Goal: Communication & Community: Answer question/provide support

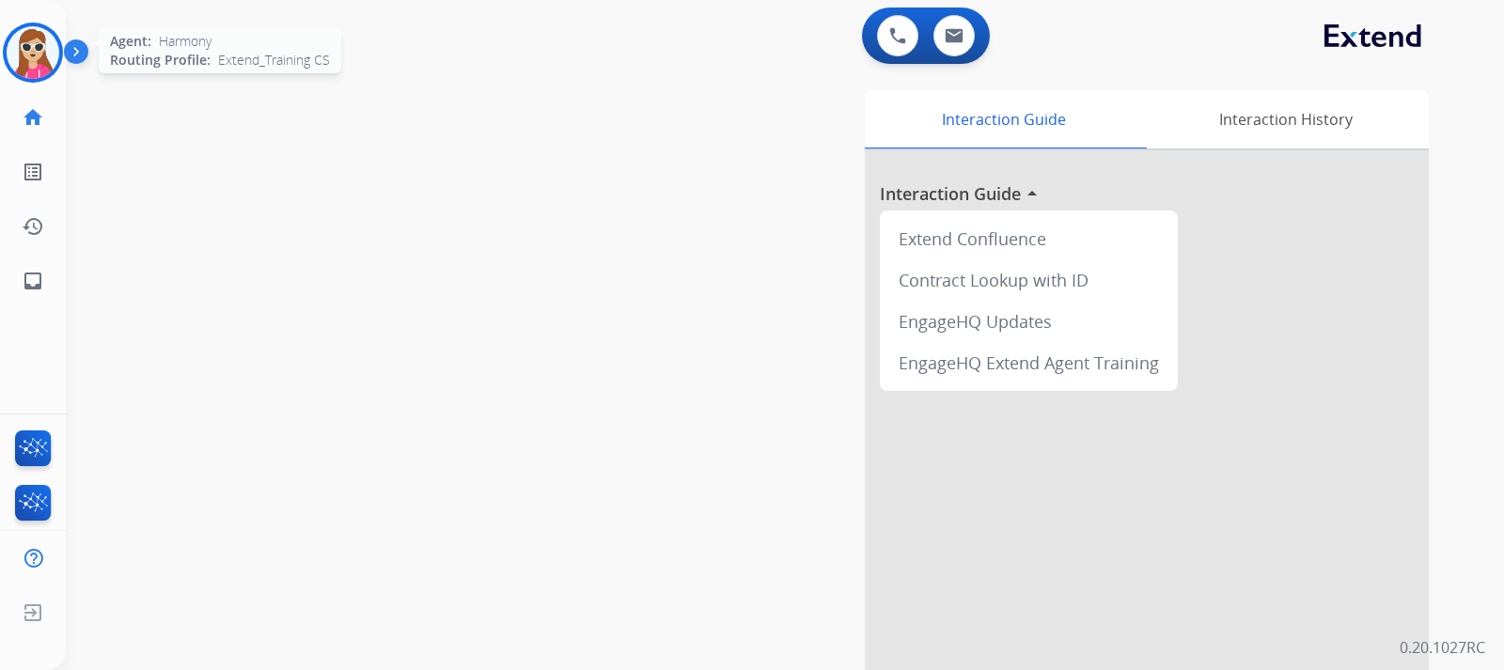
click at [26, 59] on img at bounding box center [33, 52] width 53 height 53
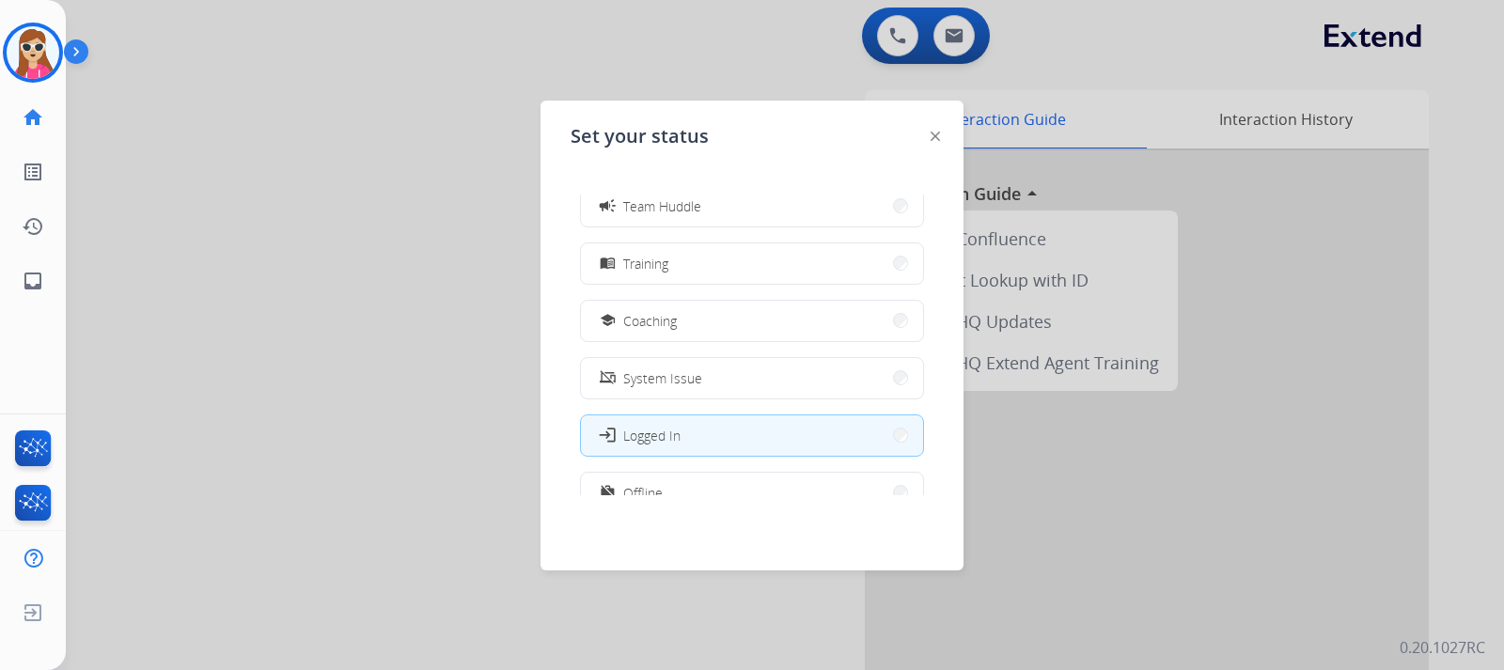
scroll to position [300, 0]
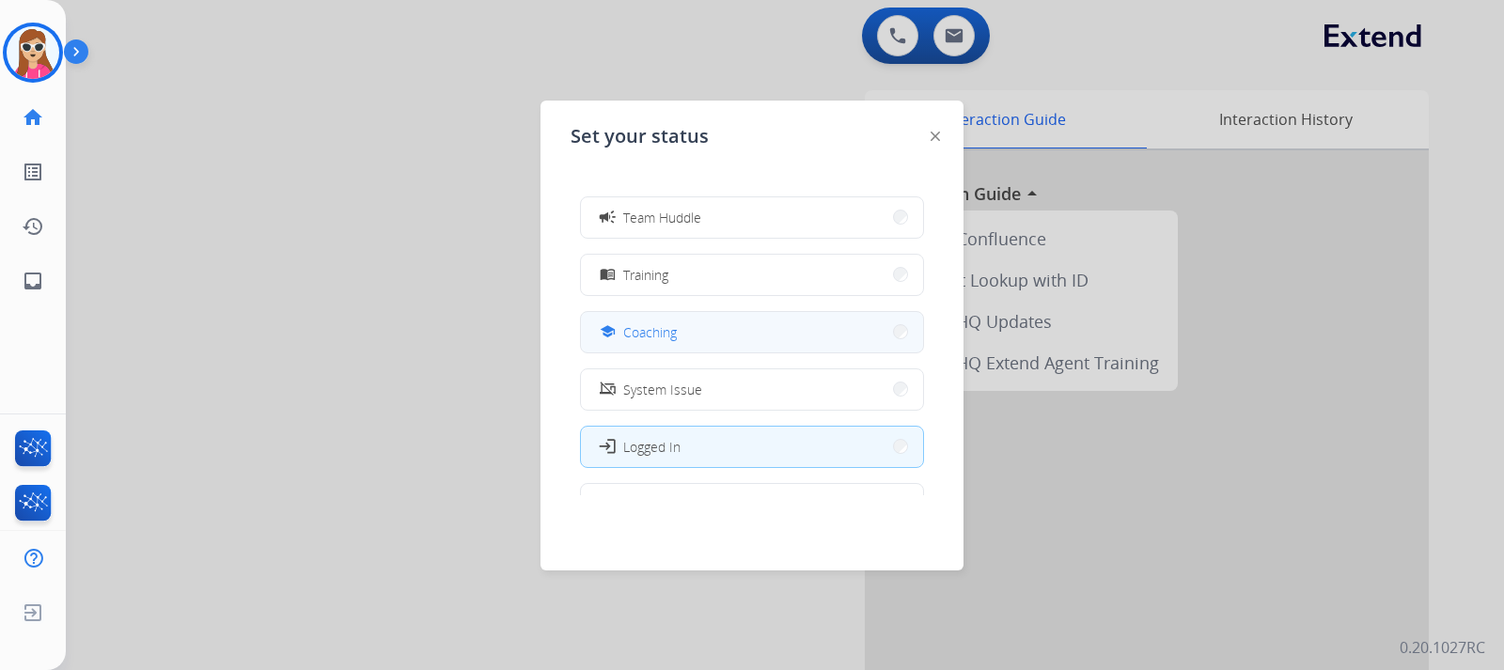
drag, startPoint x: 761, startPoint y: 335, endPoint x: 743, endPoint y: 331, distance: 19.2
click at [759, 335] on button "school Coaching" at bounding box center [752, 332] width 342 height 40
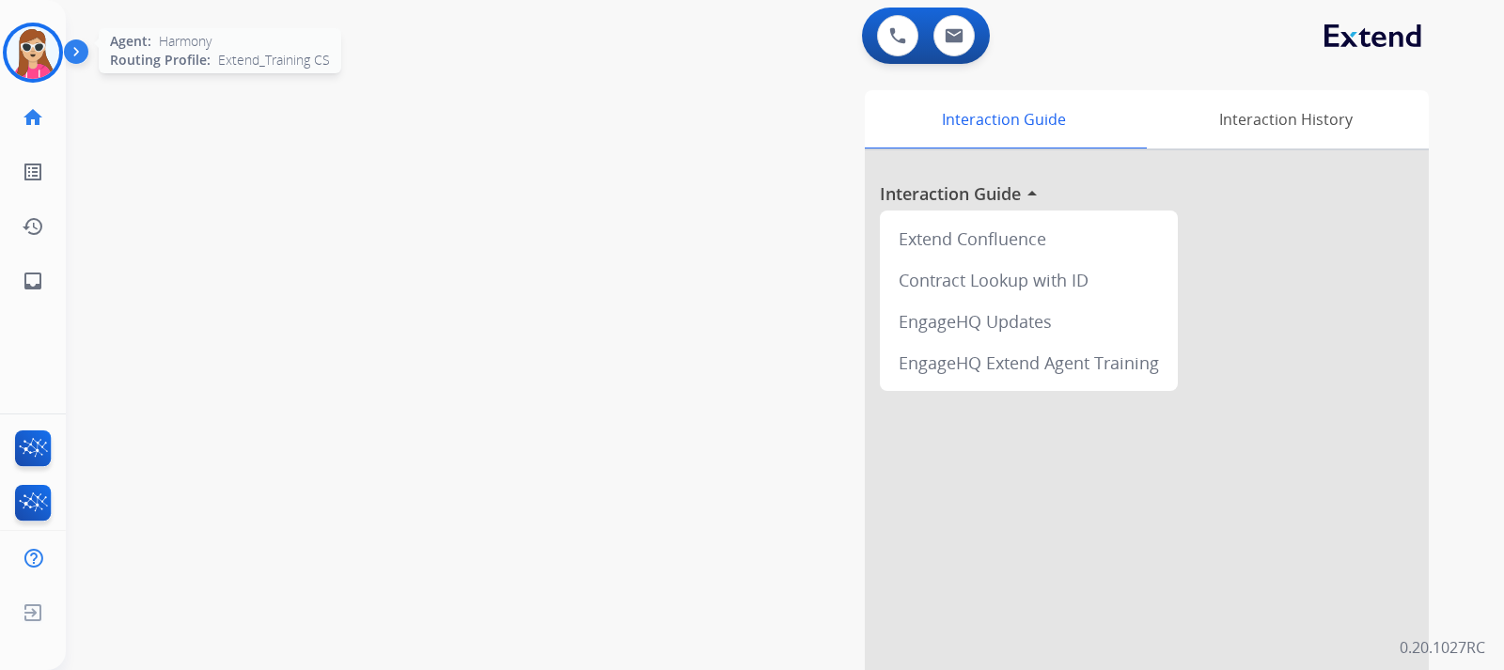
click at [47, 52] on img at bounding box center [33, 52] width 53 height 53
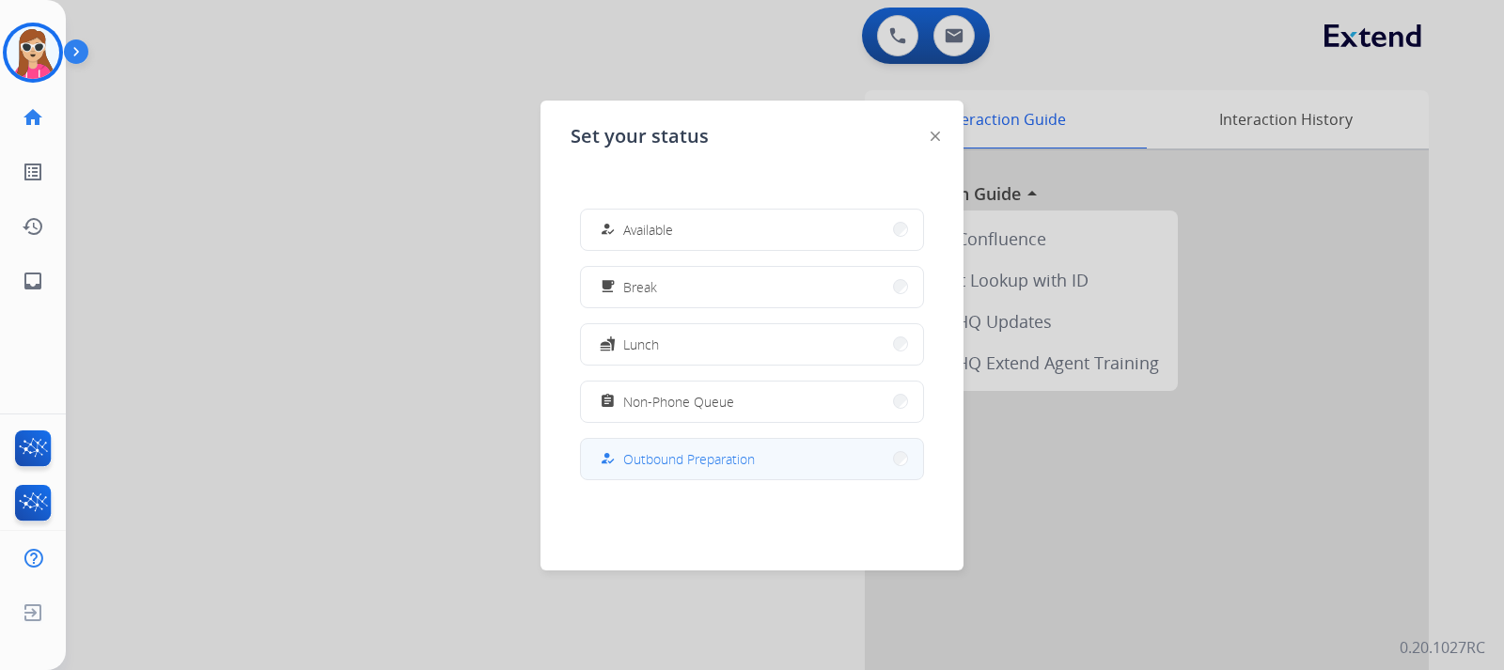
scroll to position [0, 0]
click at [708, 224] on button "how_to_reg Available" at bounding box center [752, 231] width 342 height 40
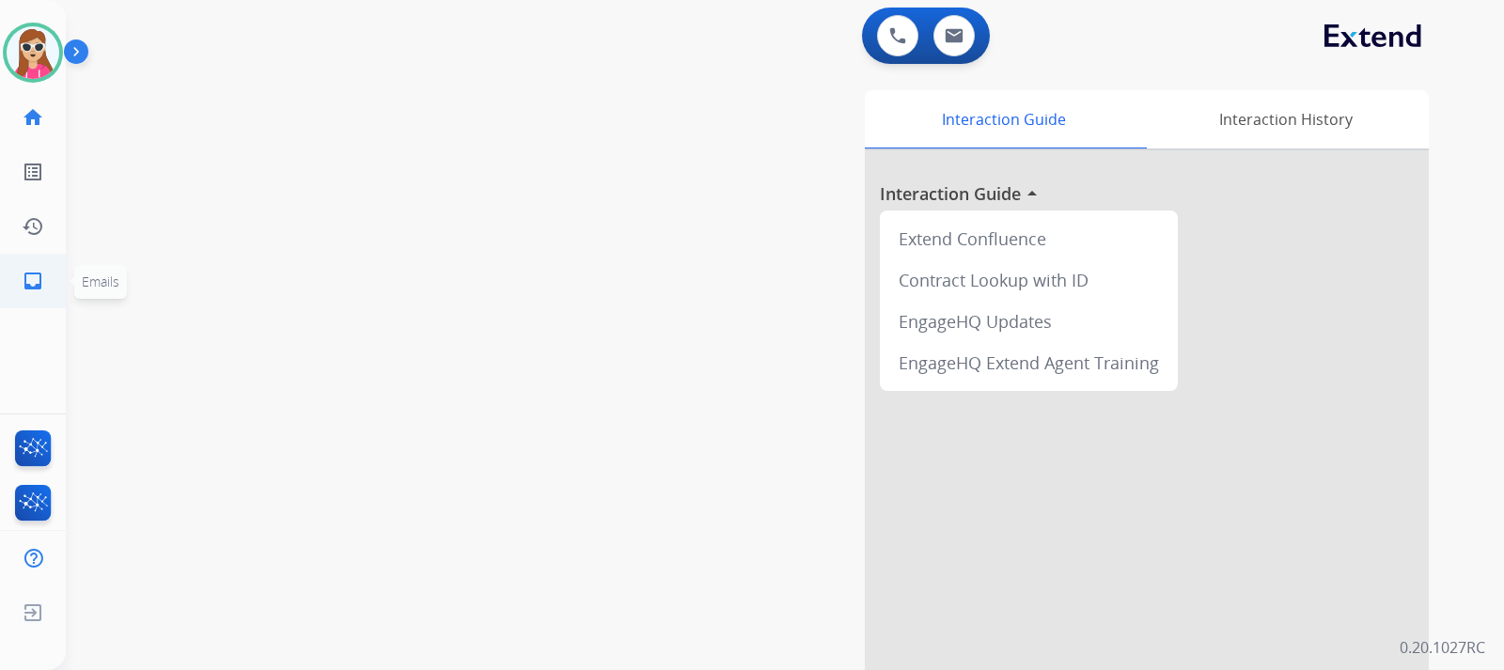
click at [48, 278] on link "inbox Emails" at bounding box center [33, 281] width 53 height 53
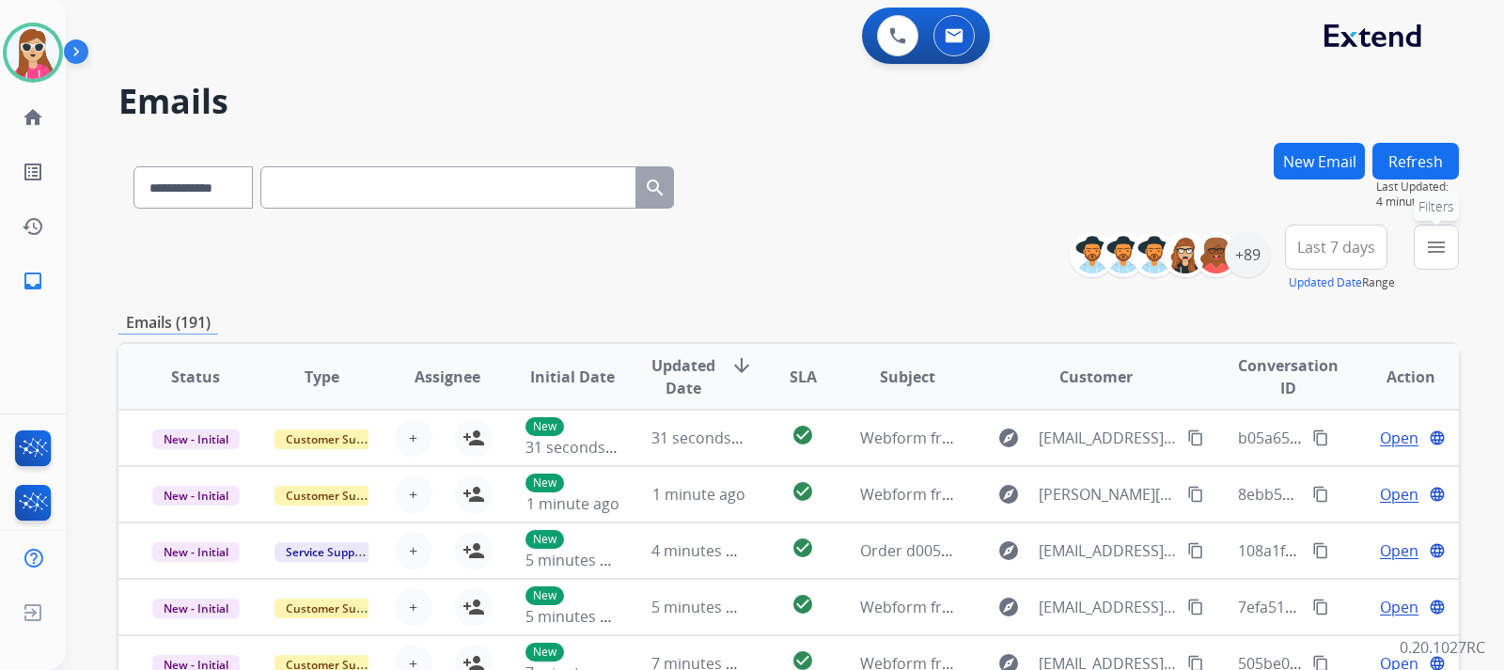
click at [1444, 255] on mat-icon "menu" at bounding box center [1436, 247] width 23 height 23
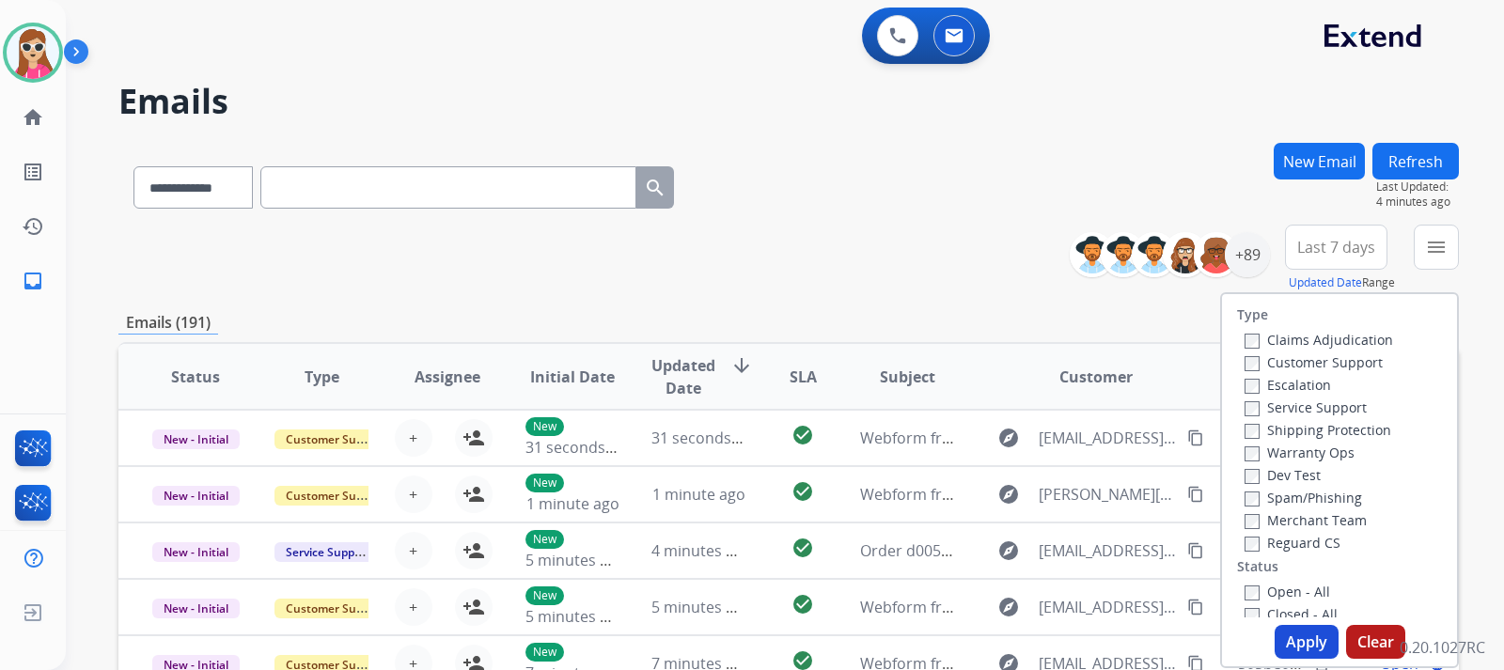
click at [1323, 365] on label "Customer Support" at bounding box center [1313, 362] width 138 height 18
click at [1358, 430] on label "Shipping Protection" at bounding box center [1317, 430] width 147 height 18
drag, startPoint x: 1318, startPoint y: 548, endPoint x: 1311, endPoint y: 585, distance: 37.2
click at [1317, 548] on label "Reguard CS" at bounding box center [1292, 543] width 96 height 18
click at [1287, 542] on label "Reguard CS" at bounding box center [1292, 543] width 96 height 18
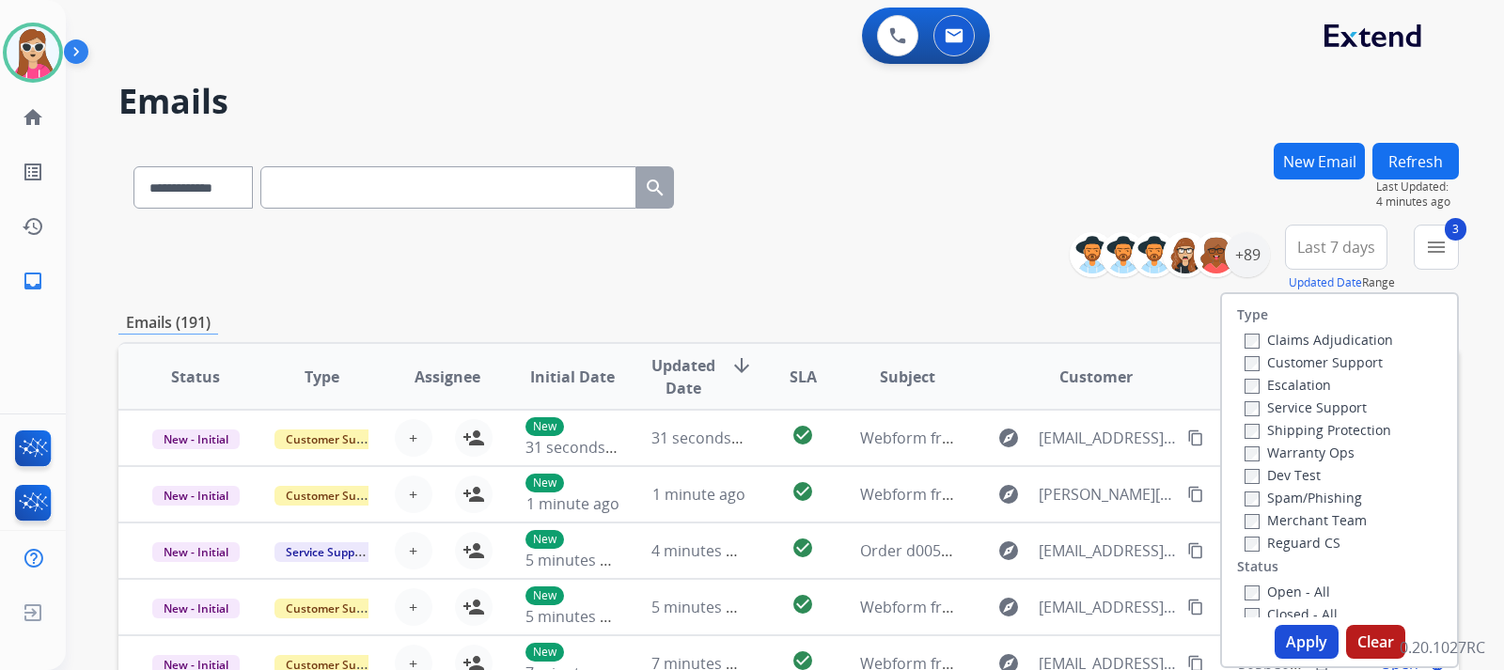
click at [1305, 590] on label "Open - All" at bounding box center [1287, 592] width 86 height 18
drag, startPoint x: 1305, startPoint y: 635, endPoint x: 1309, endPoint y: 622, distance: 14.0
click at [1306, 633] on button "Apply" at bounding box center [1306, 642] width 64 height 34
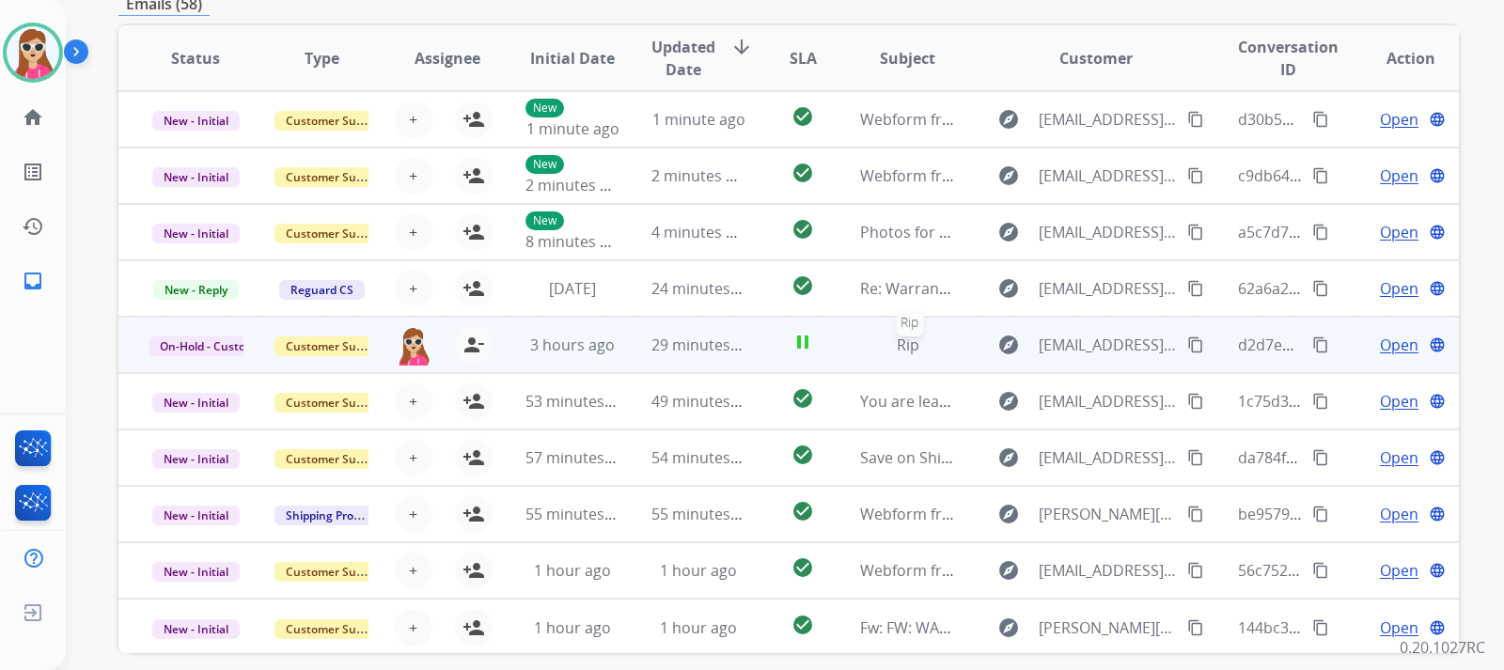
scroll to position [535, 0]
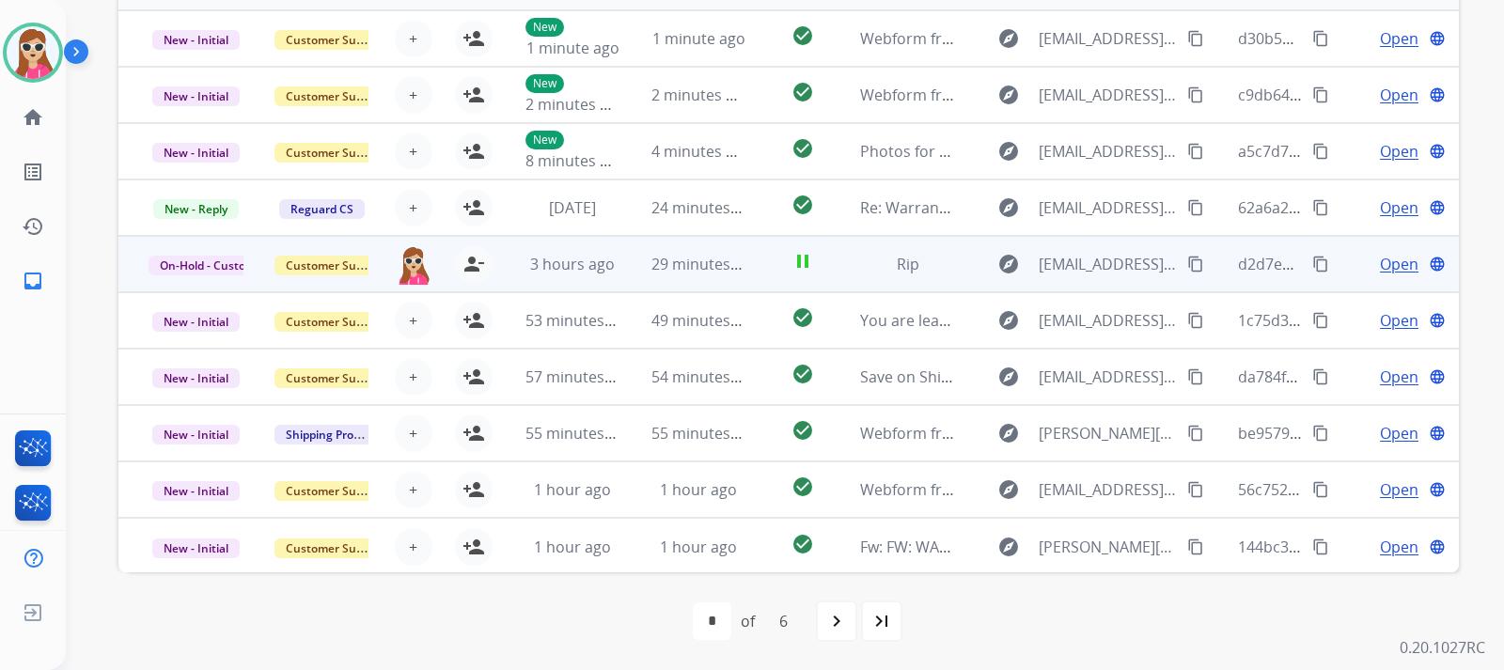
click at [759, 265] on td "pause" at bounding box center [788, 264] width 84 height 56
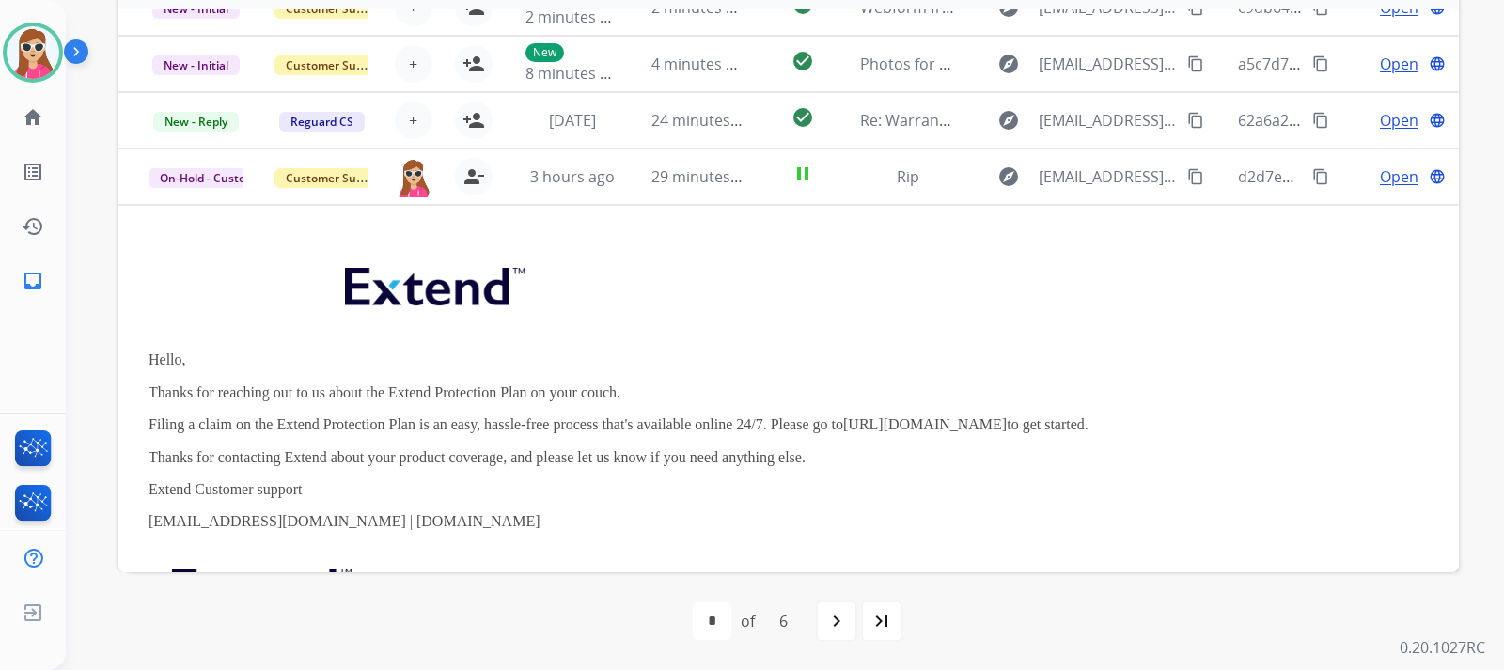
scroll to position [38, 0]
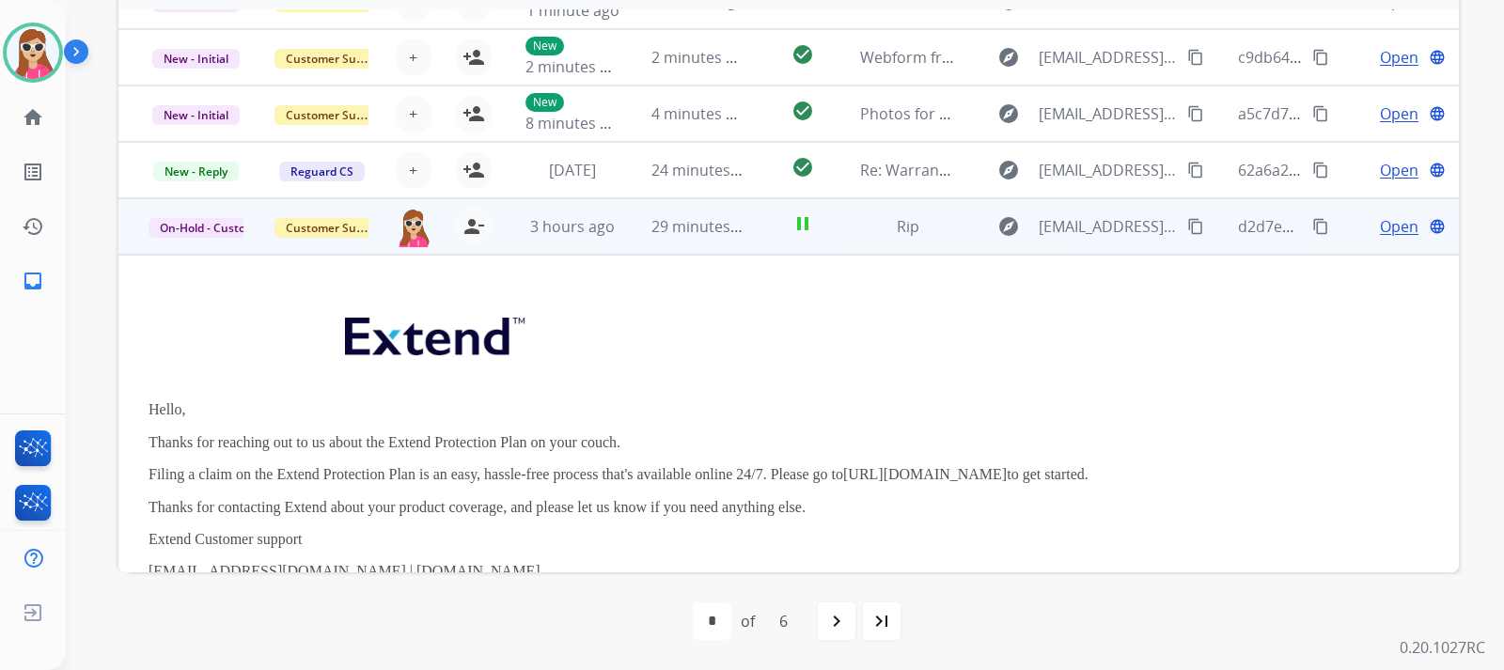
click at [1389, 229] on span "Open" at bounding box center [1399, 226] width 39 height 23
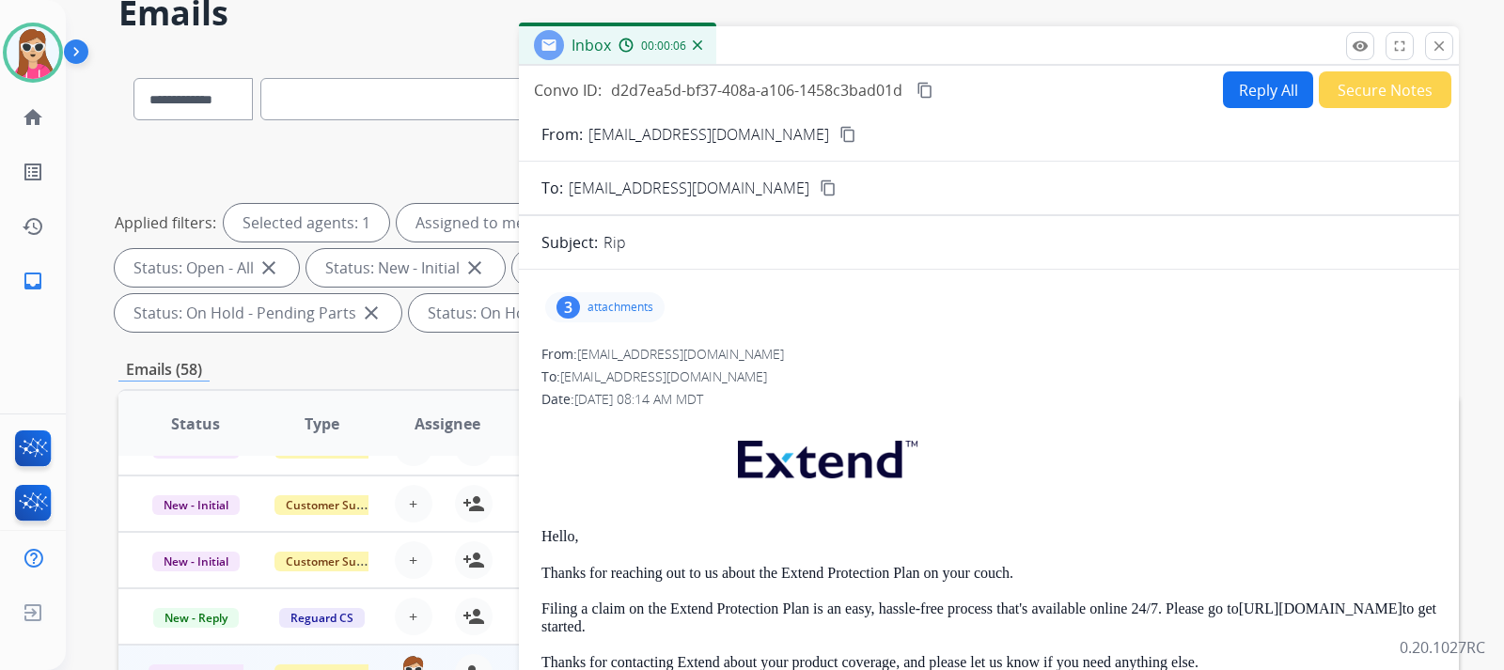
scroll to position [0, 0]
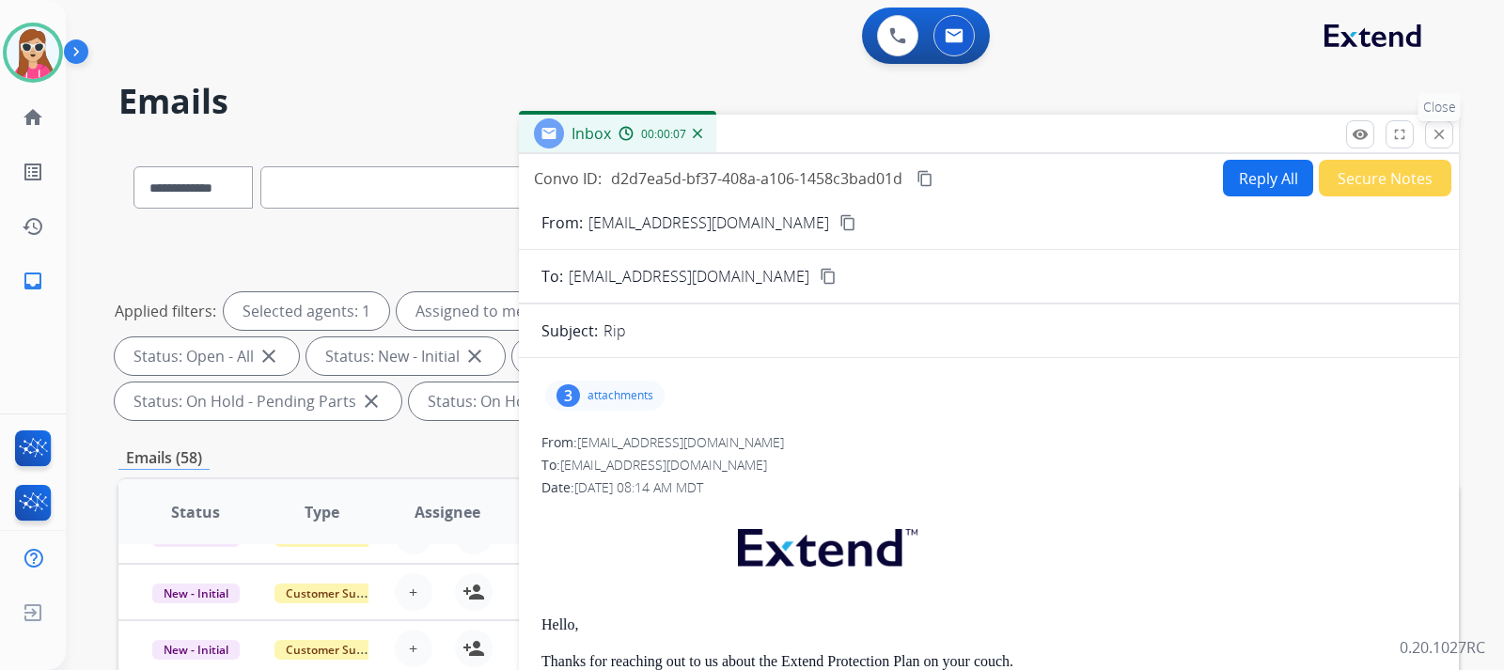
click at [1445, 141] on mat-icon "close" at bounding box center [1439, 134] width 17 height 17
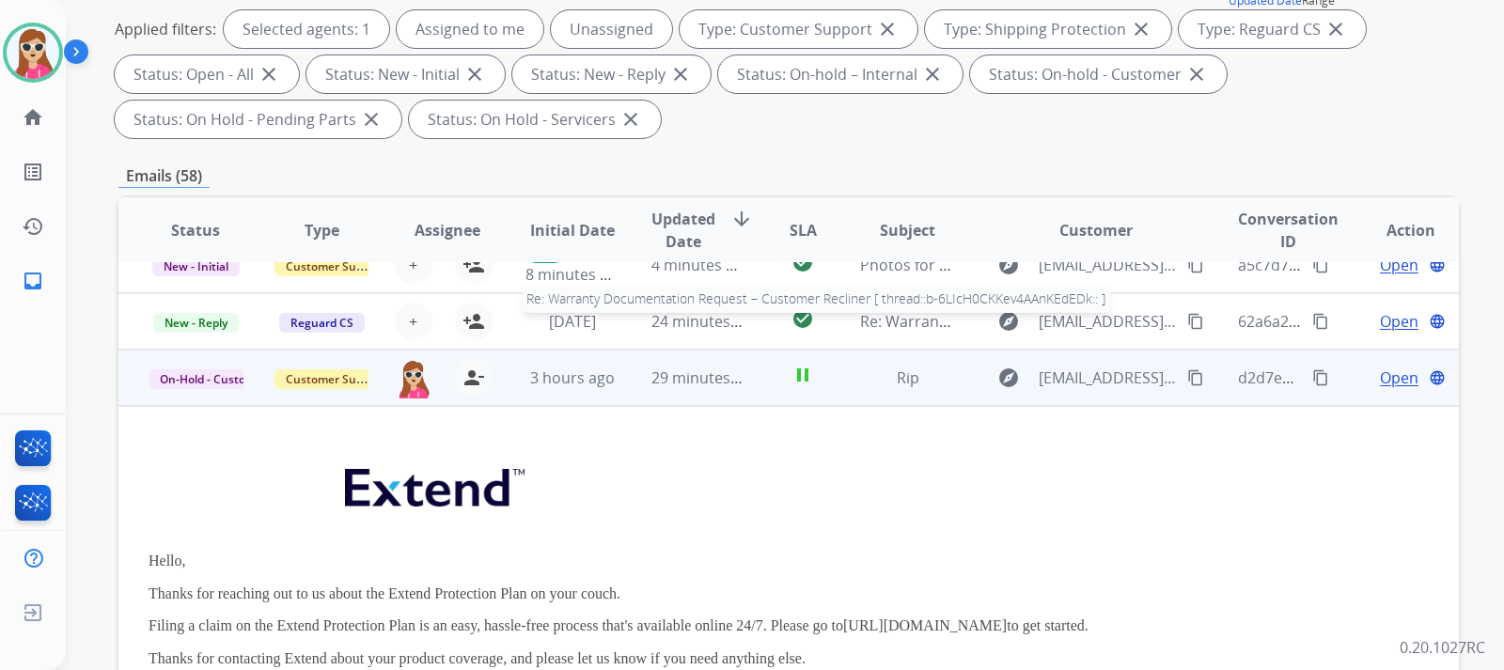
scroll to position [132, 0]
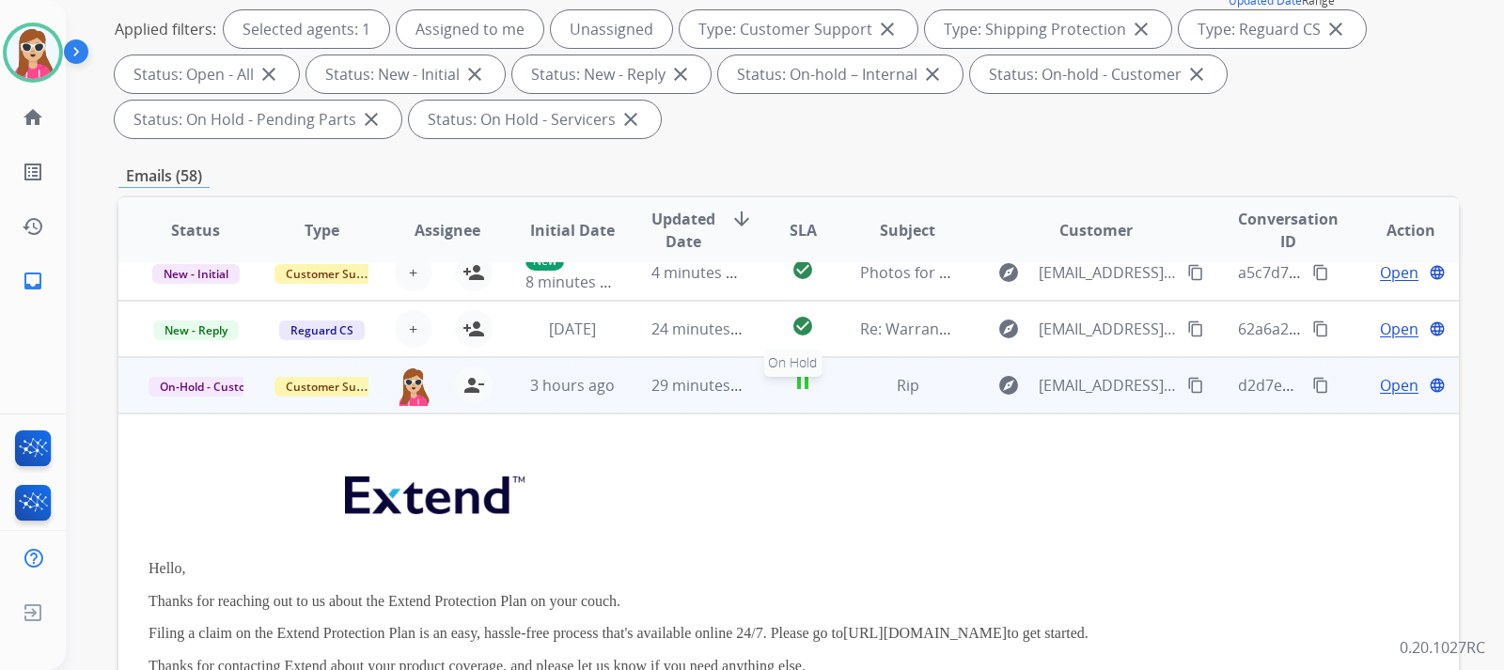
click at [804, 383] on mat-icon "pause" at bounding box center [802, 382] width 23 height 23
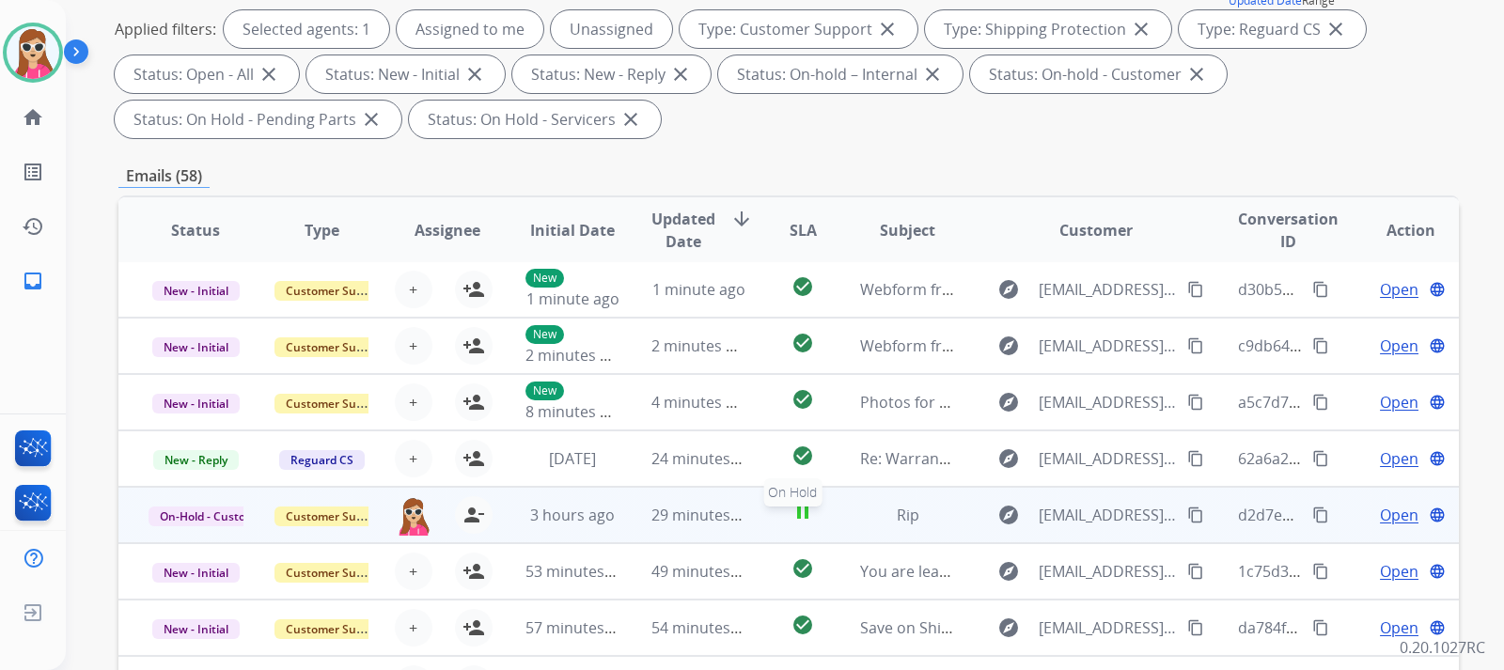
click at [789, 524] on div "pause" at bounding box center [802, 515] width 53 height 28
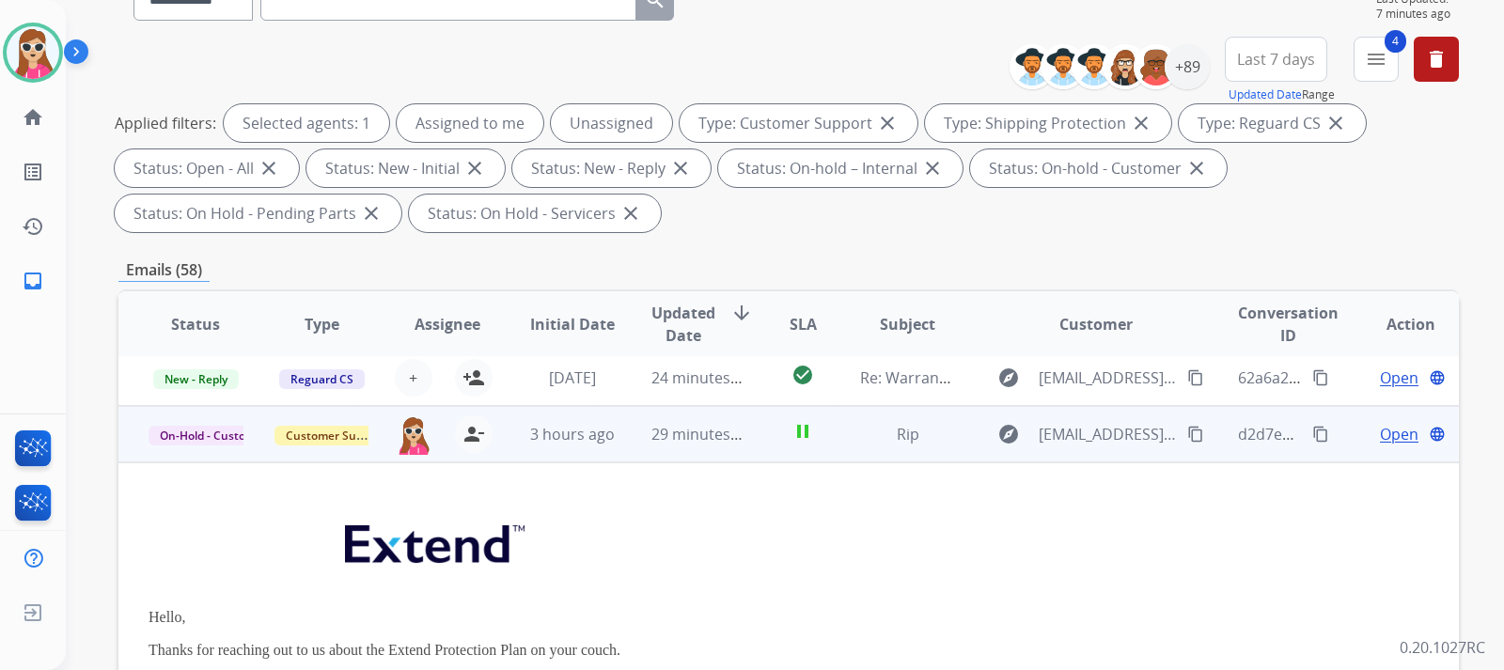
scroll to position [175, 0]
click at [1380, 440] on span "Open" at bounding box center [1399, 436] width 39 height 23
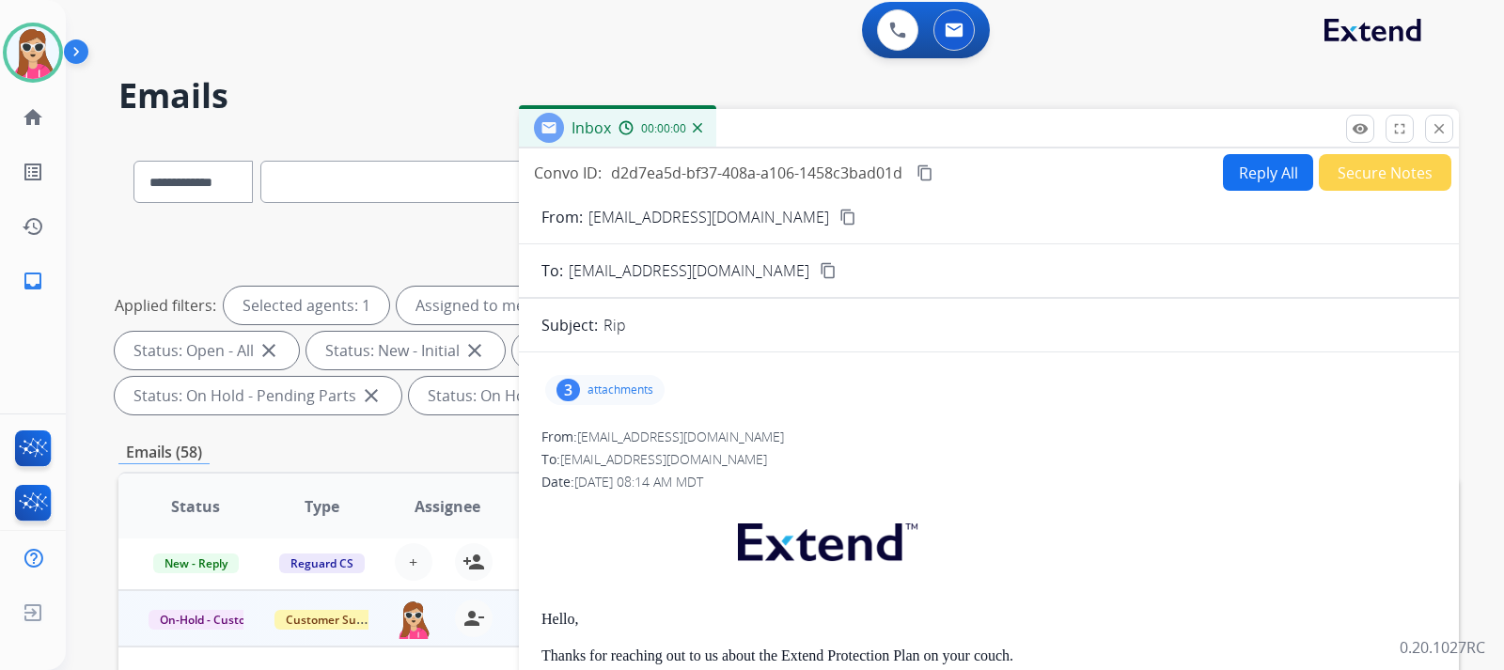
scroll to position [0, 0]
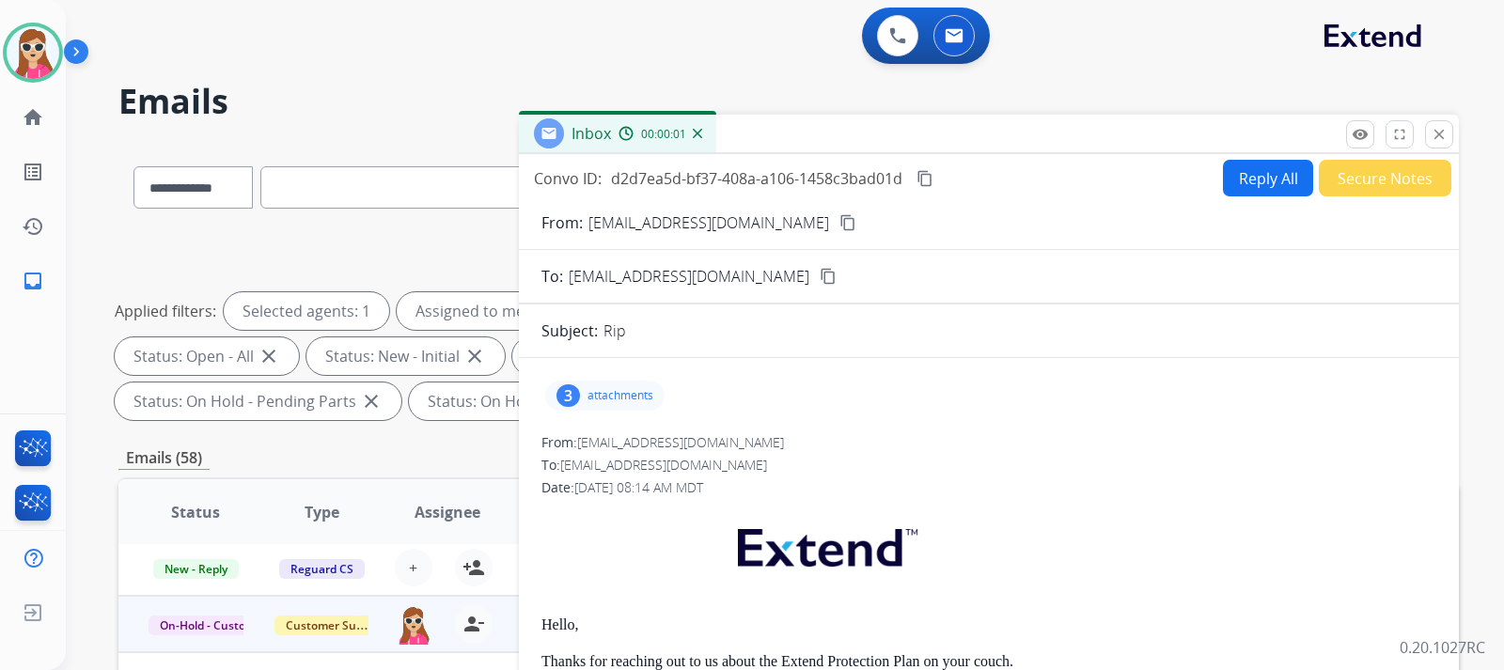
click at [1246, 185] on button "Reply All" at bounding box center [1268, 178] width 90 height 37
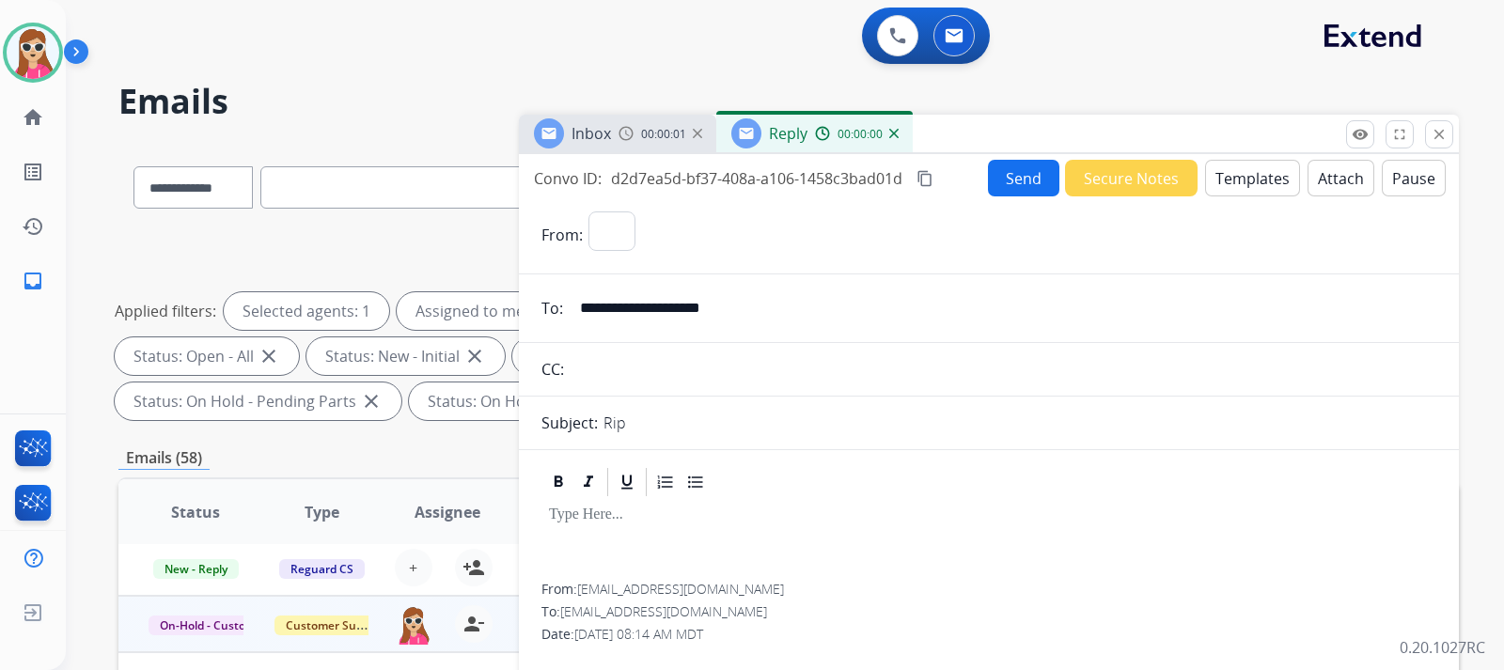
select select "**********"
click at [1002, 180] on button "Send" at bounding box center [1023, 178] width 71 height 37
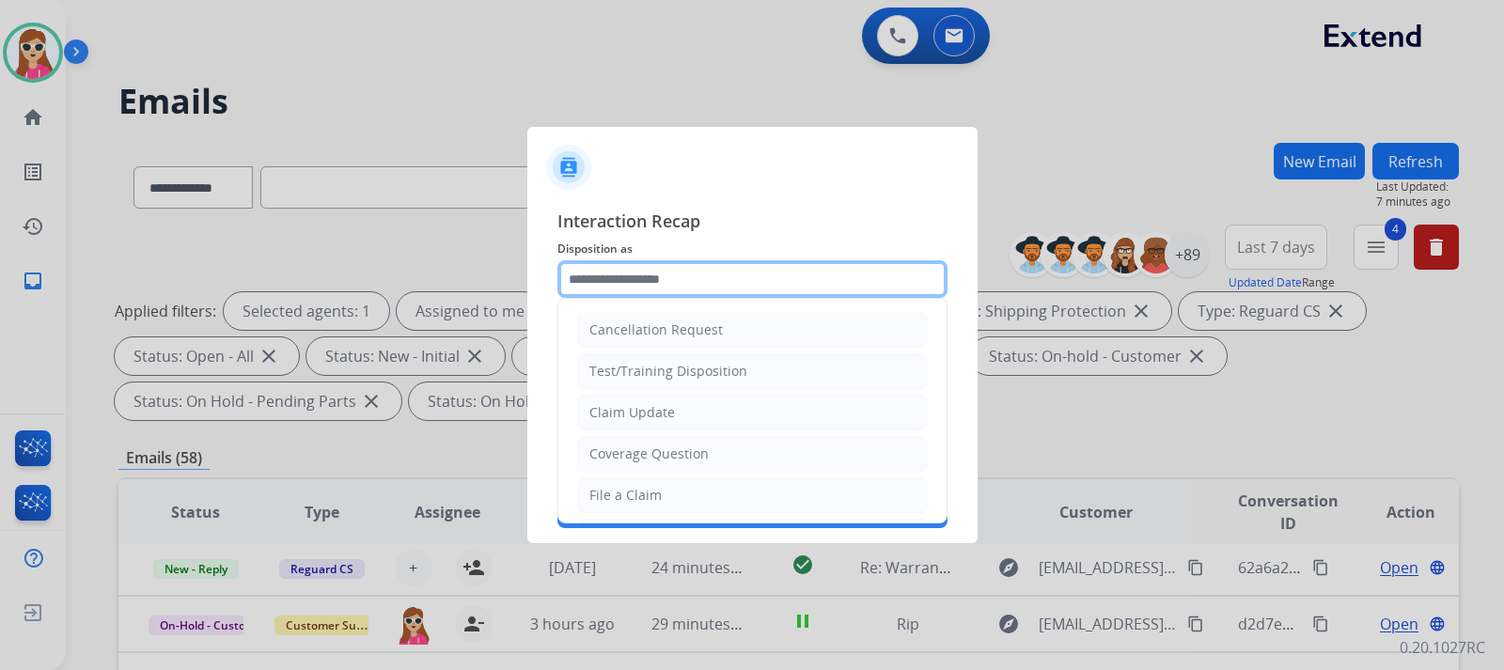
click at [692, 277] on input "text" at bounding box center [752, 279] width 390 height 38
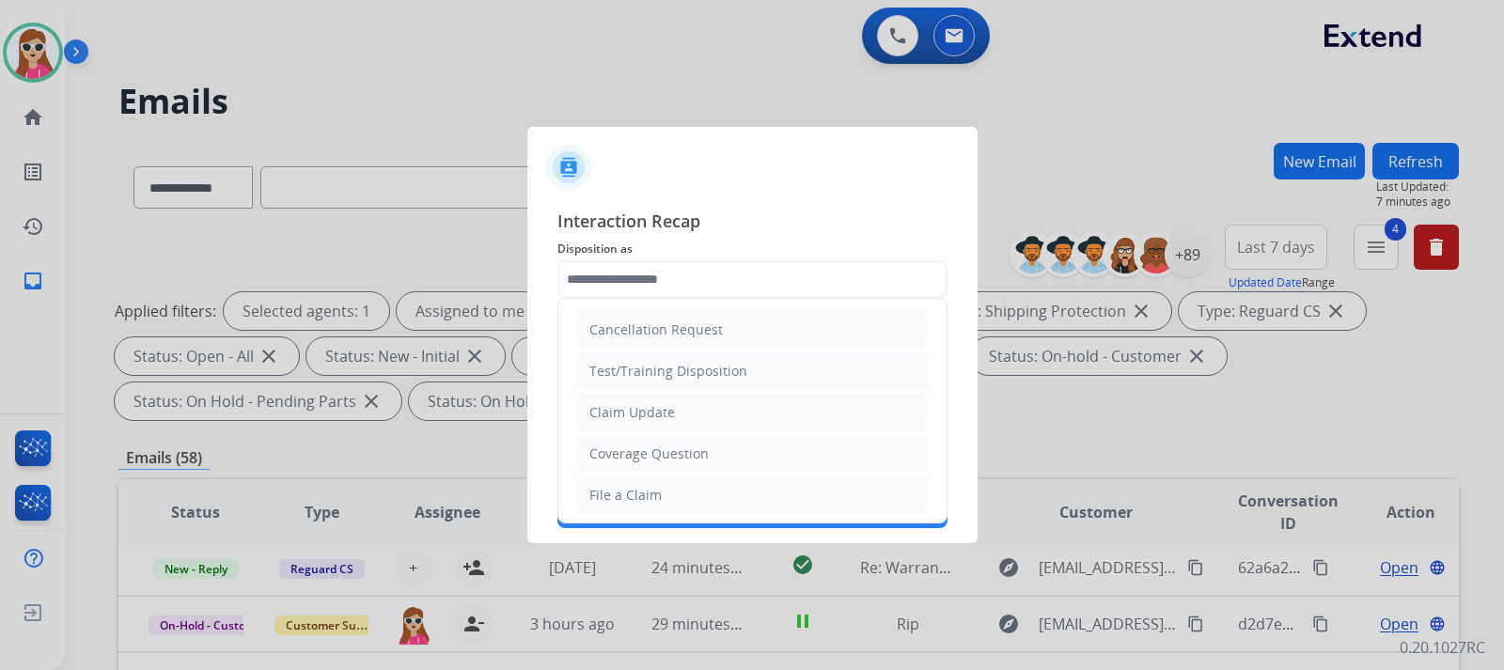
click at [599, 504] on div "File a Claim" at bounding box center [625, 495] width 72 height 19
type input "**********"
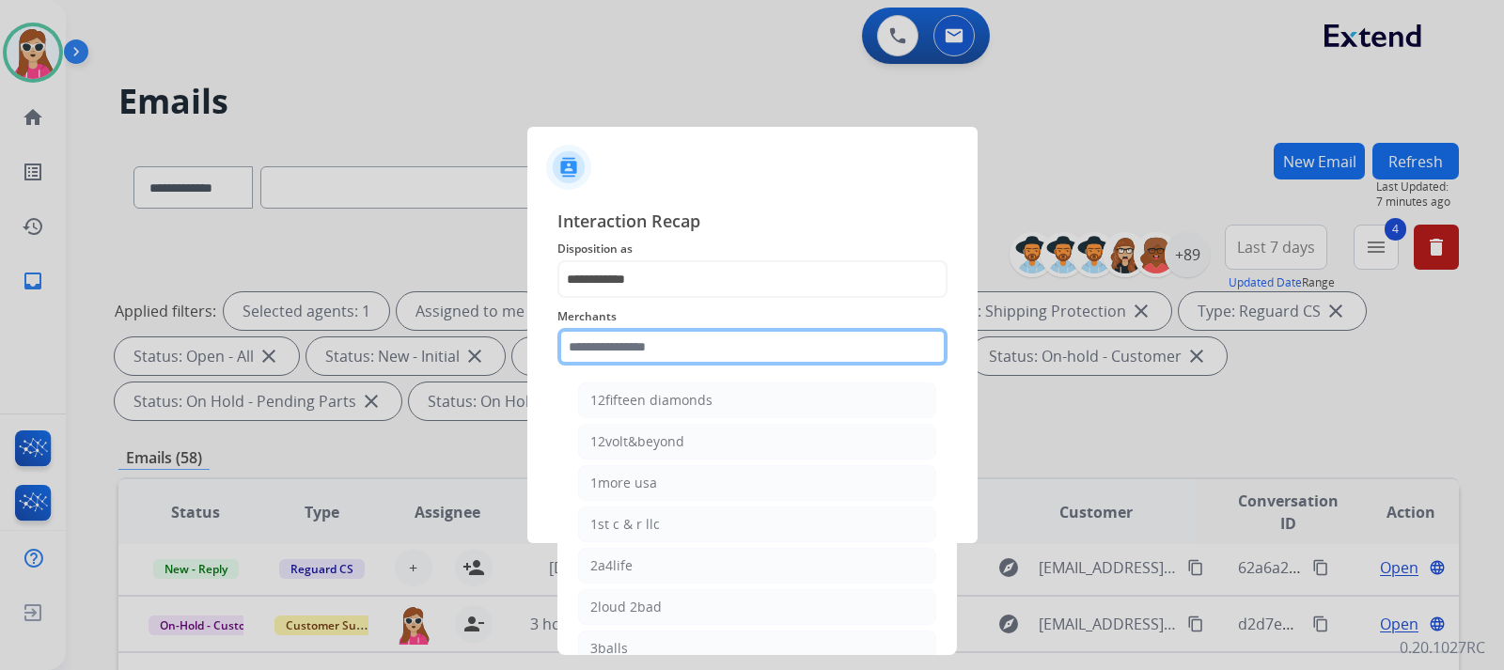
click at [695, 352] on input "text" at bounding box center [752, 347] width 390 height 38
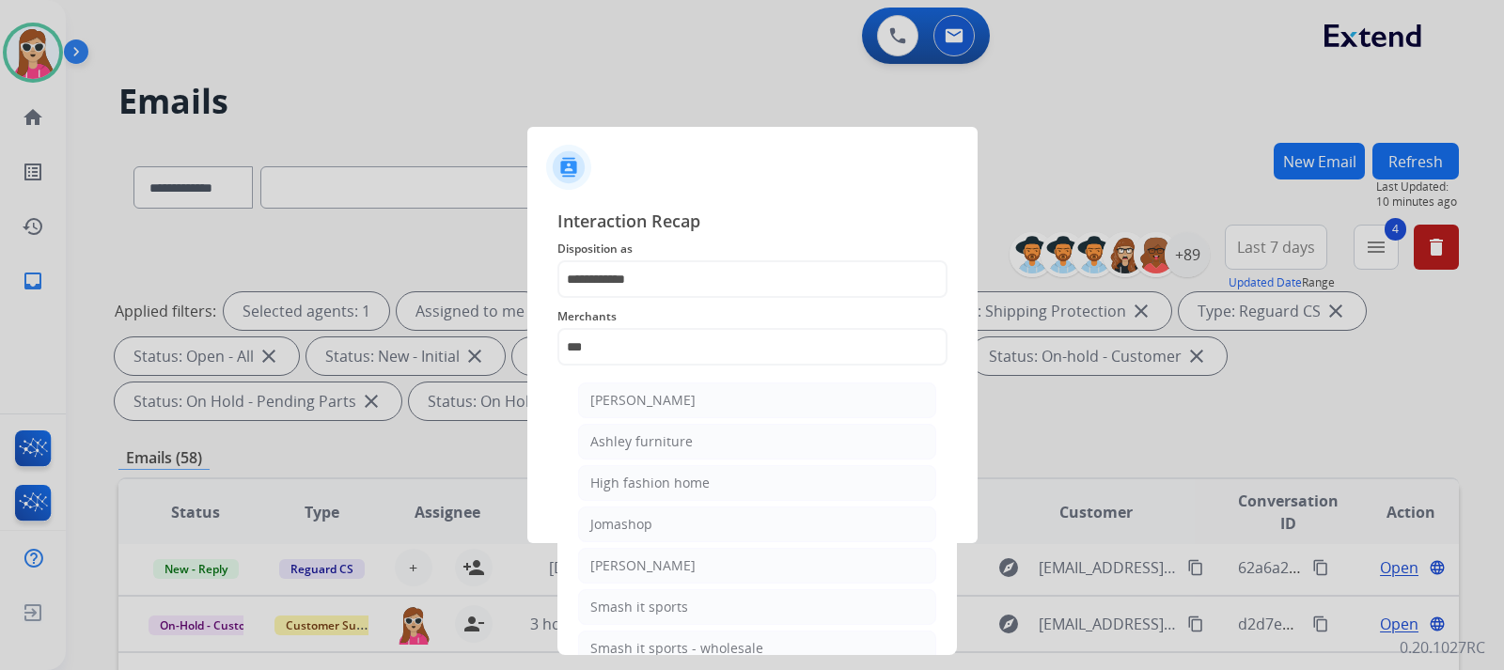
click at [711, 419] on ul "Ashley - Reguard Ashley furniture High fashion home Jomashop Sam ash Smash it s…" at bounding box center [756, 529] width 369 height 312
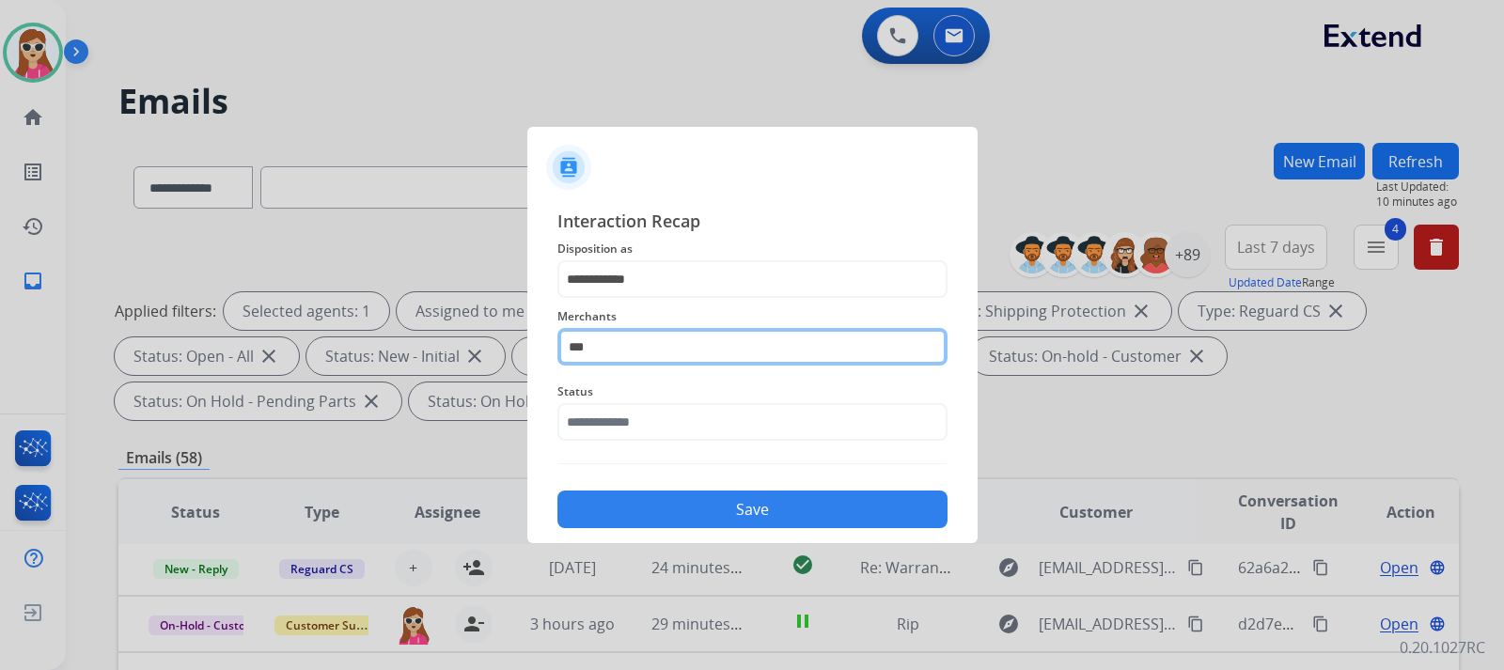
click at [629, 354] on input "***" at bounding box center [752, 347] width 390 height 38
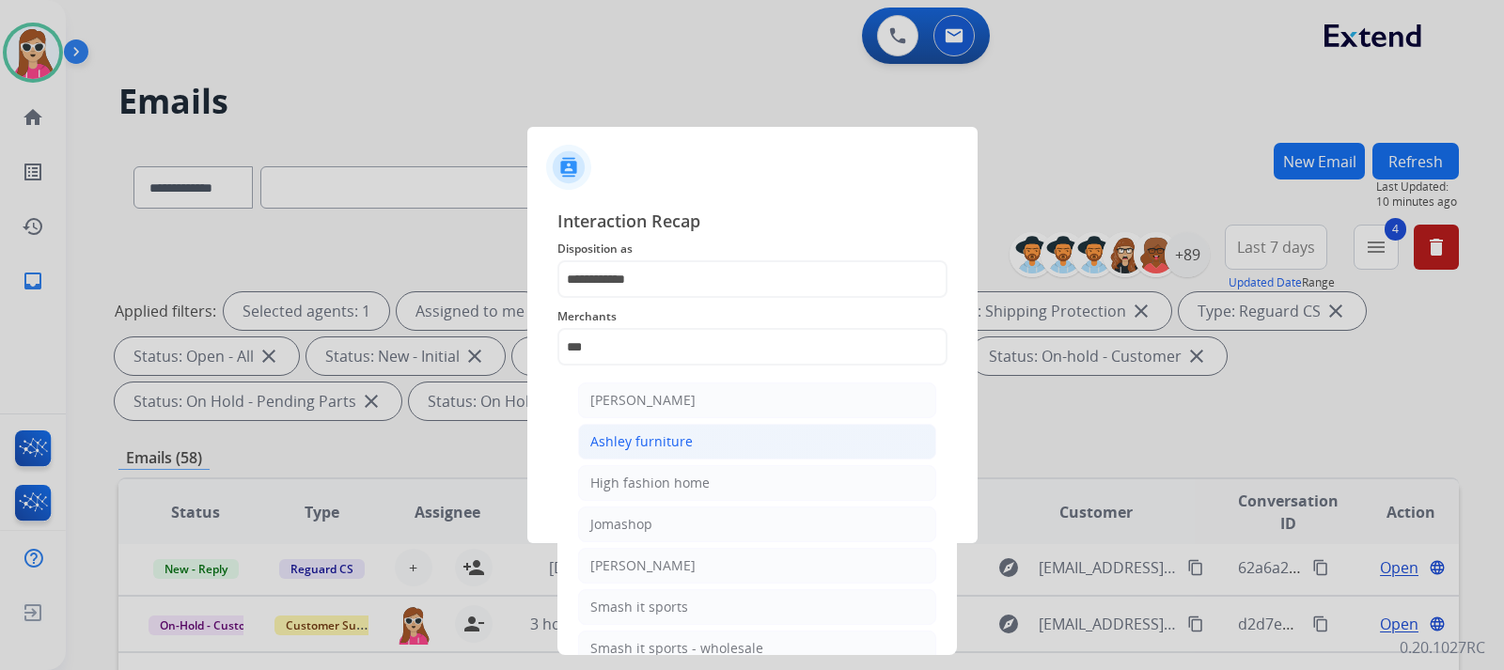
click at [691, 442] on li "Ashley furniture" at bounding box center [757, 442] width 358 height 36
type input "**********"
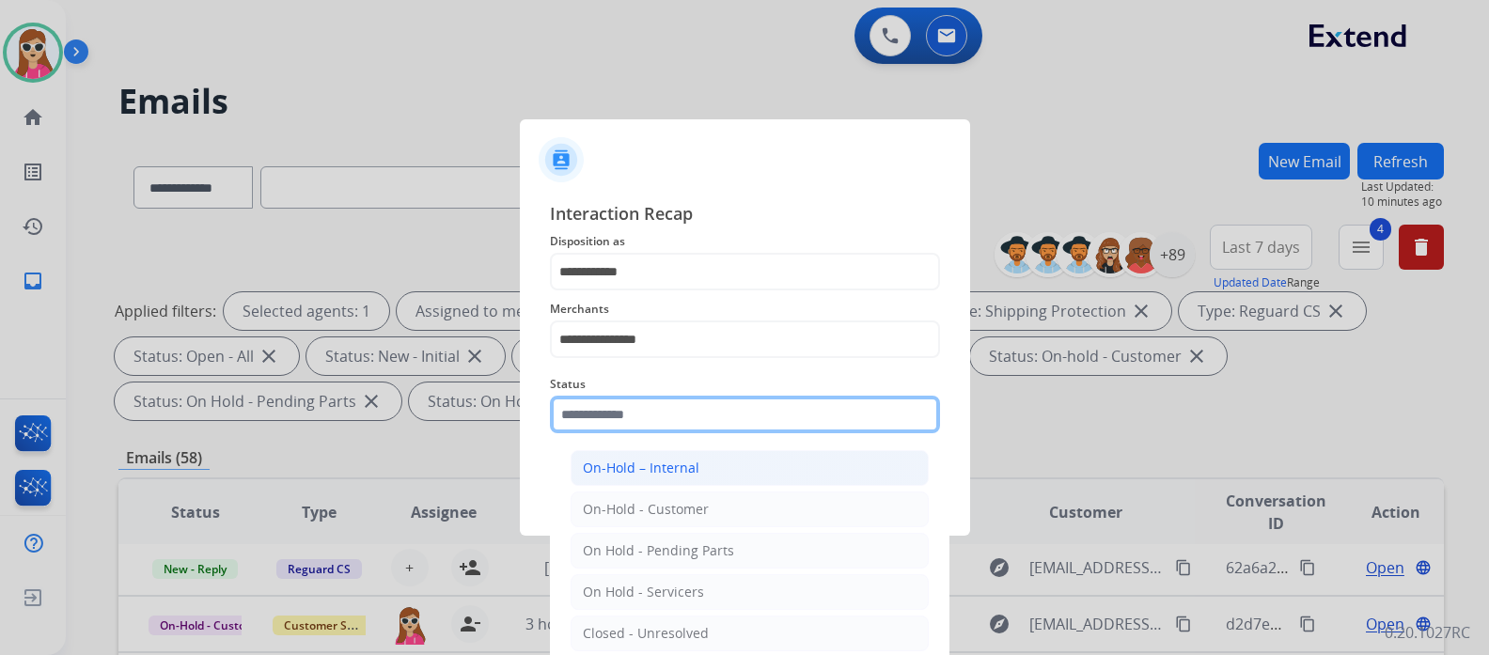
drag, startPoint x: 690, startPoint y: 417, endPoint x: 712, endPoint y: 460, distance: 47.9
click at [690, 418] on input "text" at bounding box center [745, 415] width 390 height 38
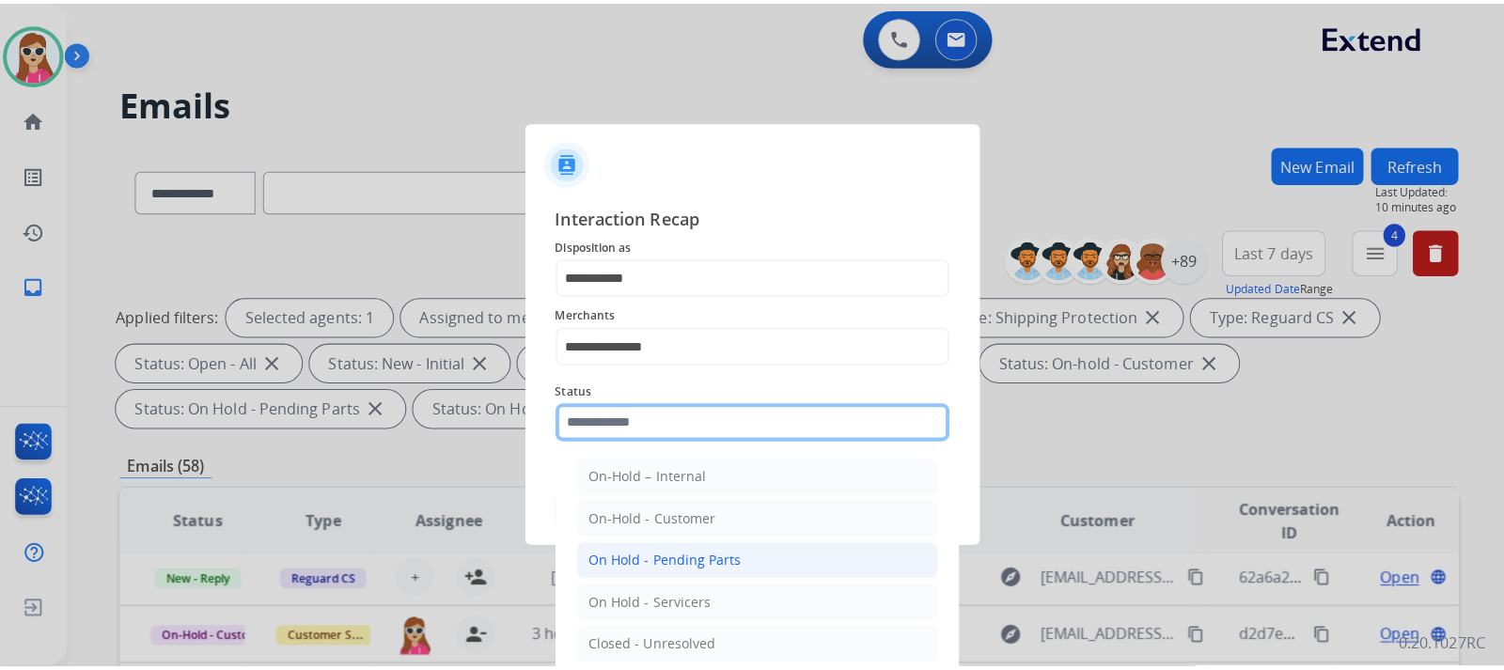
scroll to position [94, 0]
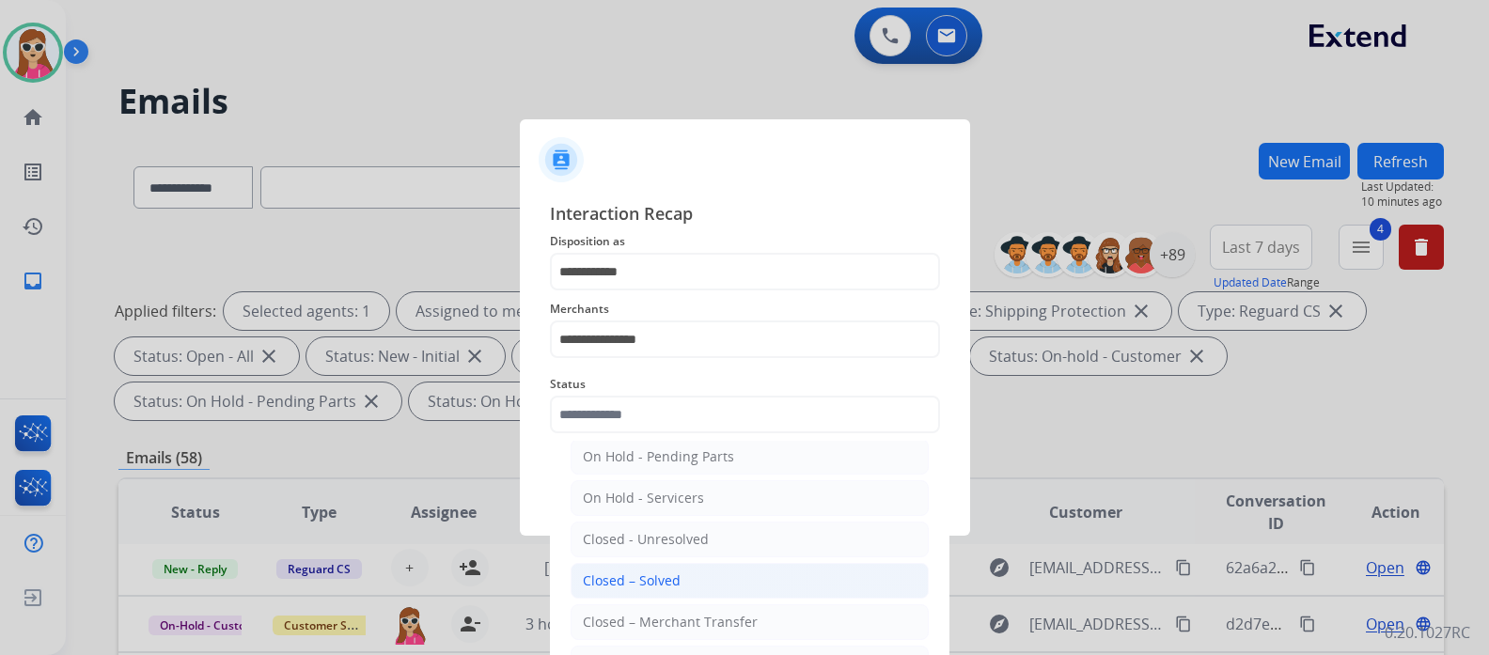
click at [719, 578] on li "Closed – Solved" at bounding box center [750, 581] width 358 height 36
type input "**********"
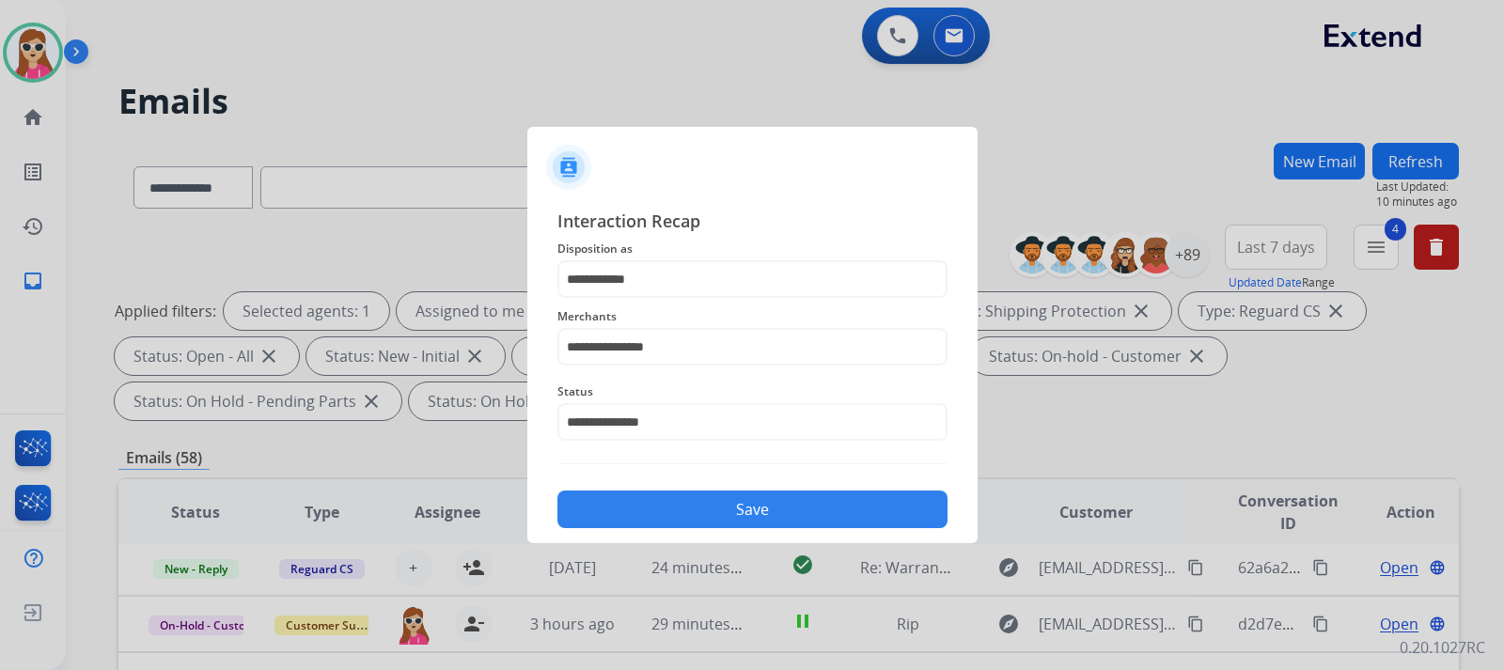
click at [743, 522] on button "Save" at bounding box center [752, 510] width 390 height 38
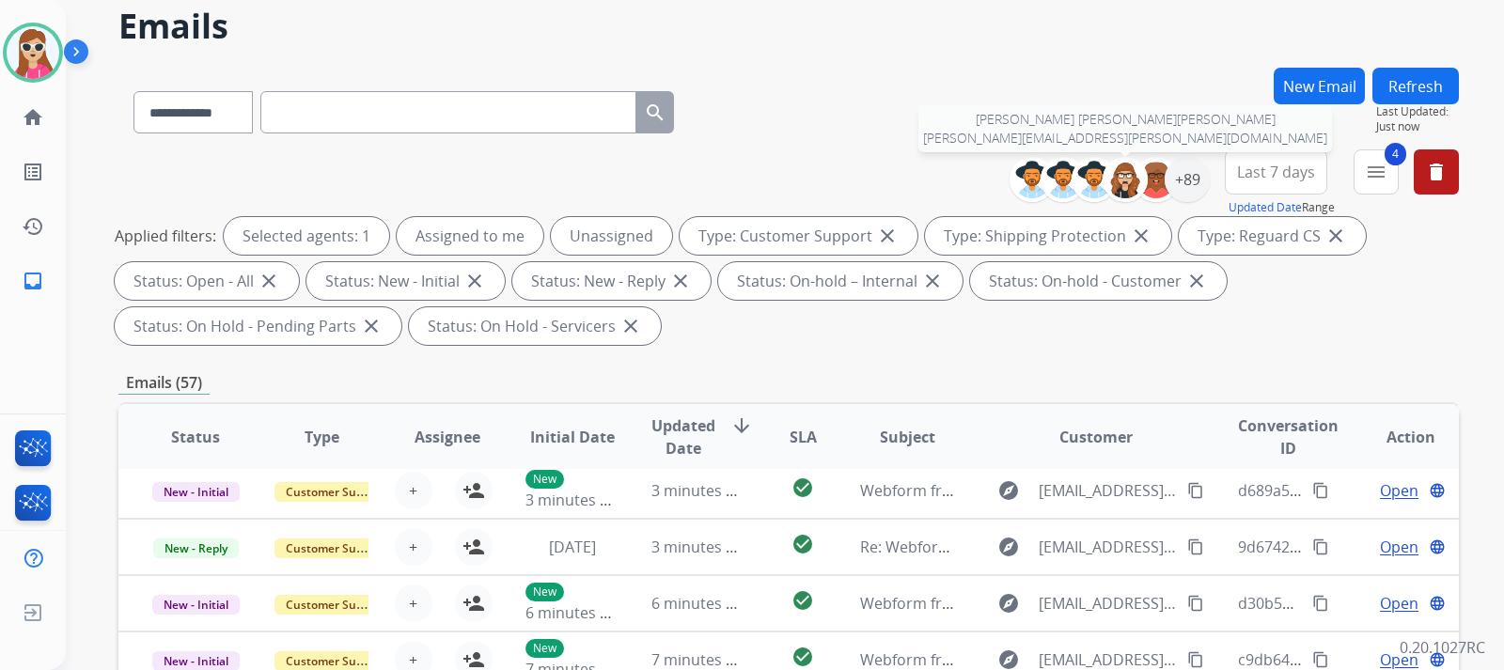
scroll to position [0, 0]
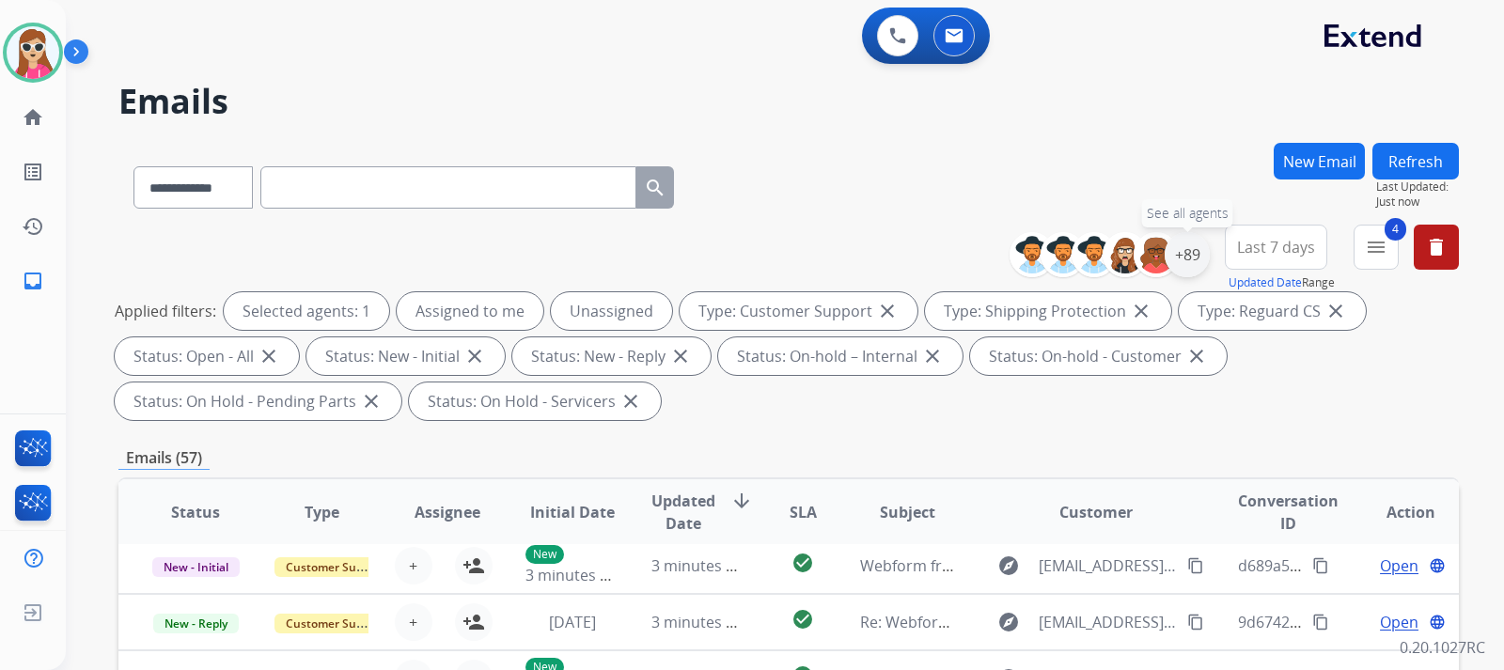
click at [1193, 258] on div "+89" at bounding box center [1187, 254] width 45 height 45
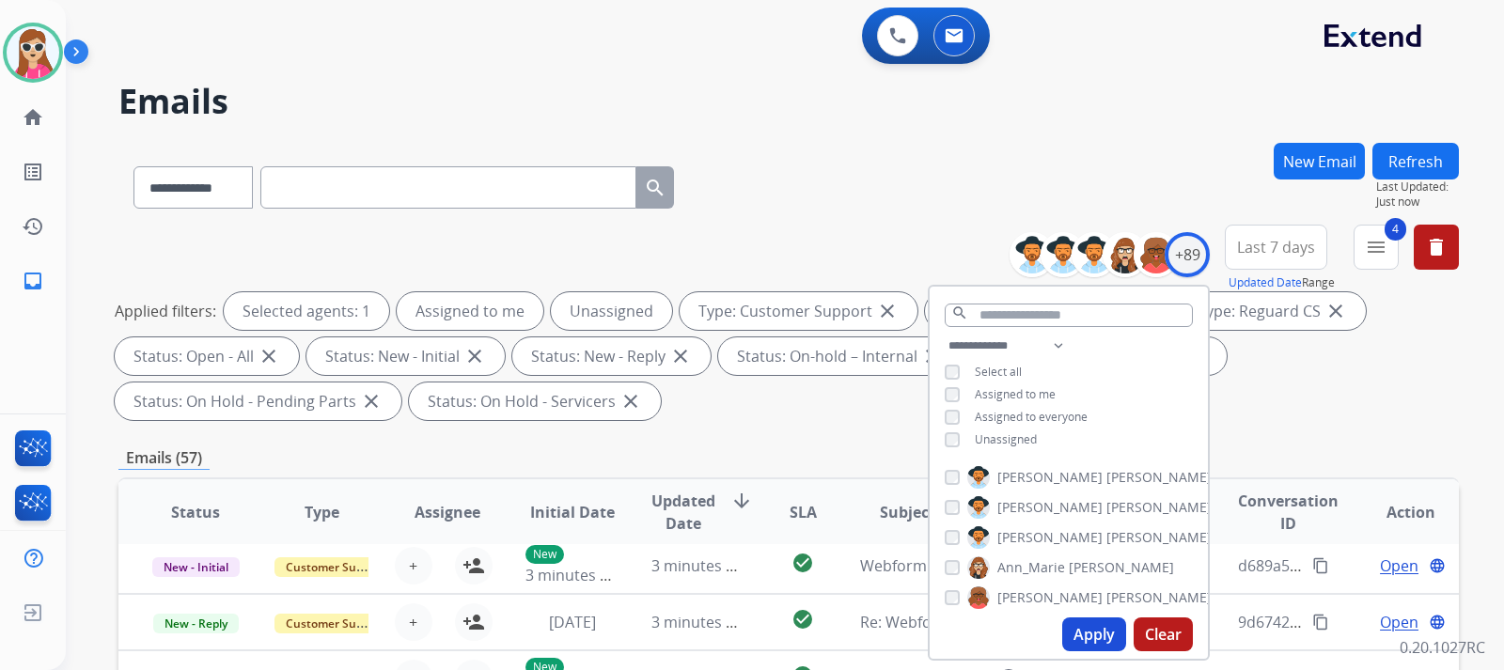
drag, startPoint x: 987, startPoint y: 435, endPoint x: 1003, endPoint y: 460, distance: 29.2
click at [993, 442] on span "Unassigned" at bounding box center [1006, 439] width 62 height 16
click at [1095, 632] on button "Apply" at bounding box center [1094, 635] width 64 height 34
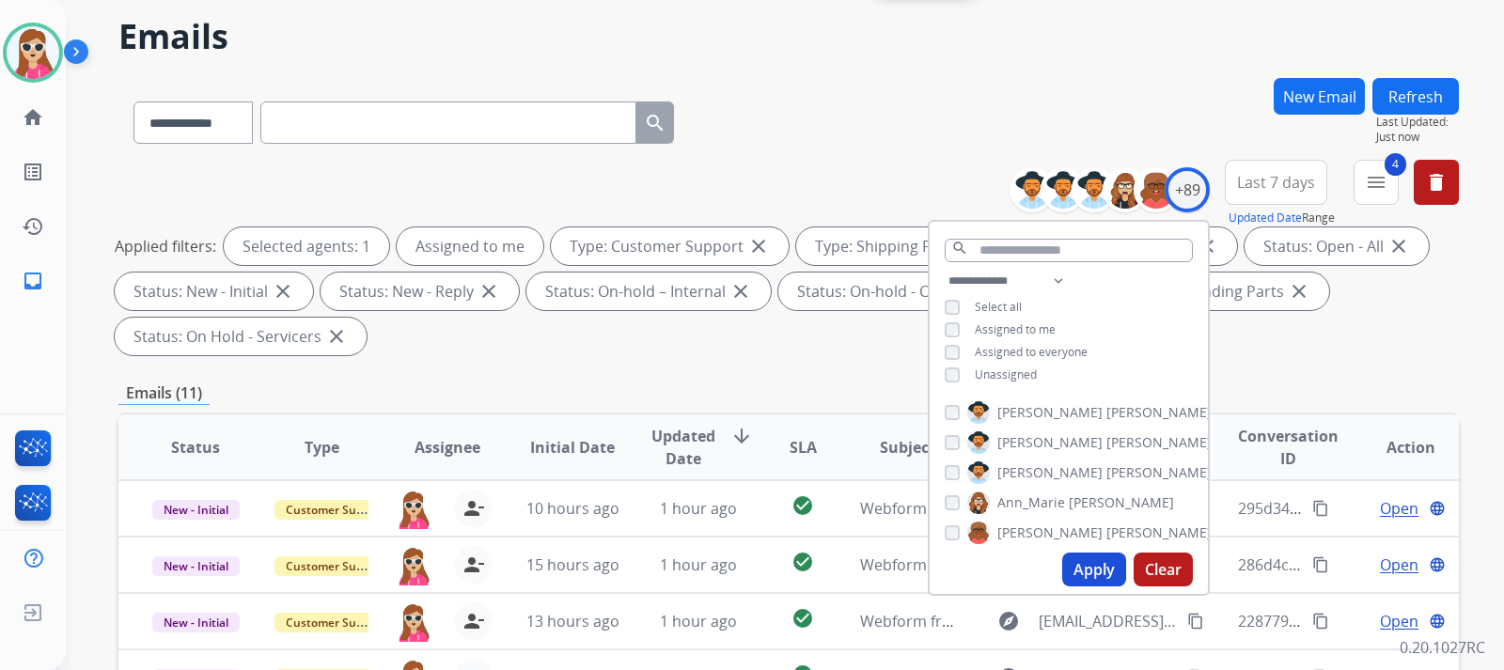
click at [699, 358] on div "**********" at bounding box center [788, 261] width 1340 height 203
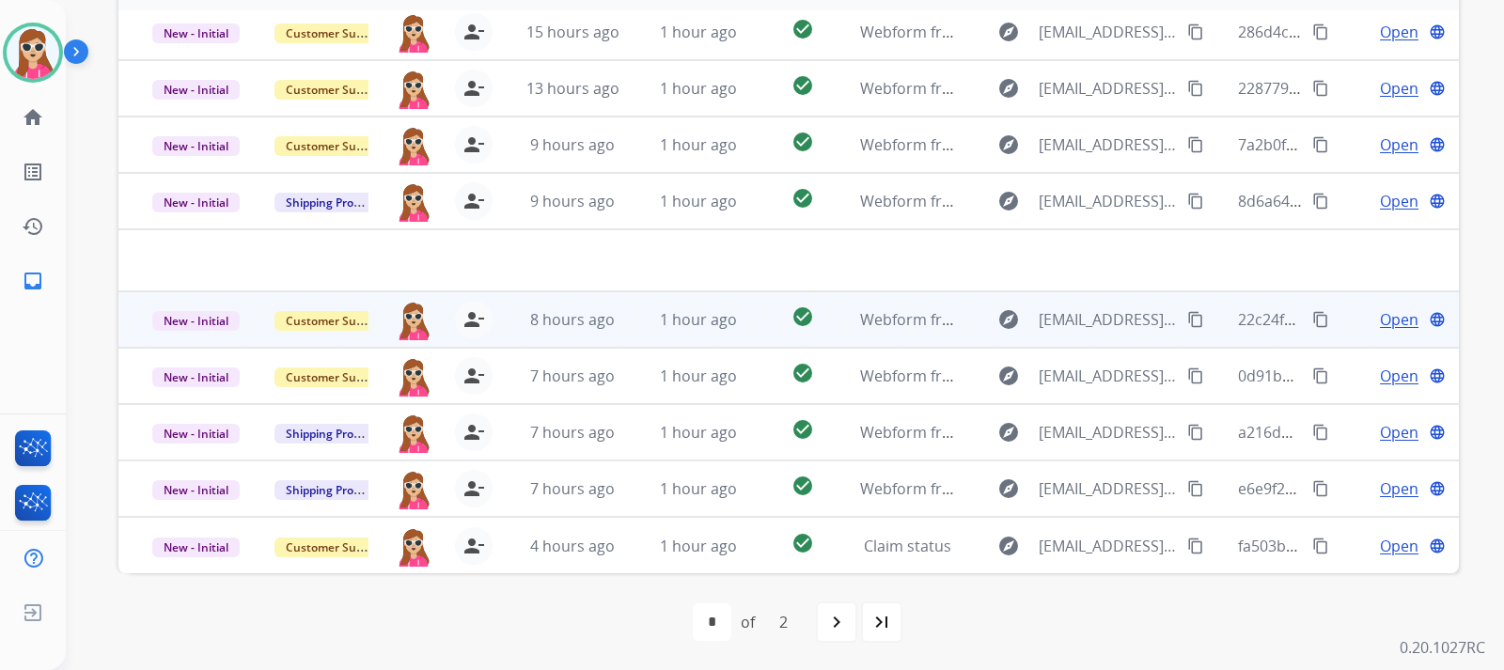
scroll to position [535, 0]
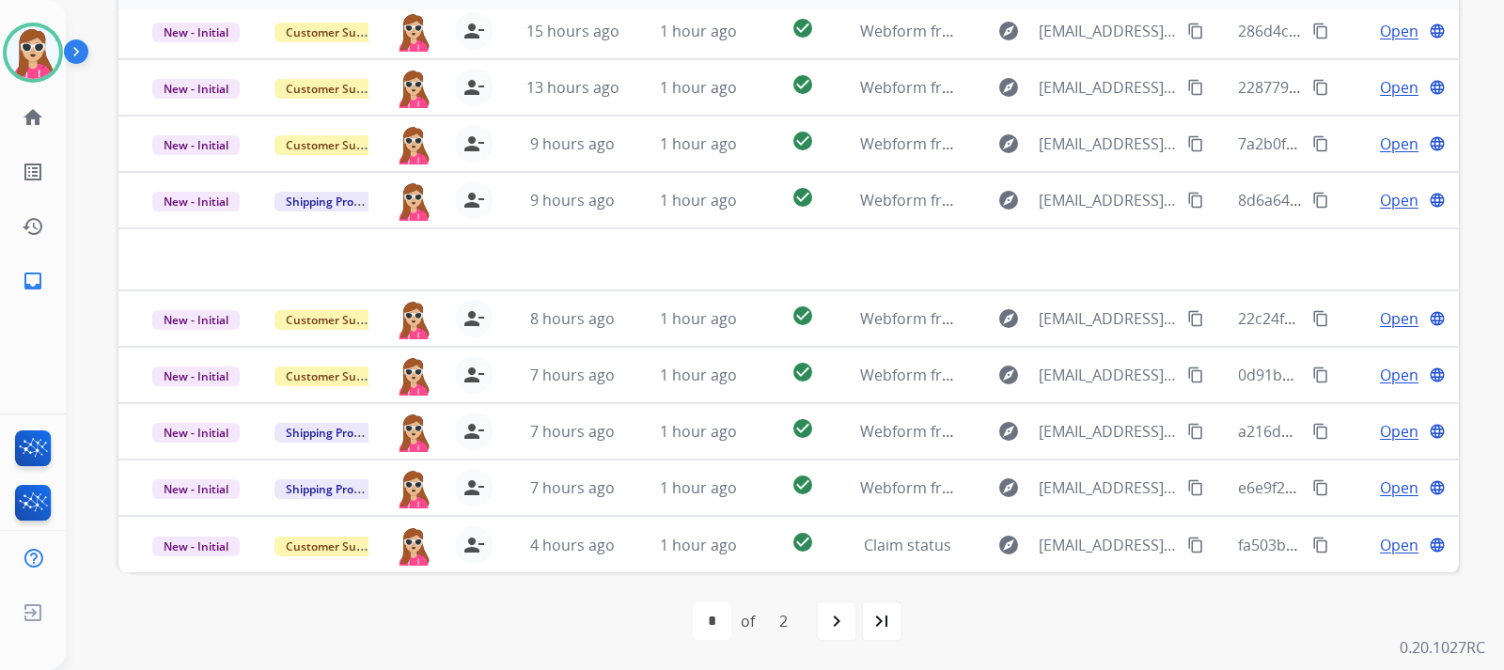
click at [836, 603] on div "navigate_next" at bounding box center [836, 621] width 41 height 41
select select "*"
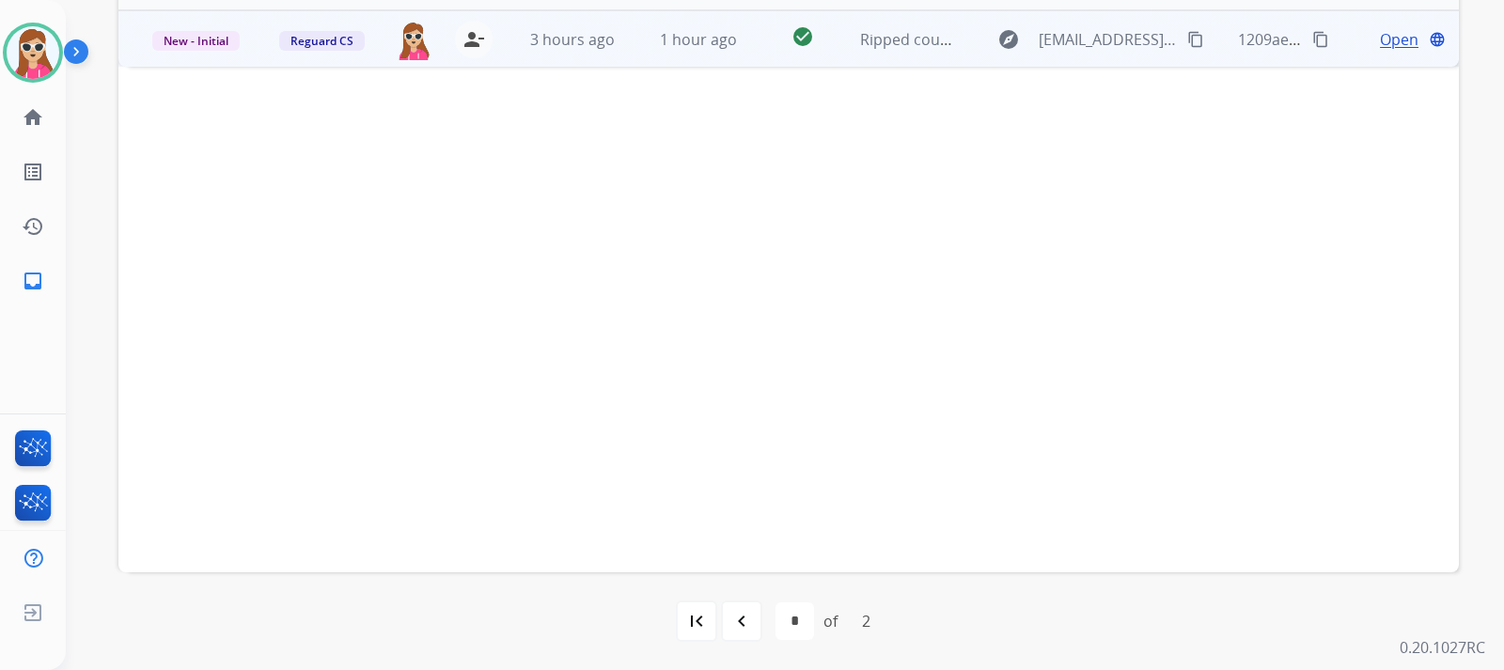
click at [767, 39] on td "check_circle" at bounding box center [788, 38] width 84 height 56
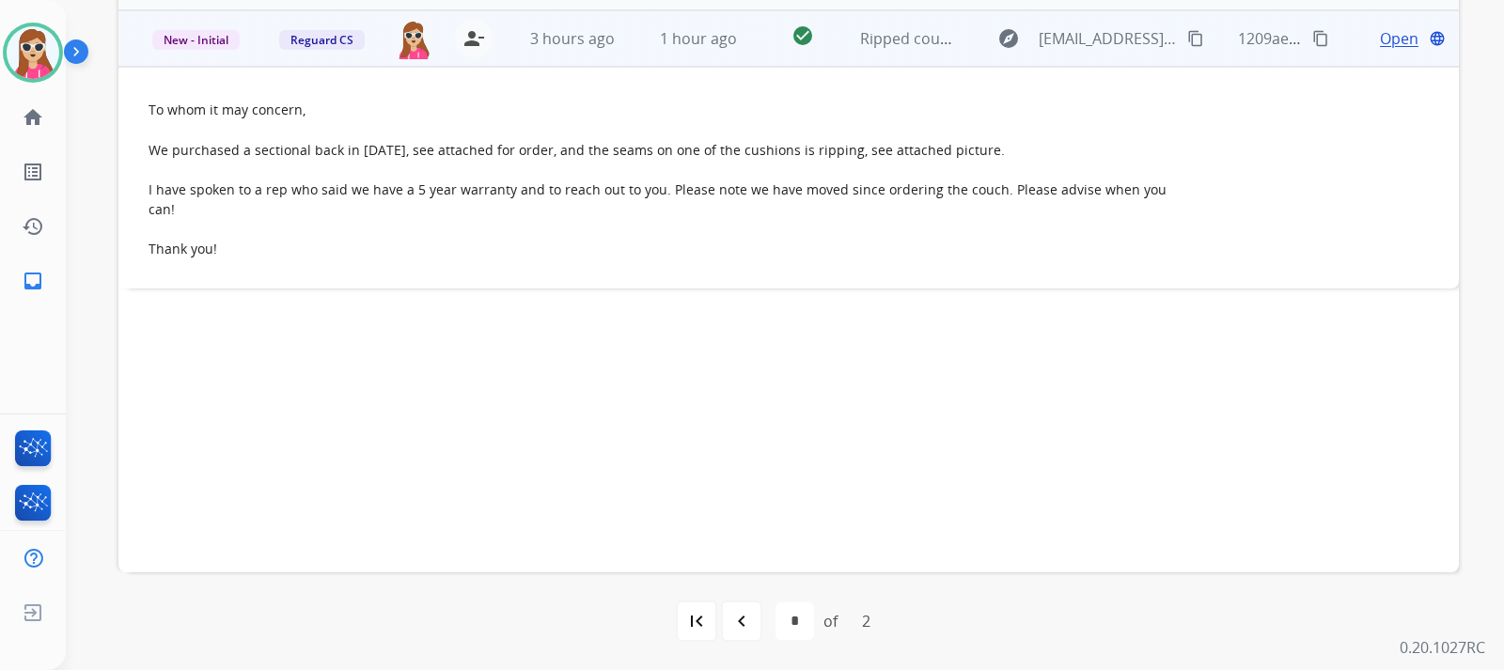
click at [1380, 43] on span "Open" at bounding box center [1399, 38] width 39 height 23
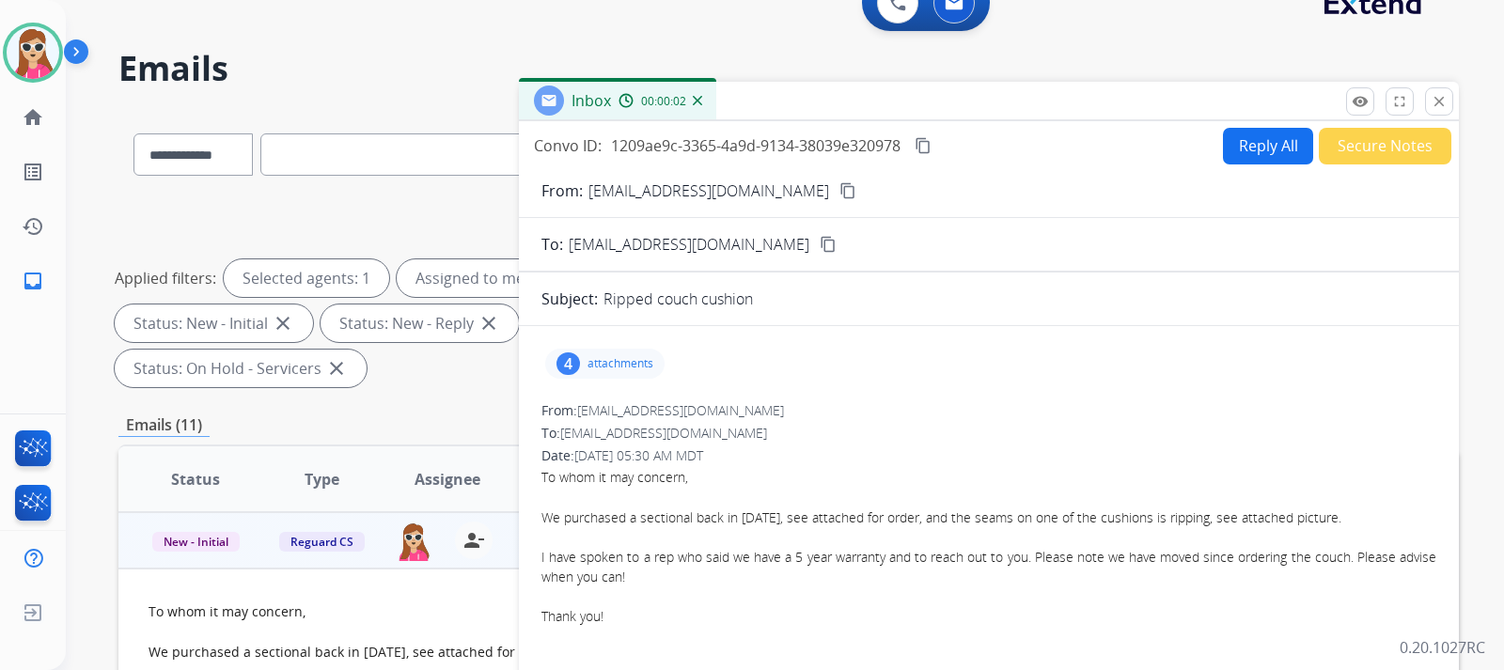
scroll to position [0, 0]
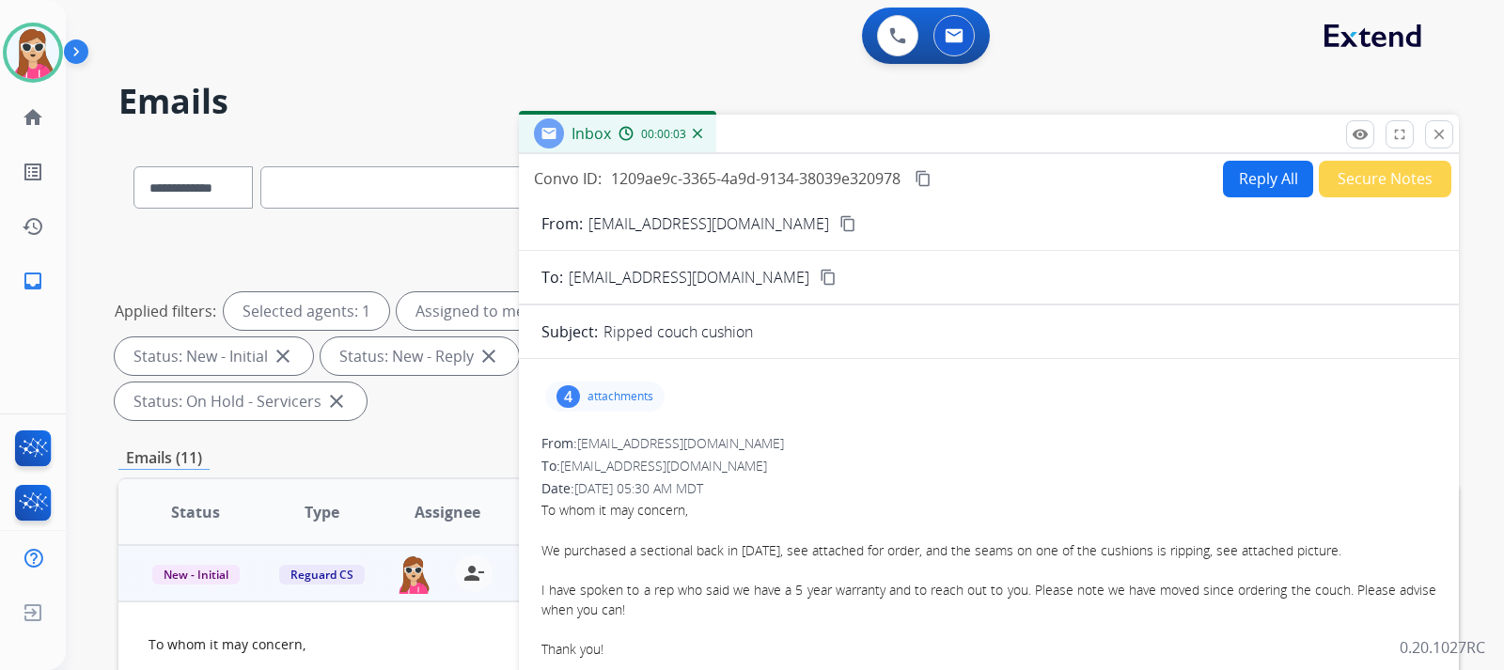
click at [1263, 174] on button "Reply All" at bounding box center [1268, 179] width 90 height 37
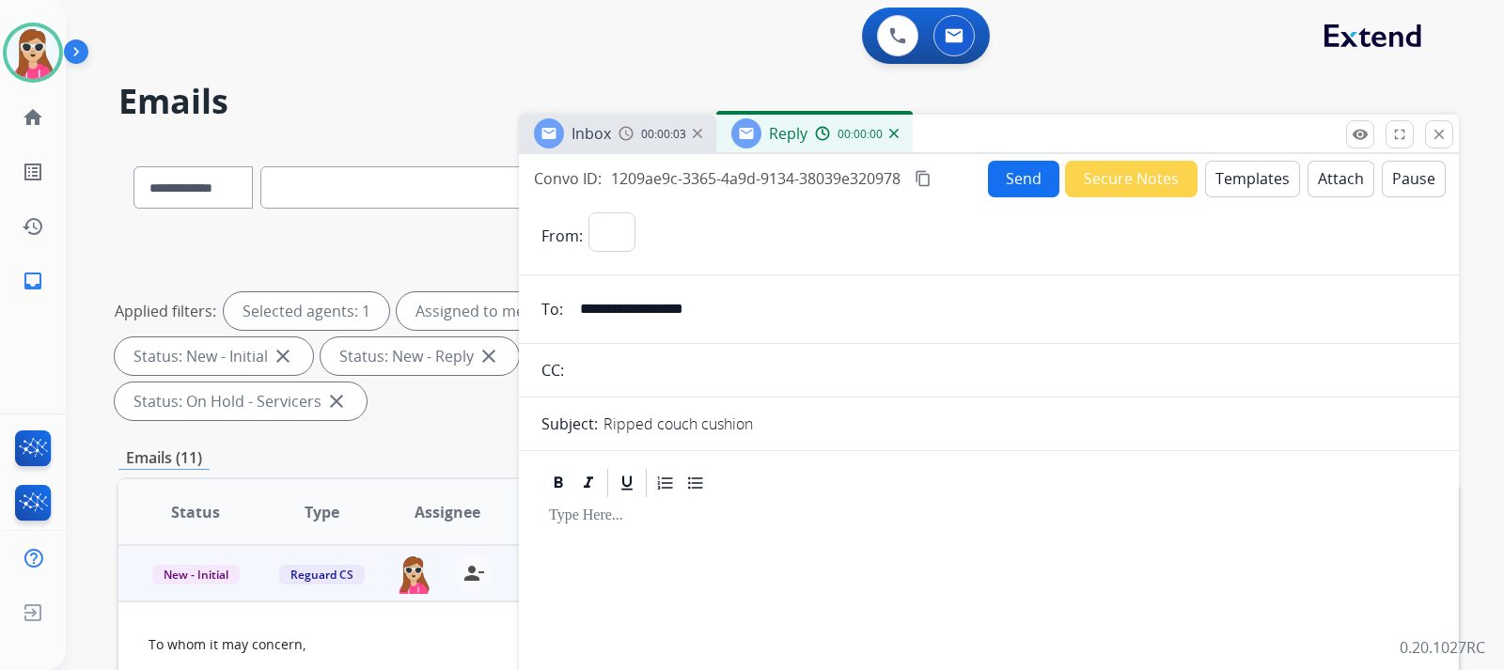
select select "**********"
click at [1245, 183] on button "Templates" at bounding box center [1252, 179] width 95 height 37
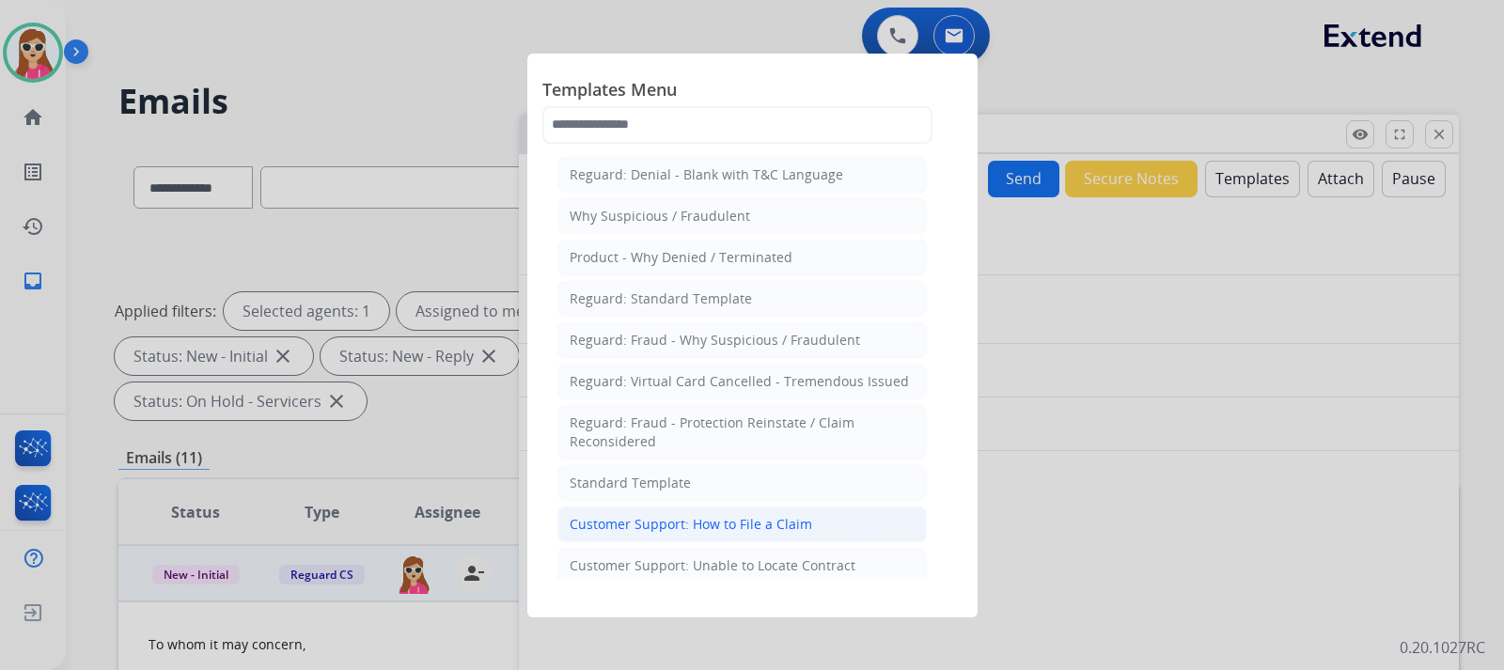
click at [688, 527] on div "Customer Support: How to File a Claim" at bounding box center [691, 524] width 242 height 19
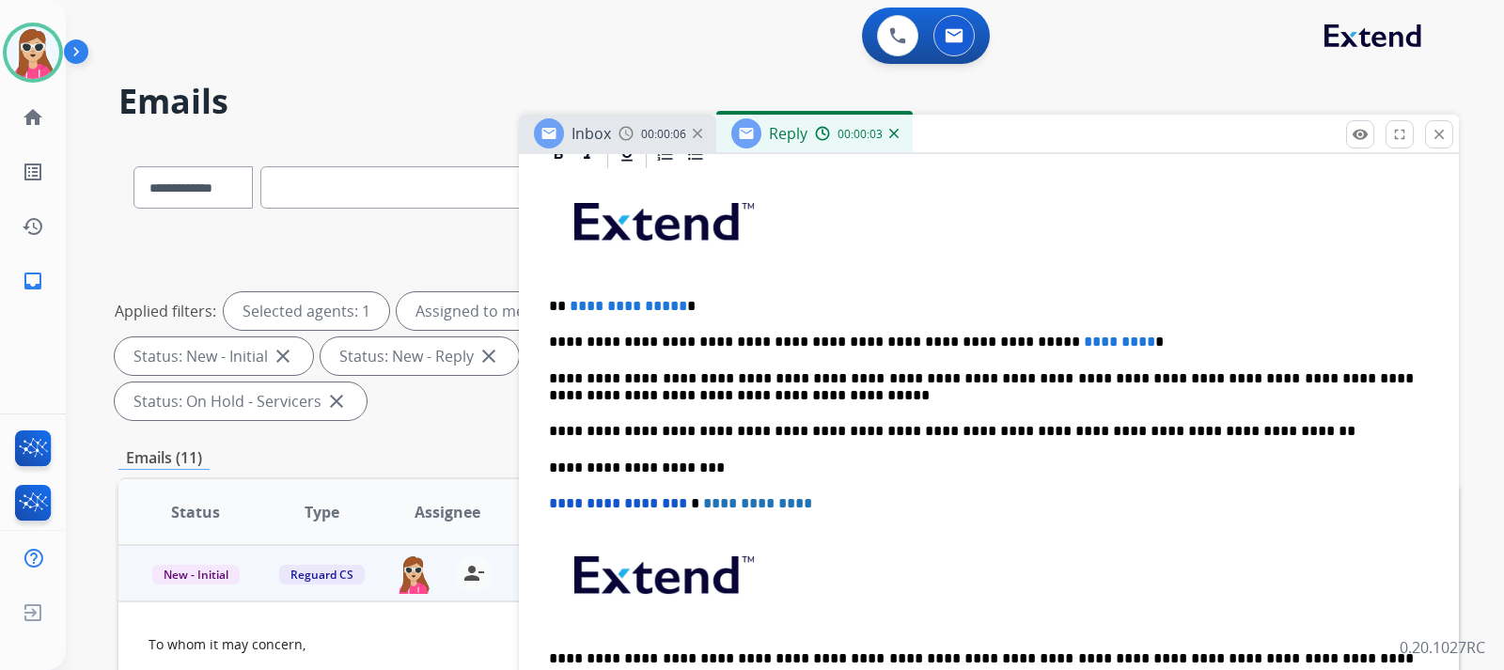
scroll to position [478, 0]
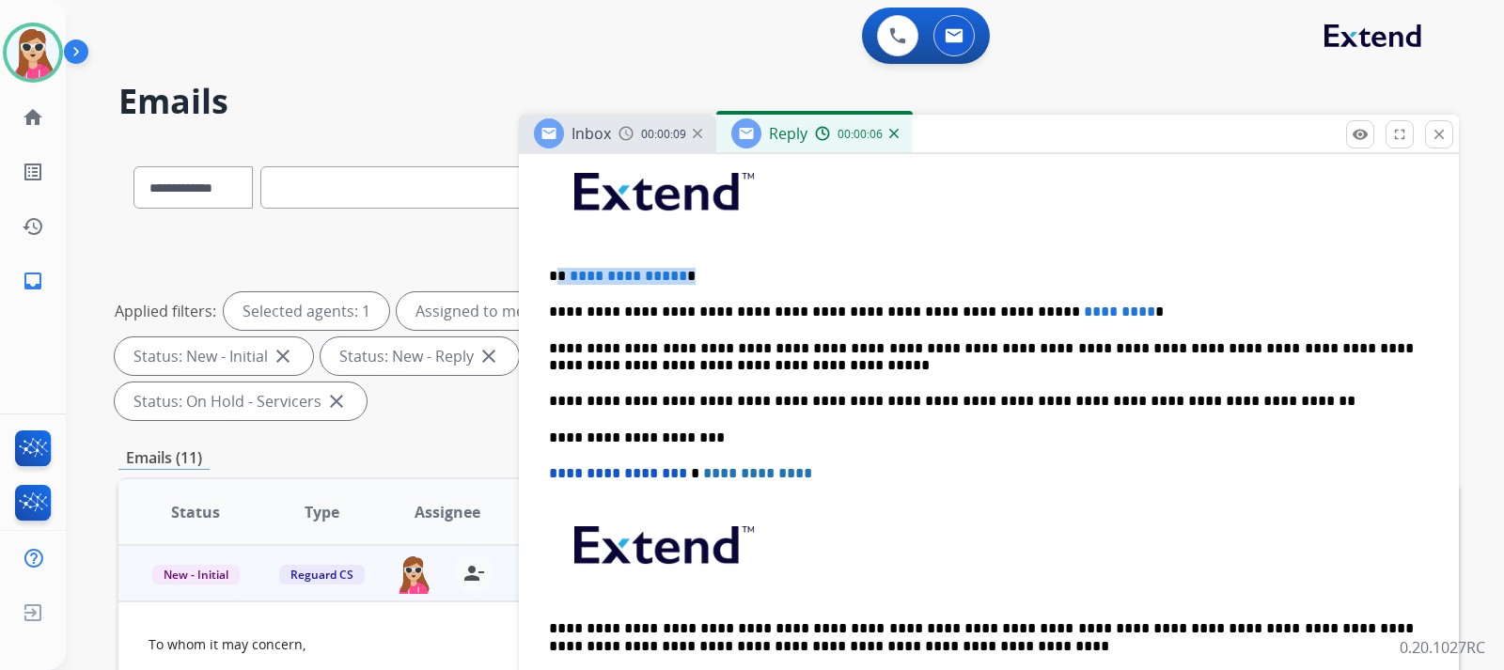
drag, startPoint x: 680, startPoint y: 283, endPoint x: 556, endPoint y: 269, distance: 124.9
click at [556, 269] on p "**********" at bounding box center [981, 276] width 865 height 17
drag, startPoint x: 1089, startPoint y: 309, endPoint x: 978, endPoint y: 317, distance: 111.2
click at [978, 317] on p "**********" at bounding box center [981, 312] width 865 height 17
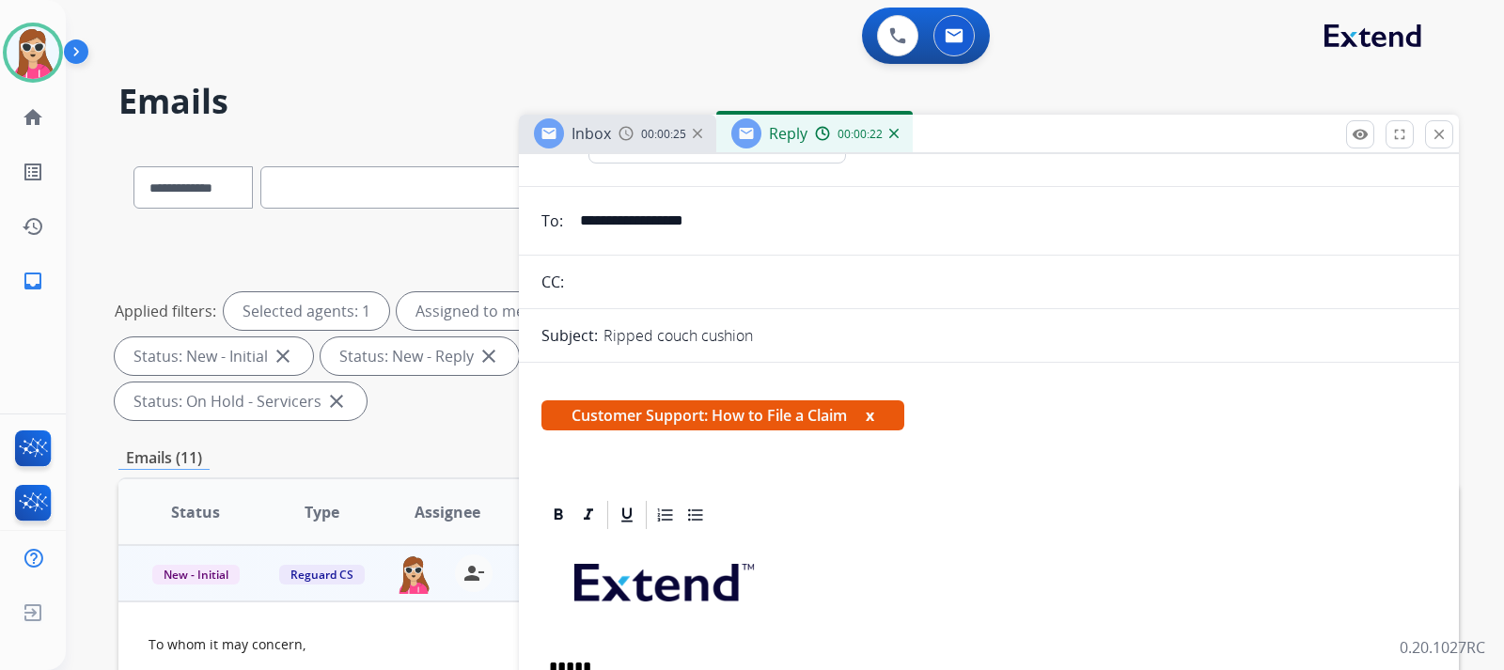
scroll to position [0, 0]
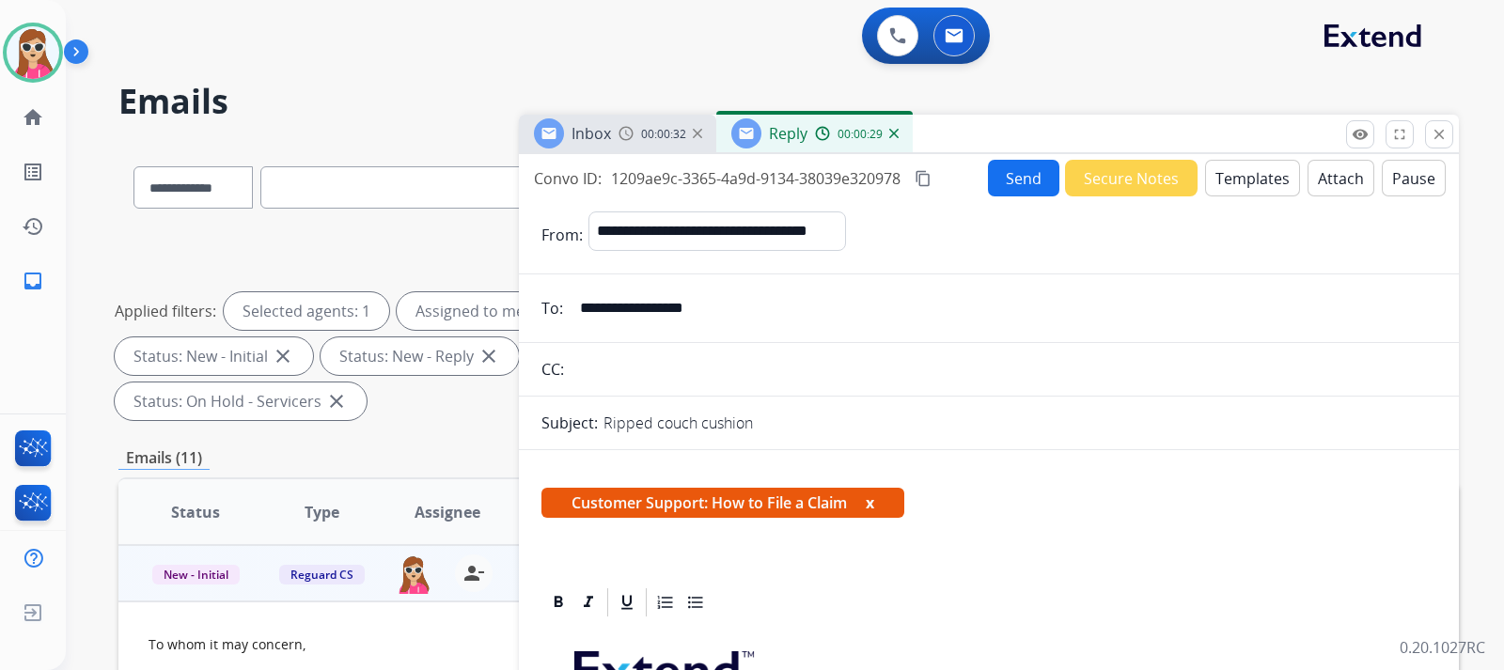
click at [1009, 181] on button "Send" at bounding box center [1023, 178] width 71 height 37
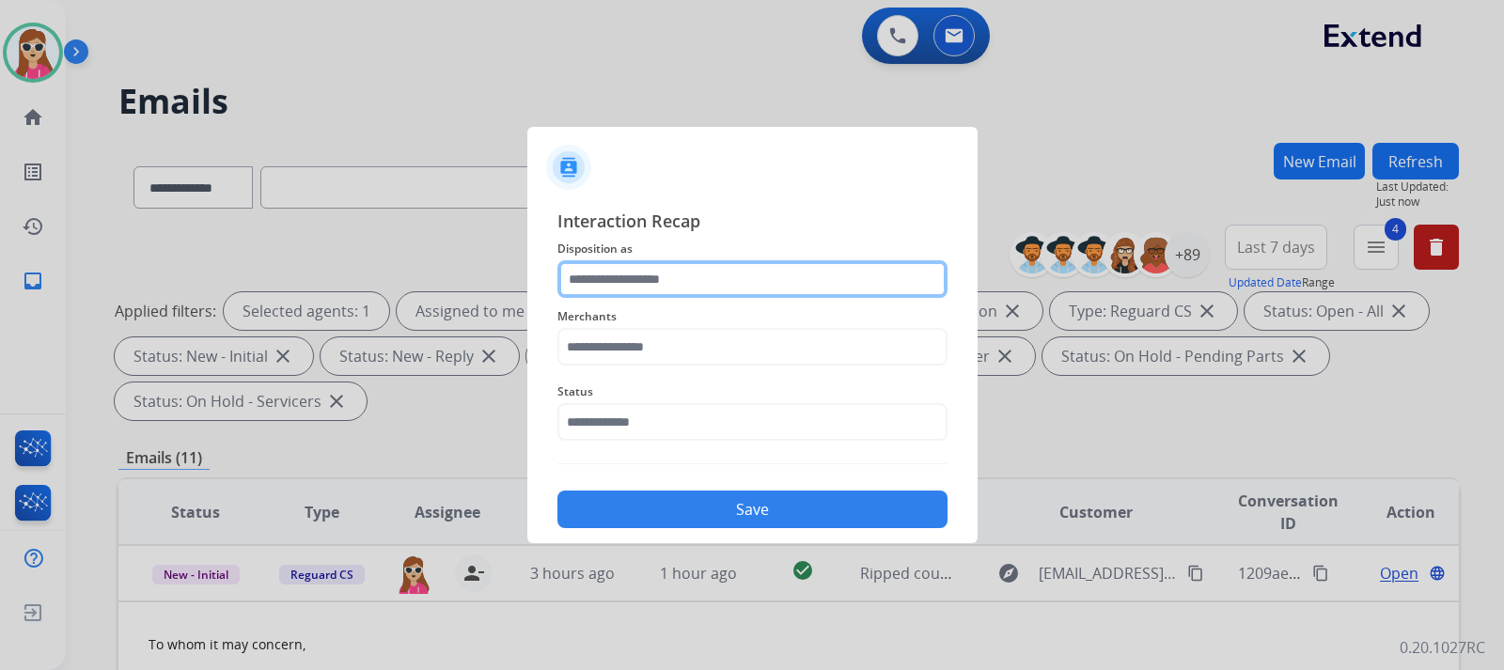
click at [633, 289] on input "text" at bounding box center [752, 279] width 390 height 38
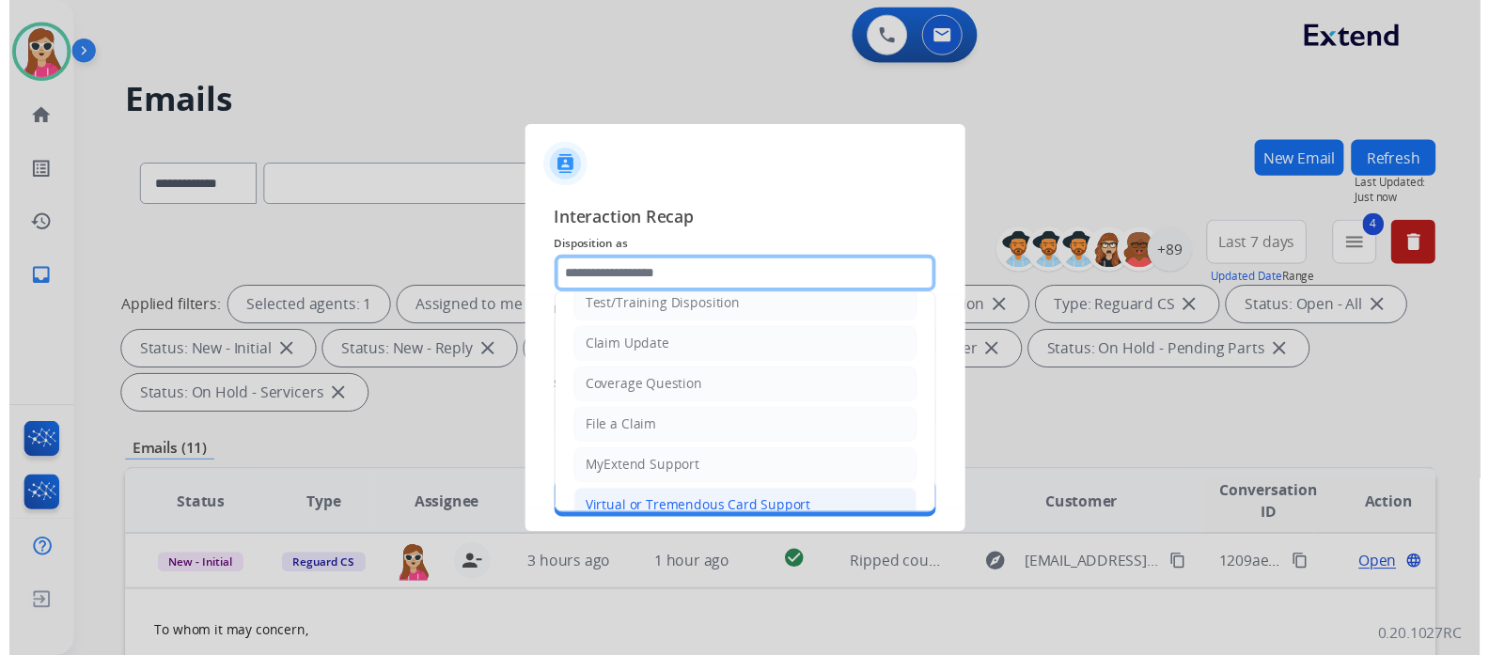
scroll to position [94, 0]
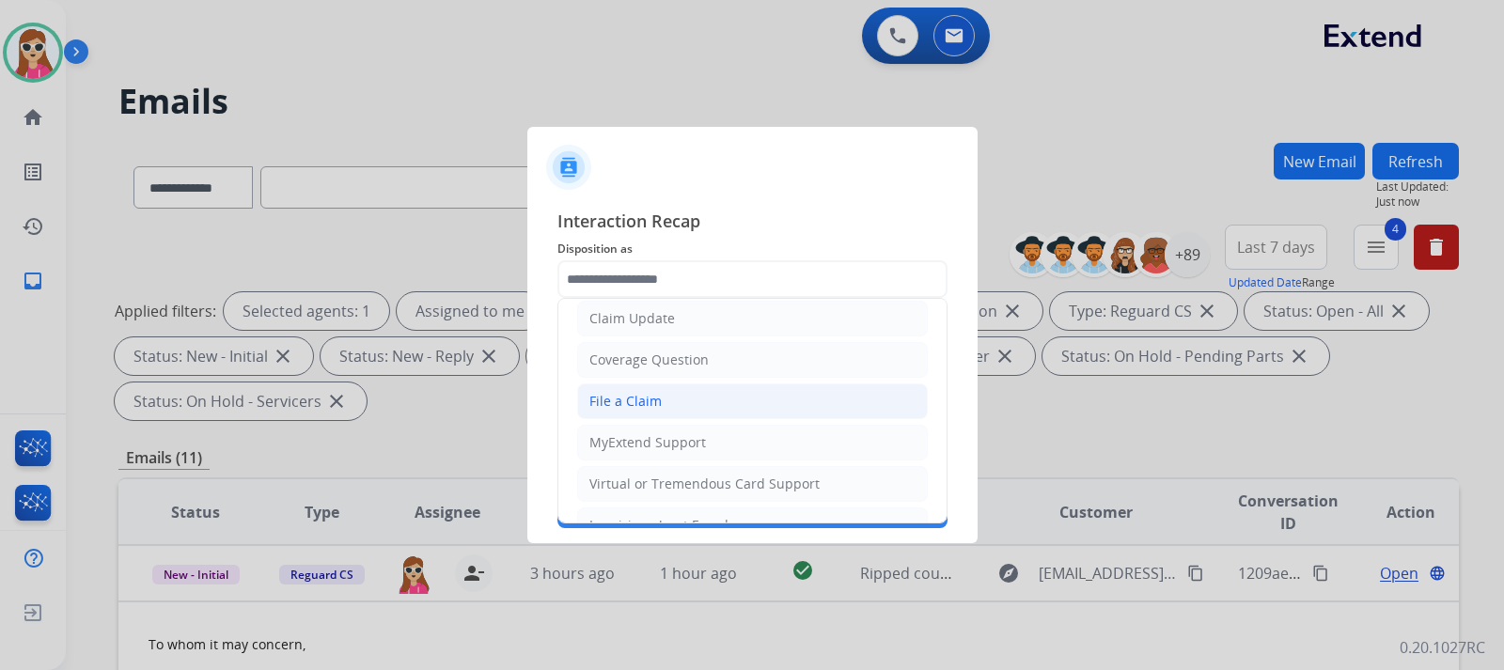
click at [666, 392] on li "File a Claim" at bounding box center [752, 401] width 351 height 36
type input "**********"
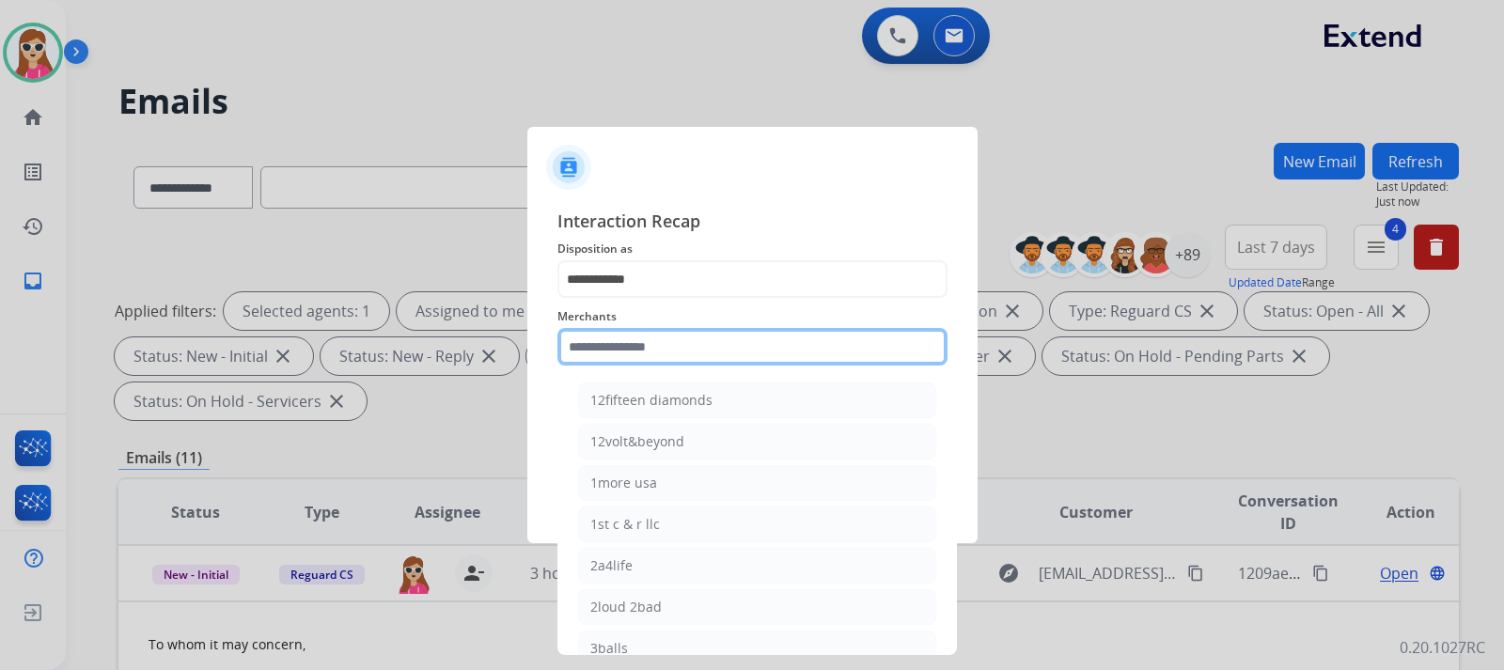
click at [667, 361] on input "text" at bounding box center [752, 347] width 390 height 38
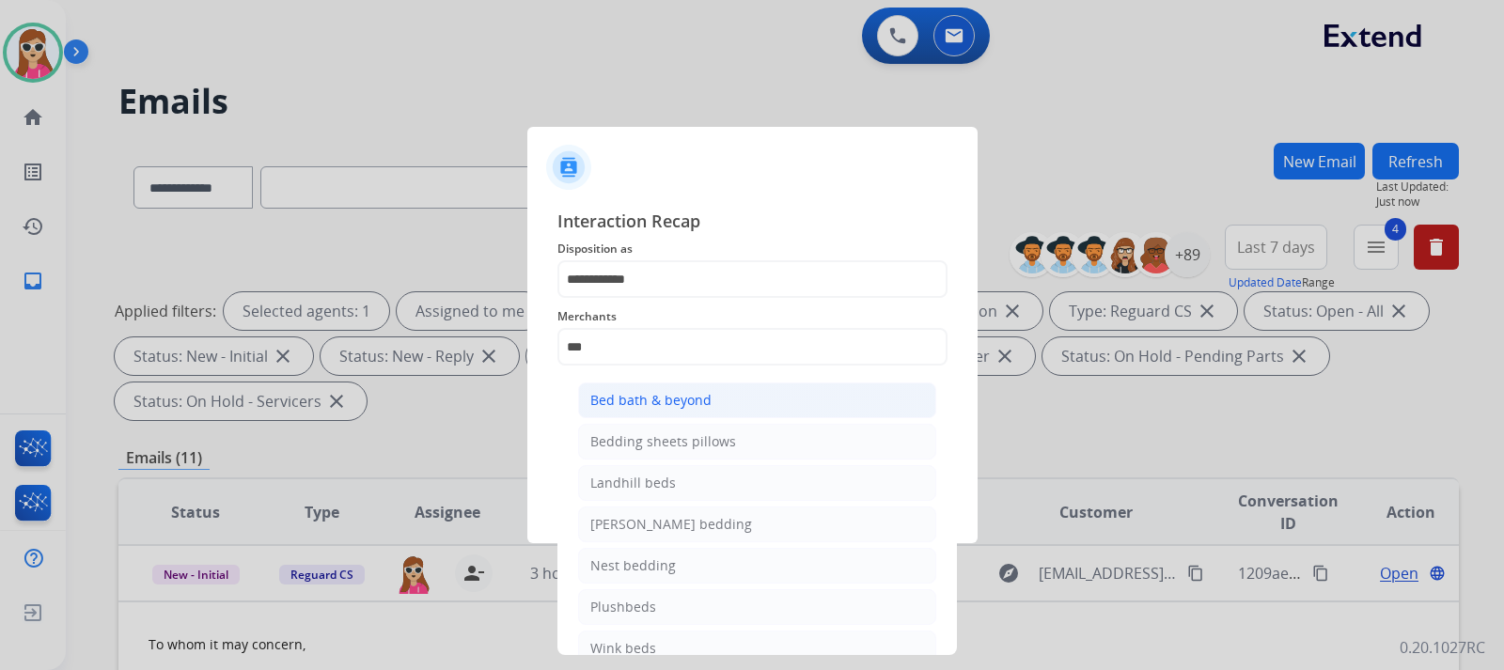
click at [689, 402] on div "Bed bath & beyond" at bounding box center [650, 400] width 121 height 19
type input "**********"
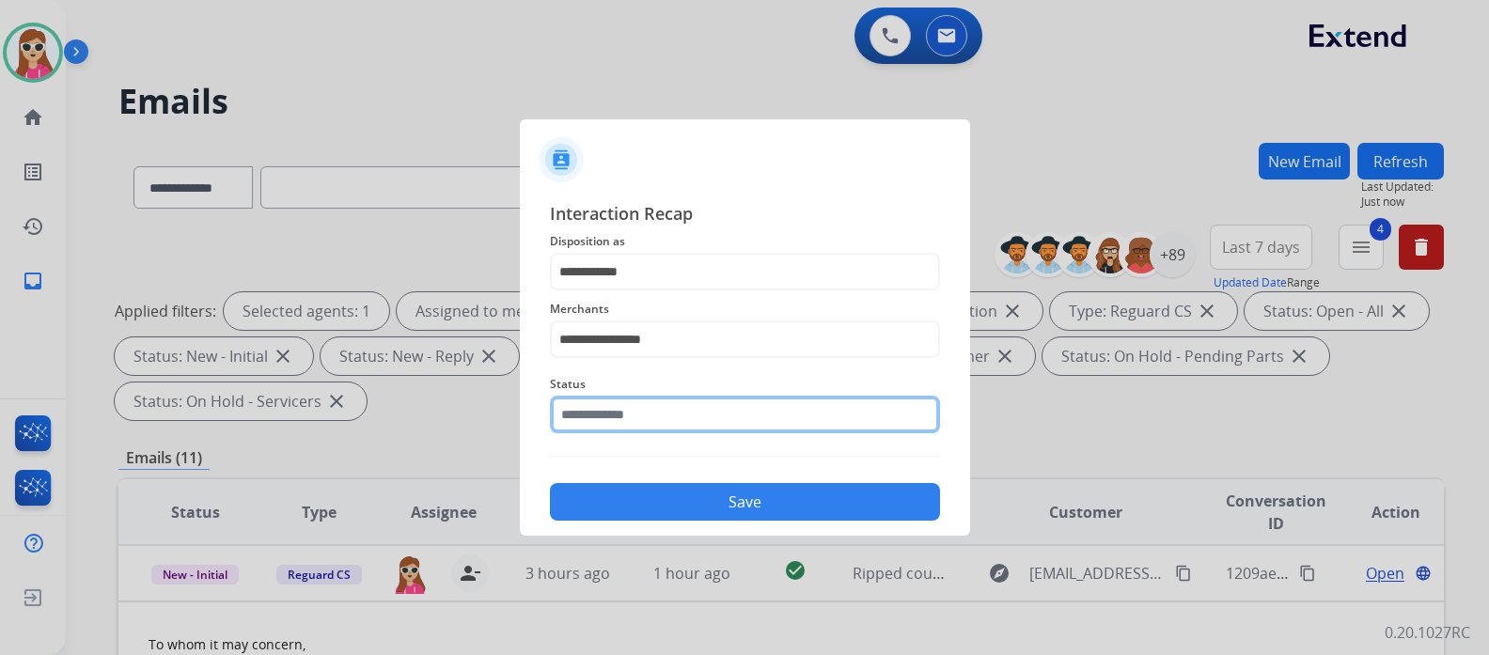
click at [621, 421] on input "text" at bounding box center [745, 415] width 390 height 38
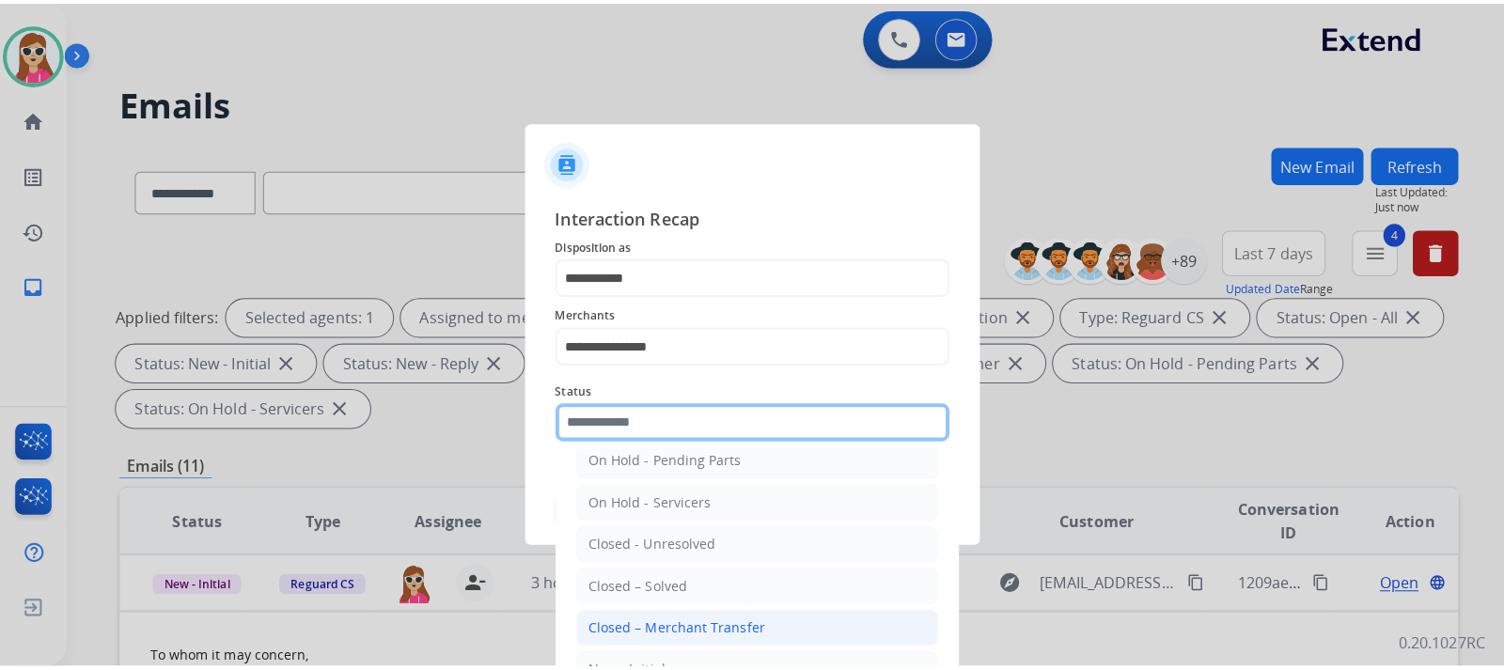
scroll to position [113, 0]
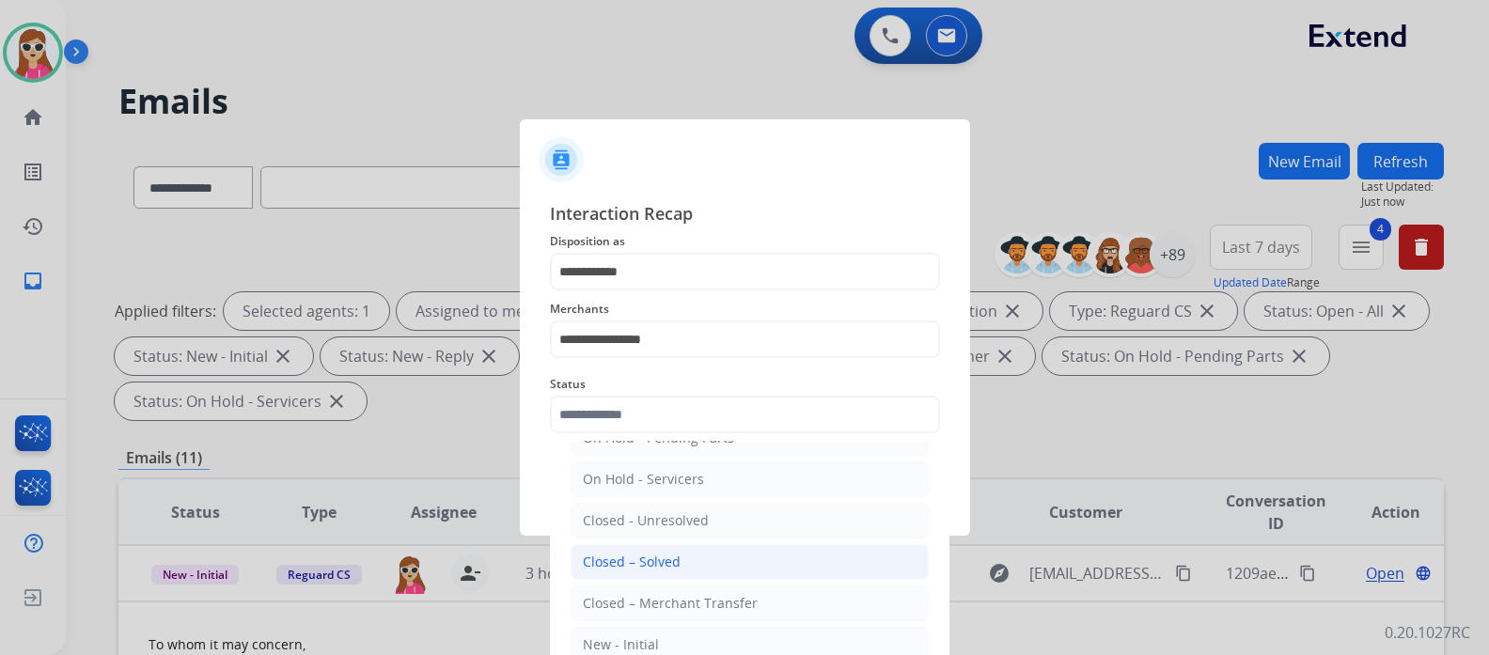
click at [671, 556] on div "Closed – Solved" at bounding box center [632, 562] width 98 height 19
type input "**********"
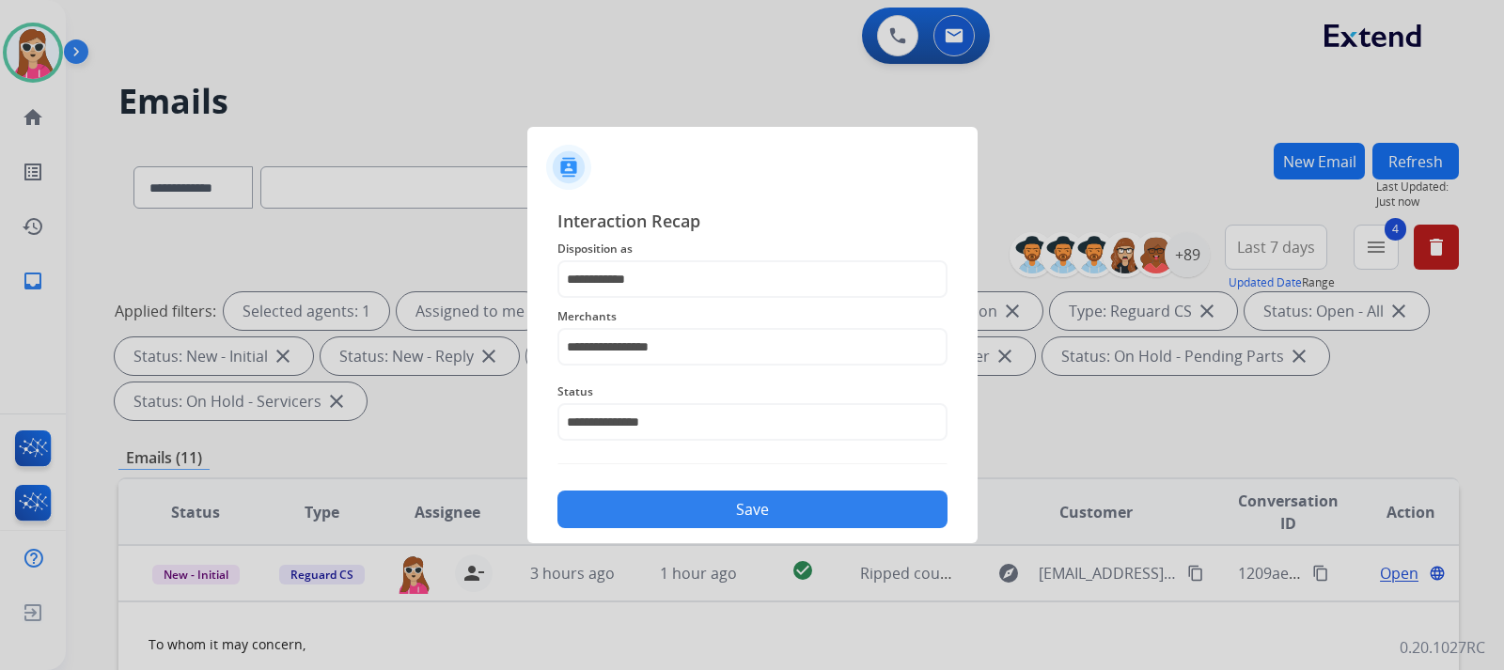
click at [673, 513] on button "Save" at bounding box center [752, 510] width 390 height 38
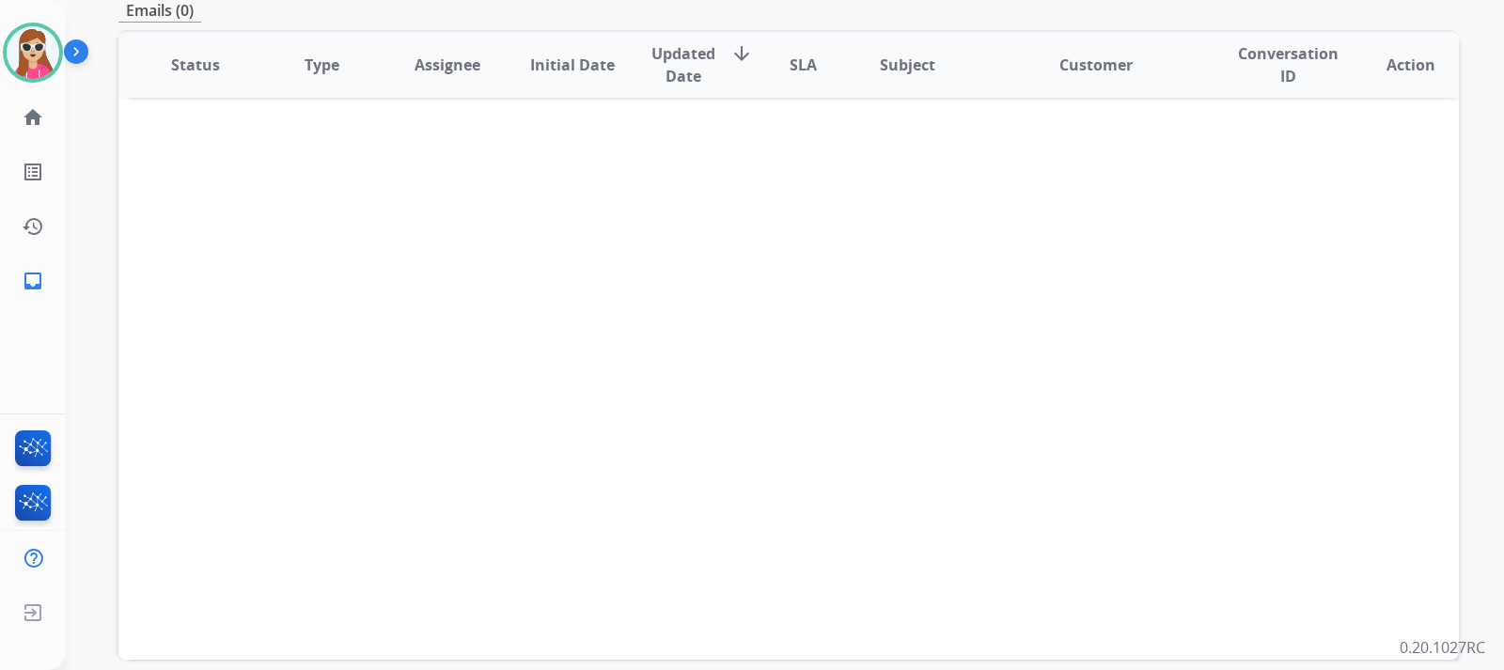
scroll to position [535, 0]
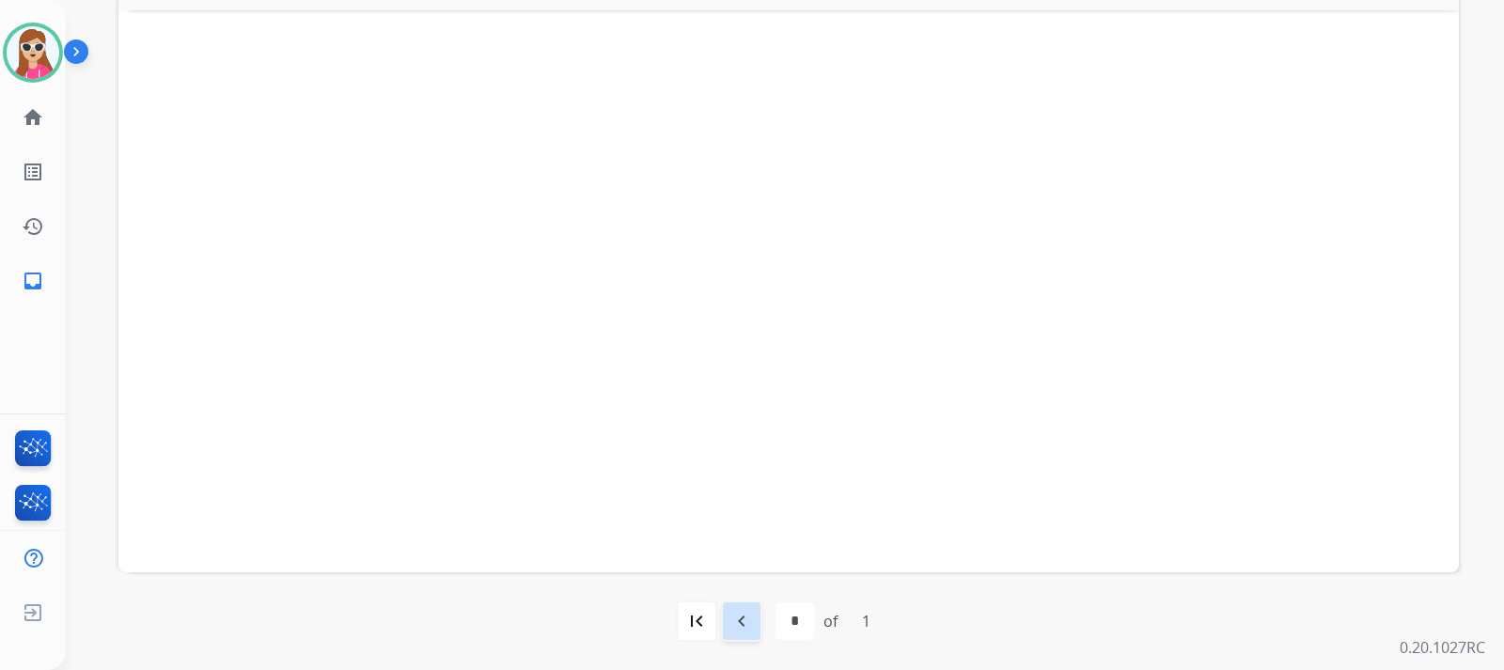
click at [751, 632] on mat-icon "navigate_before" at bounding box center [741, 621] width 23 height 23
select select "*"
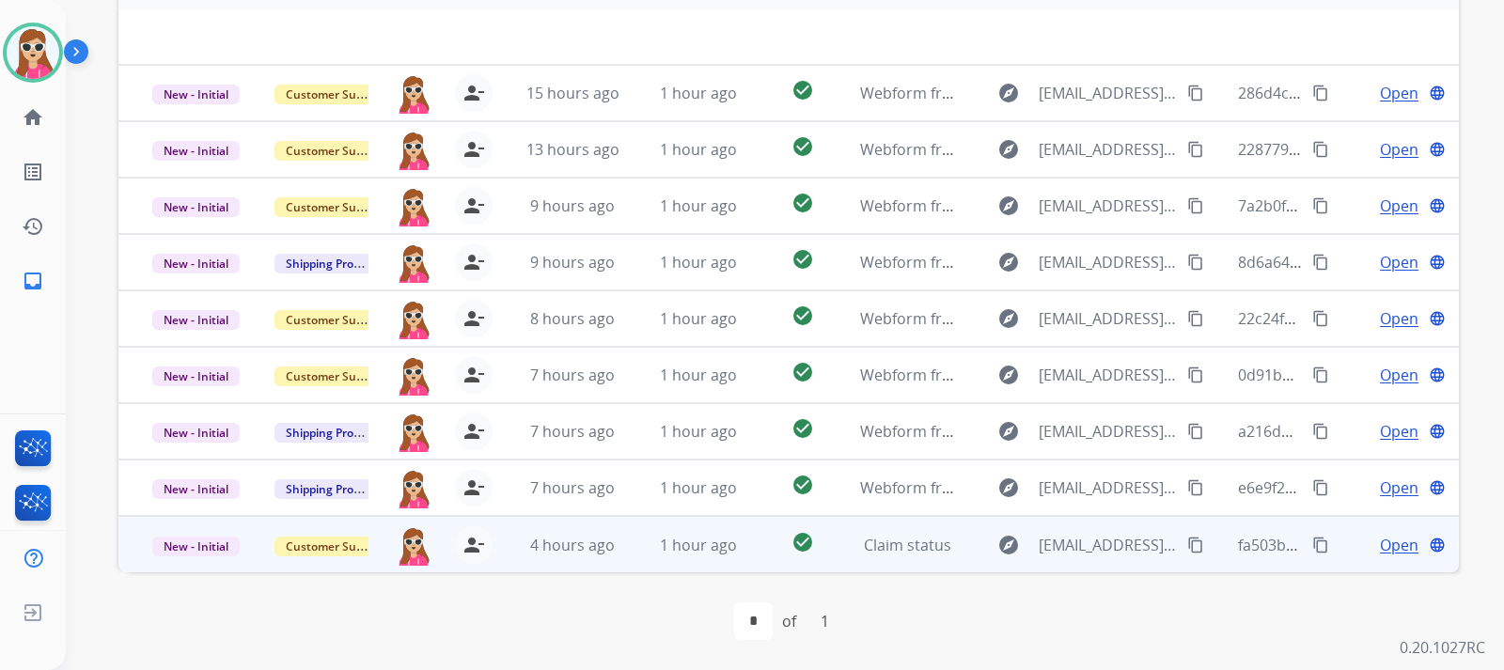
click at [1396, 558] on td "Open language" at bounding box center [1396, 544] width 126 height 56
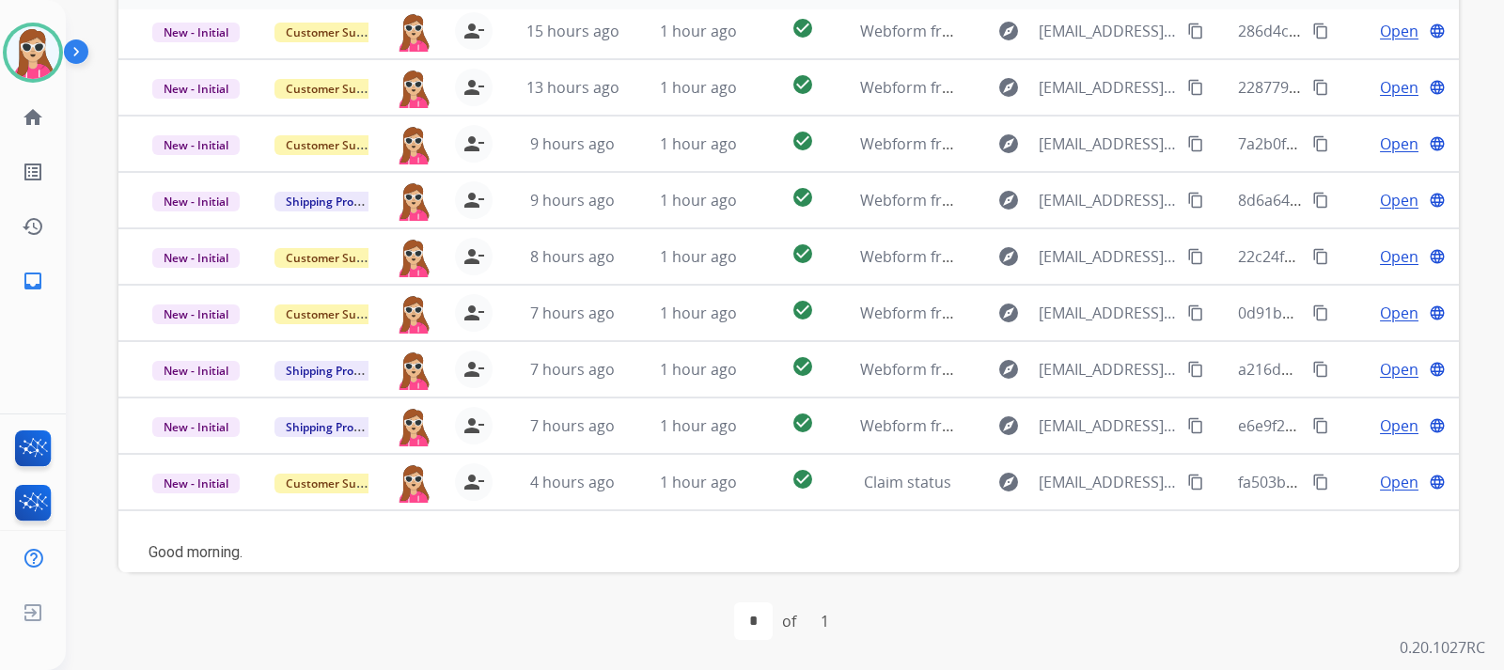
scroll to position [176, 0]
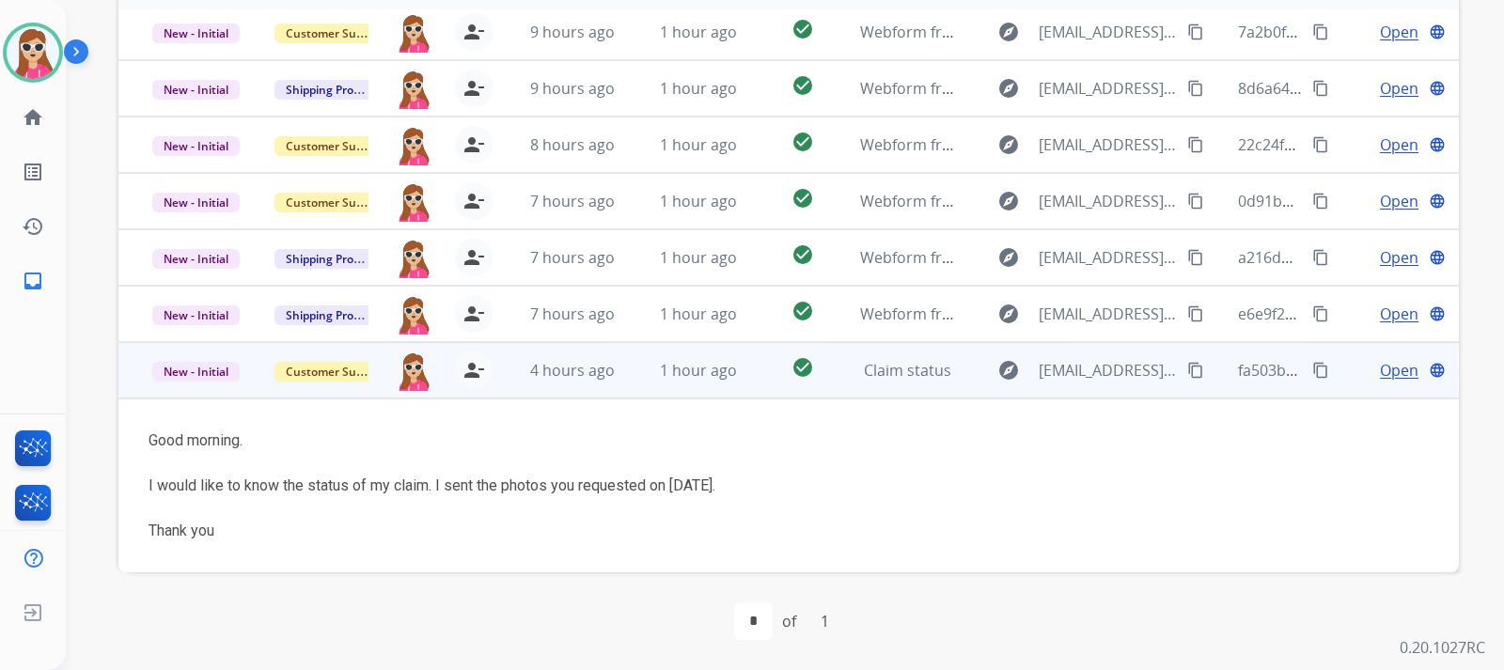
click at [1187, 371] on mat-icon "content_copy" at bounding box center [1195, 370] width 17 height 17
click at [1389, 367] on span "Open" at bounding box center [1399, 370] width 39 height 23
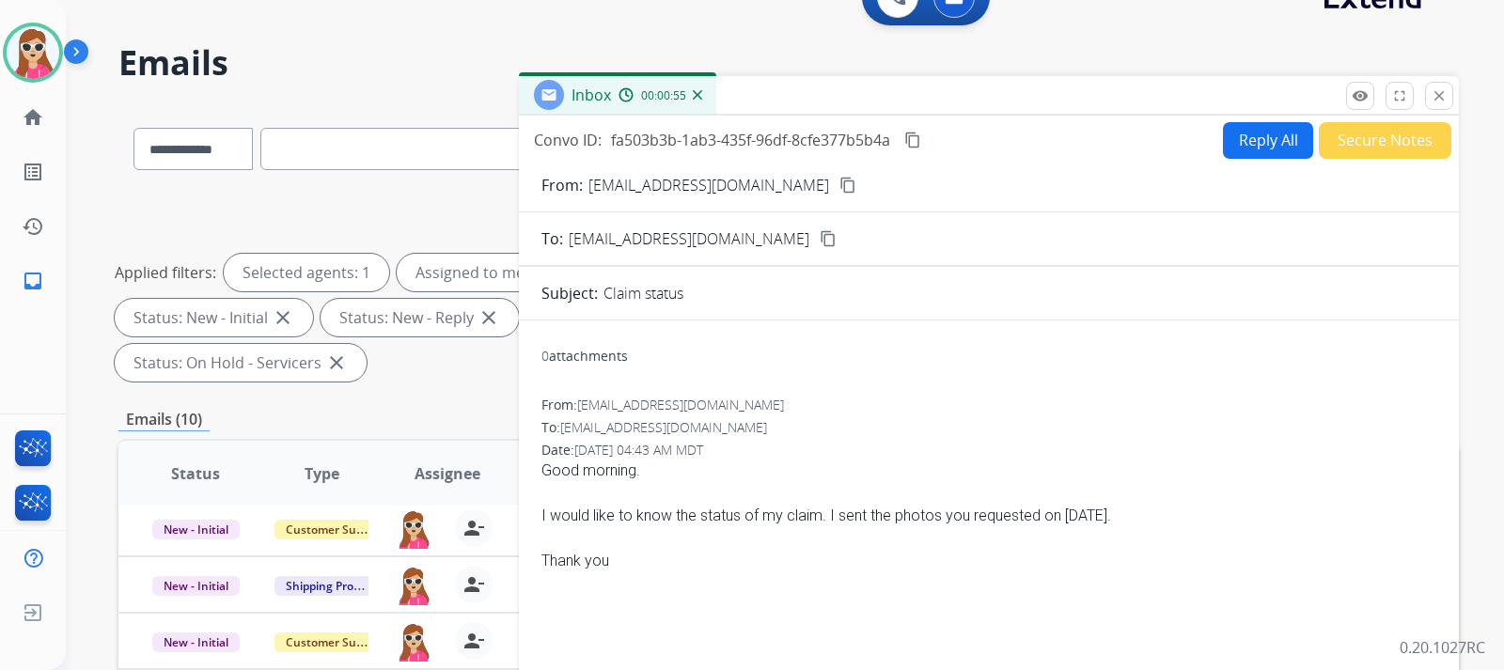
scroll to position [0, 0]
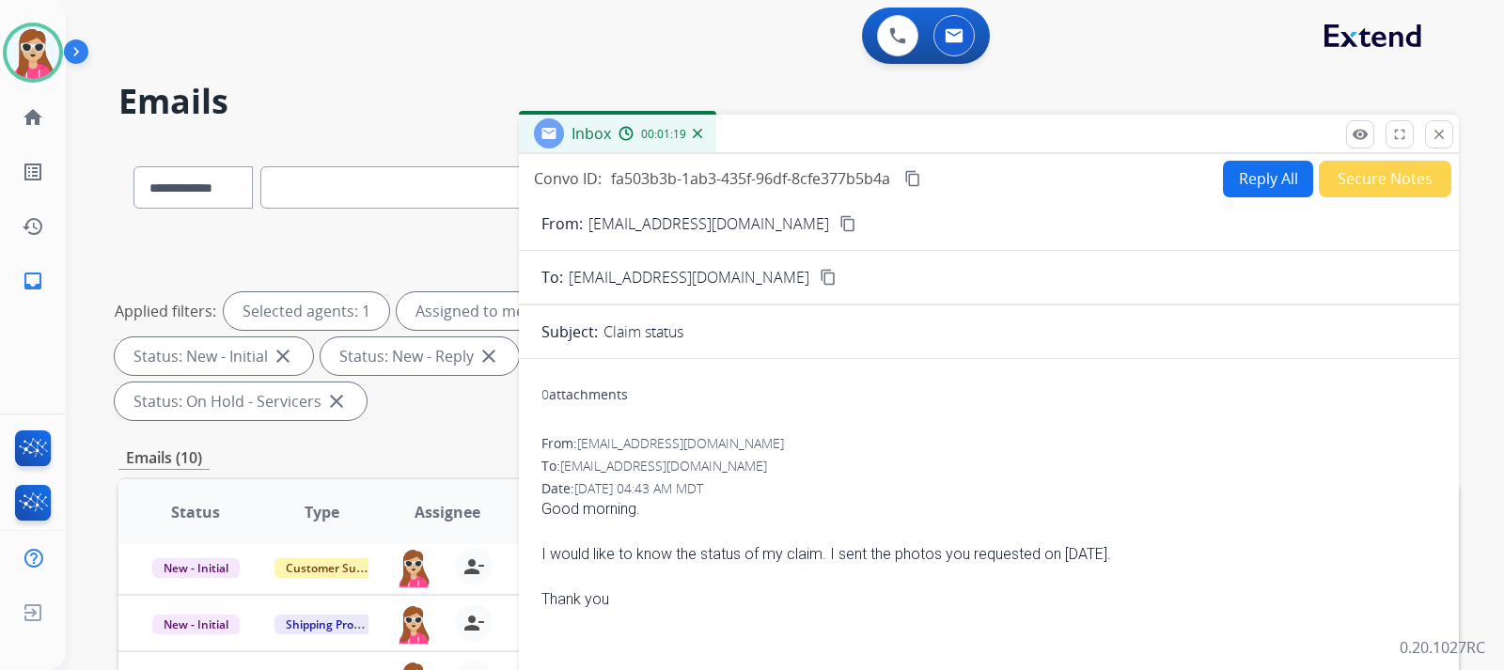
click at [1451, 144] on button "close Close" at bounding box center [1439, 134] width 28 height 28
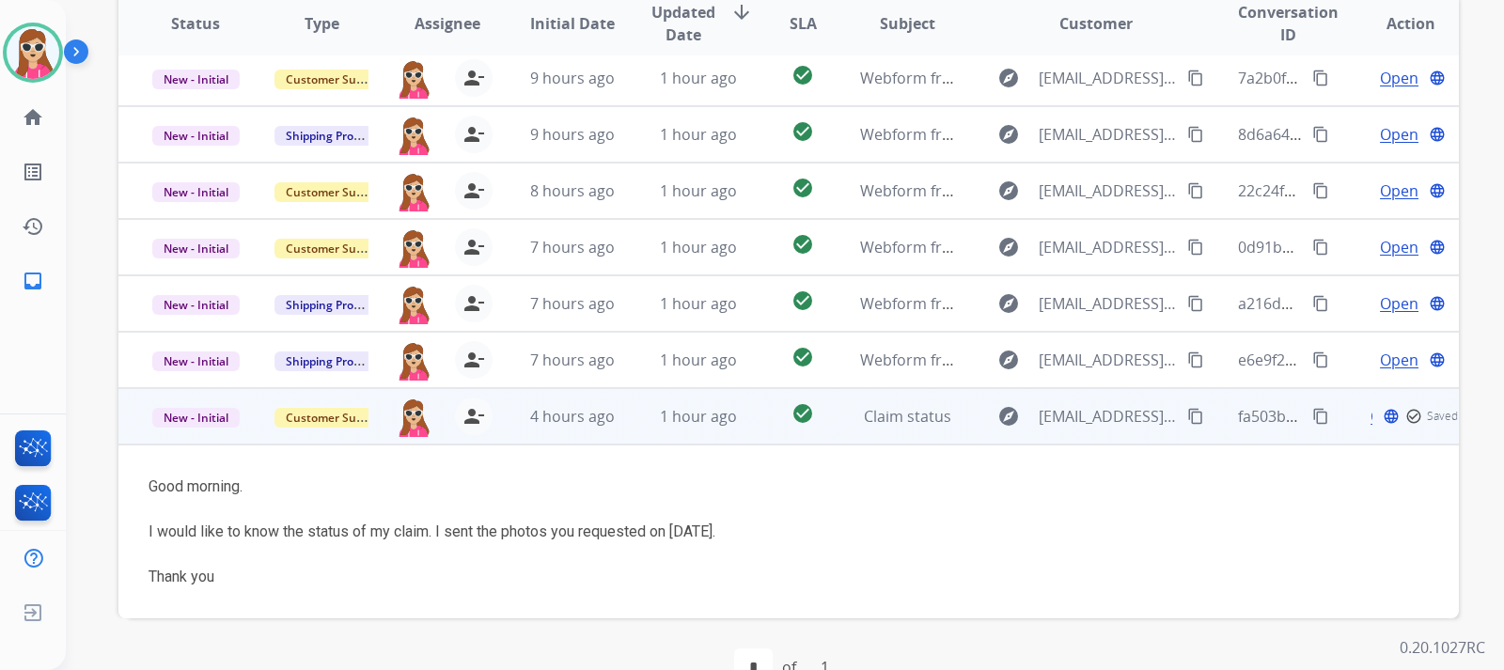
scroll to position [535, 0]
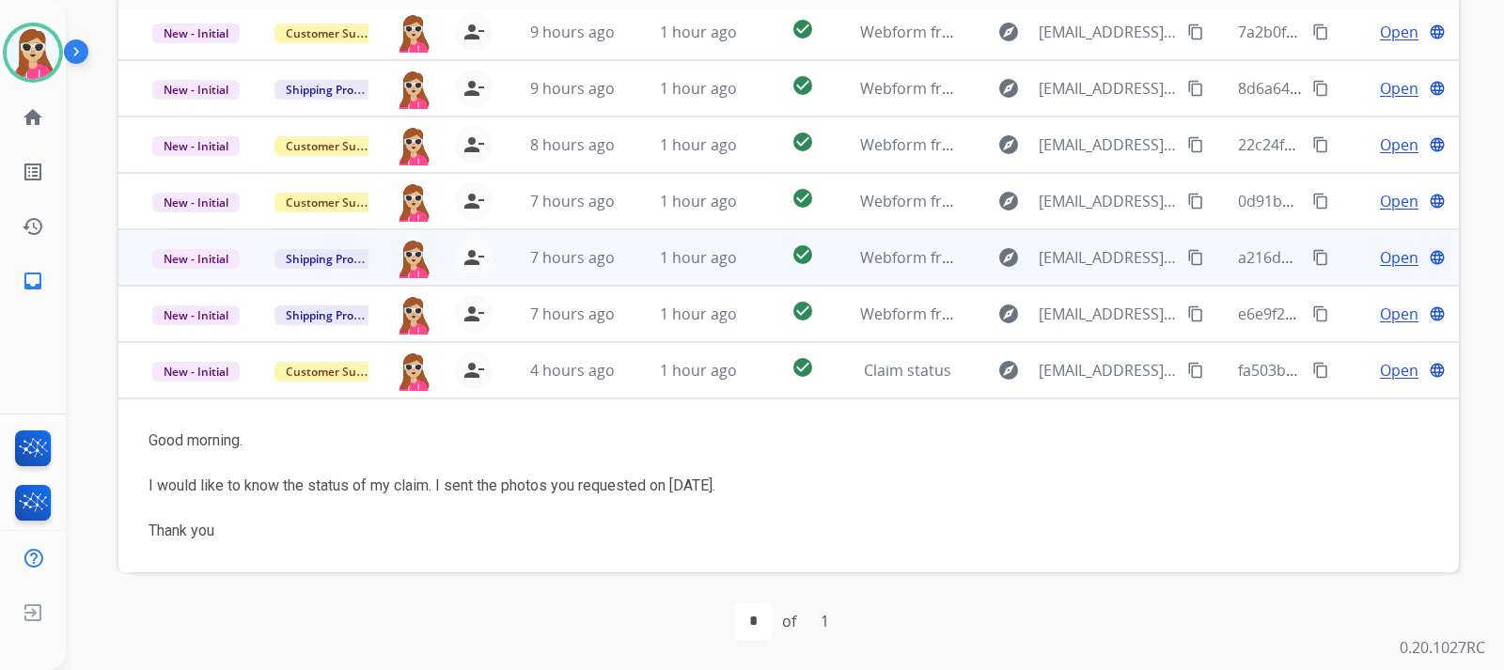
drag, startPoint x: 962, startPoint y: 332, endPoint x: 955, endPoint y: 320, distance: 13.9
click at [962, 329] on td "explore smoke4entertainment@gmail.com content_copy" at bounding box center [1081, 314] width 251 height 56
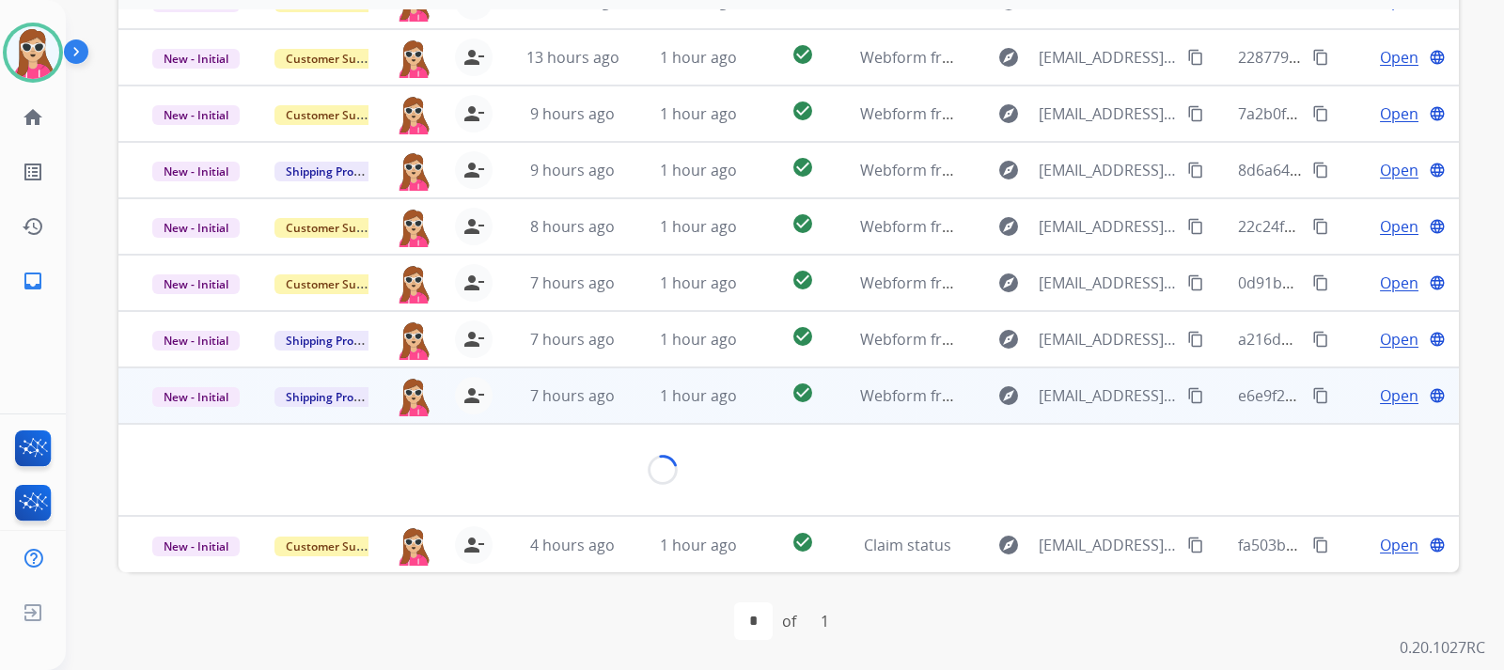
scroll to position [109, 0]
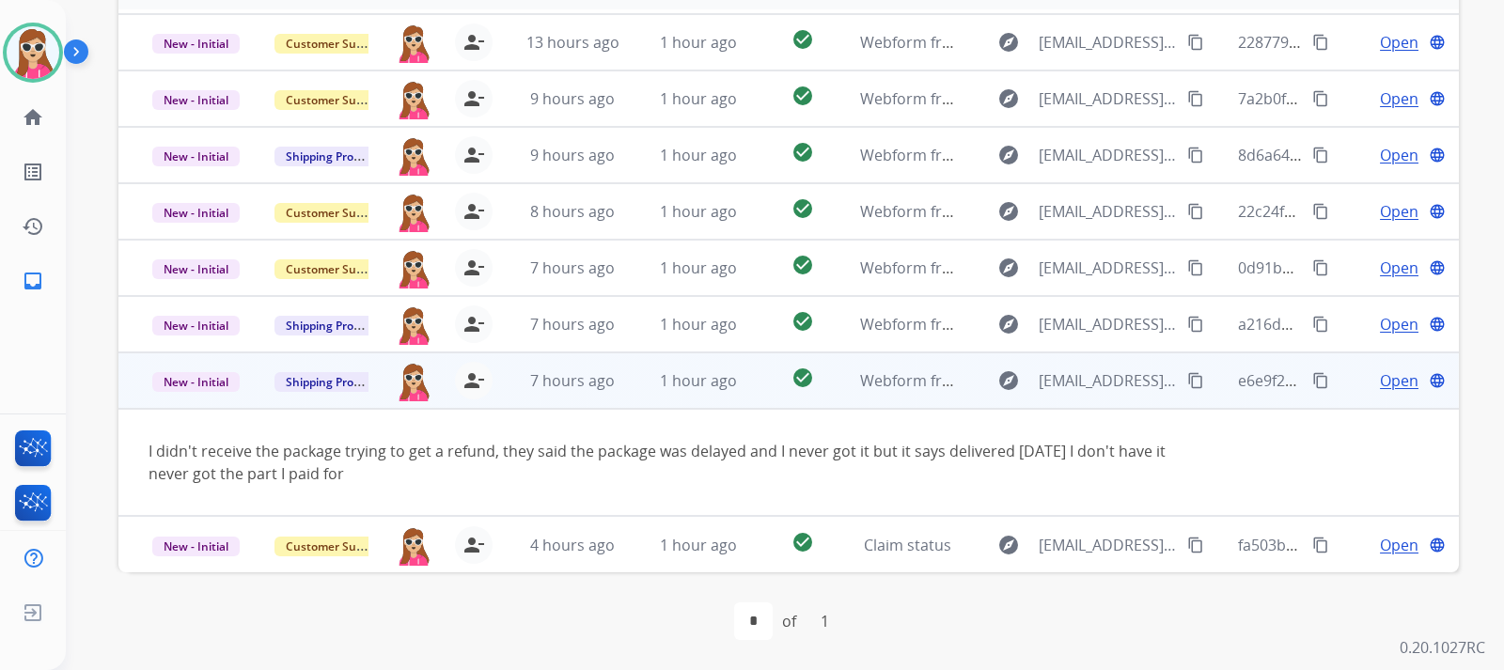
click at [1380, 375] on span "Open" at bounding box center [1399, 380] width 39 height 23
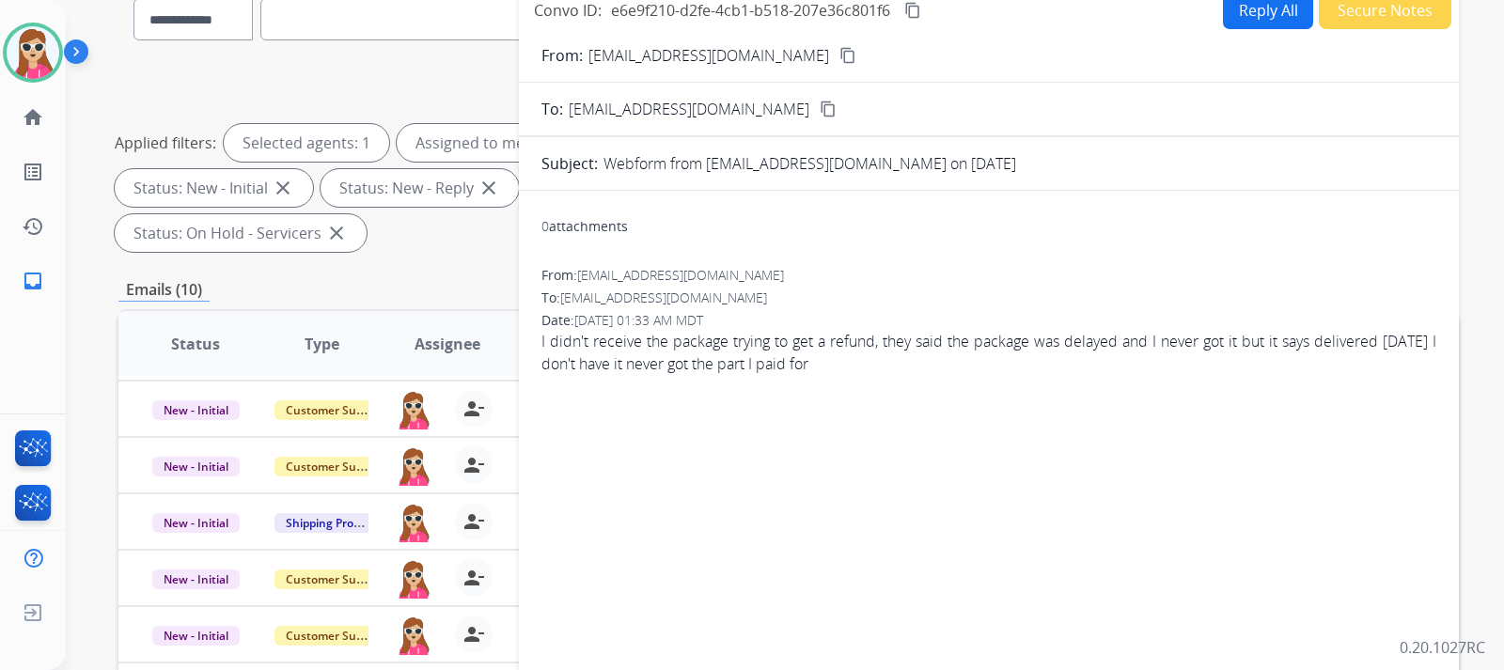
scroll to position [0, 0]
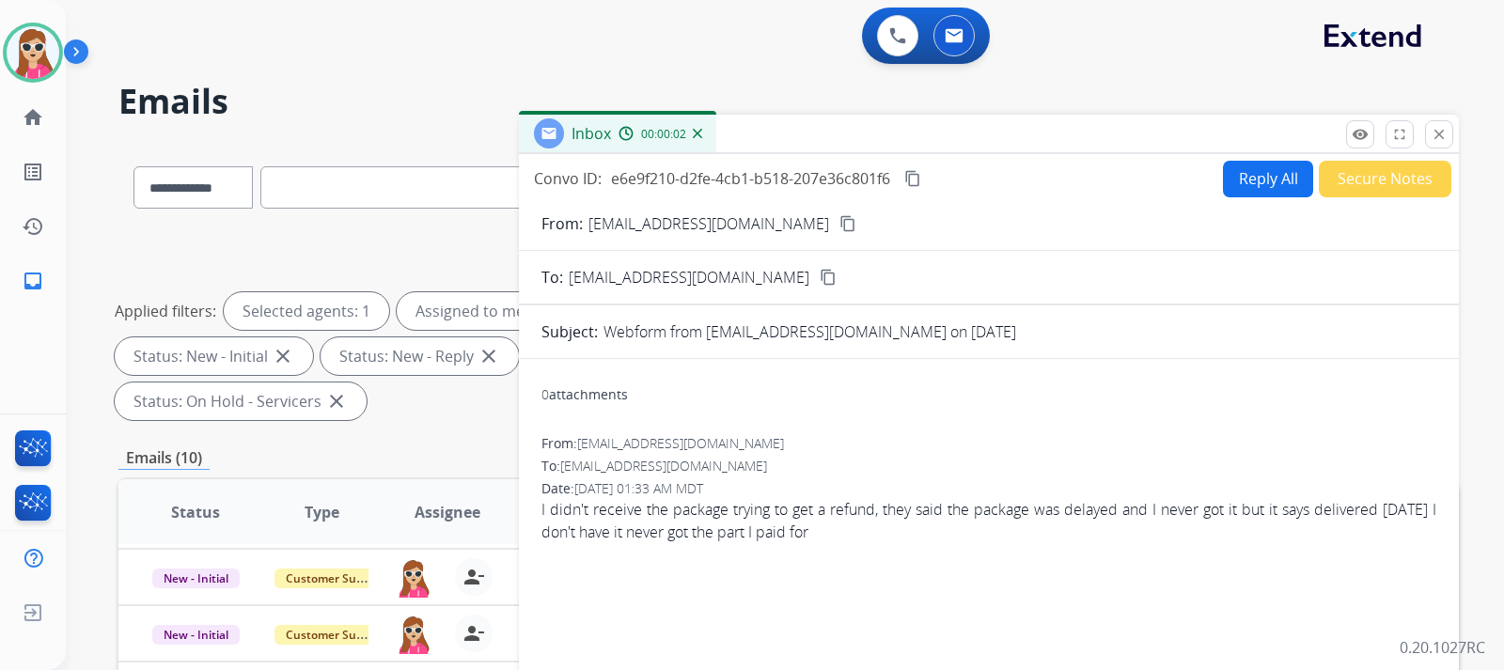
click at [1229, 168] on button "Reply All" at bounding box center [1268, 179] width 90 height 37
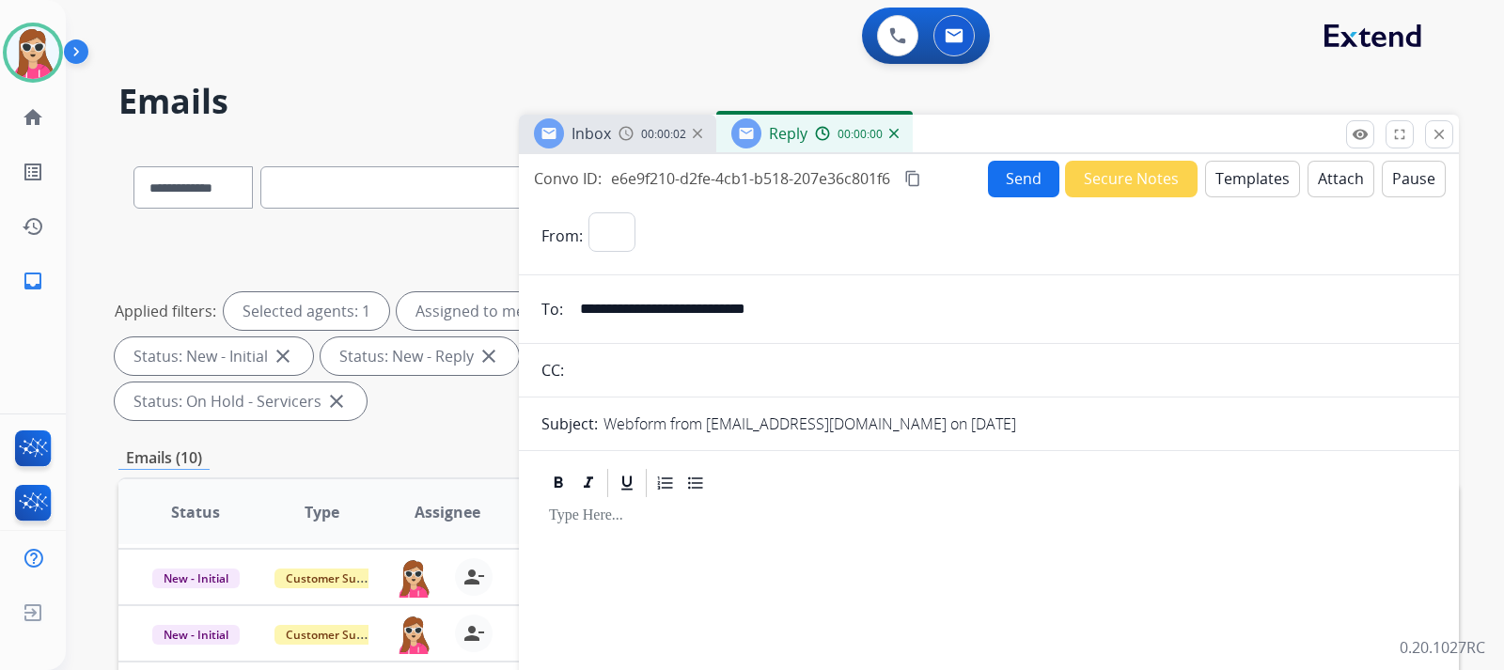
select select "**********"
click at [1221, 181] on button "Templates" at bounding box center [1252, 179] width 95 height 37
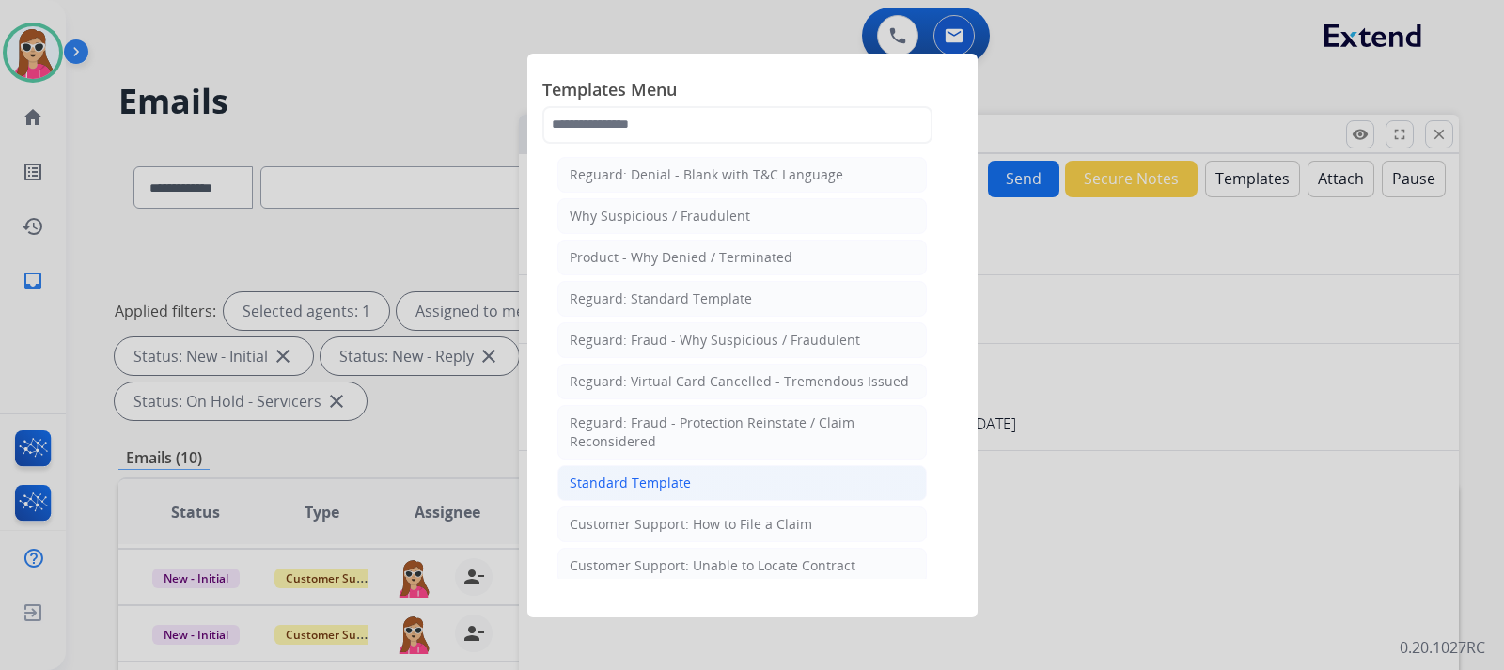
click at [708, 478] on li "Standard Template" at bounding box center [741, 483] width 369 height 36
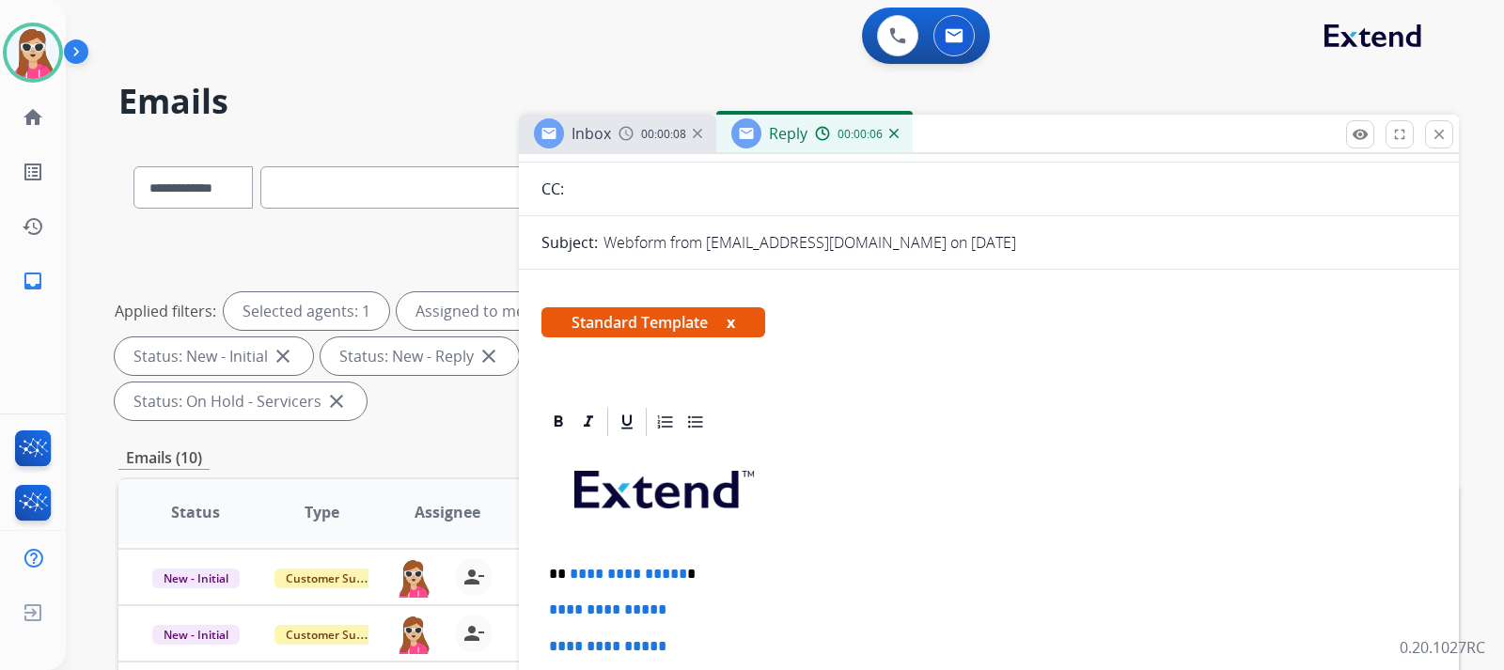
scroll to position [153, 0]
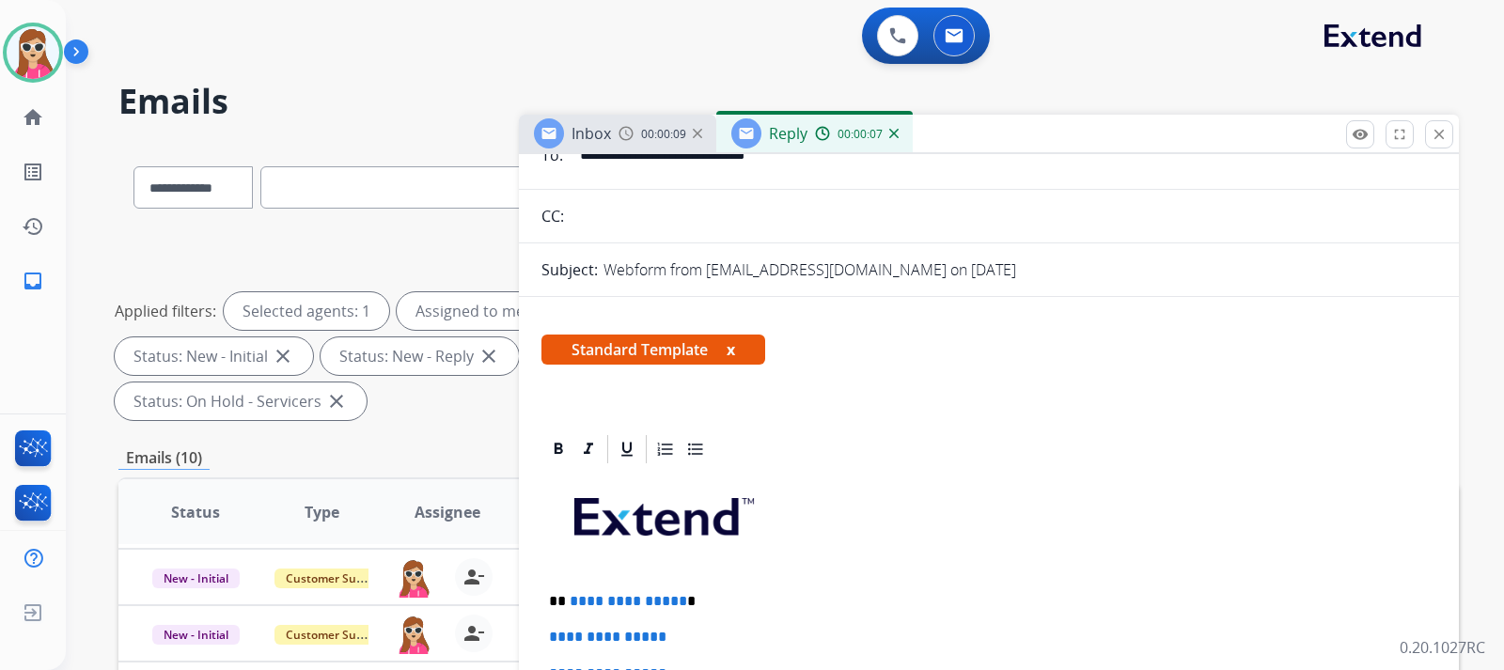
click at [722, 352] on span "Standard Template x" at bounding box center [653, 350] width 224 height 30
click at [738, 350] on span "Standard Template x" at bounding box center [653, 350] width 224 height 30
click at [733, 353] on button "x" at bounding box center [731, 349] width 8 height 23
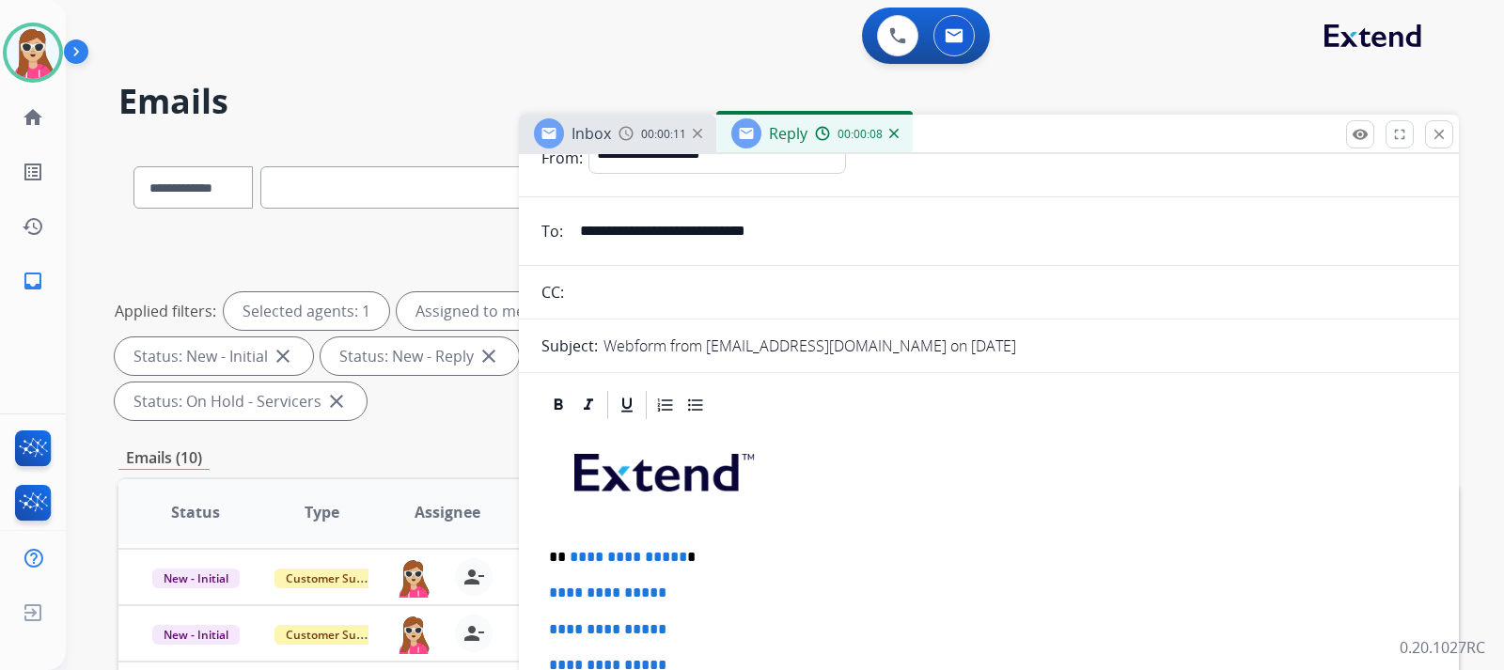
scroll to position [0, 0]
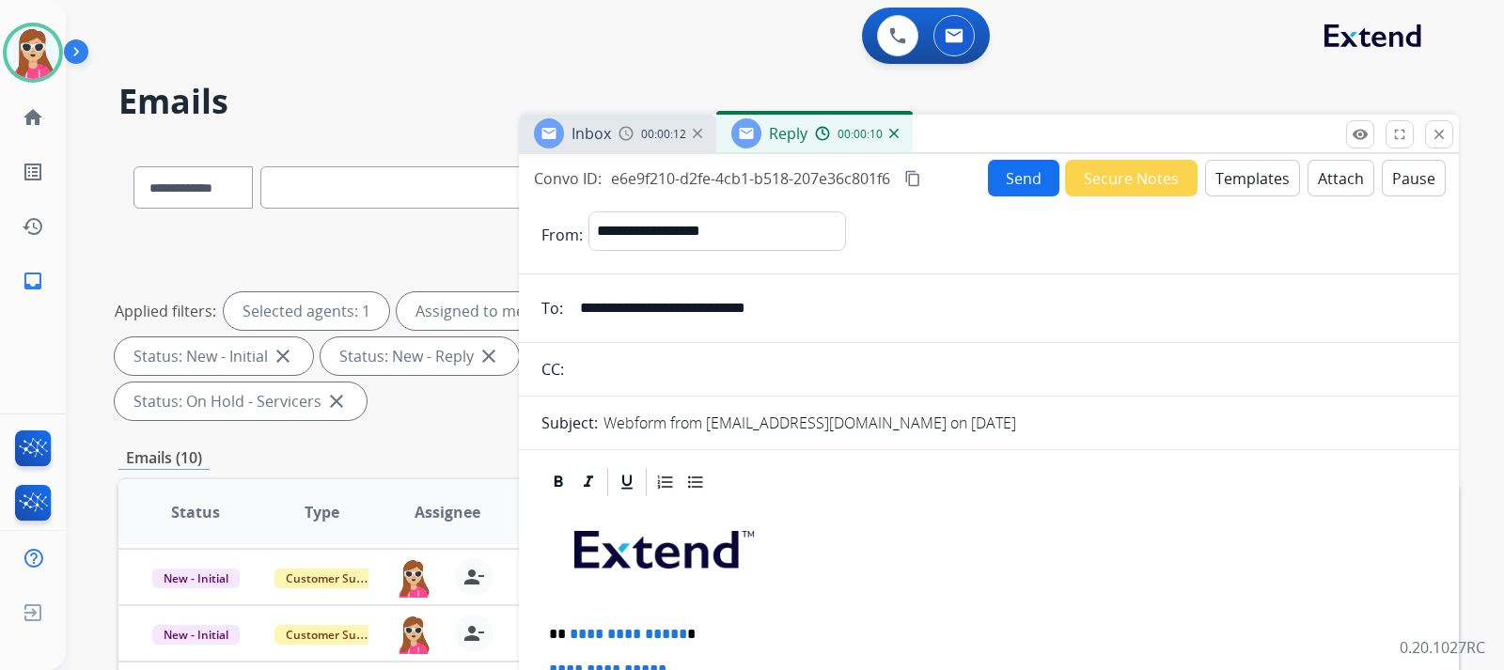
click at [1238, 182] on button "Templates" at bounding box center [1252, 178] width 95 height 37
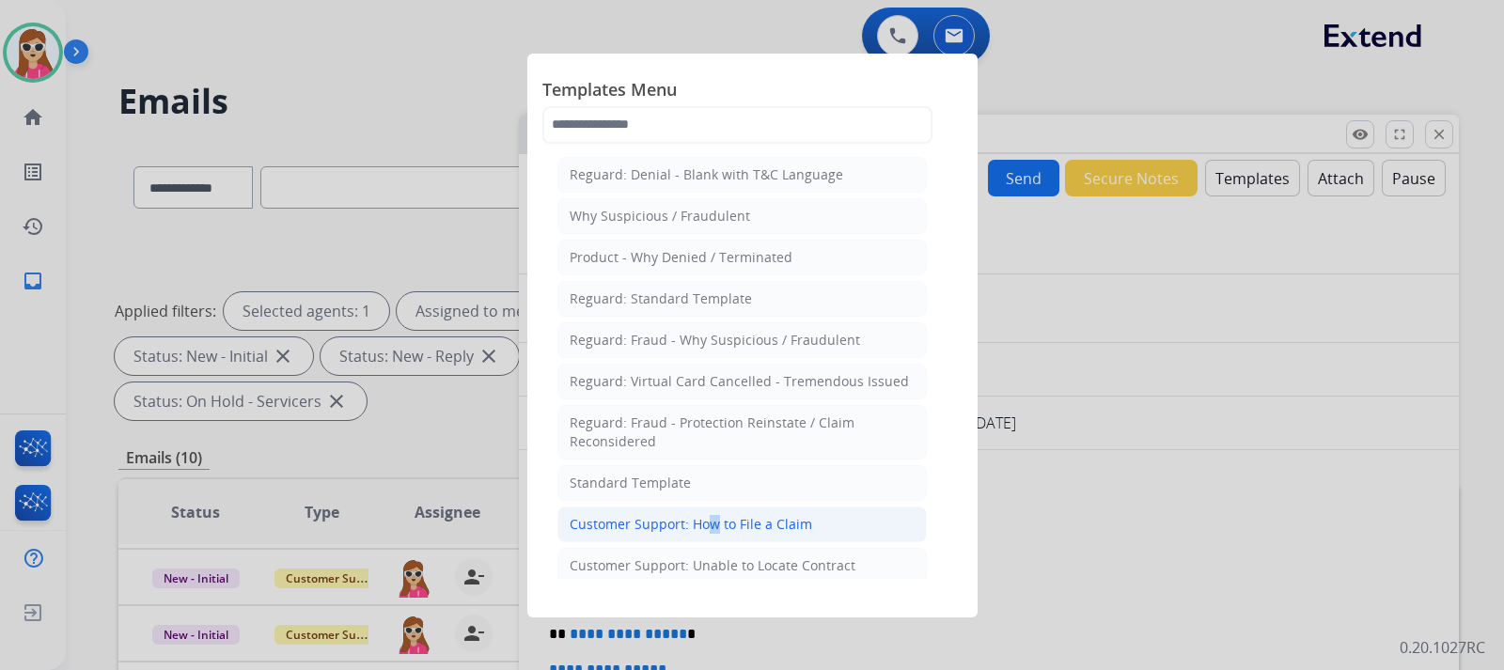
click at [704, 530] on div "Customer Support: How to File a Claim" at bounding box center [691, 524] width 242 height 19
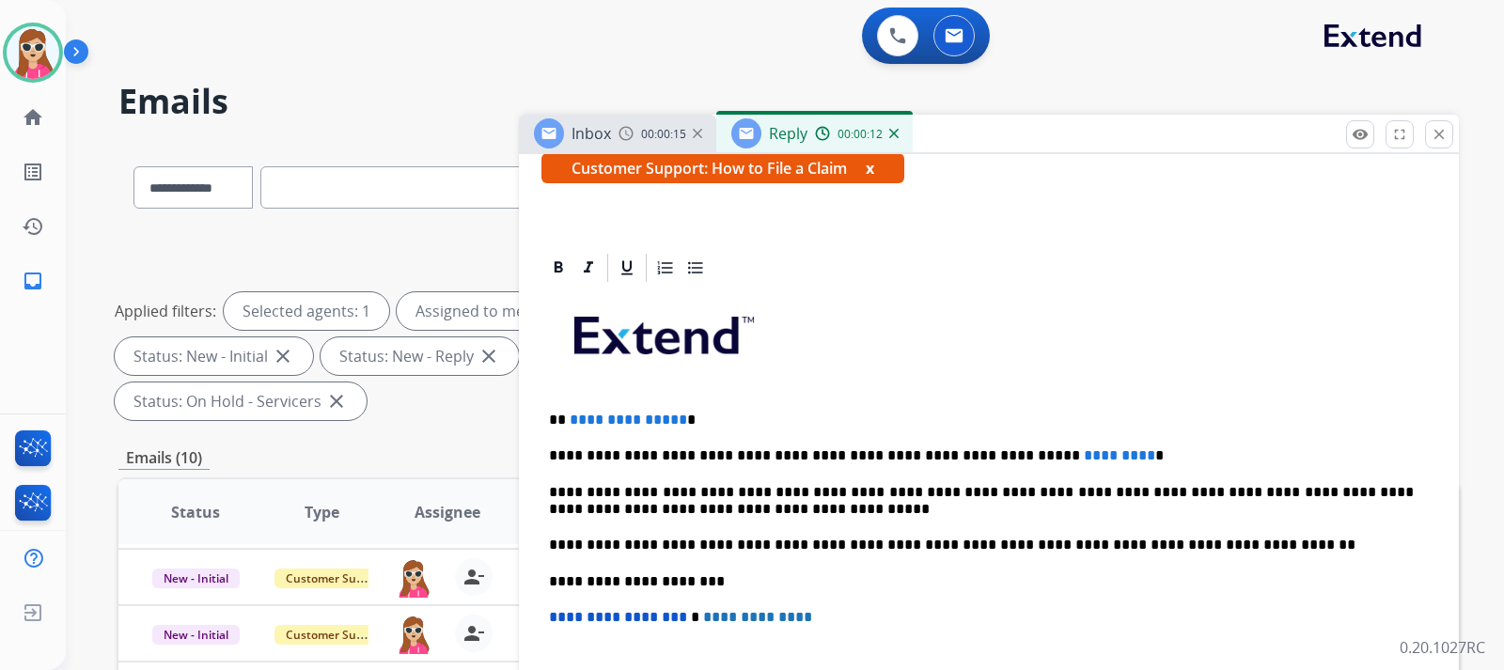
scroll to position [363, 0]
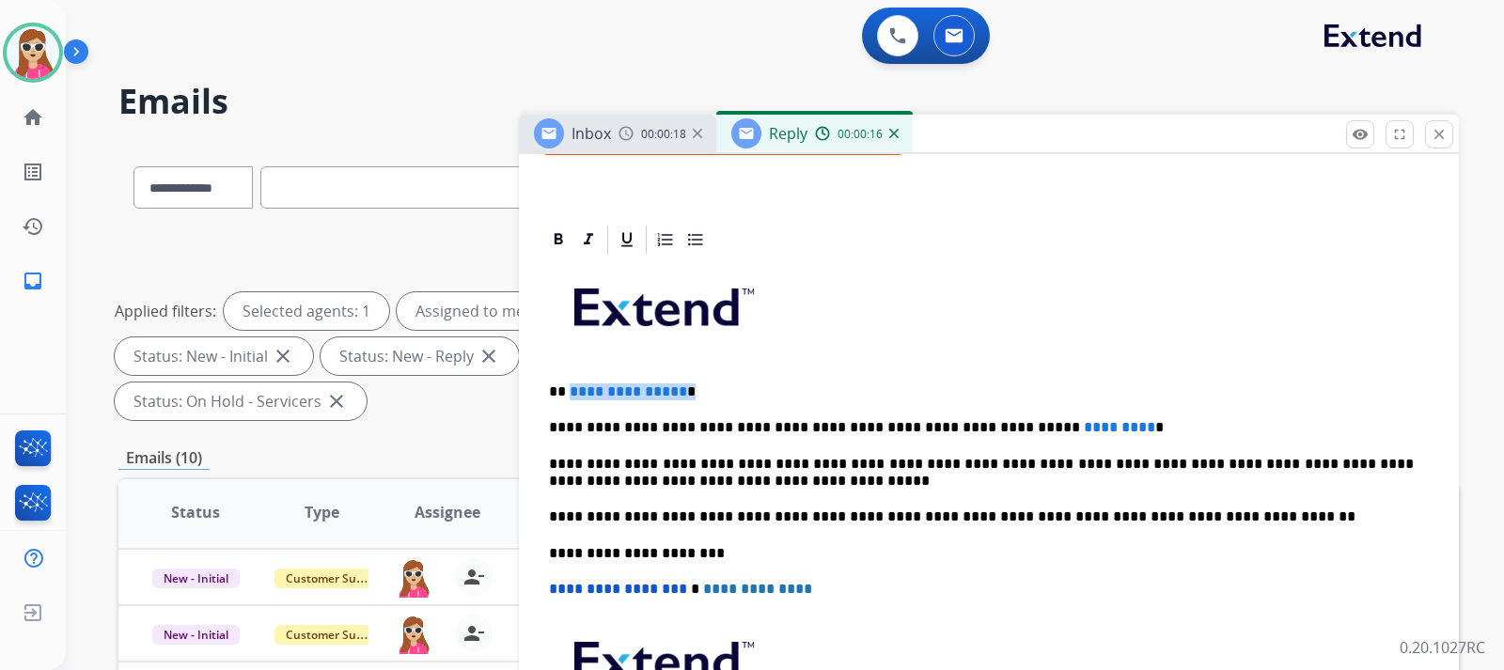
drag, startPoint x: 569, startPoint y: 389, endPoint x: 692, endPoint y: 399, distance: 123.6
click at [692, 399] on p "**********" at bounding box center [981, 391] width 865 height 17
drag, startPoint x: 1073, startPoint y: 430, endPoint x: 977, endPoint y: 424, distance: 96.0
click at [977, 424] on p "**********" at bounding box center [981, 427] width 865 height 17
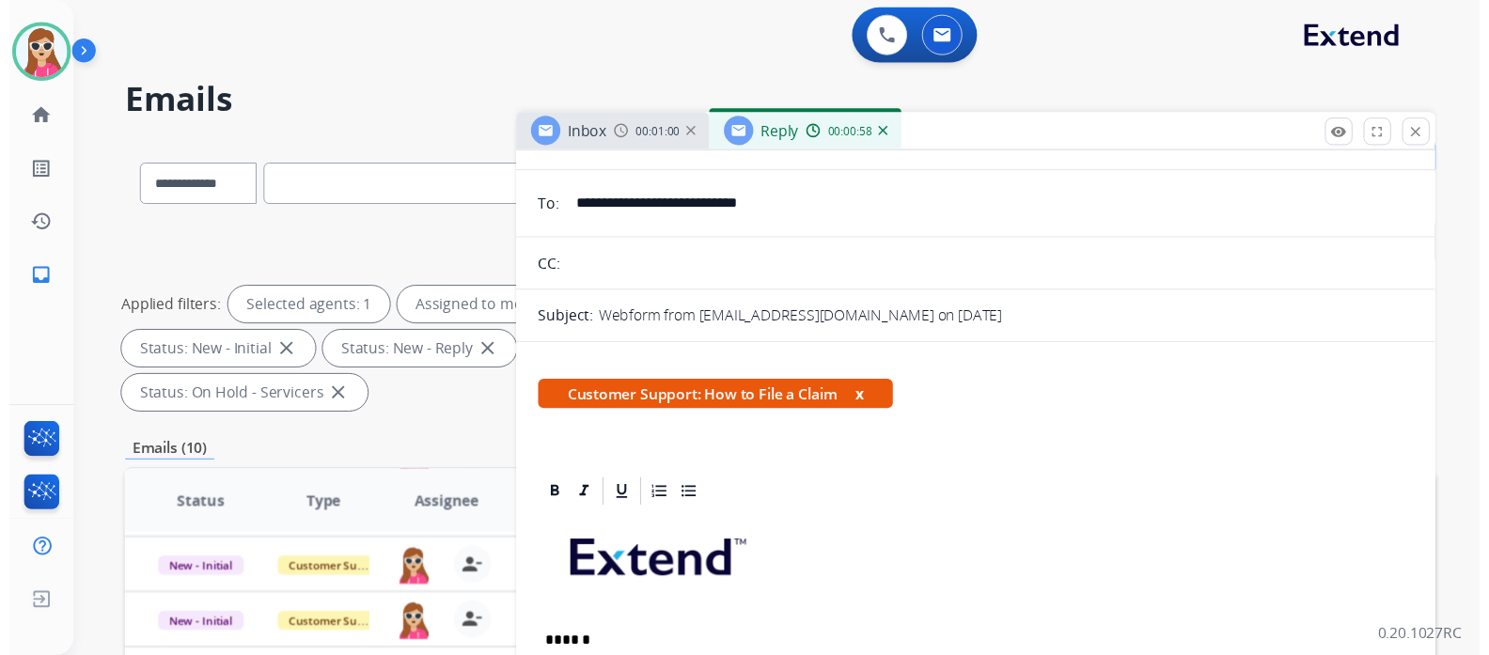
scroll to position [0, 0]
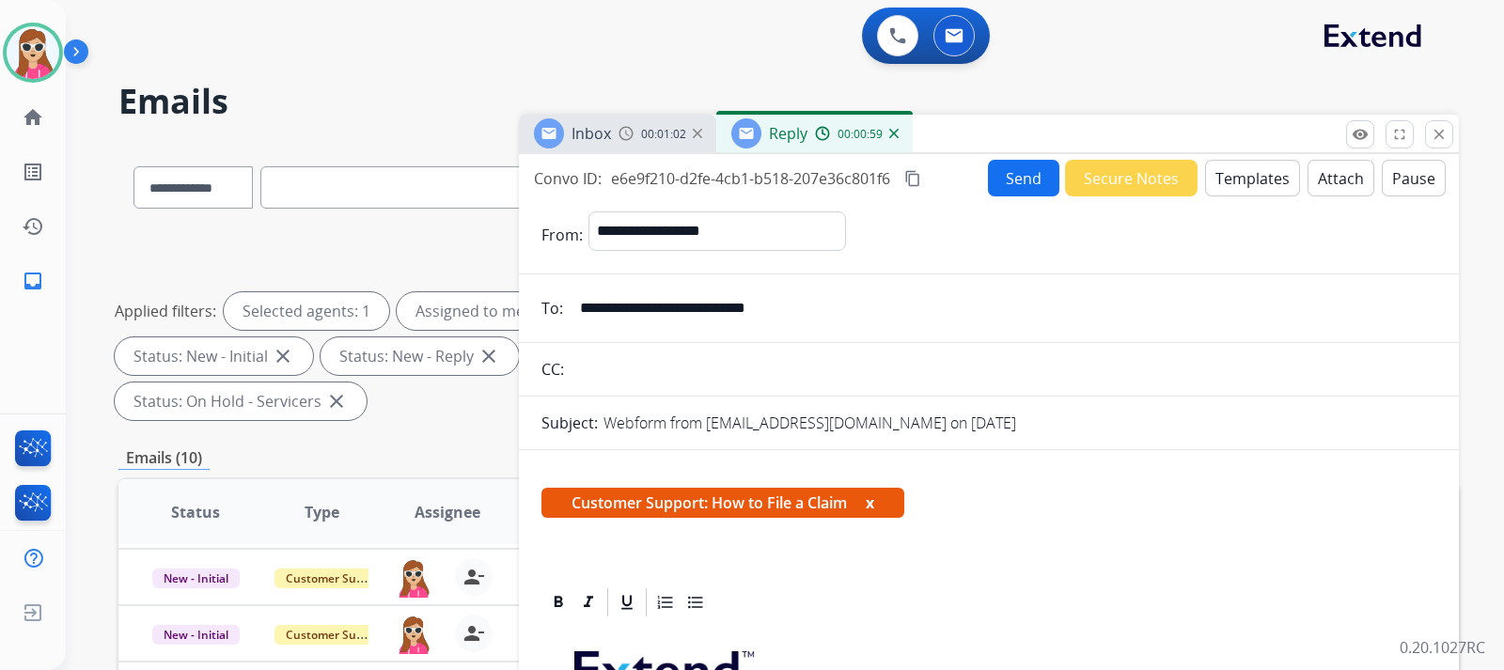
click at [1006, 182] on button "Send" at bounding box center [1023, 178] width 71 height 37
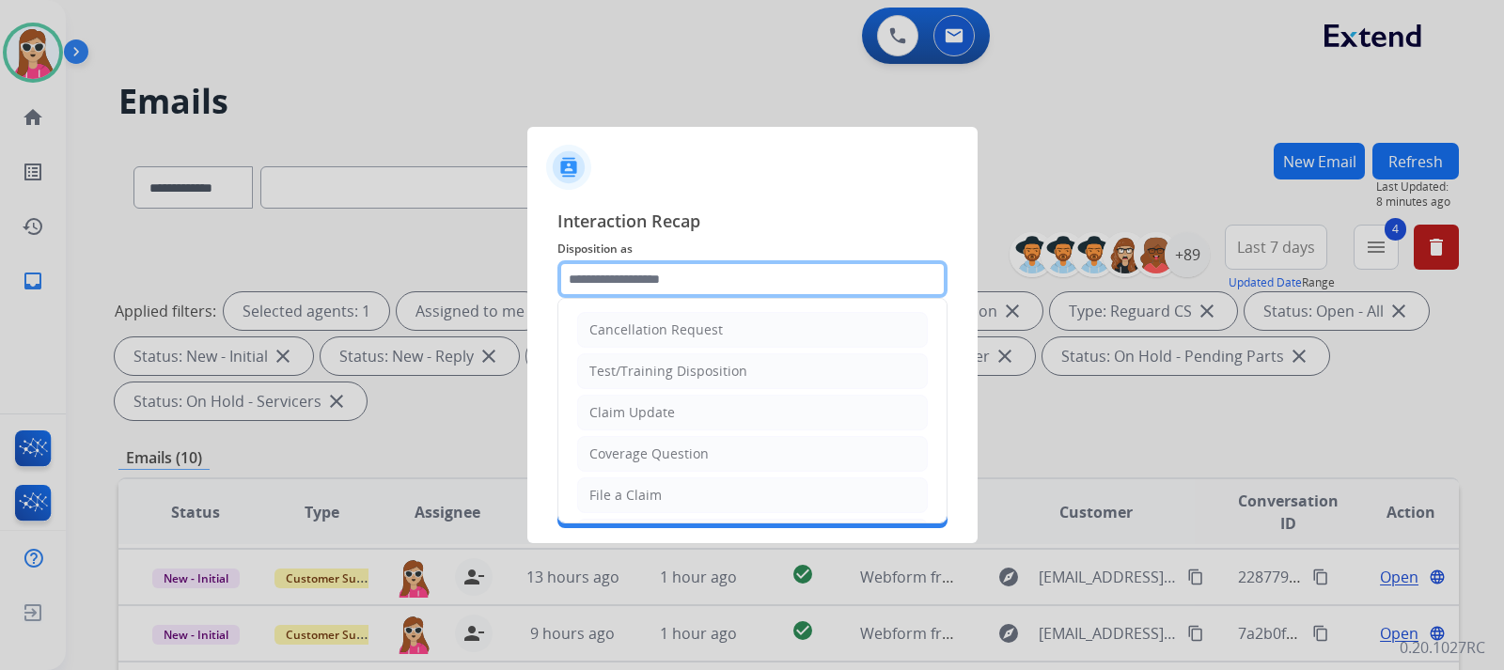
click at [700, 274] on input "text" at bounding box center [752, 279] width 390 height 38
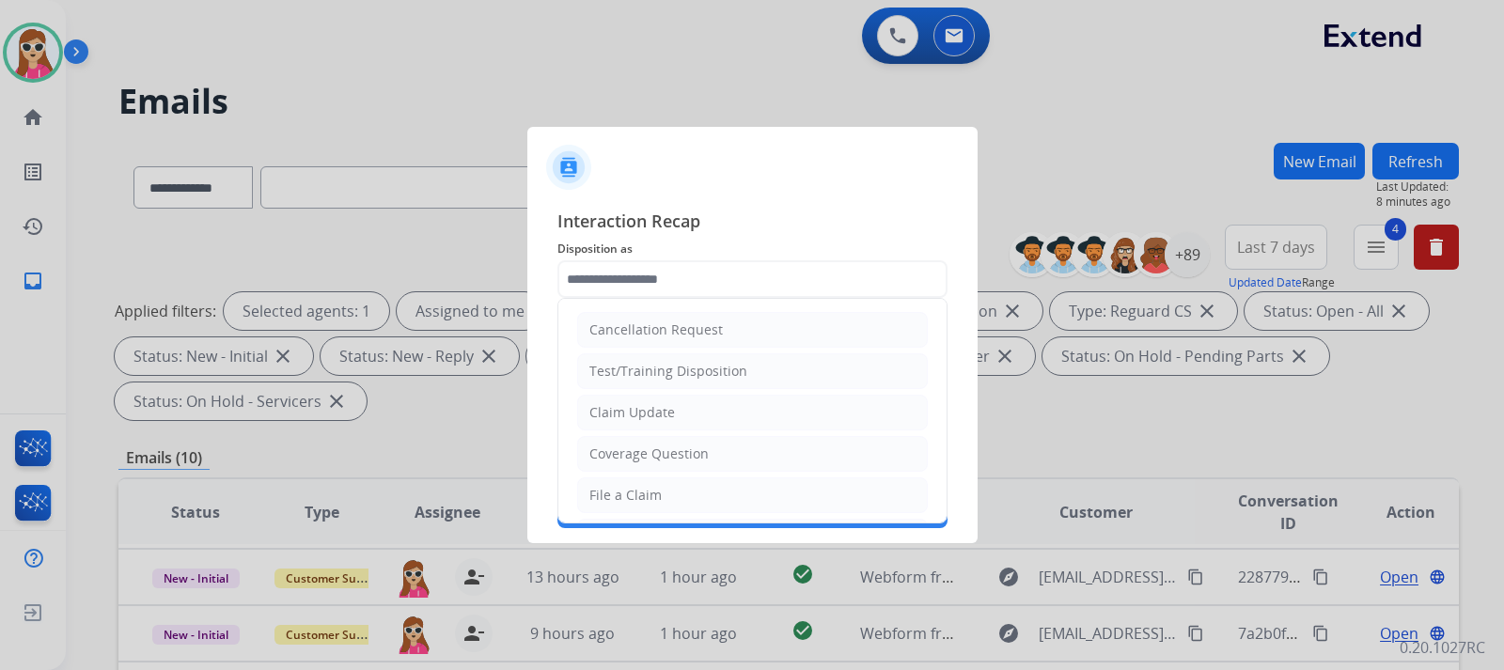
click at [649, 487] on div "File a Claim" at bounding box center [625, 495] width 72 height 19
type input "**********"
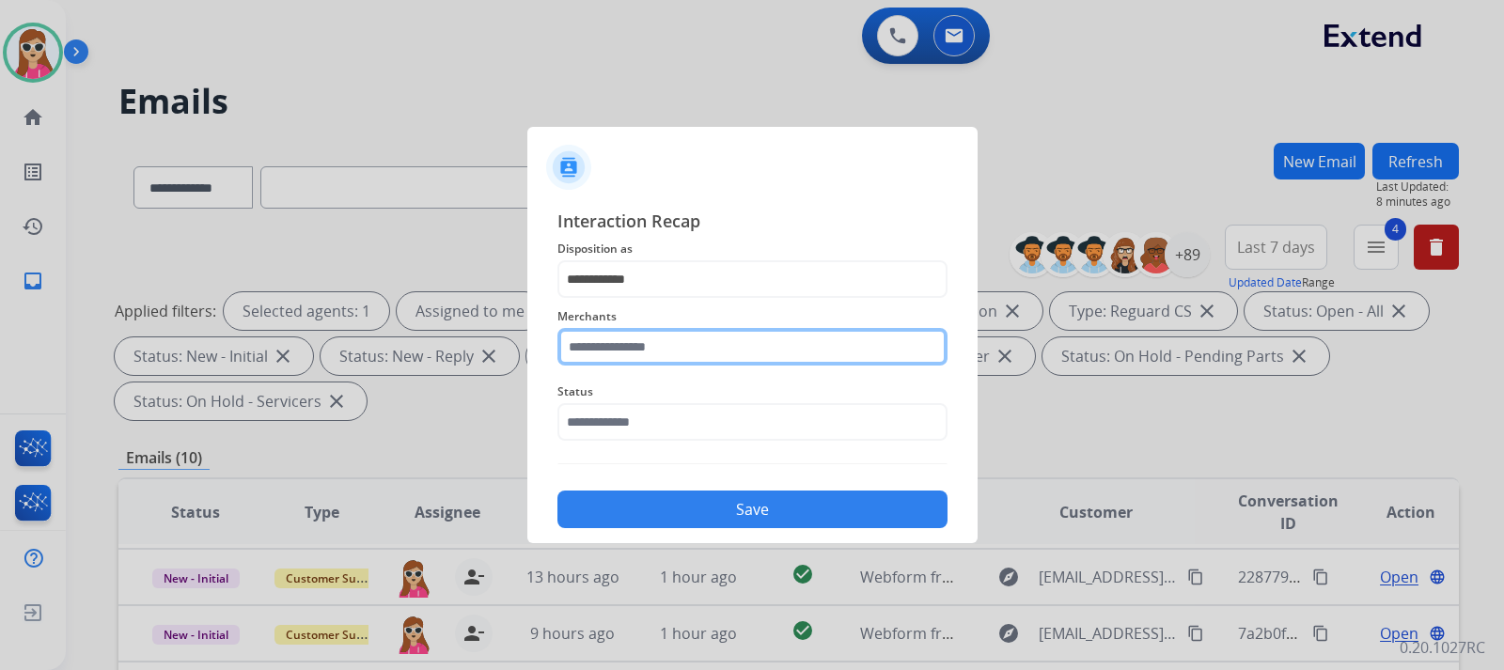
click at [690, 334] on input "text" at bounding box center [752, 347] width 390 height 38
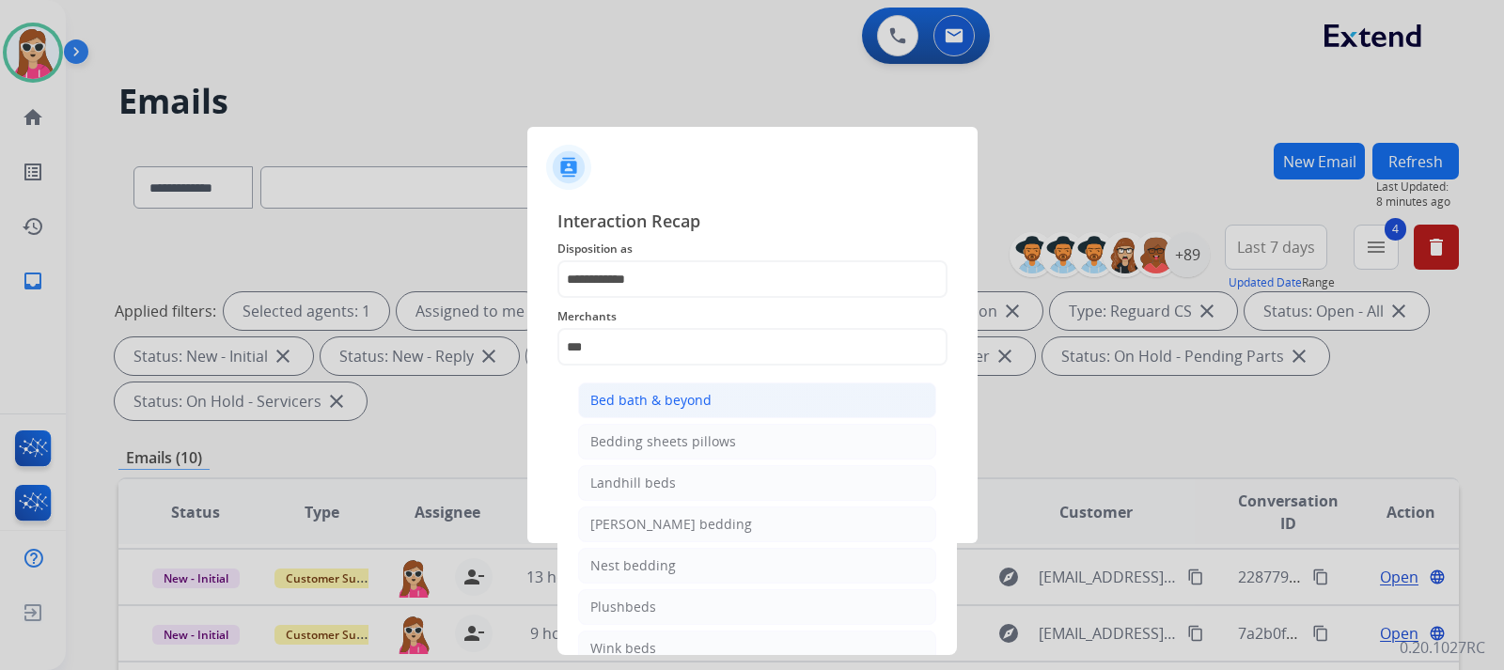
click at [686, 405] on div "Bed bath & beyond" at bounding box center [650, 400] width 121 height 19
type input "**********"
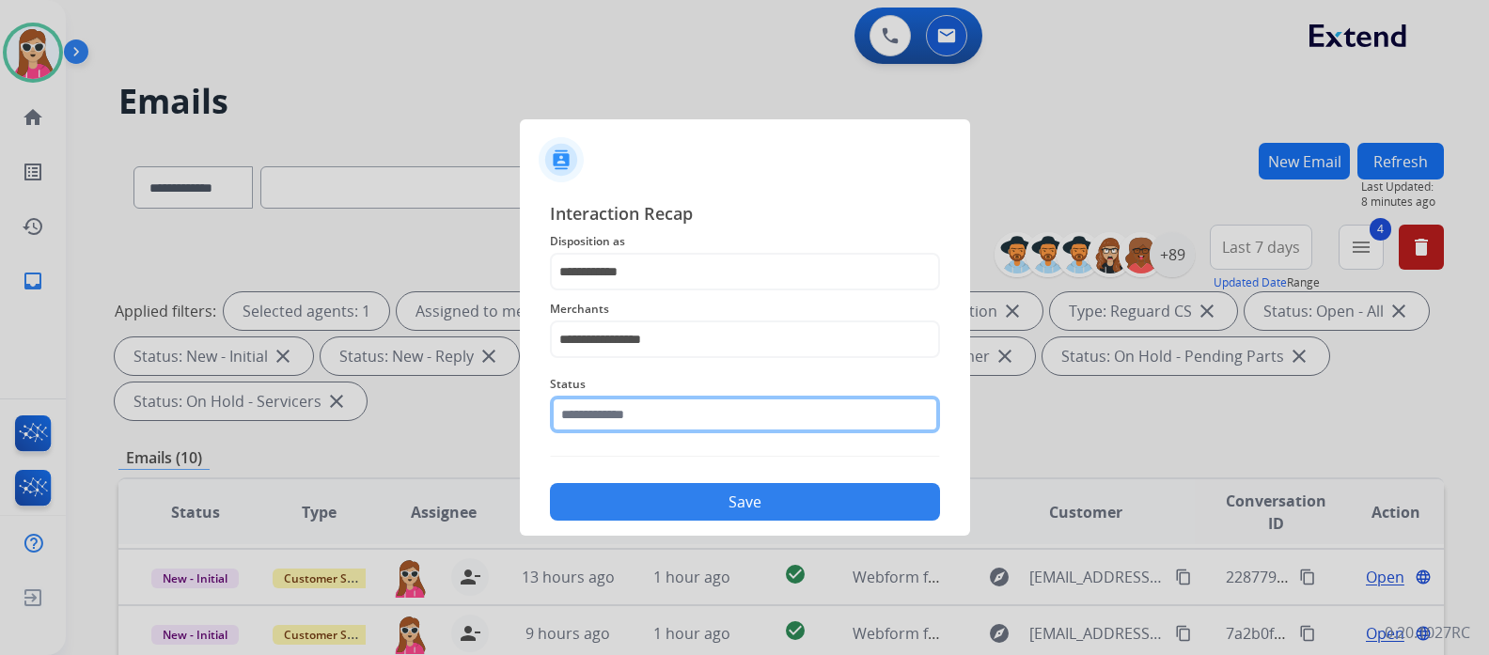
click at [657, 419] on input "text" at bounding box center [745, 415] width 390 height 38
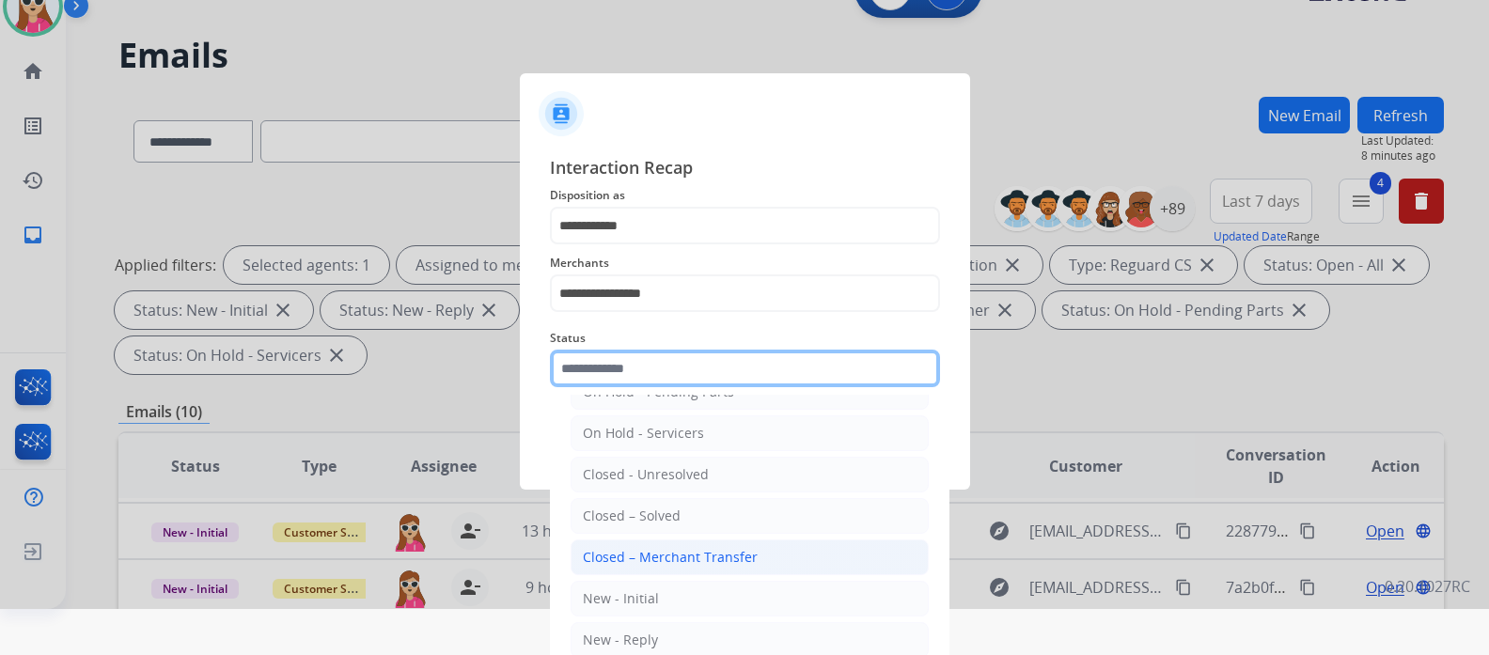
scroll to position [68, 0]
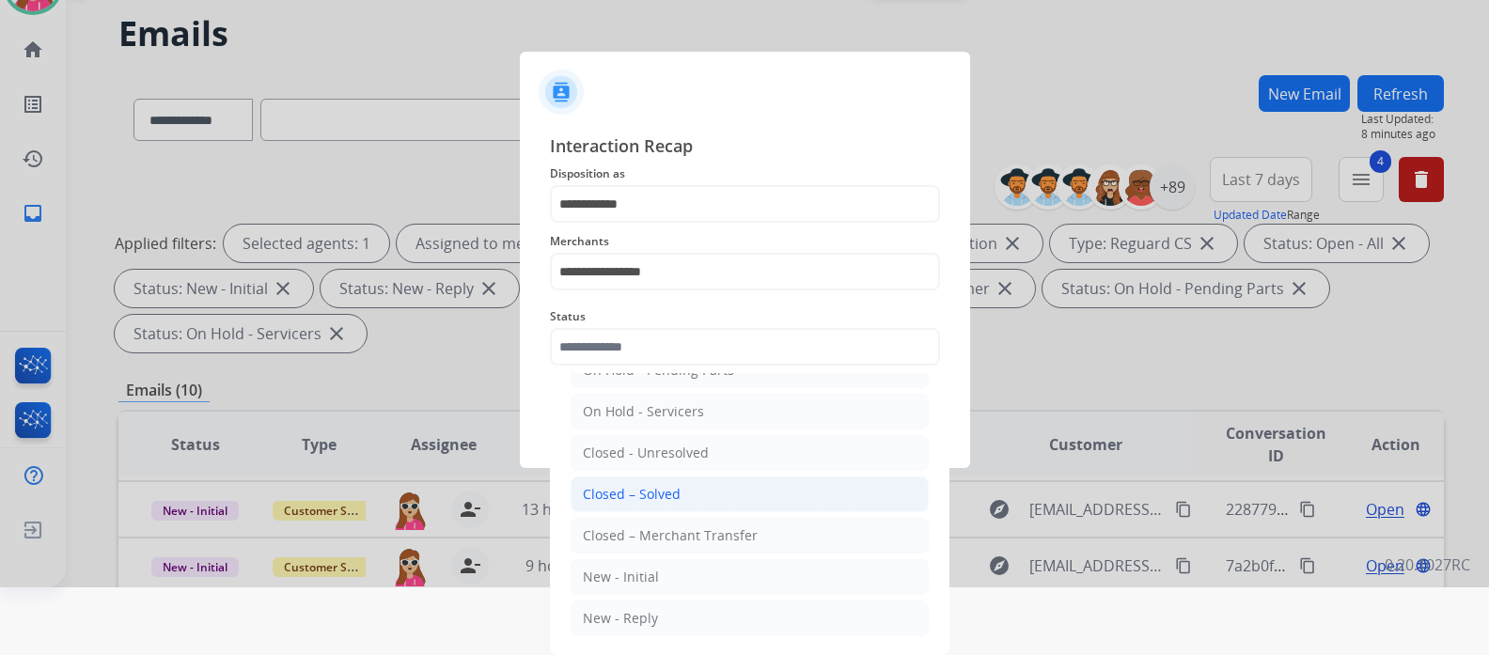
click at [768, 492] on li "Closed – Solved" at bounding box center [750, 495] width 358 height 36
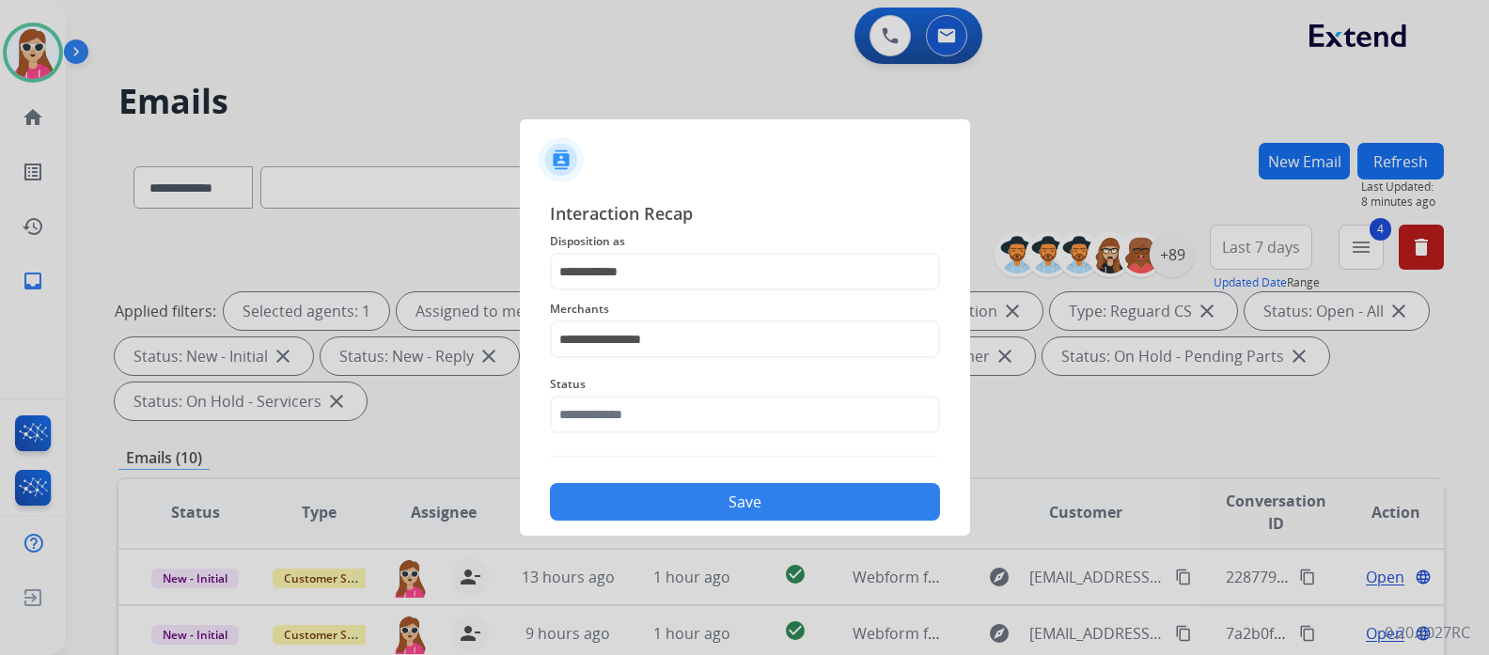
type input "**********"
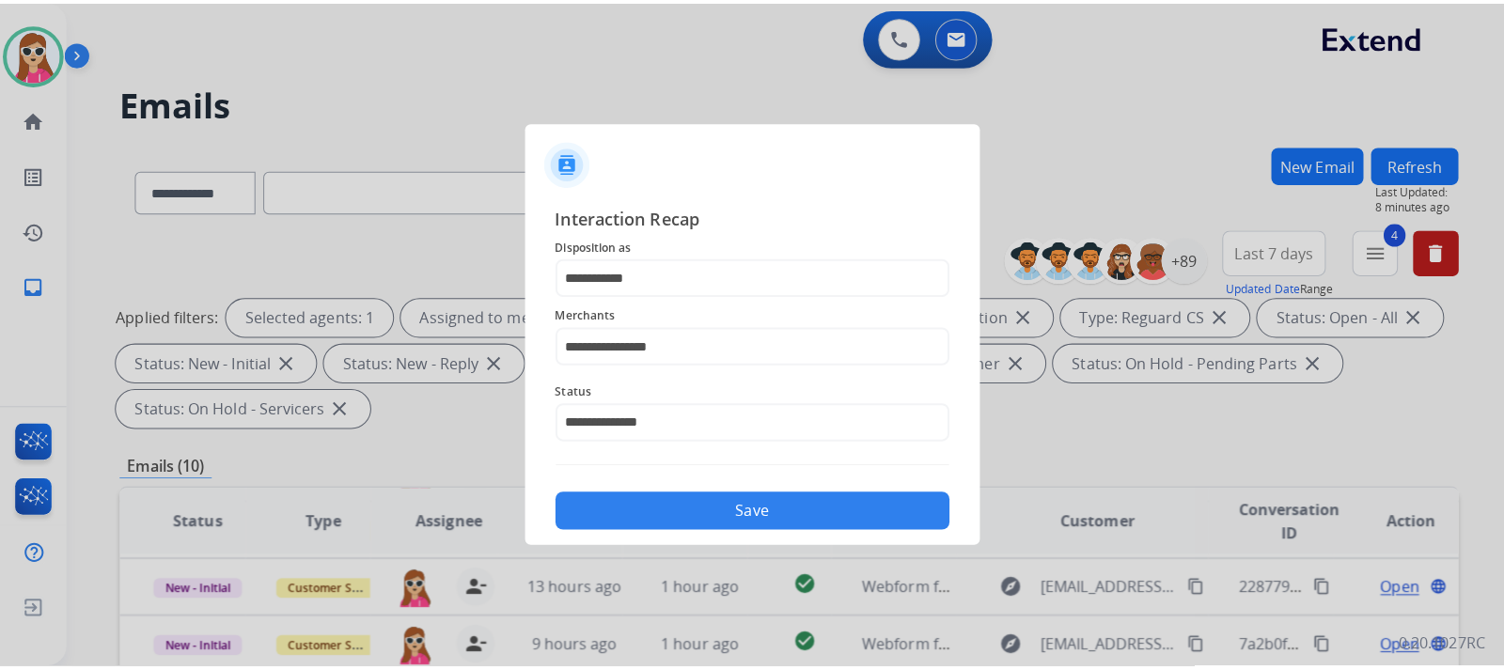
scroll to position [0, 0]
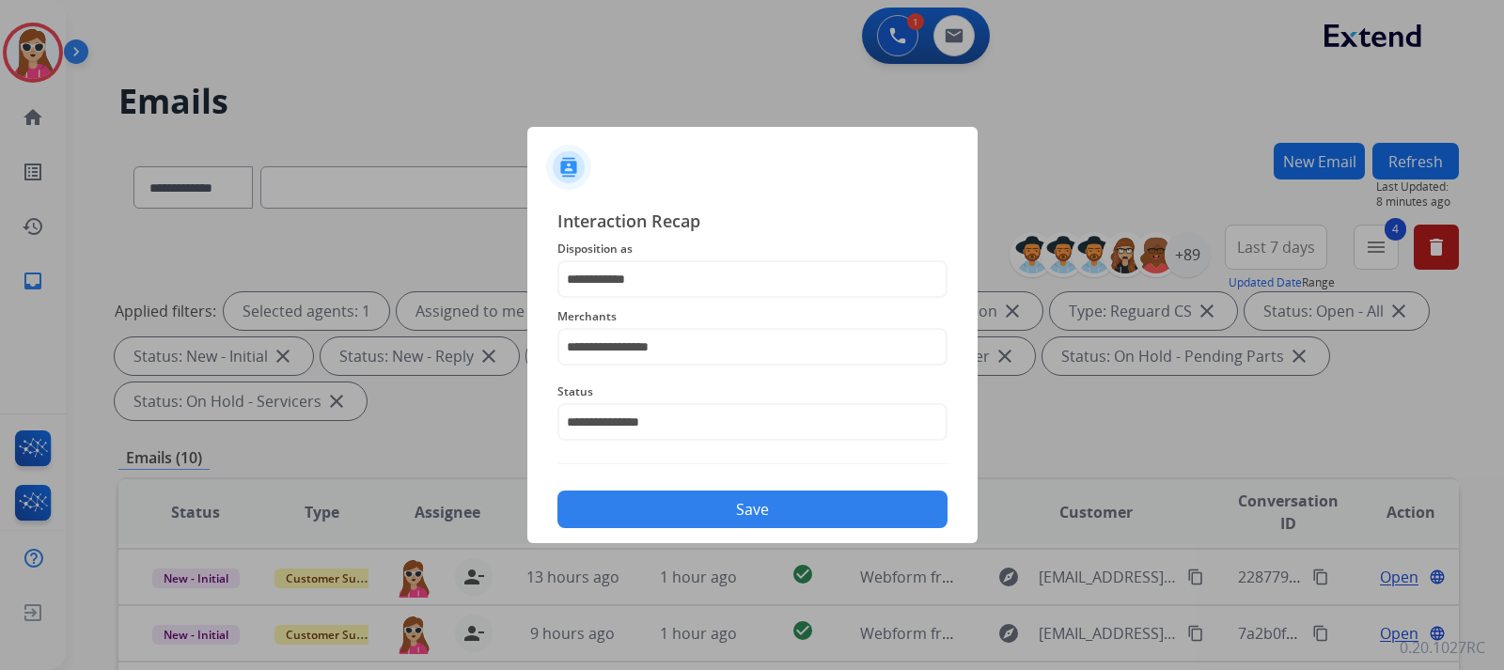
click at [748, 512] on button "Save" at bounding box center [752, 510] width 390 height 38
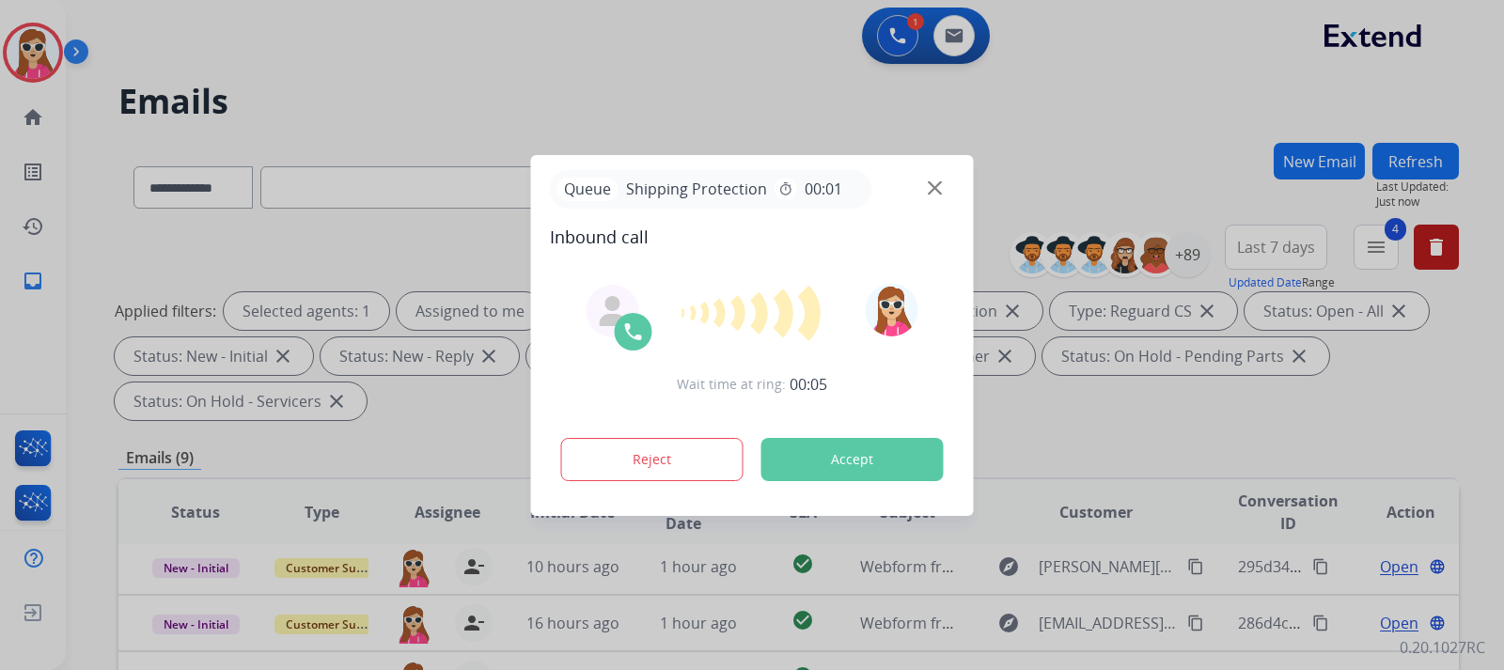
scroll to position [7, 0]
click at [825, 460] on button "Accept" at bounding box center [852, 459] width 182 height 43
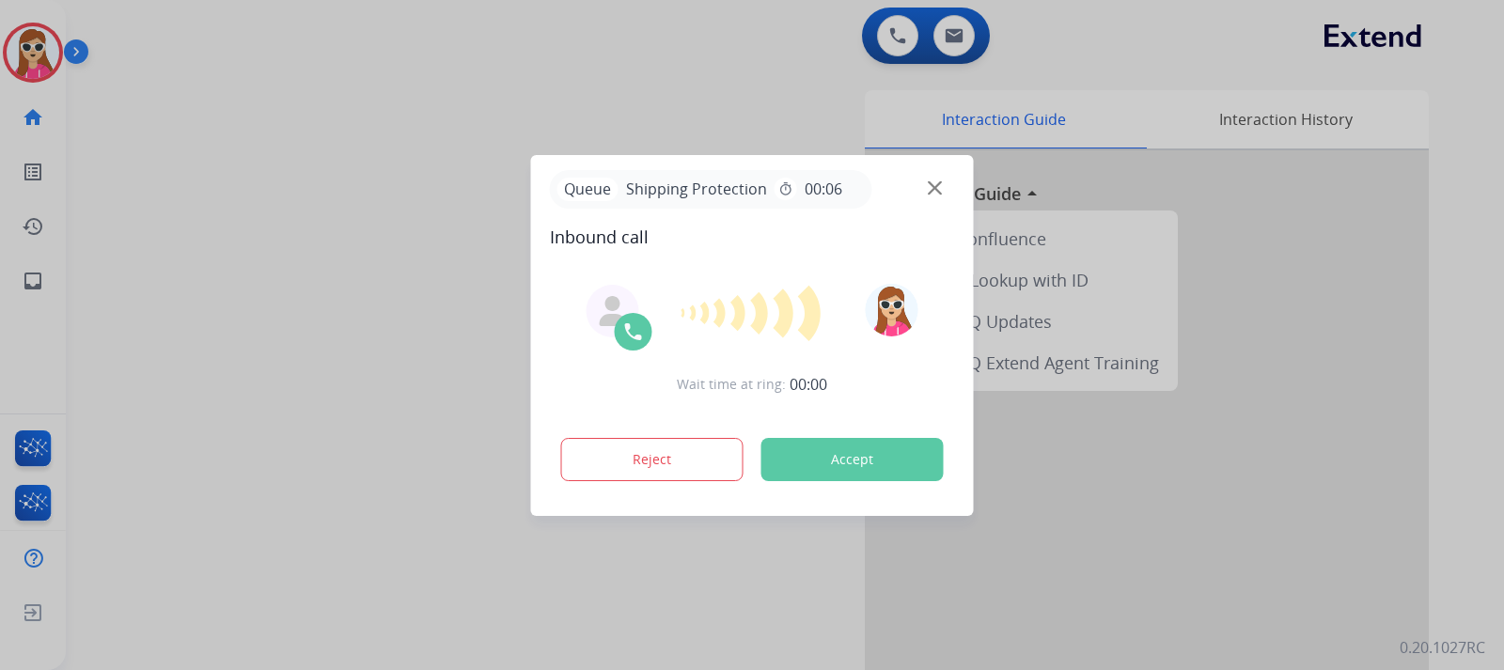
click at [825, 460] on button "Accept" at bounding box center [852, 459] width 182 height 43
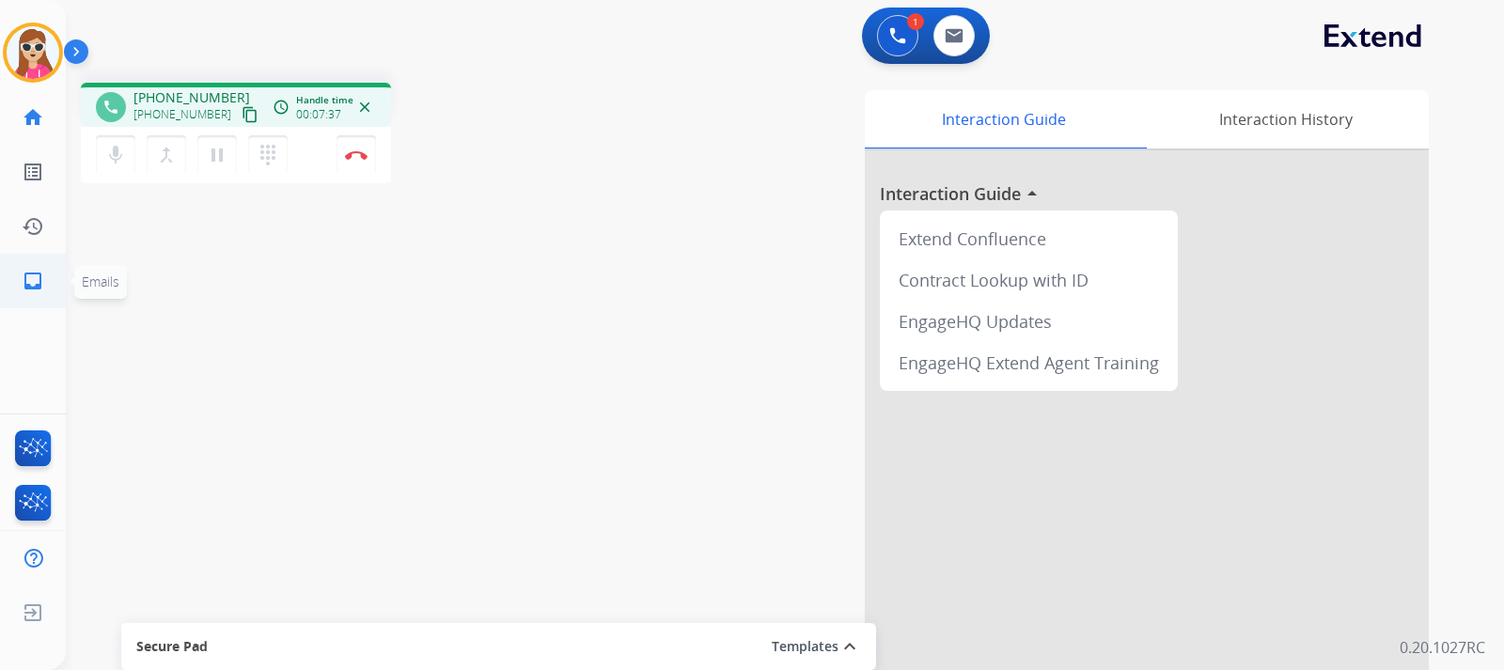
click at [32, 288] on mat-icon "inbox" at bounding box center [33, 281] width 23 height 23
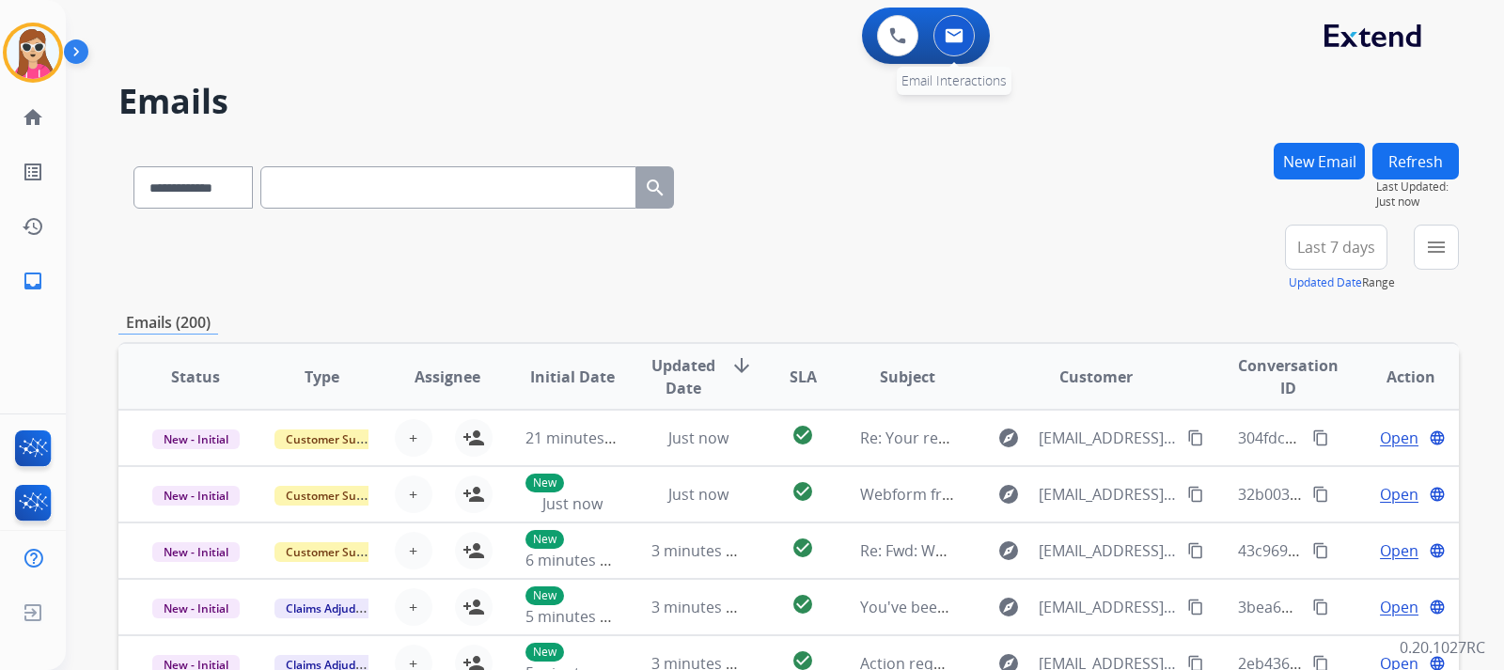
click at [957, 43] on button at bounding box center [953, 35] width 41 height 41
click at [959, 35] on img at bounding box center [954, 35] width 19 height 15
click at [1340, 158] on button "New Email" at bounding box center [1319, 161] width 91 height 37
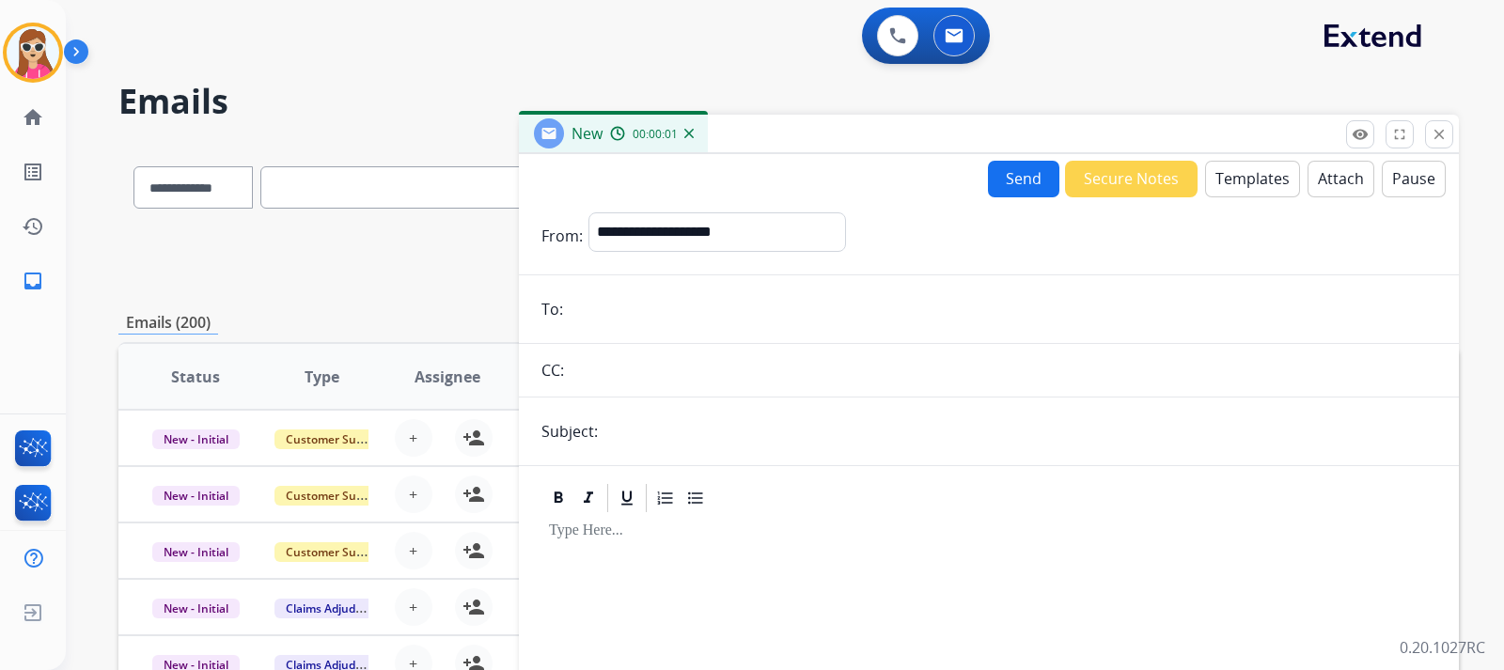
click at [1237, 191] on button "Templates" at bounding box center [1252, 179] width 95 height 37
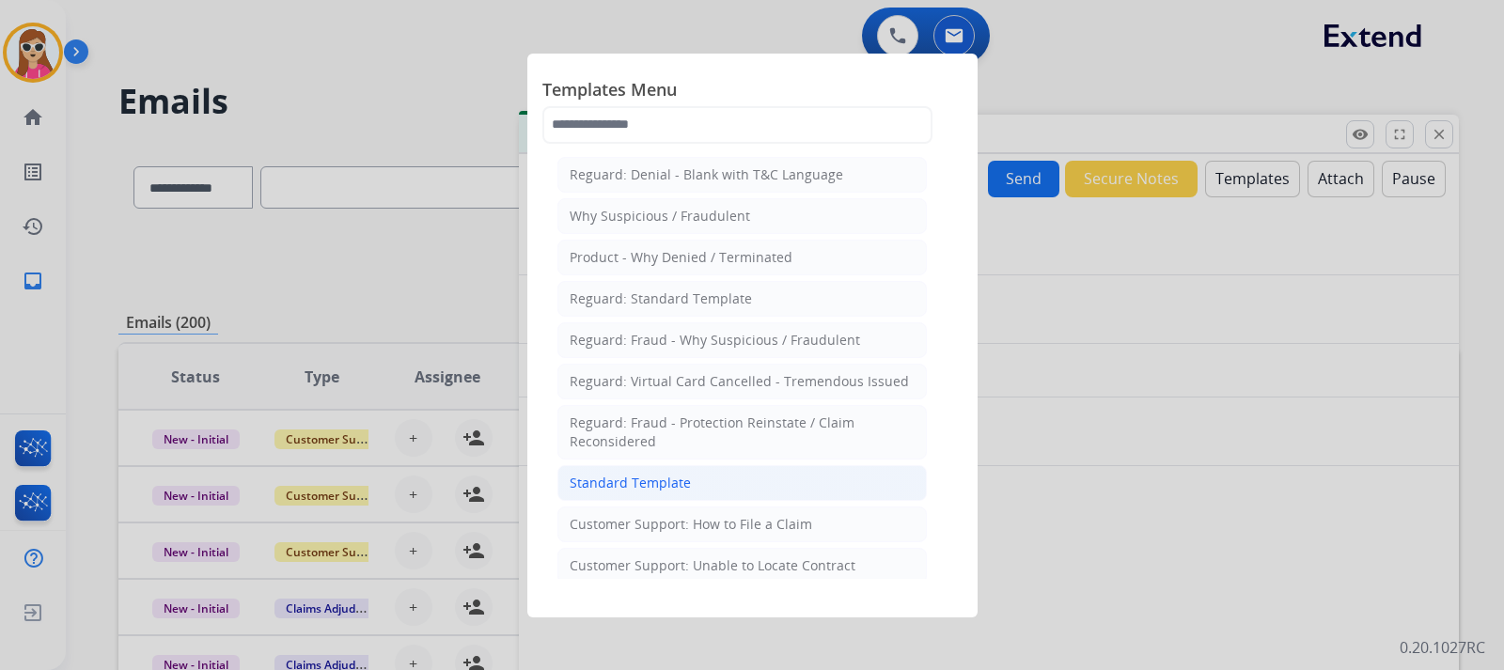
click at [590, 480] on div "Standard Template" at bounding box center [630, 483] width 121 height 19
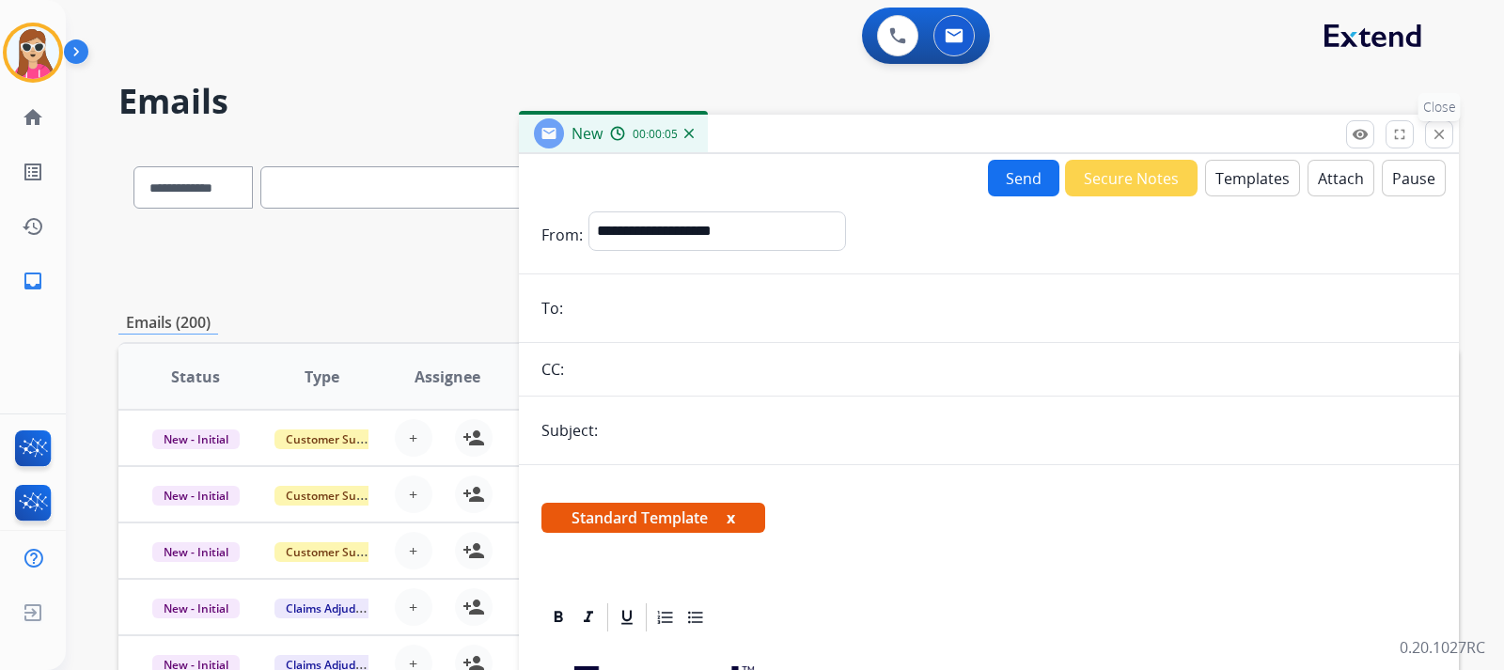
click at [1446, 133] on mat-icon "close" at bounding box center [1439, 134] width 17 height 17
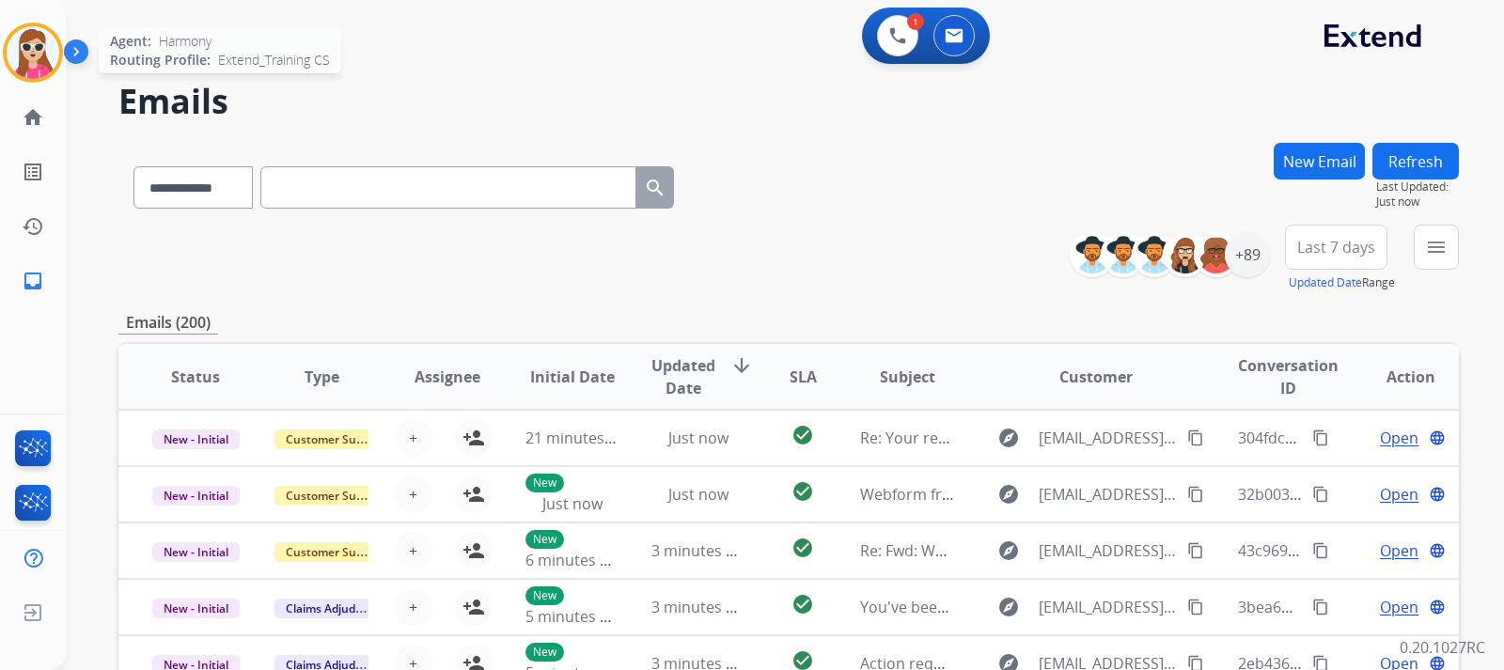
click at [44, 76] on img at bounding box center [33, 52] width 53 height 53
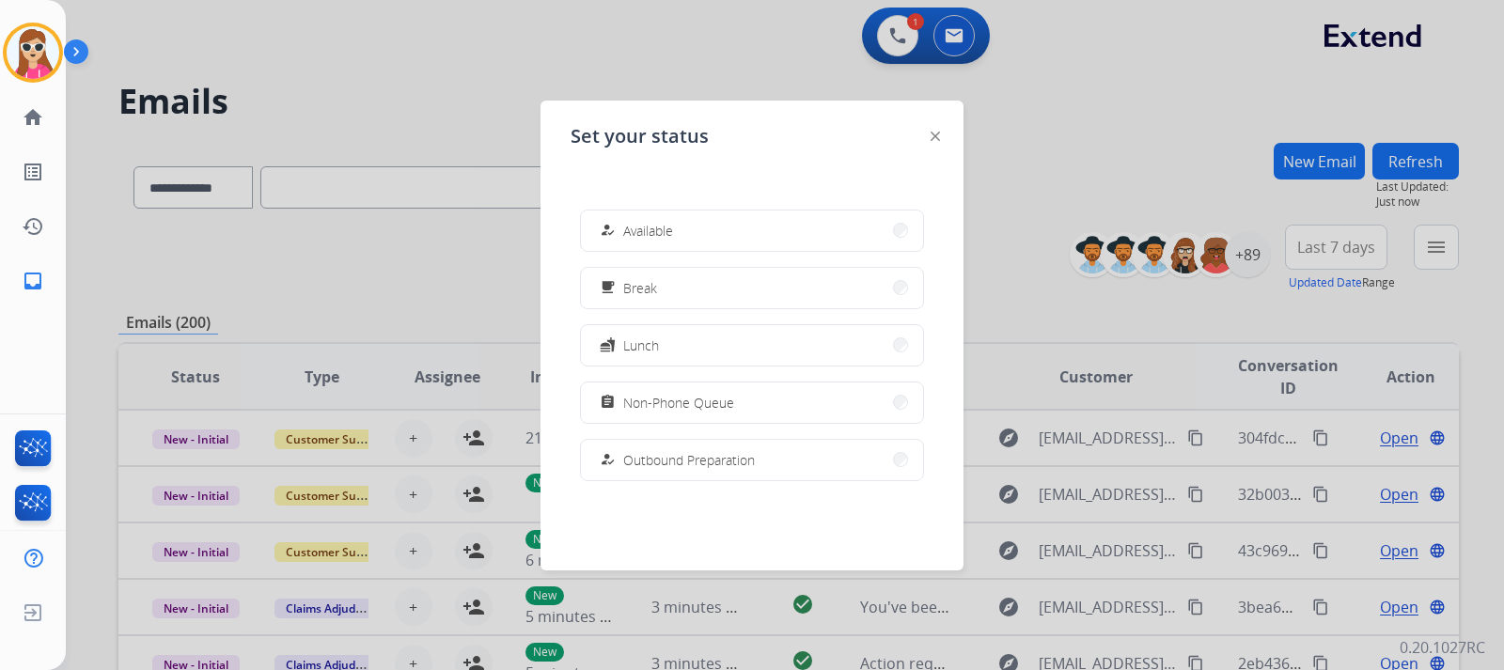
click at [927, 141] on div "Set your status how_to_reg Available free_breakfast Break fastfood Lunch assign…" at bounding box center [751, 336] width 423 height 470
click at [936, 137] on img at bounding box center [934, 136] width 9 height 9
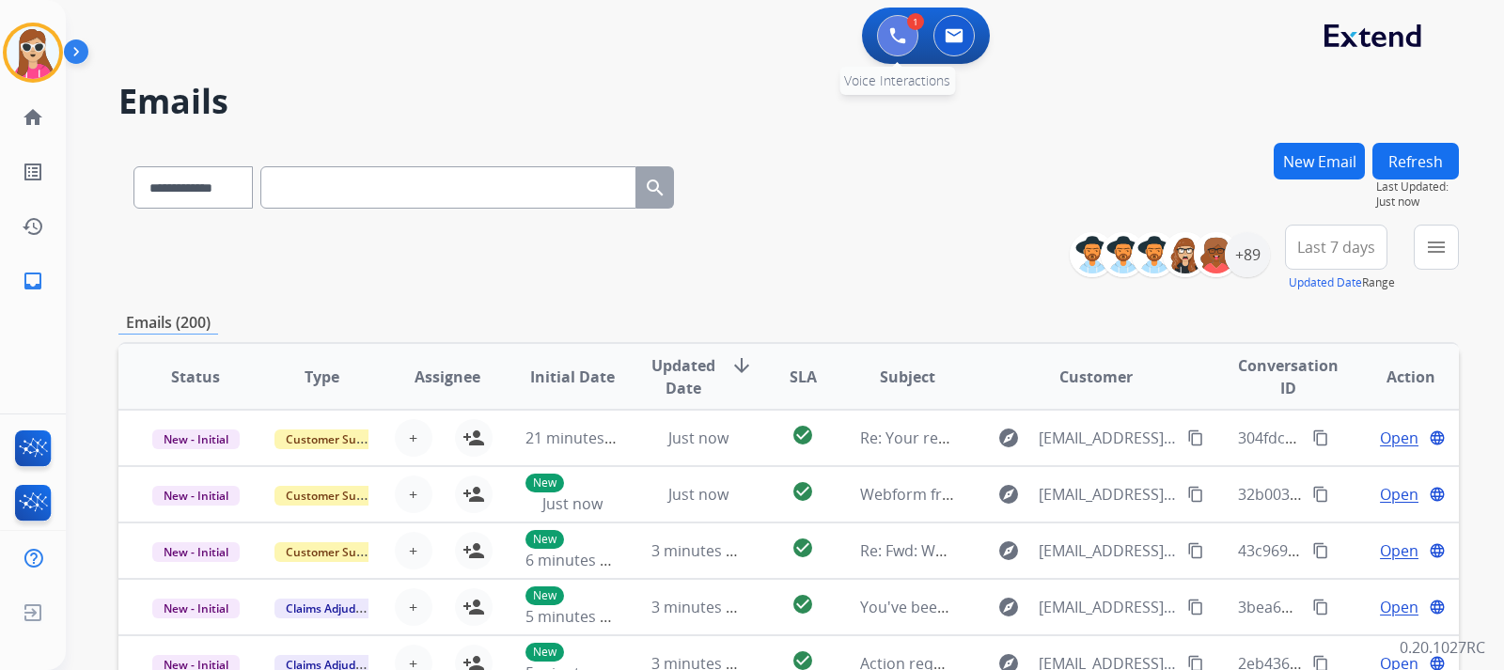
click at [911, 41] on button at bounding box center [897, 35] width 41 height 41
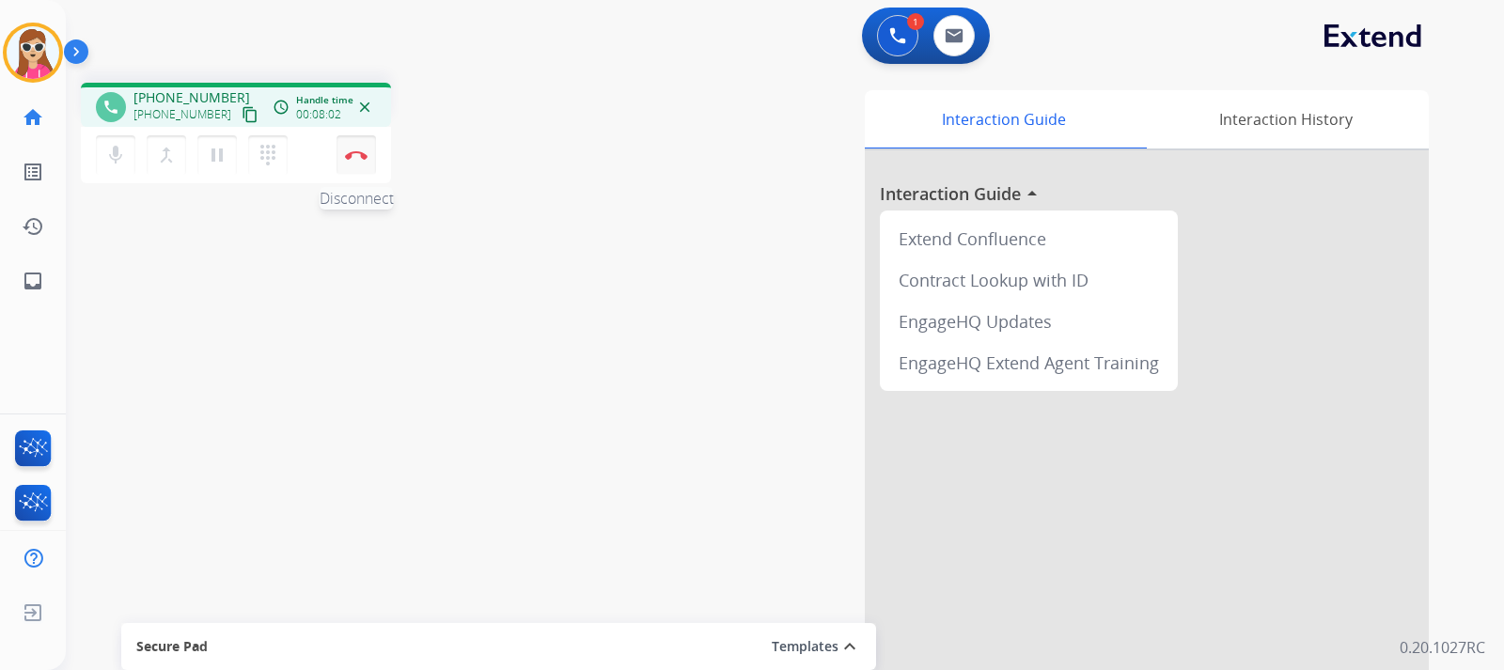
click at [362, 157] on img at bounding box center [356, 154] width 23 height 9
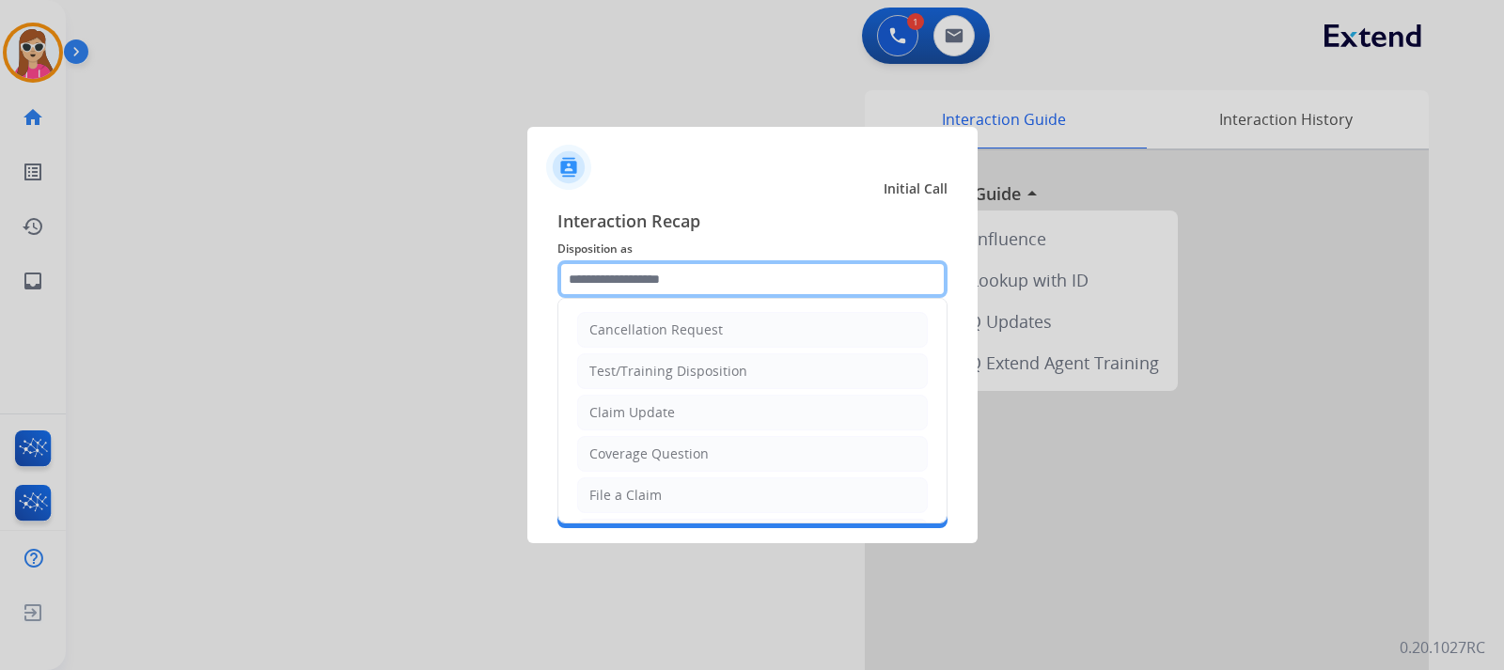
click at [816, 277] on input "text" at bounding box center [752, 279] width 390 height 38
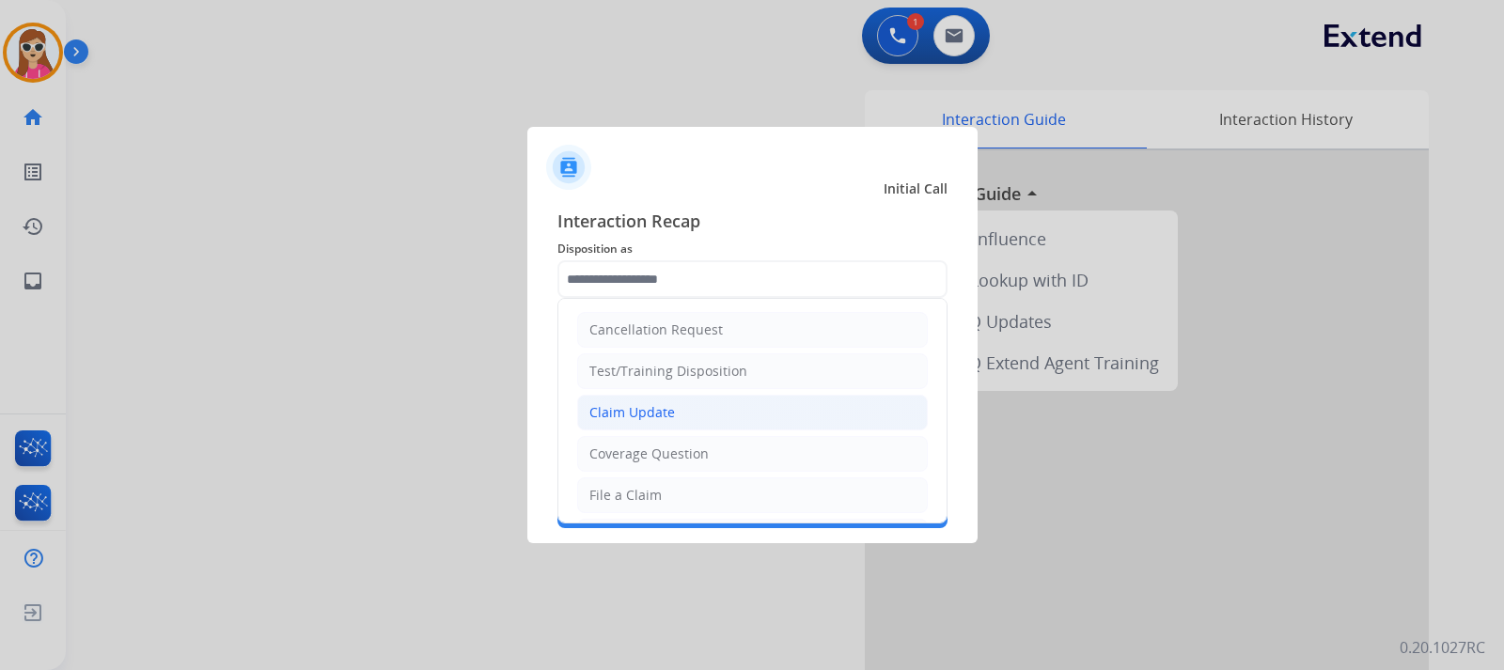
click at [643, 411] on div "Claim Update" at bounding box center [632, 412] width 86 height 19
type input "**********"
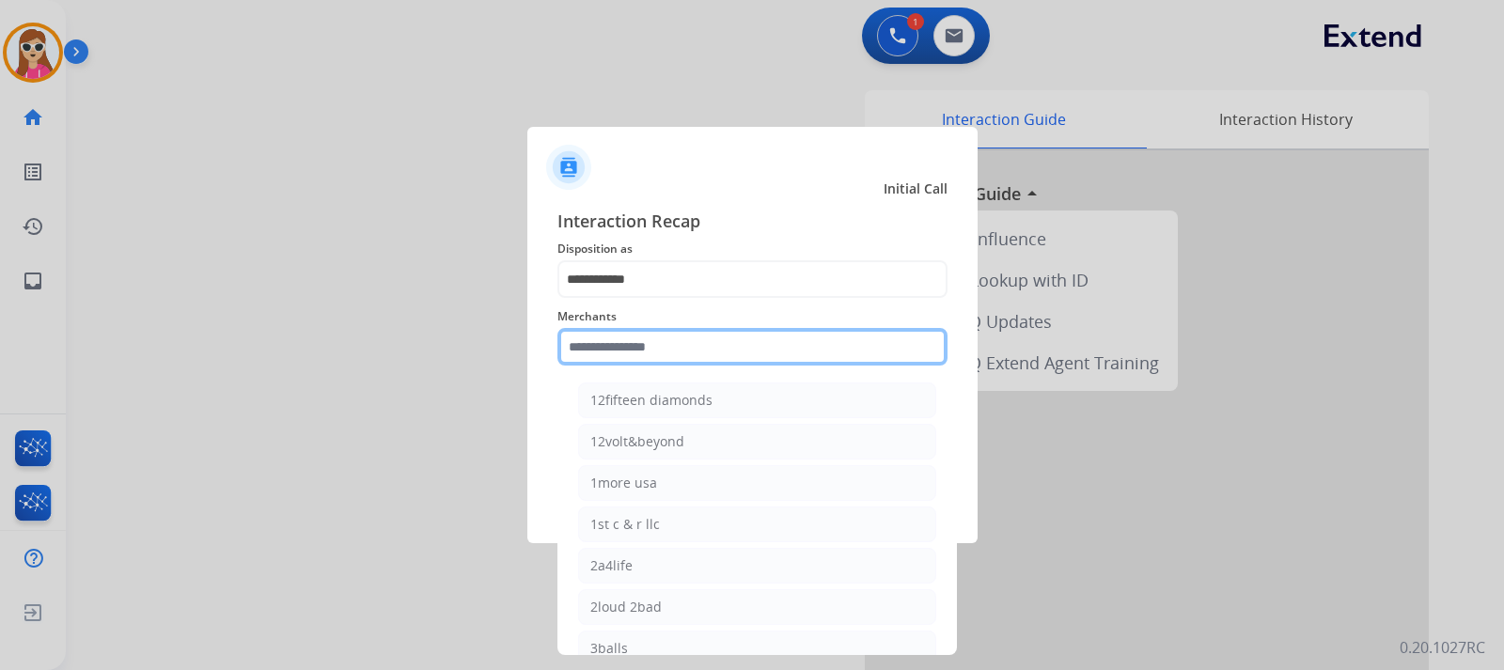
click at [665, 339] on input "text" at bounding box center [752, 347] width 390 height 38
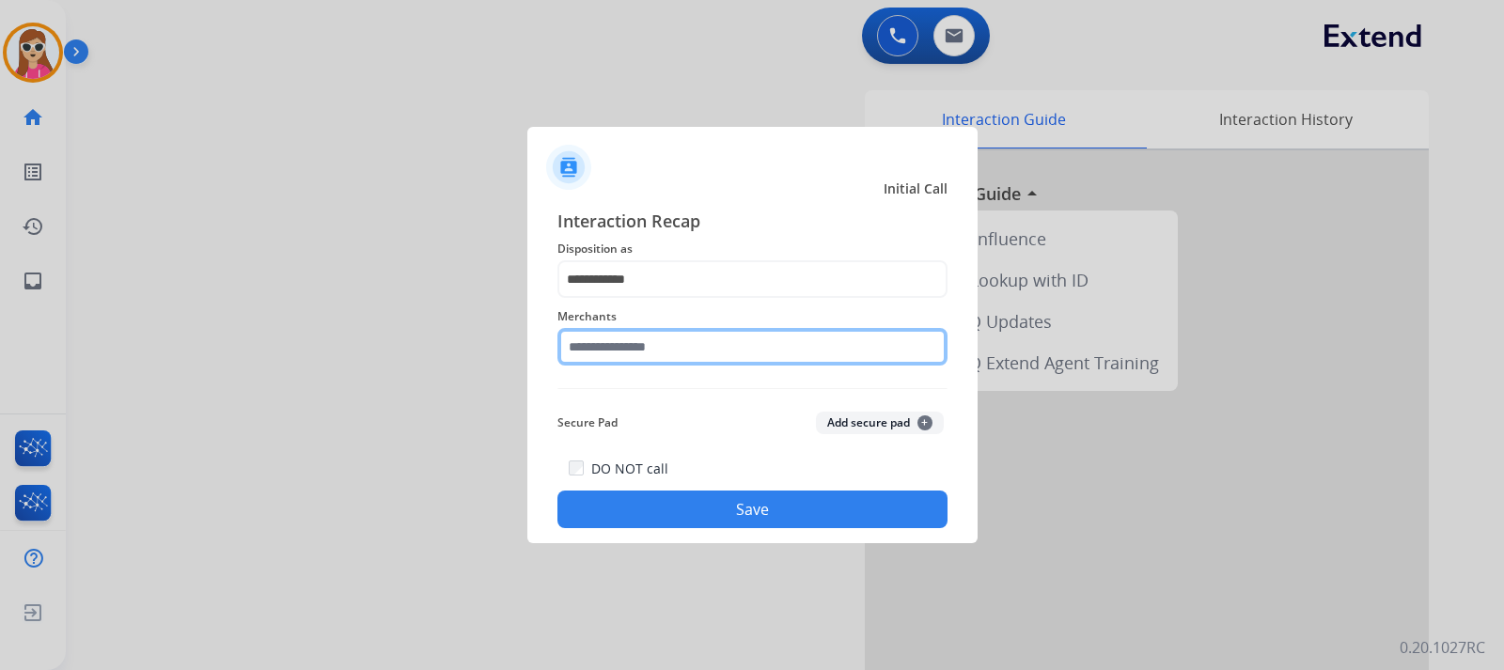
click at [784, 352] on input "text" at bounding box center [752, 347] width 390 height 38
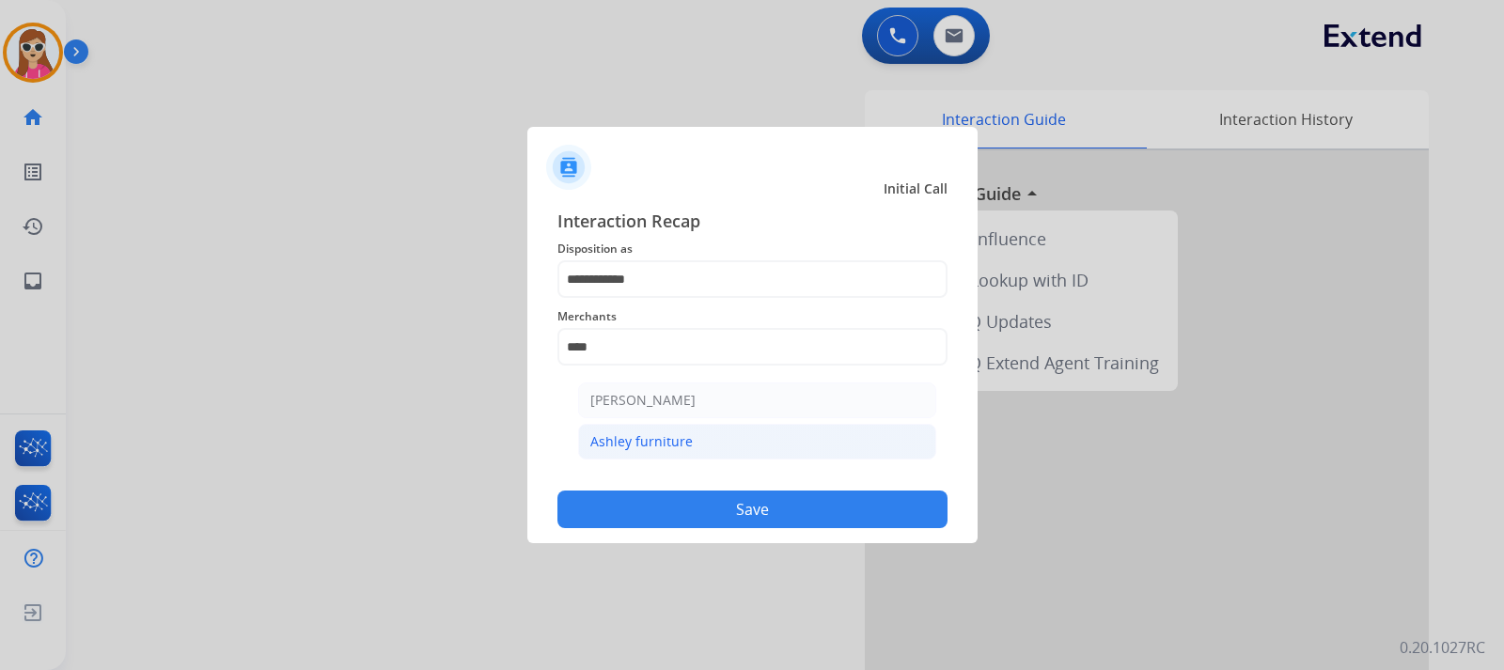
click at [752, 446] on li "Ashley furniture" at bounding box center [757, 442] width 358 height 36
type input "**********"
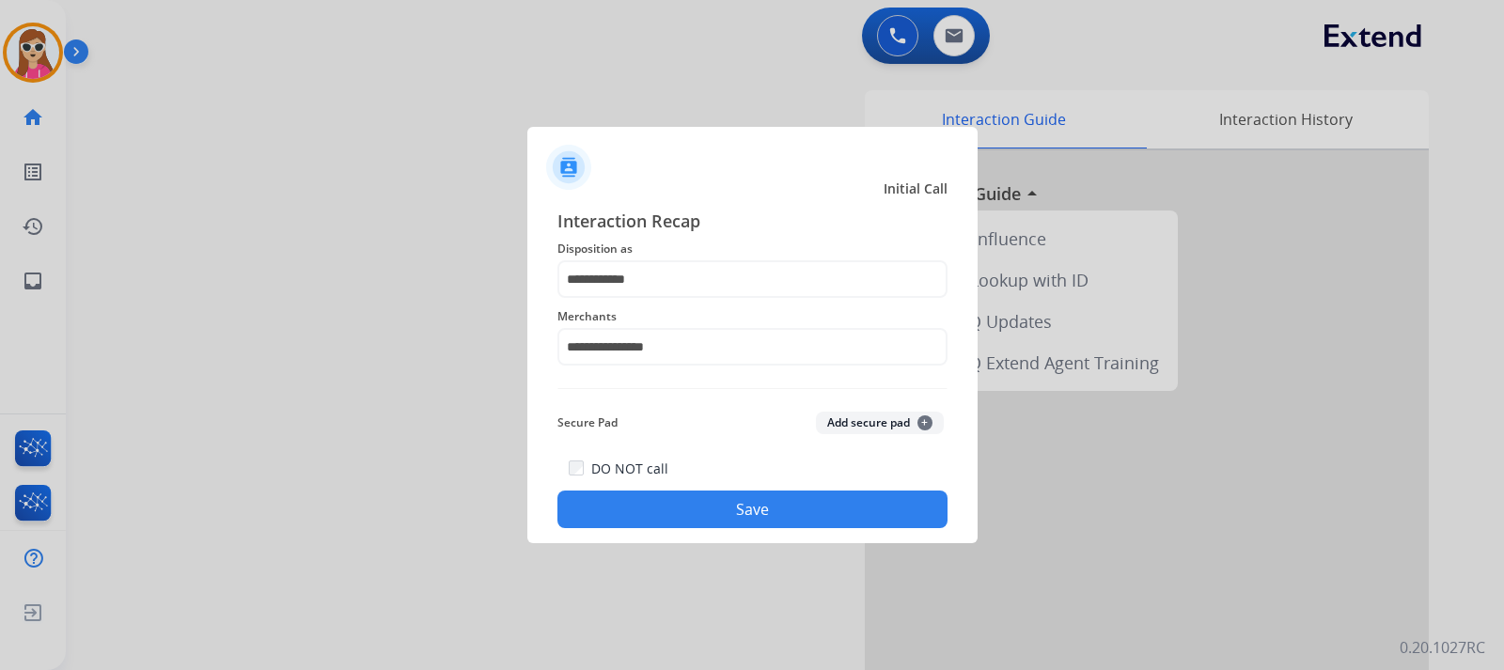
click at [722, 512] on button "Save" at bounding box center [752, 510] width 390 height 38
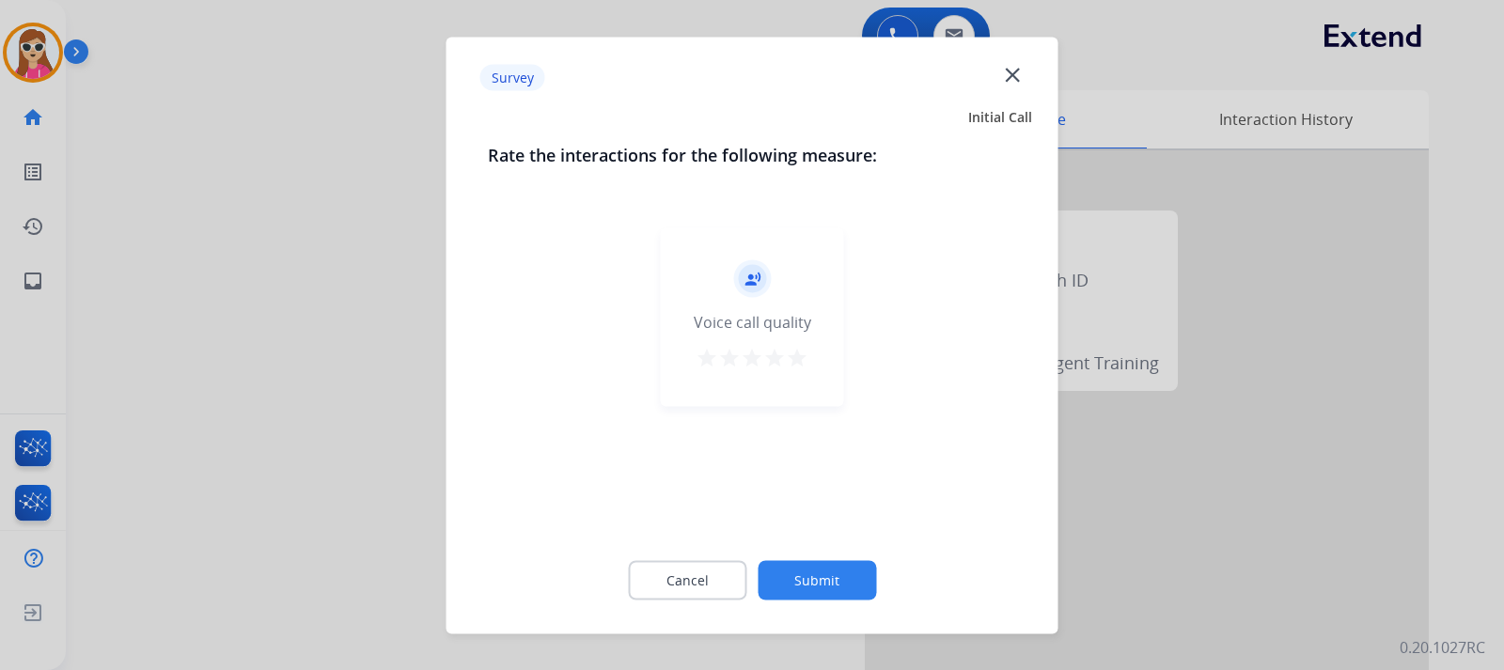
click at [815, 378] on div "record_voice_over Voice call quality star star star star star" at bounding box center [752, 316] width 183 height 179
click at [783, 337] on div "record_voice_over Voice call quality star star star star star" at bounding box center [752, 316] width 183 height 179
drag, startPoint x: 783, startPoint y: 408, endPoint x: 783, endPoint y: 448, distance: 40.4
click at [783, 448] on div "record_voice_over Voice call quality star star star star star" at bounding box center [752, 374] width 529 height 325
click at [812, 576] on button "Submit" at bounding box center [817, 579] width 118 height 39
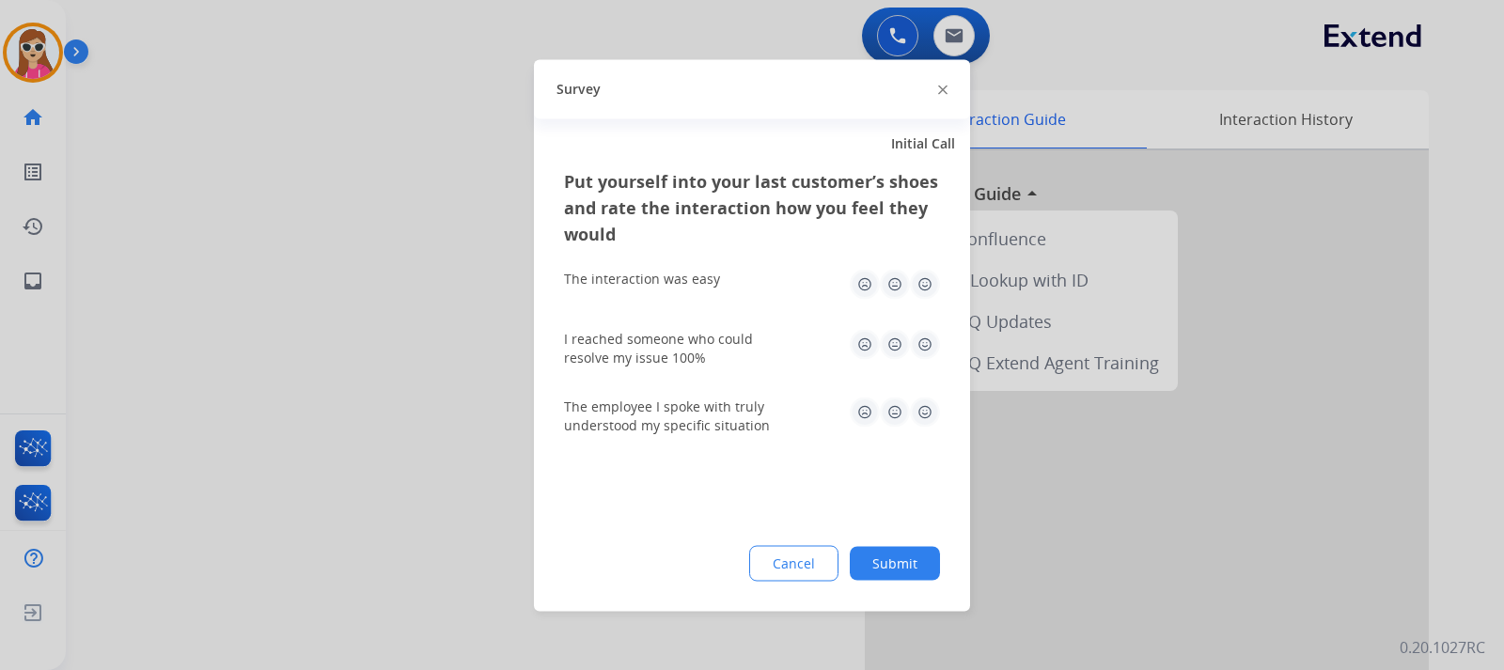
click at [932, 352] on img at bounding box center [925, 344] width 30 height 30
click at [924, 287] on img at bounding box center [925, 284] width 30 height 30
click at [934, 411] on img at bounding box center [925, 412] width 30 height 30
click at [876, 556] on button "Submit" at bounding box center [895, 563] width 90 height 34
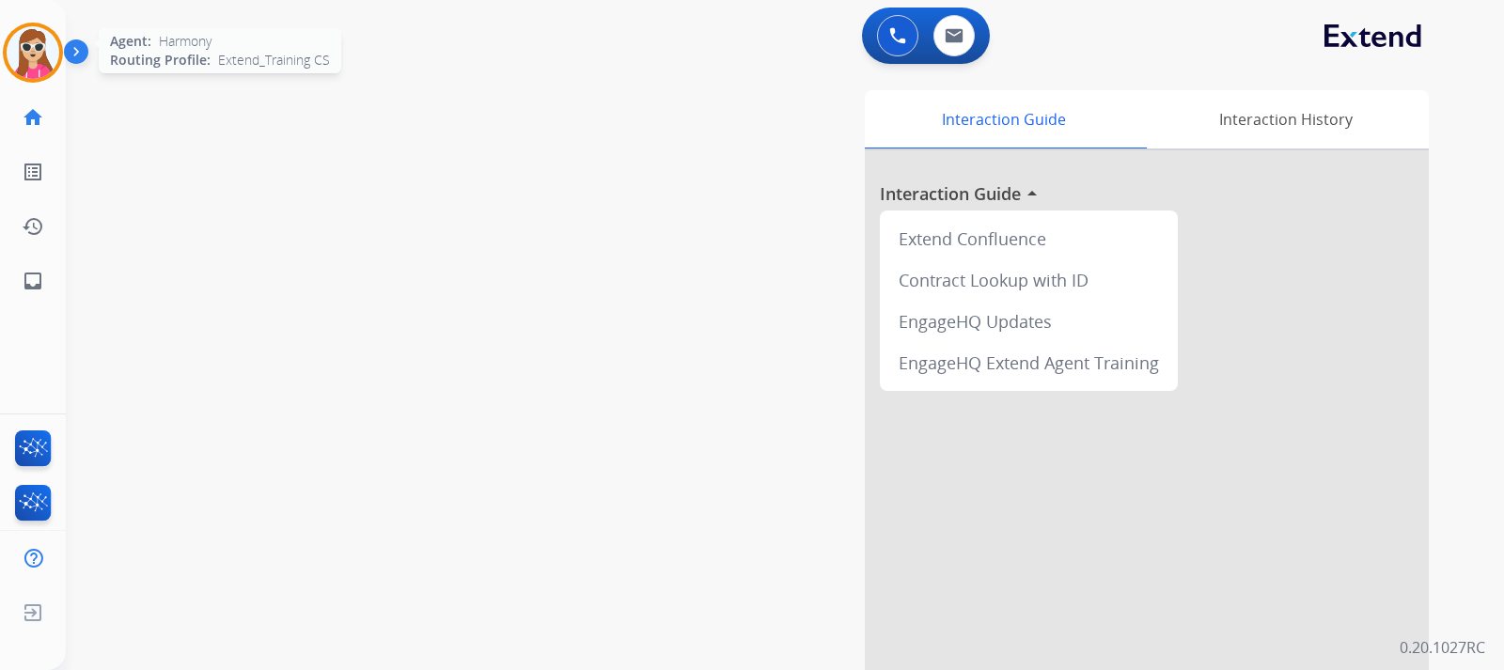
click at [56, 56] on img at bounding box center [33, 52] width 53 height 53
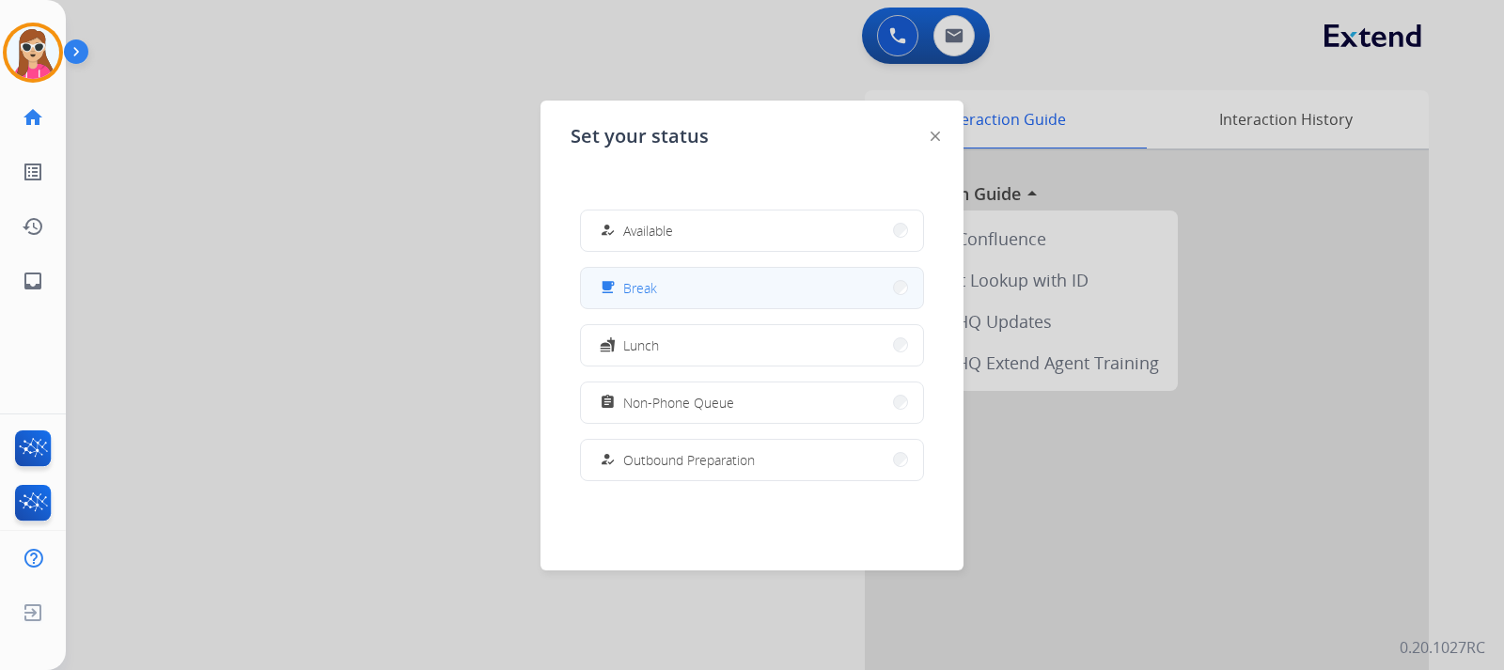
click at [686, 278] on button "free_breakfast Break" at bounding box center [752, 288] width 342 height 40
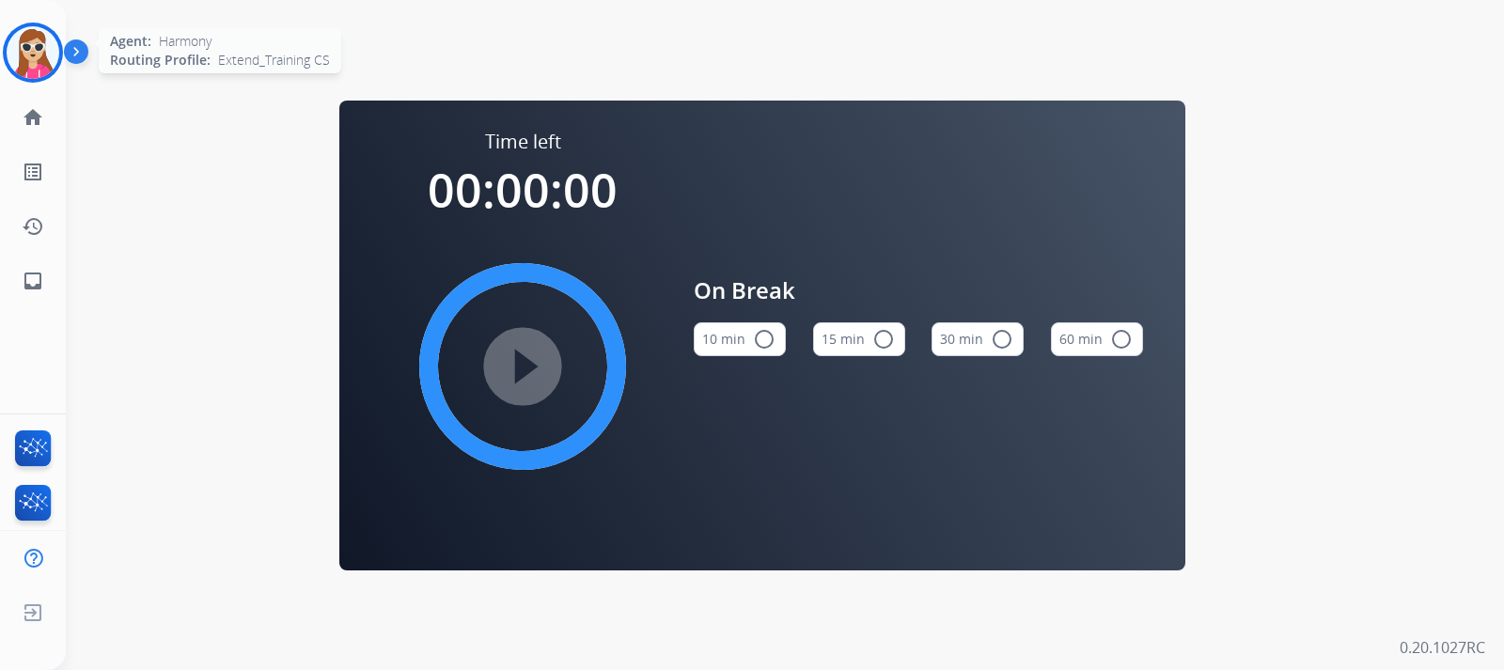
click at [27, 39] on img at bounding box center [33, 52] width 53 height 53
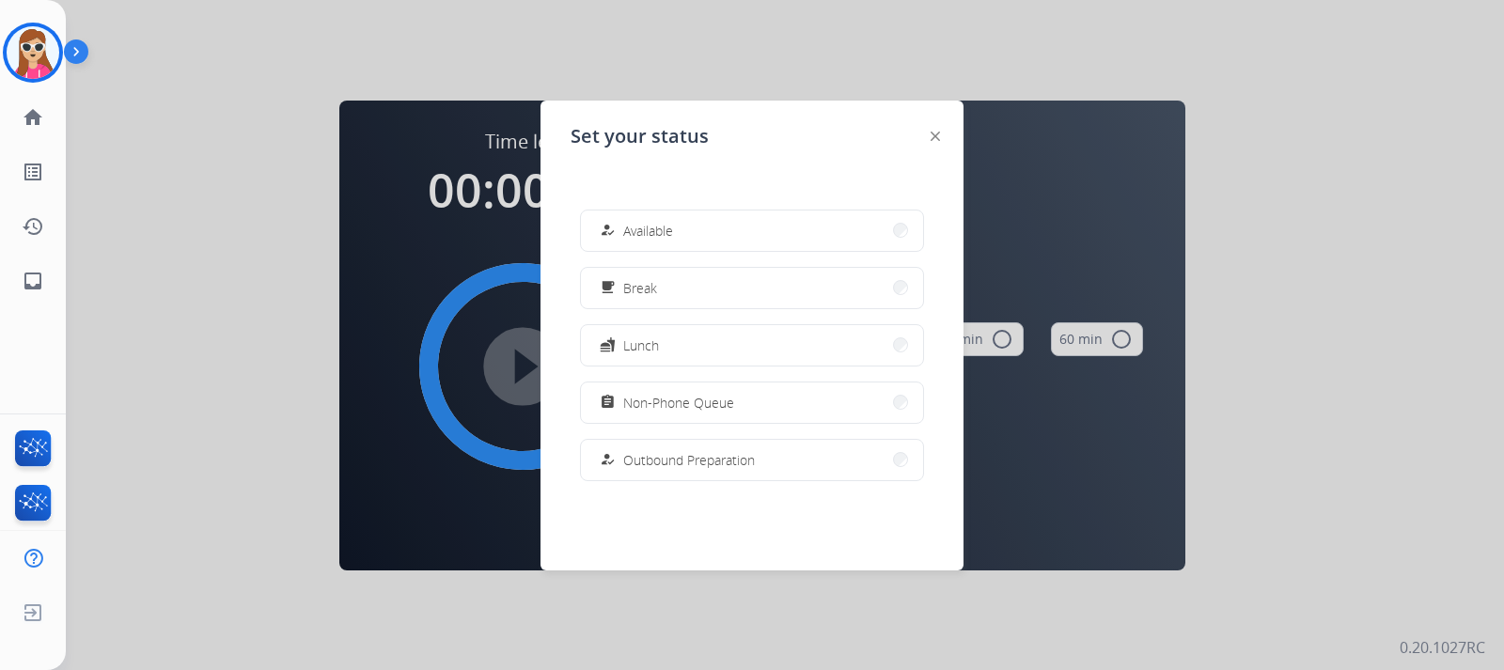
click at [755, 235] on button "how_to_reg Available" at bounding box center [752, 231] width 342 height 40
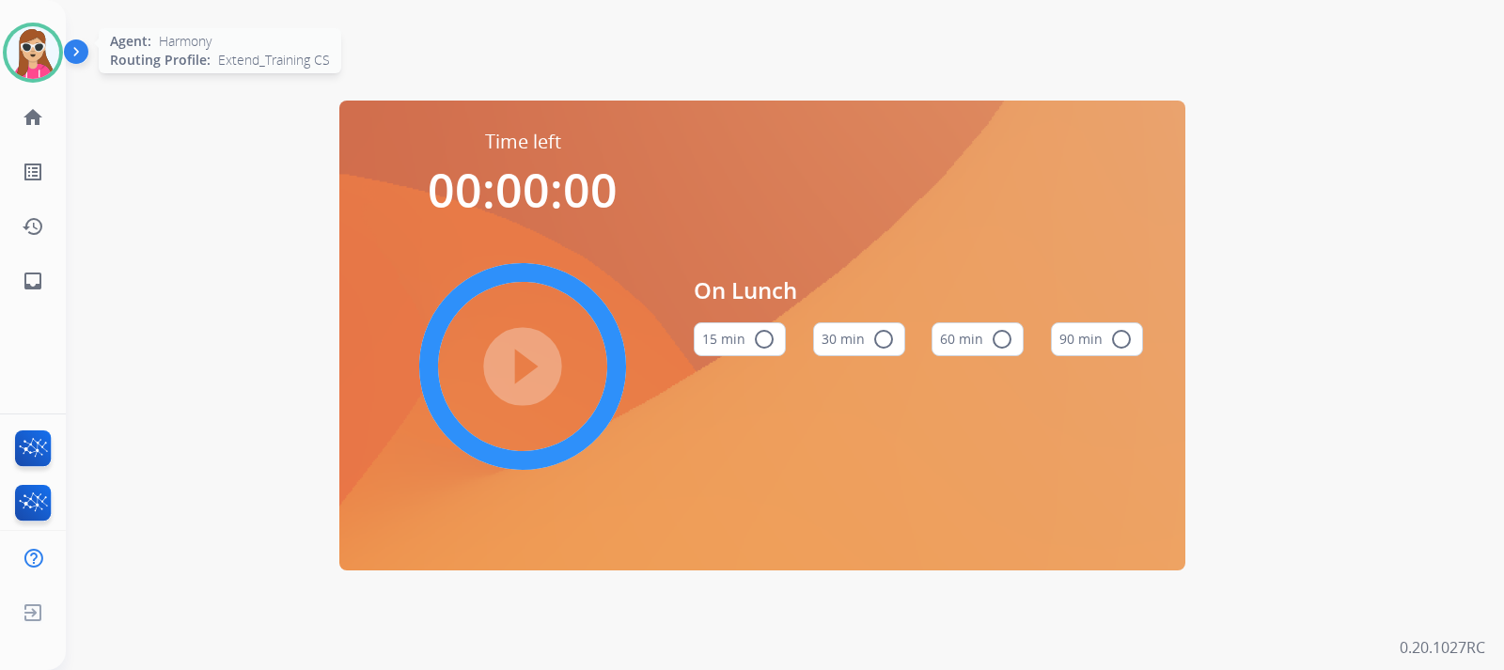
click at [30, 47] on img at bounding box center [33, 52] width 53 height 53
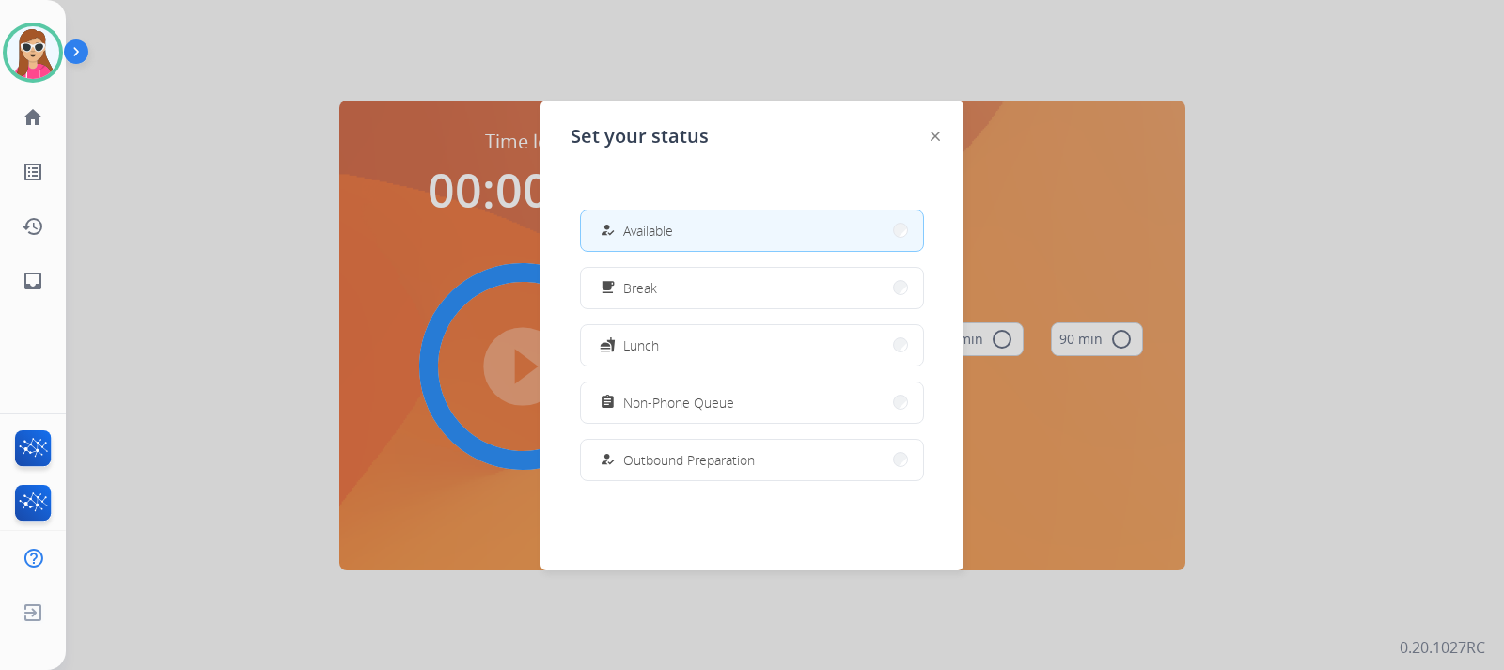
click at [756, 236] on button "how_to_reg Available" at bounding box center [752, 231] width 342 height 40
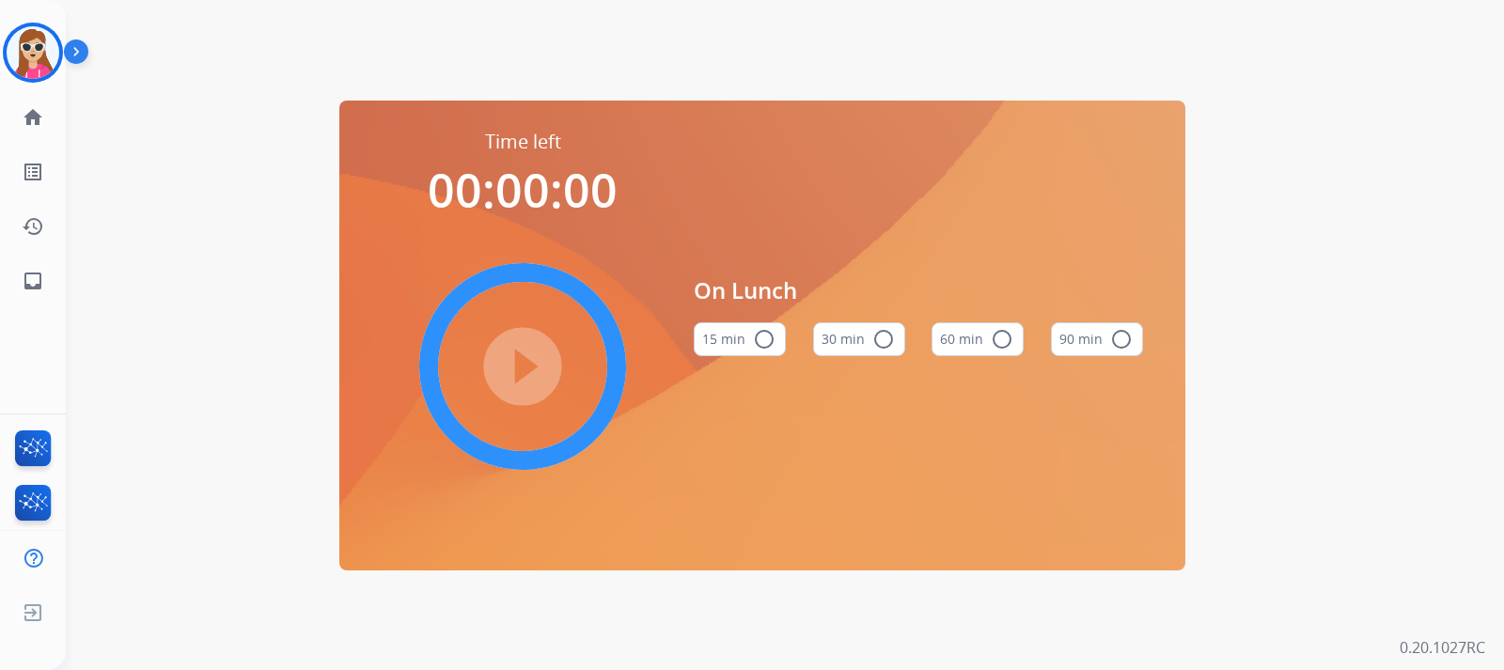
click at [65, 60] on img at bounding box center [80, 56] width 32 height 36
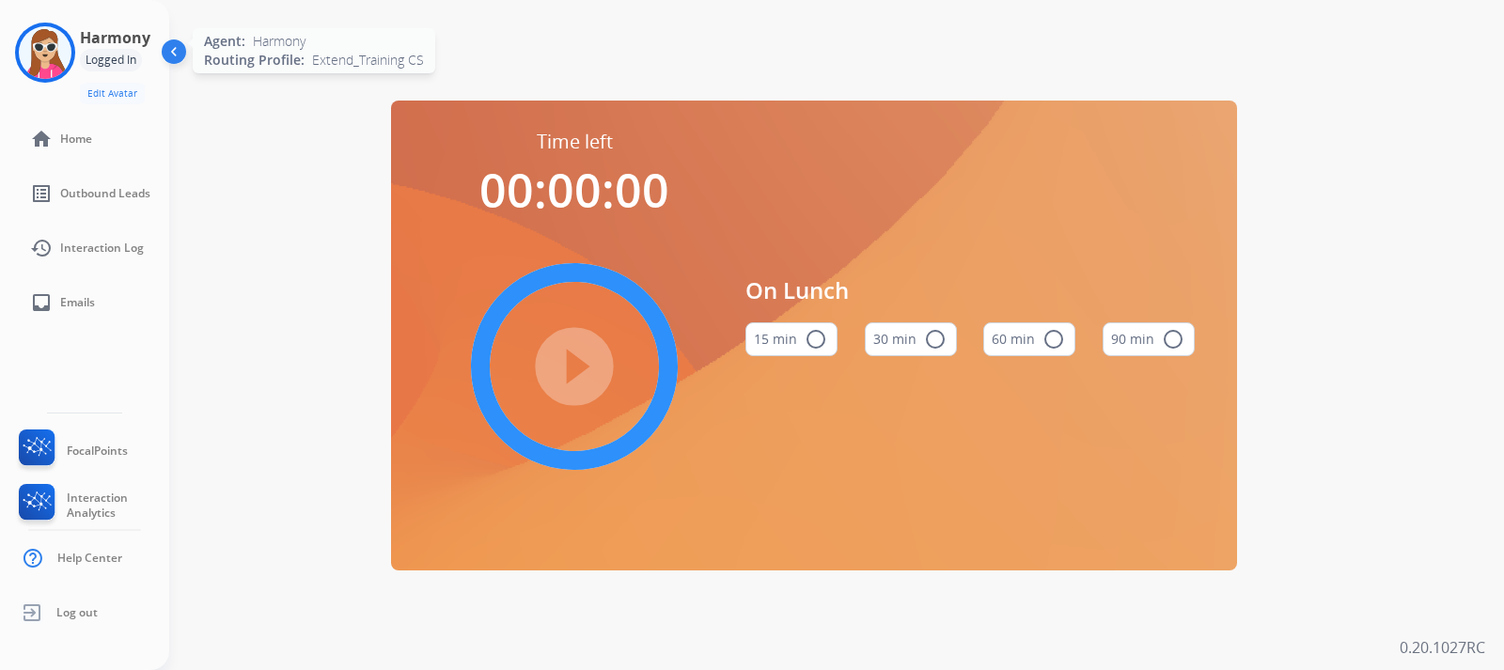
click at [18, 56] on div at bounding box center [45, 53] width 60 height 60
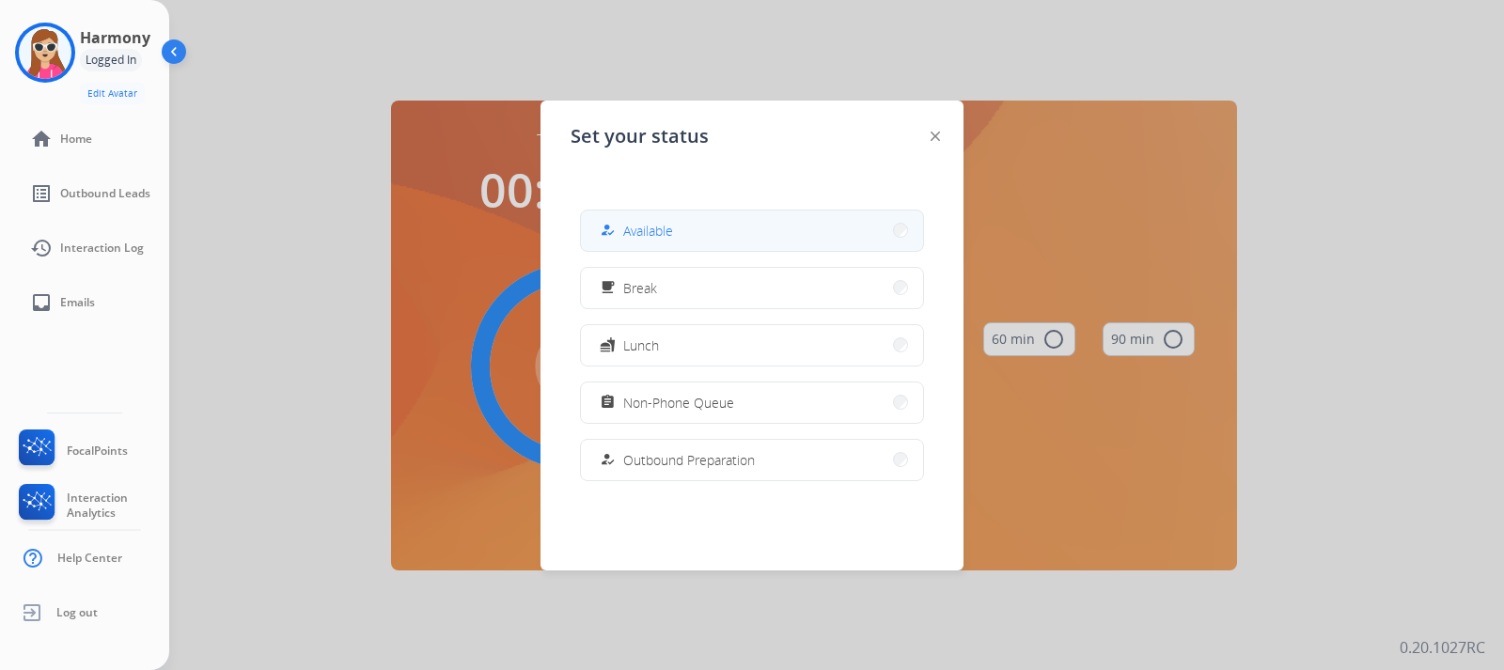
drag, startPoint x: 706, startPoint y: 214, endPoint x: 679, endPoint y: 202, distance: 29.9
click at [706, 213] on button "how_to_reg Available" at bounding box center [752, 231] width 342 height 40
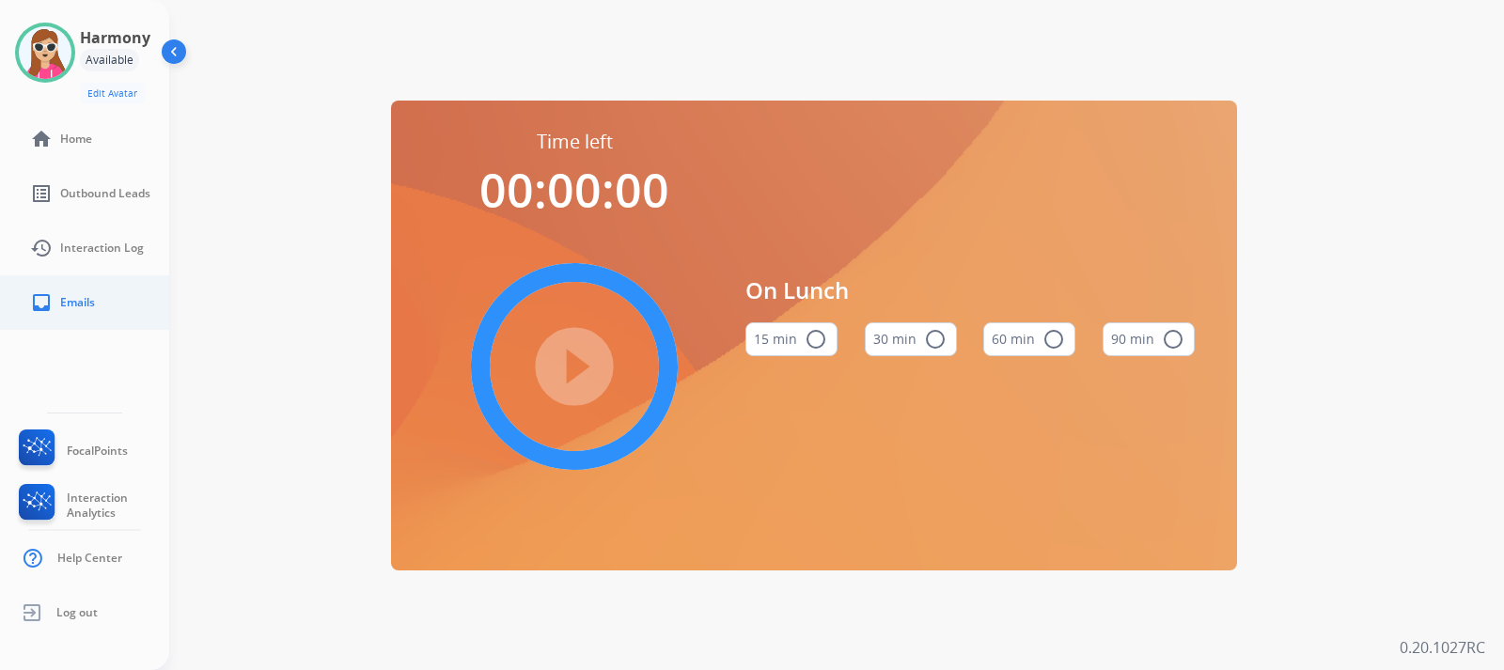
click at [94, 309] on span "Emails" at bounding box center [77, 302] width 35 height 15
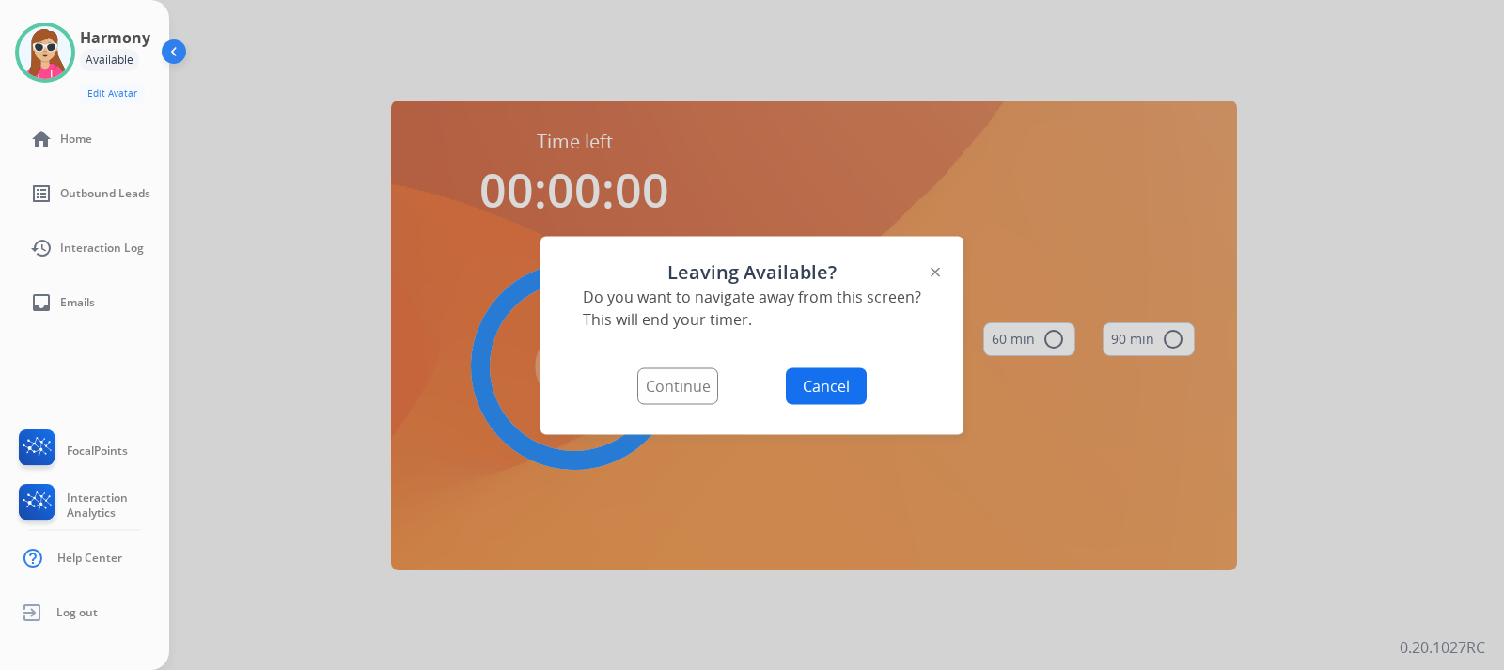
click at [692, 397] on button "Continue" at bounding box center [677, 385] width 81 height 37
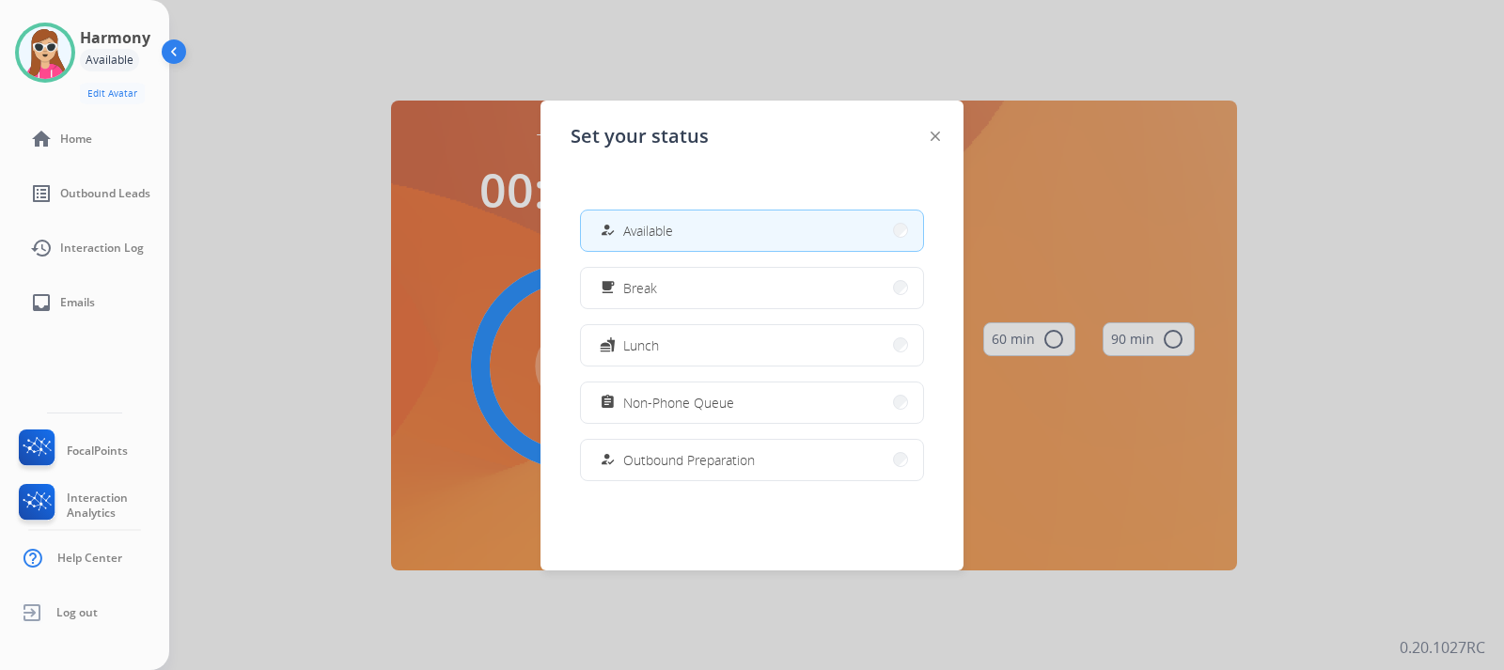
click at [690, 227] on button "how_to_reg Available" at bounding box center [752, 231] width 342 height 40
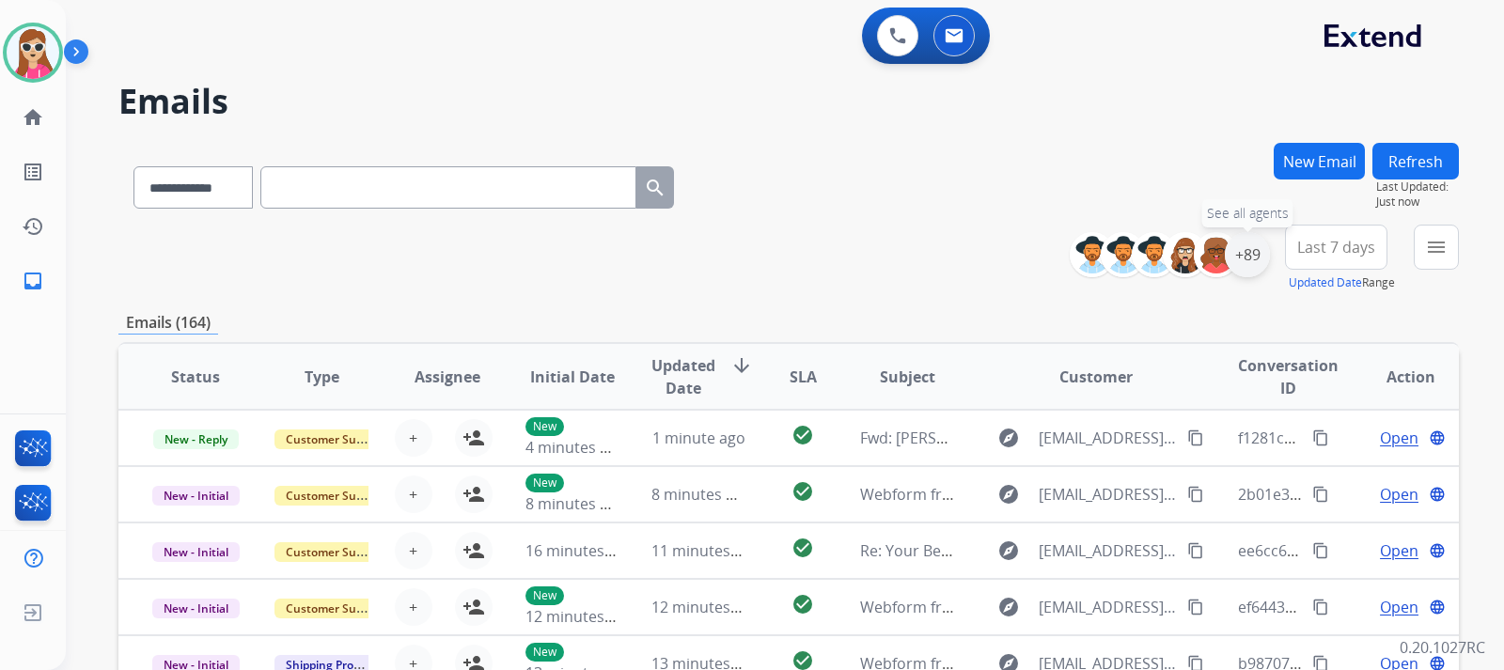
click at [1257, 250] on div "+89" at bounding box center [1247, 254] width 45 height 45
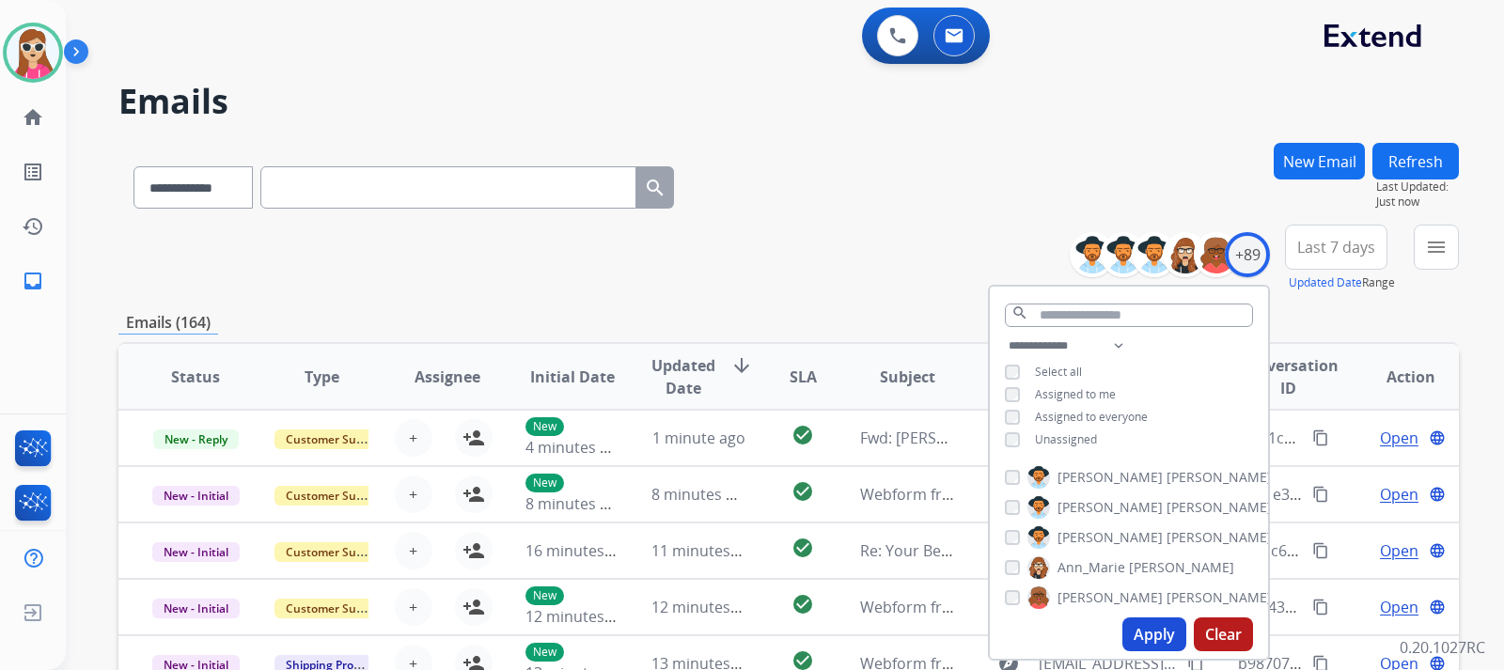
click at [1055, 438] on span "Unassigned" at bounding box center [1066, 439] width 62 height 16
drag, startPoint x: 1006, startPoint y: 193, endPoint x: 1033, endPoint y: 209, distance: 31.6
click at [1003, 199] on div "**********" at bounding box center [788, 184] width 1340 height 82
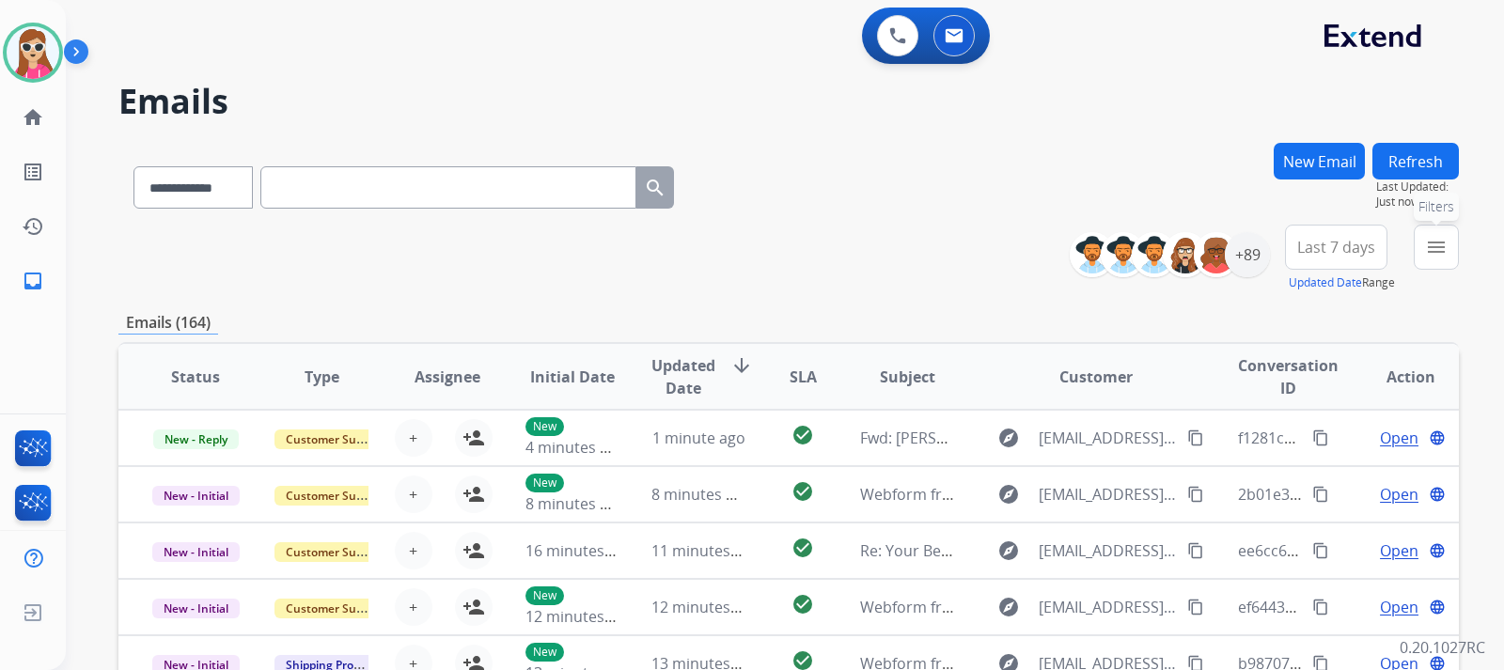
click at [1429, 253] on mat-icon "menu" at bounding box center [1436, 247] width 23 height 23
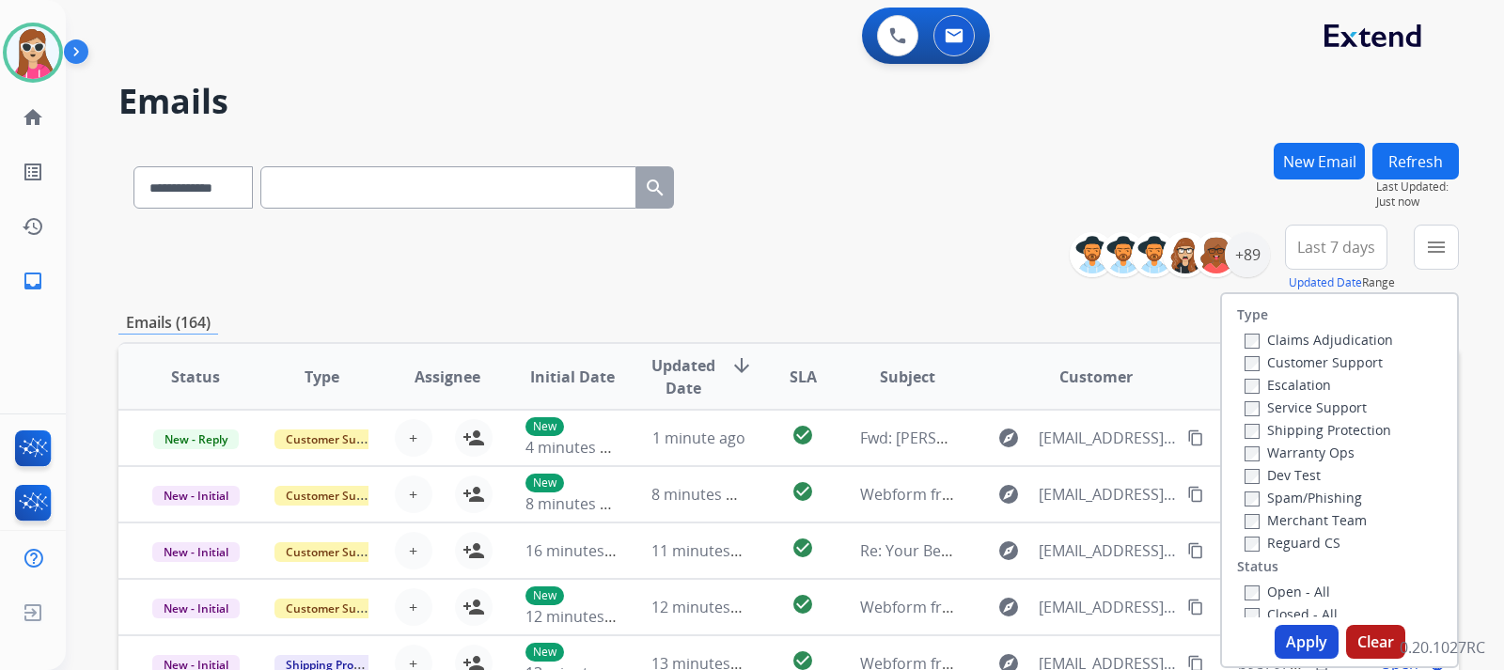
click at [1335, 361] on label "Customer Support" at bounding box center [1313, 362] width 138 height 18
click at [1337, 432] on label "Shipping Protection" at bounding box center [1317, 430] width 147 height 18
click at [1289, 547] on label "Reguard CS" at bounding box center [1292, 543] width 96 height 18
drag, startPoint x: 1304, startPoint y: 585, endPoint x: 1299, endPoint y: 600, distance: 15.8
click at [1304, 589] on div "Open - All" at bounding box center [1342, 591] width 197 height 23
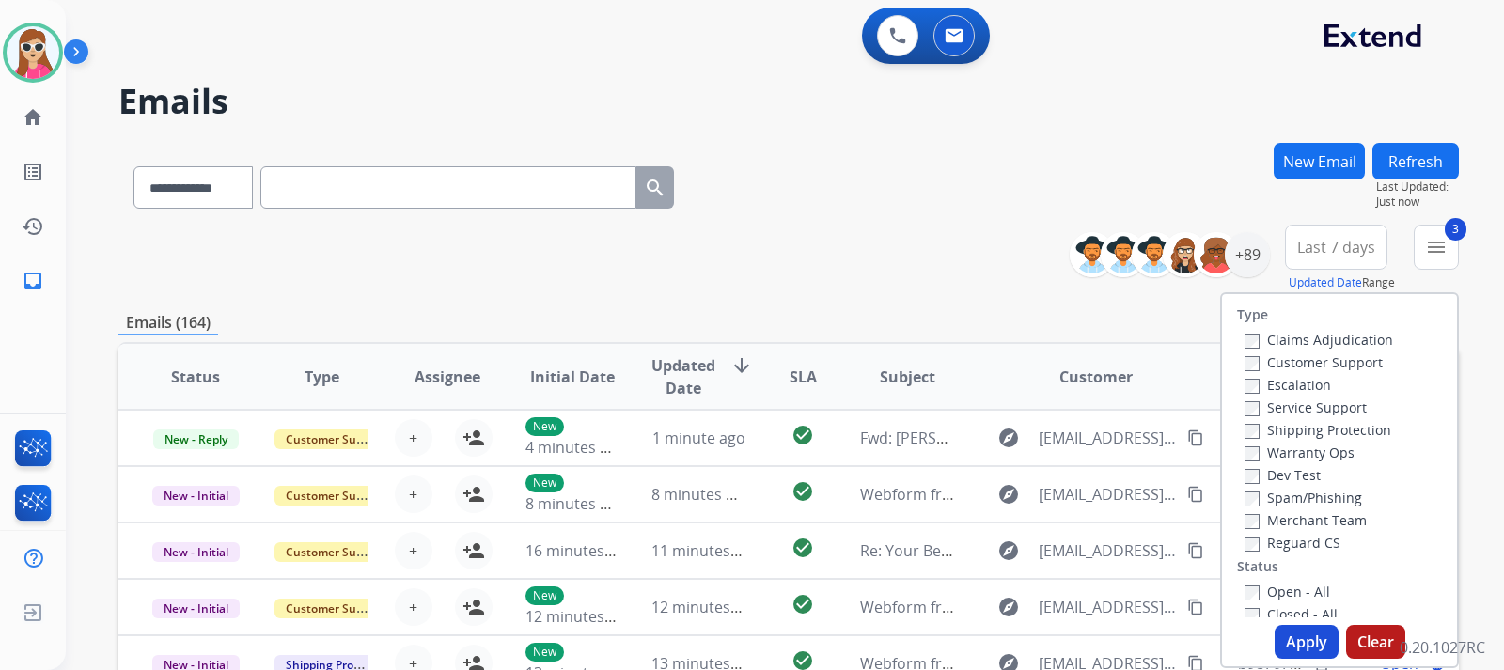
click at [1270, 593] on label "Open - All" at bounding box center [1287, 592] width 86 height 18
click at [1310, 648] on button "Apply" at bounding box center [1306, 642] width 64 height 34
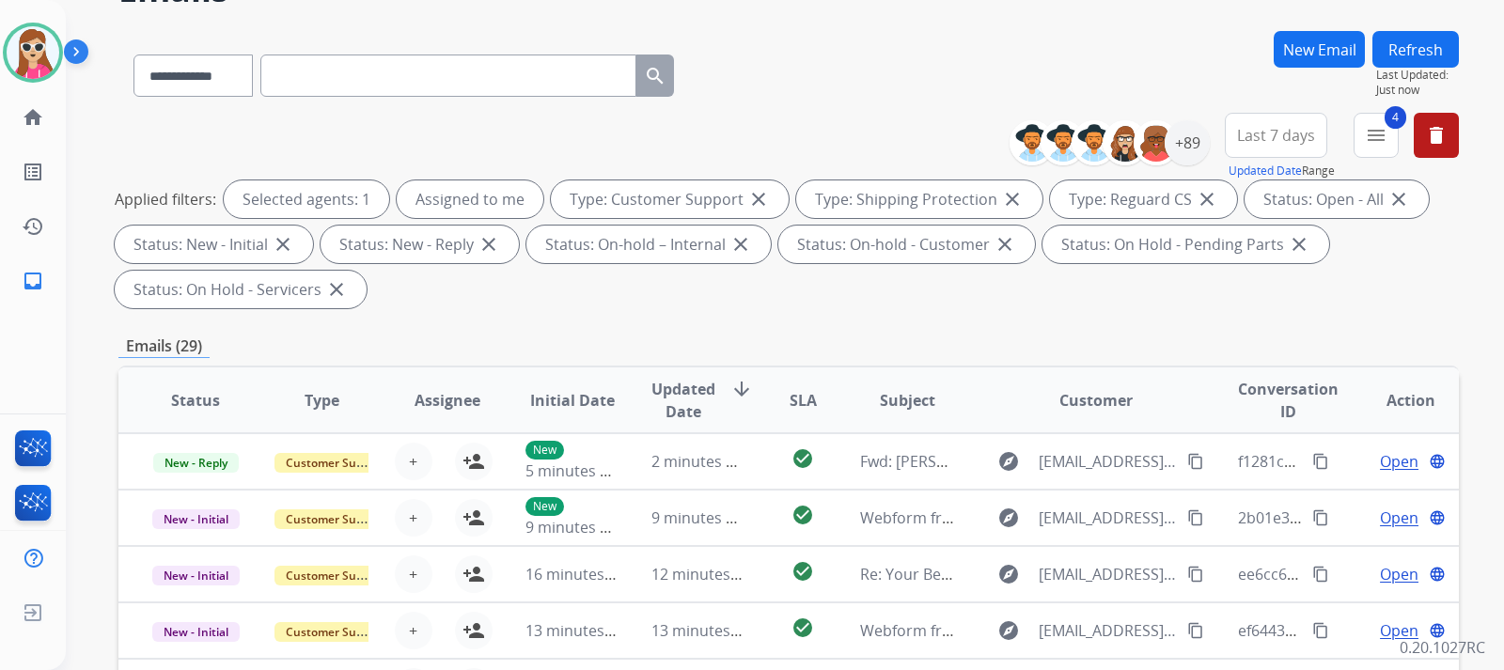
scroll to position [94, 0]
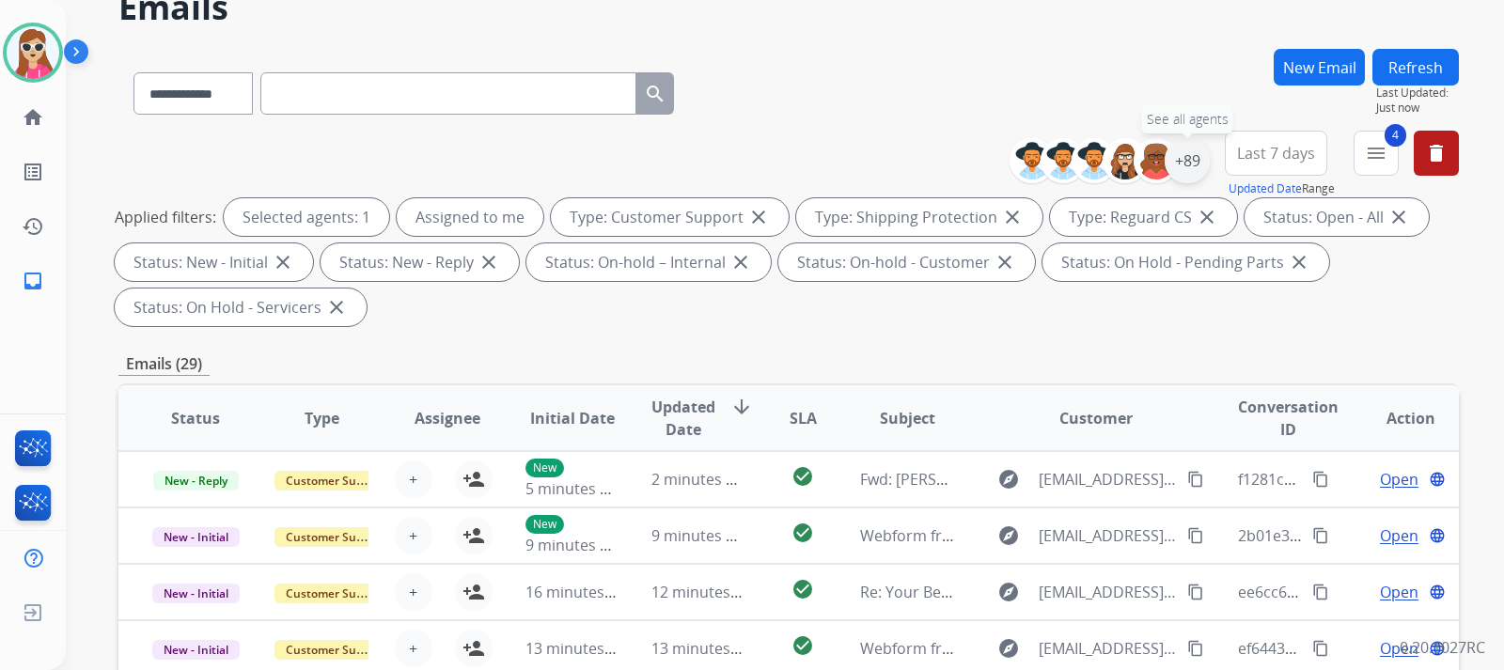
click at [1186, 170] on div "+89" at bounding box center [1187, 160] width 45 height 45
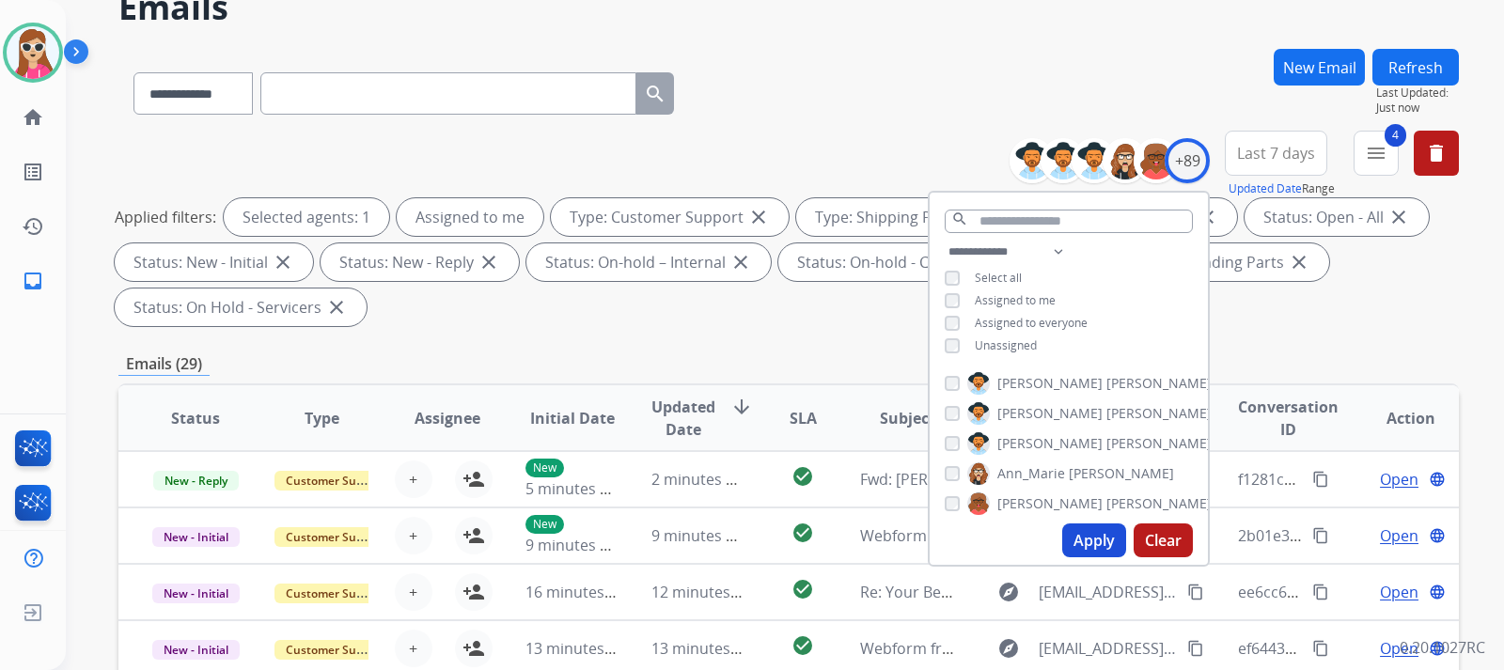
click at [1012, 348] on span "Unassigned" at bounding box center [1006, 345] width 62 height 16
click at [1090, 532] on button "Apply" at bounding box center [1094, 541] width 64 height 34
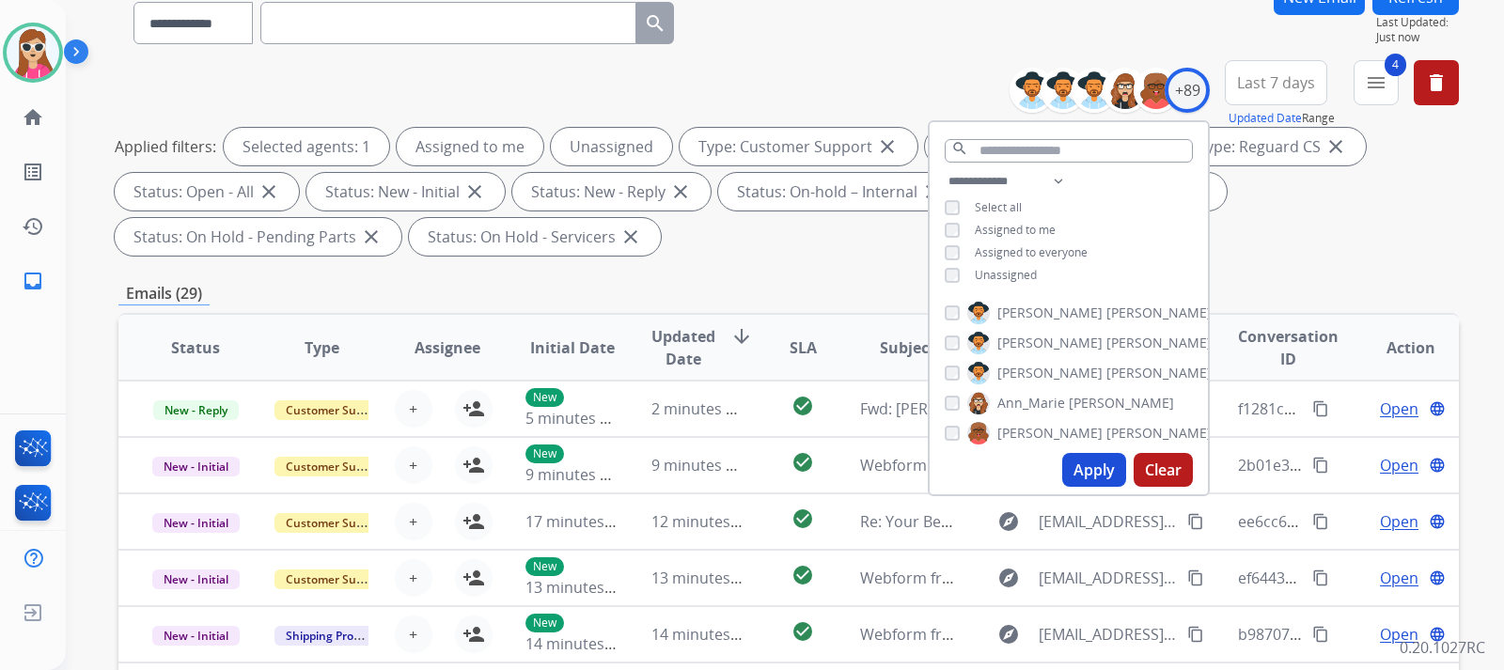
scroll to position [0, 0]
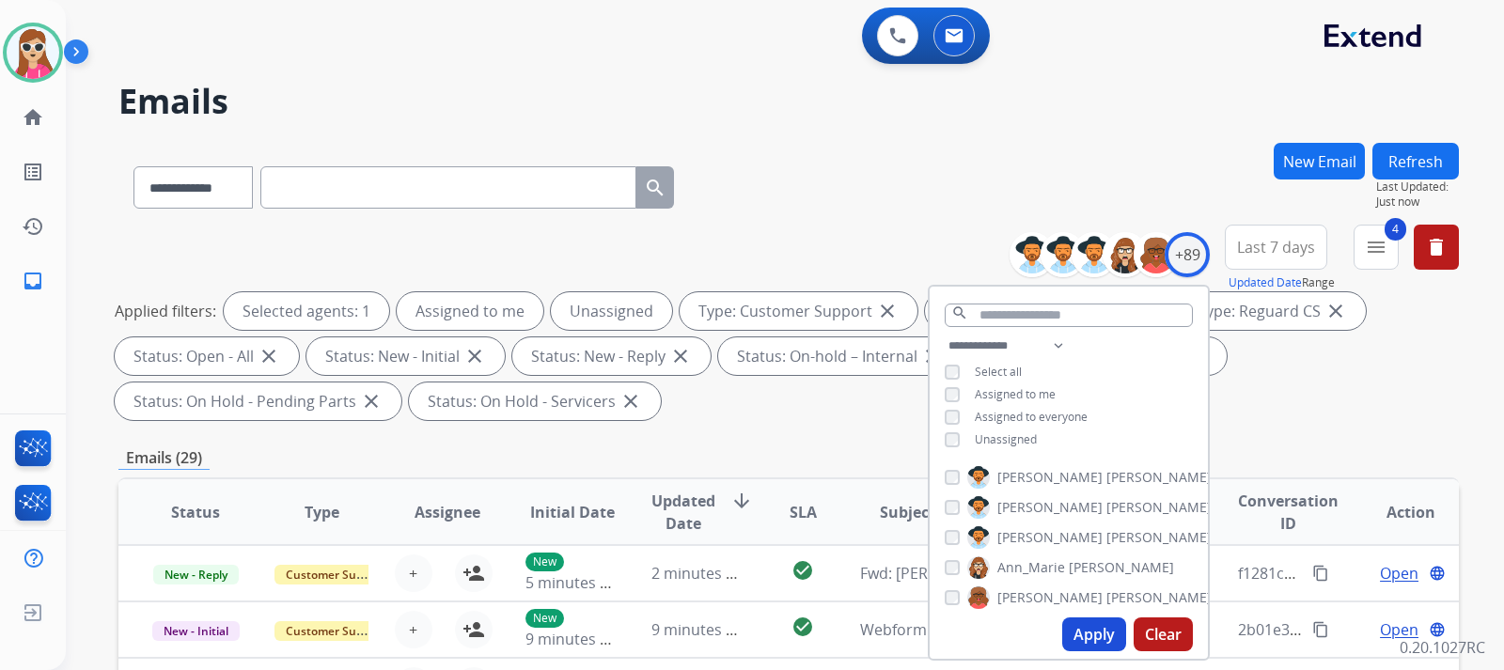
click at [980, 440] on span "Unassigned" at bounding box center [1006, 439] width 62 height 16
click at [1088, 627] on button "Apply" at bounding box center [1094, 635] width 64 height 34
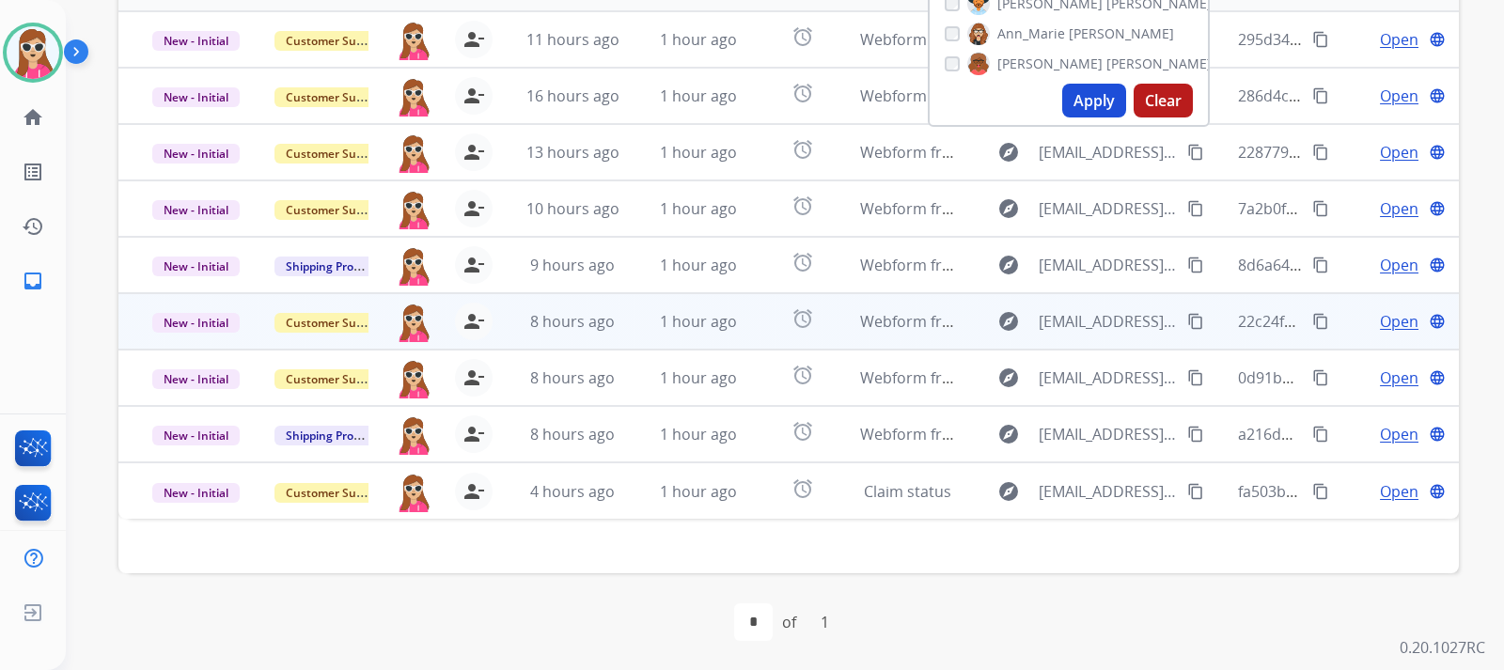
scroll to position [535, 0]
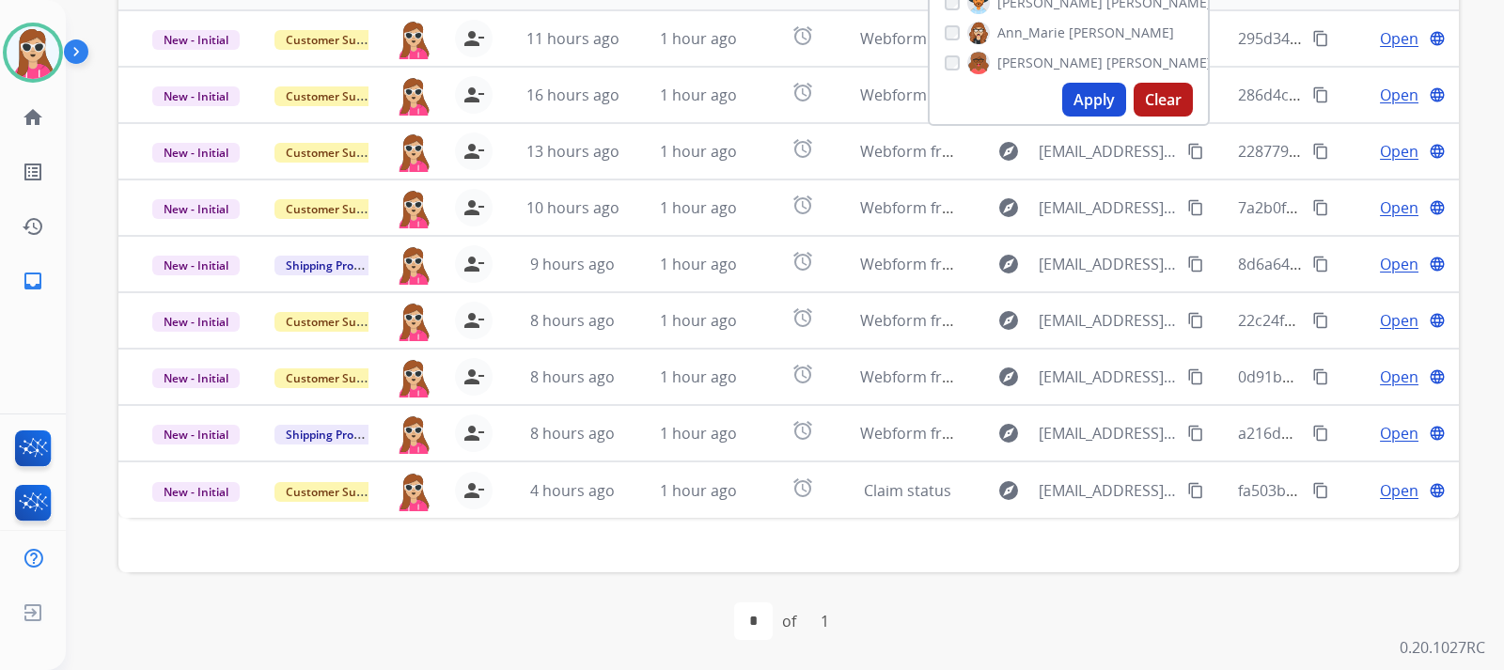
click at [503, 559] on div "Status Type Assignee Initial Date Updated Date arrow_downward SLA Subject Custo…" at bounding box center [788, 258] width 1340 height 630
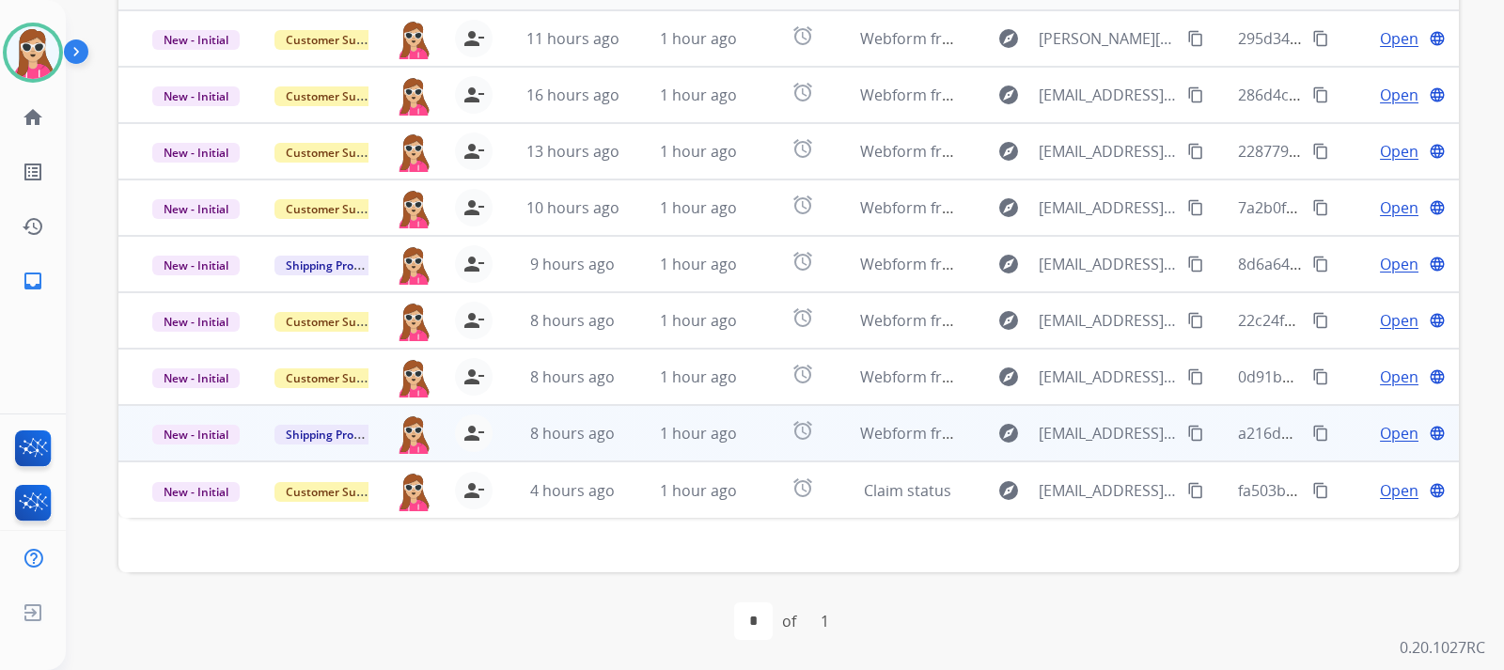
click at [1385, 433] on span "Open" at bounding box center [1399, 433] width 39 height 23
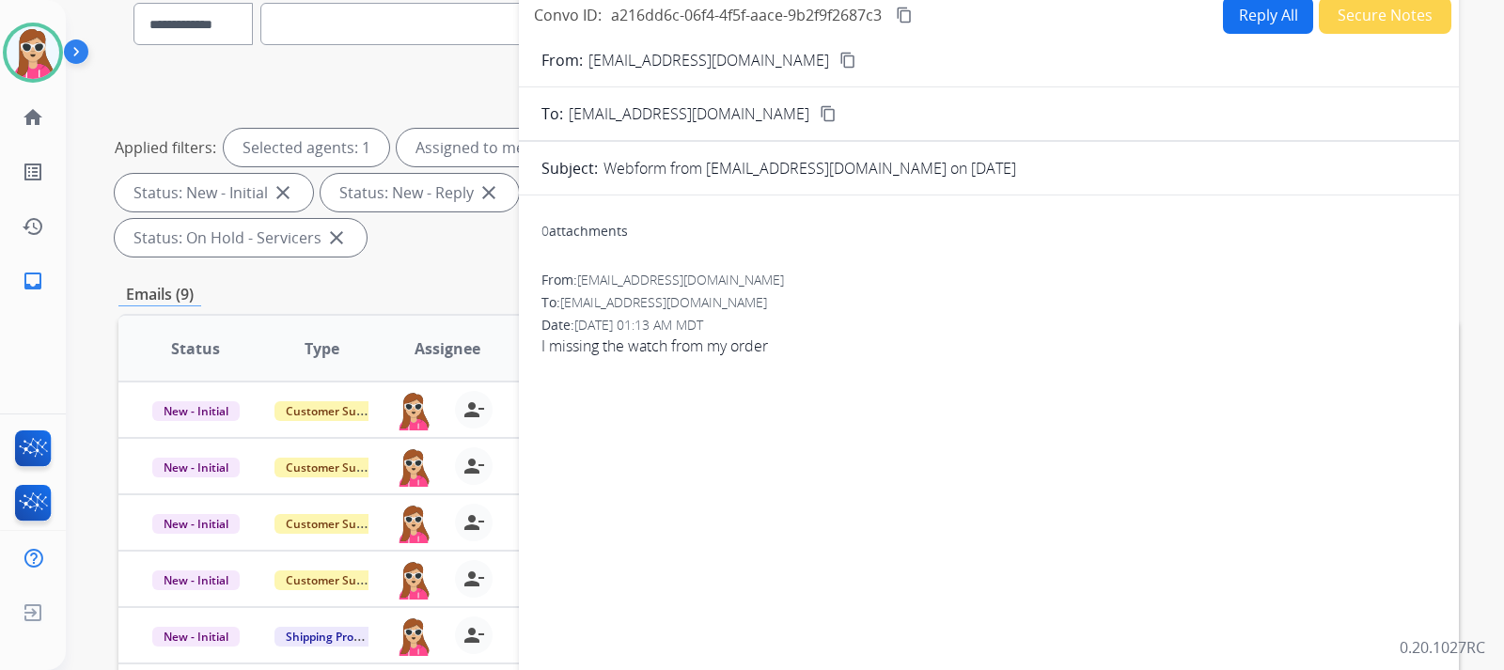
scroll to position [159, 0]
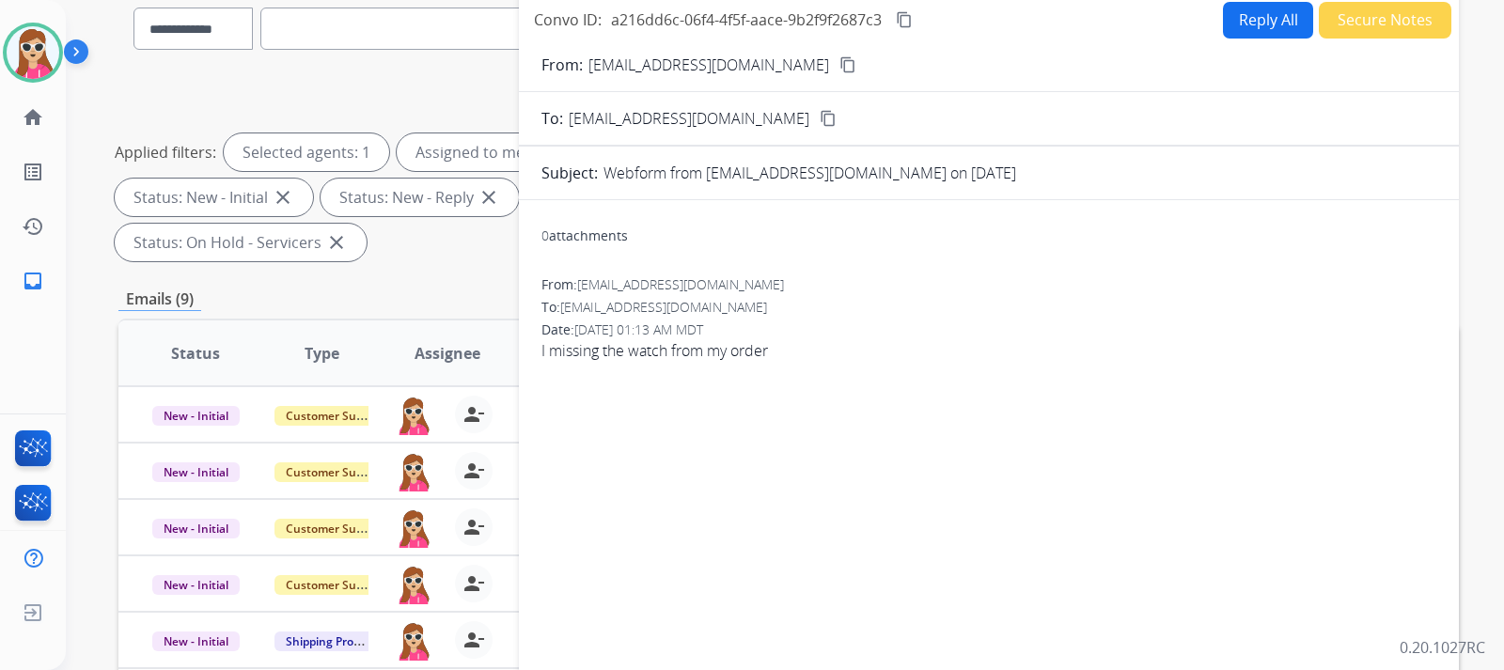
click at [1249, 16] on button "Reply All" at bounding box center [1268, 20] width 90 height 37
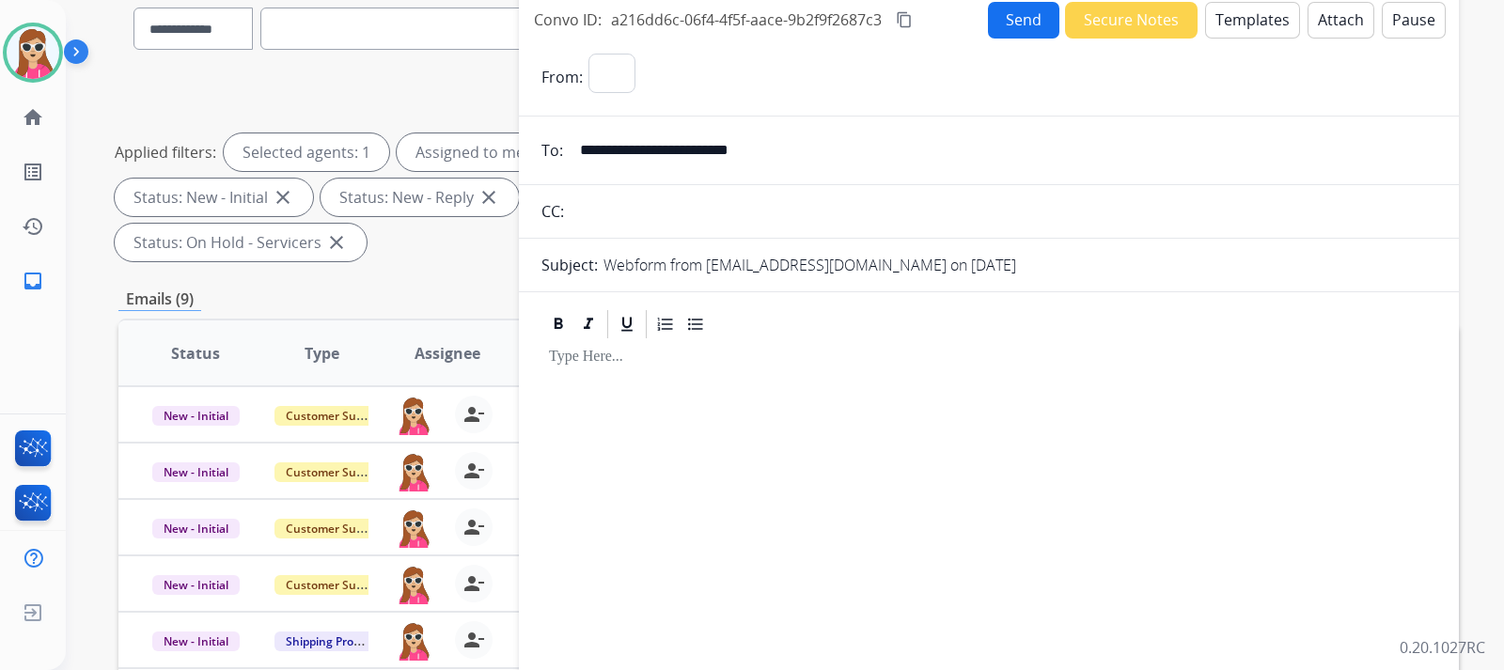
select select "**********"
click at [1231, 24] on button "Templates" at bounding box center [1252, 20] width 95 height 37
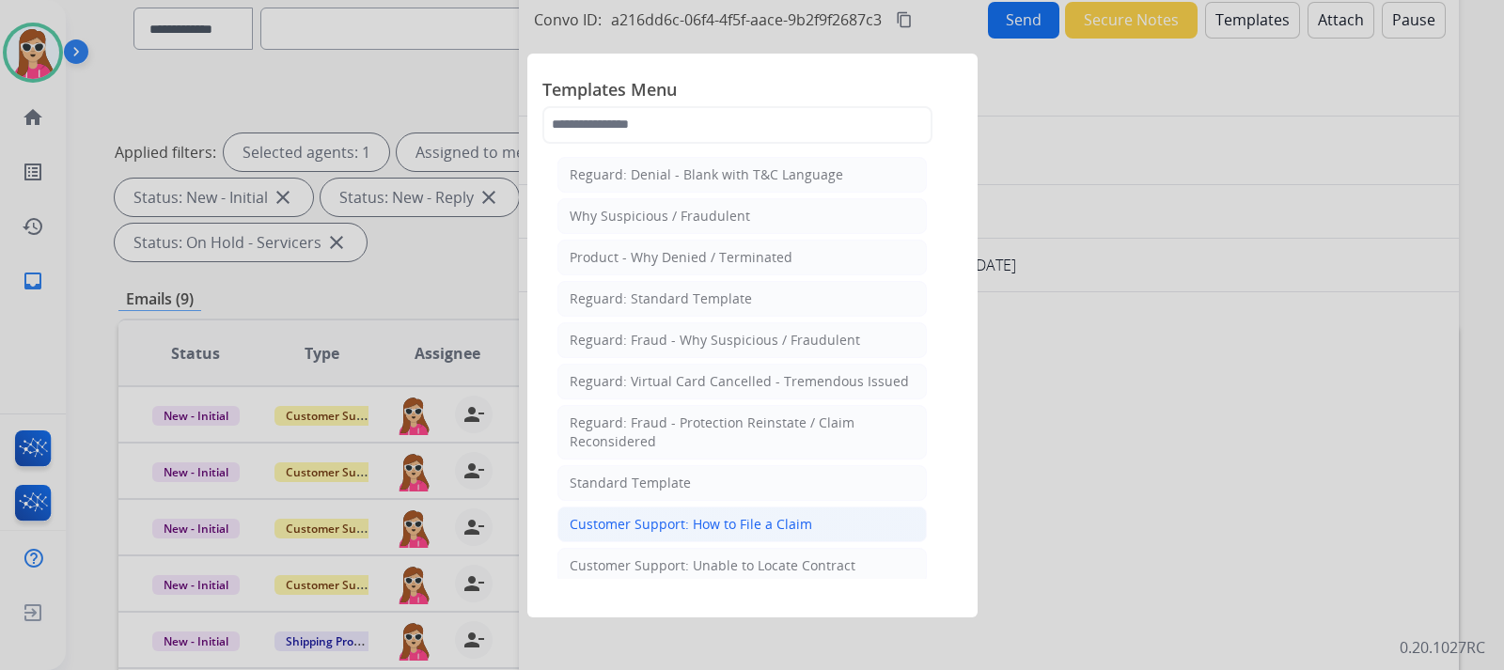
click at [707, 528] on div "Customer Support: How to File a Claim" at bounding box center [691, 524] width 242 height 19
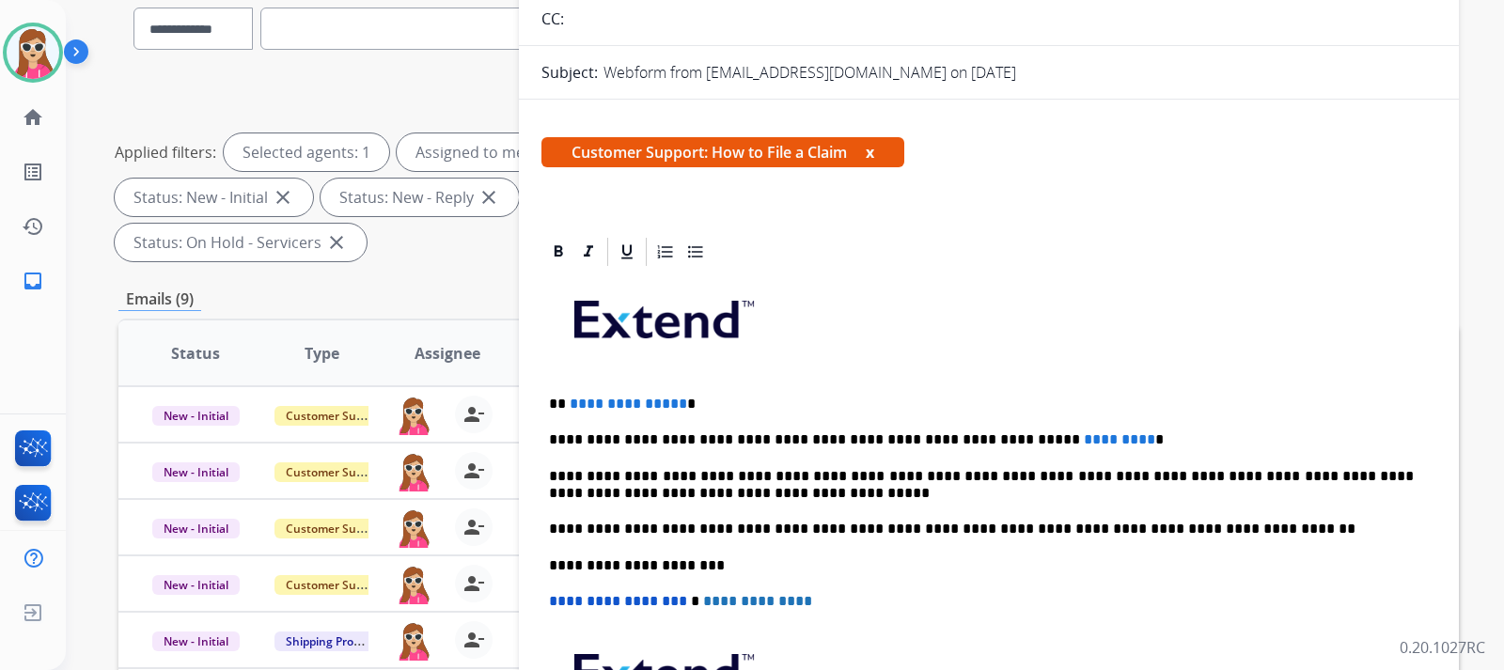
scroll to position [340, 0]
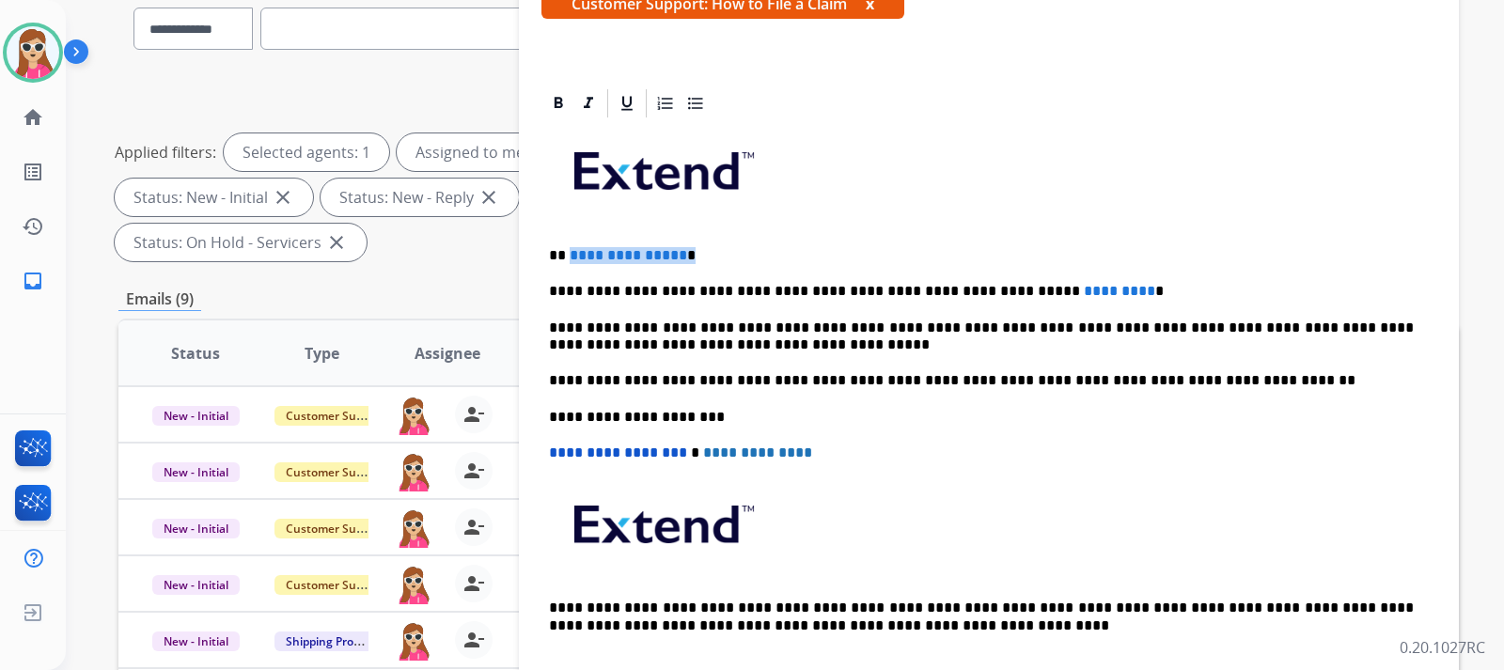
drag, startPoint x: 692, startPoint y: 255, endPoint x: 567, endPoint y: 252, distance: 125.0
click at [567, 252] on p "**********" at bounding box center [981, 255] width 865 height 17
drag, startPoint x: 1074, startPoint y: 298, endPoint x: 1048, endPoint y: 273, distance: 36.6
click at [1038, 275] on div "**********" at bounding box center [988, 407] width 895 height 574
click at [1070, 288] on p "**********" at bounding box center [981, 291] width 865 height 17
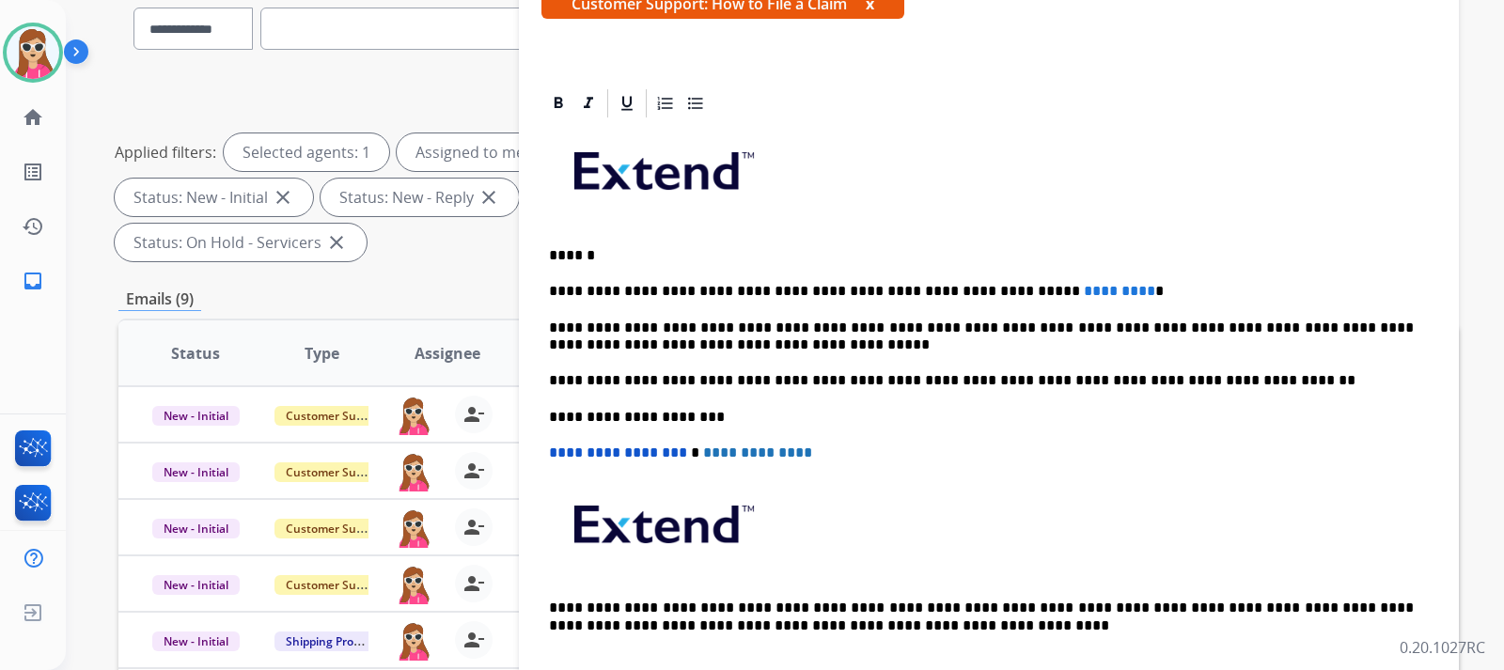
click at [1084, 293] on span "*********" at bounding box center [1119, 291] width 71 height 14
click at [1084, 292] on span "*********" at bounding box center [1119, 291] width 71 height 14
click at [1084, 293] on span "*********" at bounding box center [1119, 291] width 71 height 14
click at [1084, 290] on span "*********" at bounding box center [1119, 291] width 71 height 14
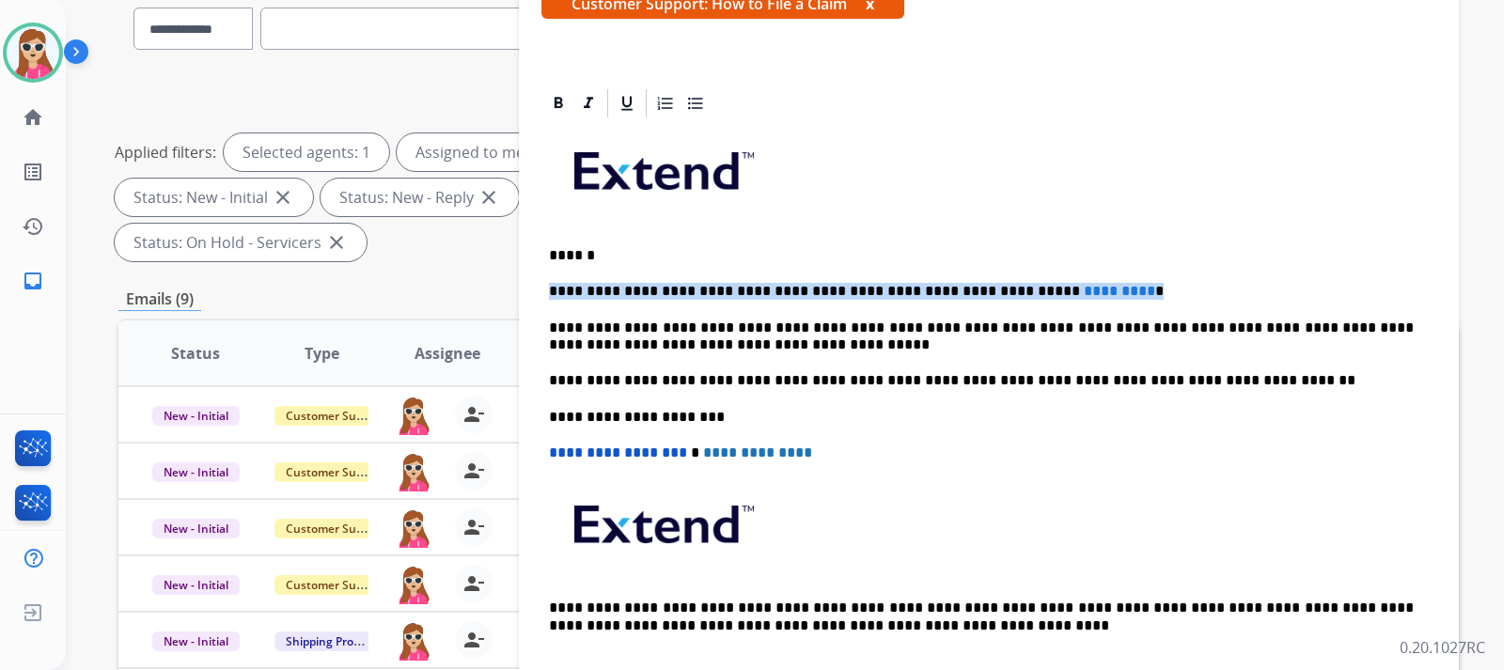
drag, startPoint x: 982, startPoint y: 290, endPoint x: 1033, endPoint y: 303, distance: 52.2
click at [1033, 303] on div "**********" at bounding box center [988, 407] width 895 height 574
click at [1084, 293] on span "*********" at bounding box center [1119, 291] width 71 height 14
click at [1084, 296] on span "*********" at bounding box center [1119, 291] width 71 height 14
click at [1071, 289] on p "**********" at bounding box center [981, 291] width 865 height 17
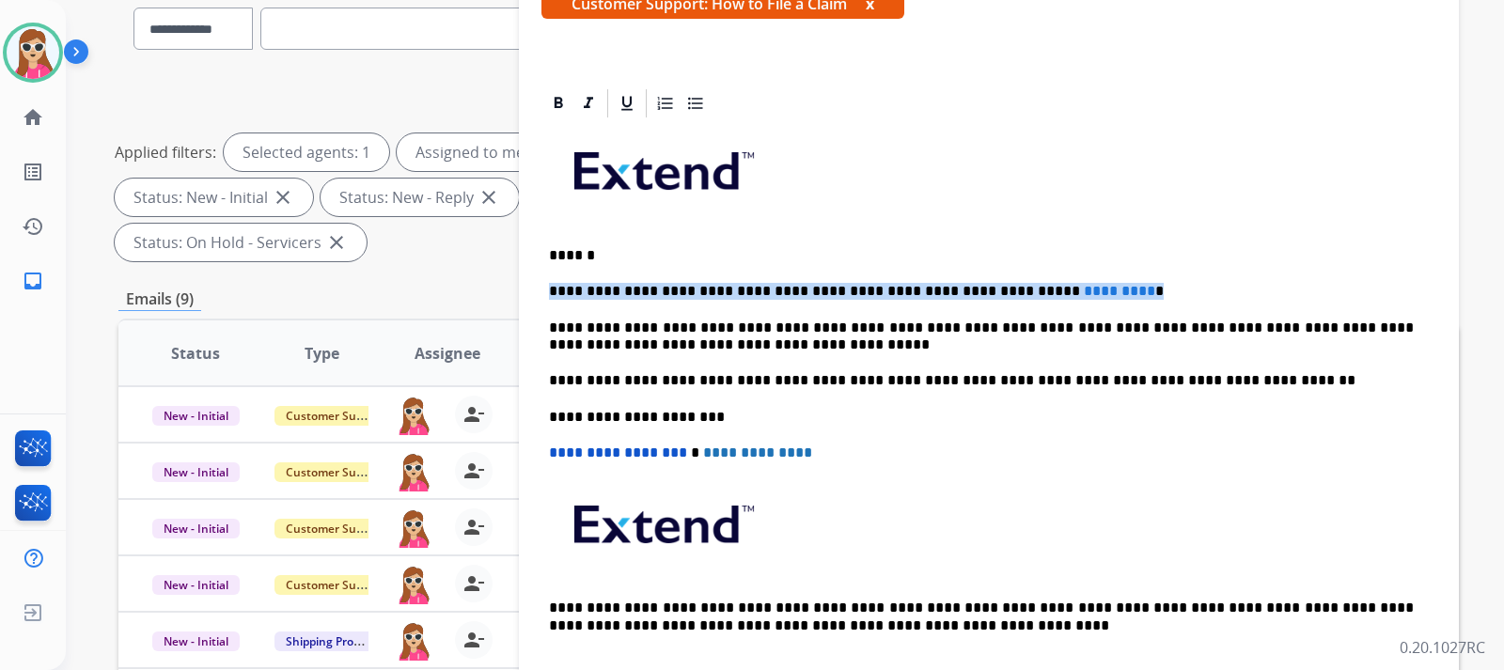
click at [1085, 292] on p "**********" at bounding box center [981, 291] width 865 height 17
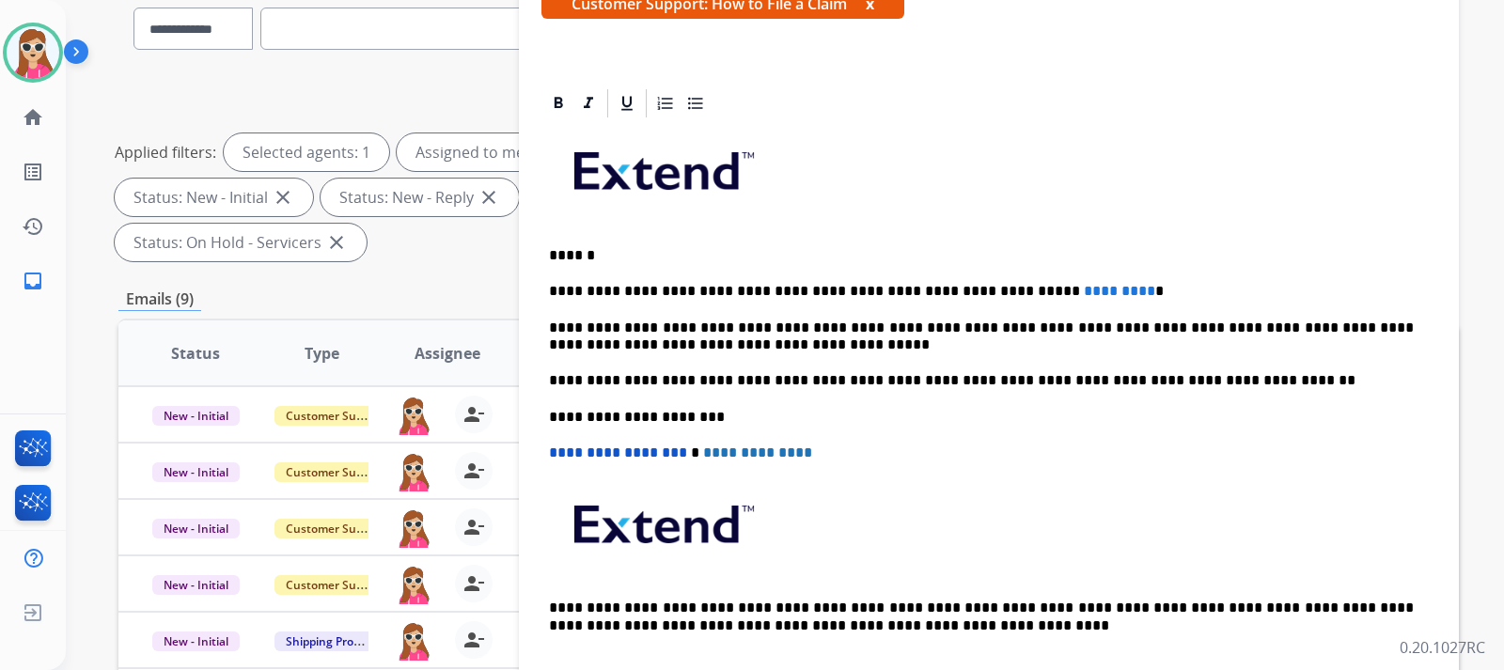
click at [1064, 306] on div "**********" at bounding box center [988, 407] width 895 height 574
click at [1084, 288] on span "*********" at bounding box center [1119, 291] width 71 height 14
drag, startPoint x: 982, startPoint y: 288, endPoint x: 1125, endPoint y: 264, distance: 144.8
click at [1094, 281] on div "**********" at bounding box center [988, 407] width 895 height 574
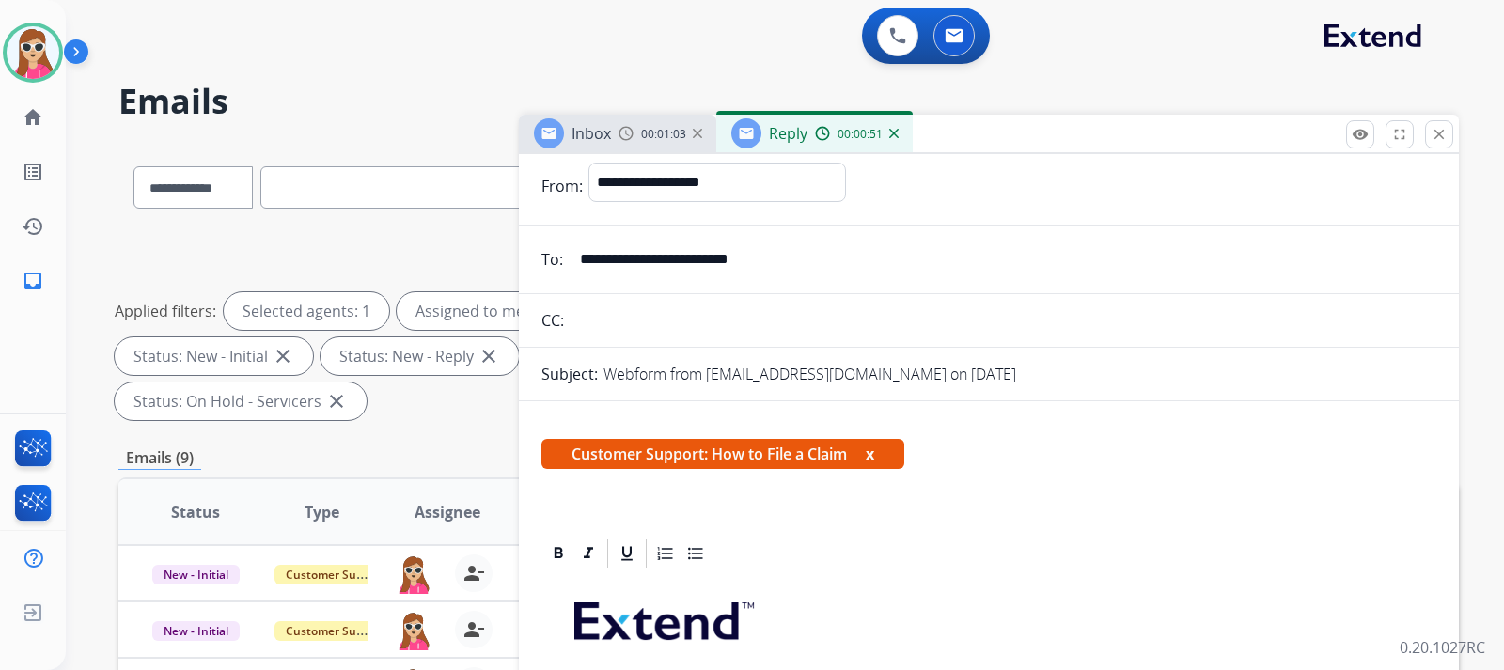
scroll to position [0, 0]
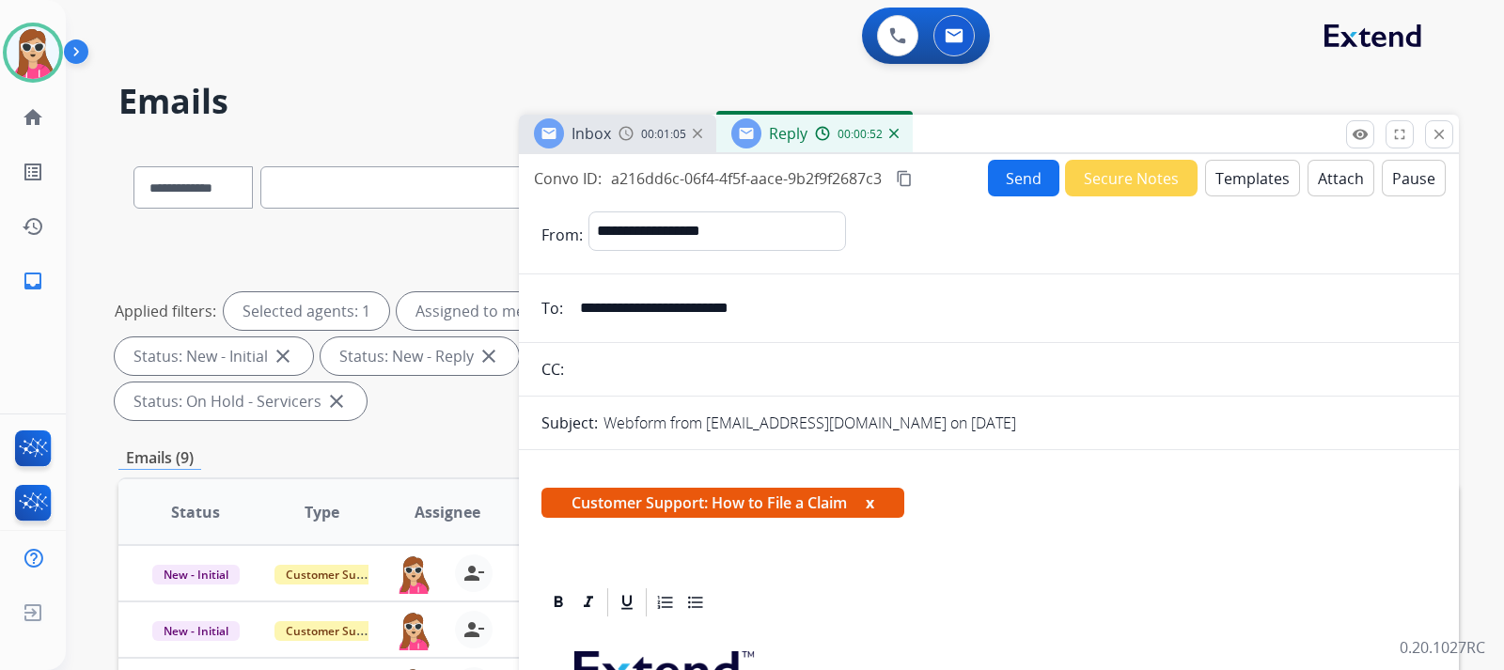
click at [1007, 175] on button "Send" at bounding box center [1023, 178] width 71 height 37
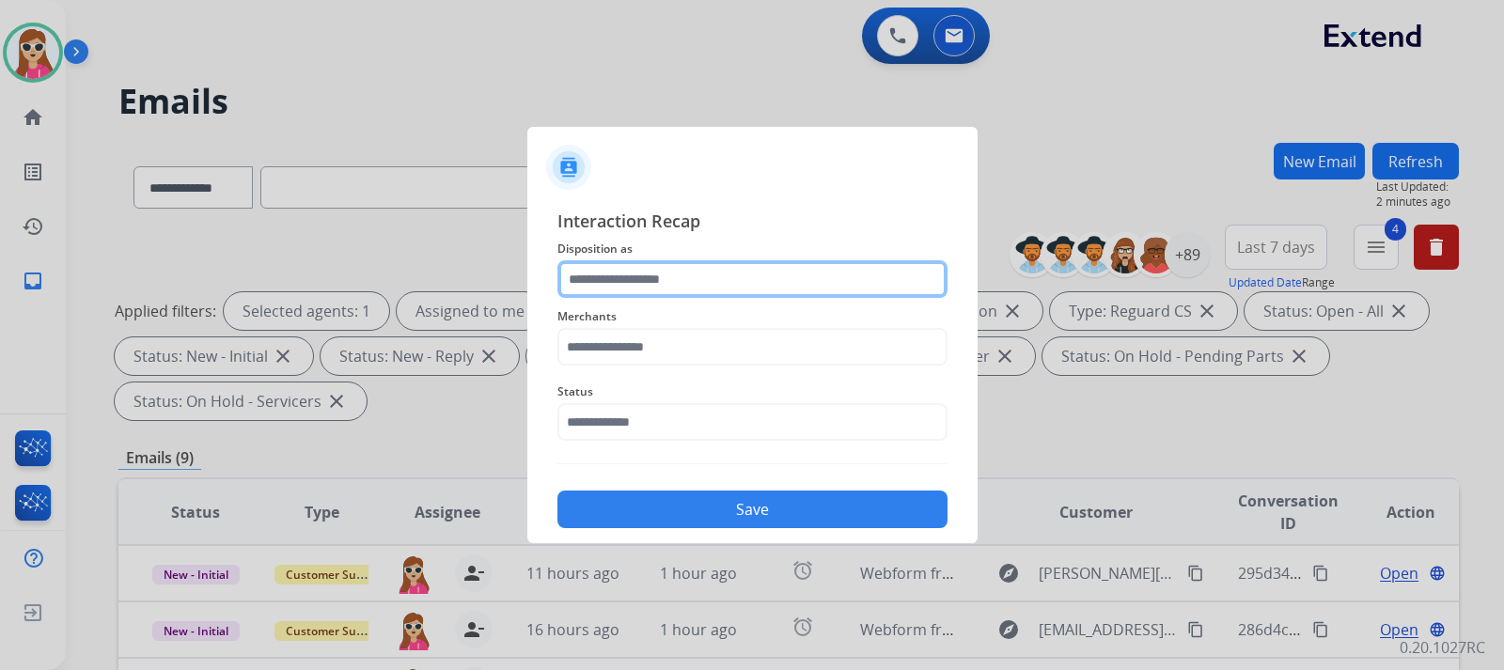
click at [706, 283] on input "text" at bounding box center [752, 279] width 390 height 38
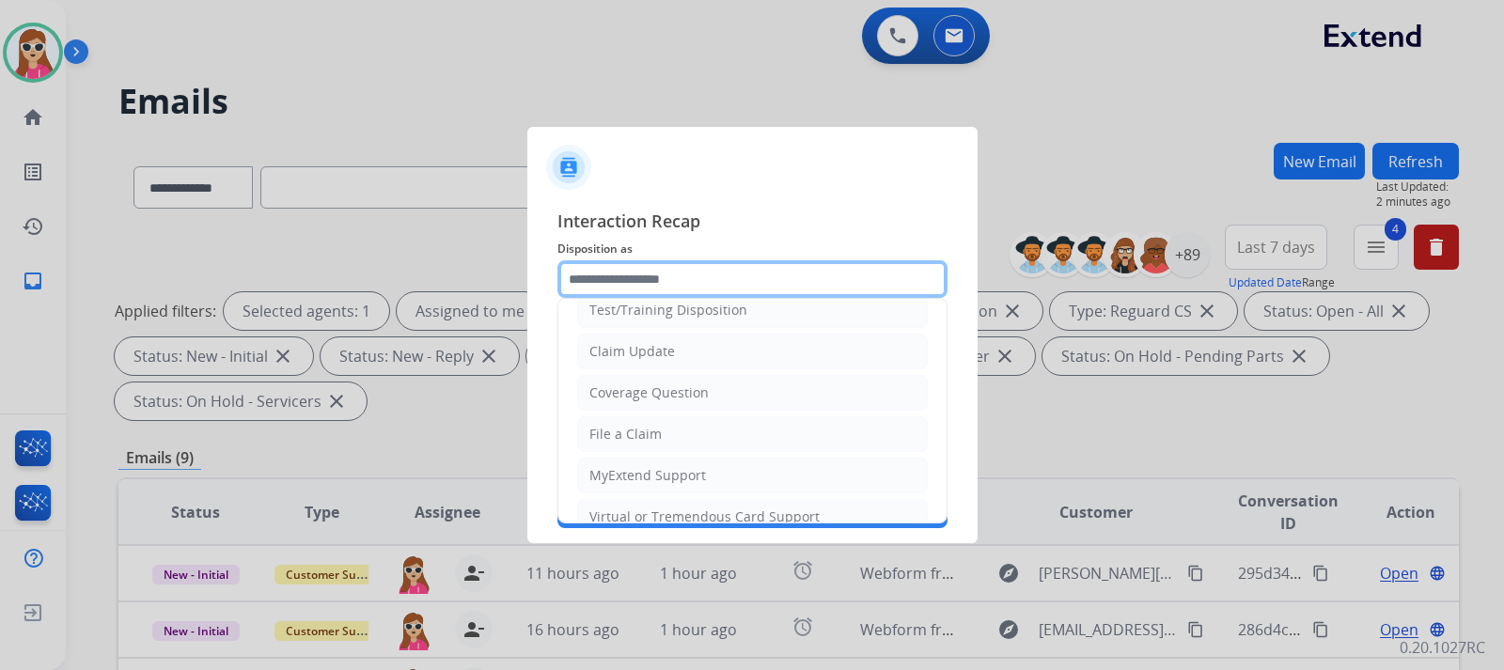
scroll to position [94, 0]
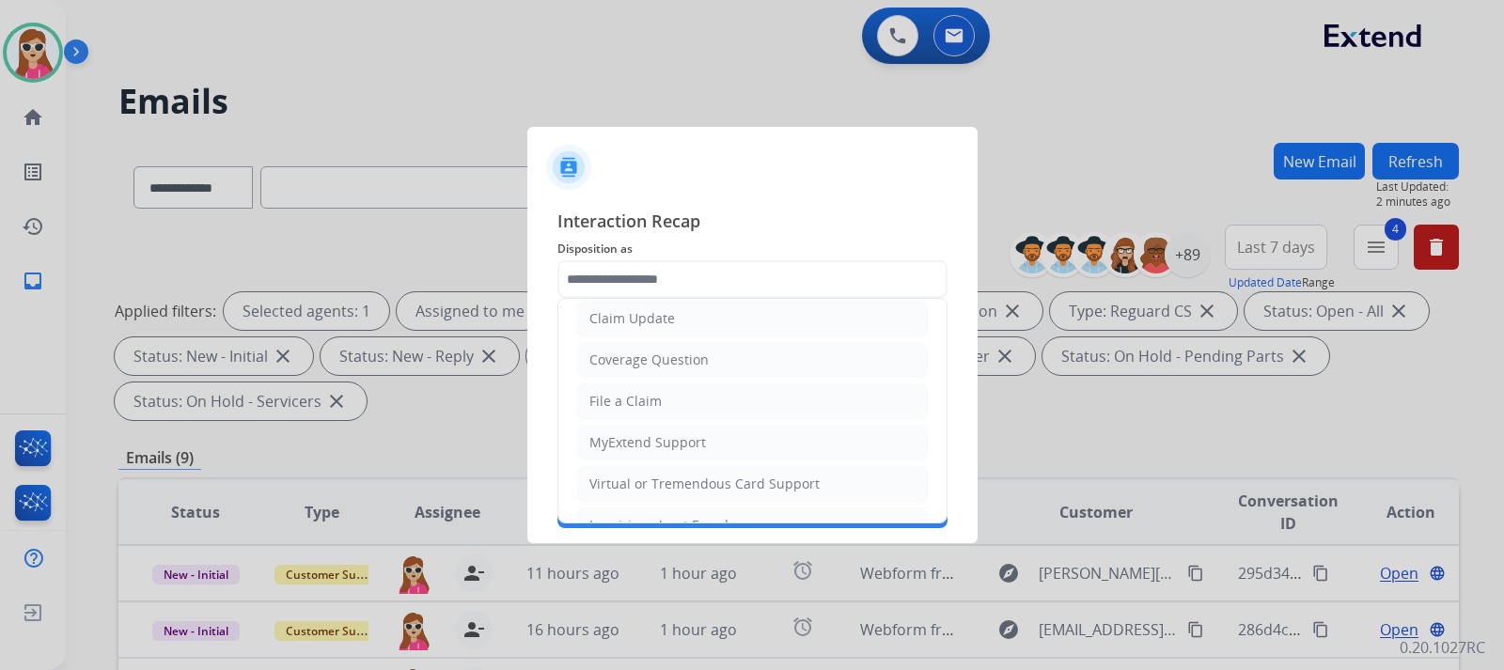
drag, startPoint x: 640, startPoint y: 399, endPoint x: 654, endPoint y: 385, distance: 19.9
click at [641, 399] on div "File a Claim" at bounding box center [625, 401] width 72 height 19
type input "**********"
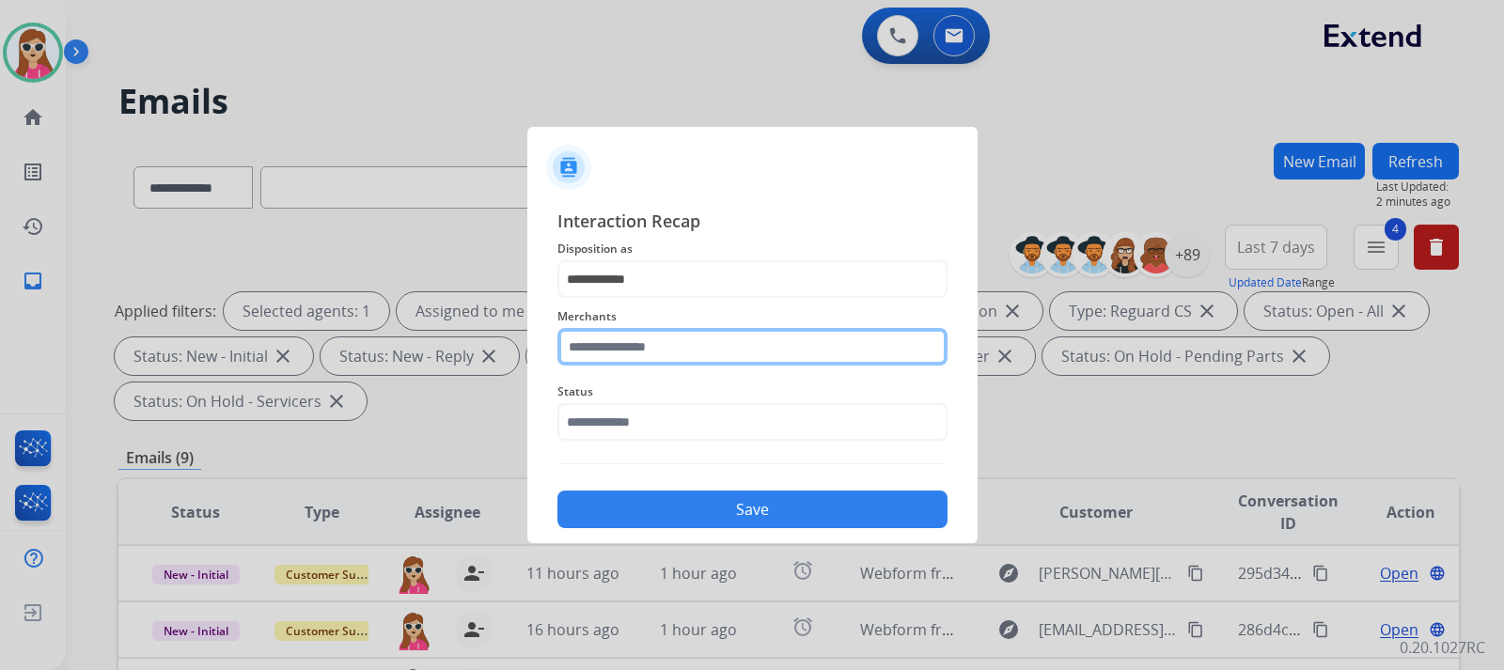
click at [629, 364] on input "text" at bounding box center [752, 347] width 390 height 38
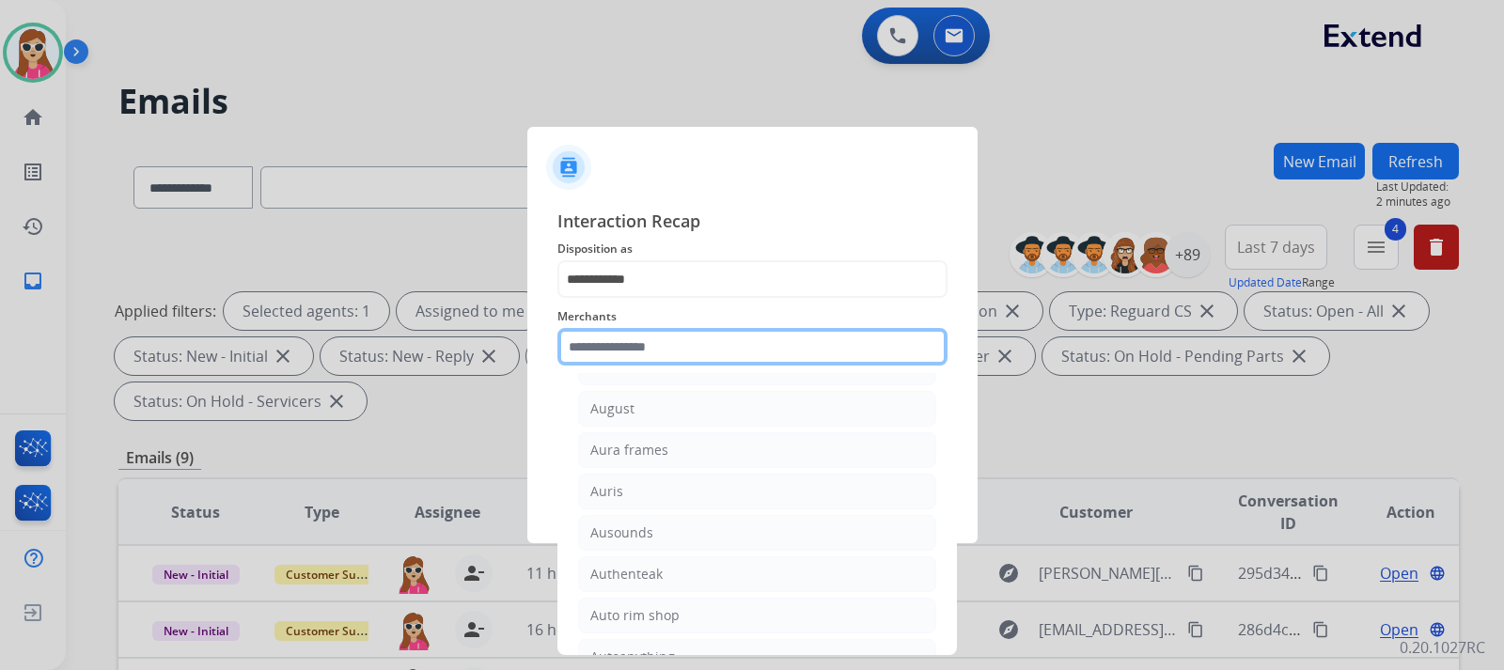
scroll to position [3102, 0]
click at [629, 346] on input "text" at bounding box center [752, 347] width 390 height 38
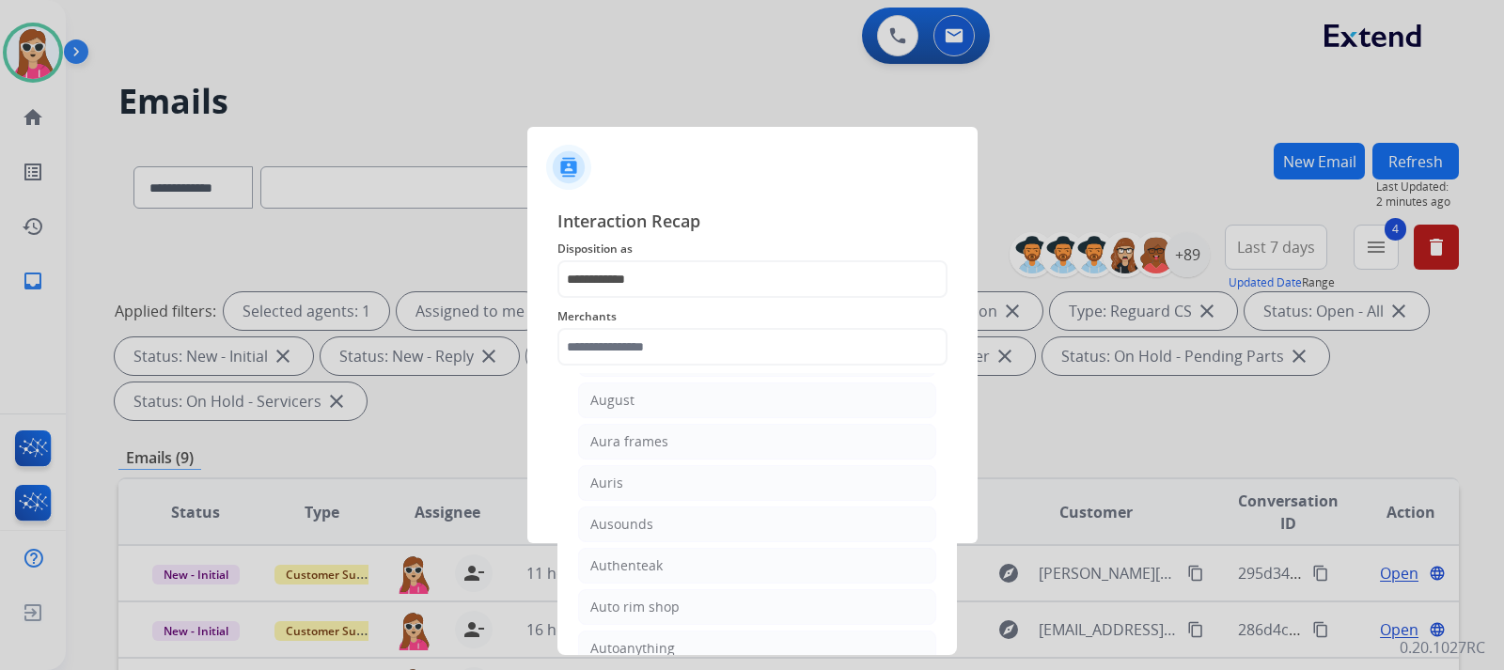
drag, startPoint x: 555, startPoint y: 468, endPoint x: 548, endPoint y: 456, distance: 13.9
click at [551, 462] on div "**********" at bounding box center [752, 368] width 450 height 351
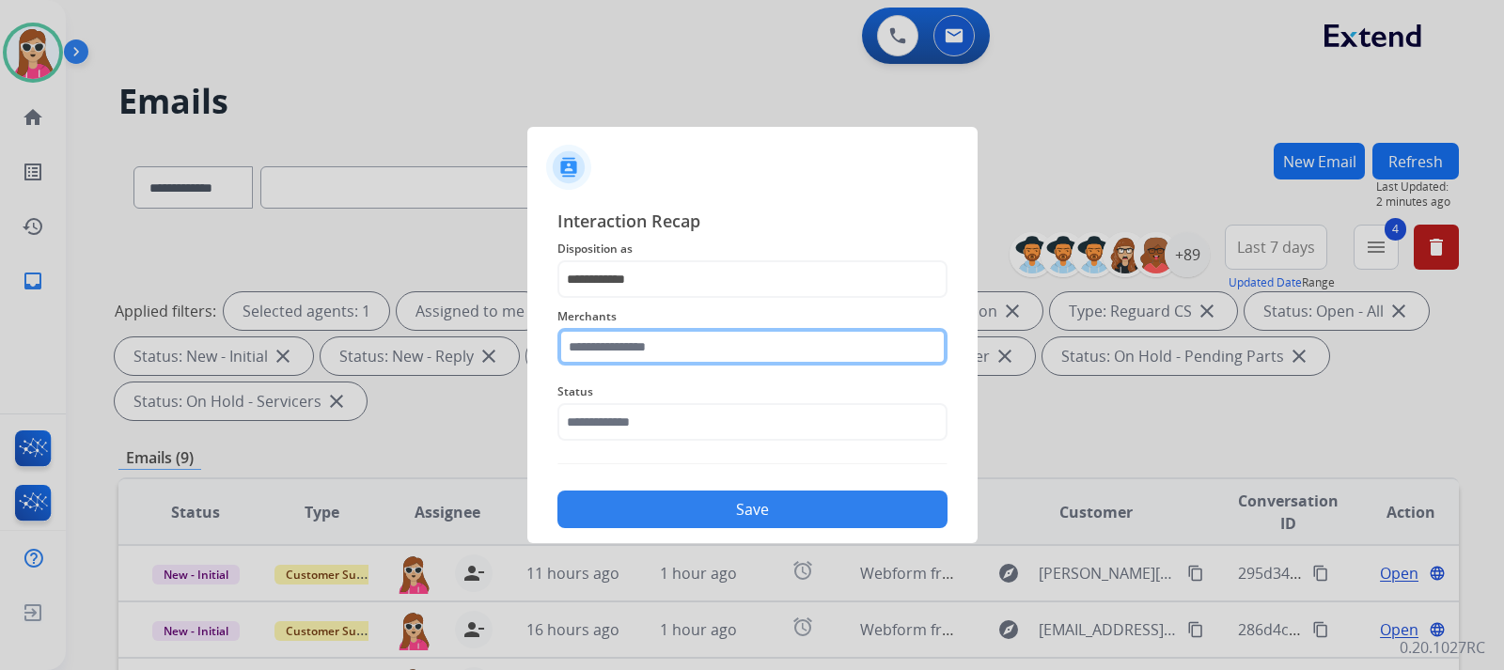
click at [649, 336] on input "text" at bounding box center [752, 347] width 390 height 38
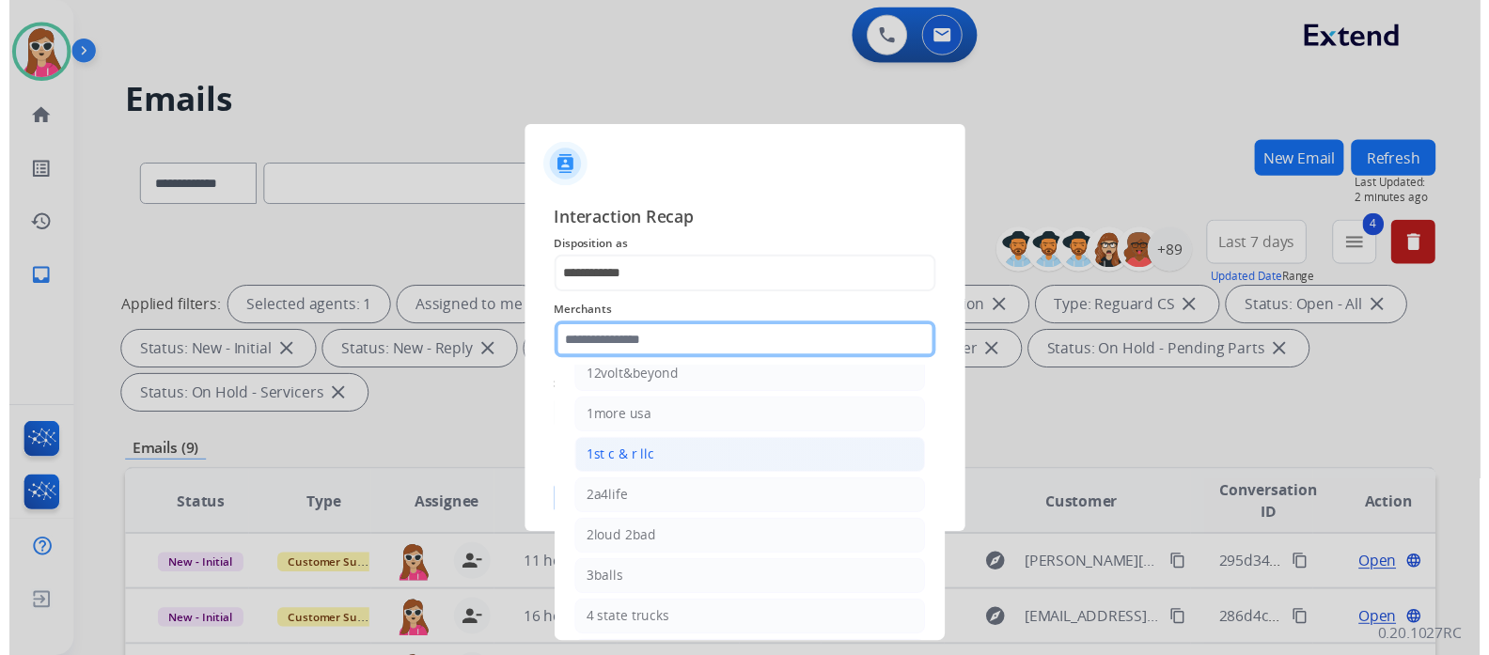
scroll to position [0, 0]
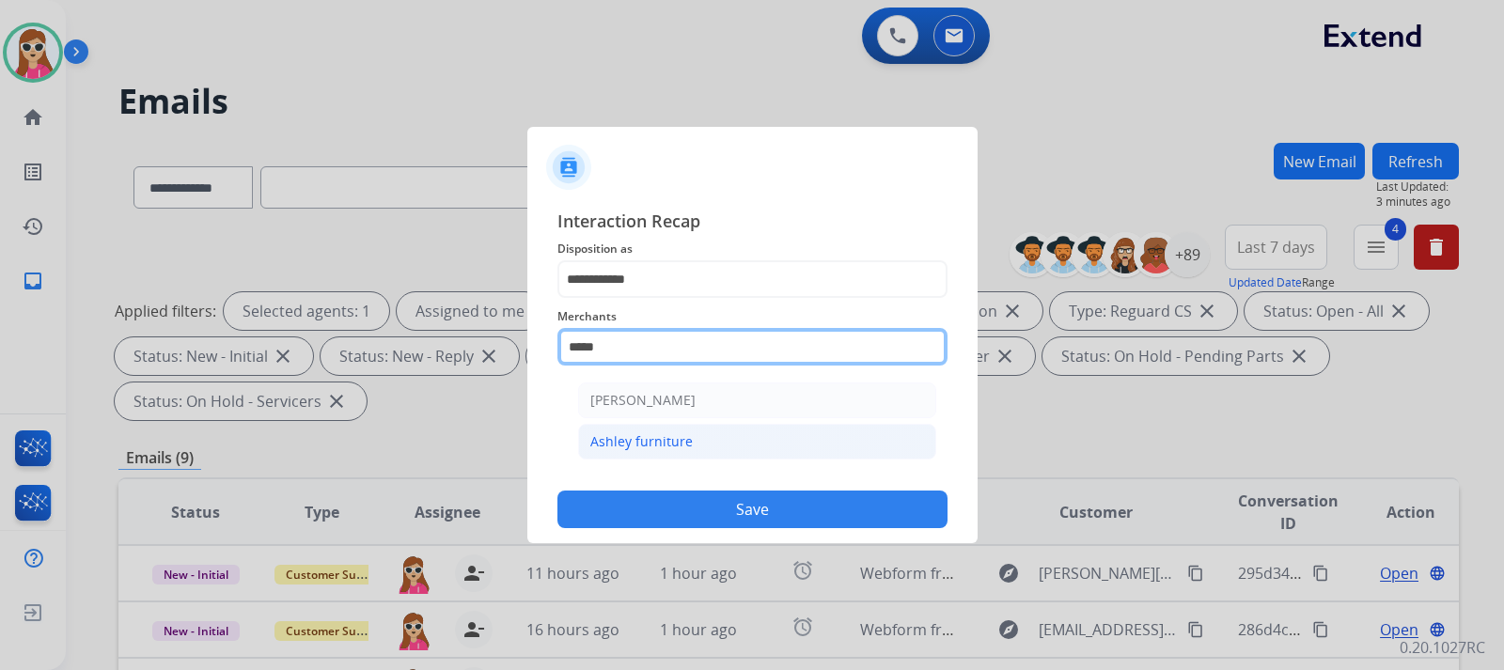
type input "*****"
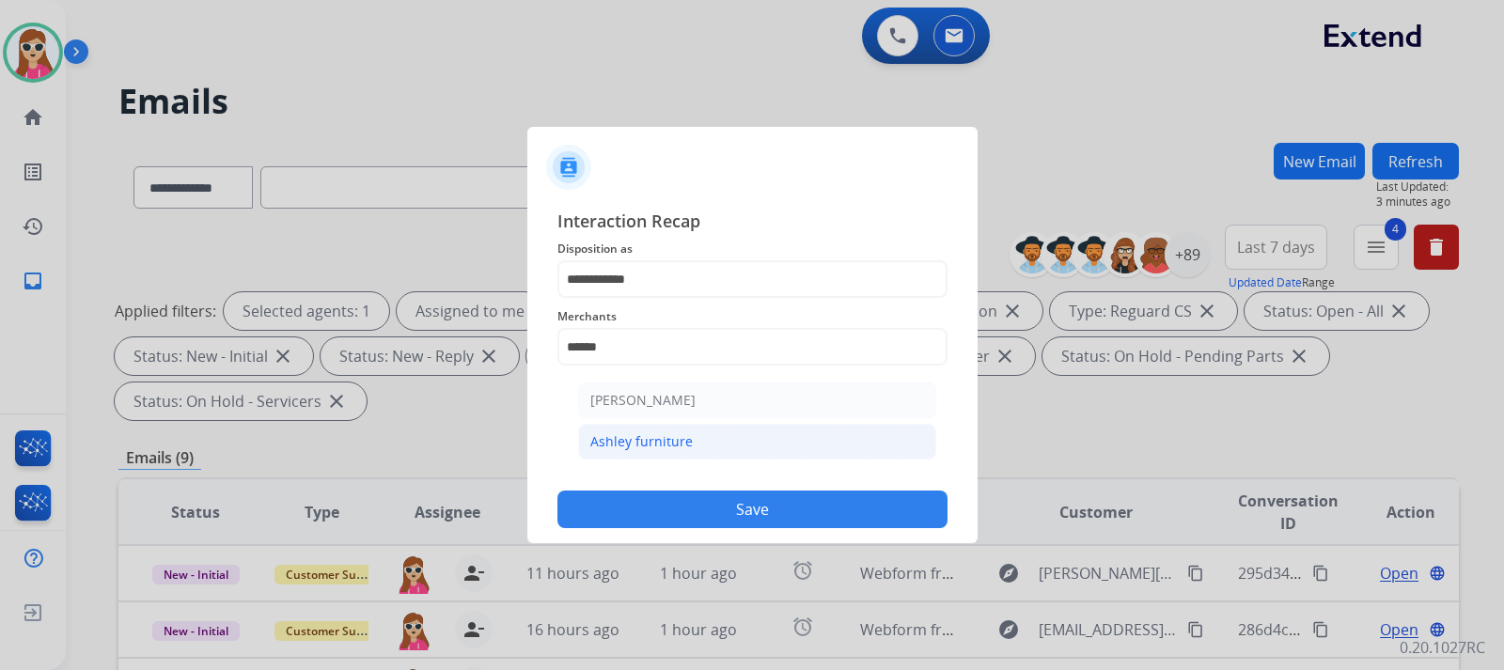
click at [661, 449] on div "**********" at bounding box center [752, 368] width 390 height 321
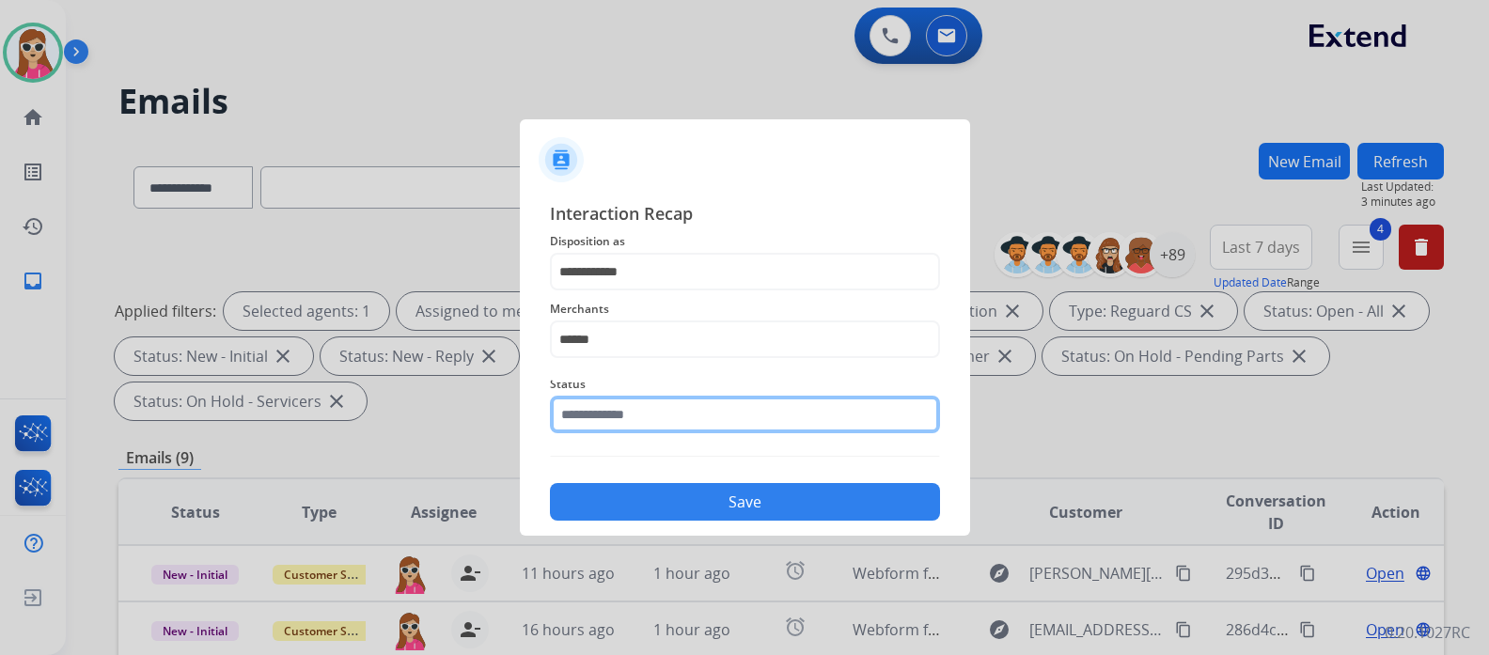
click at [661, 431] on input "text" at bounding box center [745, 415] width 390 height 38
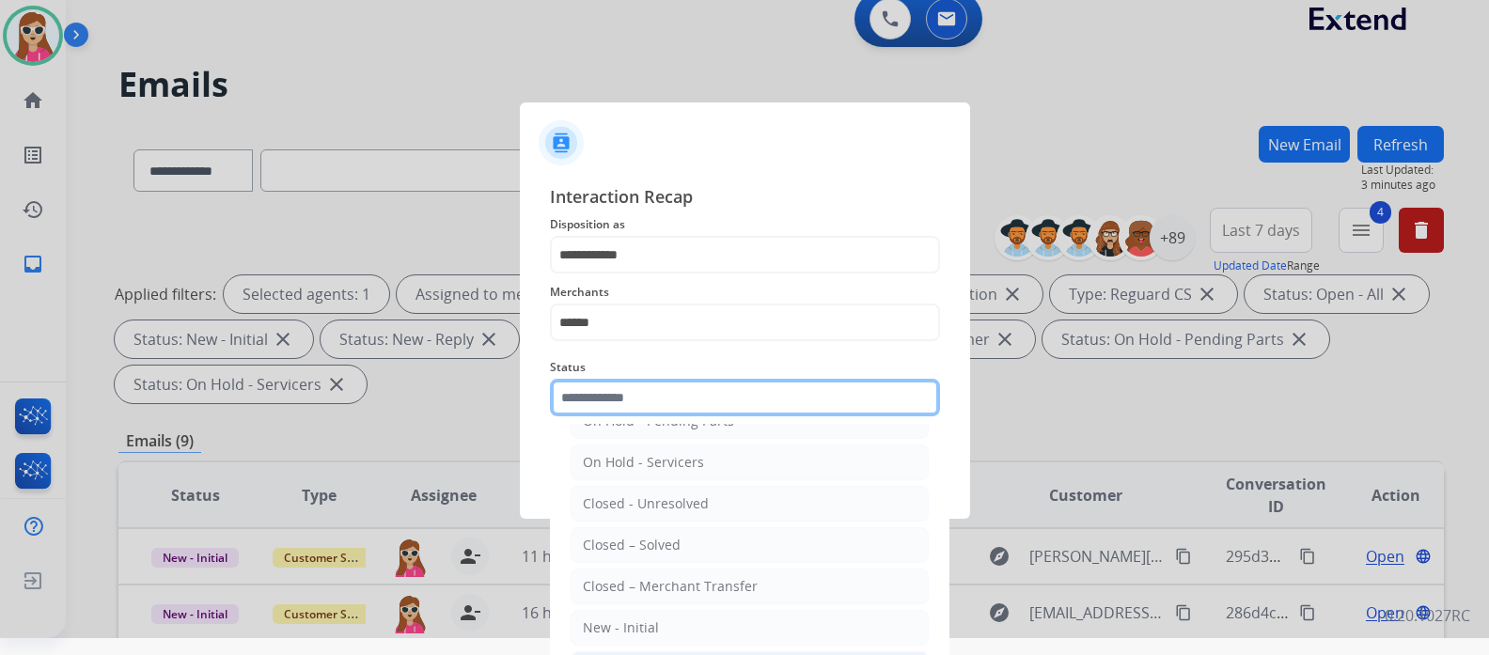
scroll to position [68, 0]
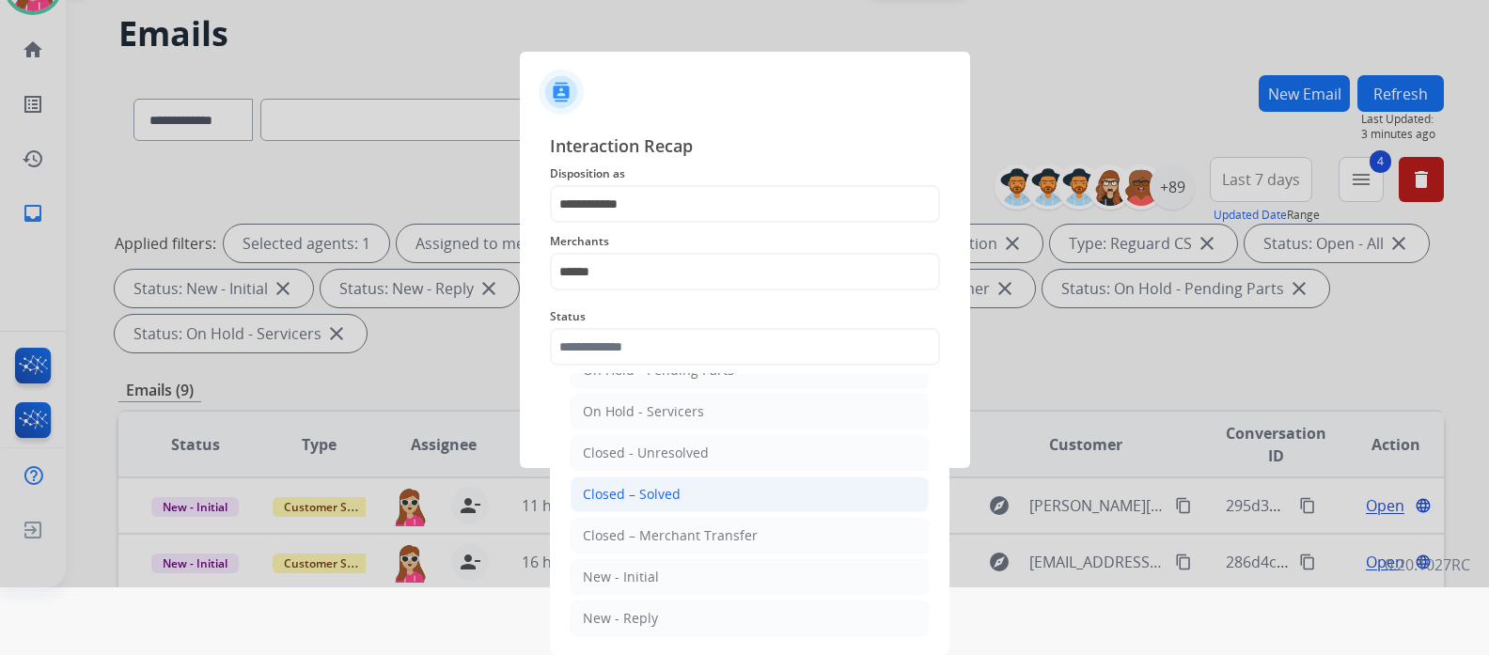
click at [665, 501] on div "Closed – Solved" at bounding box center [632, 494] width 98 height 19
type input "**********"
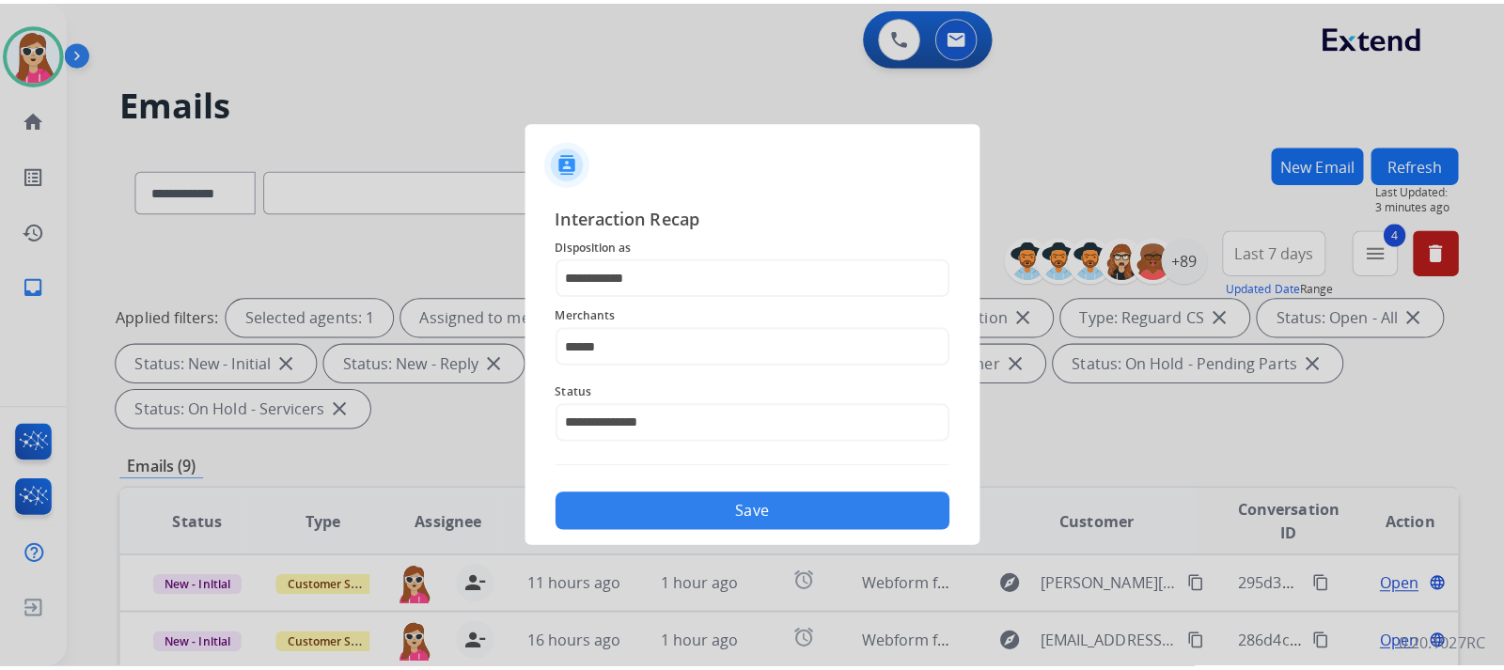
scroll to position [0, 0]
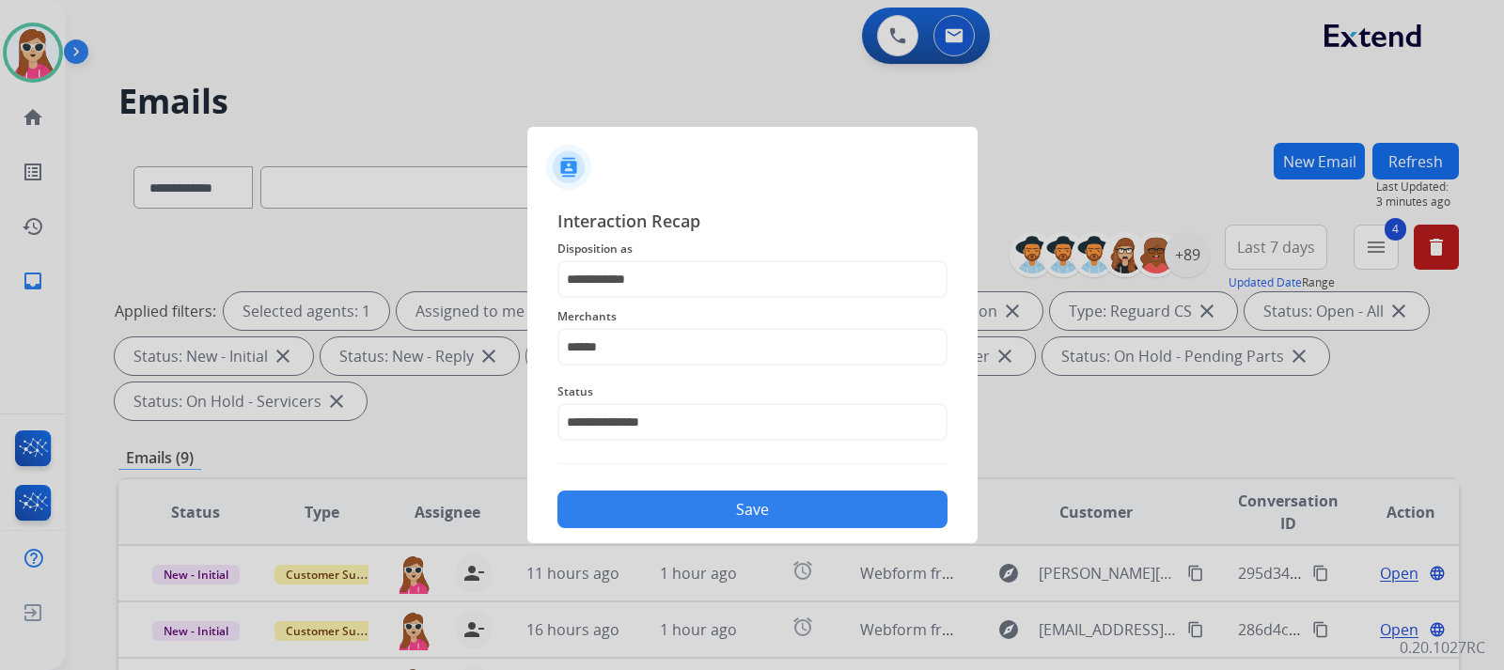
click at [650, 515] on button "Save" at bounding box center [752, 510] width 390 height 38
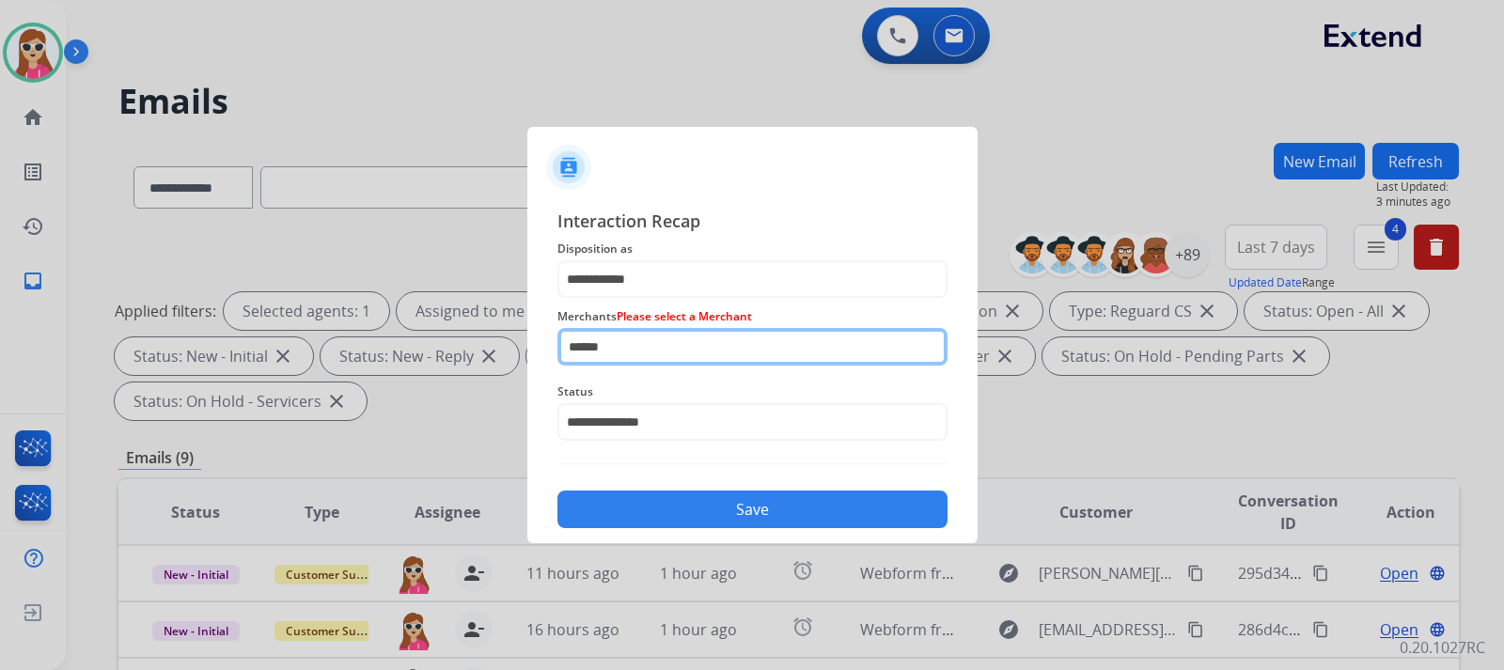
click at [677, 355] on input "*****" at bounding box center [752, 347] width 390 height 38
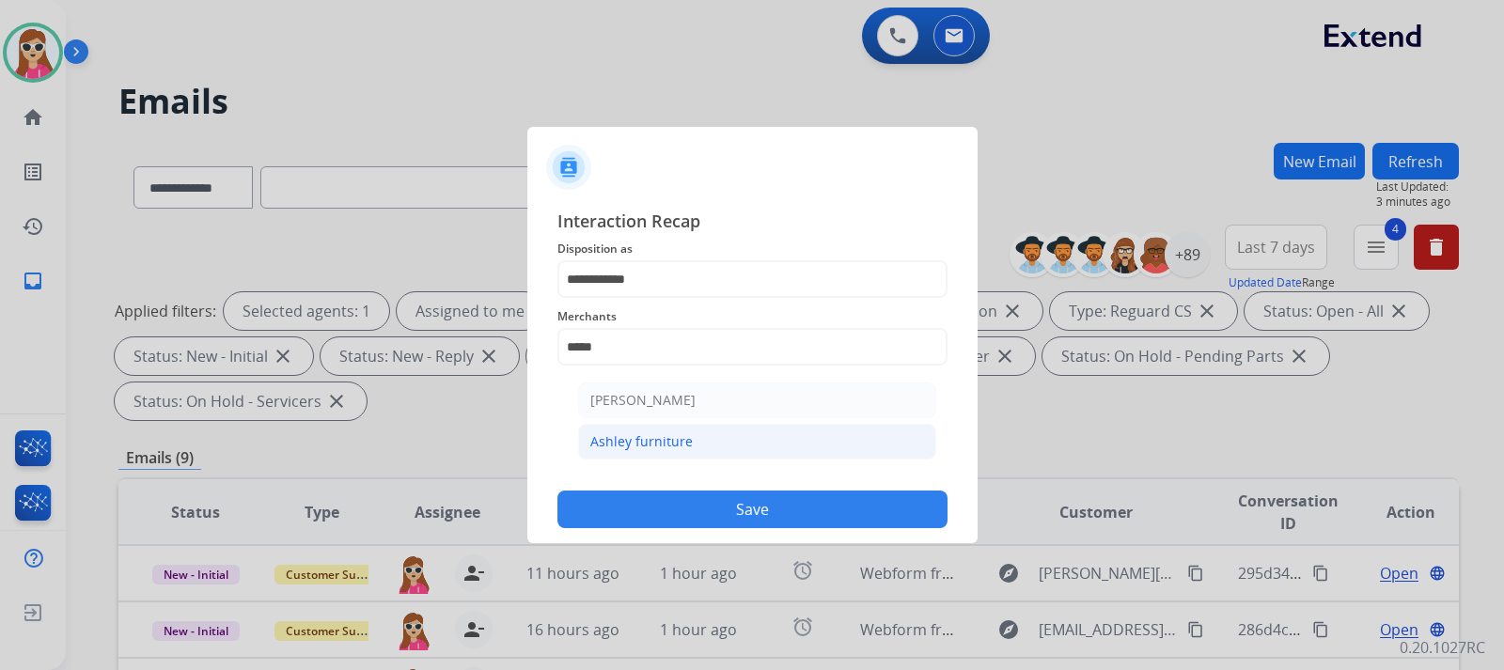
click at [666, 439] on div "Ashley furniture" at bounding box center [641, 441] width 102 height 19
type input "**********"
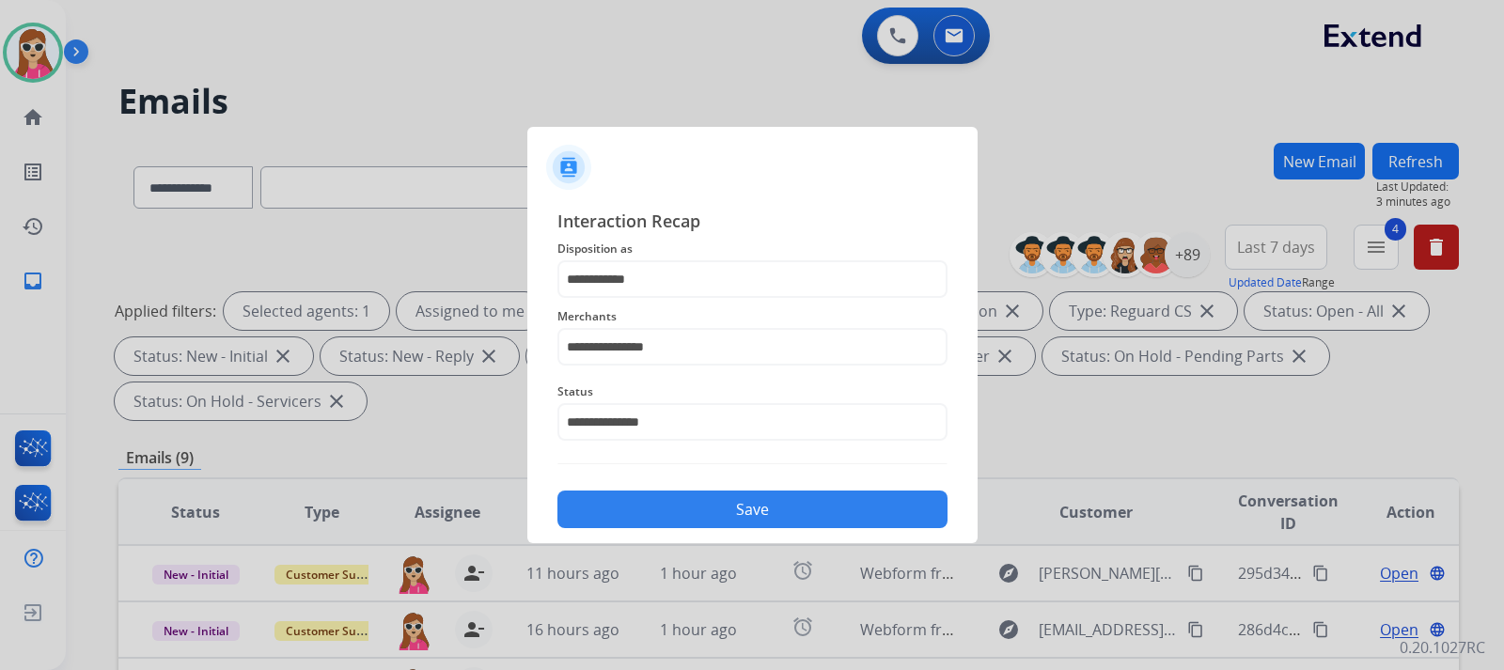
click at [753, 515] on button "Save" at bounding box center [752, 510] width 390 height 38
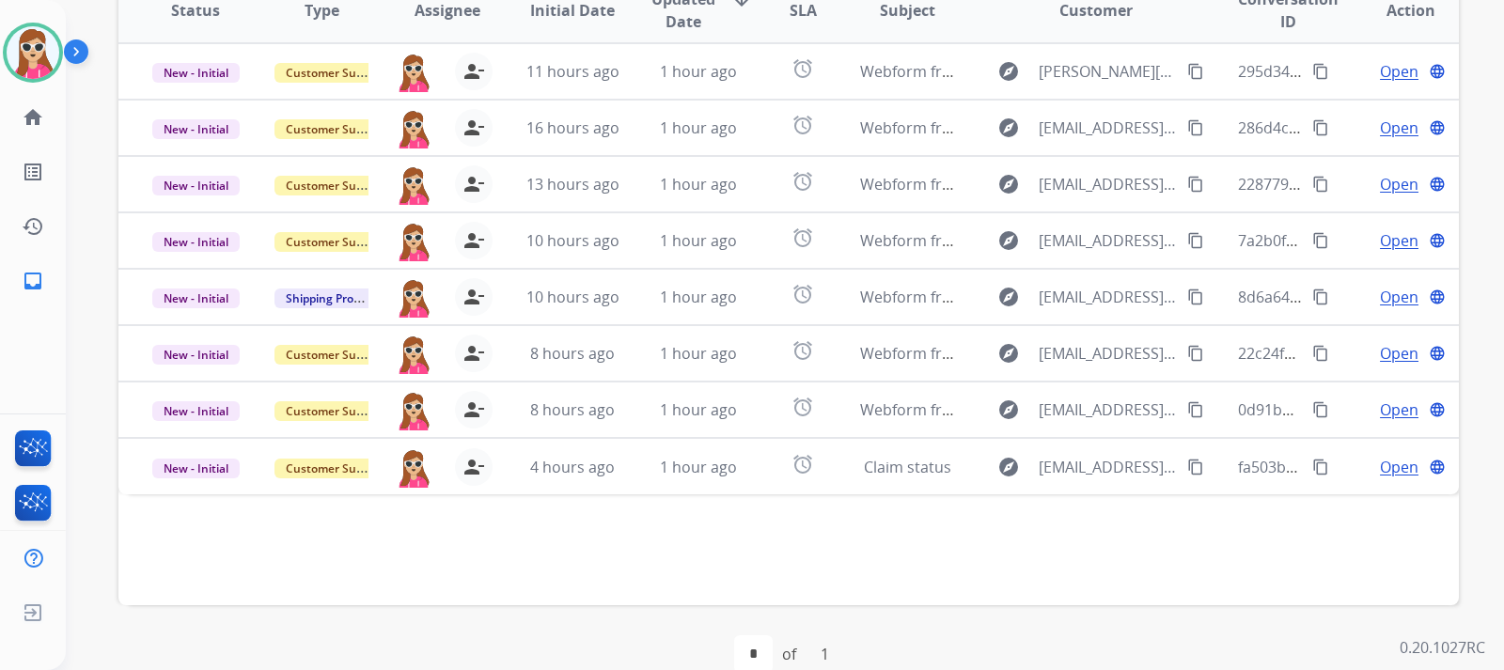
scroll to position [535, 0]
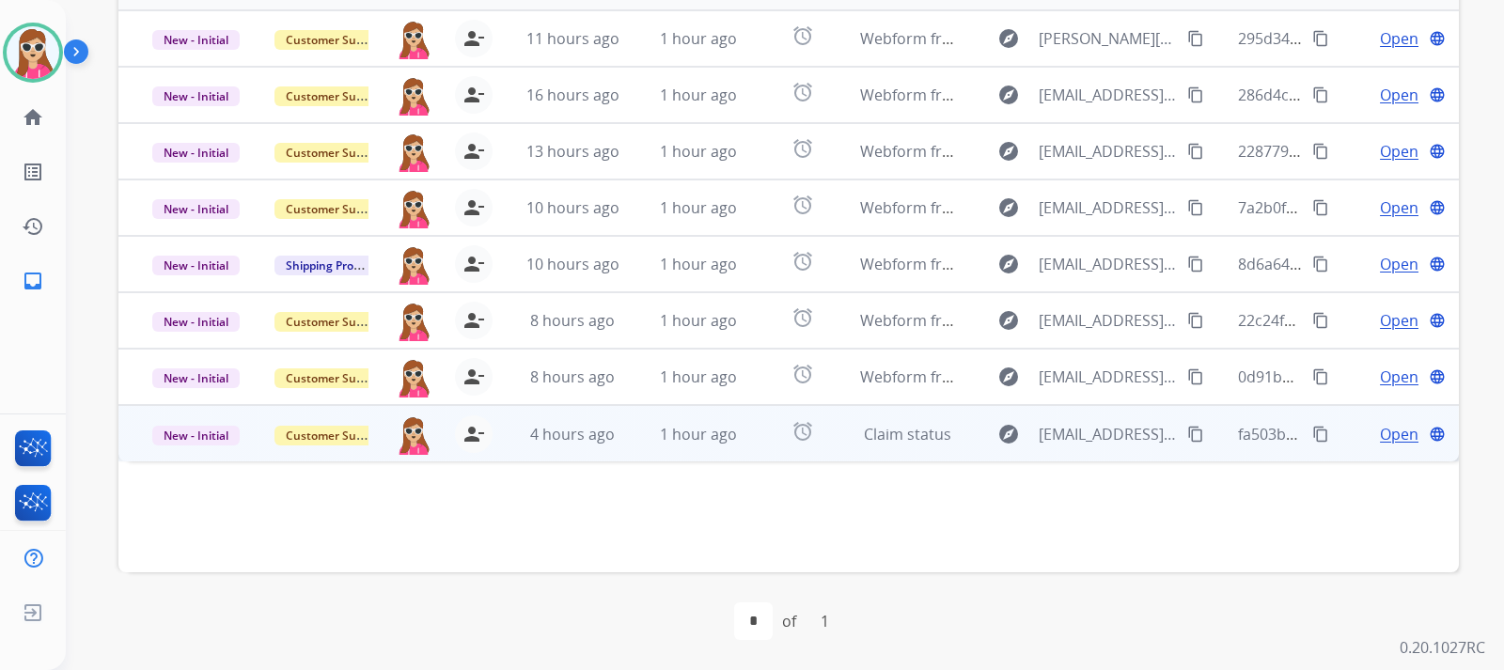
click at [755, 437] on td "alarm" at bounding box center [788, 433] width 84 height 56
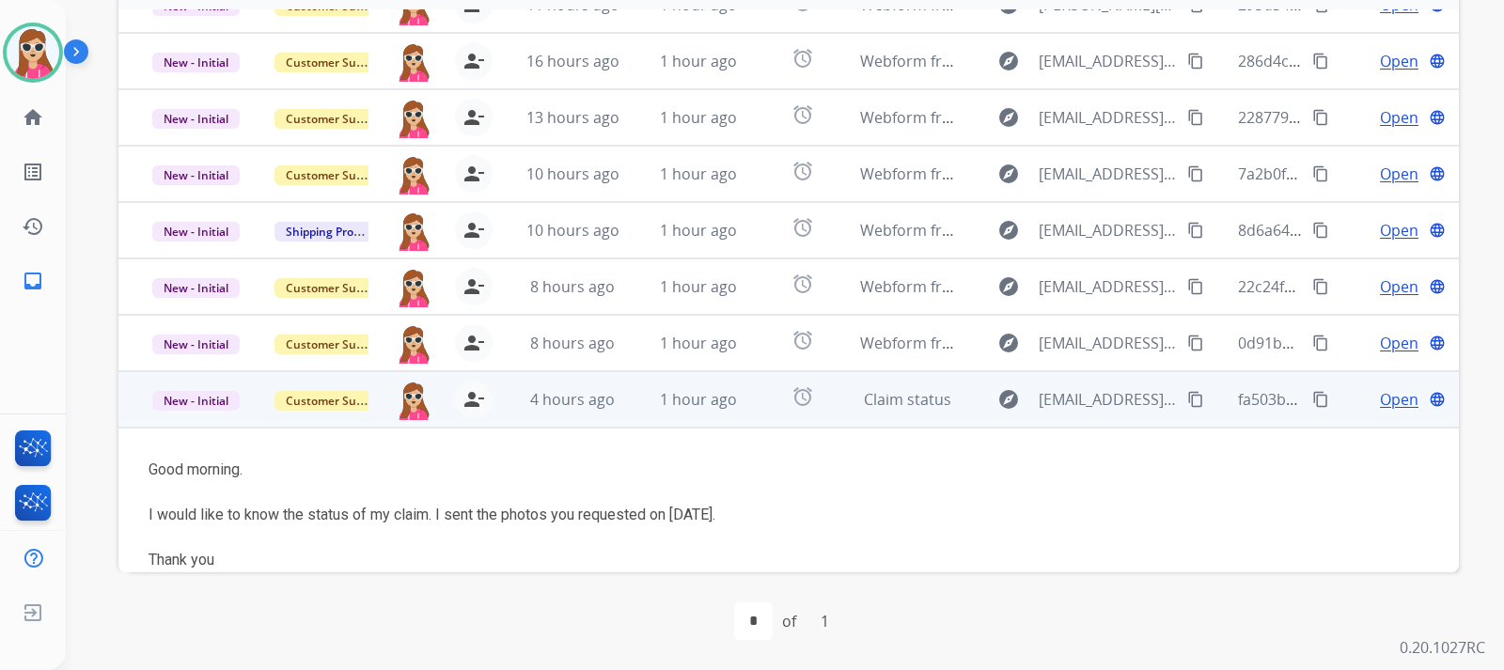
scroll to position [63, 0]
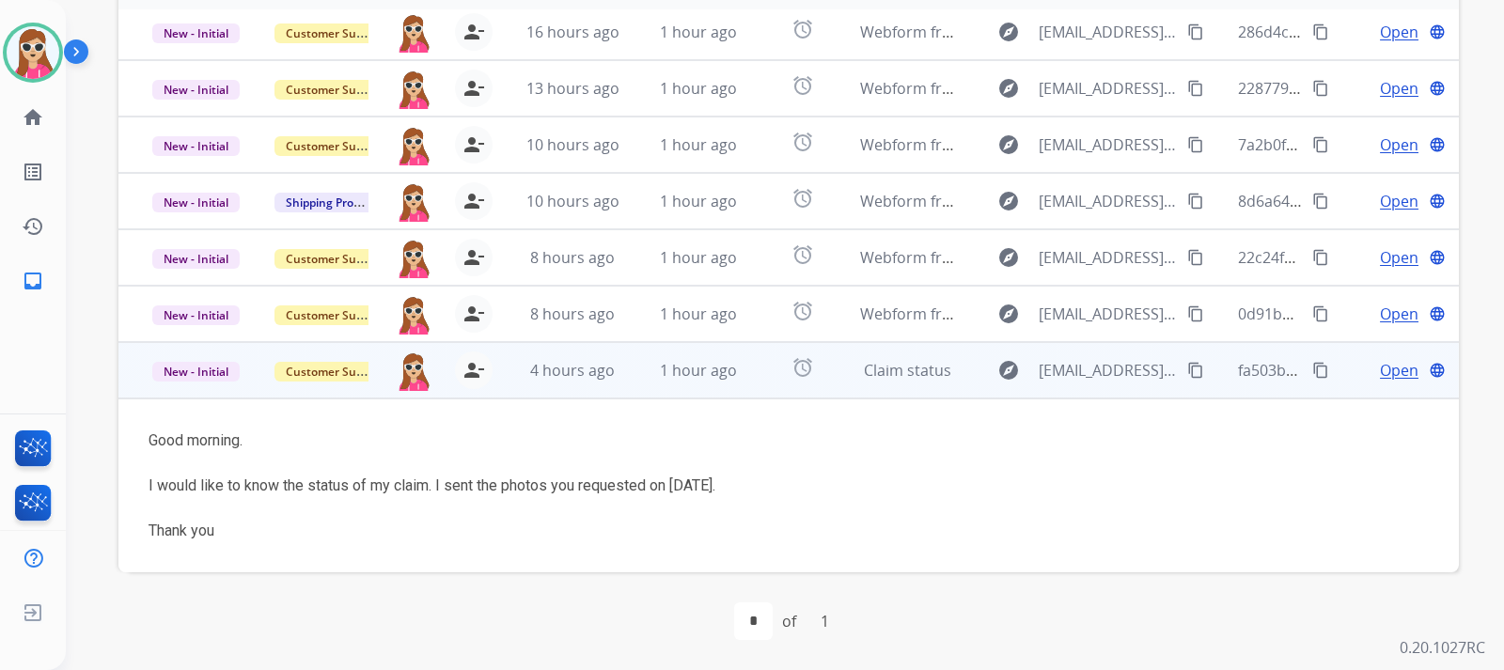
click at [1380, 371] on span "Open" at bounding box center [1399, 370] width 39 height 23
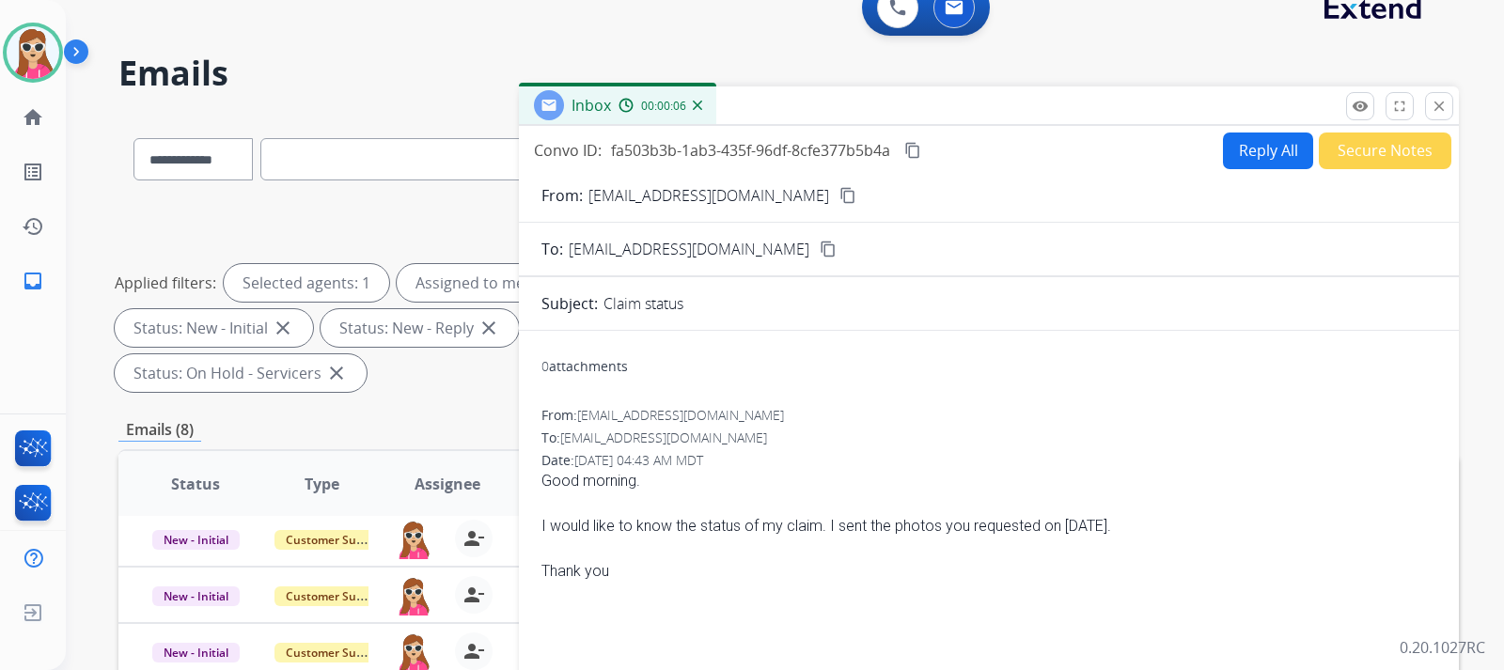
scroll to position [0, 0]
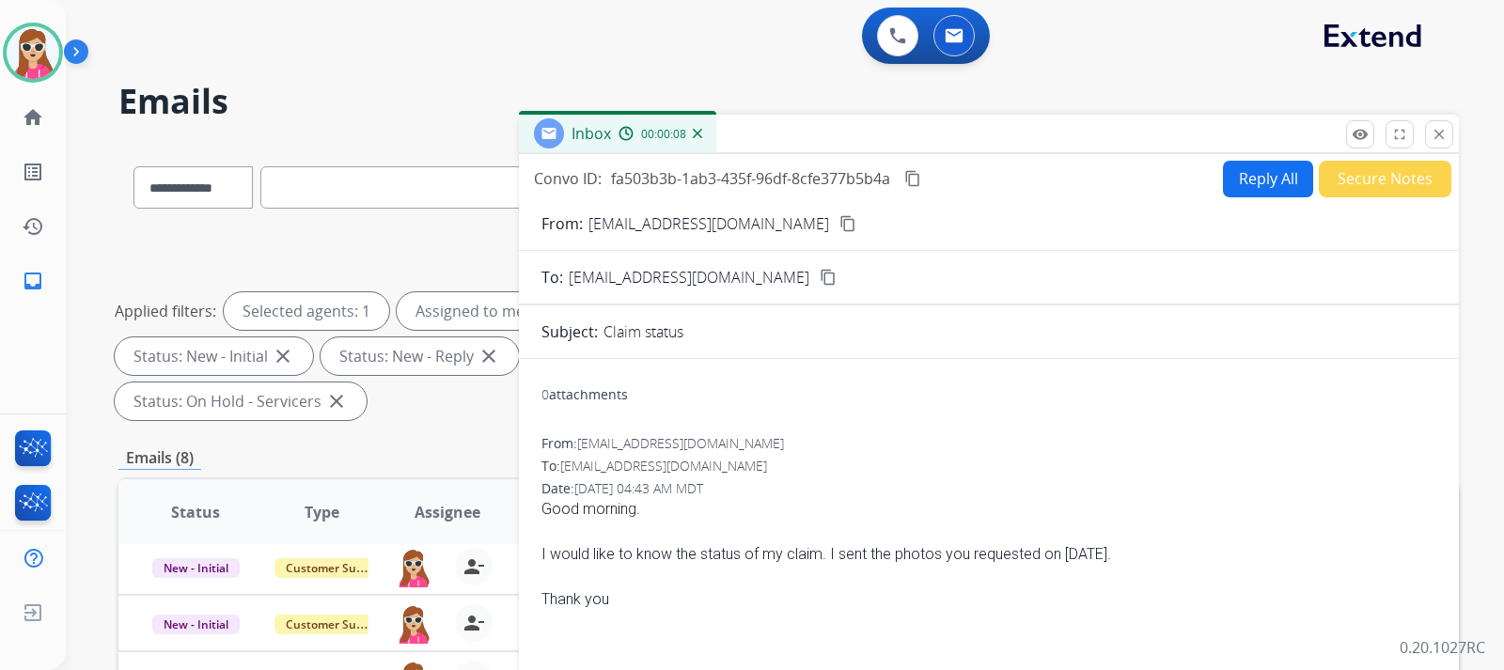
click at [1246, 176] on button "Reply All" at bounding box center [1268, 179] width 90 height 37
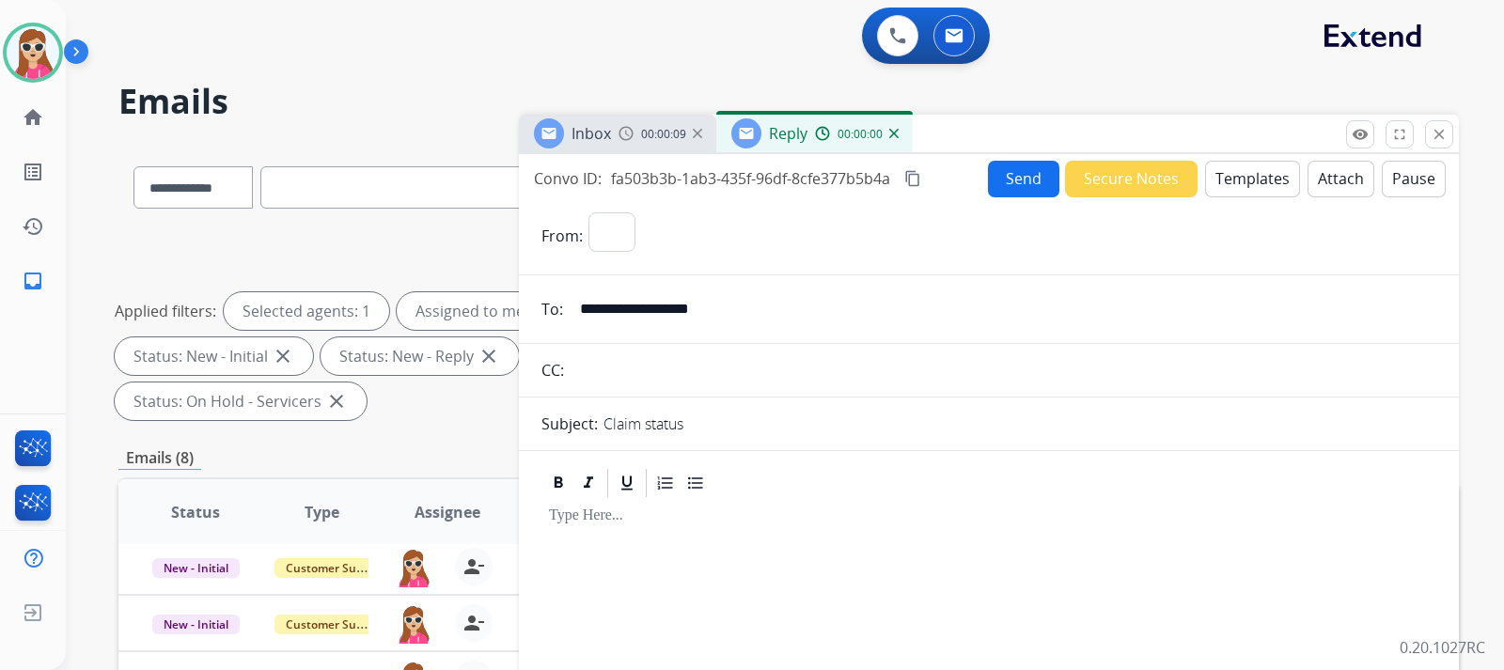
select select "**********"
click at [1434, 146] on button "close Close" at bounding box center [1439, 134] width 28 height 28
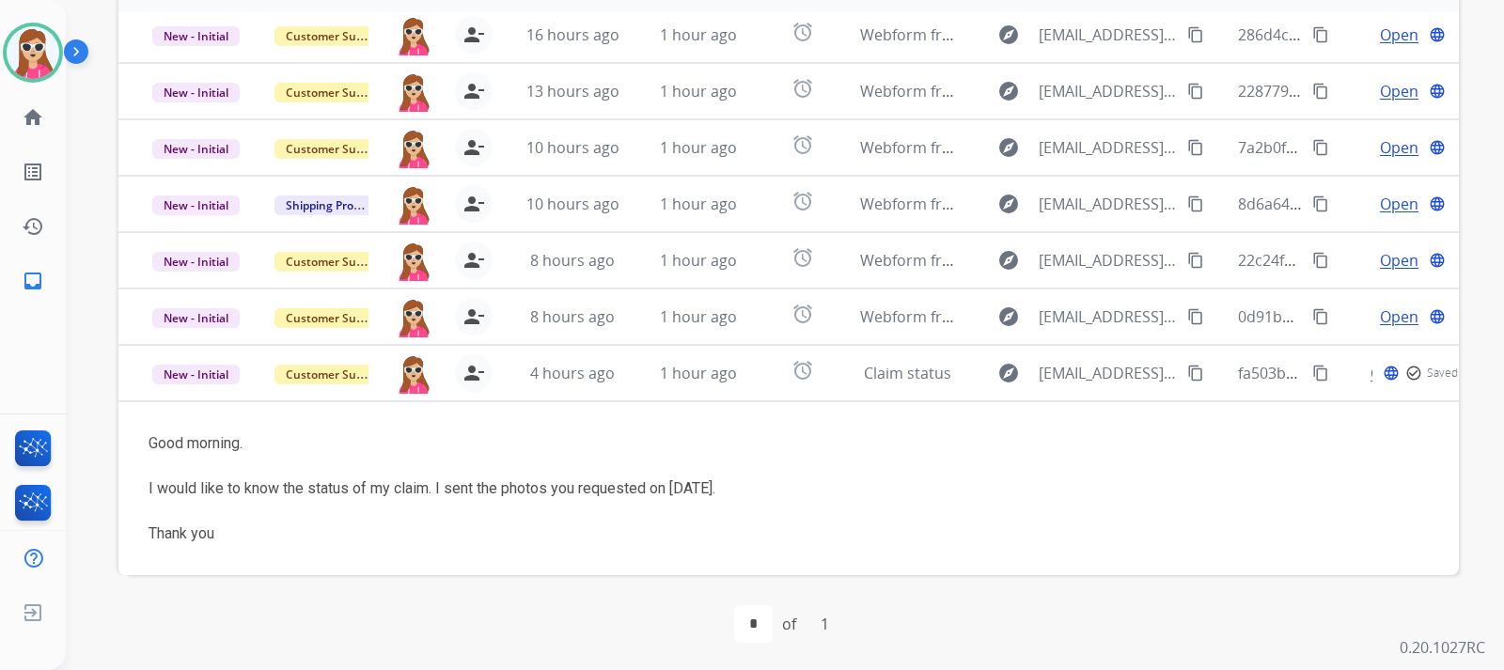
scroll to position [535, 0]
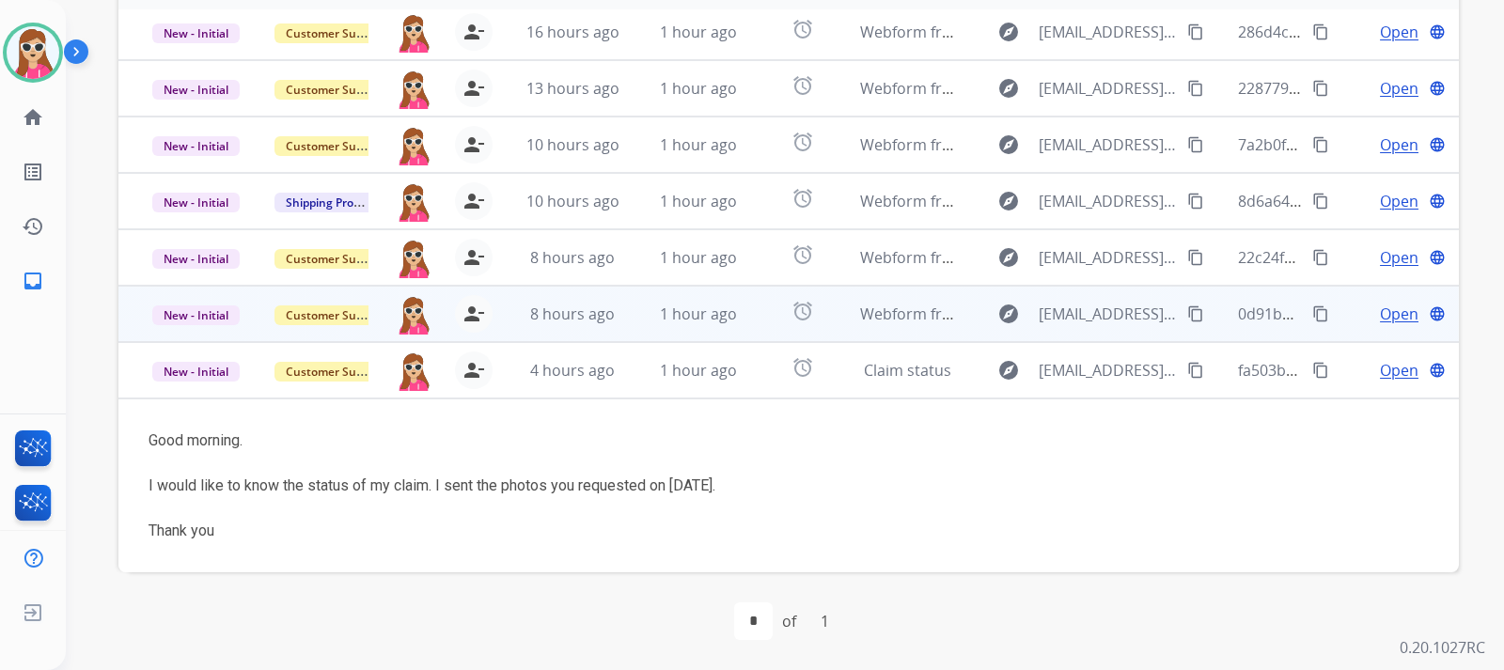
click at [756, 322] on td "alarm" at bounding box center [788, 314] width 84 height 56
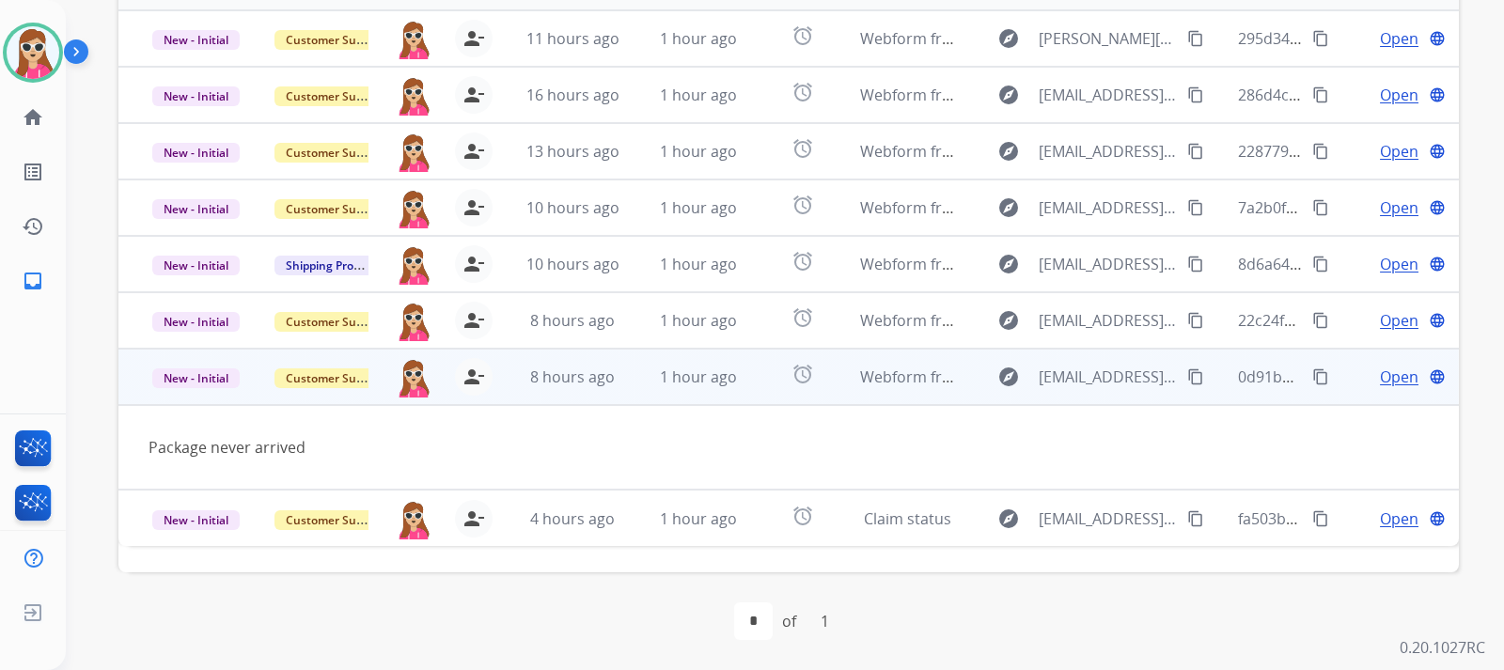
click at [1380, 378] on span "Open" at bounding box center [1399, 377] width 39 height 23
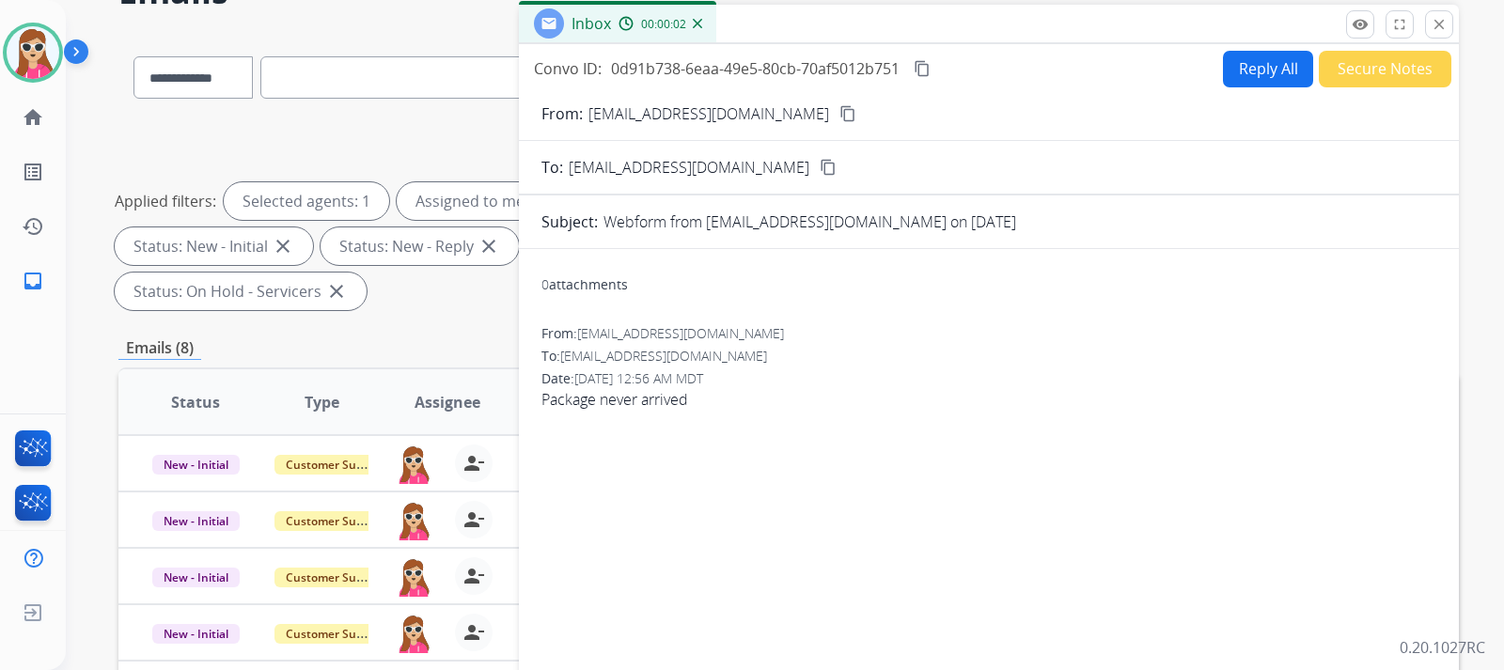
scroll to position [65, 0]
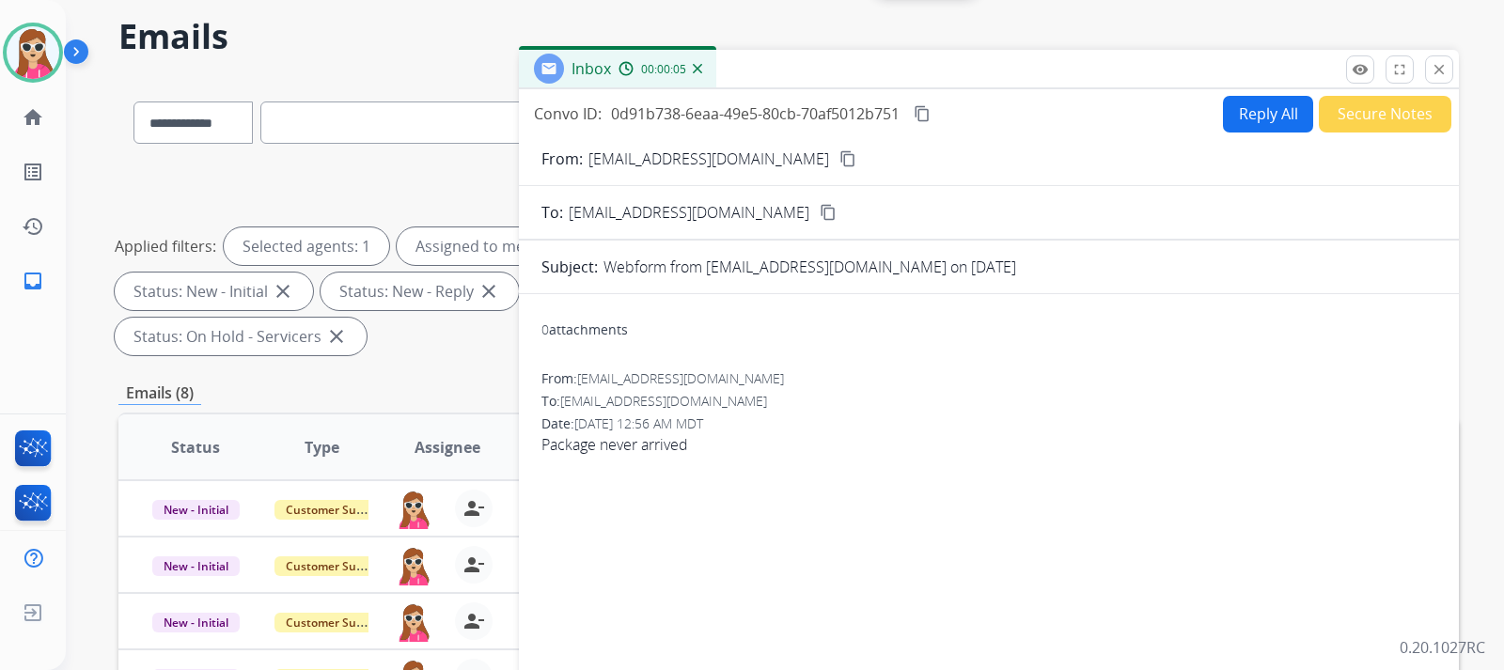
click at [1229, 121] on button "Reply All" at bounding box center [1268, 114] width 90 height 37
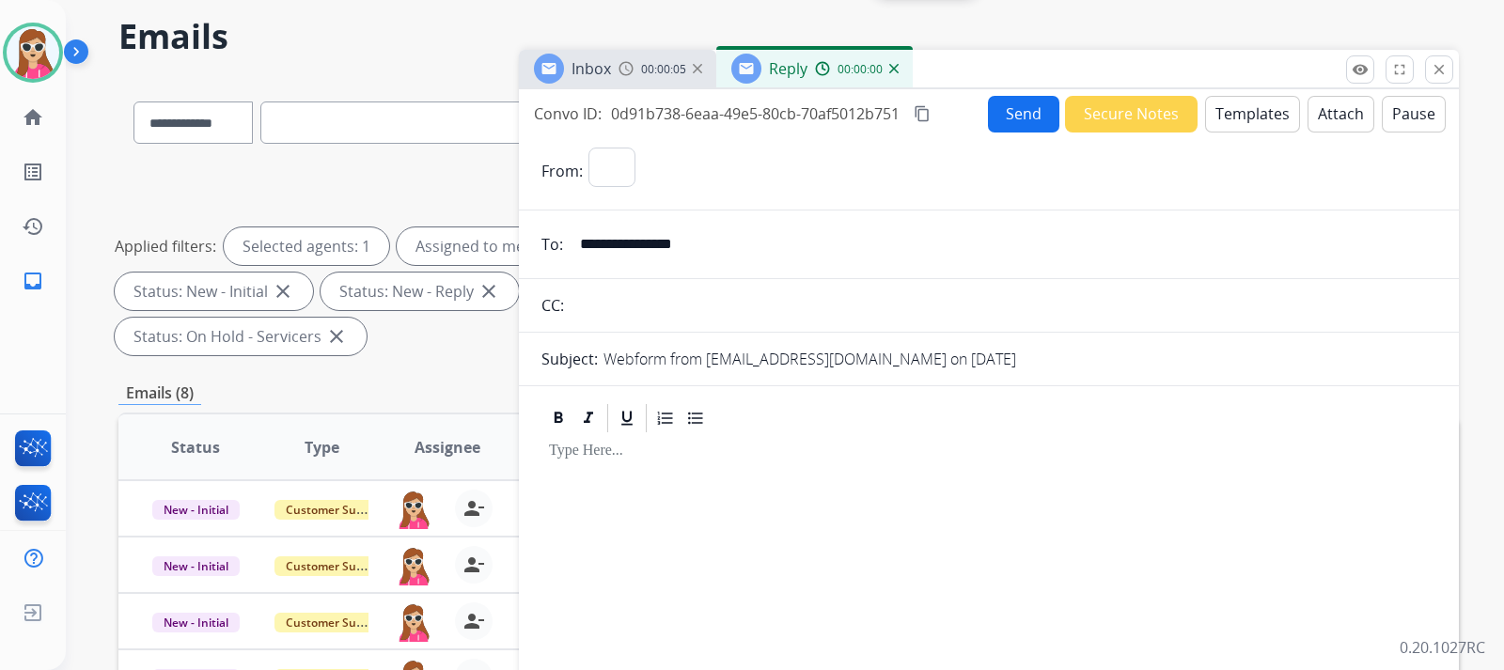
select select "**********"
click at [1236, 113] on button "Templates" at bounding box center [1252, 114] width 95 height 37
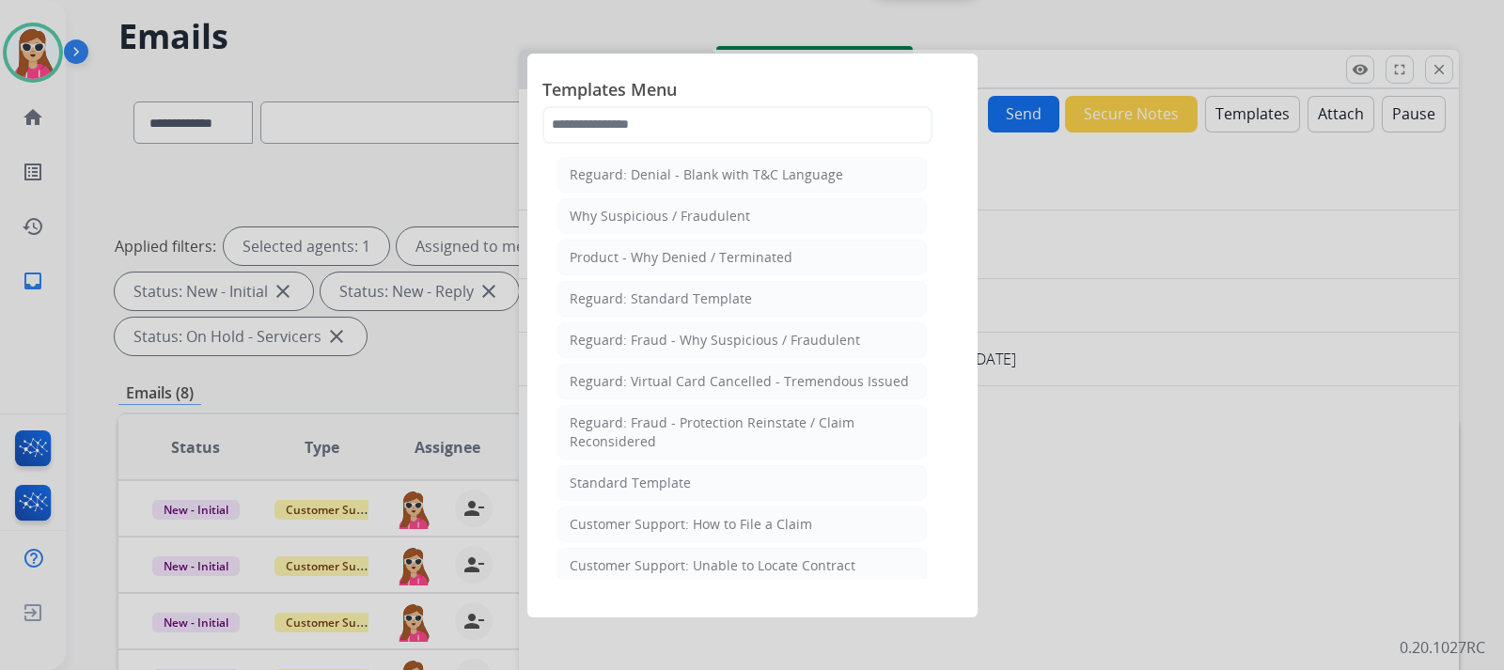
drag, startPoint x: 710, startPoint y: 514, endPoint x: 714, endPoint y: 498, distance: 16.7
click at [710, 511] on li "Customer Support: How to File a Claim" at bounding box center [741, 525] width 369 height 36
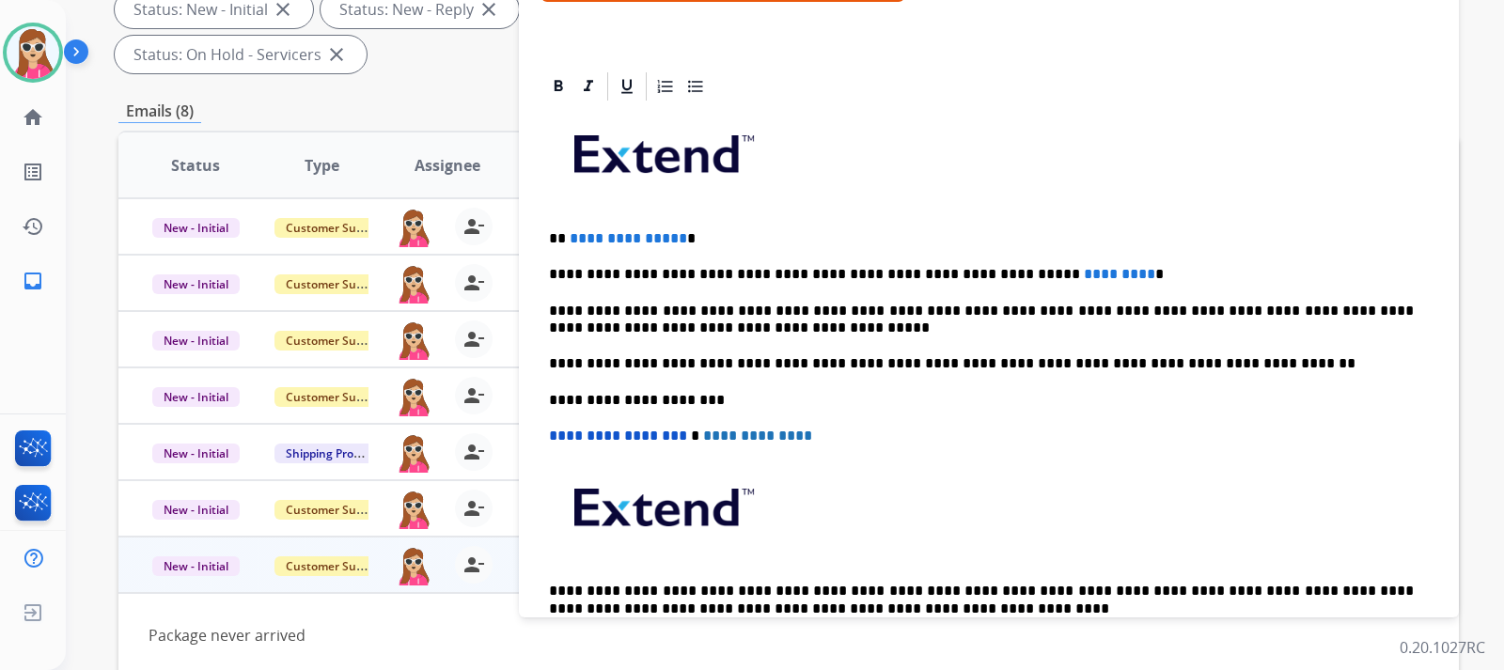
scroll to position [152, 0]
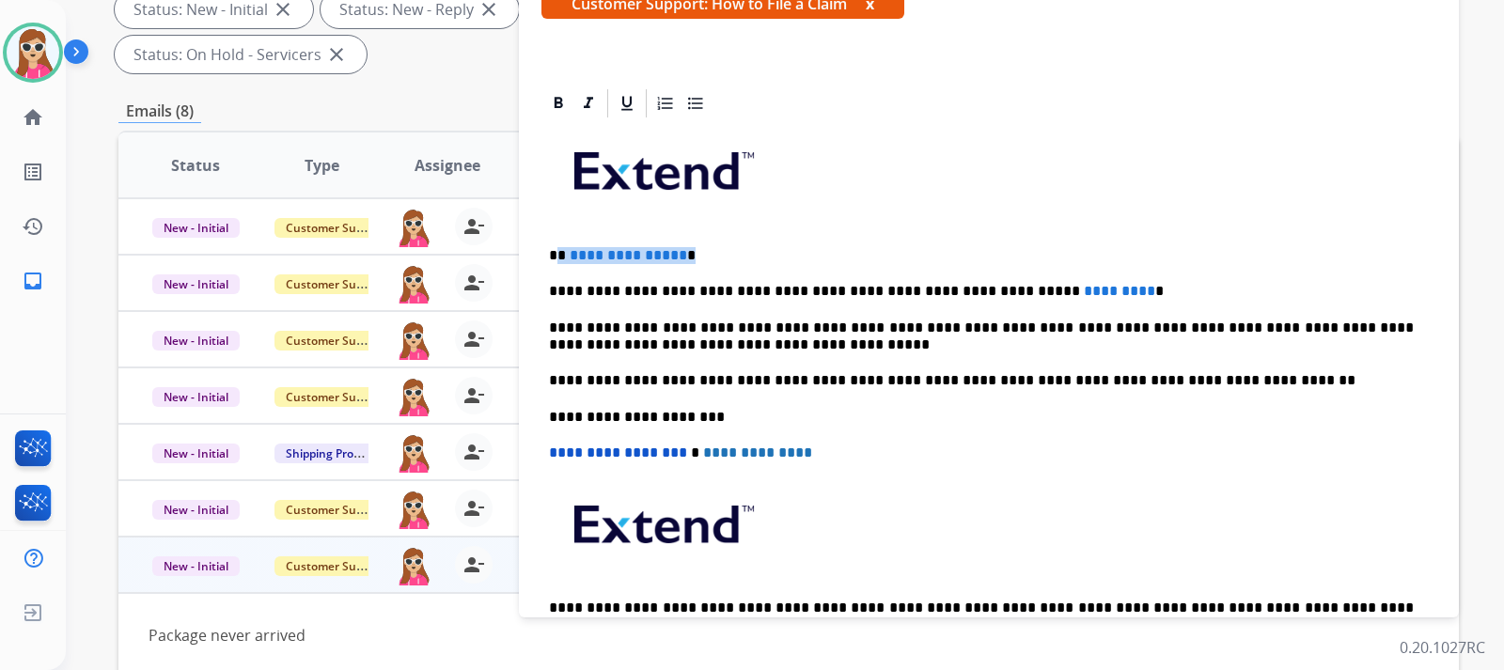
drag, startPoint x: 680, startPoint y: 247, endPoint x: 558, endPoint y: 254, distance: 122.4
click at [558, 254] on p "**********" at bounding box center [981, 255] width 865 height 17
drag, startPoint x: 1064, startPoint y: 298, endPoint x: 976, endPoint y: 289, distance: 88.8
click at [976, 289] on p "**********" at bounding box center [981, 291] width 865 height 17
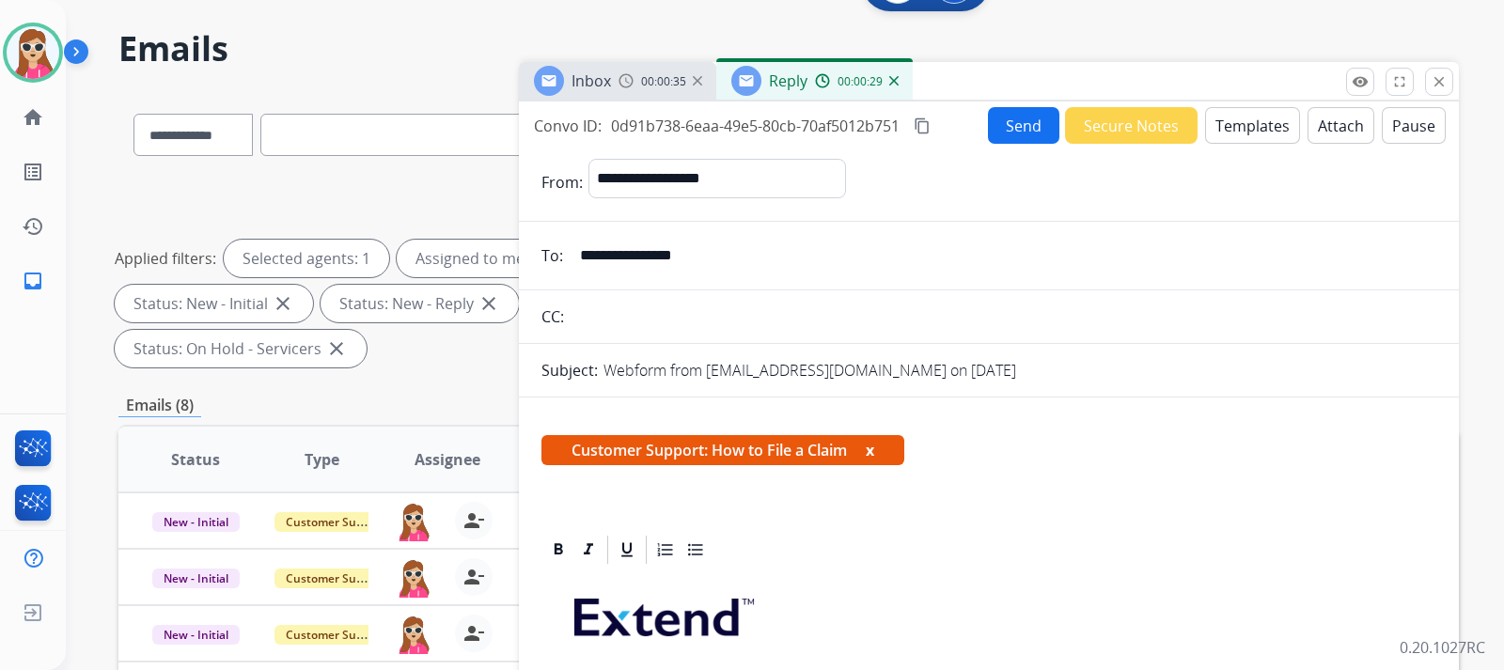
scroll to position [0, 0]
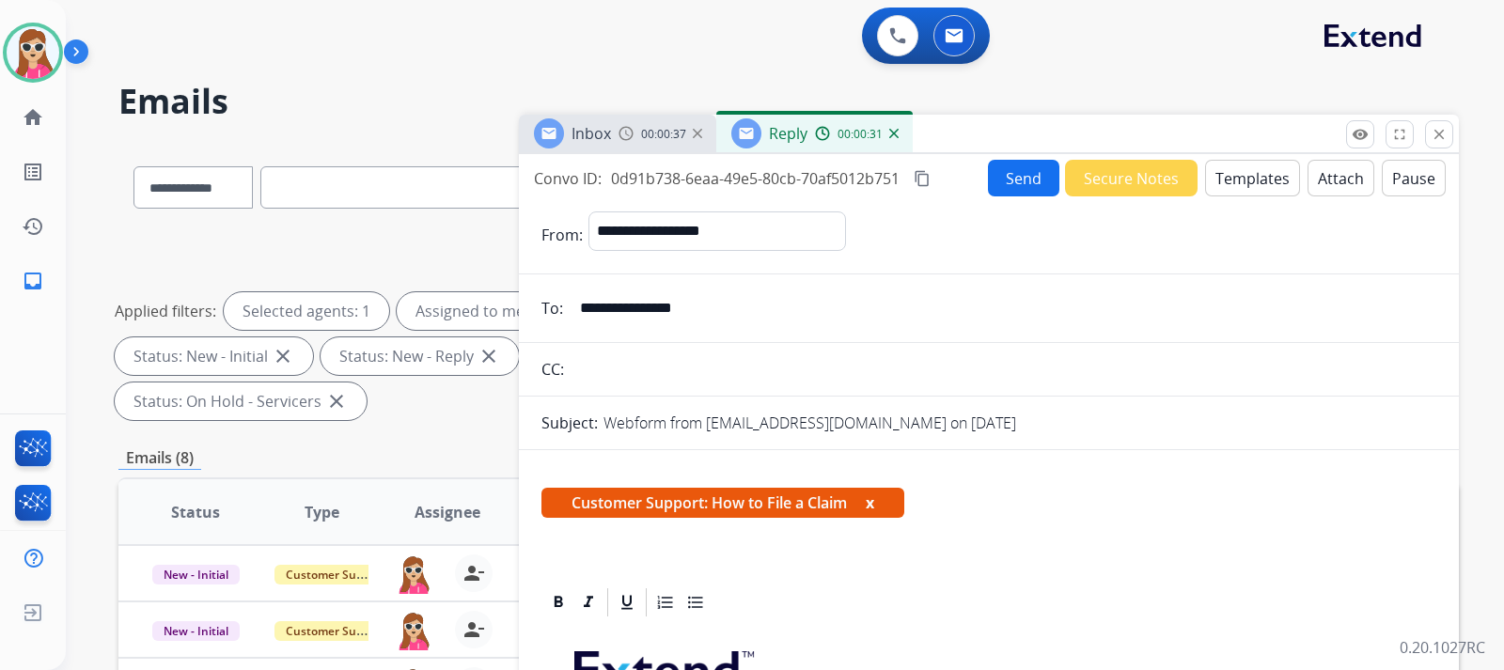
click at [1000, 182] on button "Send" at bounding box center [1023, 178] width 71 height 37
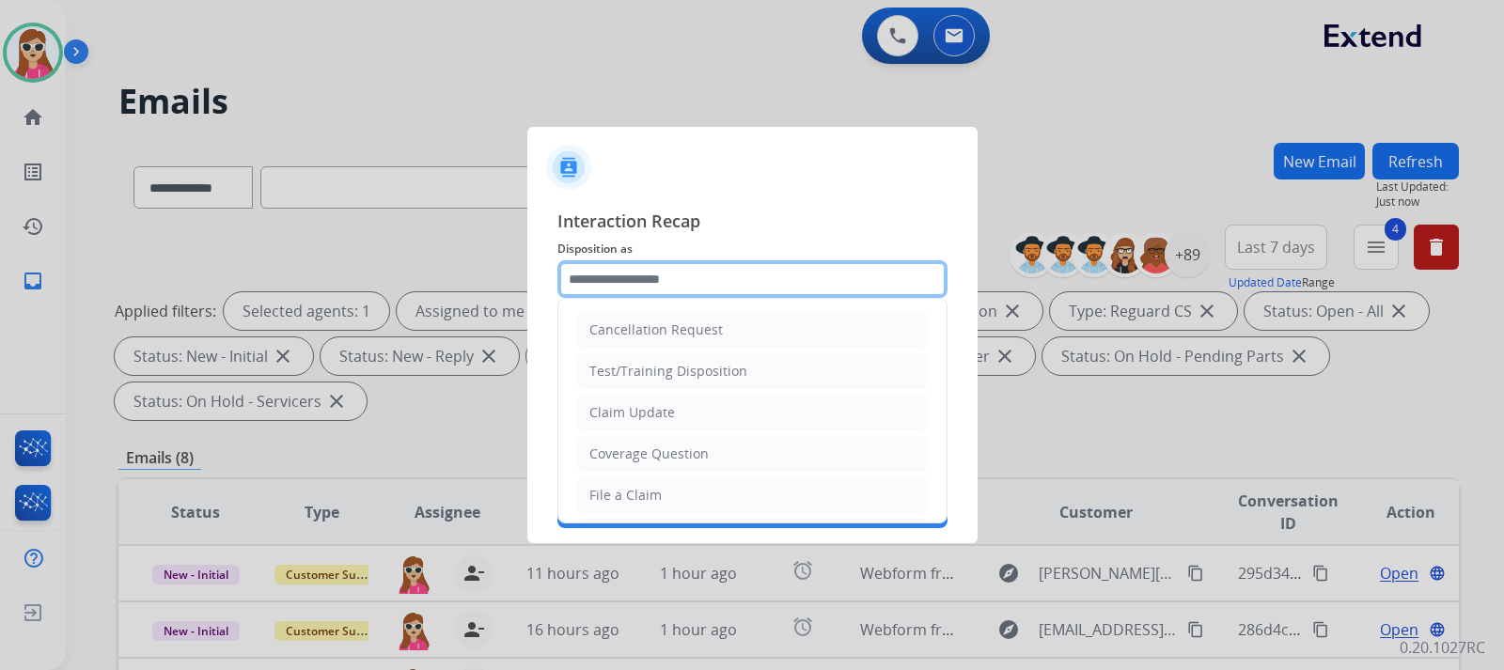
click at [716, 273] on input "text" at bounding box center [752, 279] width 390 height 38
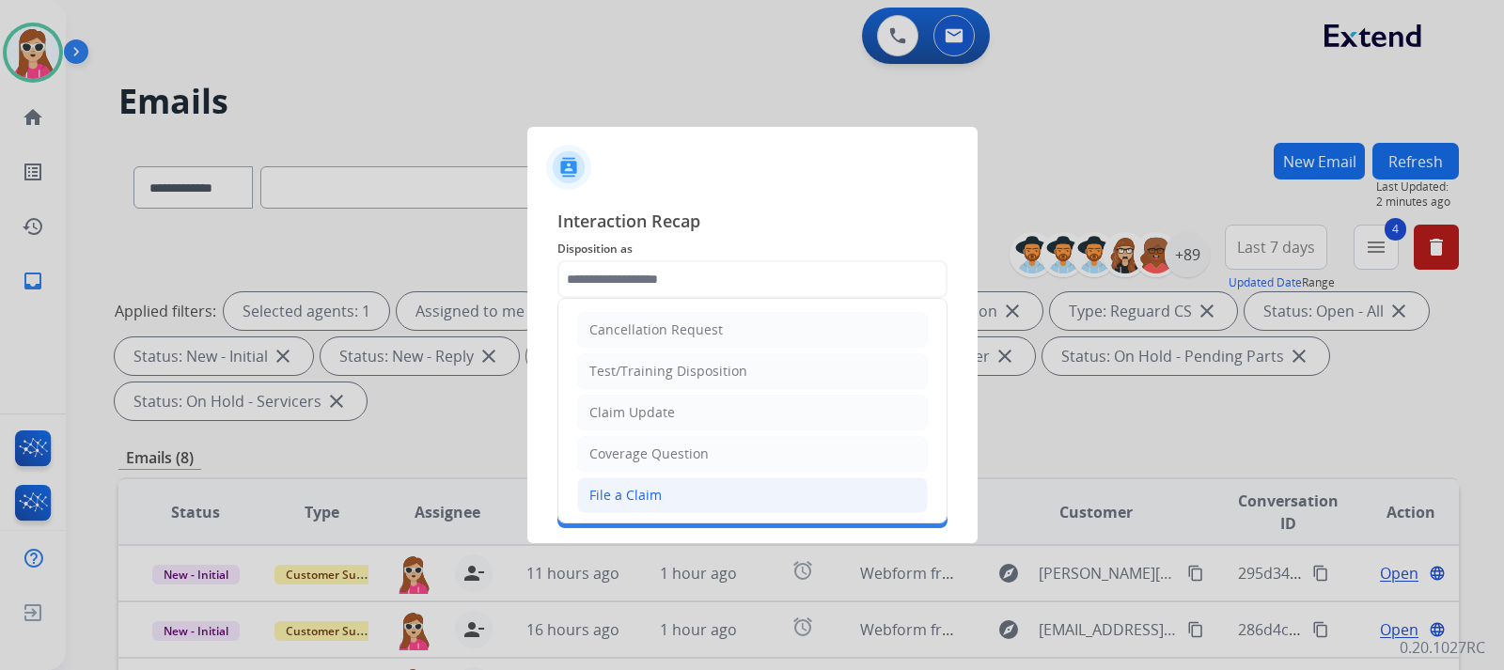
click at [633, 481] on li "File a Claim" at bounding box center [752, 495] width 351 height 36
type input "**********"
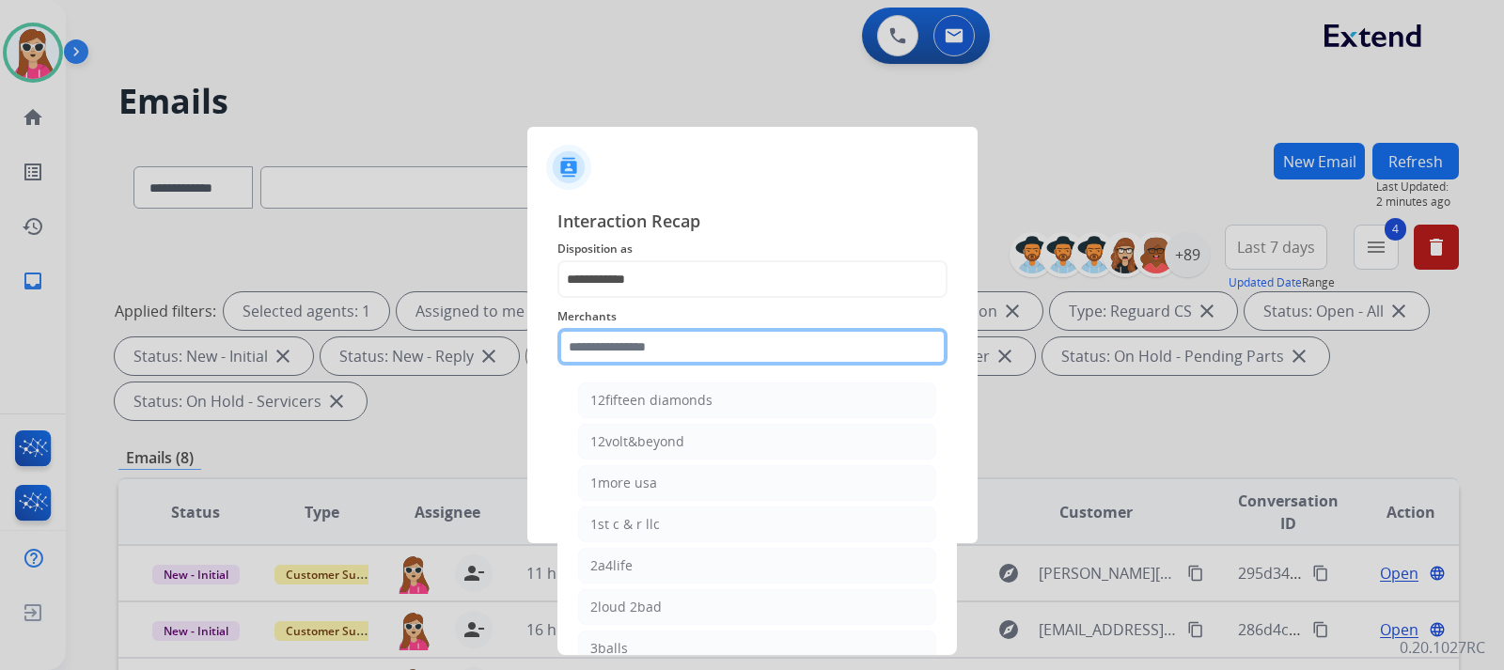
click at [671, 352] on input "text" at bounding box center [752, 347] width 390 height 38
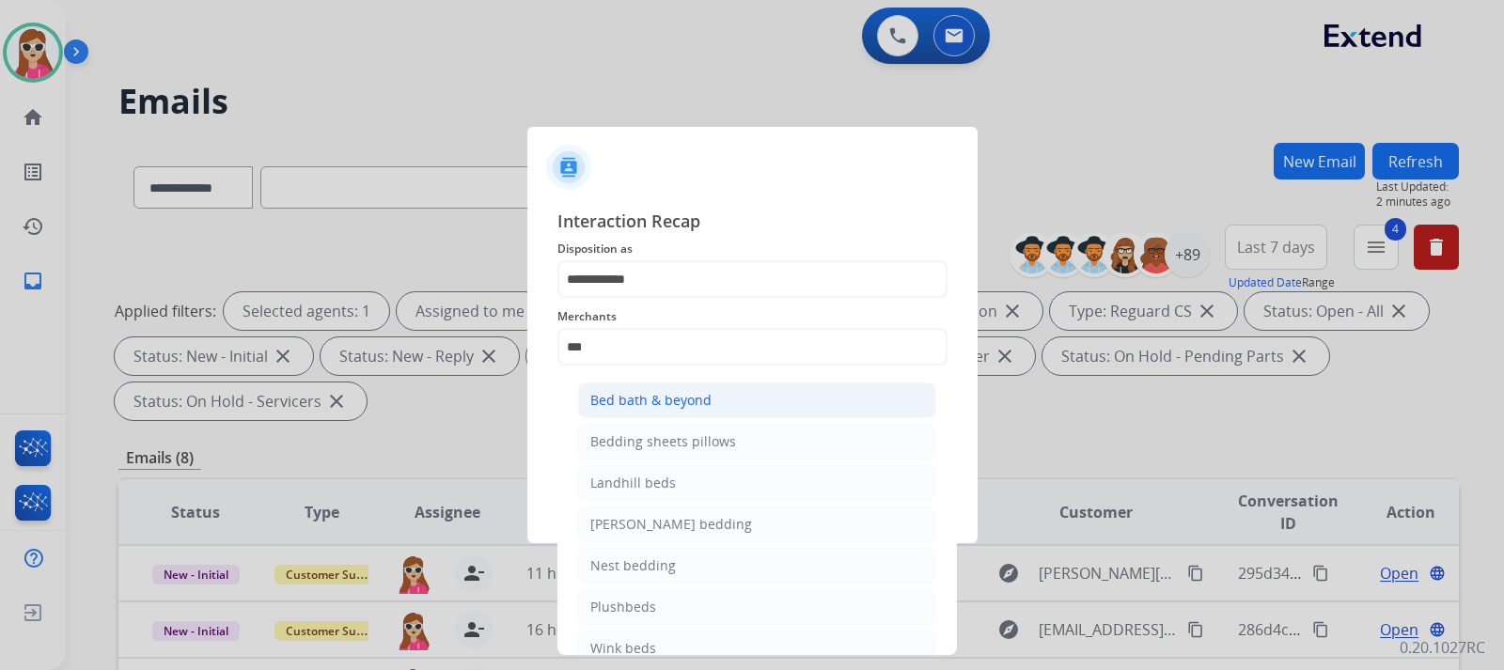
drag, startPoint x: 761, startPoint y: 394, endPoint x: 636, endPoint y: 665, distance: 298.2
click at [761, 396] on li "Bed bath & beyond" at bounding box center [757, 401] width 358 height 36
type input "**********"
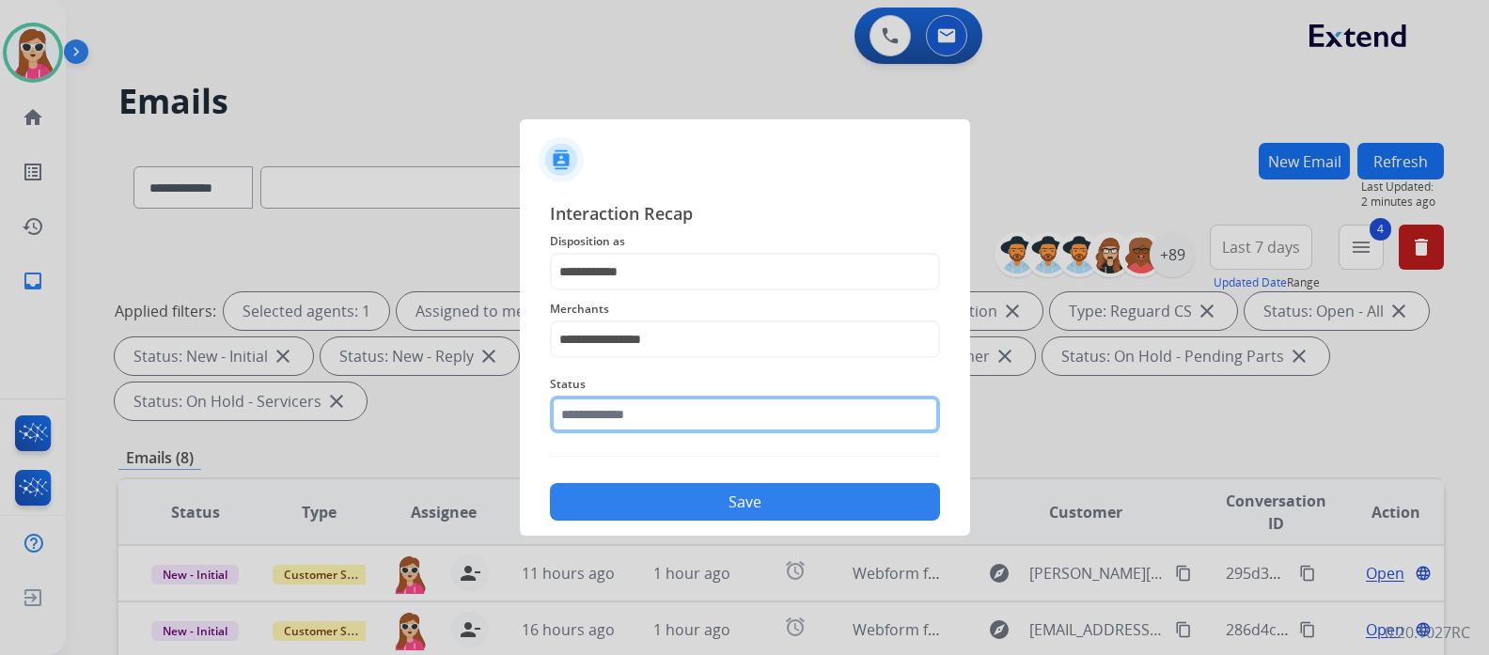
click at [752, 441] on div "Status" at bounding box center [745, 403] width 390 height 75
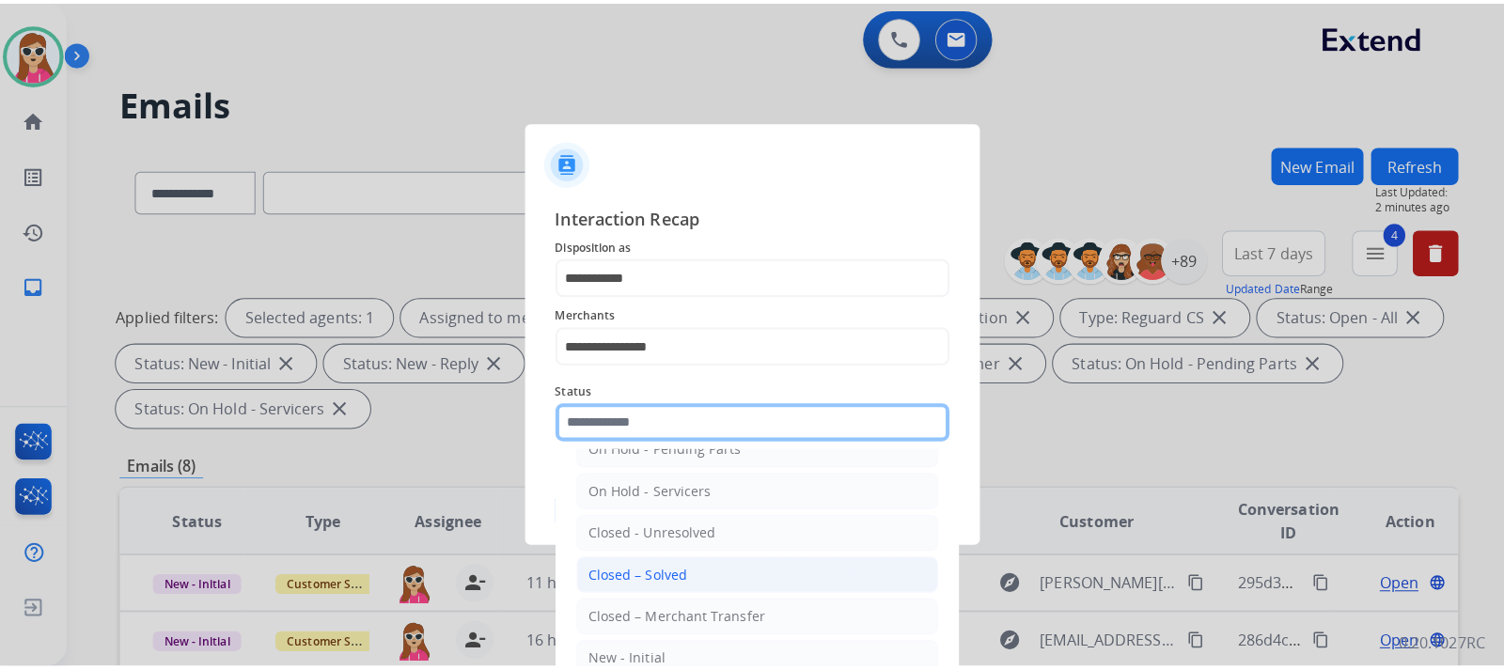
scroll to position [113, 0]
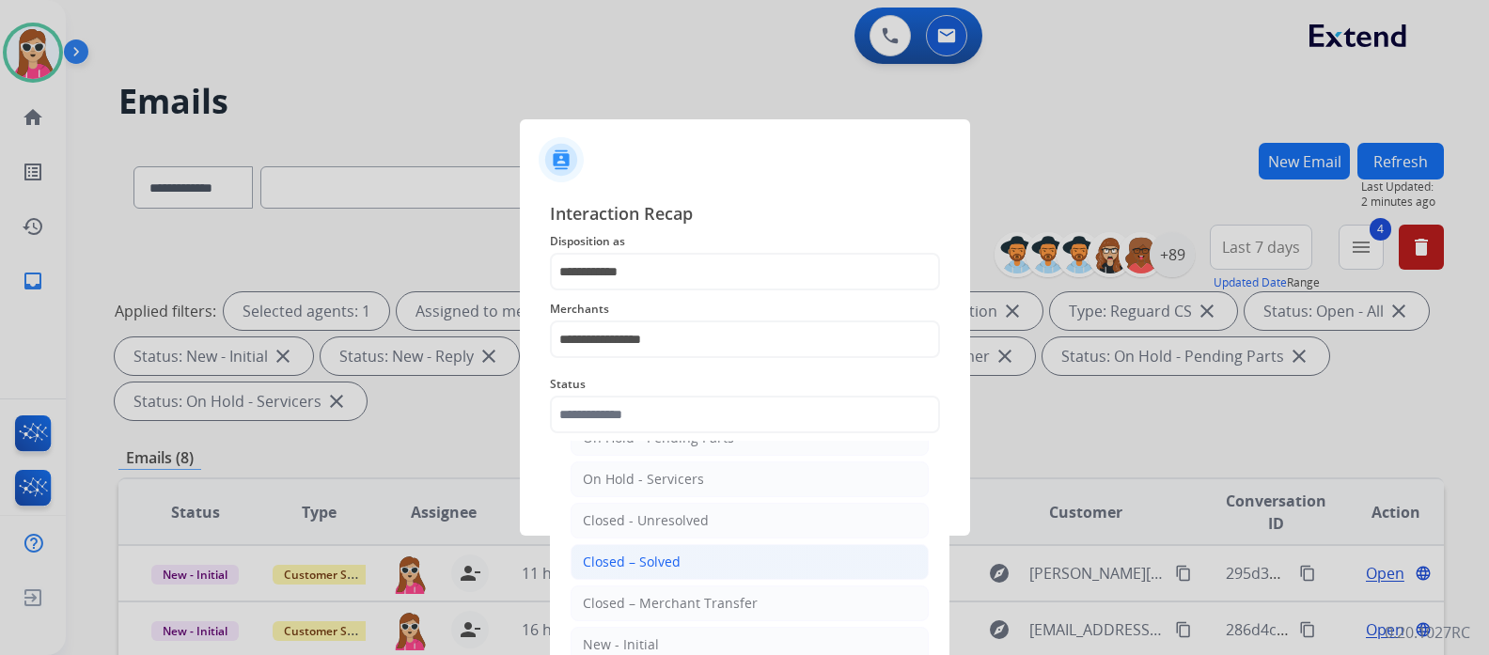
click at [683, 567] on li "Closed – Solved" at bounding box center [750, 562] width 358 height 36
type input "**********"
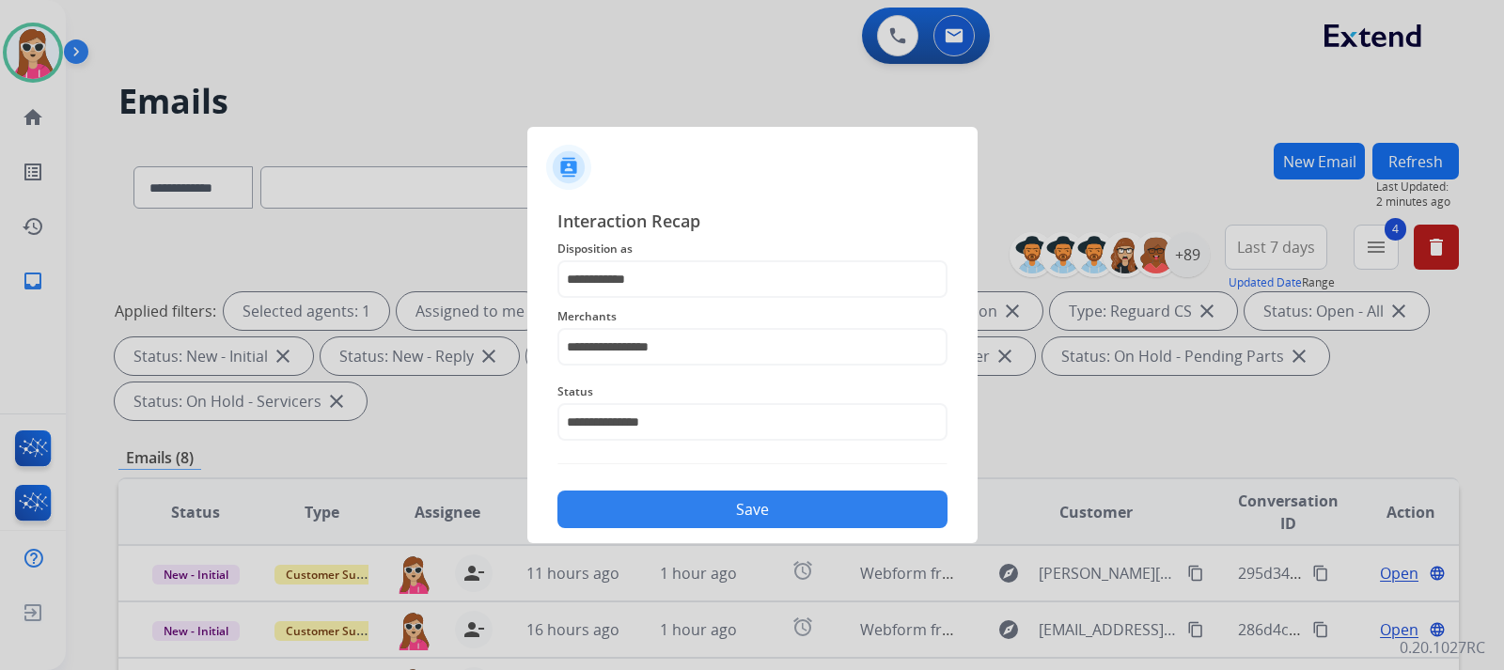
click at [730, 504] on button "Save" at bounding box center [752, 510] width 390 height 38
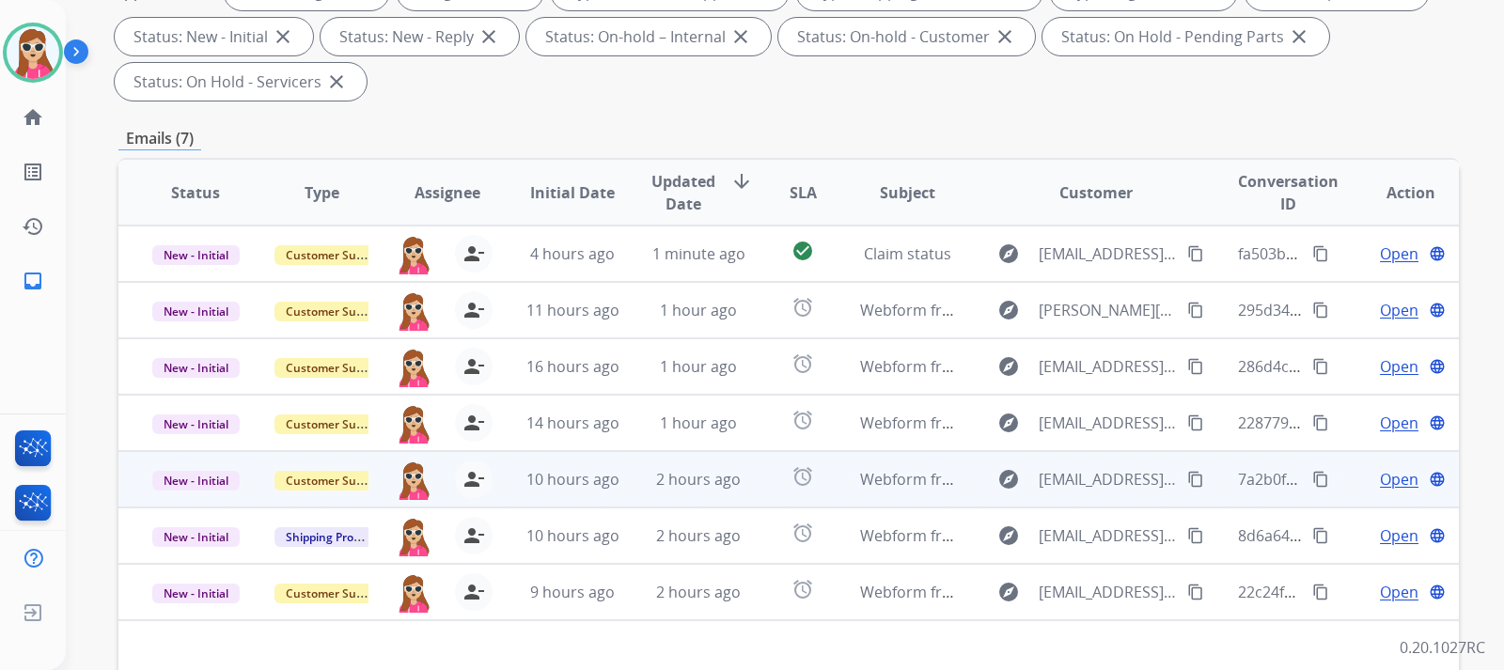
scroll to position [535, 0]
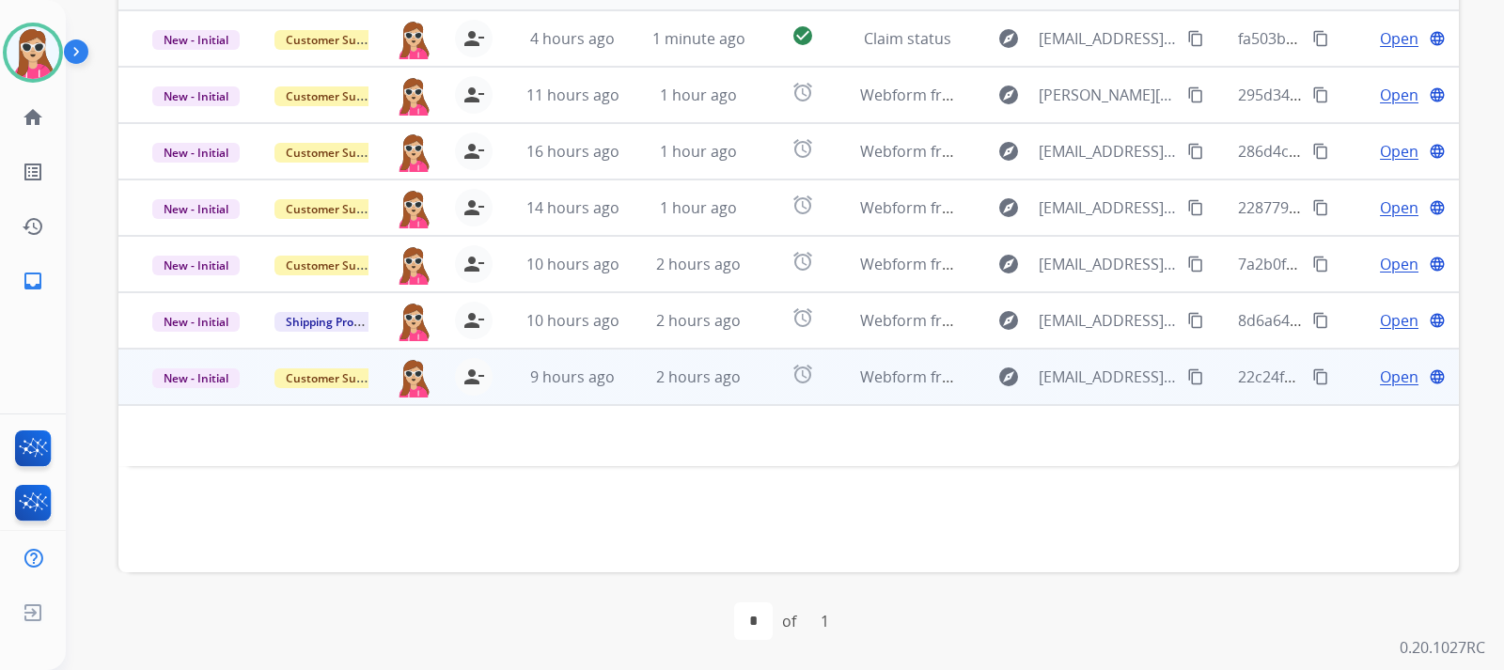
click at [752, 379] on td "alarm" at bounding box center [788, 377] width 84 height 56
click at [746, 384] on td "alarm" at bounding box center [788, 377] width 84 height 56
click at [746, 376] on td "alarm" at bounding box center [788, 377] width 84 height 56
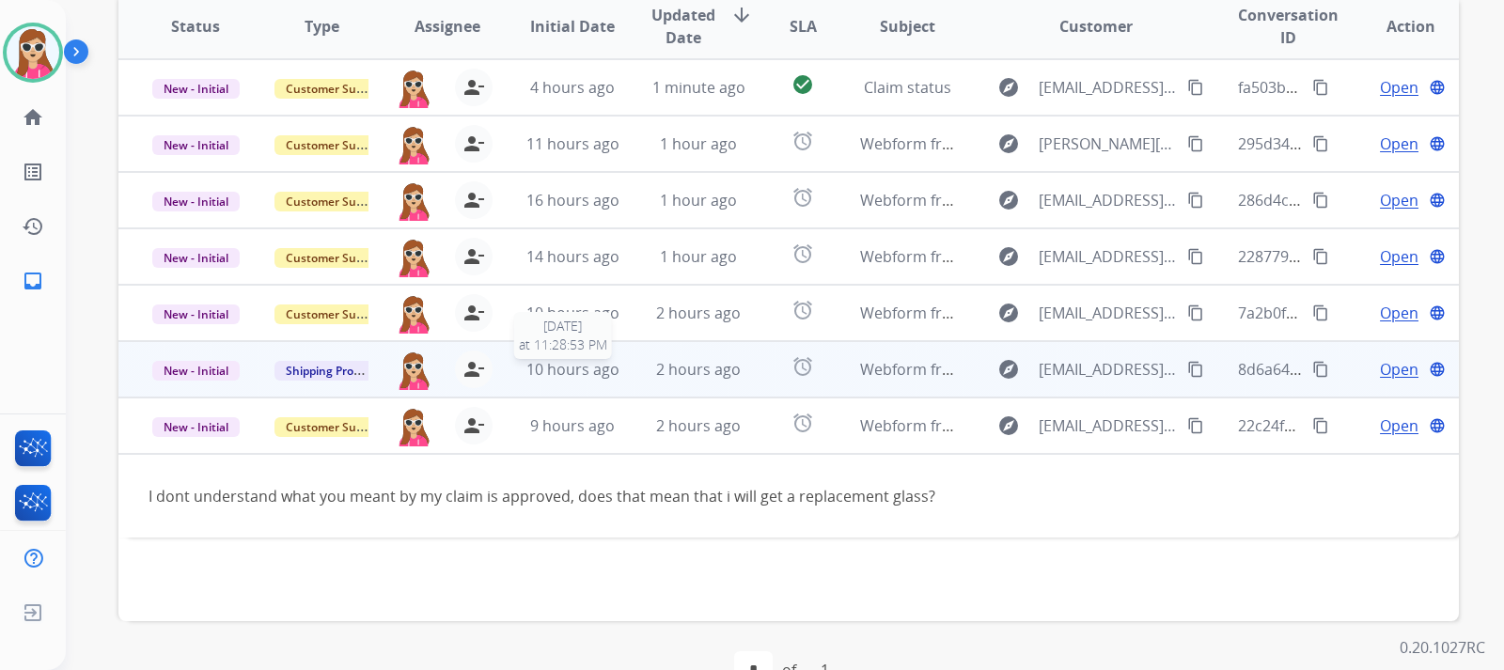
scroll to position [441, 0]
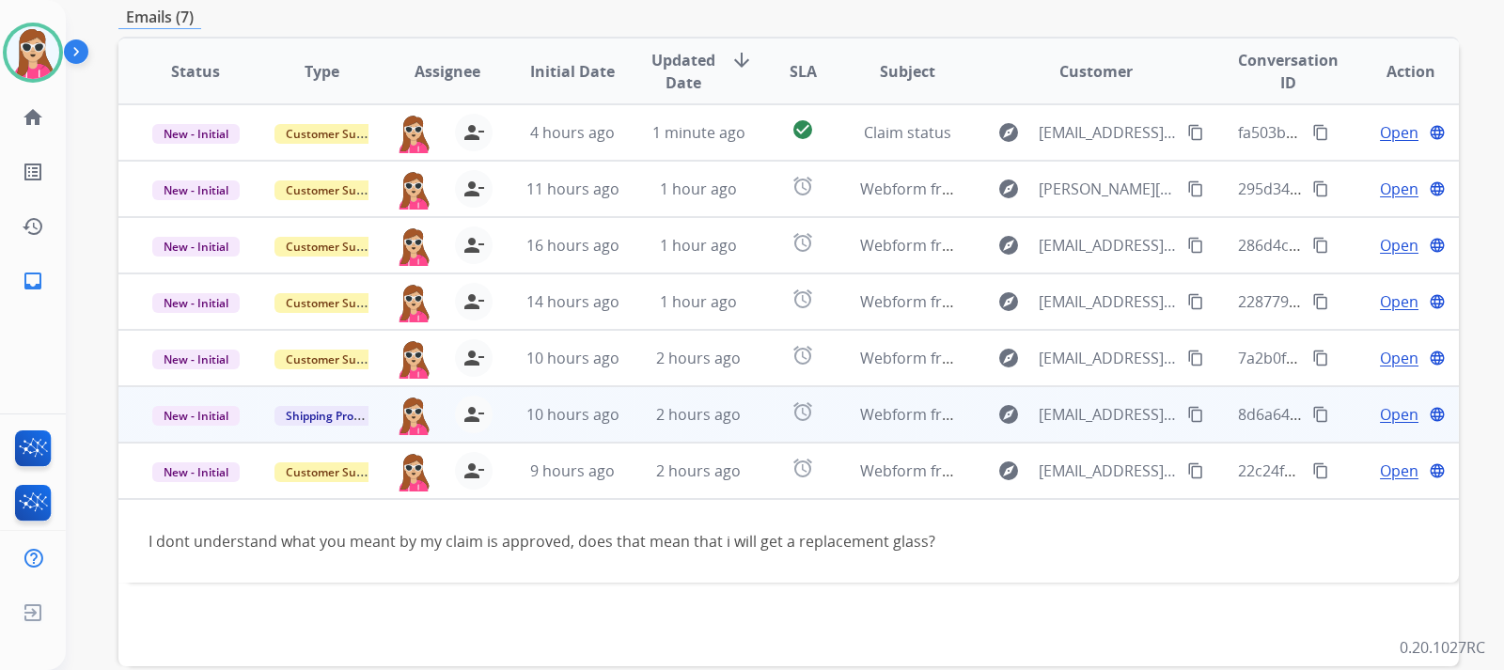
click at [500, 426] on td "10 hours ago" at bounding box center [558, 414] width 126 height 56
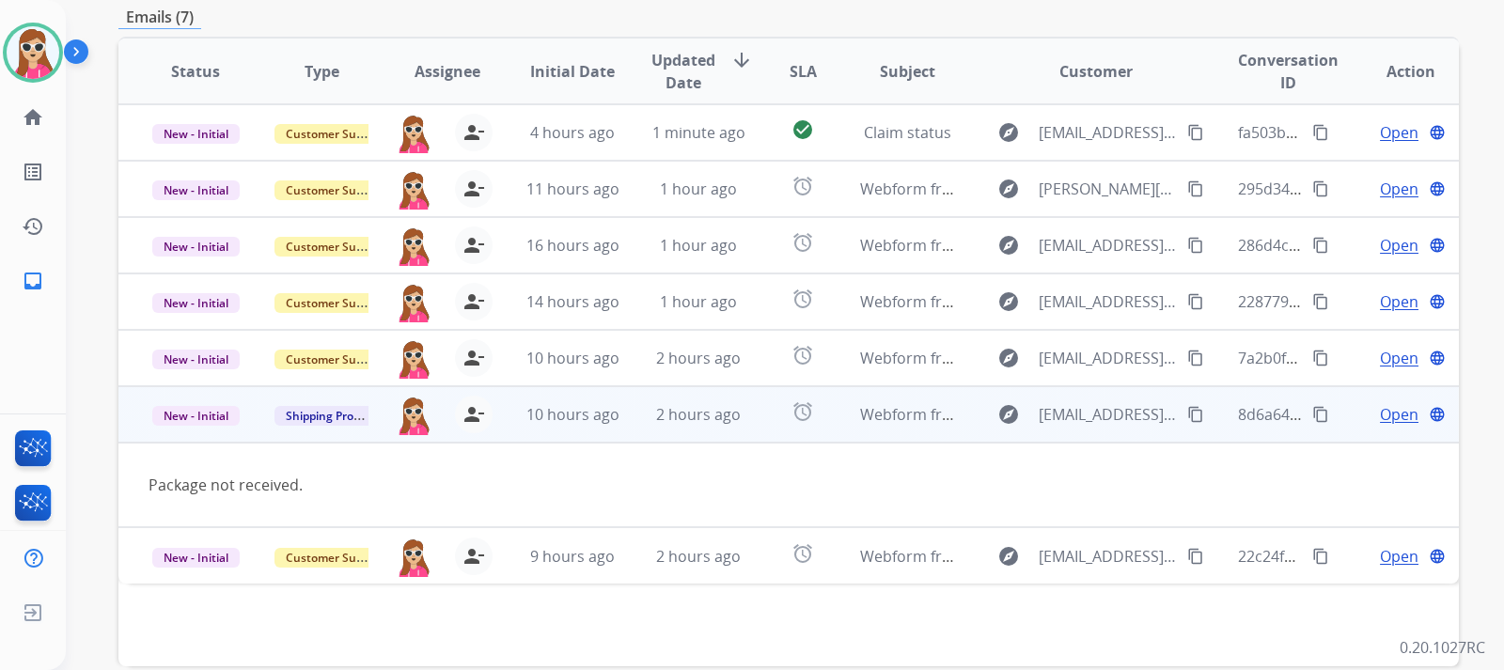
click at [1187, 410] on mat-icon "content_copy" at bounding box center [1195, 414] width 17 height 17
click at [1386, 412] on span "Open" at bounding box center [1399, 414] width 39 height 23
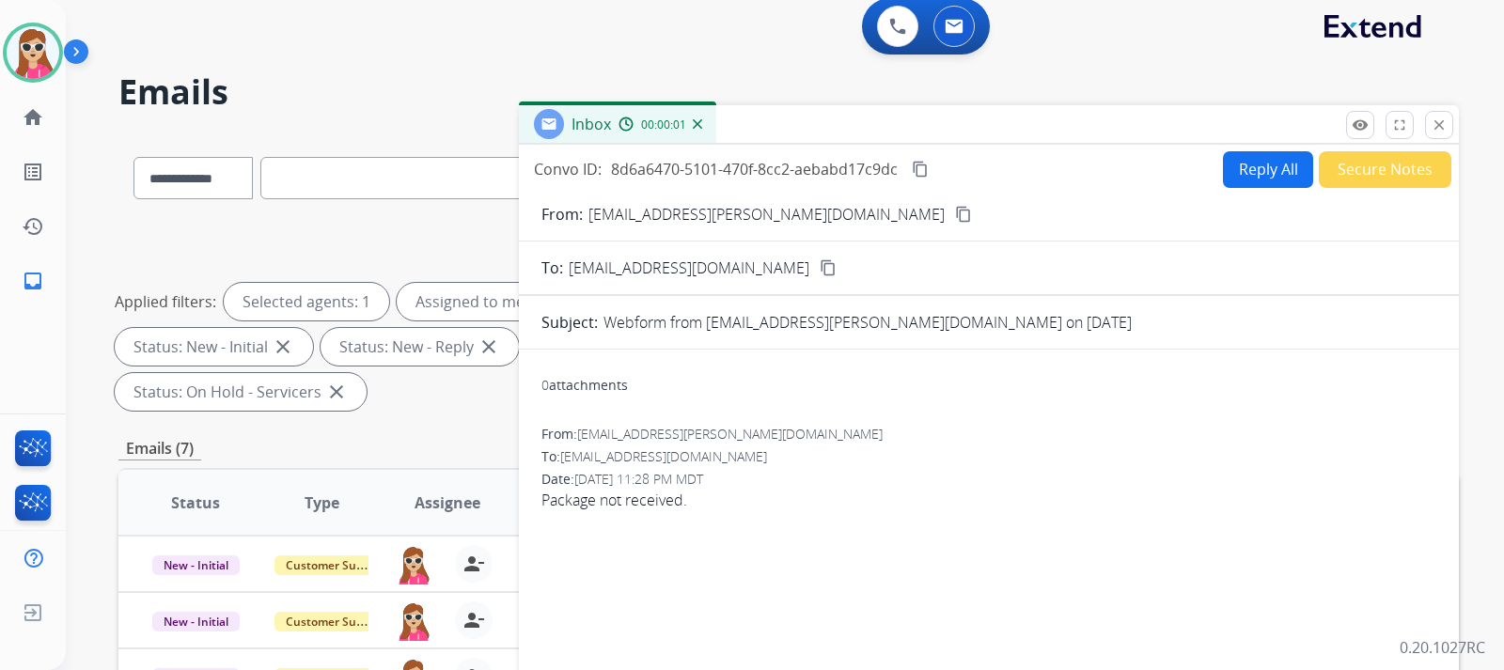
scroll to position [0, 0]
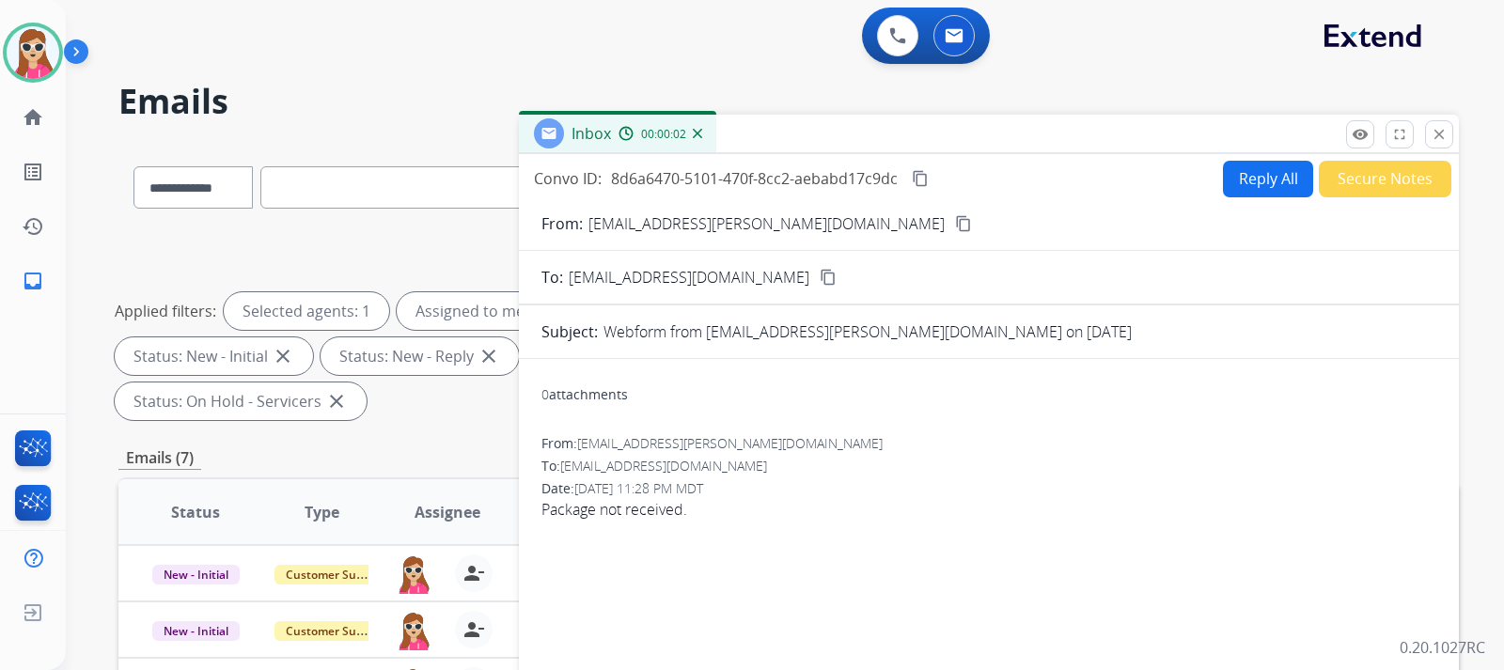
click at [1223, 182] on button "Reply All" at bounding box center [1268, 179] width 90 height 37
select select "**********"
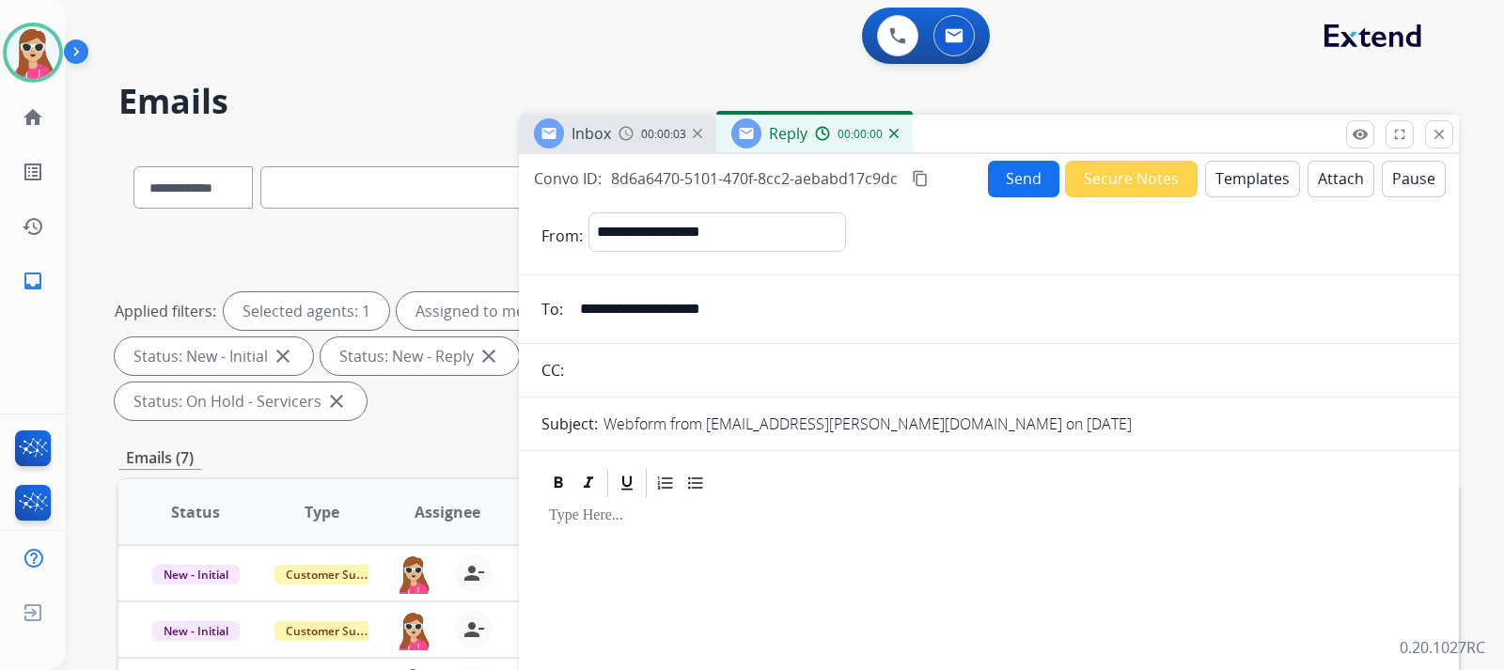
click at [1270, 180] on button "Templates" at bounding box center [1252, 179] width 95 height 37
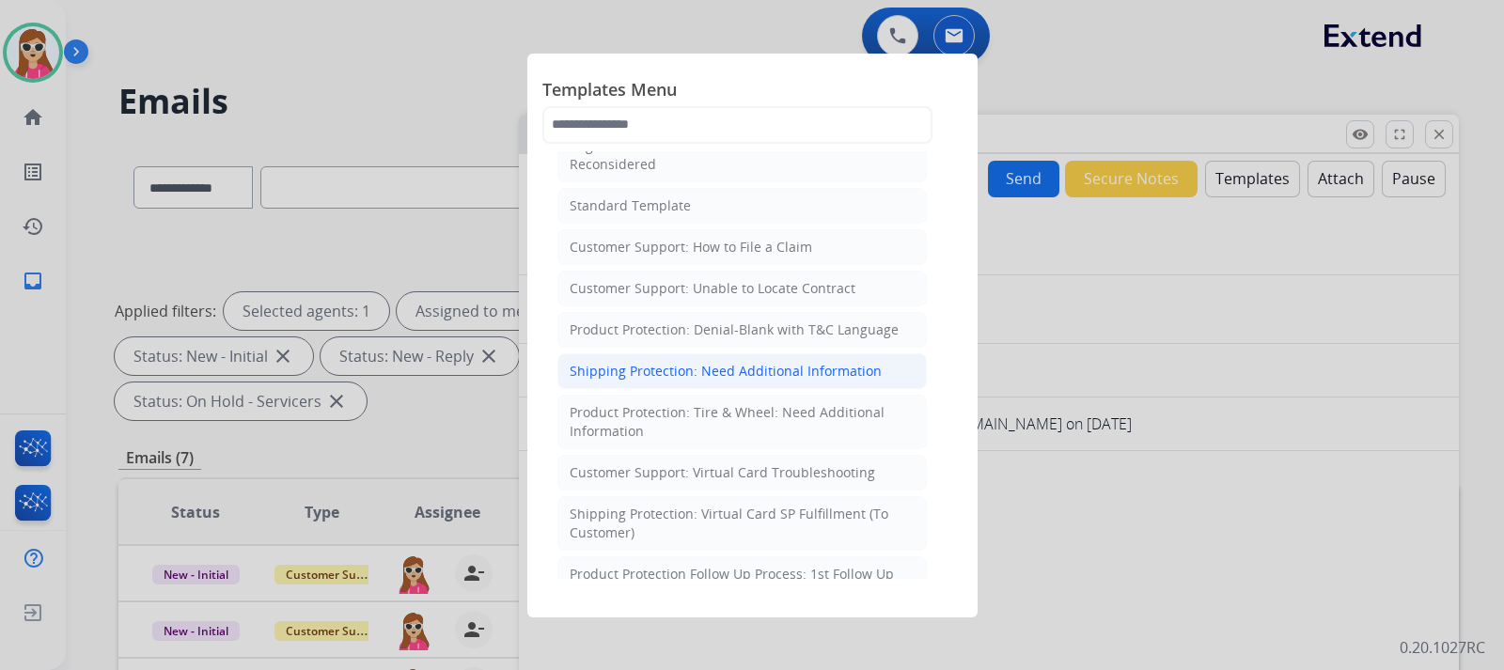
scroll to position [282, 0]
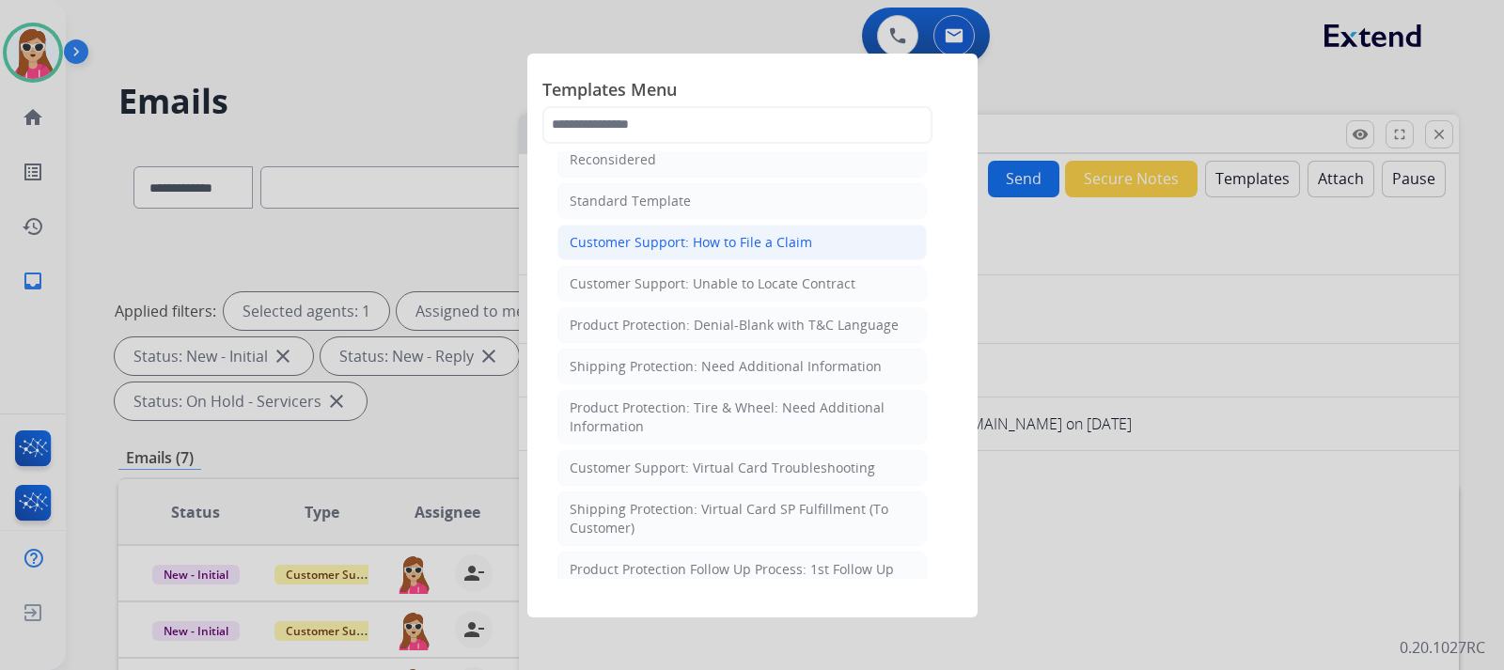
click at [769, 253] on li "Customer Support: How to File a Claim" at bounding box center [741, 243] width 369 height 36
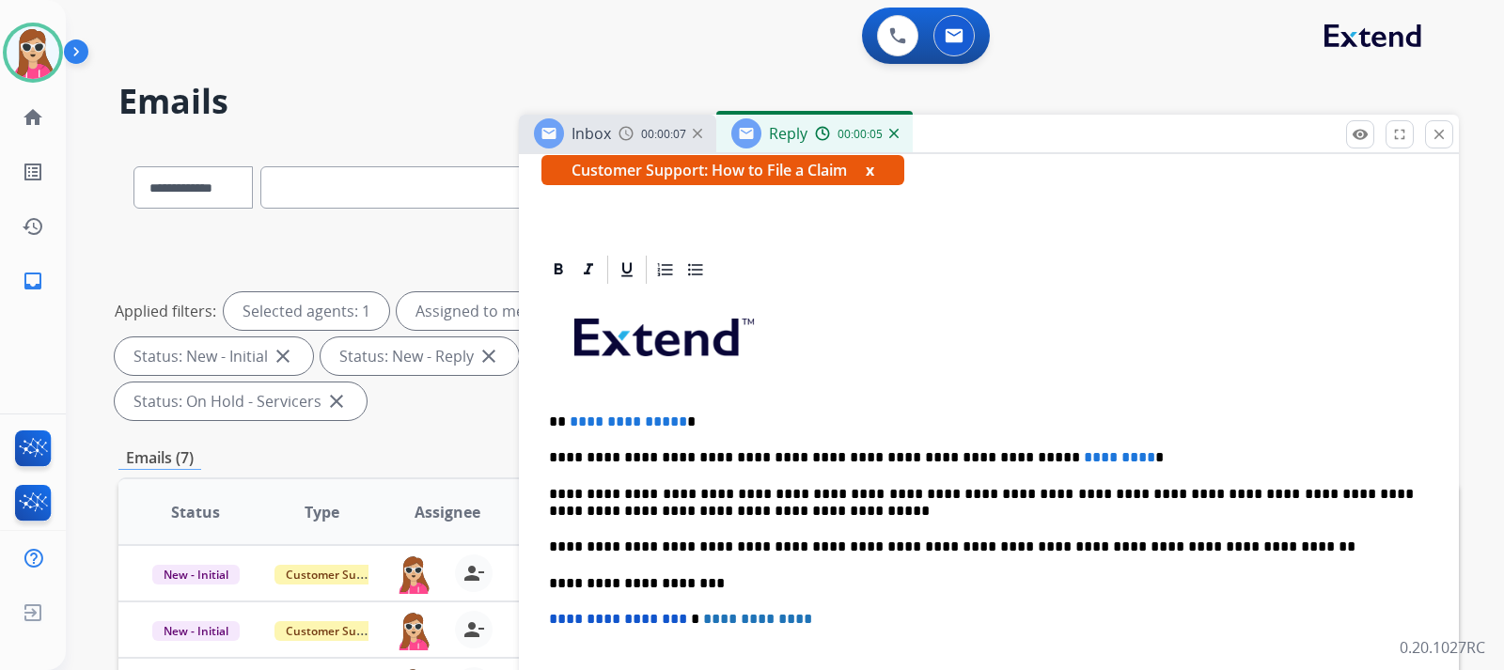
scroll to position [340, 0]
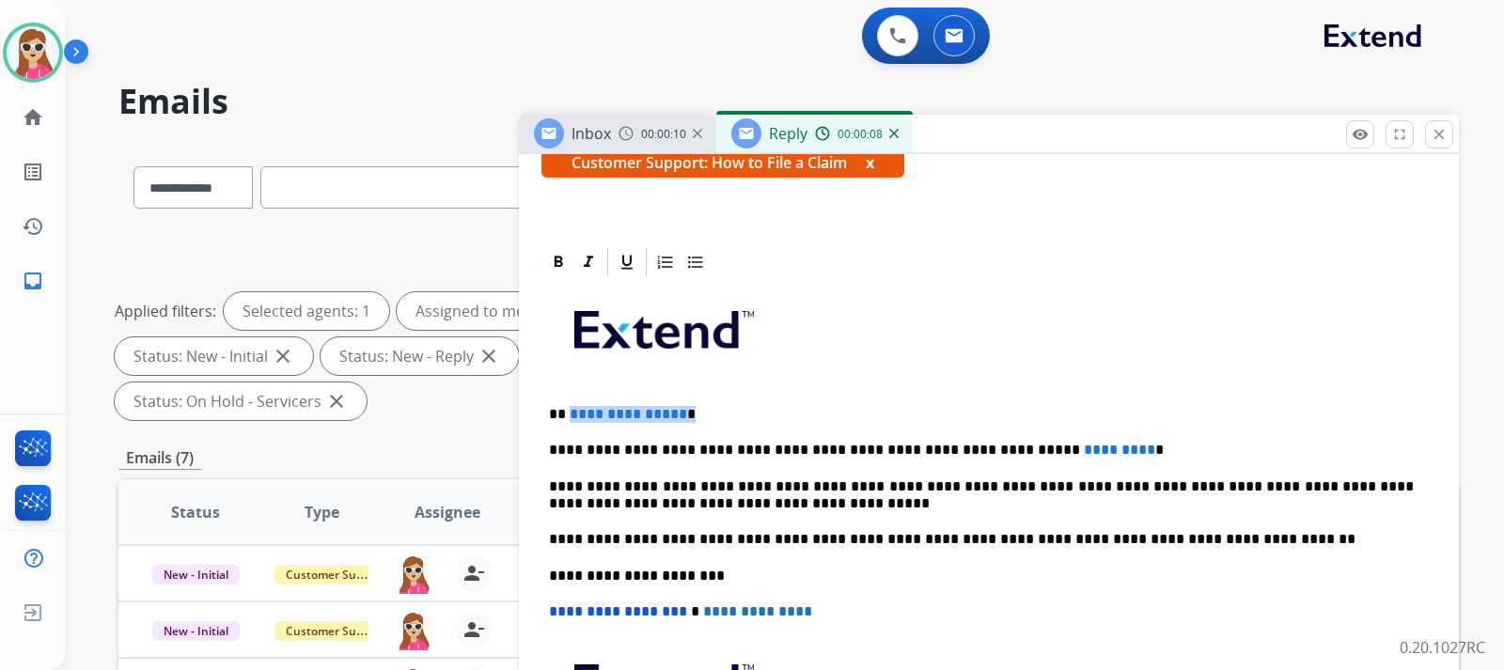
drag, startPoint x: 567, startPoint y: 413, endPoint x: 711, endPoint y: 415, distance: 143.8
click at [711, 415] on p "**********" at bounding box center [981, 414] width 865 height 17
drag, startPoint x: 1094, startPoint y: 446, endPoint x: 977, endPoint y: 443, distance: 117.5
click at [977, 443] on p "**********" at bounding box center [981, 450] width 865 height 17
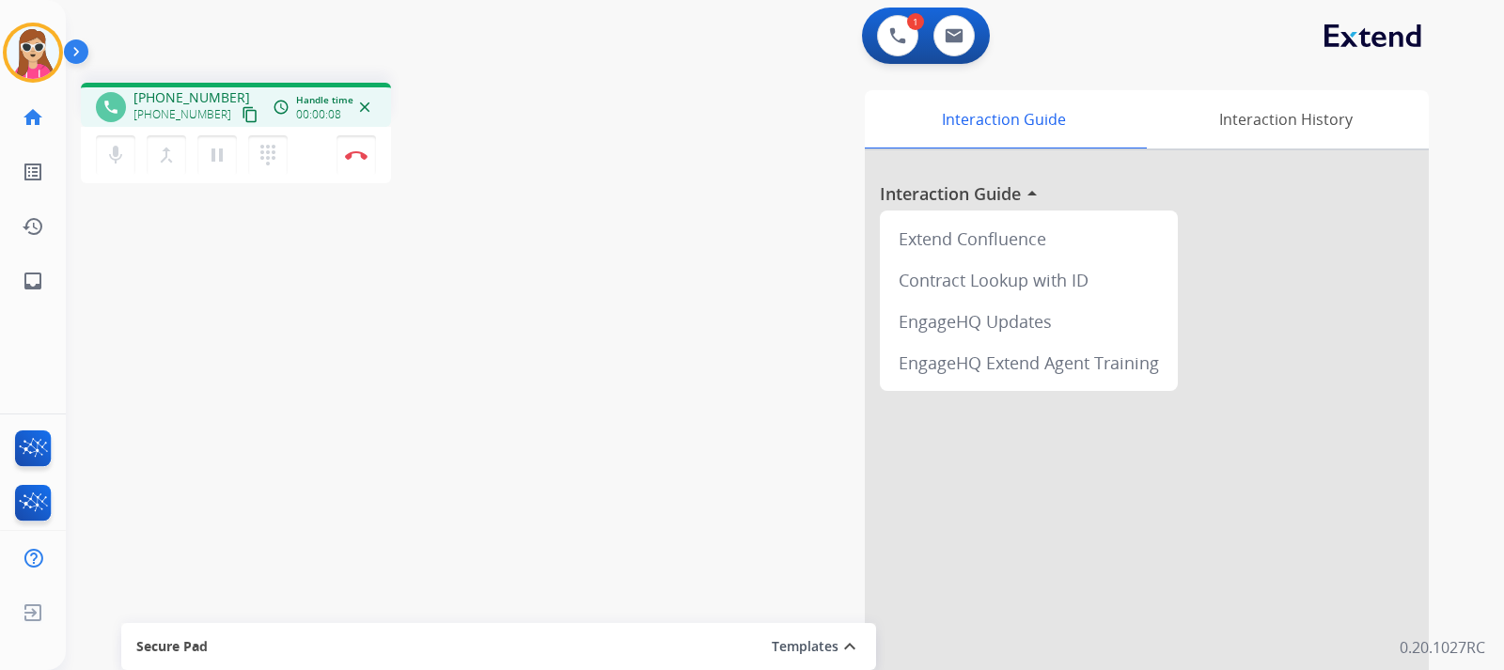
click at [242, 119] on mat-icon "content_copy" at bounding box center [250, 114] width 17 height 17
drag, startPoint x: 1, startPoint y: 352, endPoint x: 24, endPoint y: 256, distance: 99.6
click at [24, 256] on div "Harmony Busy Edit Avatar Agent: Harmony Routing Profile: Extend_Training CS hom…" at bounding box center [33, 335] width 66 height 670
click at [2, 149] on ul "list_alt Outbound Leads Outbound Leads" at bounding box center [33, 172] width 66 height 55
click at [40, 170] on mat-icon "list_alt" at bounding box center [33, 172] width 23 height 23
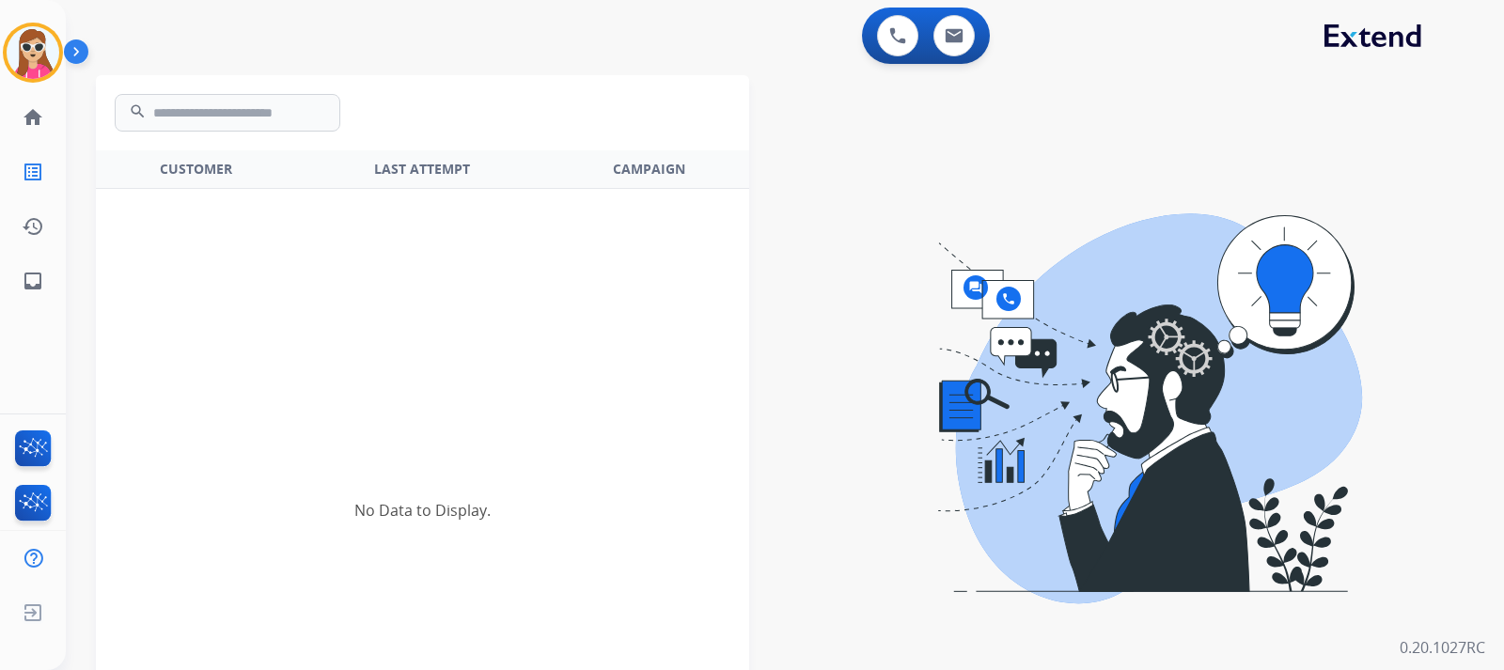
drag, startPoint x: 16, startPoint y: 195, endPoint x: 79, endPoint y: 284, distance: 109.3
click at [70, 307] on div "Send SMS Quit Start a new interaction Quick connects Contact 1 Contact 2 Contac…" at bounding box center [752, 335] width 1504 height 670
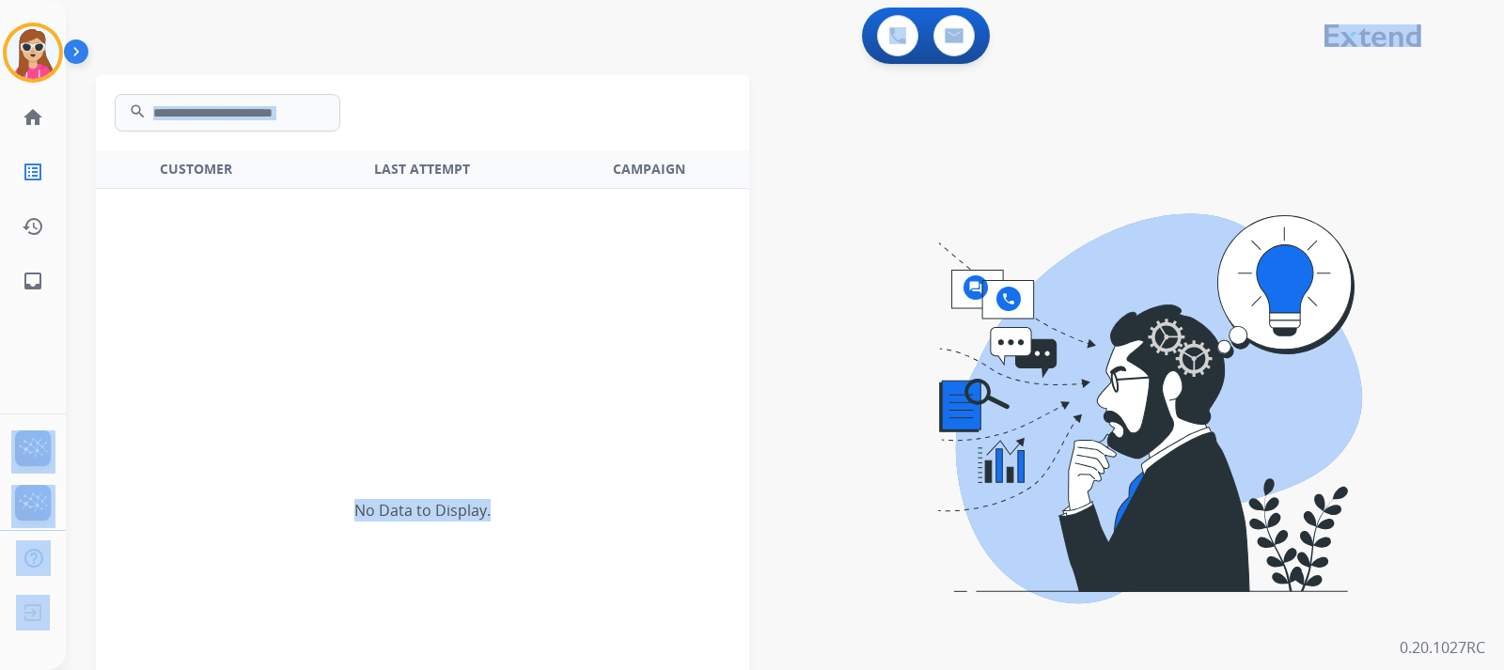
click at [526, 274] on div "No Data to Display." at bounding box center [422, 510] width 653 height 727
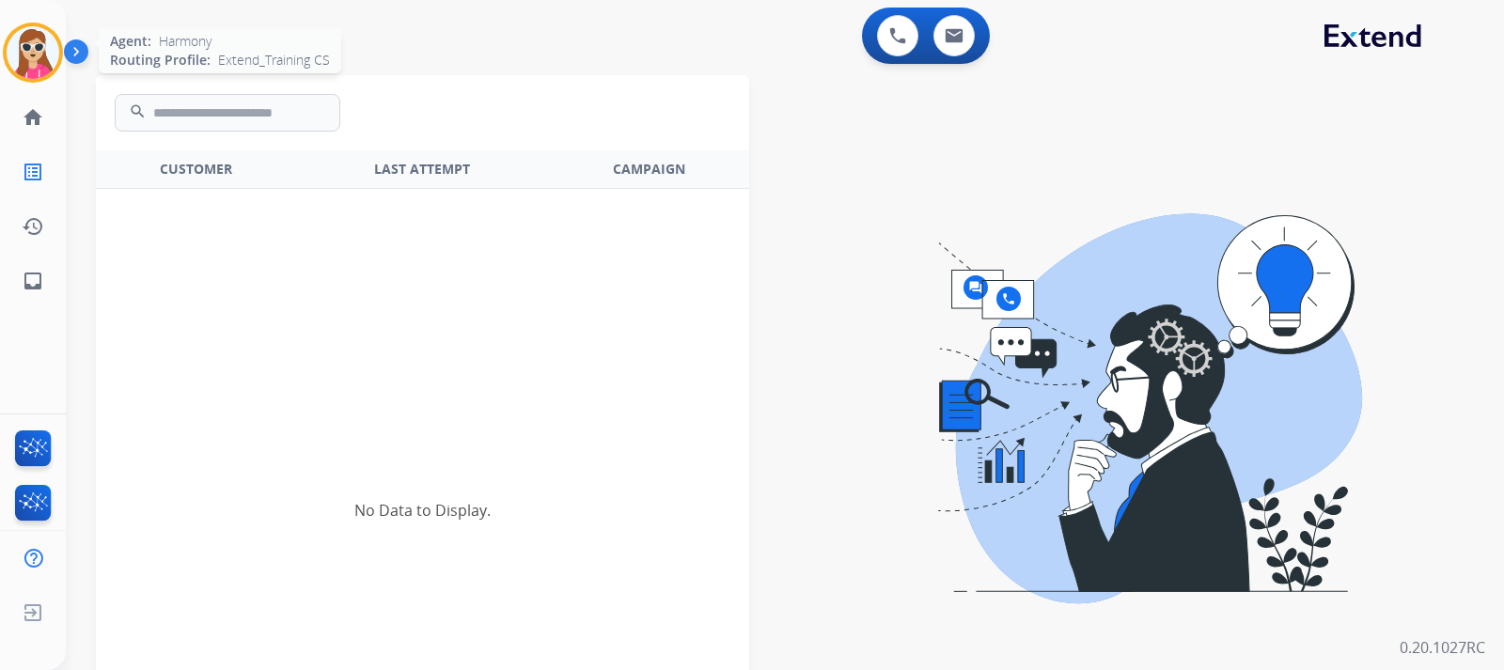
click at [8, 60] on img at bounding box center [33, 52] width 53 height 53
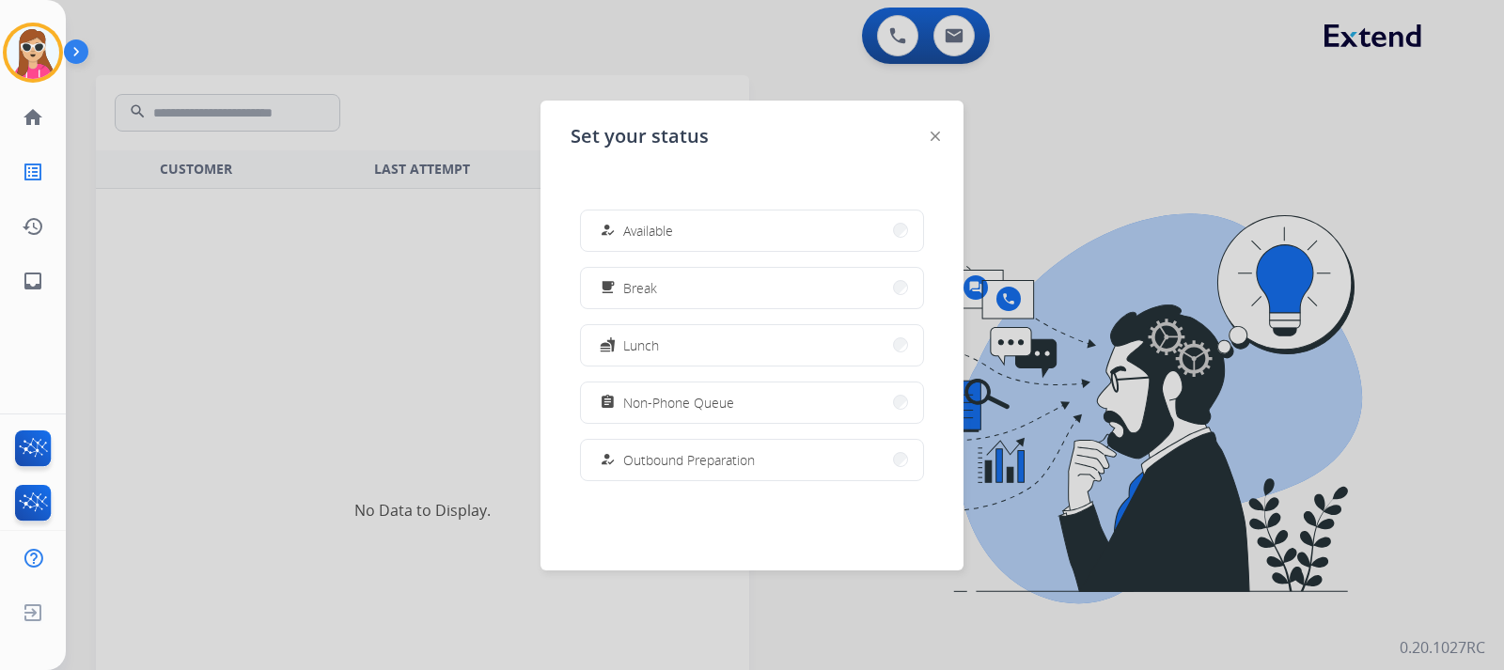
click at [936, 139] on img at bounding box center [934, 136] width 9 height 9
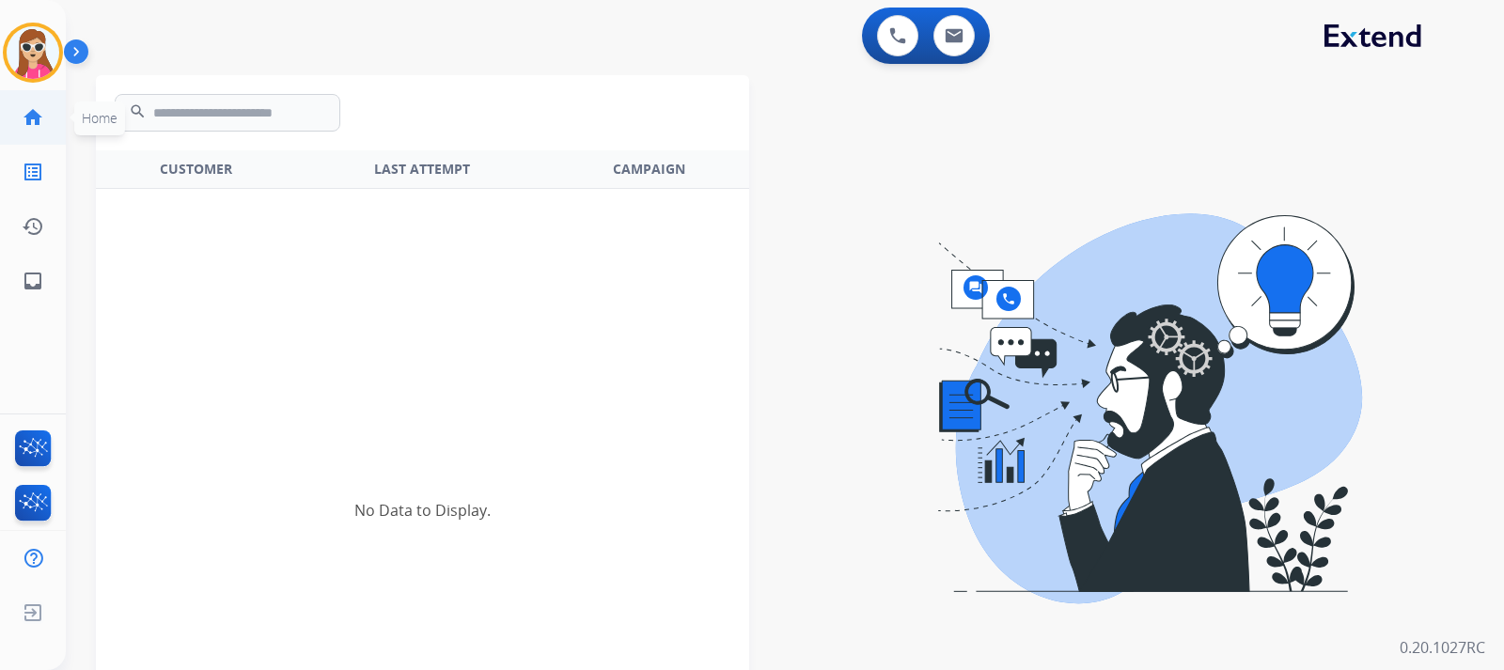
click at [51, 114] on link "home Home" at bounding box center [33, 117] width 53 height 53
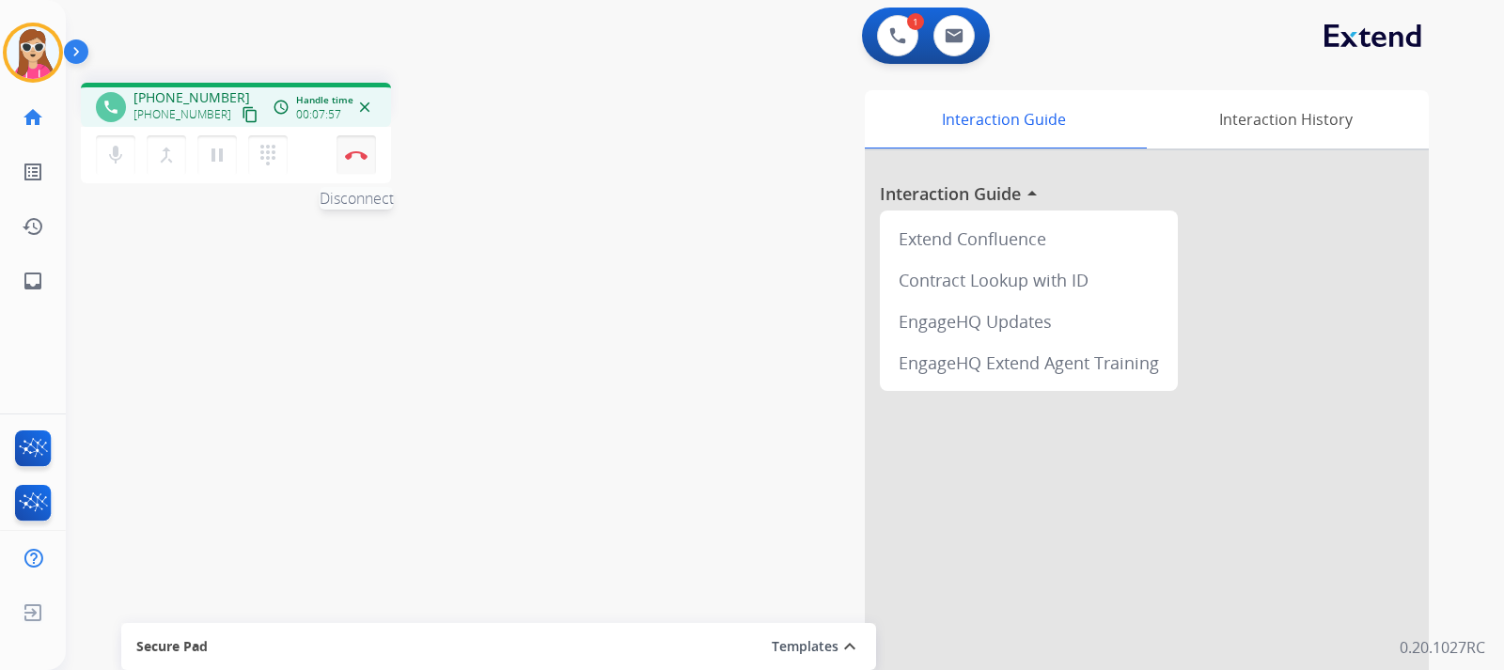
click at [365, 155] on img at bounding box center [356, 154] width 23 height 9
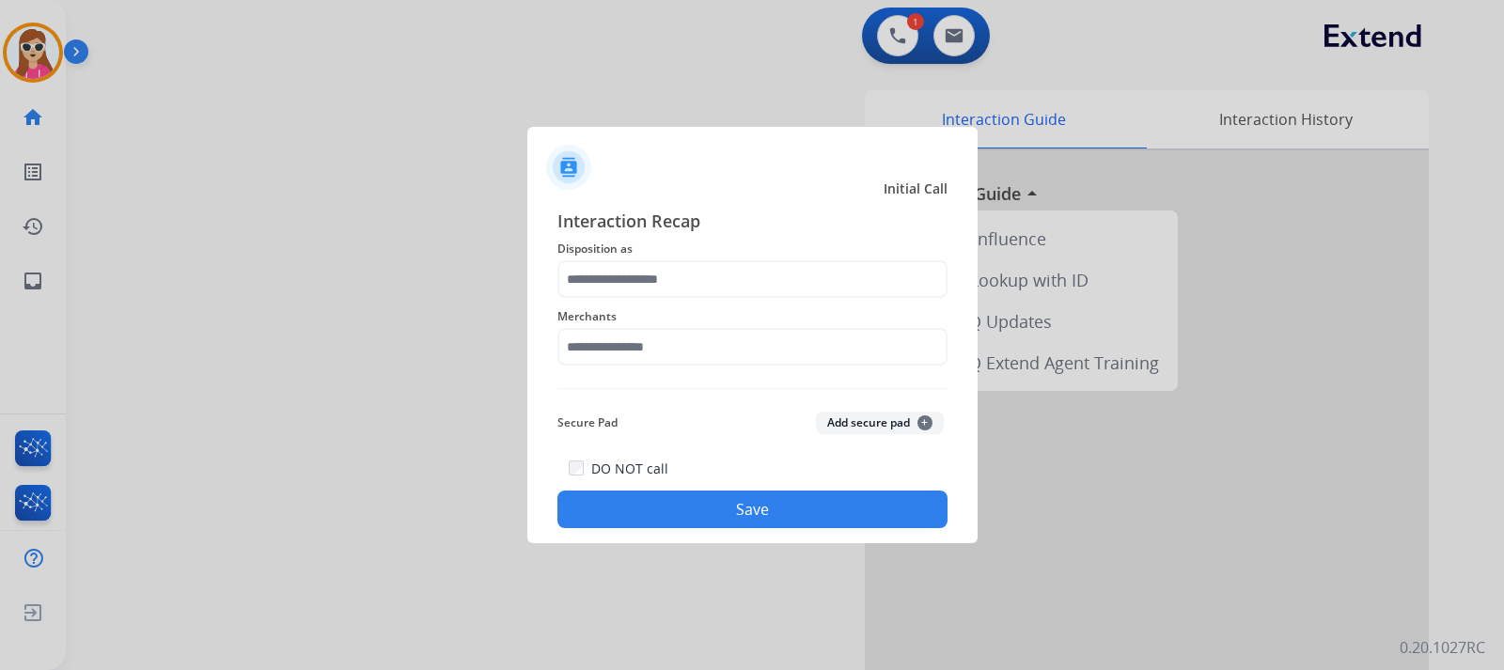
click at [752, 258] on span "Disposition as" at bounding box center [752, 249] width 390 height 23
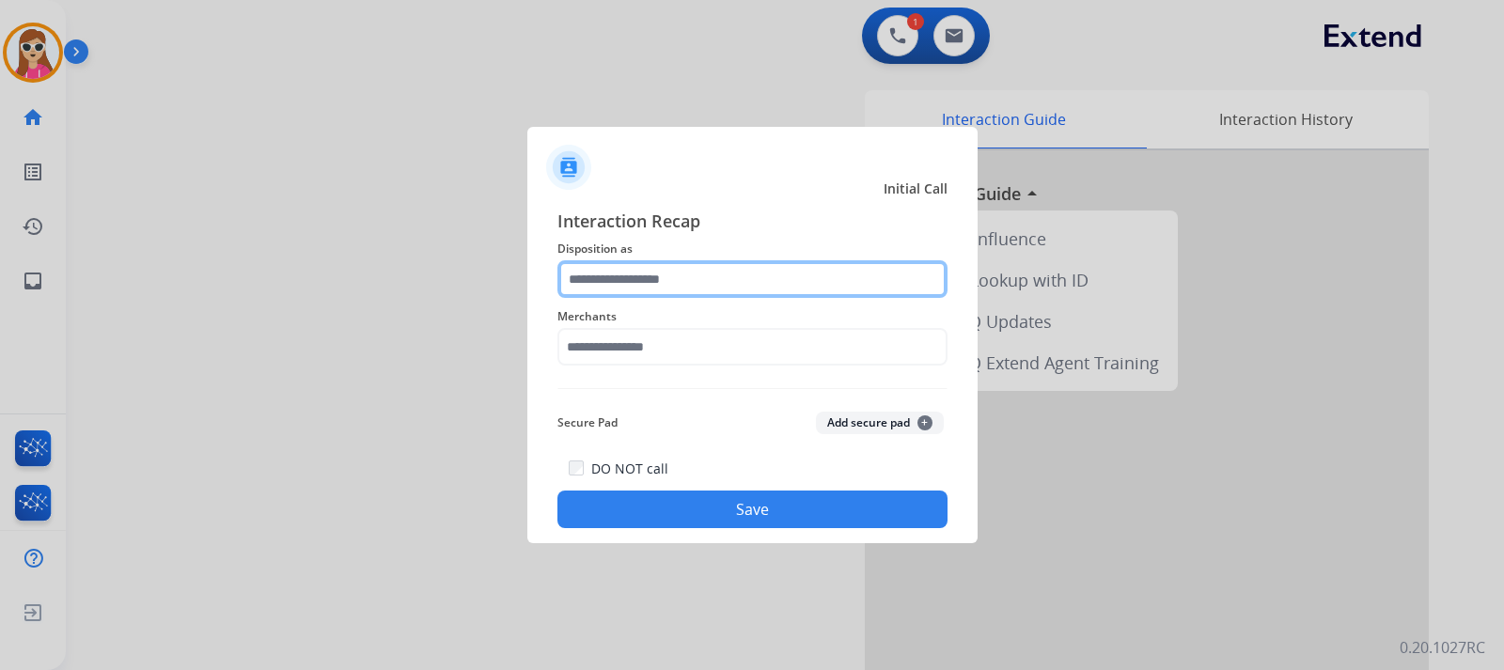
click at [745, 272] on input "text" at bounding box center [752, 279] width 390 height 38
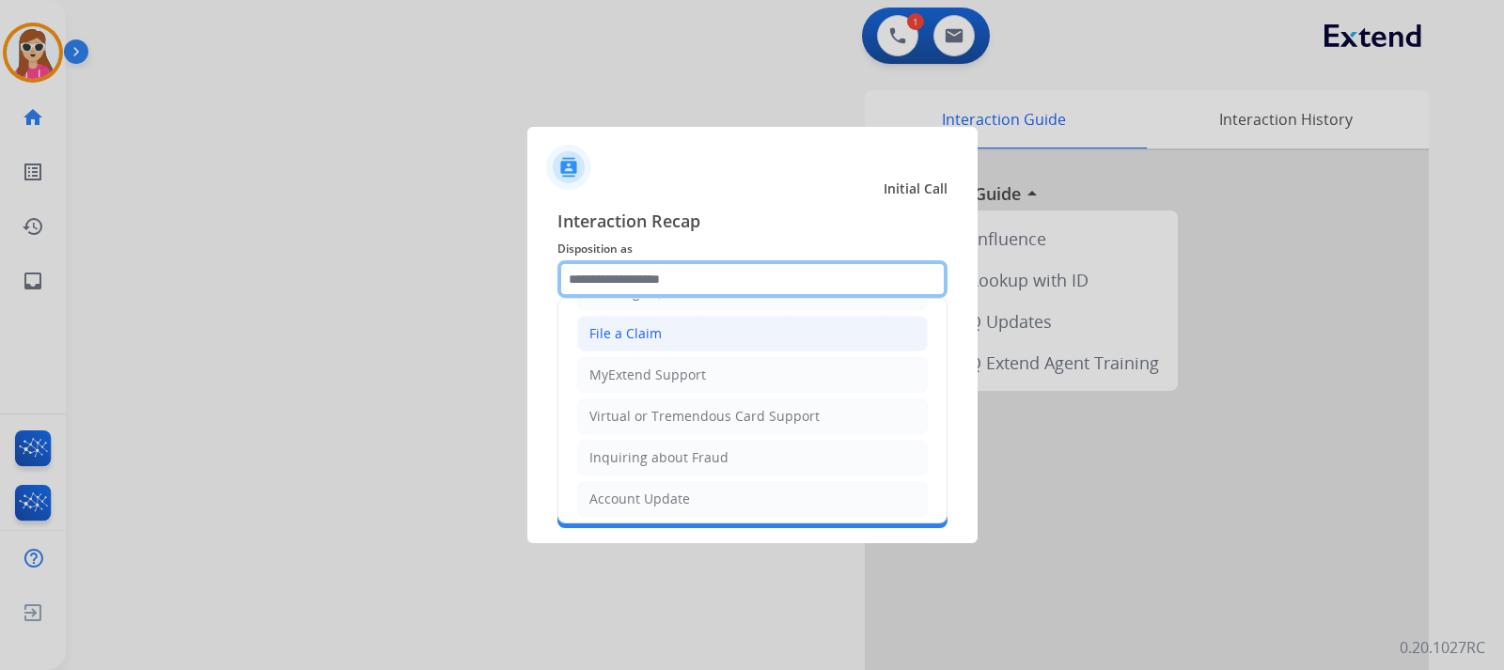
scroll to position [188, 0]
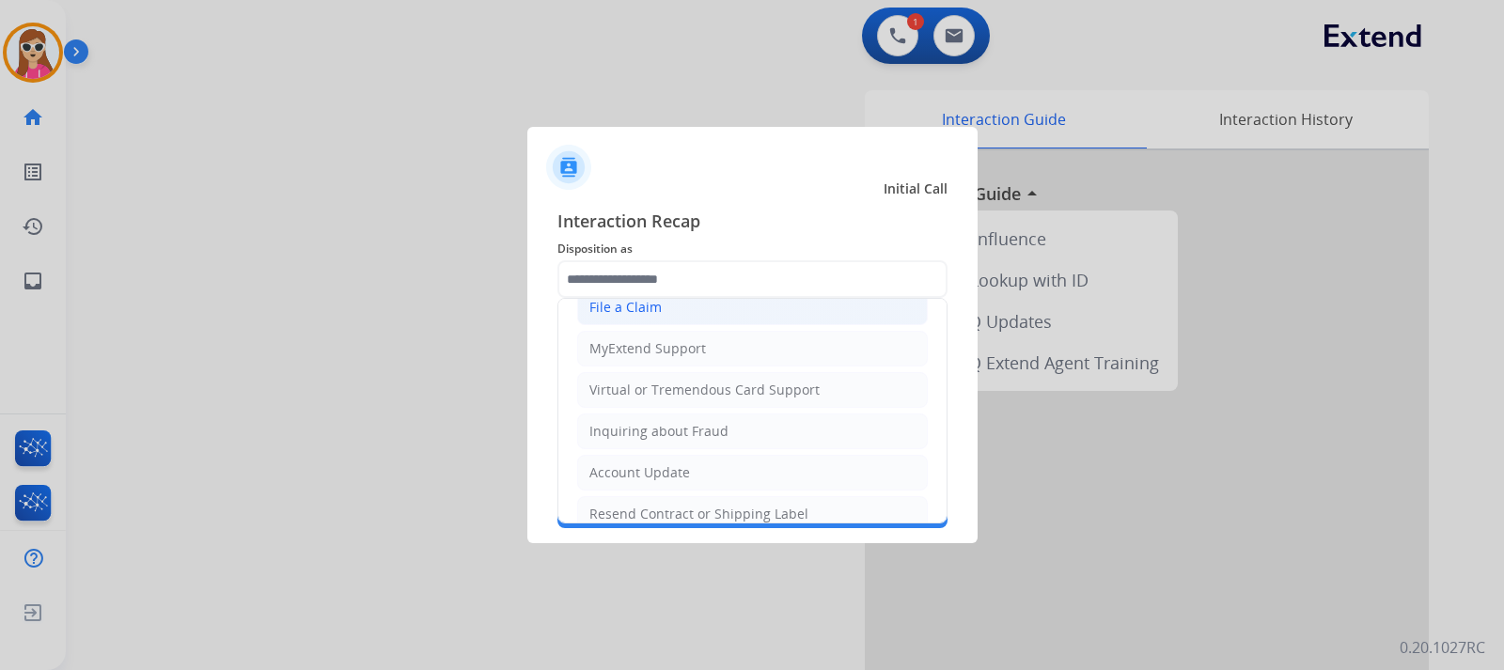
click at [704, 305] on li "File a Claim" at bounding box center [752, 307] width 351 height 36
type input "**********"
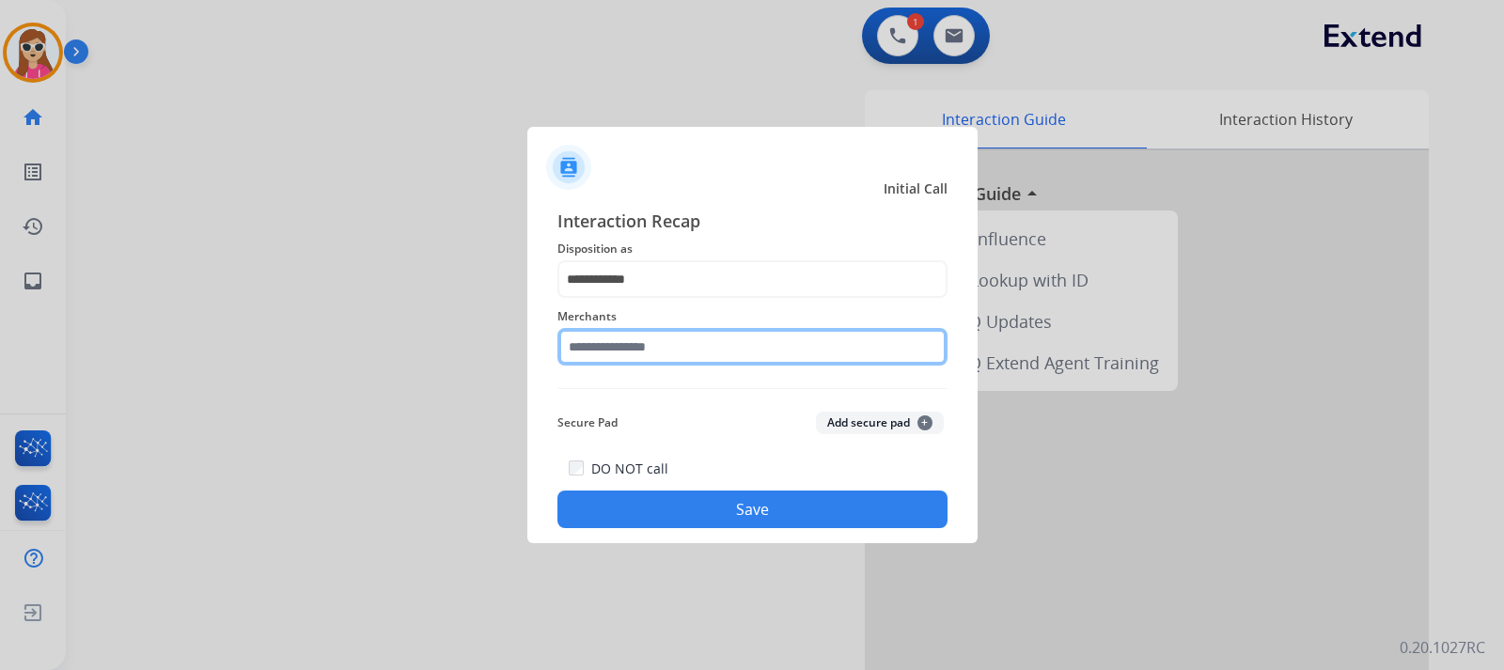
click at [665, 351] on input "text" at bounding box center [752, 347] width 390 height 38
click at [735, 347] on input "text" at bounding box center [752, 347] width 390 height 38
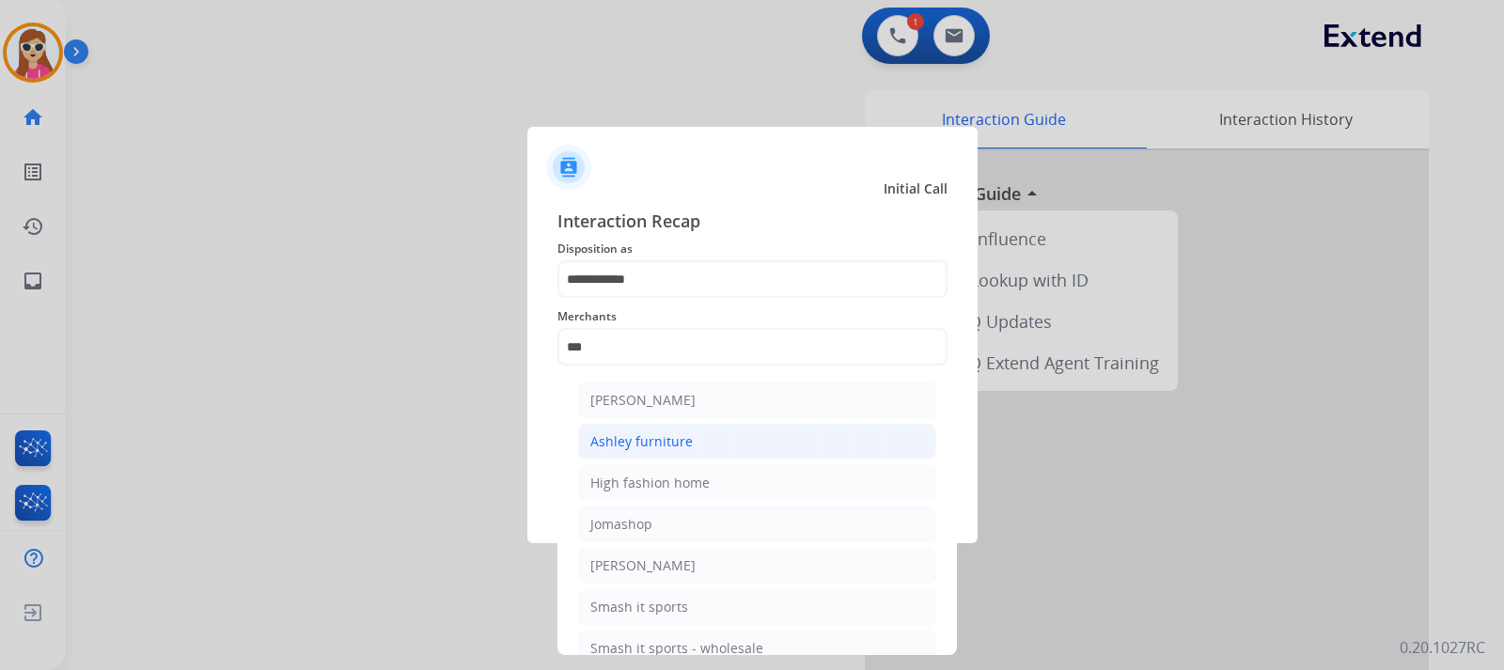
click at [724, 431] on li "Ashley furniture" at bounding box center [757, 442] width 358 height 36
type input "**********"
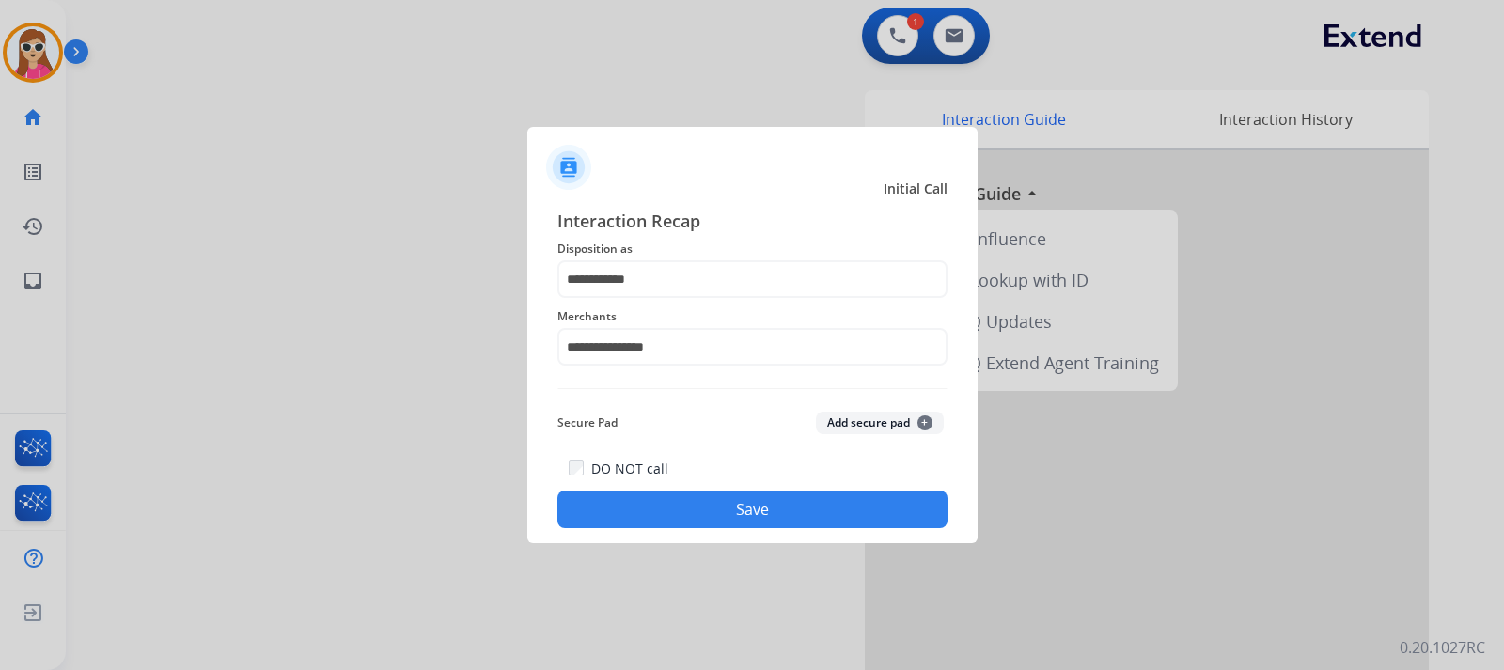
click at [669, 509] on button "Save" at bounding box center [752, 510] width 390 height 38
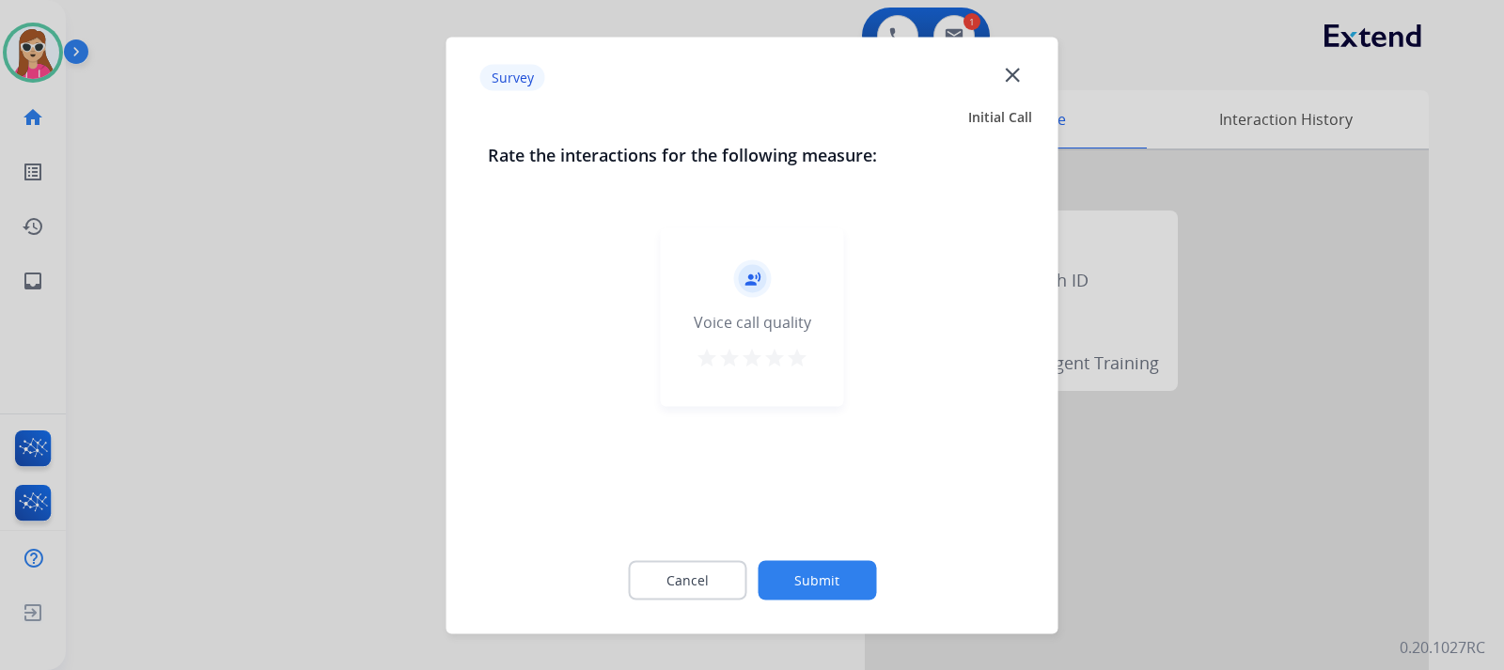
click at [793, 366] on mat-icon "star" at bounding box center [797, 357] width 23 height 23
click at [801, 590] on button "Submit" at bounding box center [817, 579] width 118 height 39
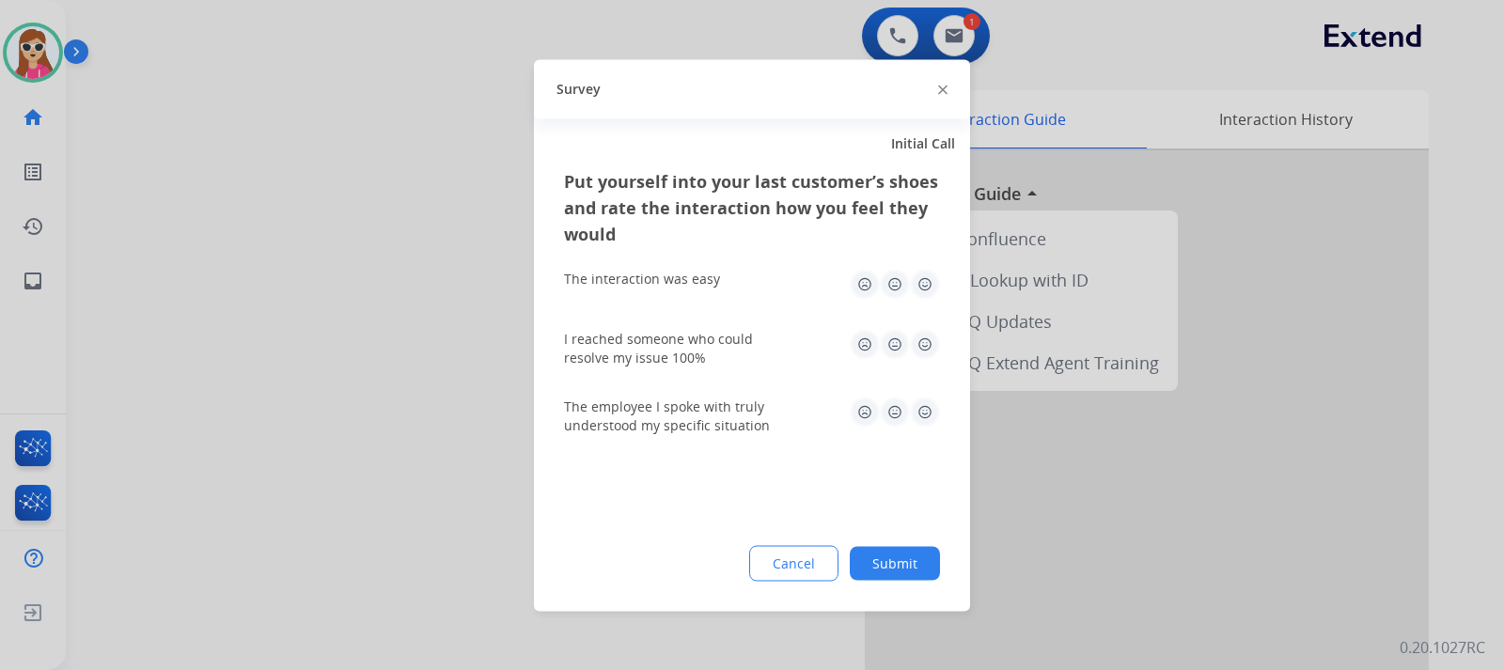
click at [927, 278] on img at bounding box center [925, 284] width 30 height 30
drag, startPoint x: 923, startPoint y: 348, endPoint x: 924, endPoint y: 363, distance: 15.1
click at [923, 349] on img at bounding box center [925, 344] width 30 height 30
click at [931, 400] on img at bounding box center [925, 412] width 30 height 30
click at [924, 555] on button "Submit" at bounding box center [895, 563] width 90 height 34
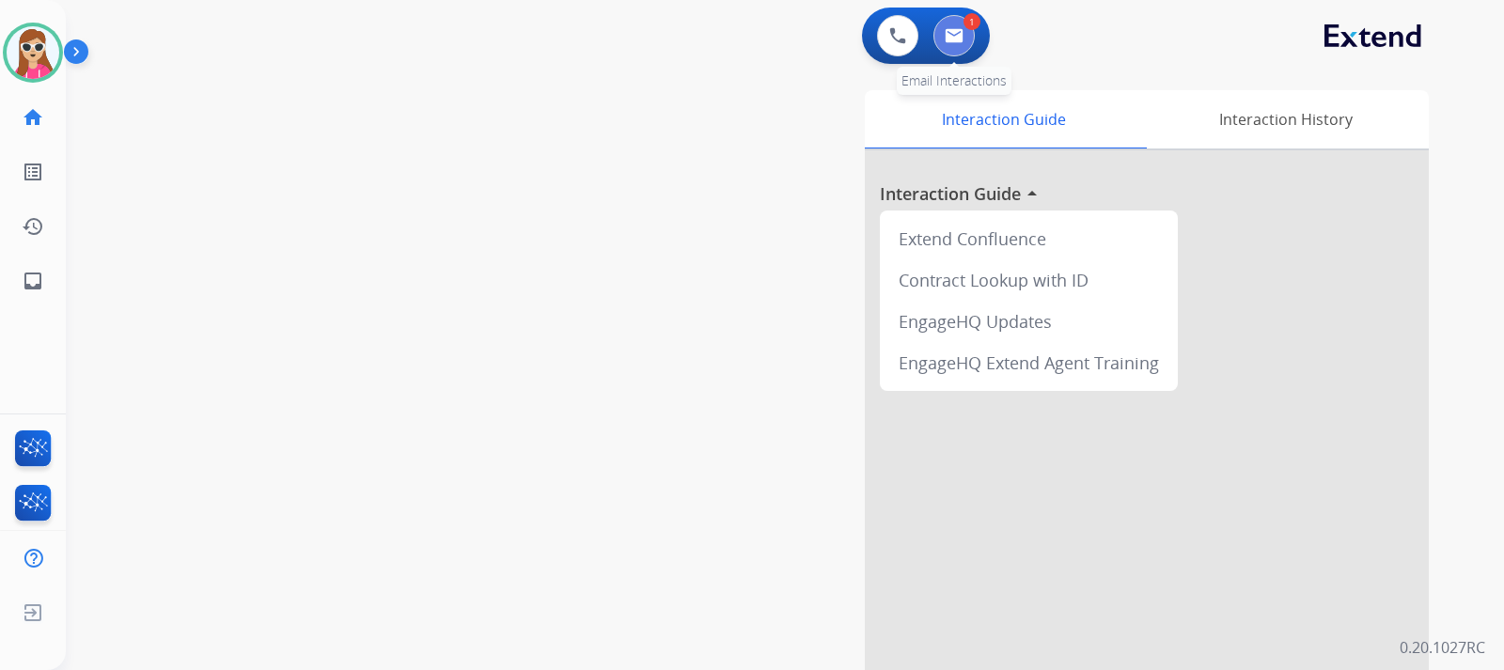
click at [953, 32] on img at bounding box center [954, 35] width 19 height 15
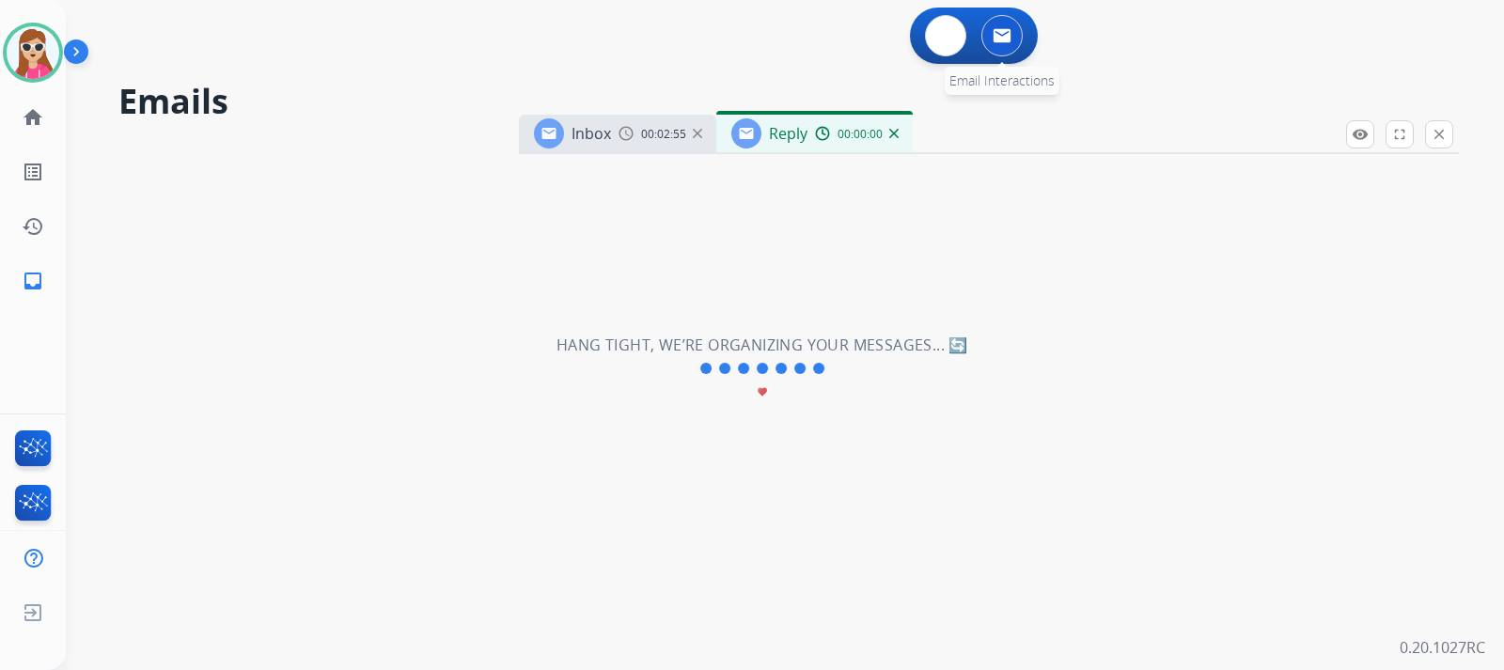
select select "**********"
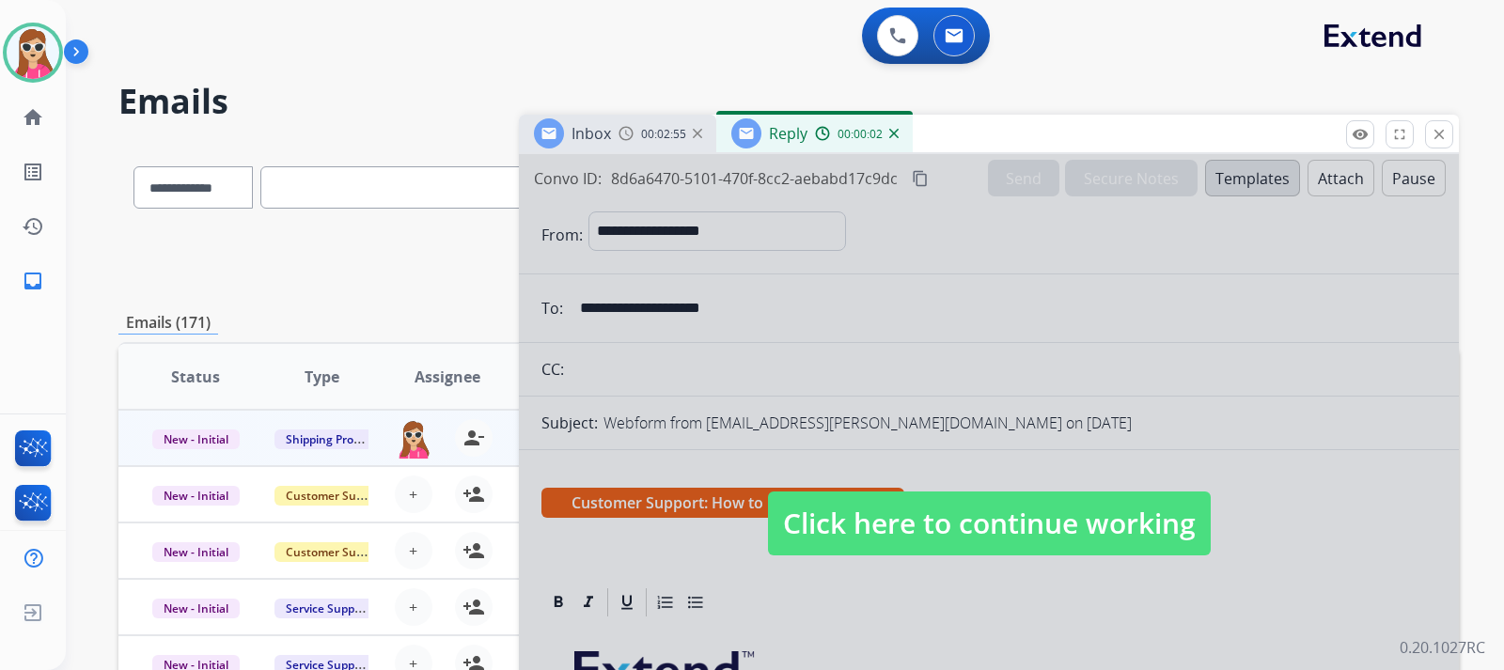
click at [863, 477] on div at bounding box center [989, 505] width 940 height 702
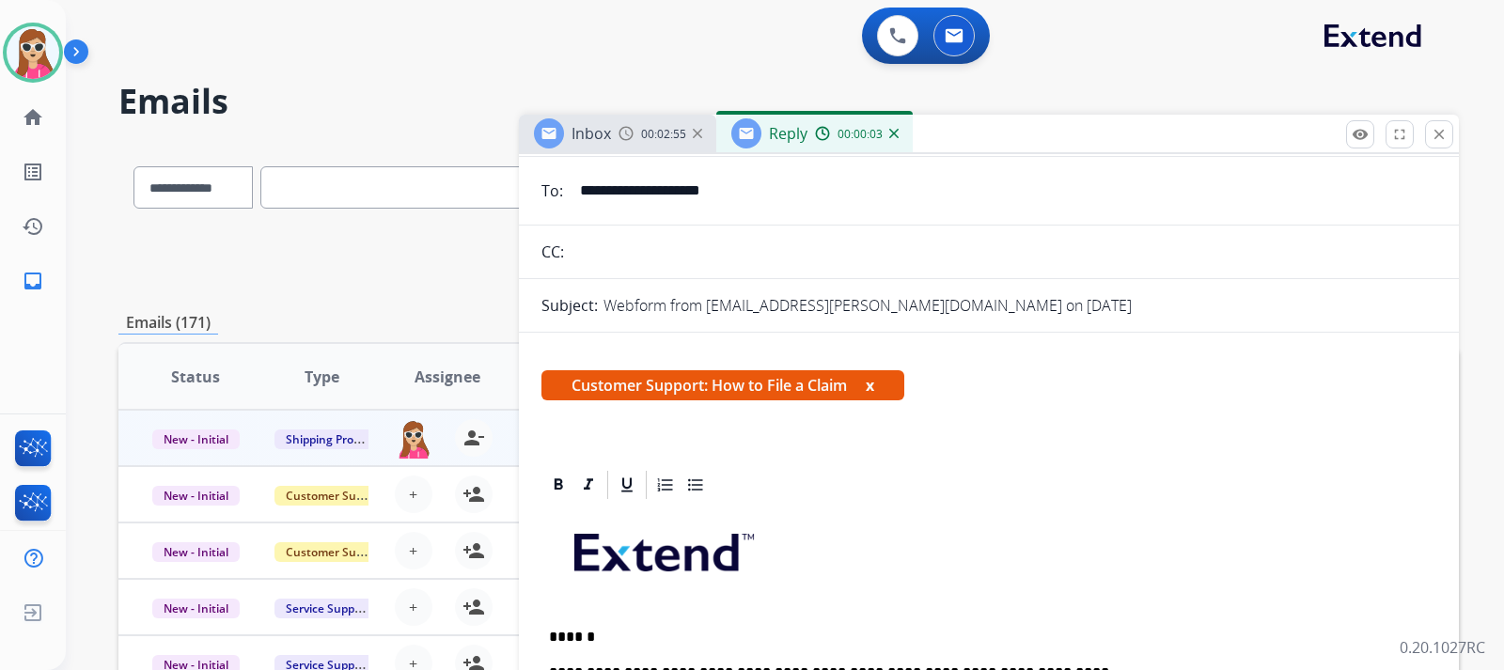
scroll to position [376, 0]
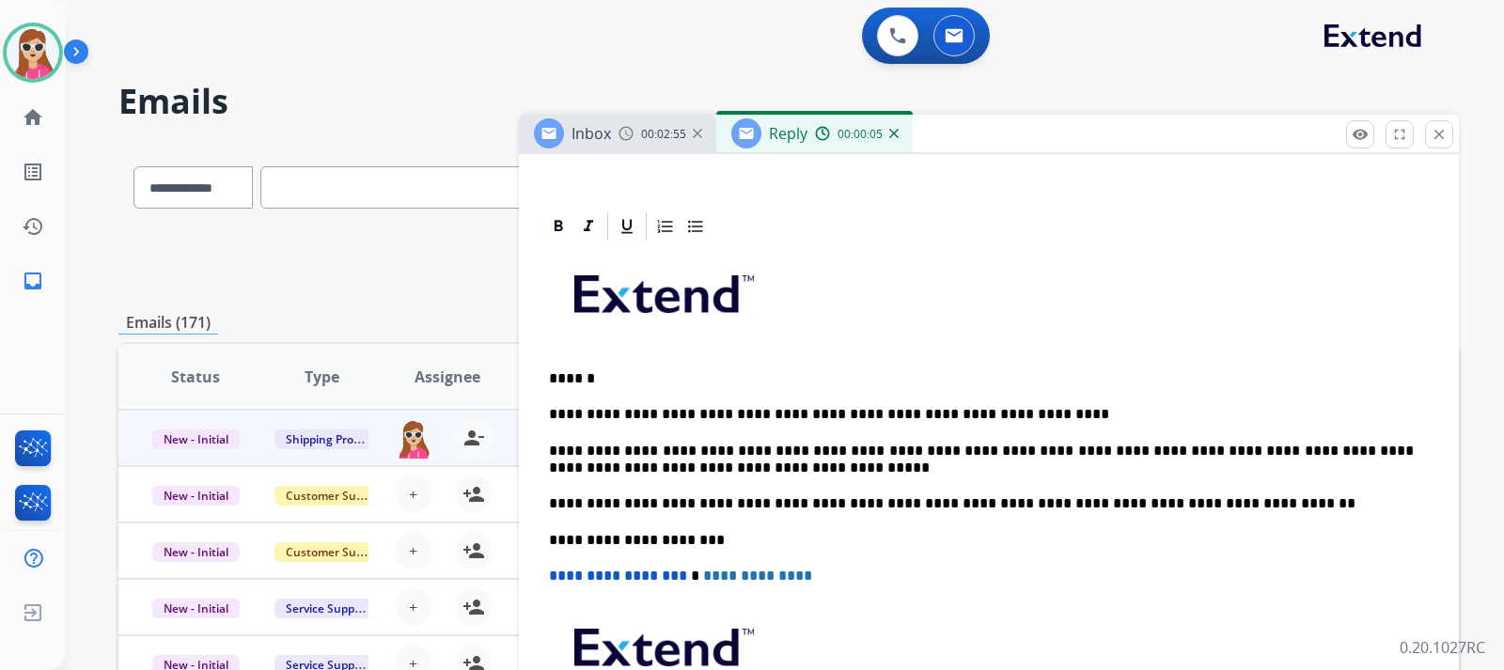
click at [1020, 409] on p "**********" at bounding box center [981, 414] width 865 height 17
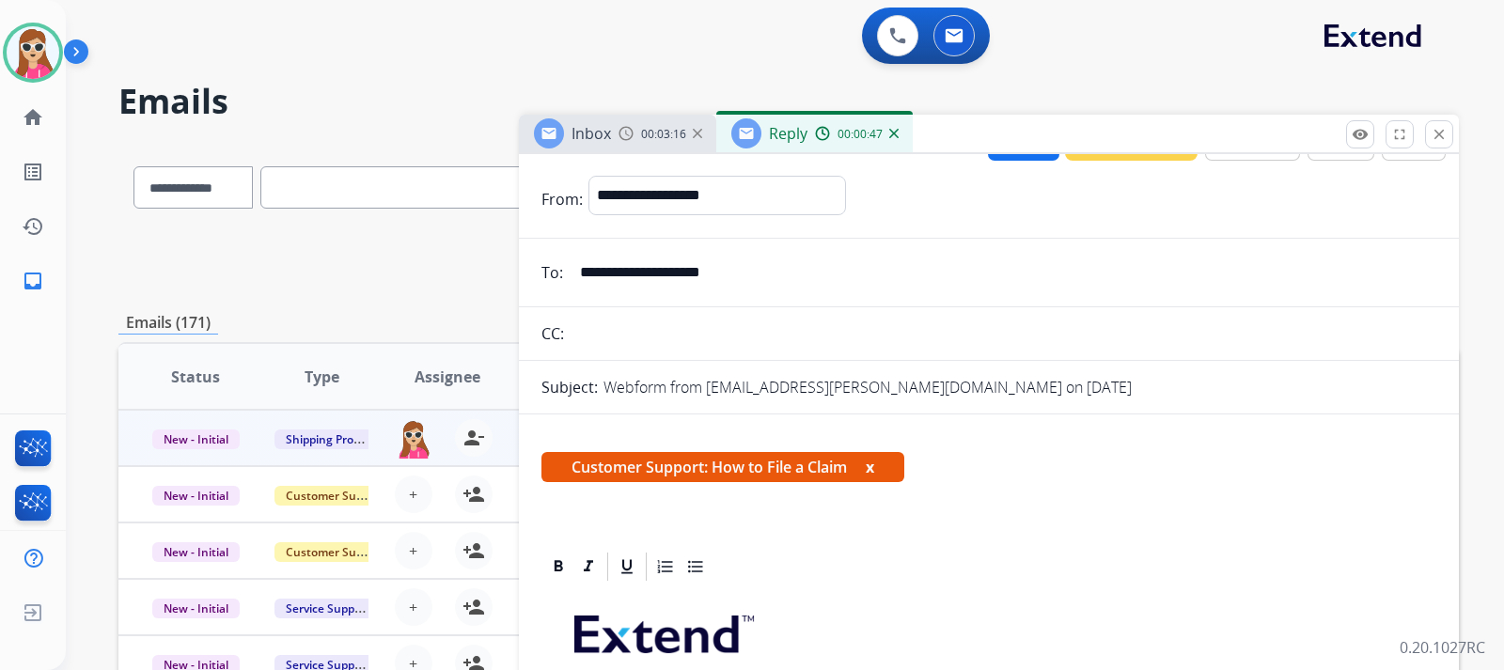
scroll to position [0, 0]
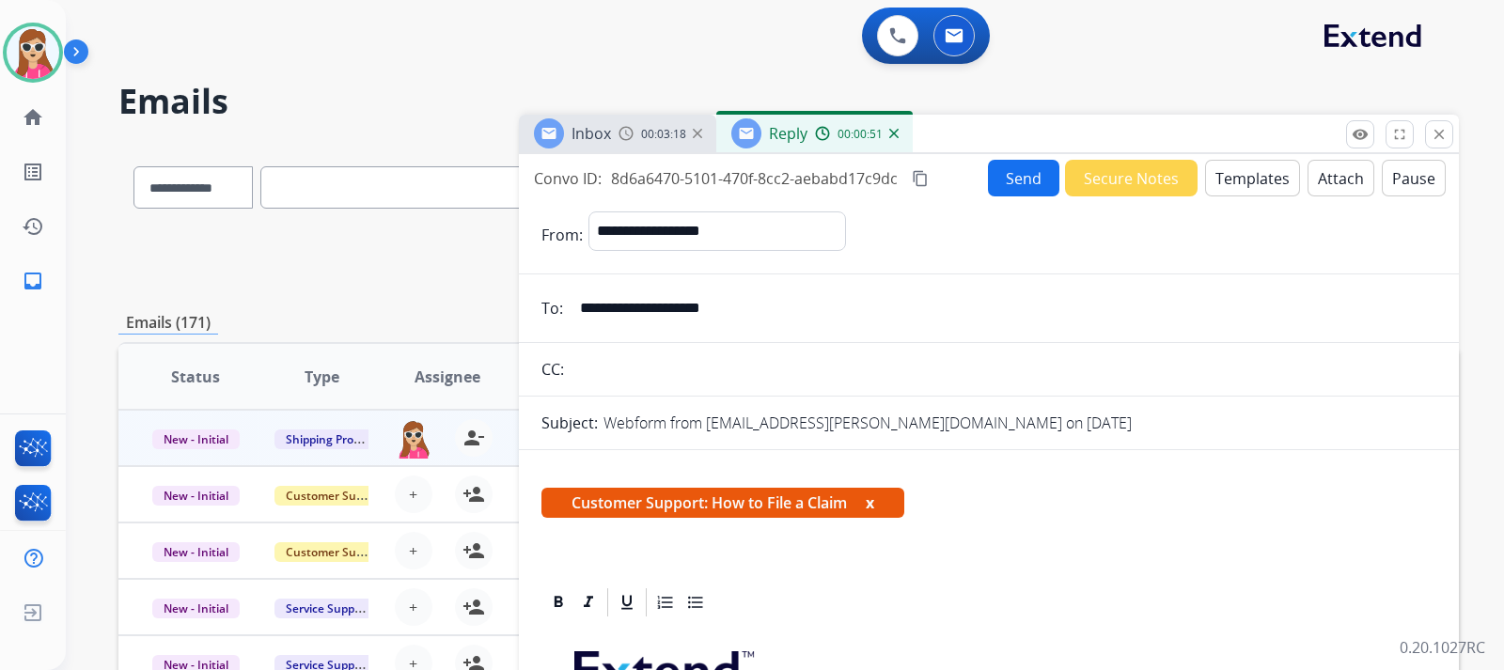
drag, startPoint x: 764, startPoint y: 315, endPoint x: 576, endPoint y: 294, distance: 189.1
click at [576, 291] on input "**********" at bounding box center [1003, 308] width 868 height 38
click at [1024, 167] on button "Send" at bounding box center [1023, 178] width 71 height 37
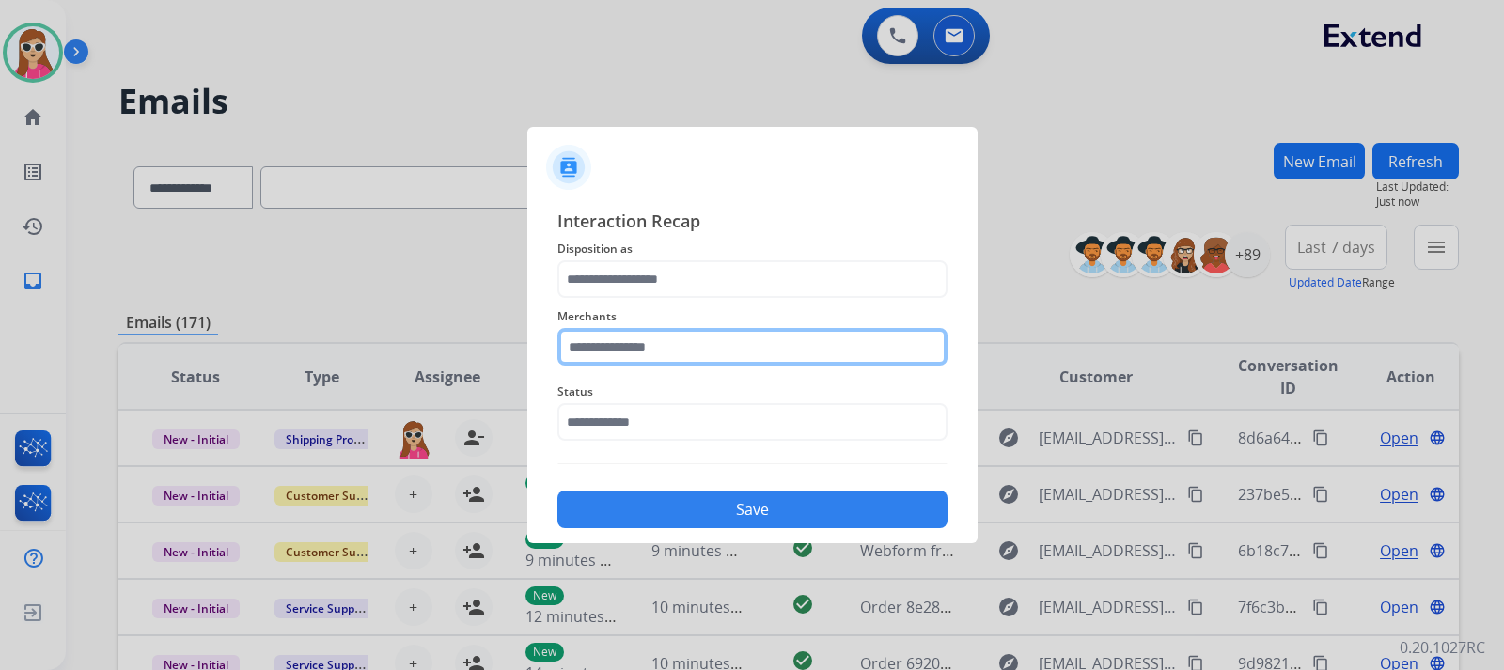
click at [706, 357] on input "text" at bounding box center [752, 347] width 390 height 38
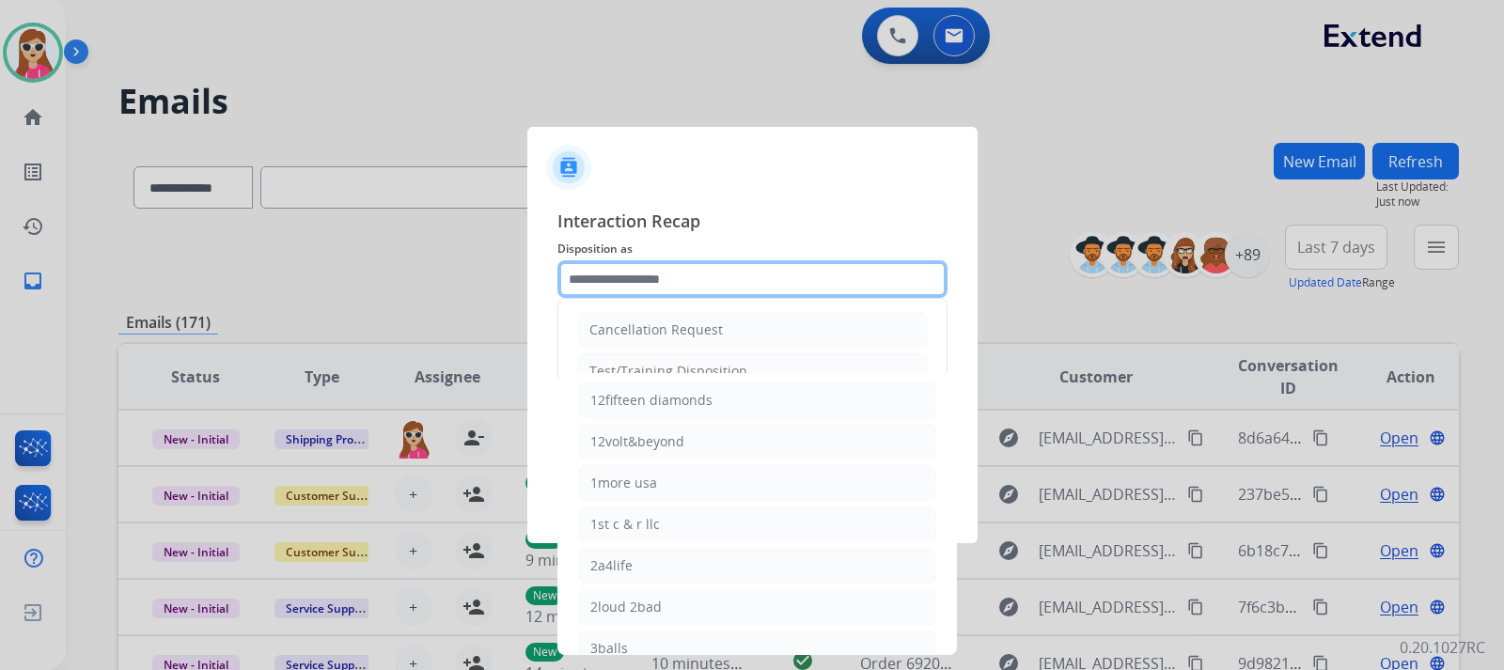
click at [687, 280] on input "text" at bounding box center [752, 279] width 390 height 38
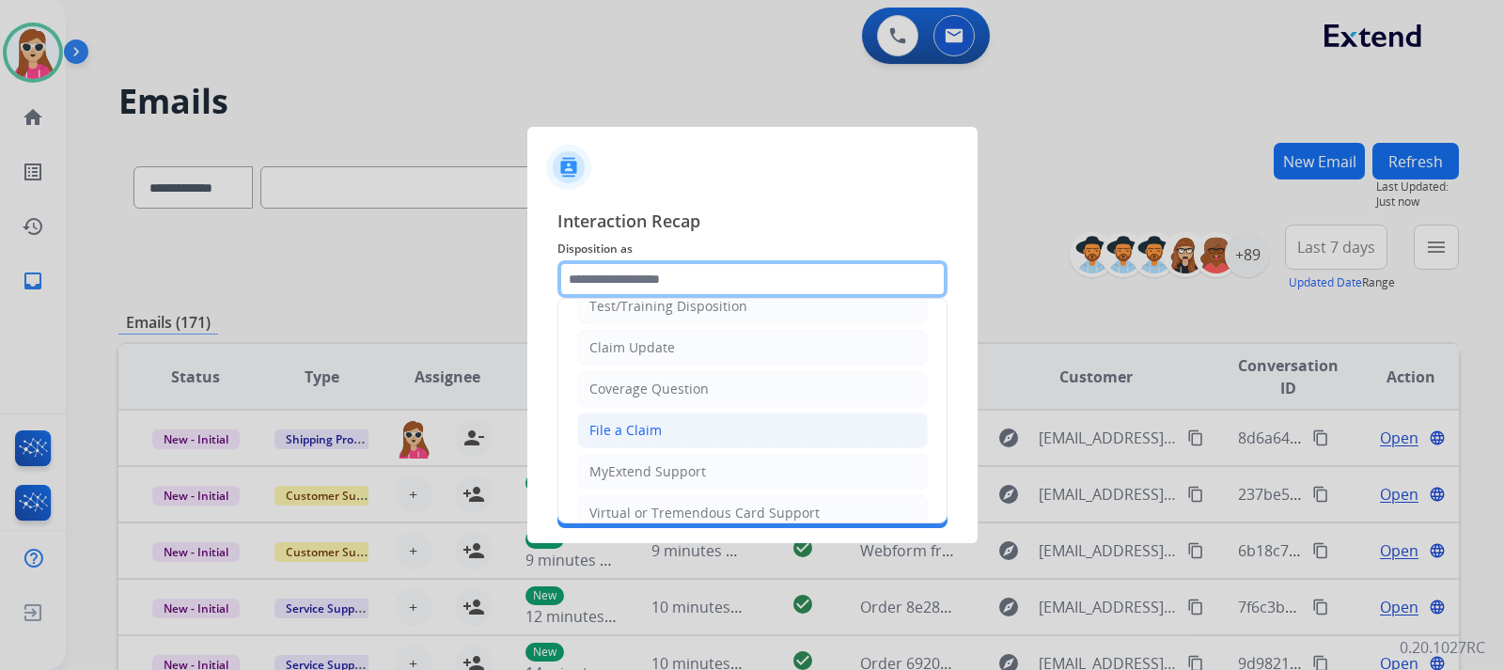
scroll to position [94, 0]
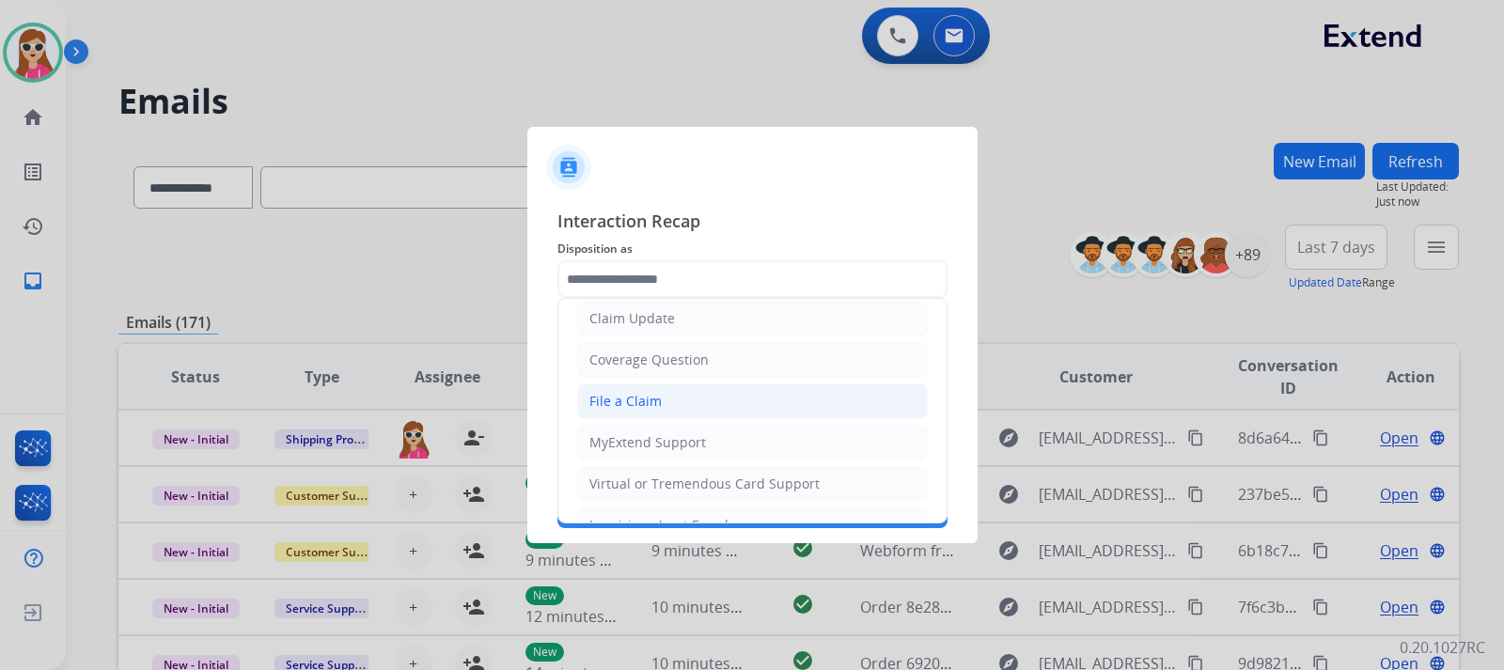
click at [721, 411] on li "File a Claim" at bounding box center [752, 401] width 351 height 36
type input "**********"
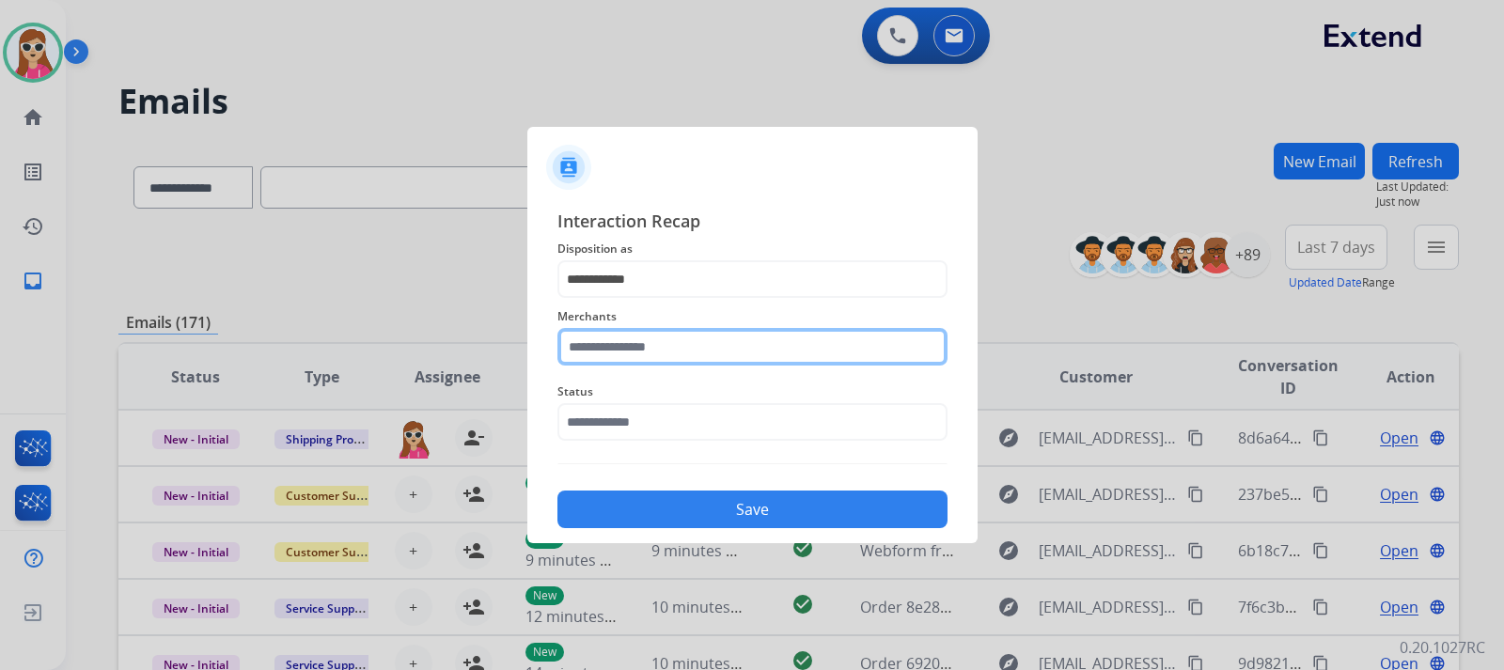
click at [707, 346] on input "text" at bounding box center [752, 347] width 390 height 38
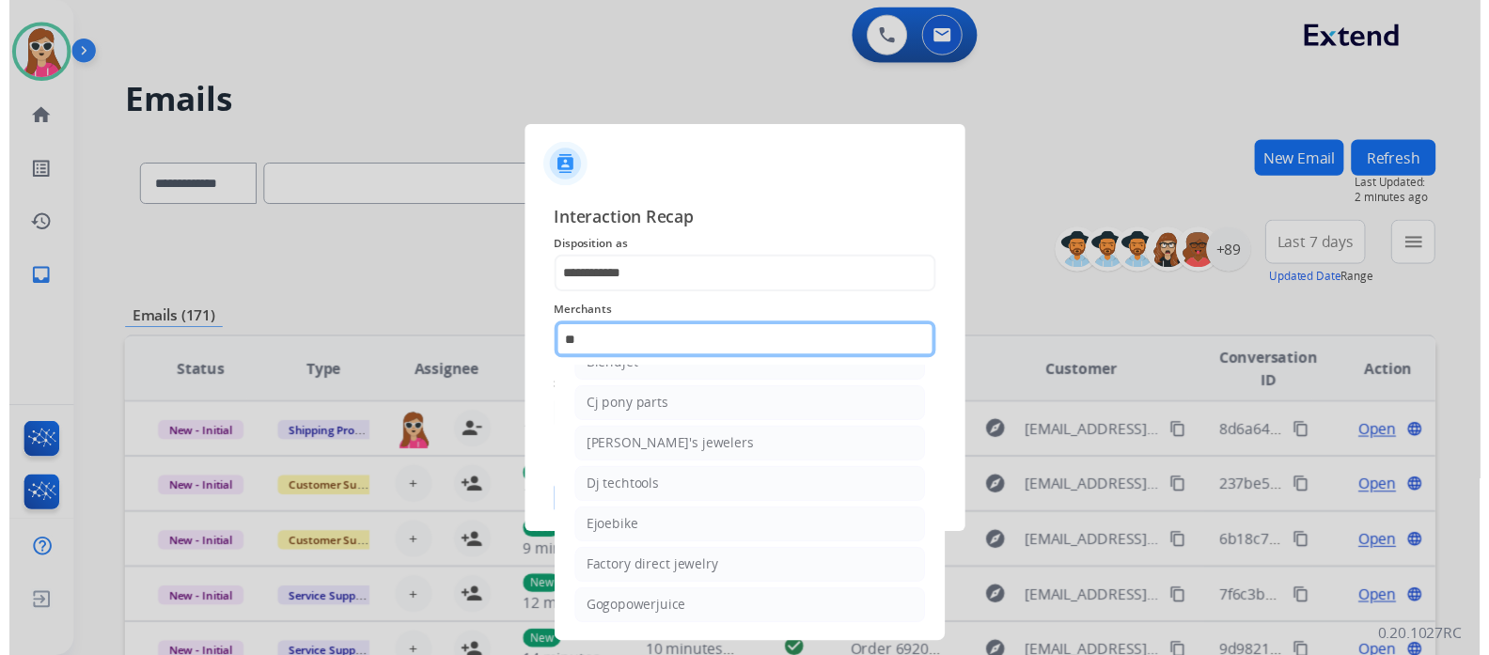
scroll to position [0, 0]
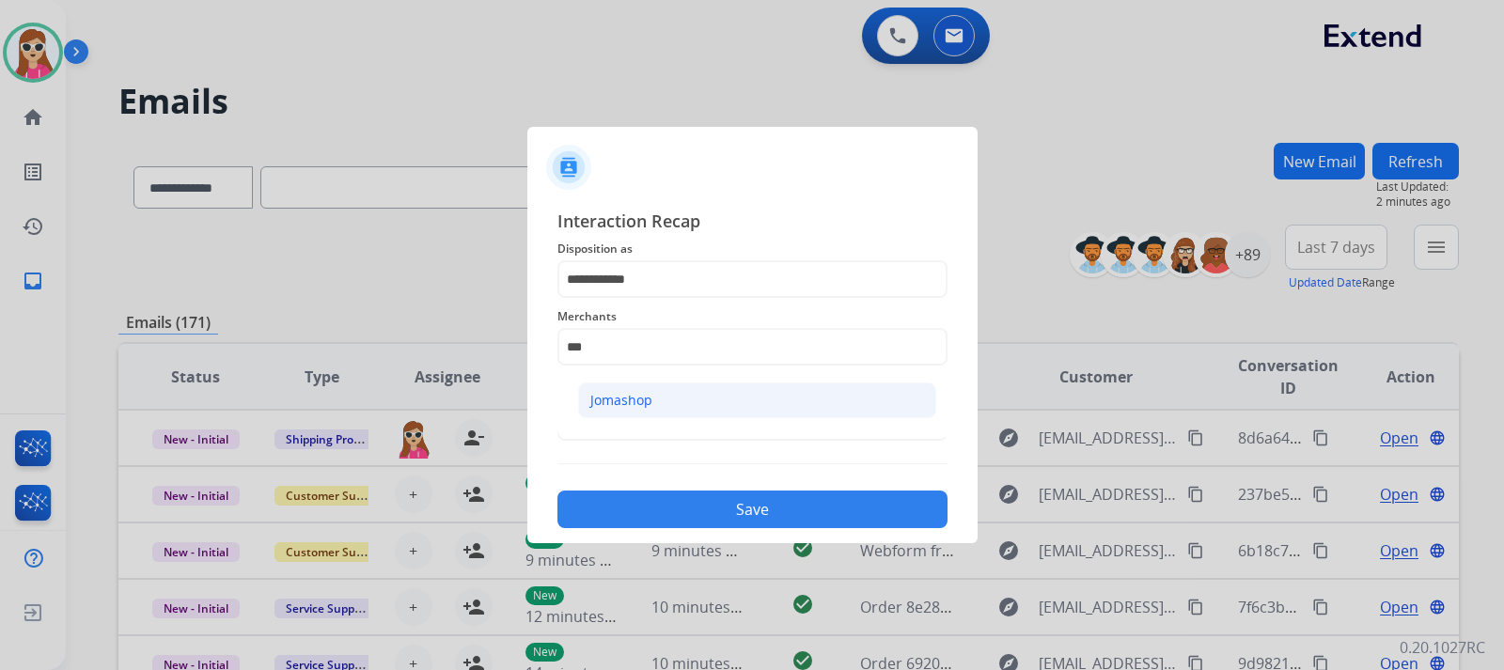
click at [767, 405] on li "Jomashop" at bounding box center [757, 401] width 358 height 36
type input "********"
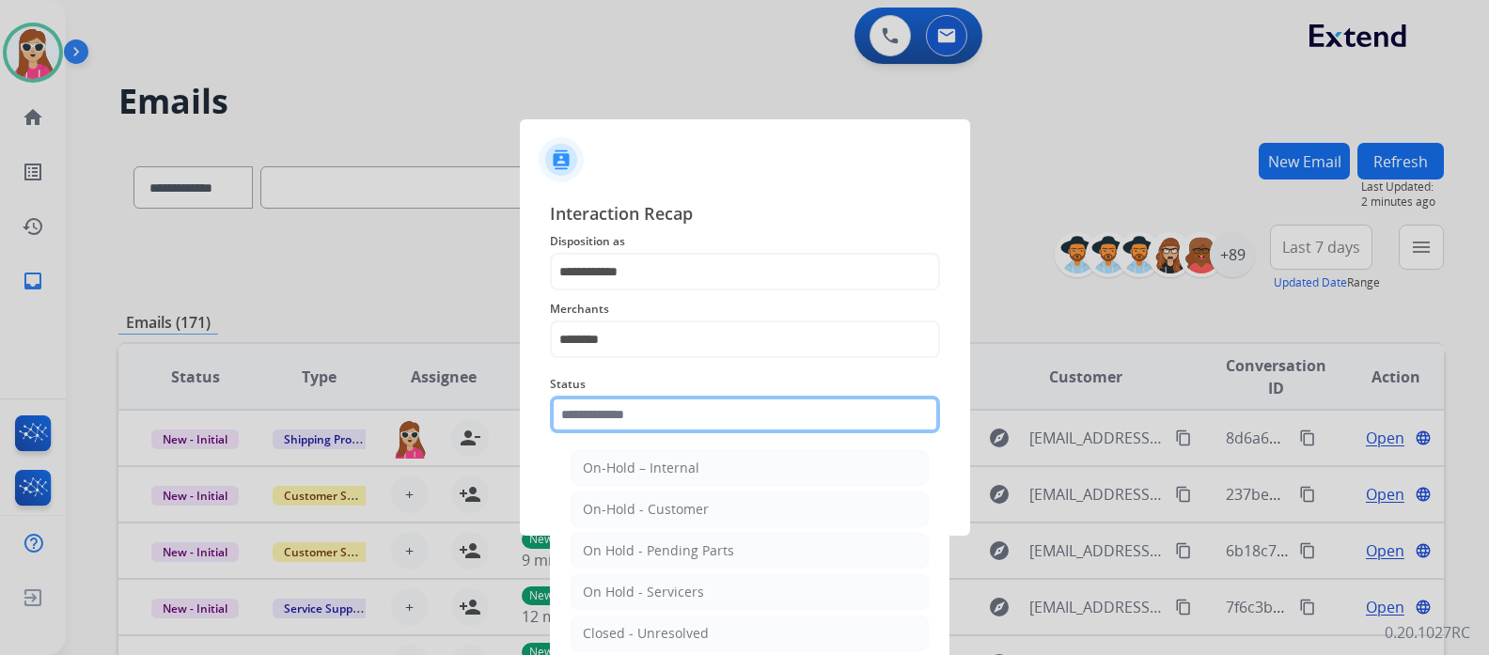
click at [650, 440] on div "Status On-Hold – Internal On-Hold - Customer On Hold - Pending Parts On Hold - …" at bounding box center [745, 403] width 390 height 75
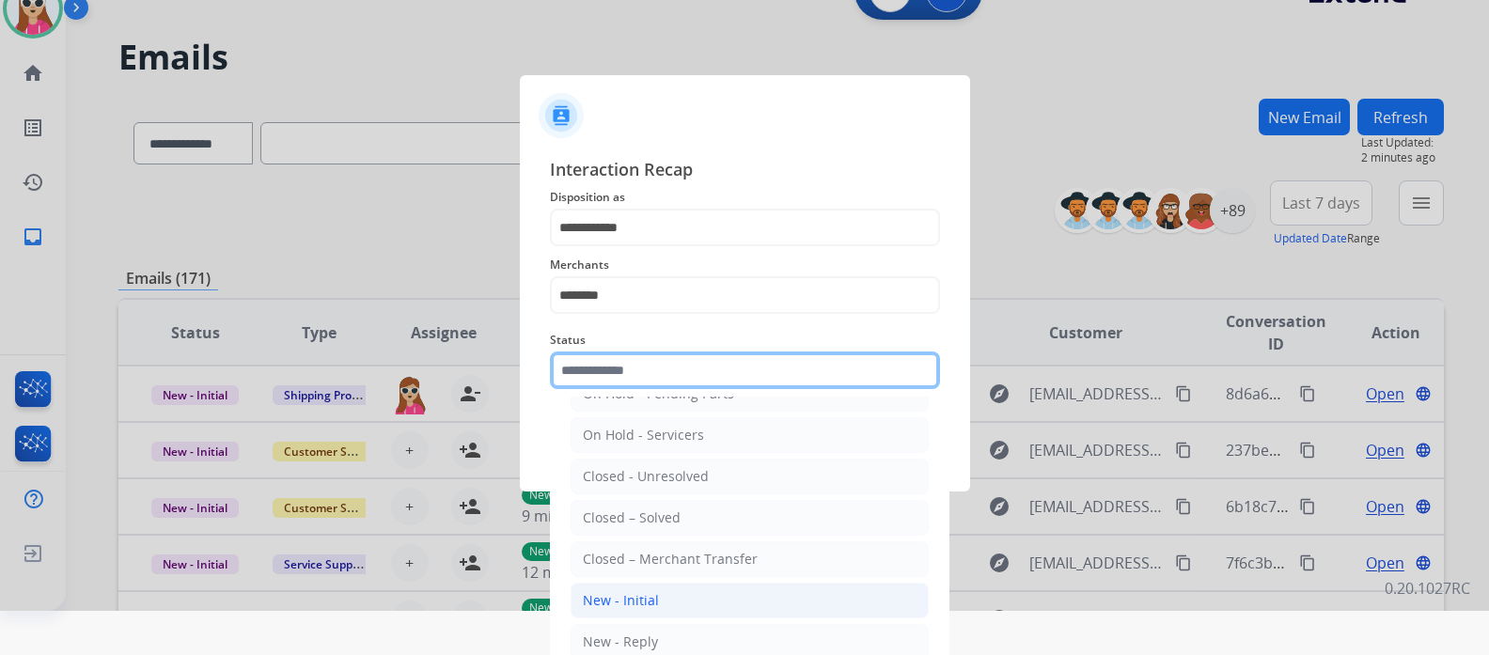
scroll to position [68, 0]
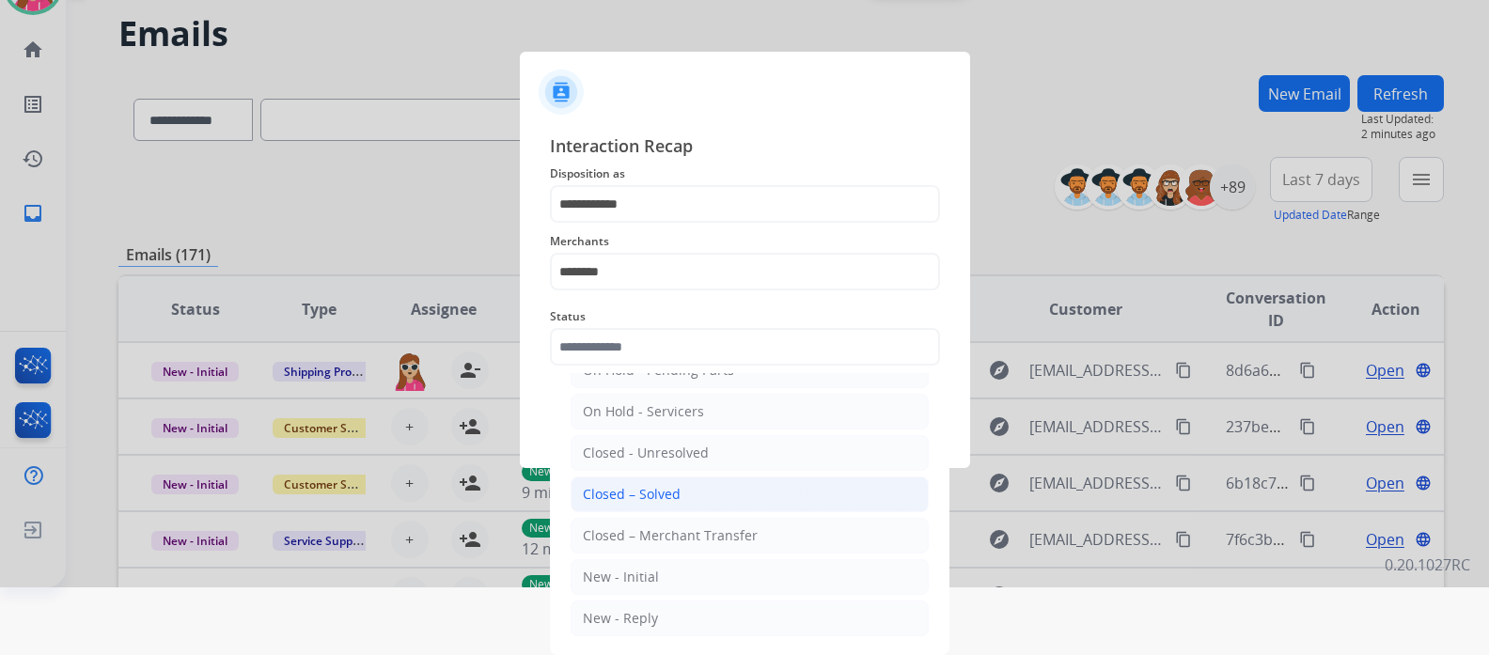
click at [700, 485] on li "Closed – Solved" at bounding box center [750, 495] width 358 height 36
type input "**********"
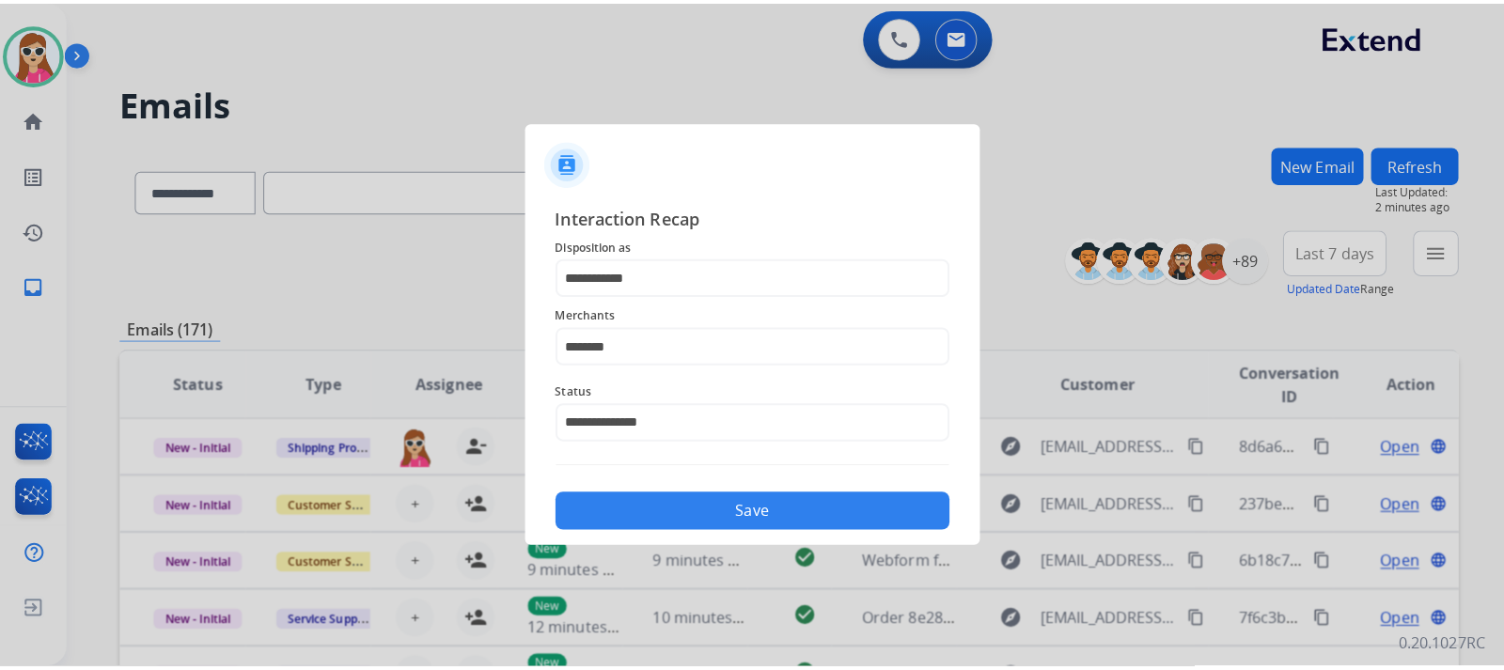
scroll to position [0, 0]
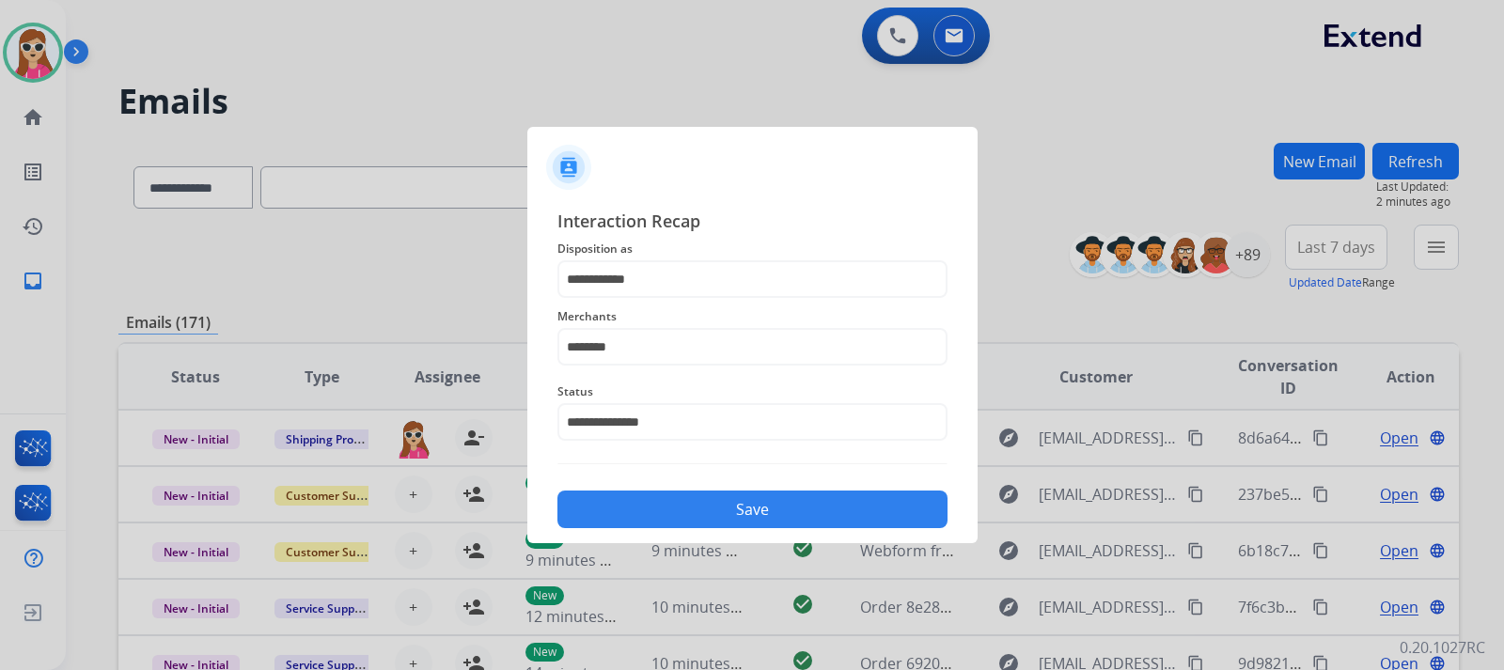
click at [694, 509] on button "Save" at bounding box center [752, 510] width 390 height 38
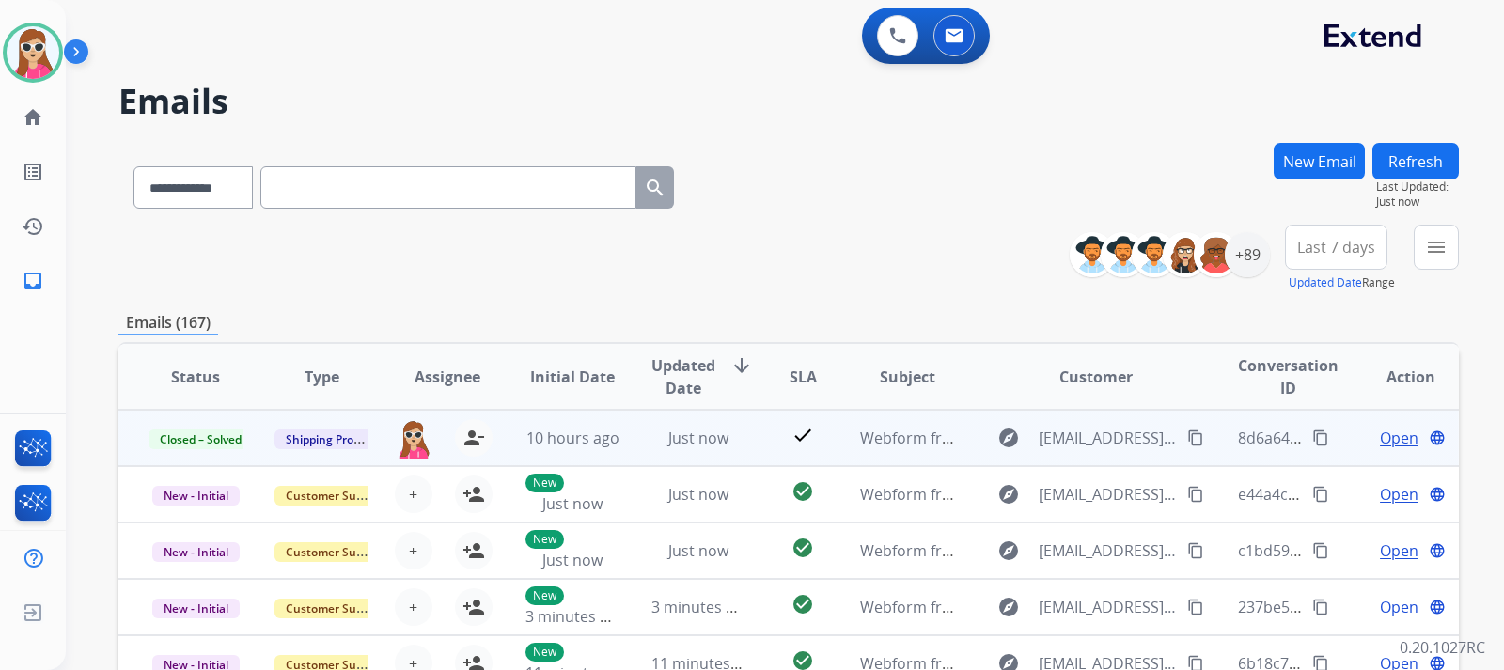
scroll to position [2, 0]
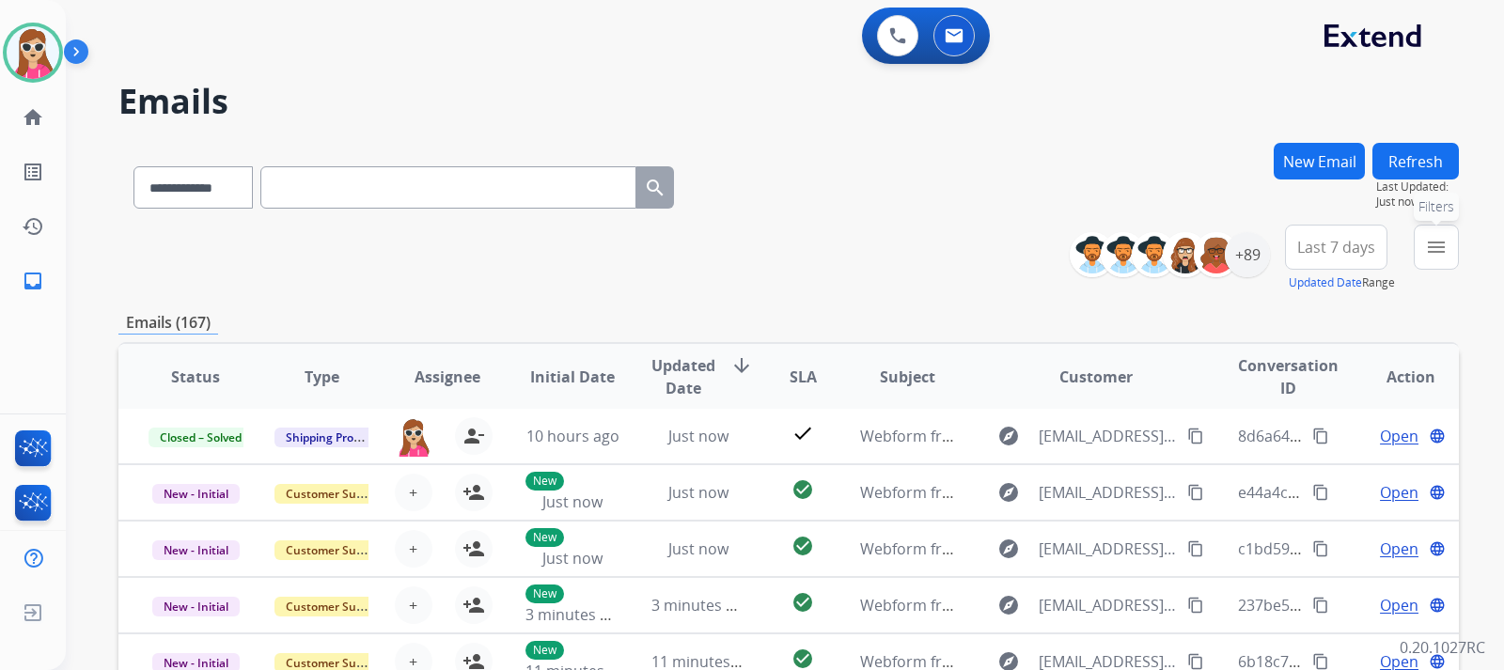
click at [1446, 250] on mat-icon "menu" at bounding box center [1436, 247] width 23 height 23
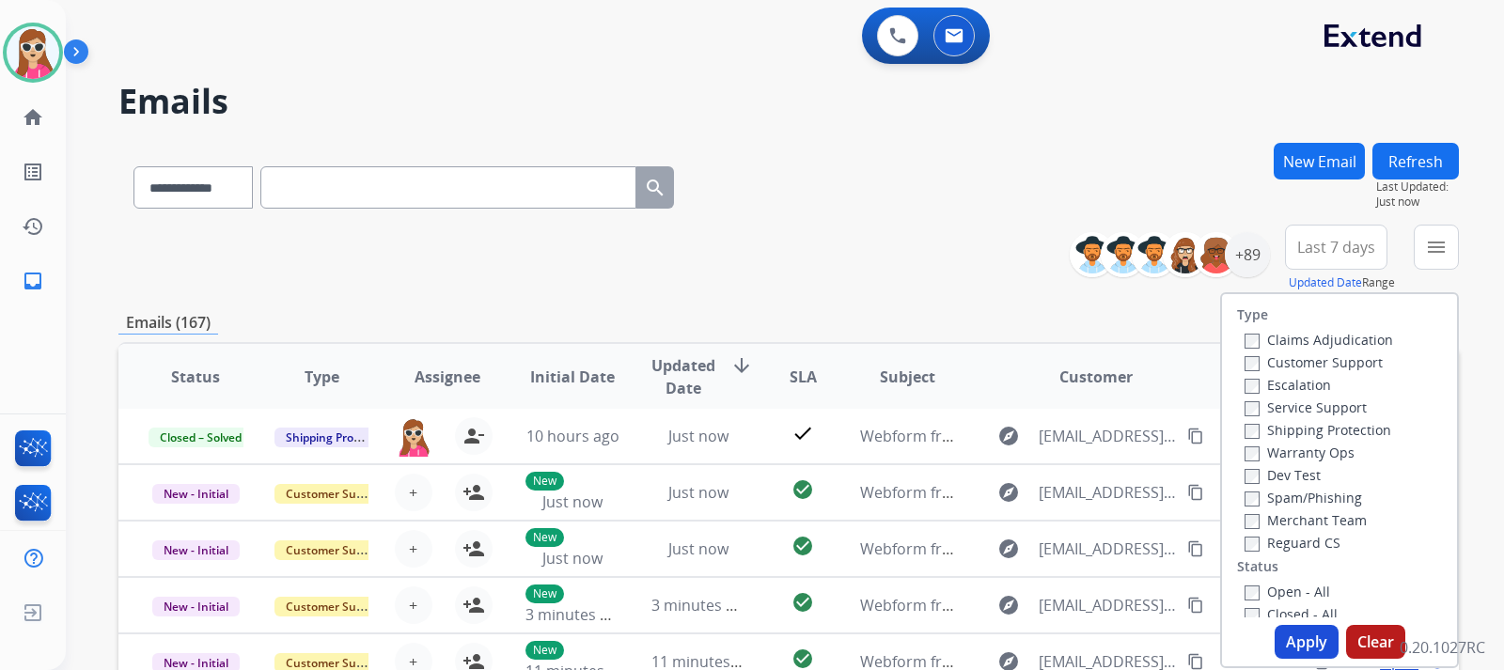
click at [1351, 354] on label "Customer Support" at bounding box center [1313, 362] width 138 height 18
click at [1338, 424] on label "Shipping Protection" at bounding box center [1317, 430] width 147 height 18
click at [1314, 540] on label "Reguard CS" at bounding box center [1292, 543] width 96 height 18
click at [1301, 587] on label "Open - All" at bounding box center [1287, 592] width 86 height 18
click at [1298, 637] on button "Apply" at bounding box center [1306, 642] width 64 height 34
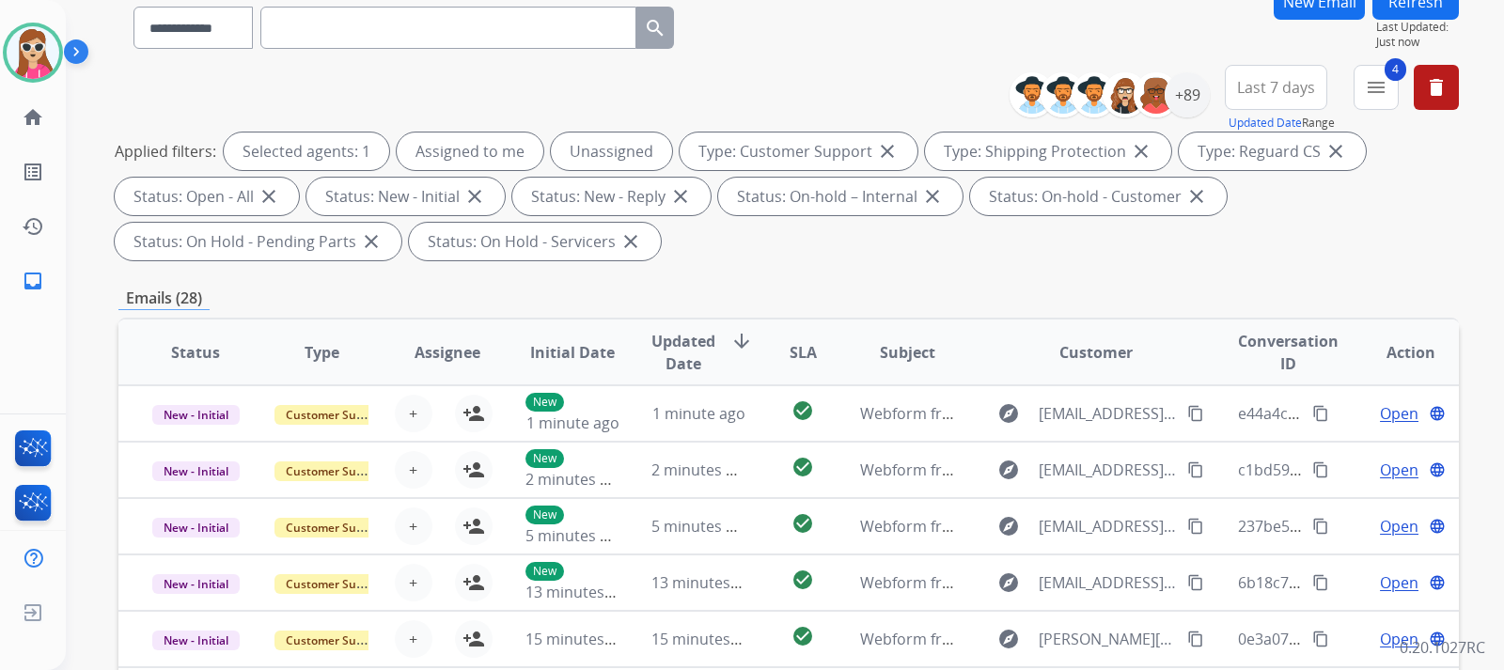
scroll to position [0, 0]
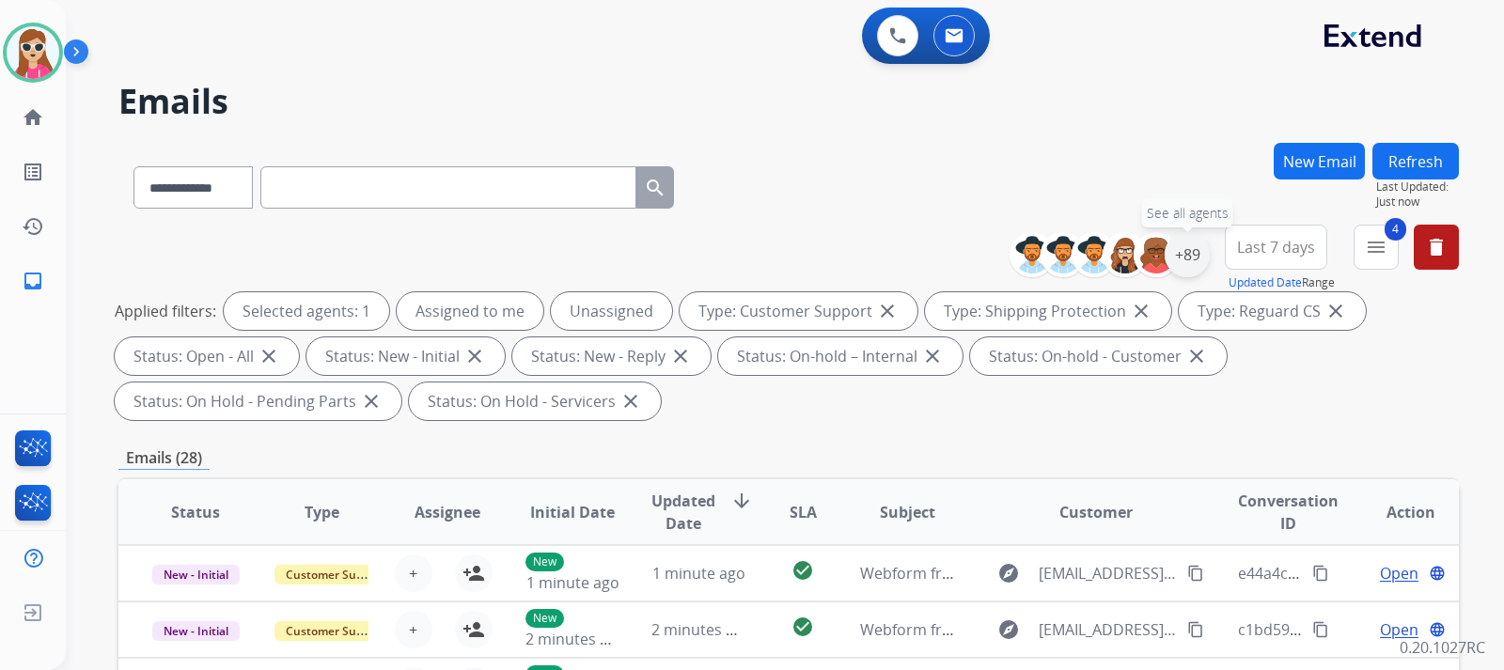
click at [1199, 252] on div "+89" at bounding box center [1187, 254] width 45 height 45
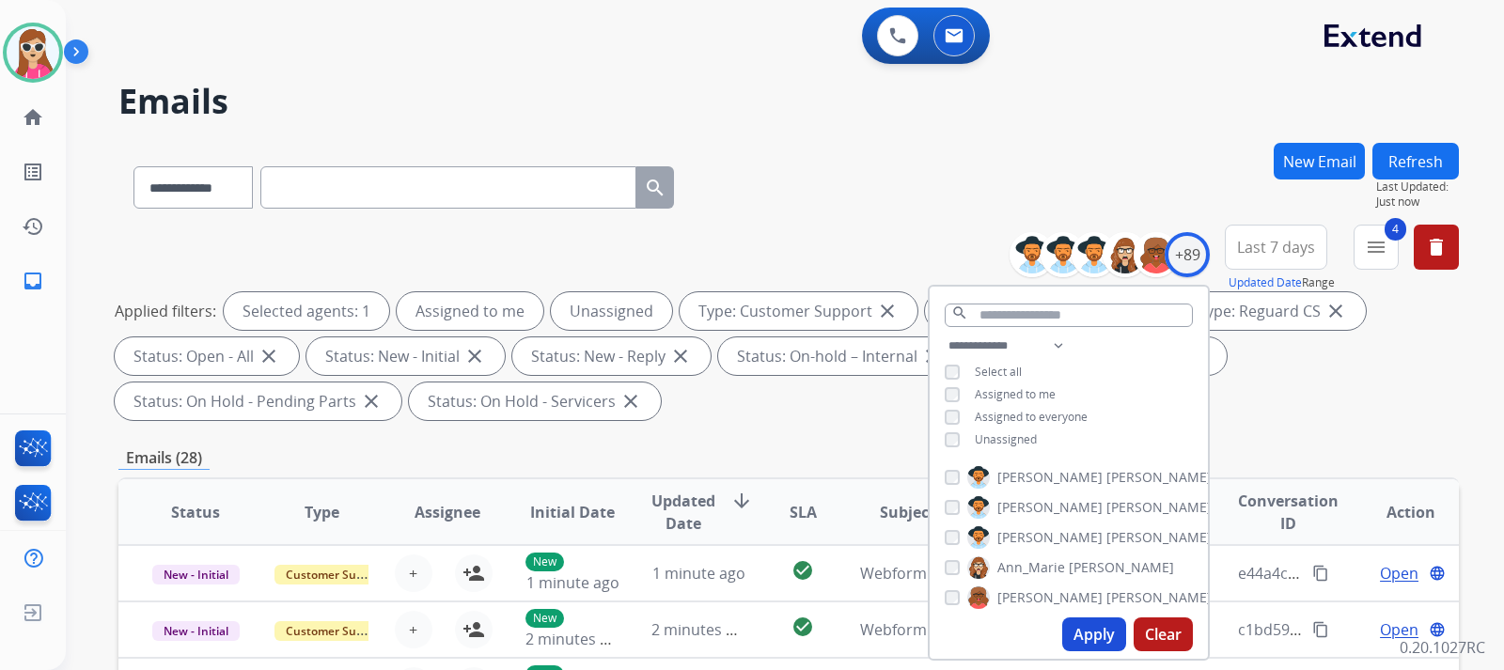
click at [991, 441] on span "Unassigned" at bounding box center [1006, 439] width 62 height 16
click at [1103, 622] on button "Apply" at bounding box center [1094, 635] width 64 height 34
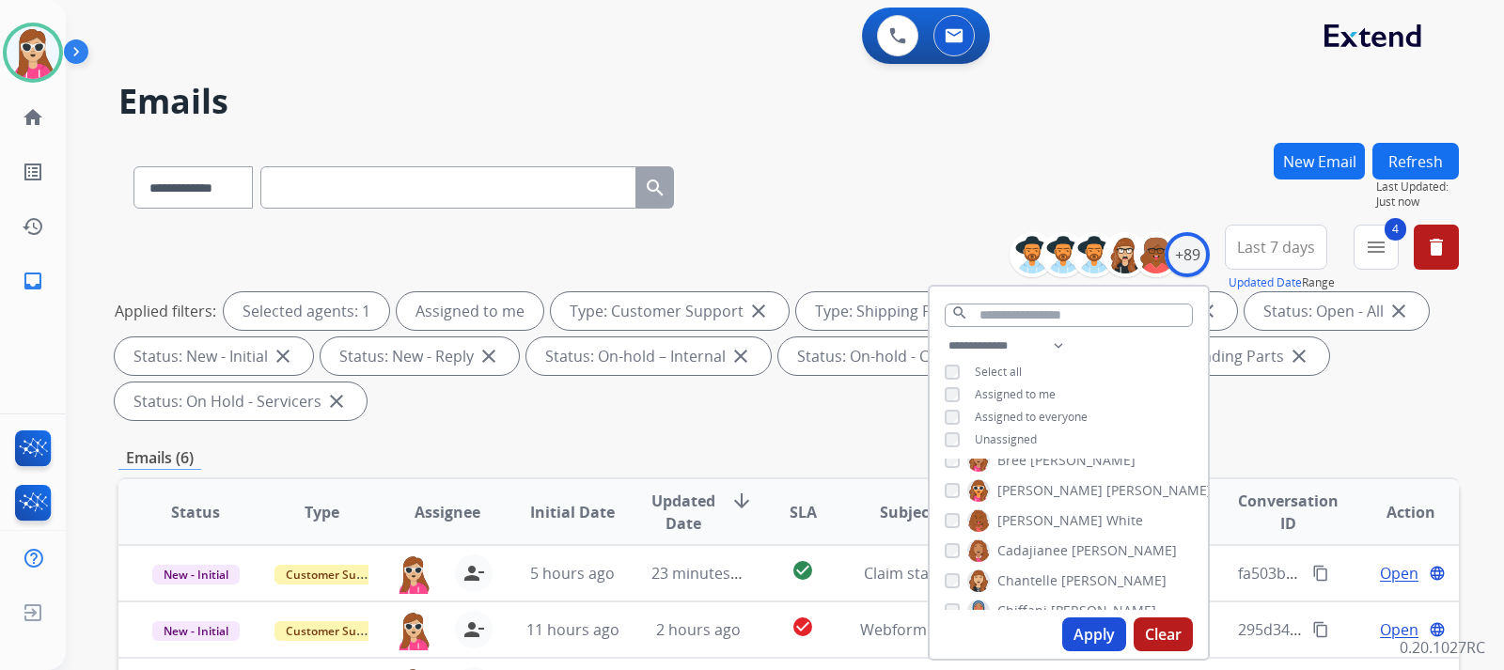
scroll to position [376, 0]
click at [743, 187] on div "**********" at bounding box center [788, 184] width 1340 height 82
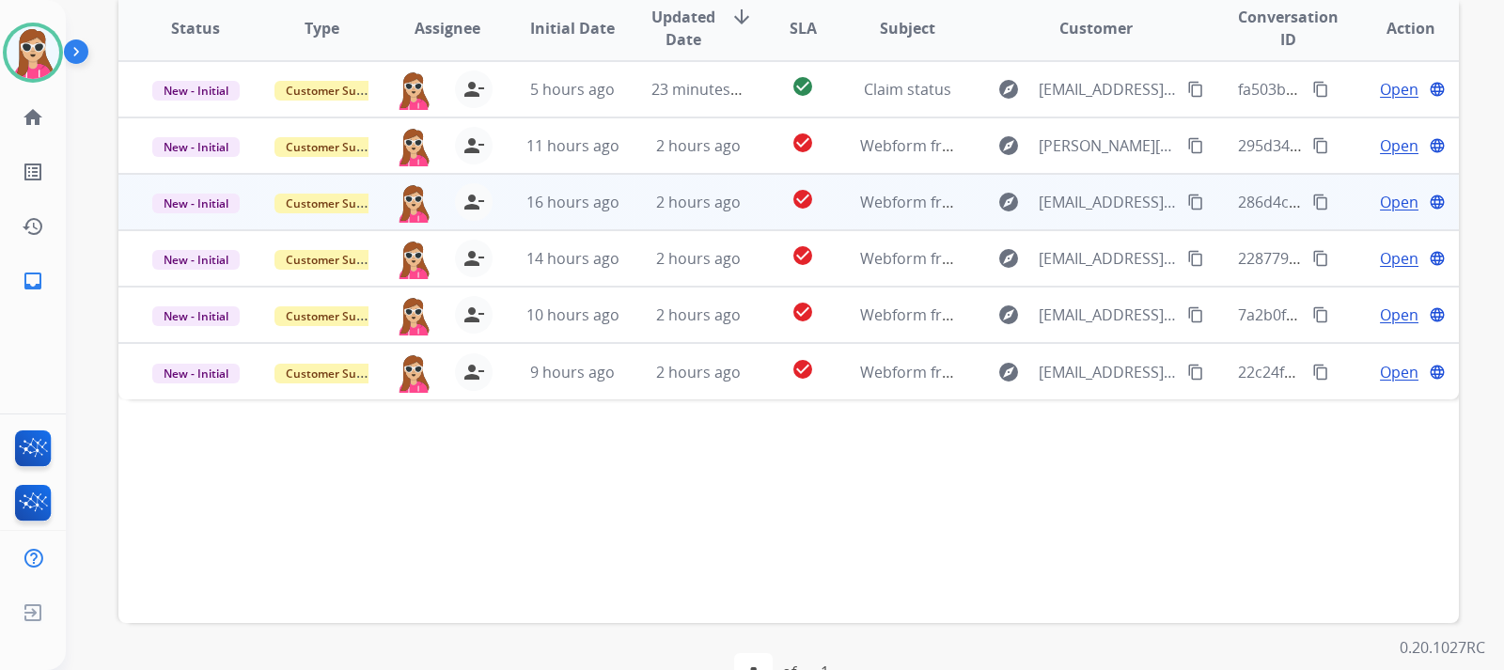
scroll to position [535, 0]
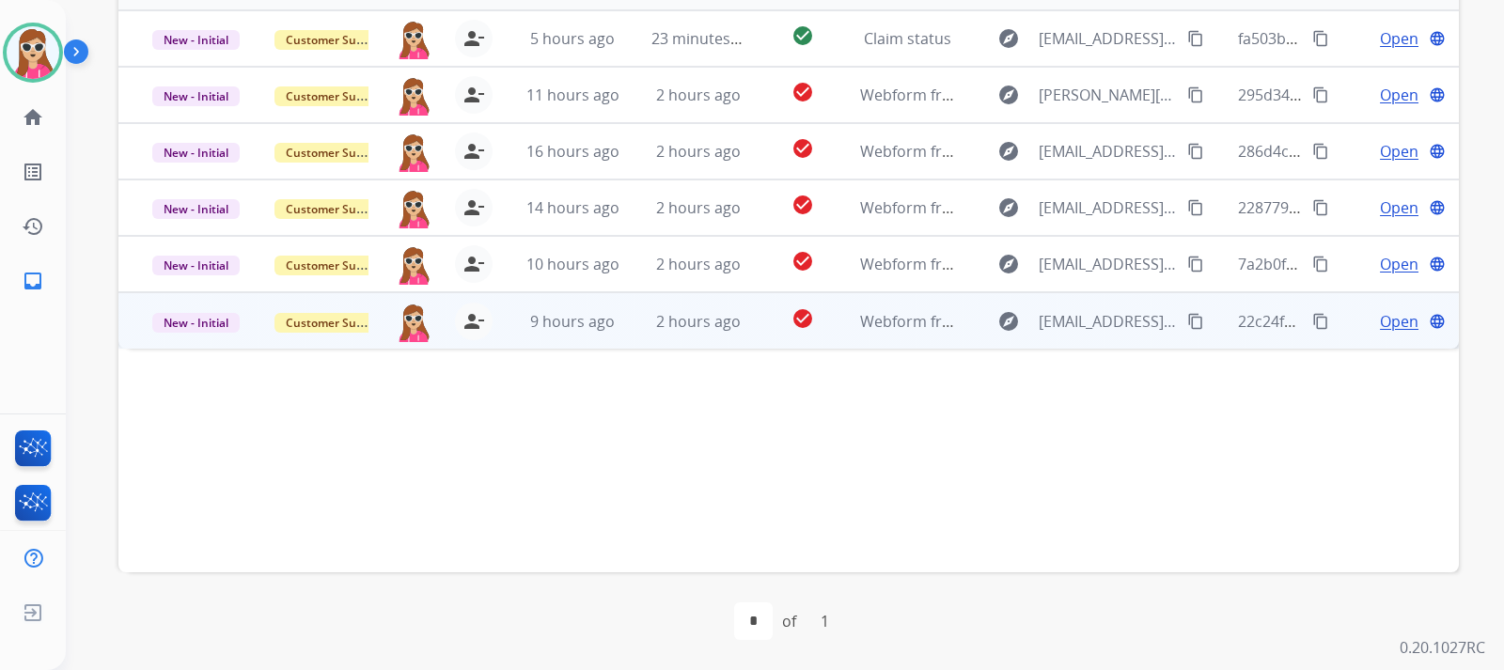
click at [765, 317] on td "check_circle" at bounding box center [788, 320] width 84 height 56
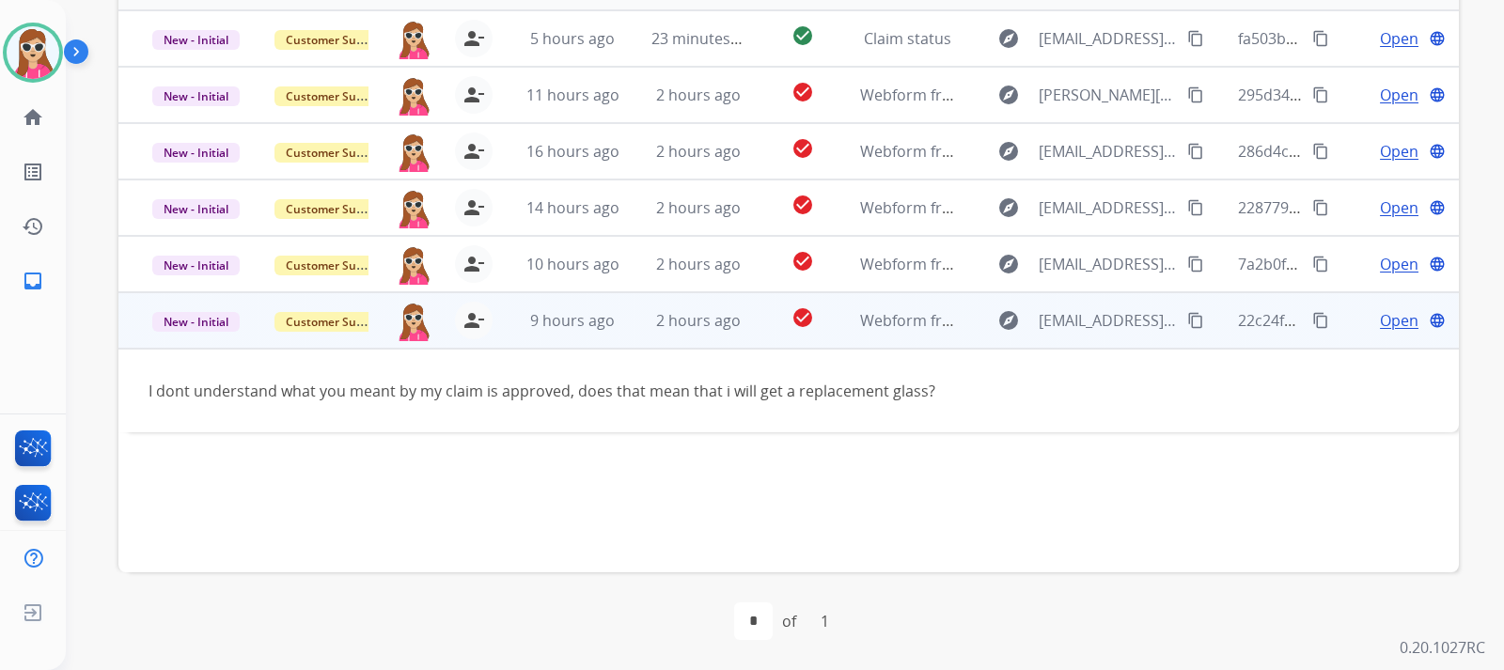
click at [1187, 319] on mat-icon "content_copy" at bounding box center [1195, 320] width 17 height 17
click at [1379, 332] on td "Open language" at bounding box center [1396, 320] width 126 height 56
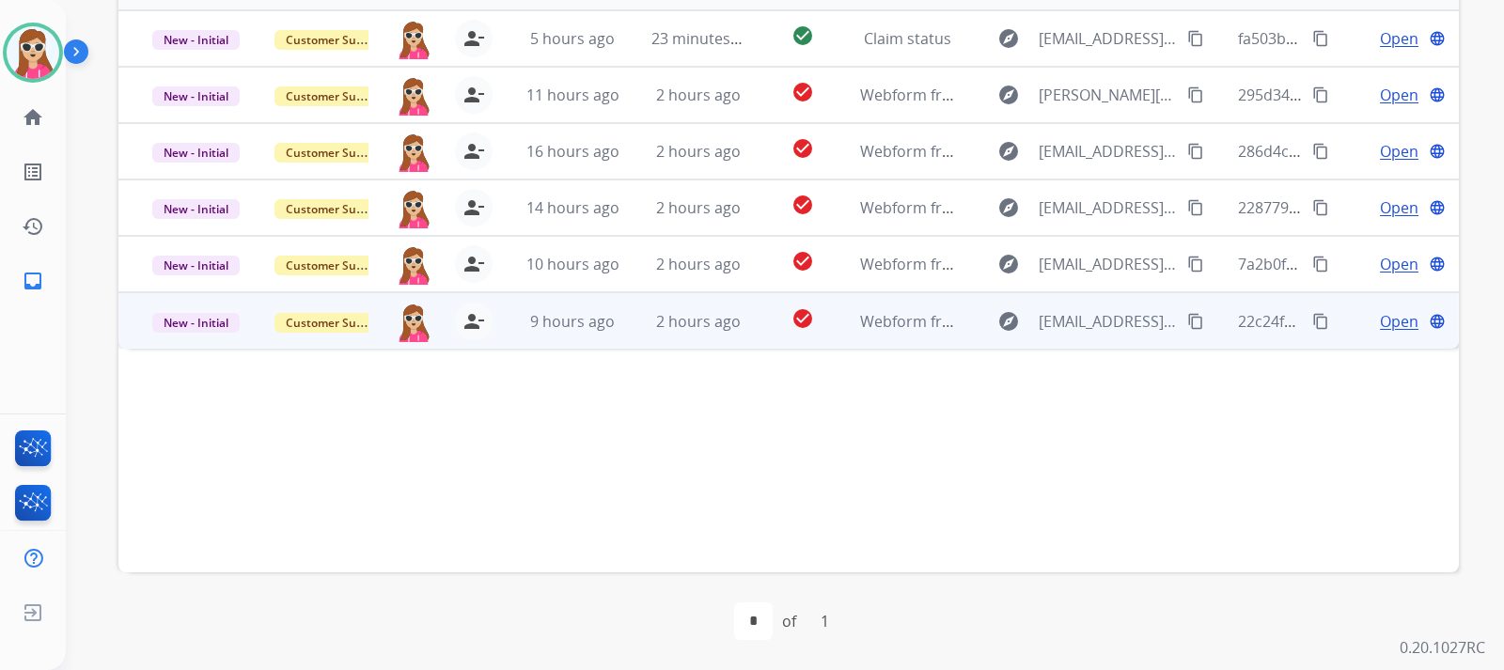
click at [1388, 324] on span "Open" at bounding box center [1399, 321] width 39 height 23
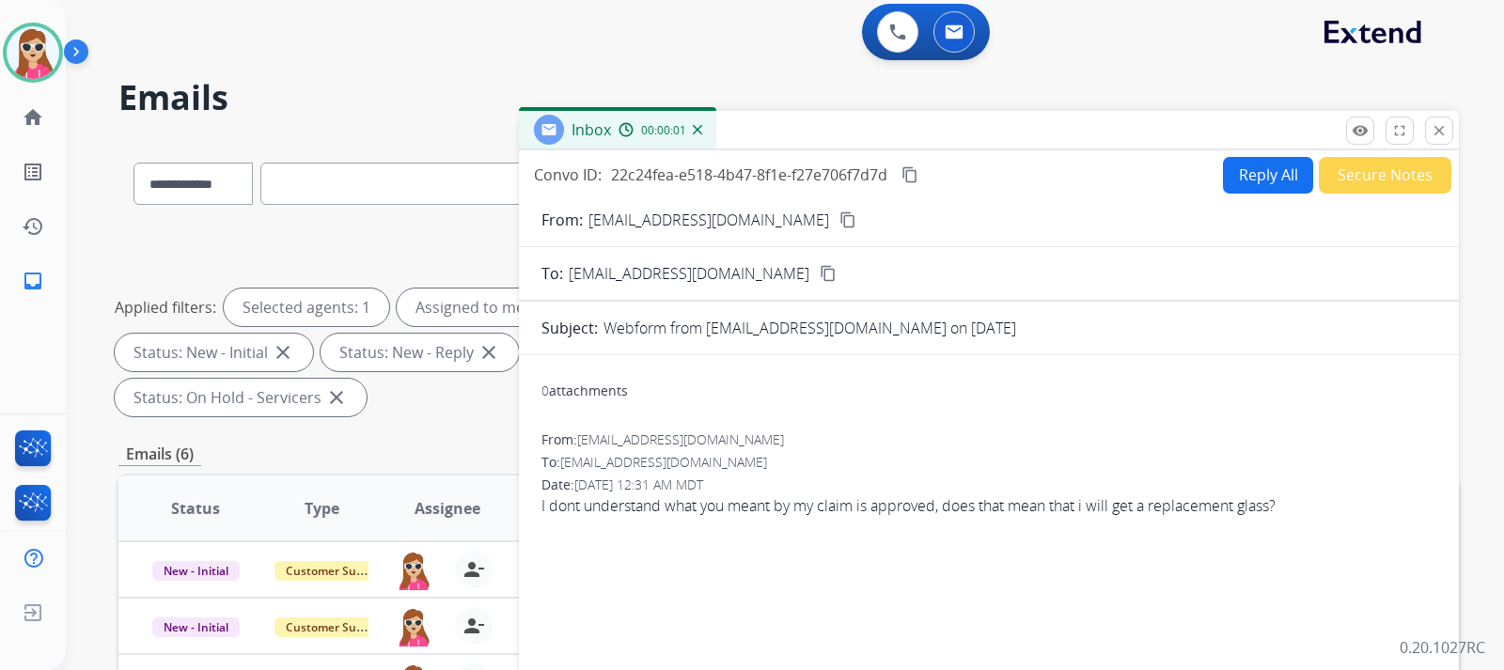
scroll to position [0, 0]
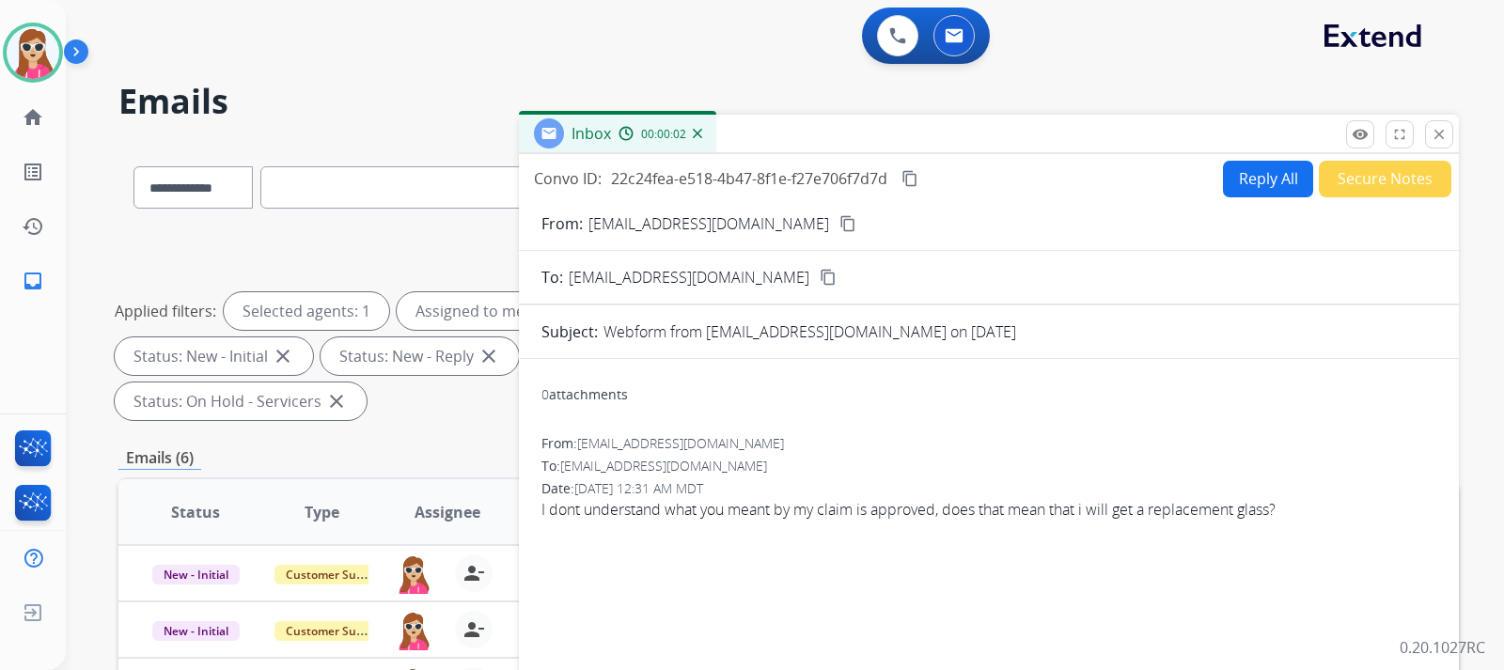
click at [1255, 161] on div "Reply All Secure Notes" at bounding box center [1334, 179] width 234 height 37
click at [1282, 171] on button "Reply All" at bounding box center [1268, 179] width 90 height 37
select select "**********"
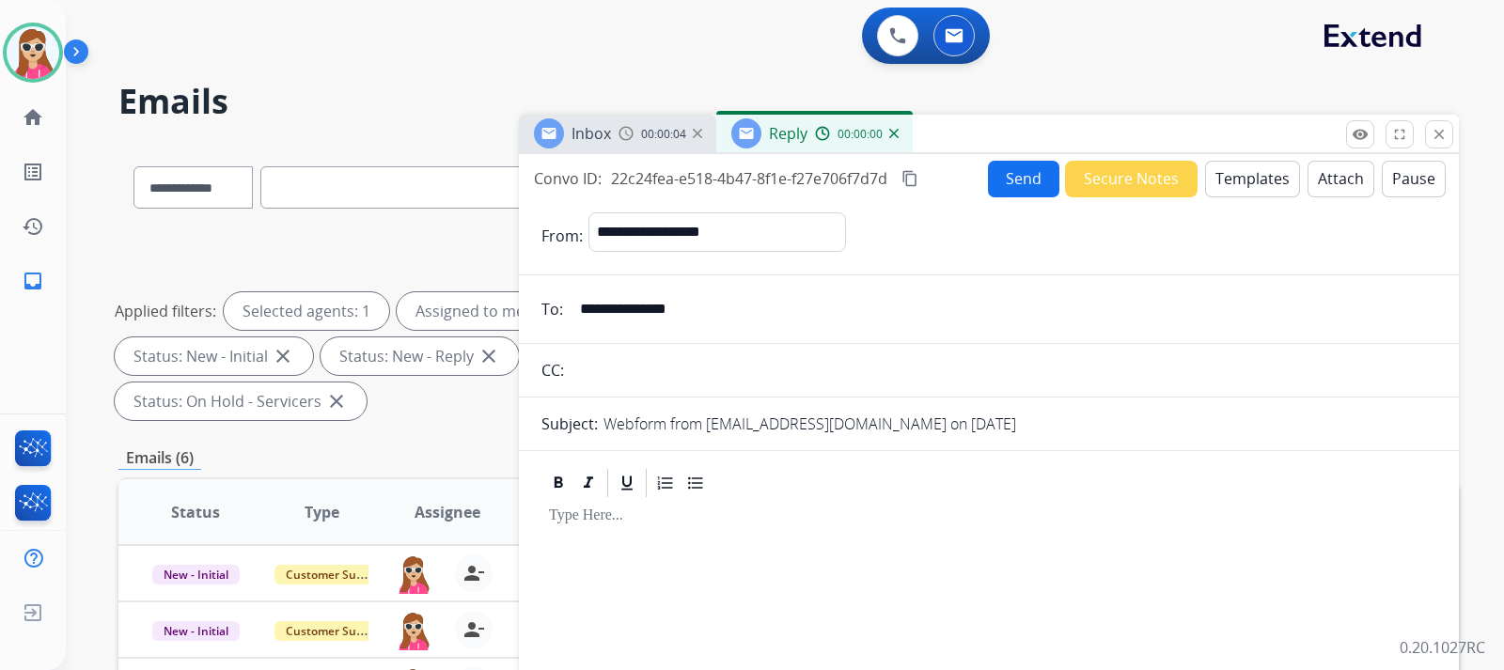
click at [1230, 188] on button "Templates" at bounding box center [1252, 179] width 95 height 37
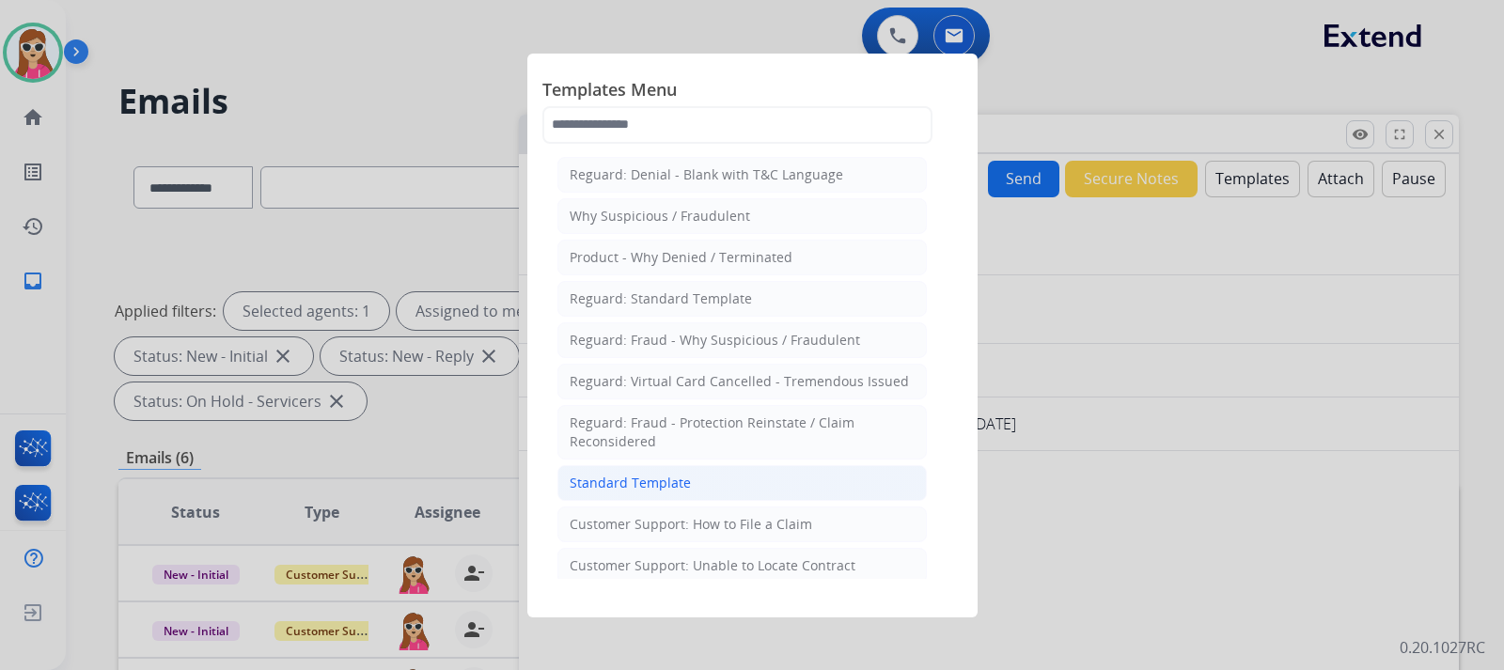
click at [669, 493] on li "Standard Template" at bounding box center [741, 483] width 369 height 36
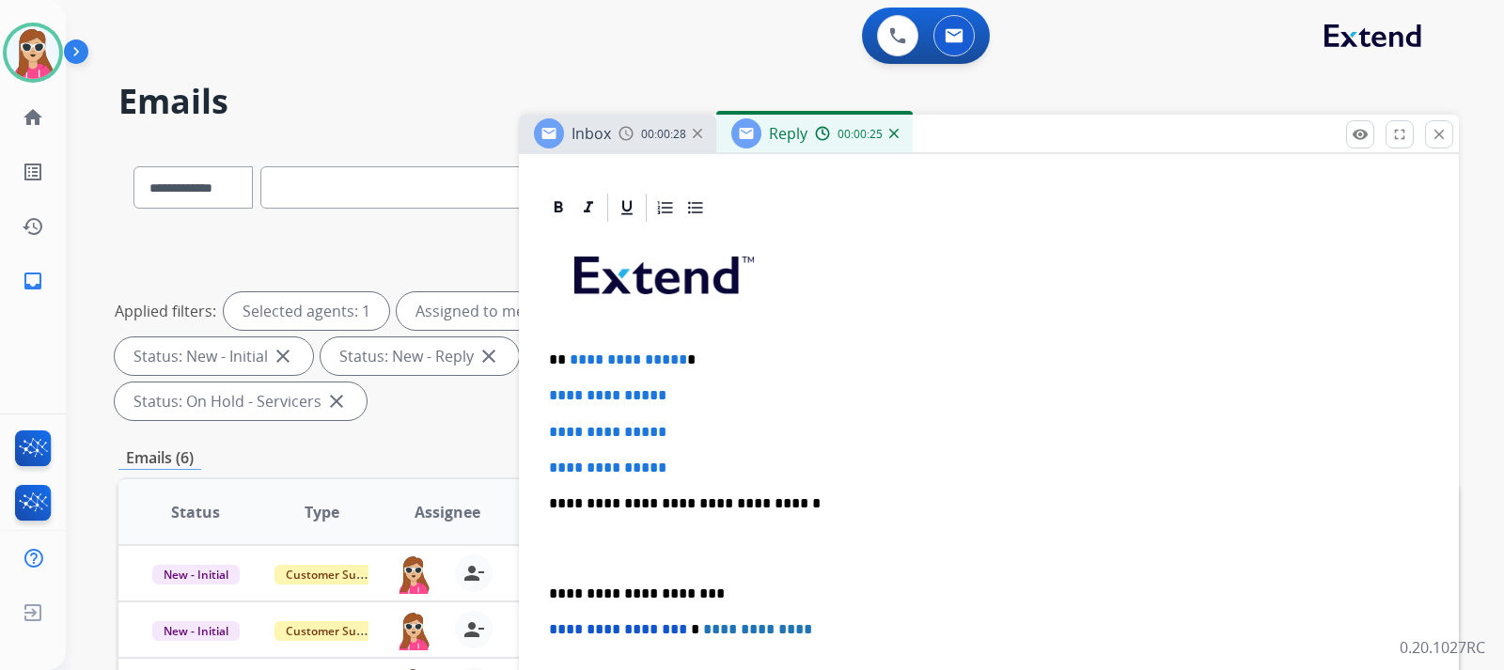
scroll to position [413, 0]
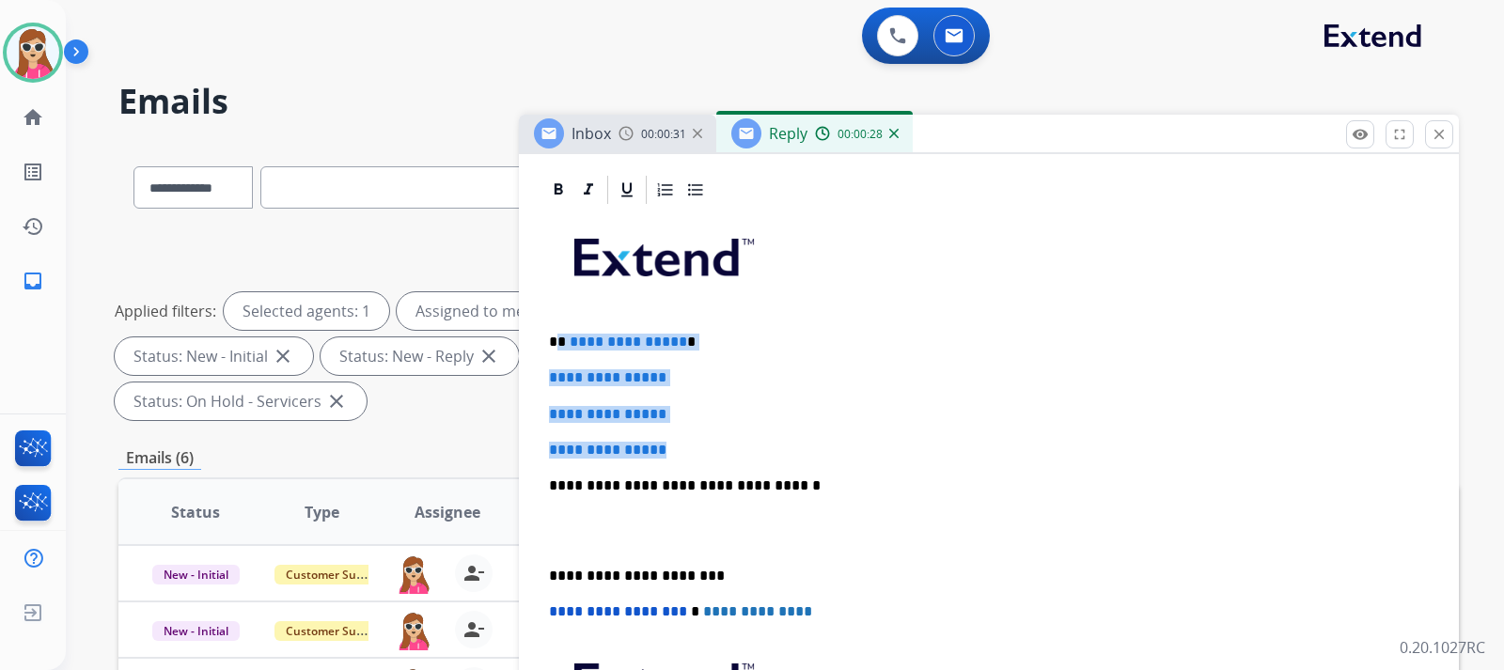
drag, startPoint x: 556, startPoint y: 339, endPoint x: 736, endPoint y: 436, distance: 204.0
click at [736, 436] on div "**********" at bounding box center [988, 530] width 895 height 647
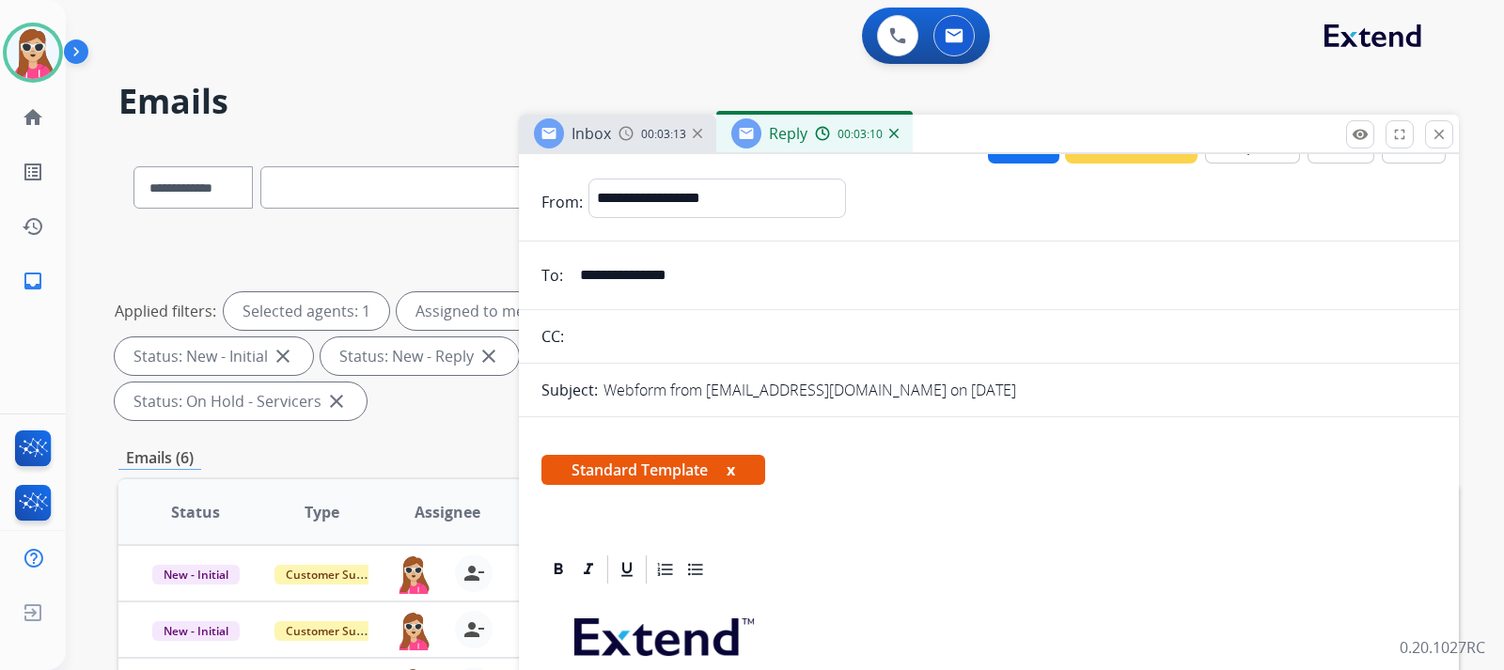
scroll to position [0, 0]
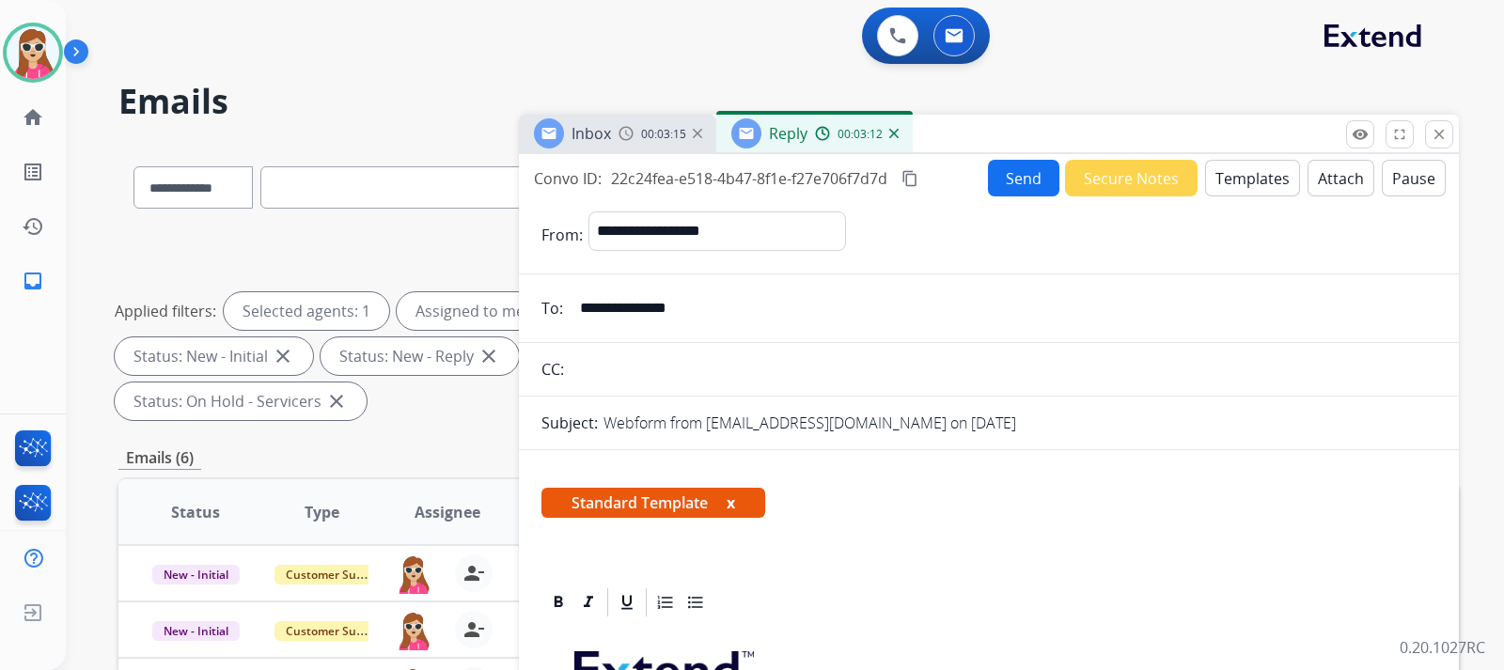
click at [998, 175] on button "Send" at bounding box center [1023, 178] width 71 height 37
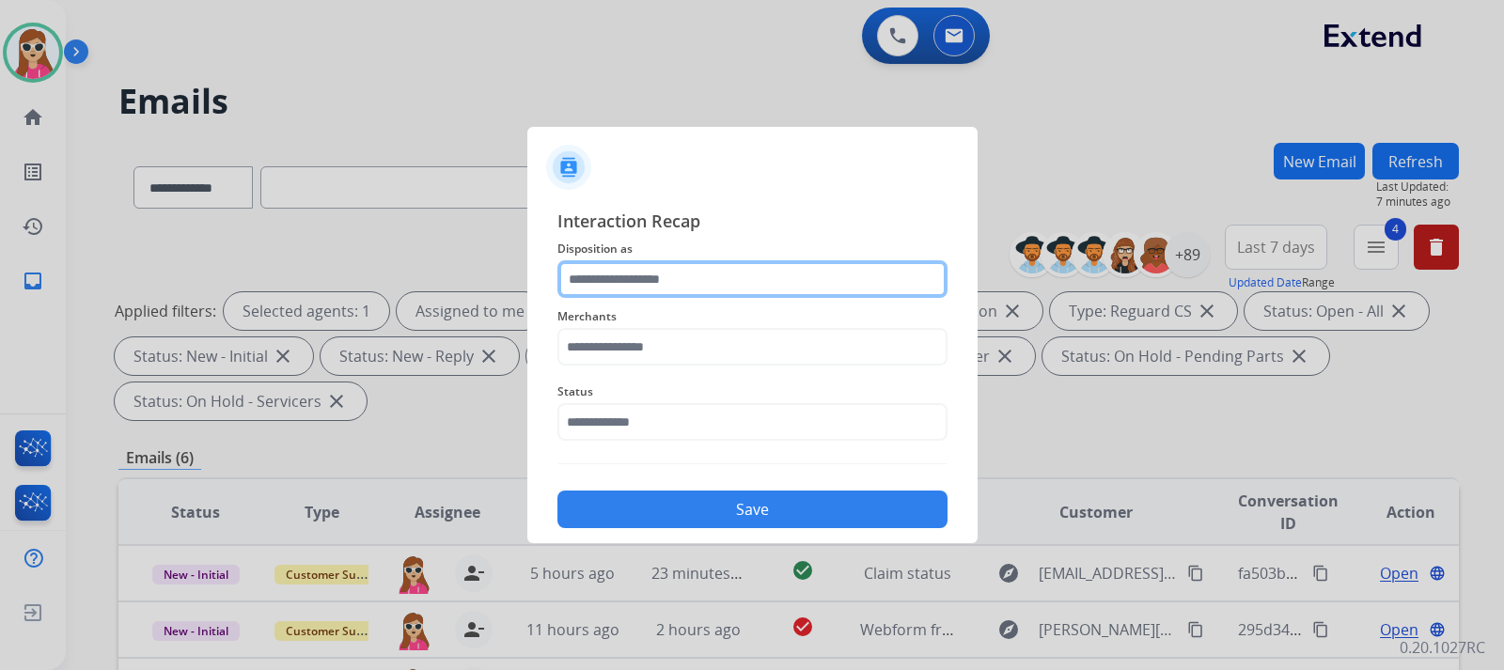
click at [701, 281] on input "text" at bounding box center [752, 279] width 390 height 38
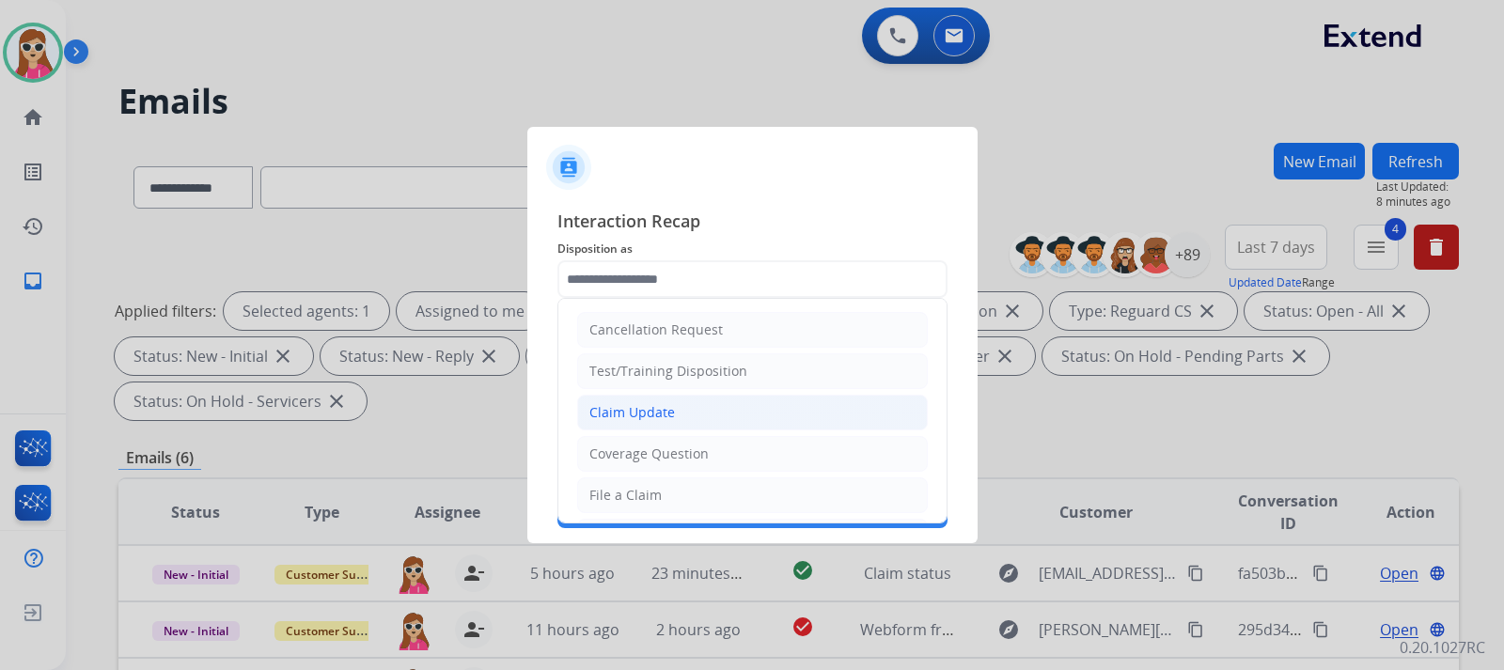
click at [669, 403] on div "Claim Update" at bounding box center [632, 412] width 86 height 19
type input "**********"
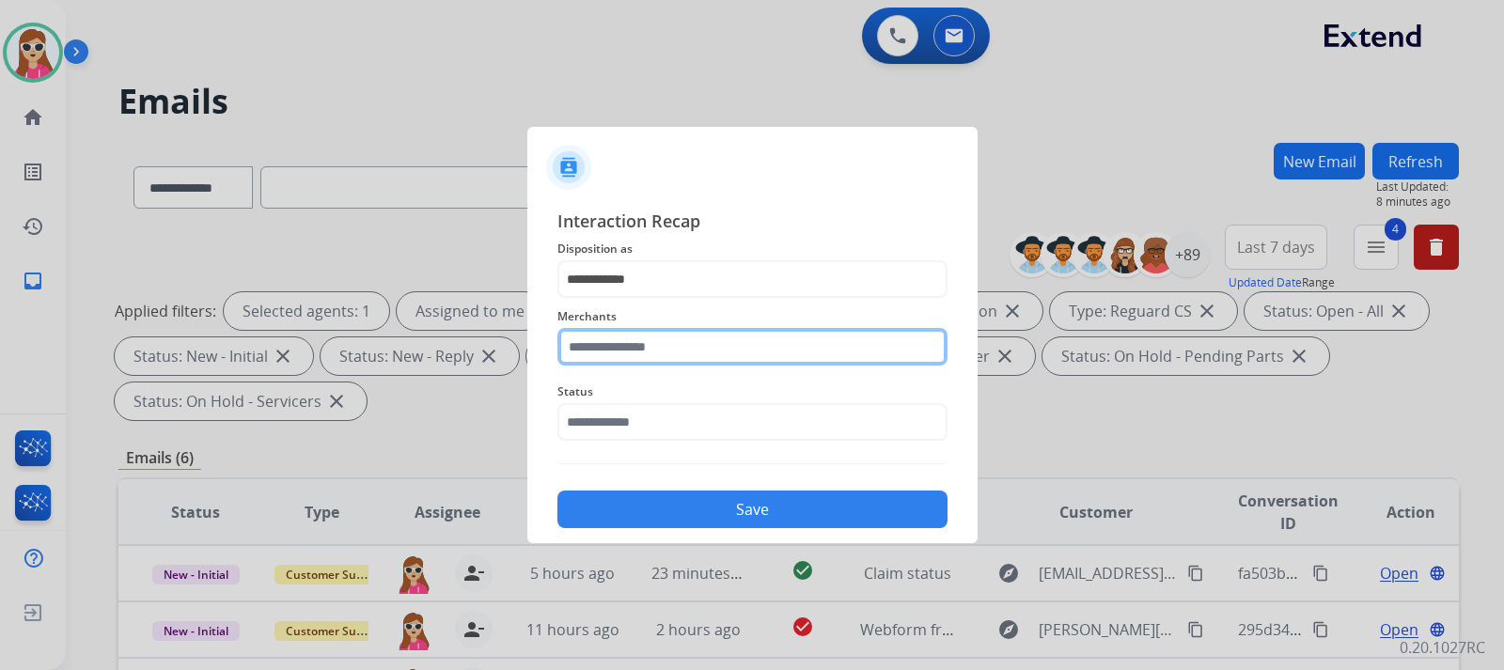
click at [668, 338] on input "text" at bounding box center [752, 347] width 390 height 38
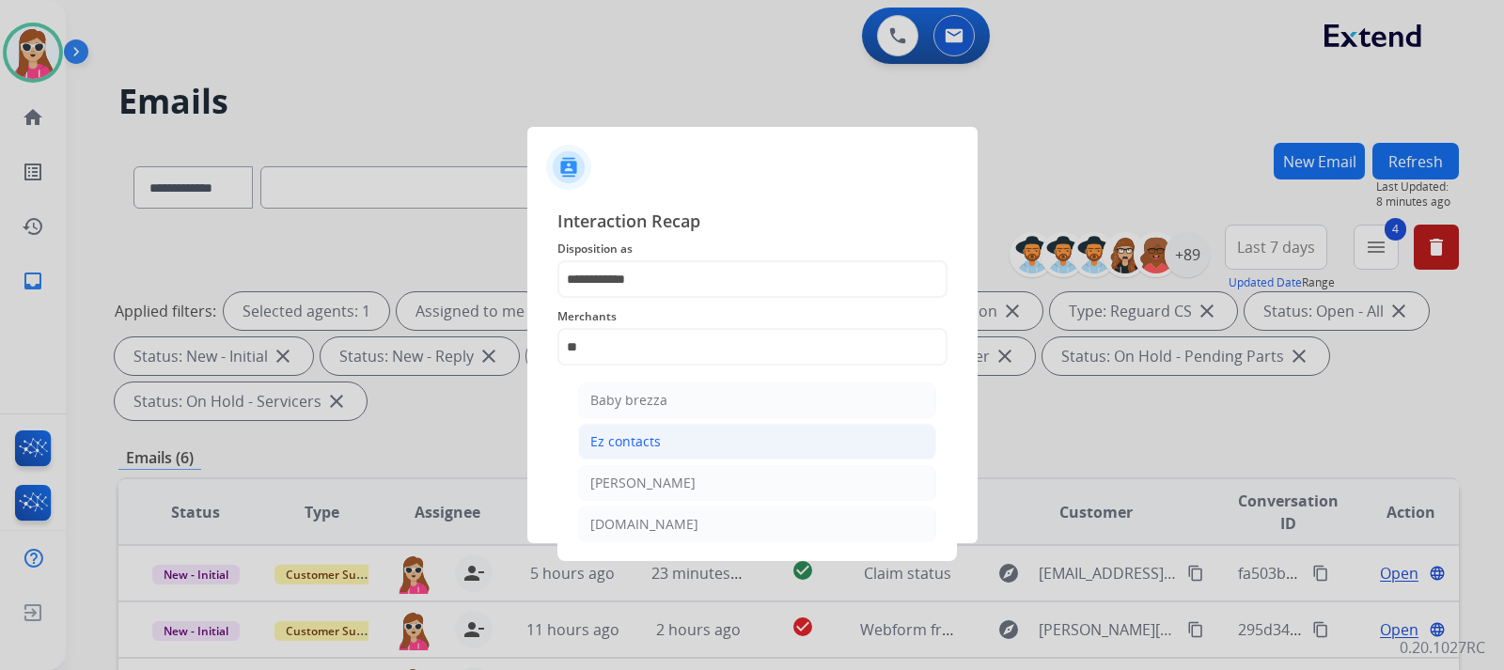
click at [705, 430] on li "Ez contacts" at bounding box center [757, 442] width 358 height 36
type input "**********"
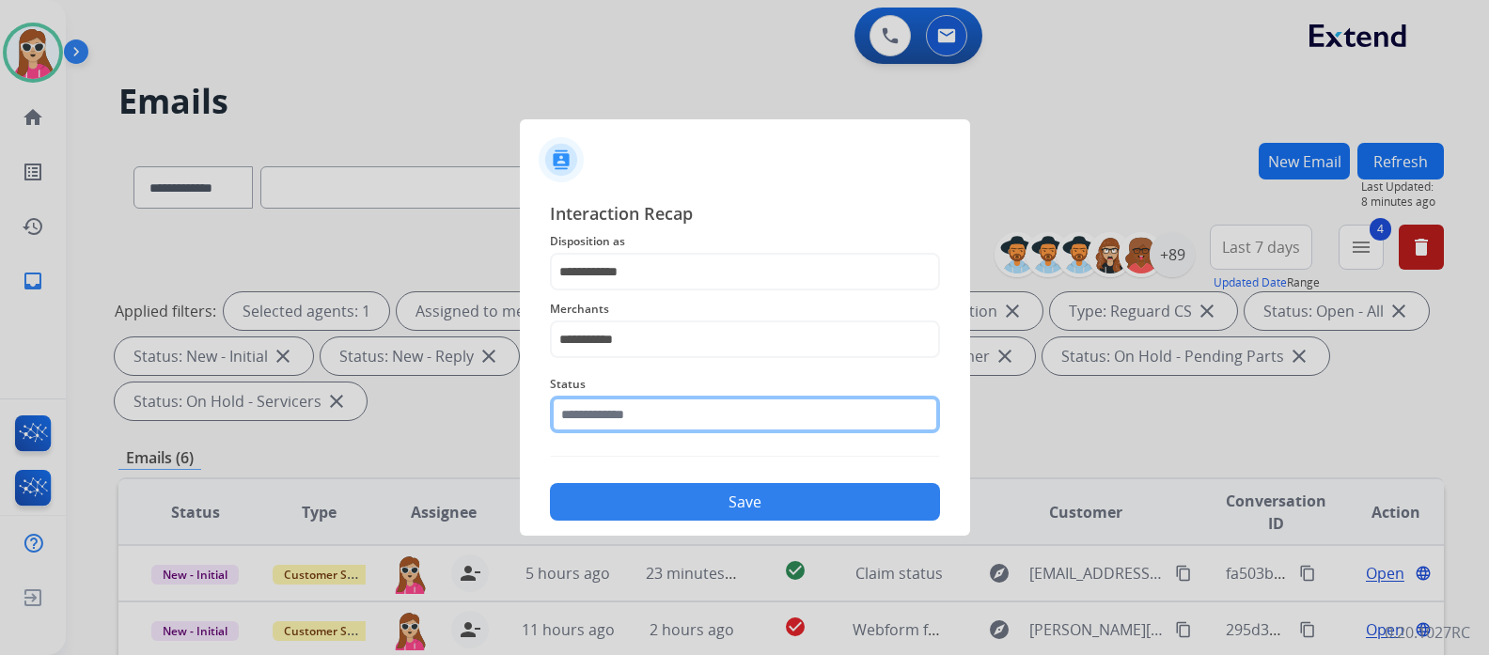
click at [643, 429] on input "text" at bounding box center [745, 415] width 390 height 38
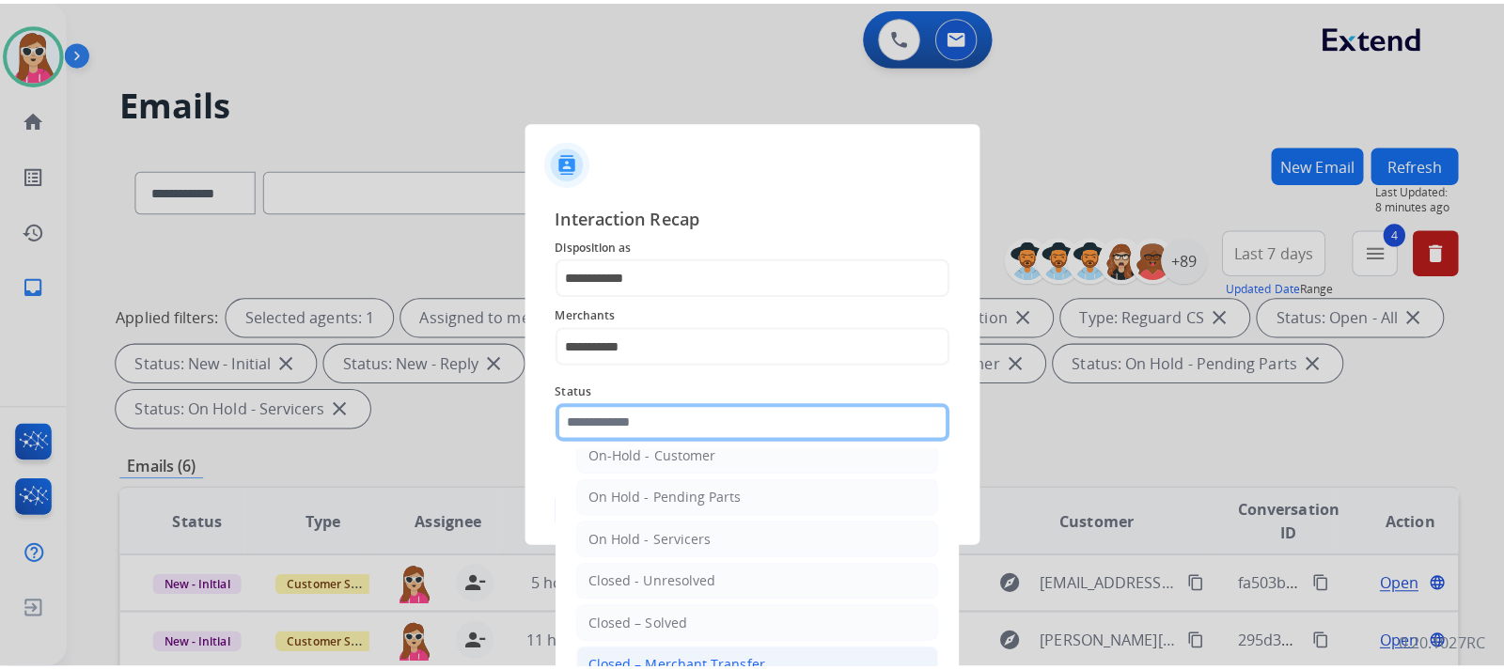
scroll to position [113, 0]
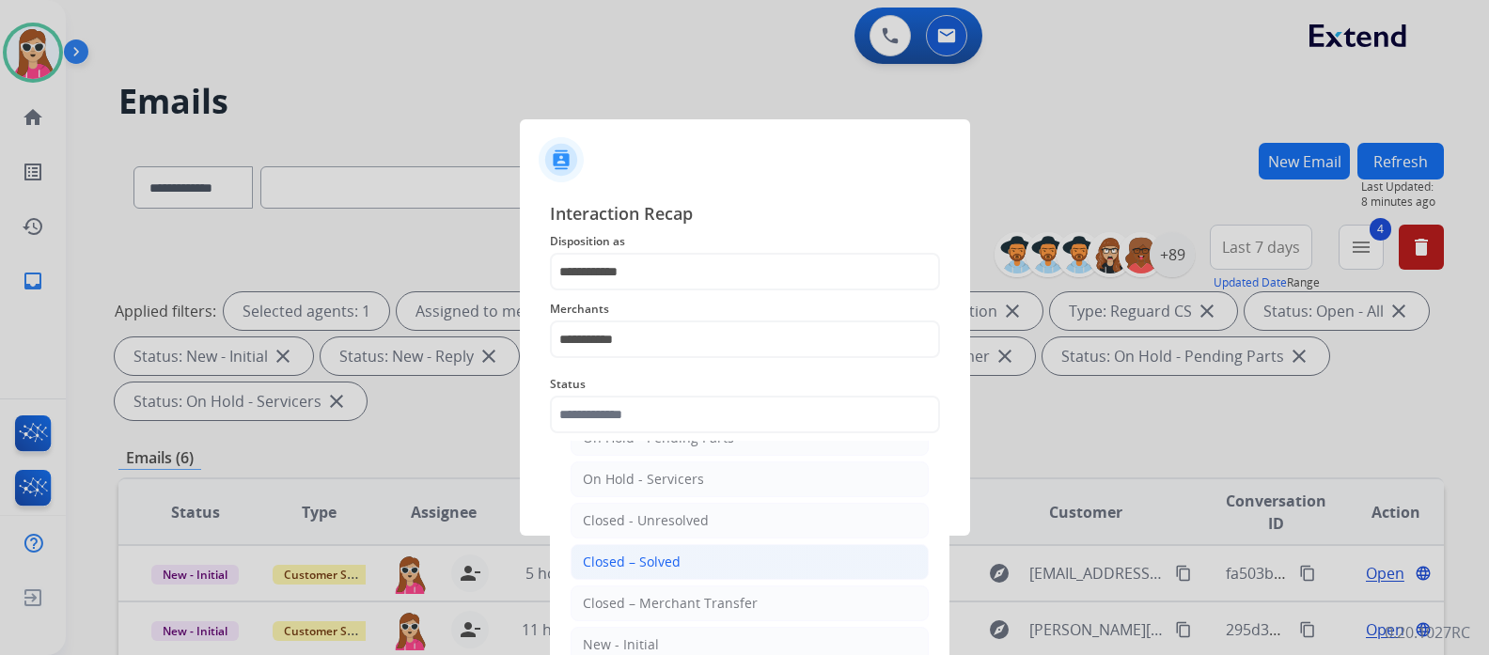
click at [688, 564] on li "Closed – Solved" at bounding box center [750, 562] width 358 height 36
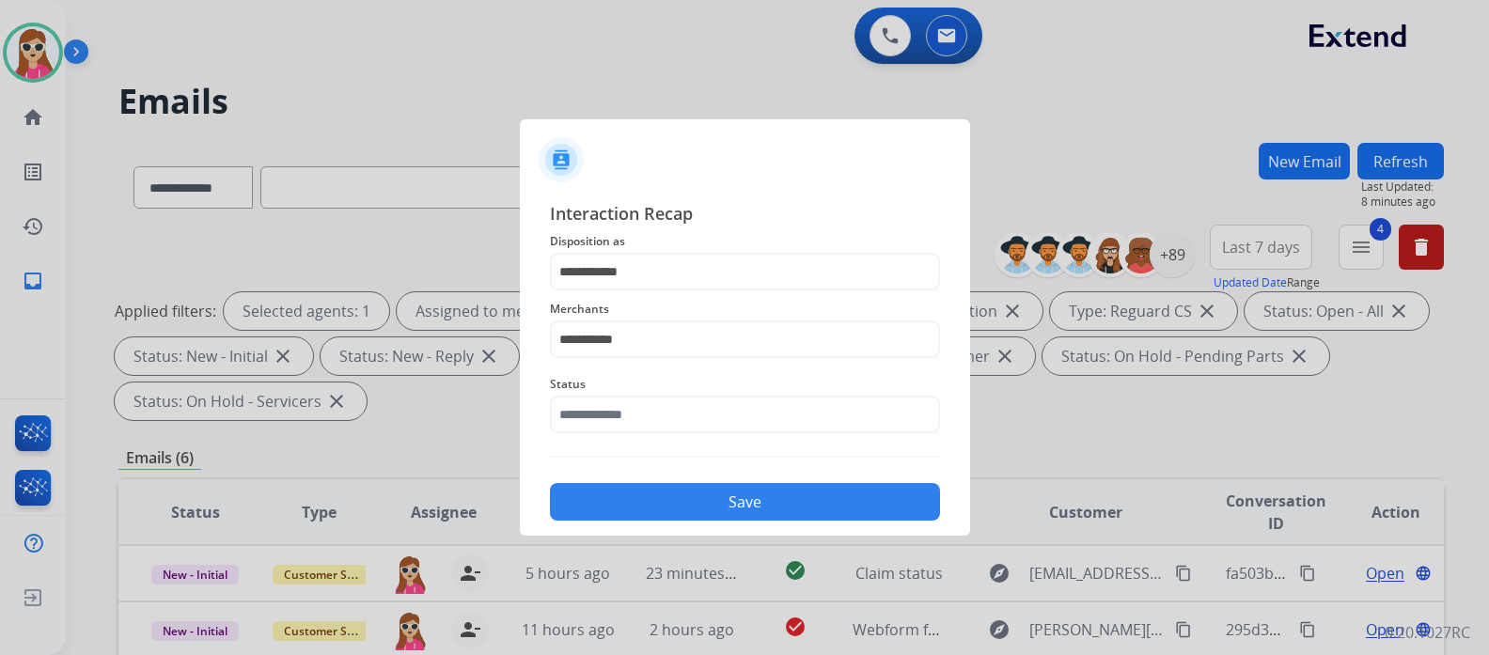
type input "**********"
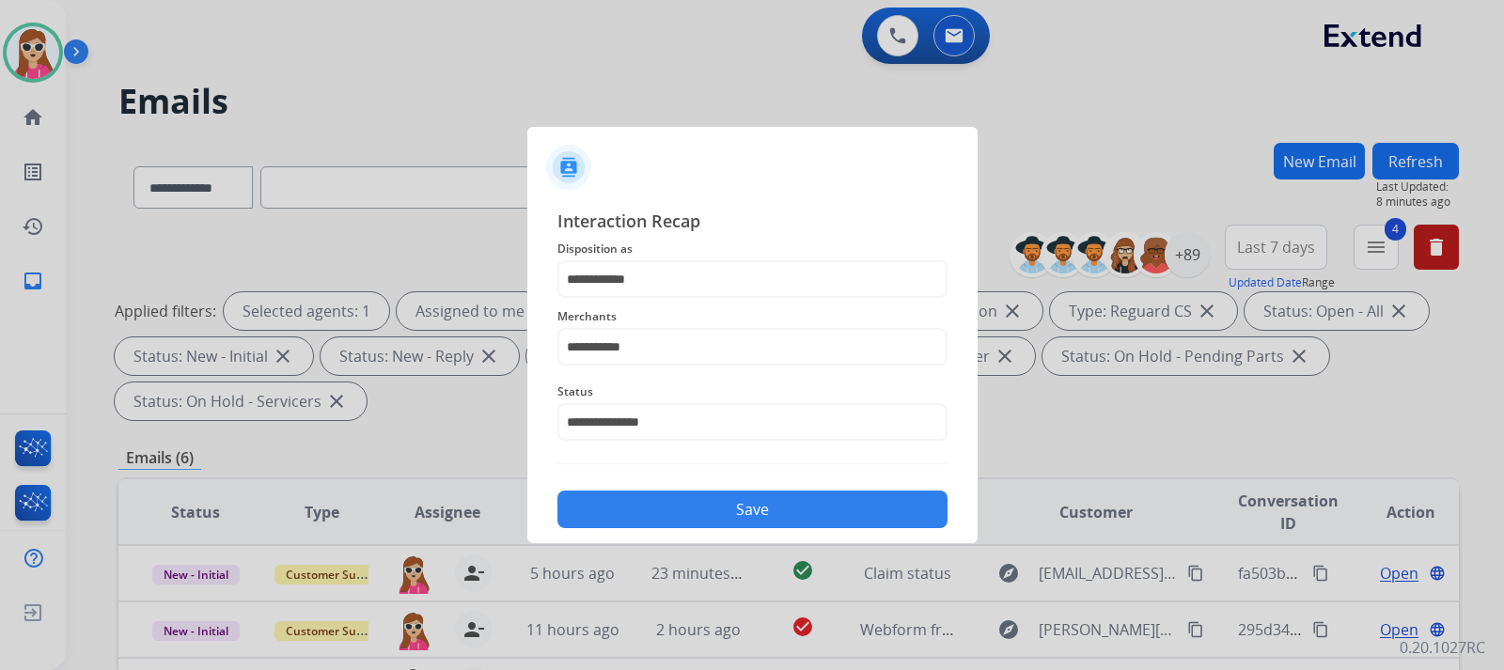
click at [698, 495] on button "Save" at bounding box center [752, 510] width 390 height 38
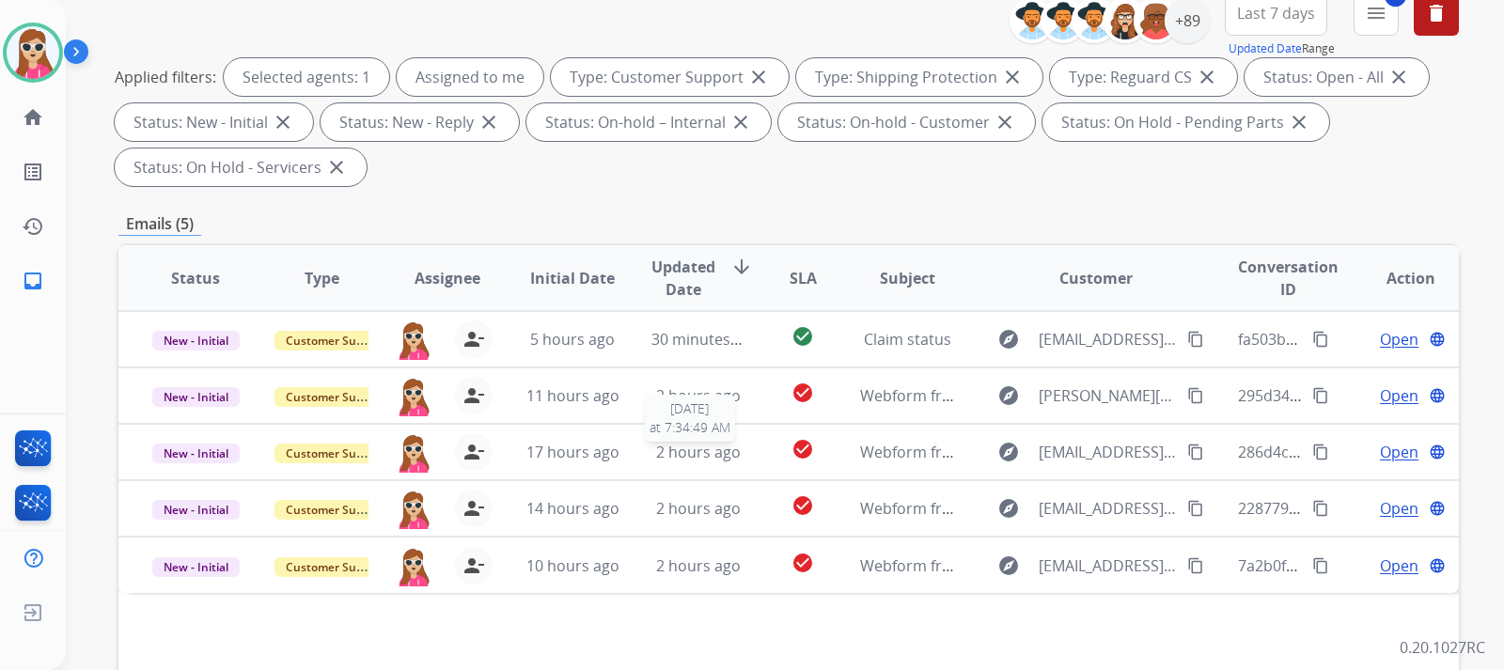
scroll to position [376, 0]
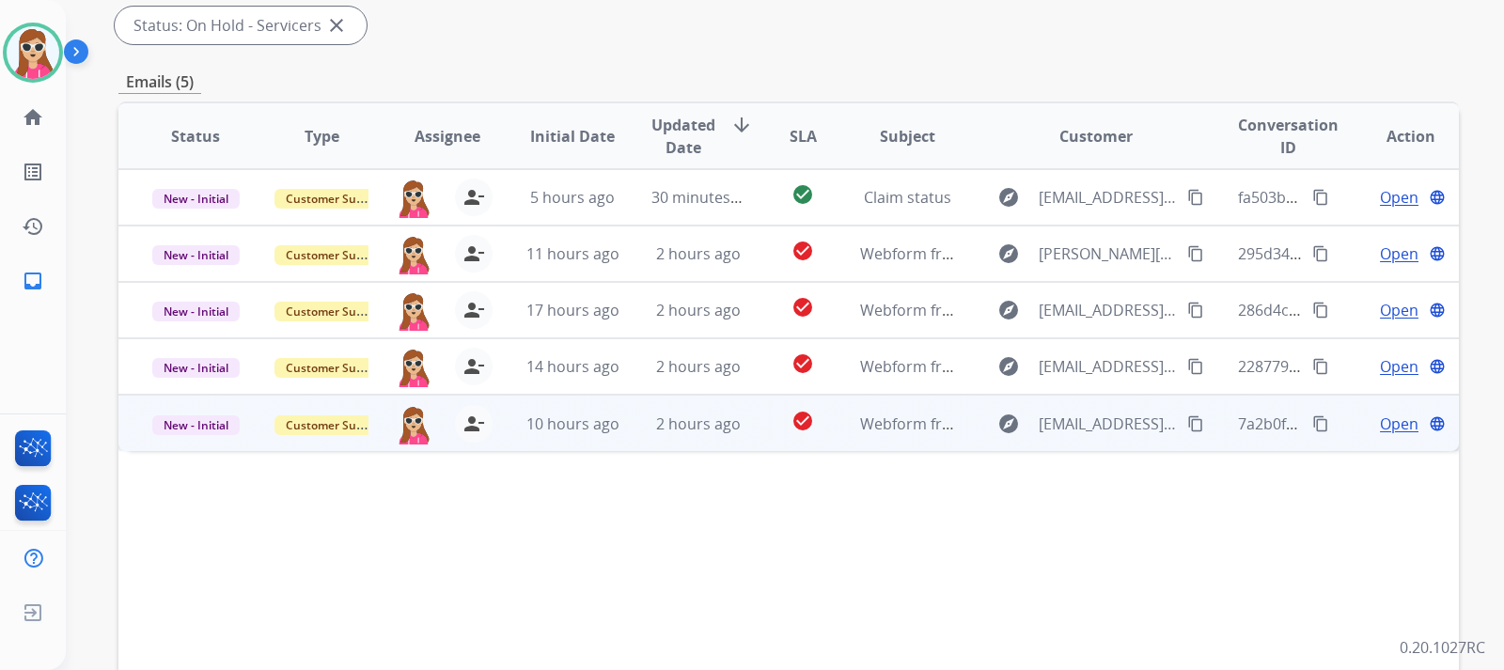
click at [747, 414] on td "check_circle" at bounding box center [788, 423] width 84 height 56
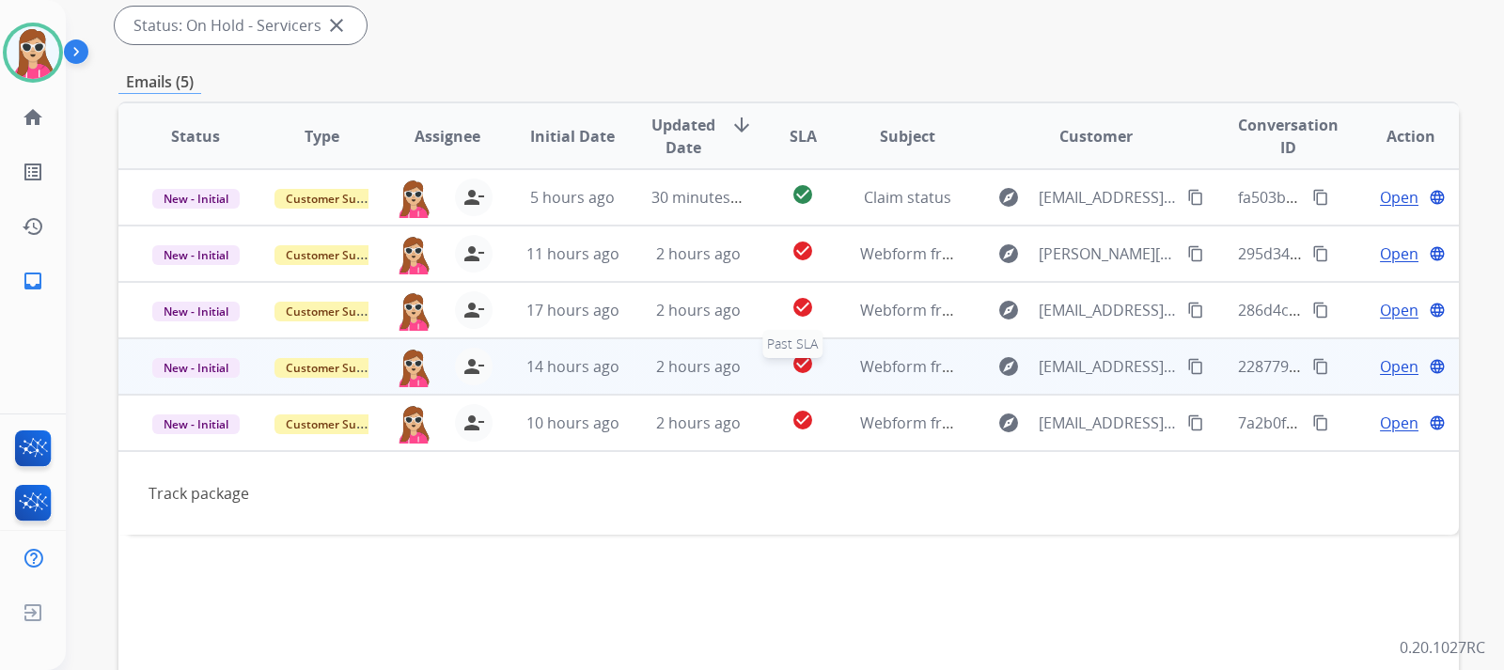
click at [811, 368] on div "check_circle" at bounding box center [802, 366] width 53 height 28
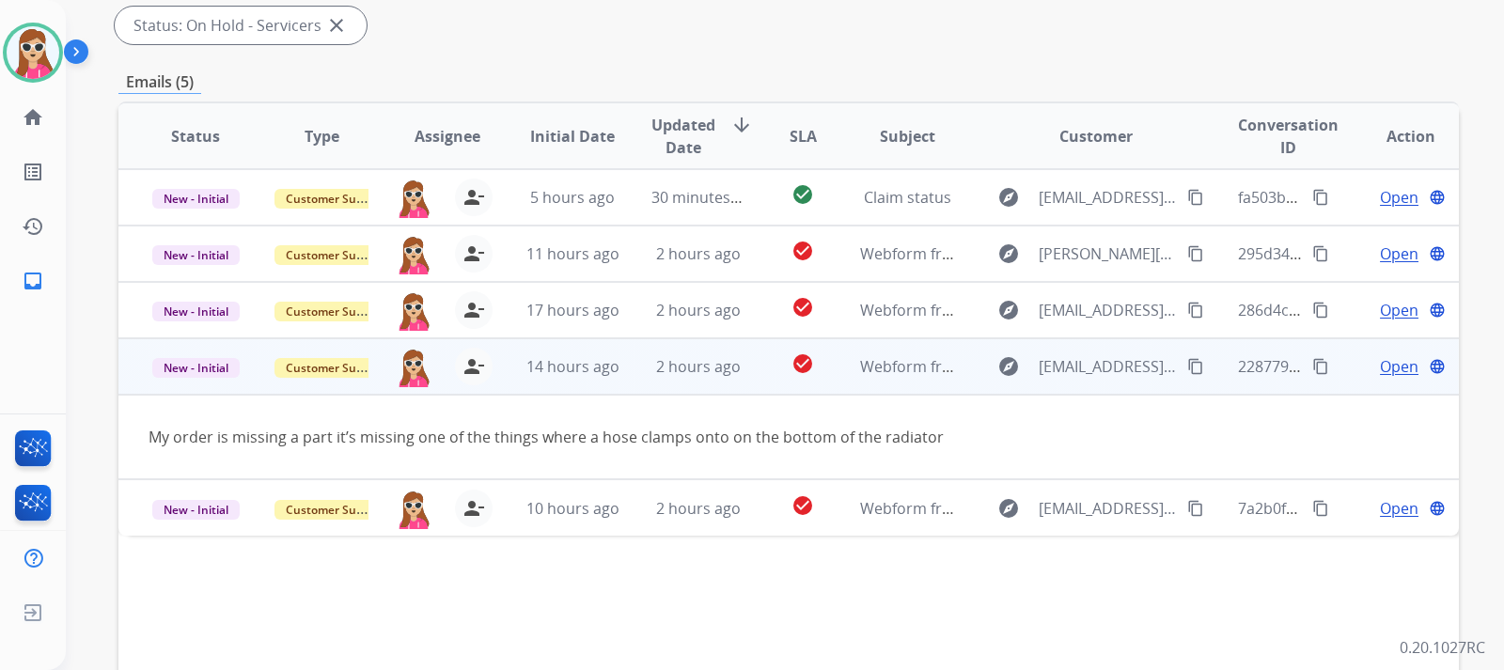
click at [1380, 366] on span "Open" at bounding box center [1399, 366] width 39 height 23
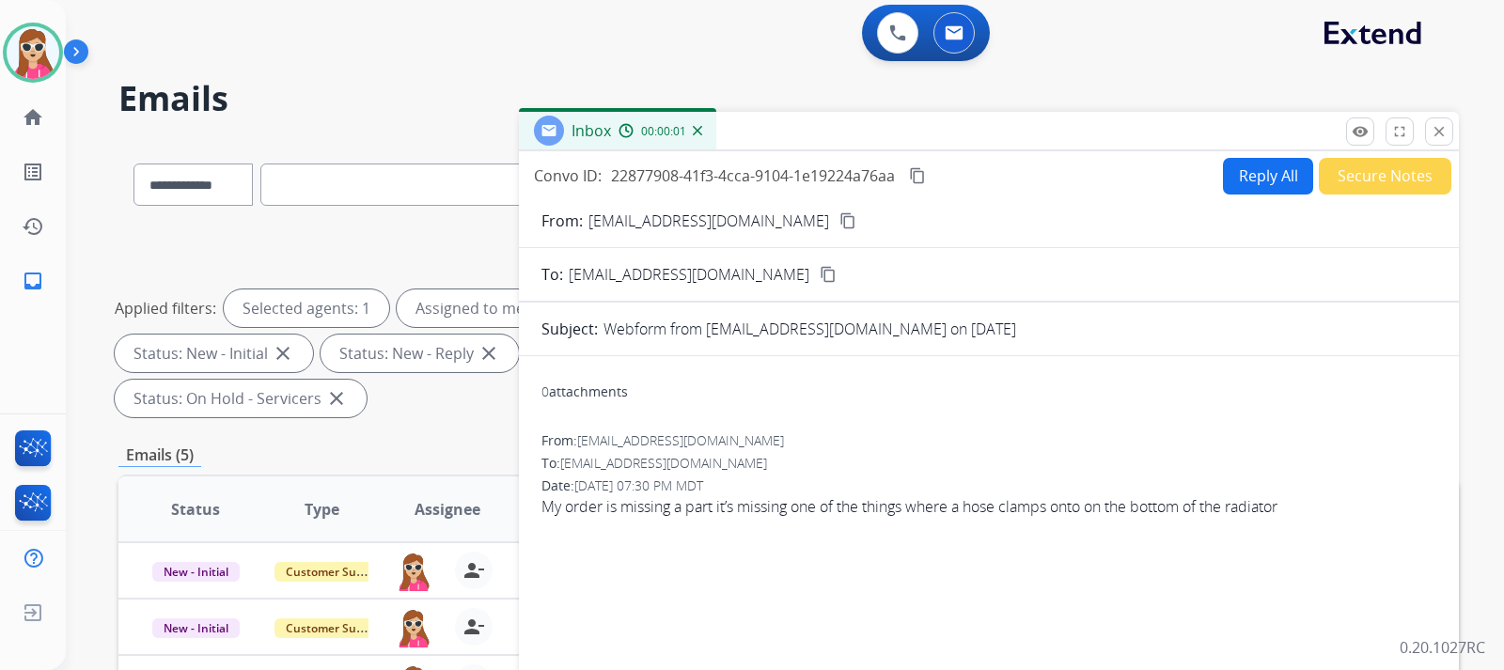
scroll to position [0, 0]
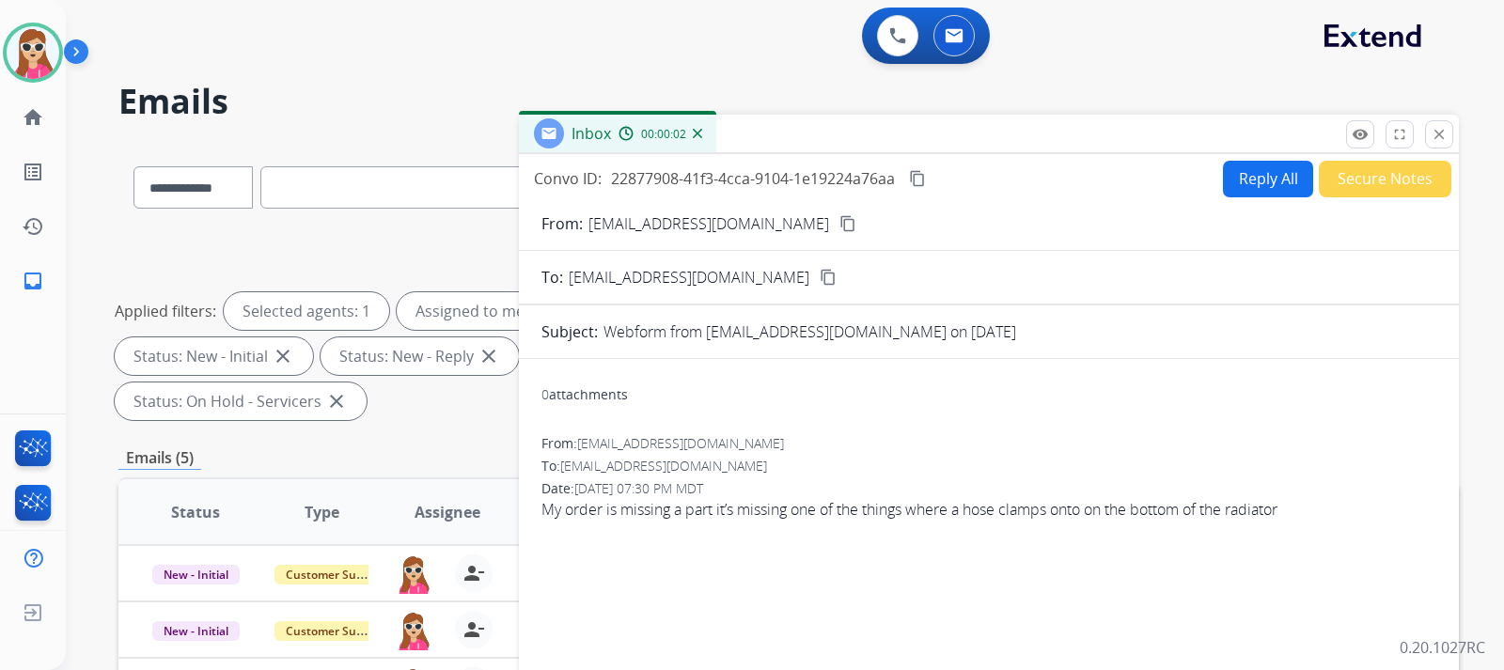
click at [1248, 187] on button "Reply All" at bounding box center [1268, 179] width 90 height 37
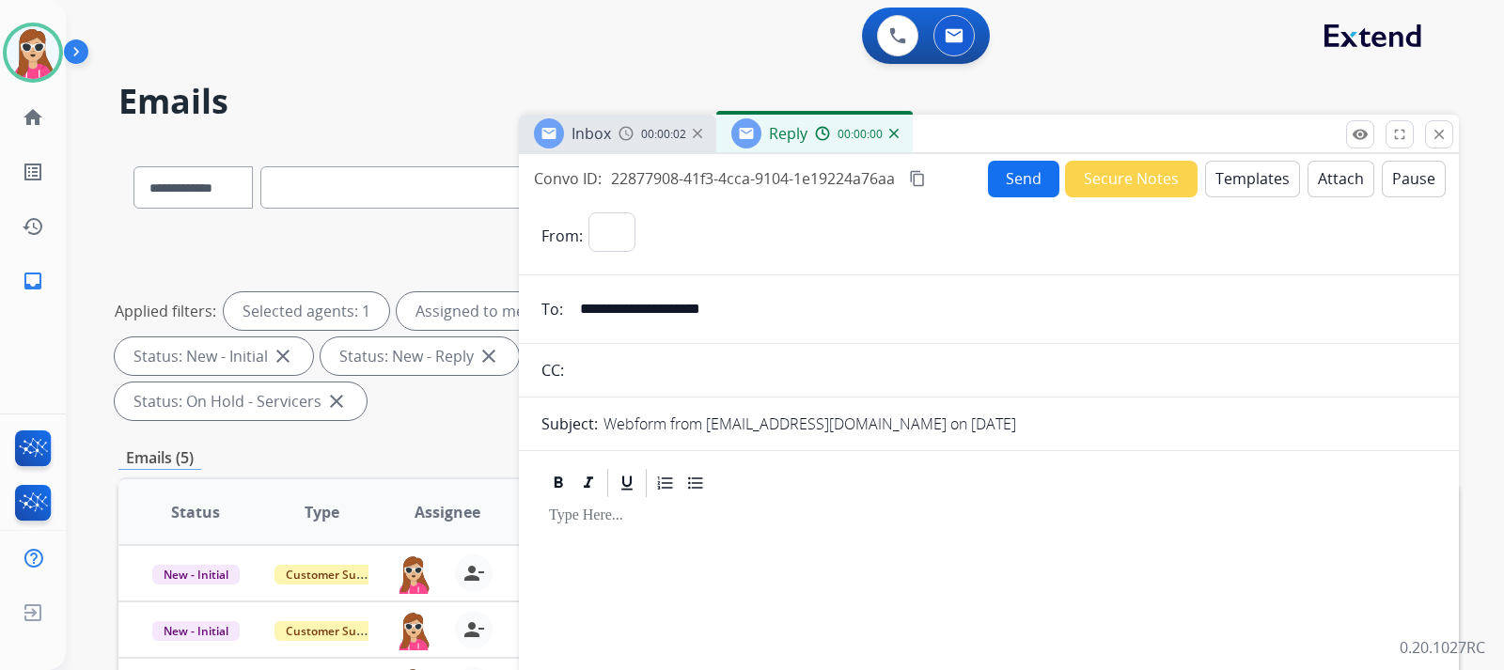
select select "**********"
click at [1239, 176] on button "Templates" at bounding box center [1252, 179] width 95 height 37
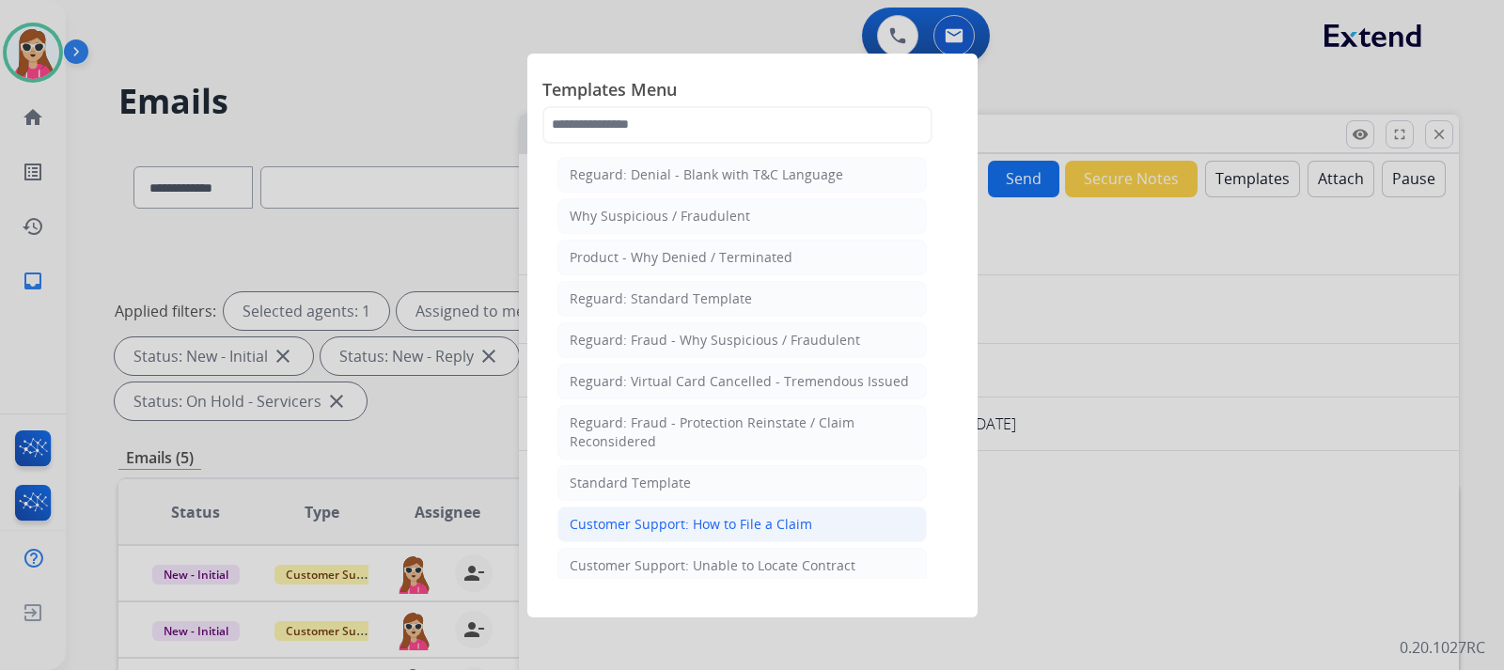
click at [696, 518] on div "Customer Support: How to File a Claim" at bounding box center [691, 524] width 242 height 19
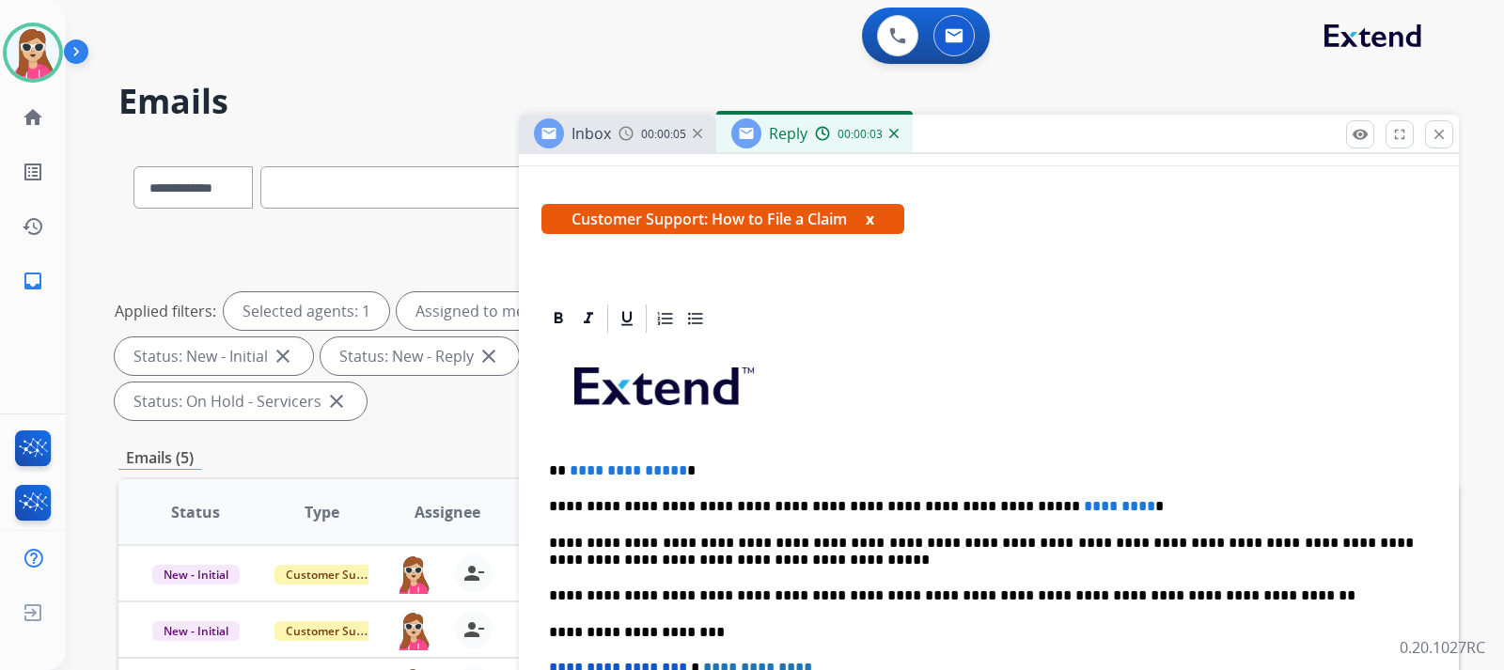
scroll to position [340, 0]
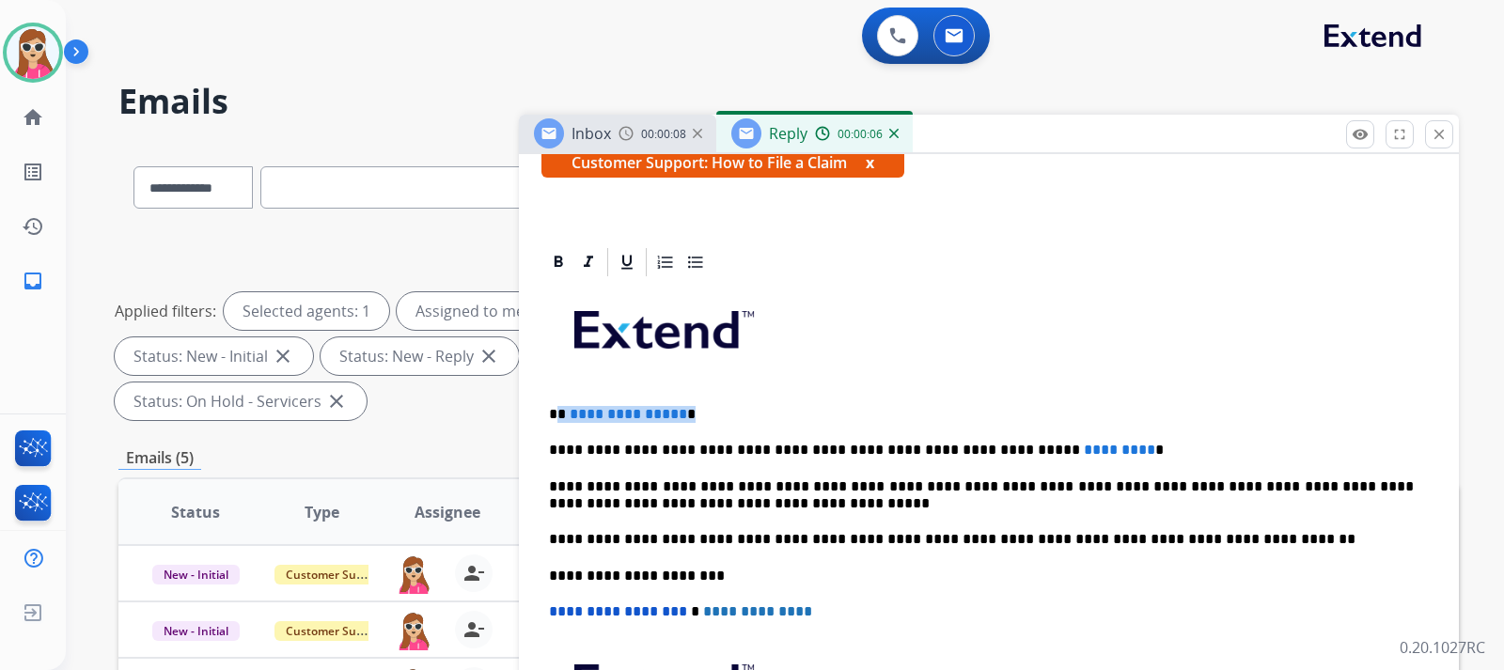
drag, startPoint x: 684, startPoint y: 416, endPoint x: 559, endPoint y: 412, distance: 125.1
click at [559, 412] on p "**********" at bounding box center [981, 414] width 865 height 17
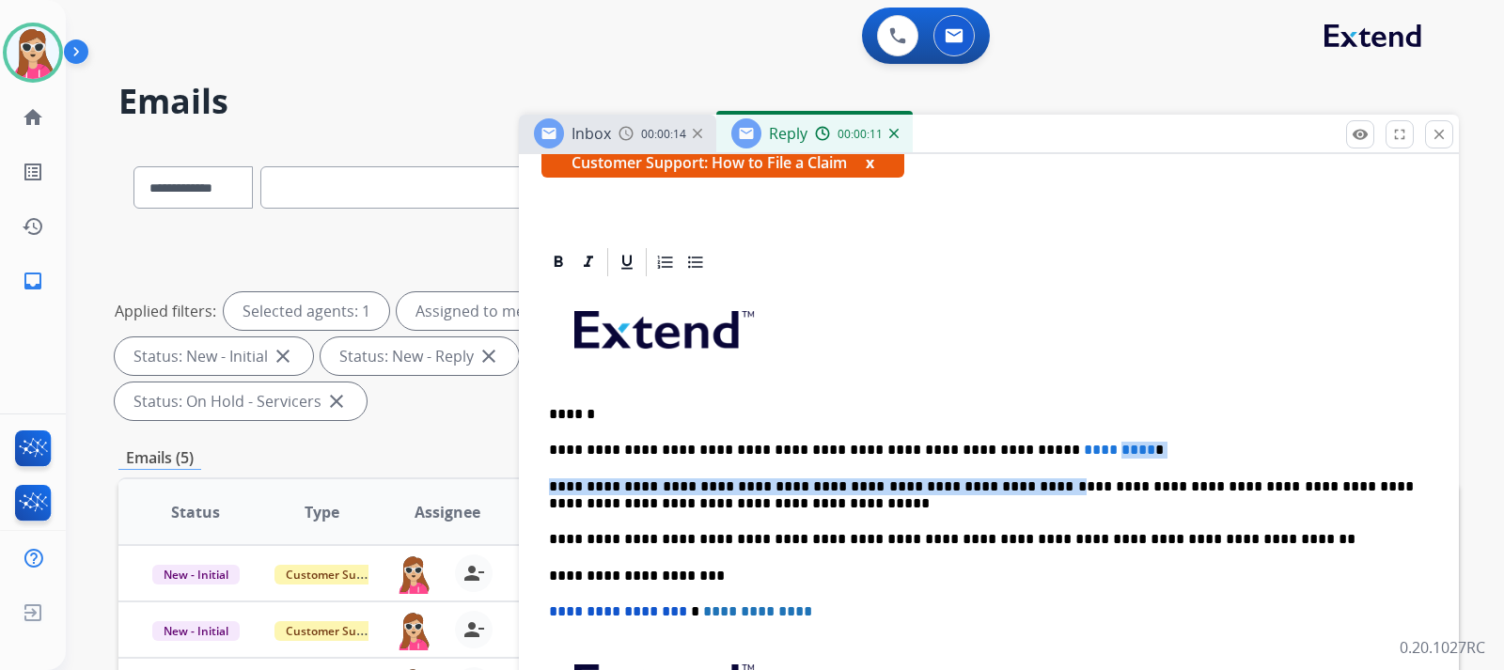
drag, startPoint x: 1072, startPoint y: 459, endPoint x: 1029, endPoint y: 447, distance: 44.7
click at [1029, 447] on div "**********" at bounding box center [988, 566] width 895 height 574
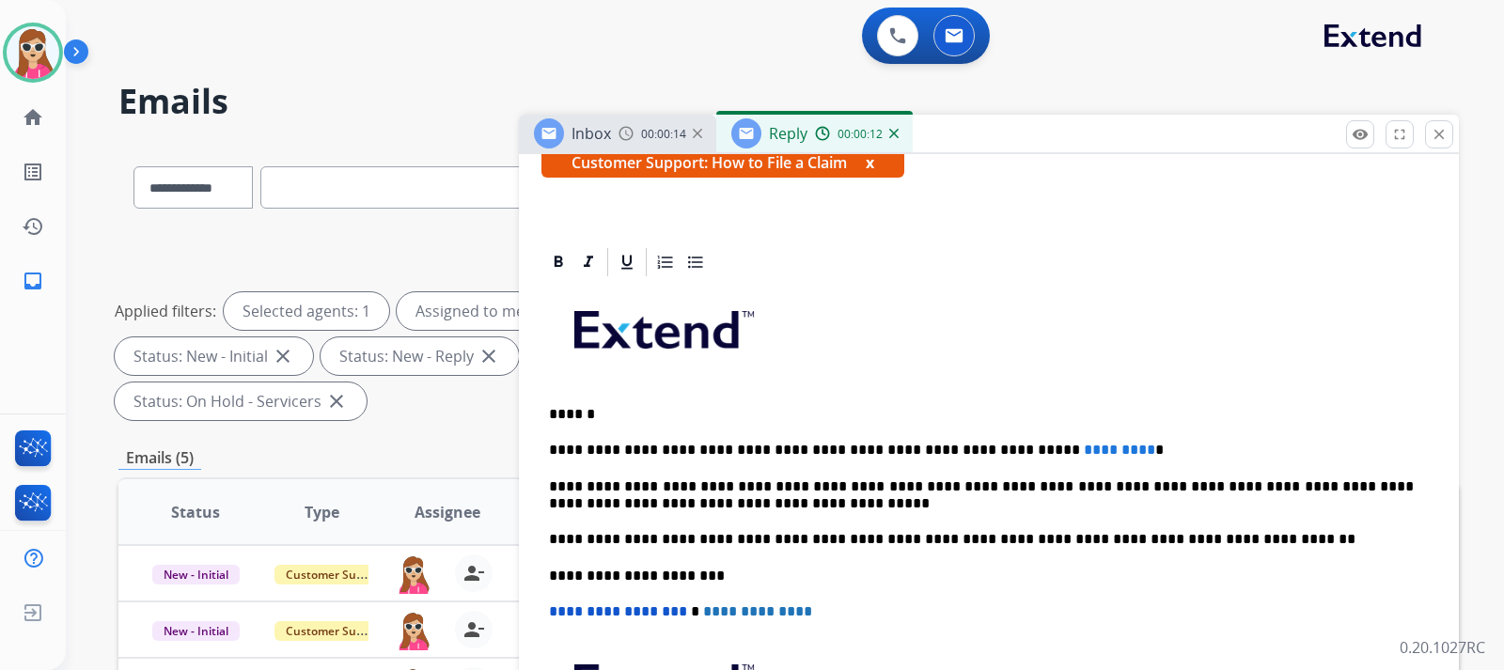
click at [1091, 460] on div "**********" at bounding box center [988, 566] width 895 height 574
drag, startPoint x: 1062, startPoint y: 446, endPoint x: 979, endPoint y: 449, distance: 82.8
click at [979, 449] on p "**********" at bounding box center [981, 450] width 865 height 17
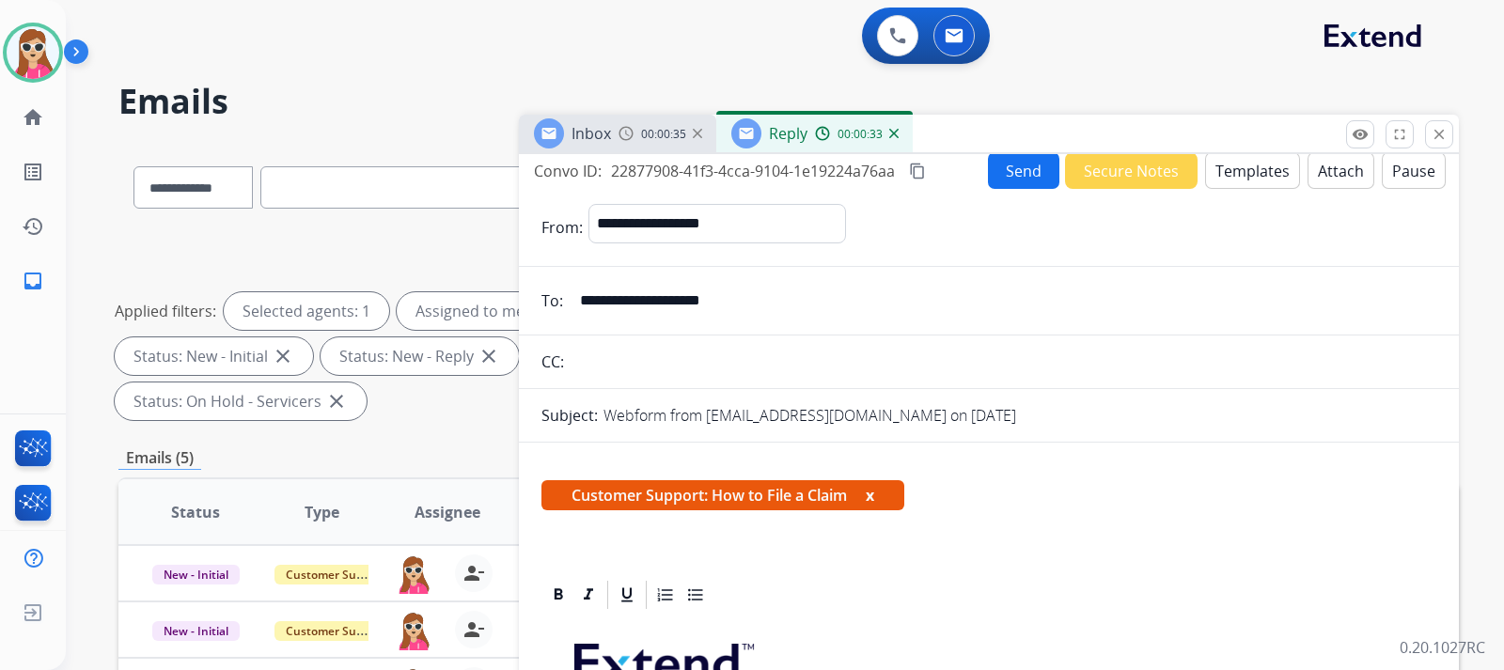
scroll to position [0, 0]
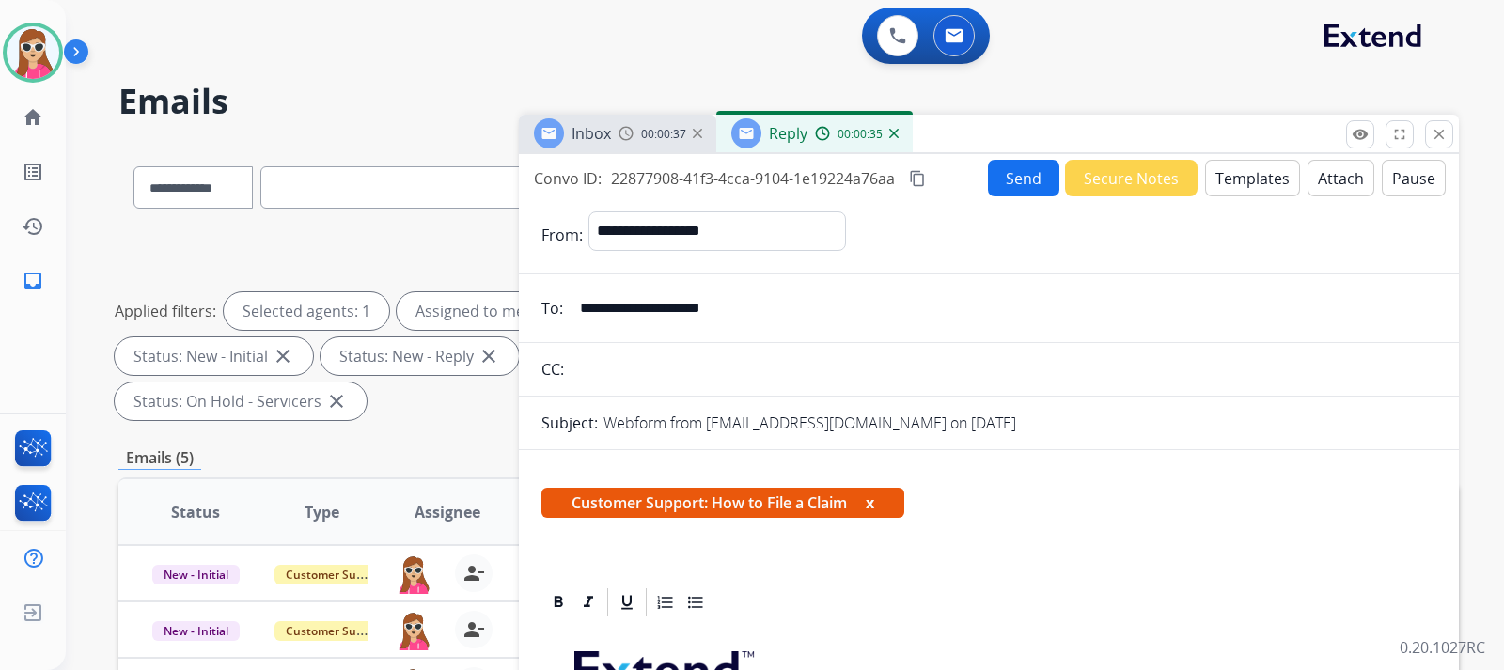
click at [1013, 171] on button "Send" at bounding box center [1023, 178] width 71 height 37
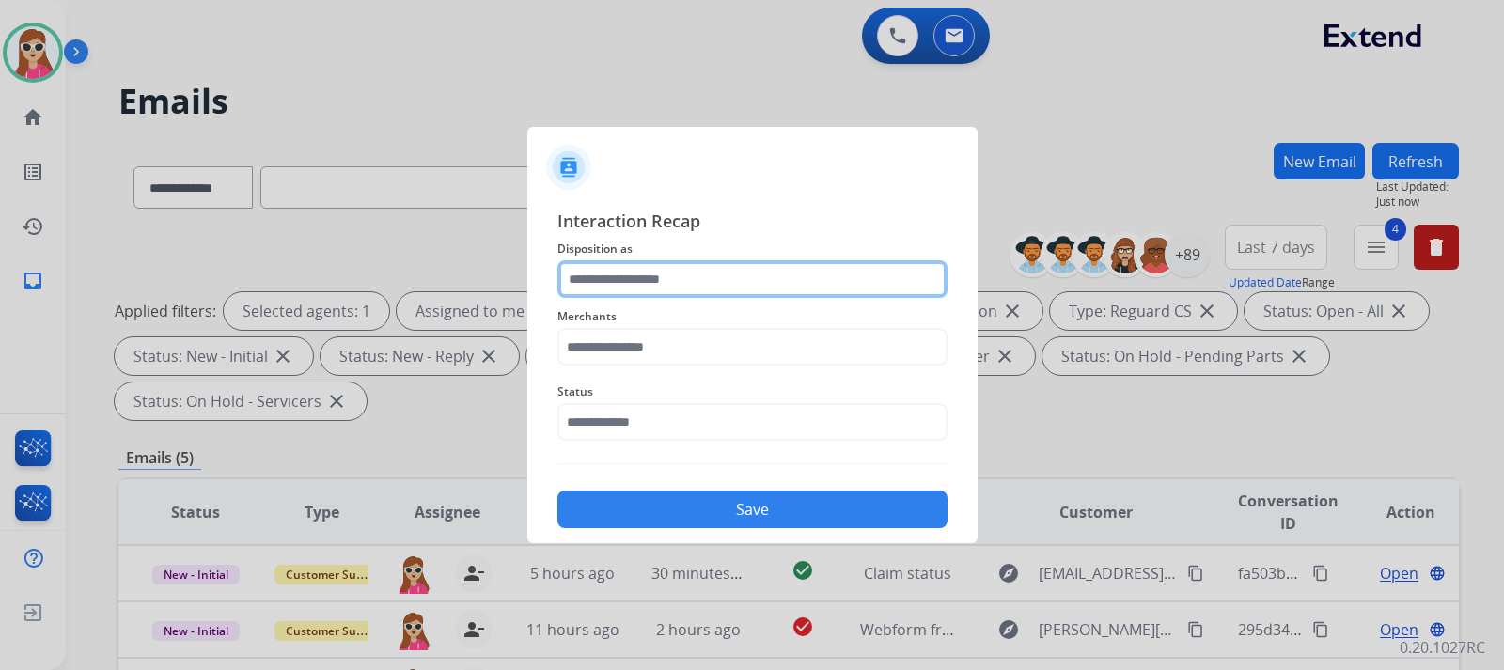
click at [658, 279] on input "text" at bounding box center [752, 279] width 390 height 38
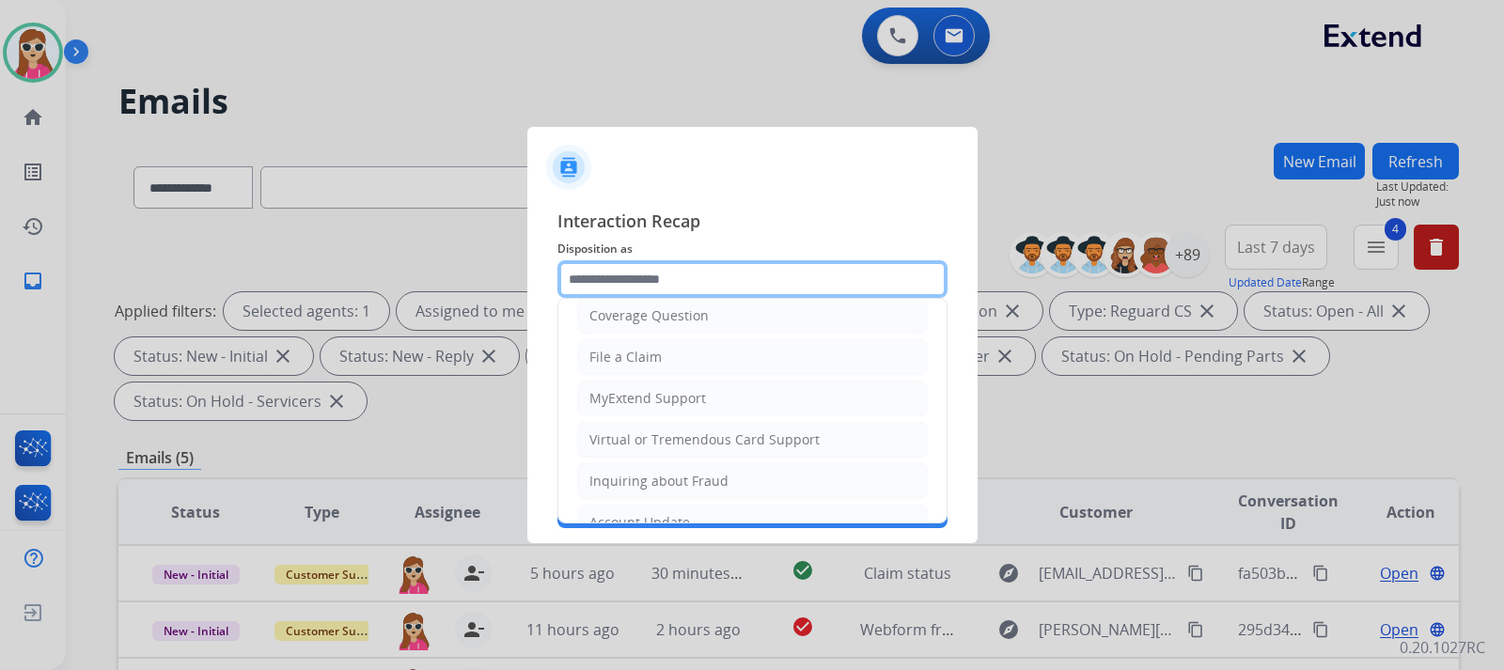
scroll to position [94, 0]
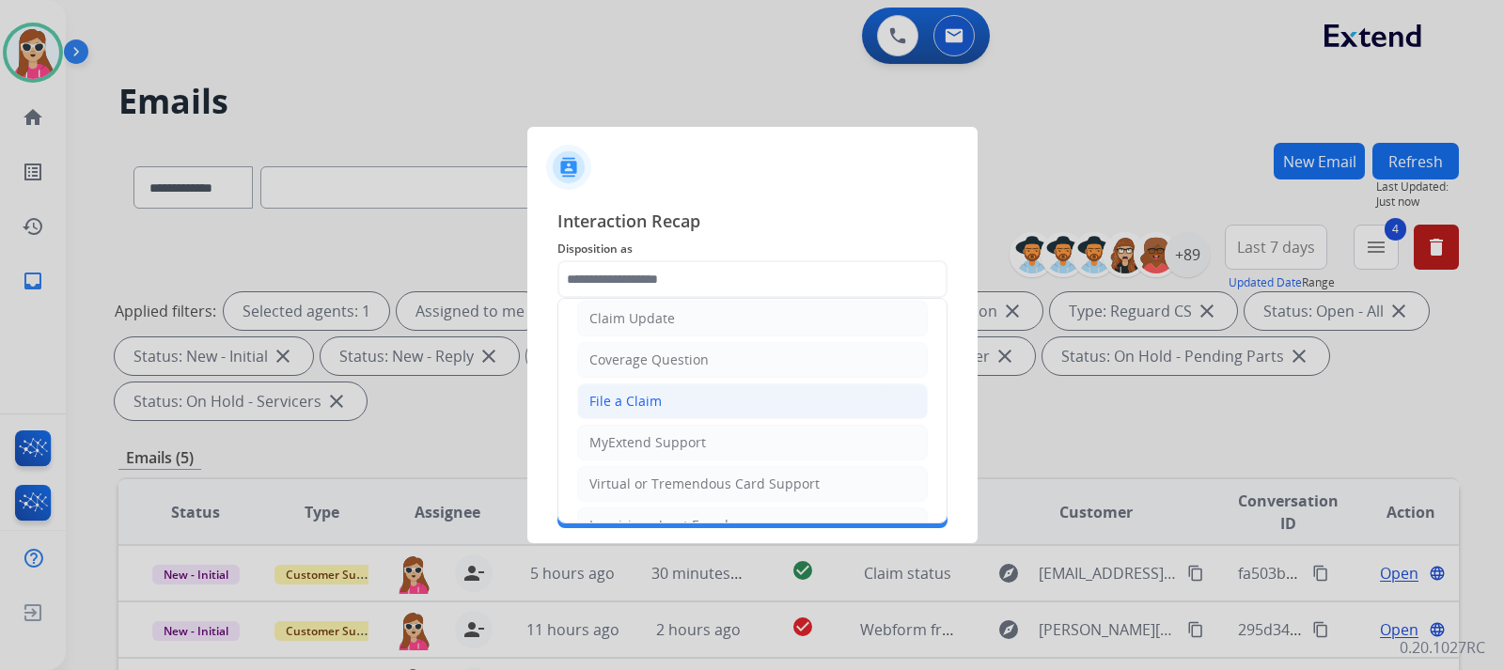
click at [661, 399] on li "File a Claim" at bounding box center [752, 401] width 351 height 36
type input "**********"
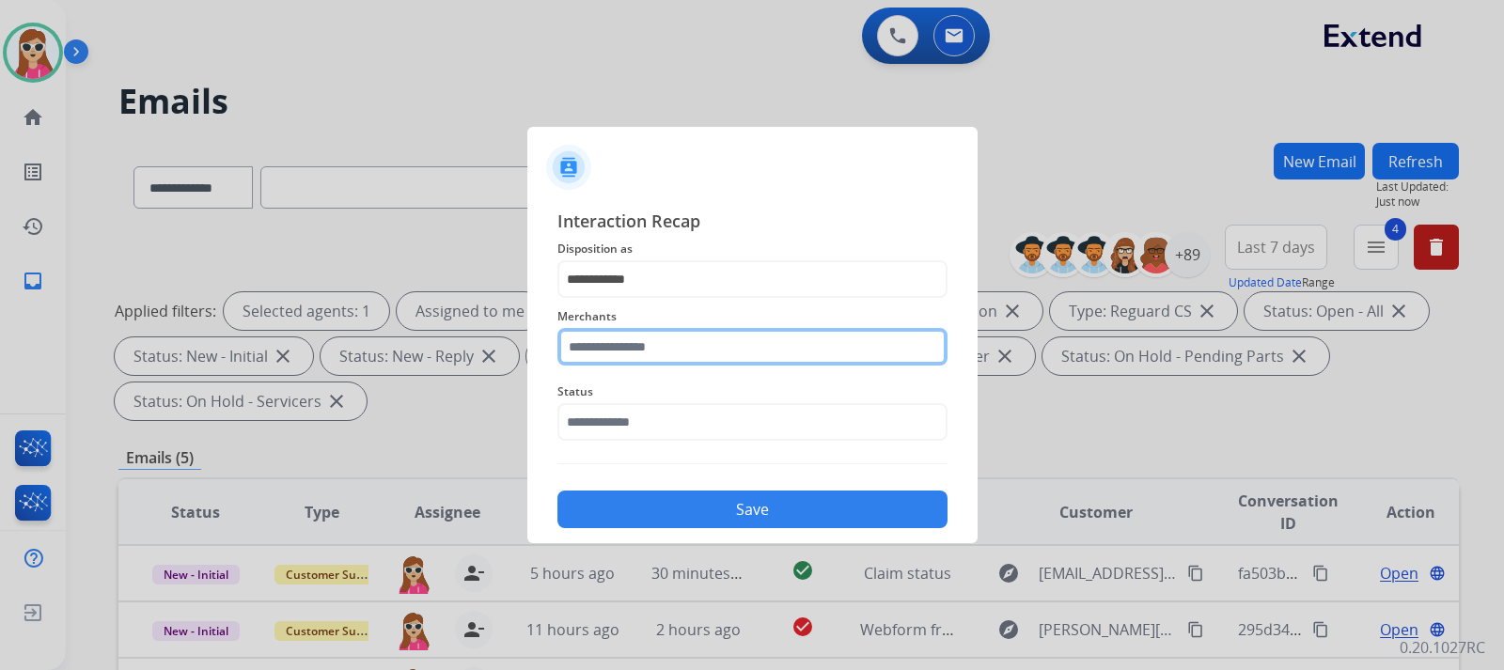
click at [678, 362] on input "text" at bounding box center [752, 347] width 390 height 38
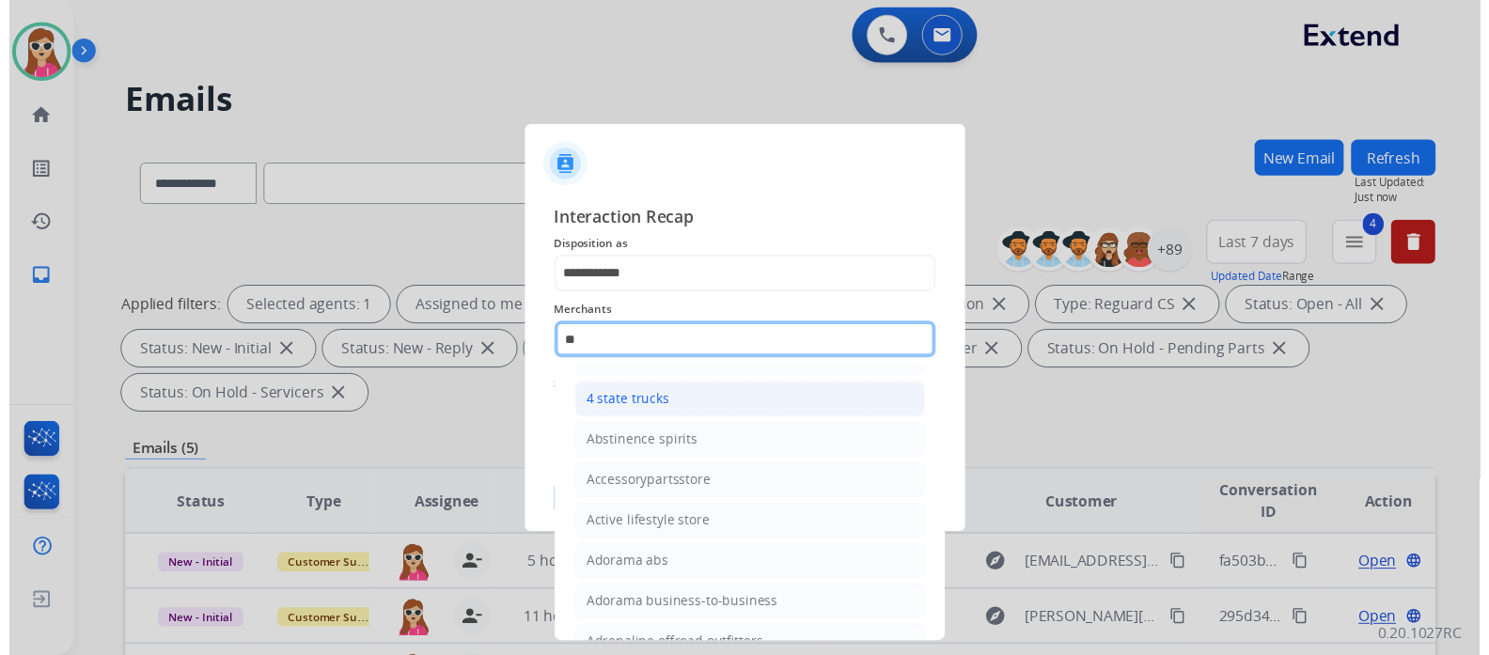
scroll to position [0, 0]
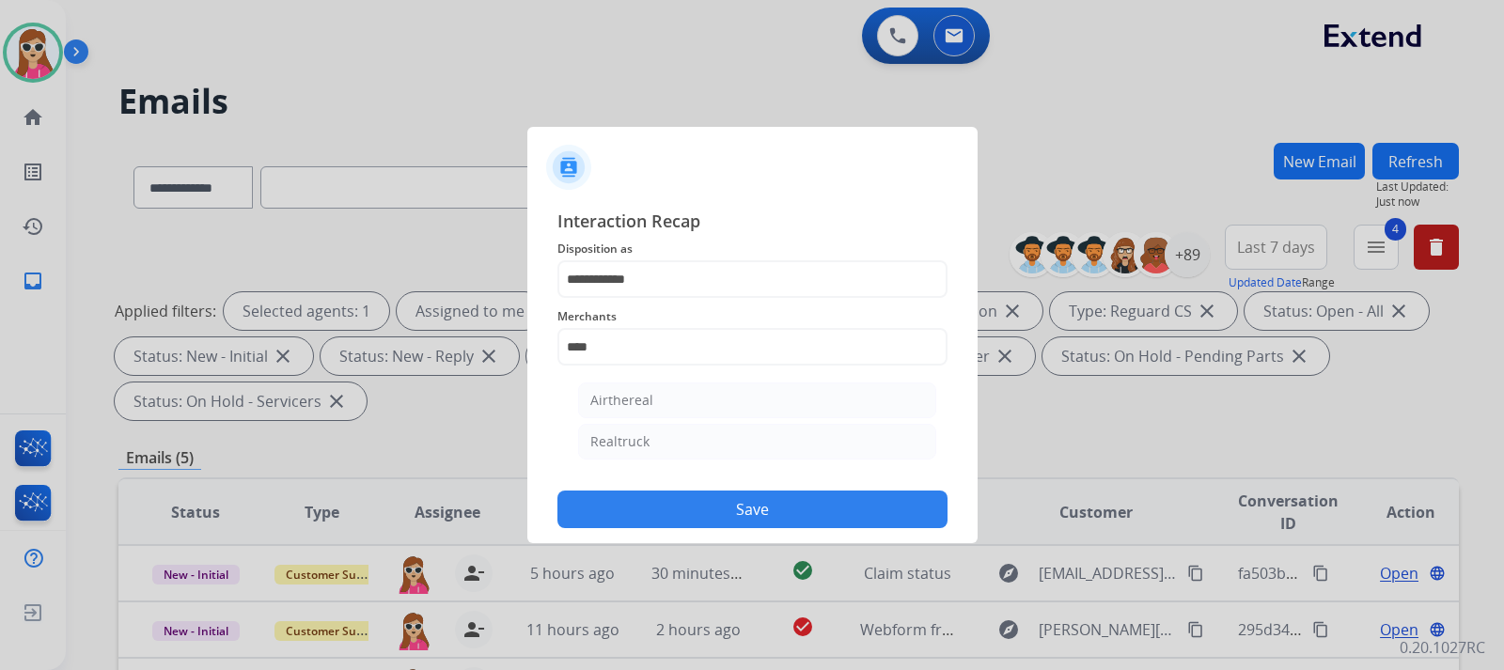
click at [623, 430] on li "Realtruck" at bounding box center [757, 442] width 358 height 36
type input "*********"
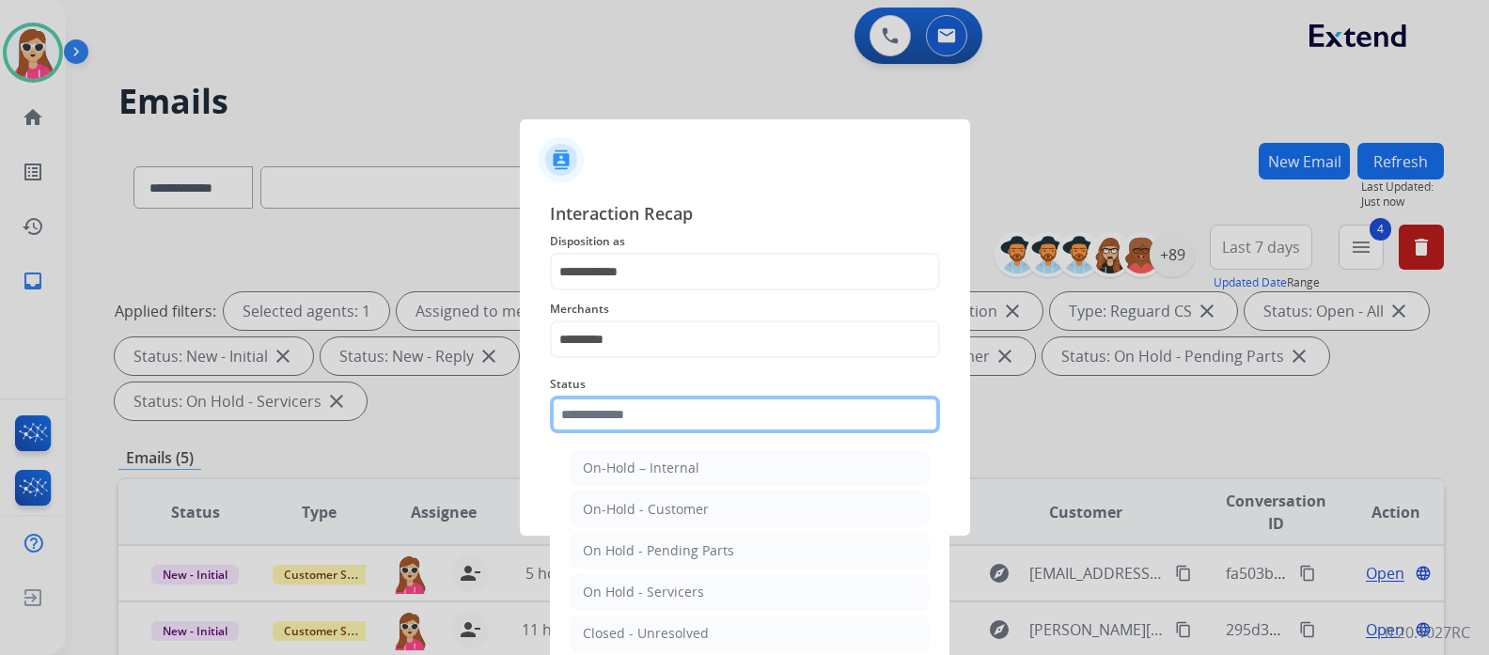
click at [634, 424] on input "text" at bounding box center [745, 415] width 390 height 38
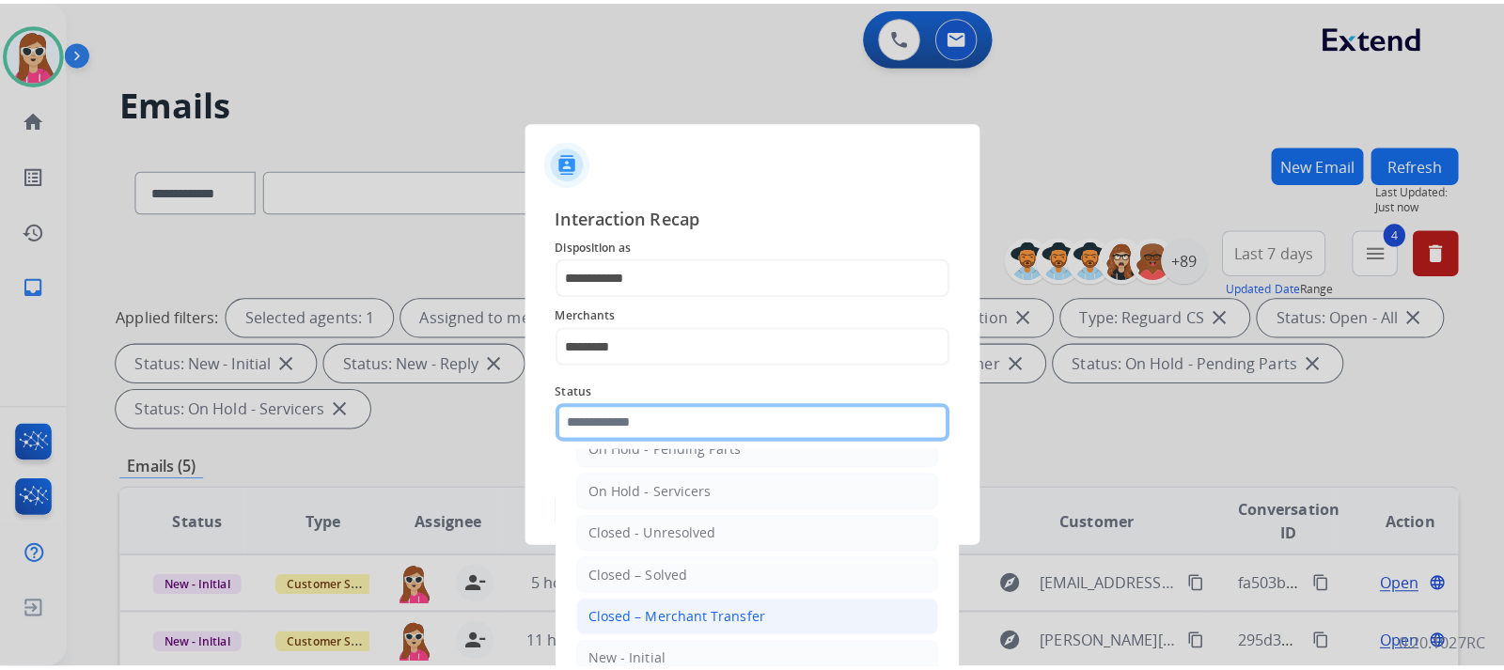
scroll to position [113, 0]
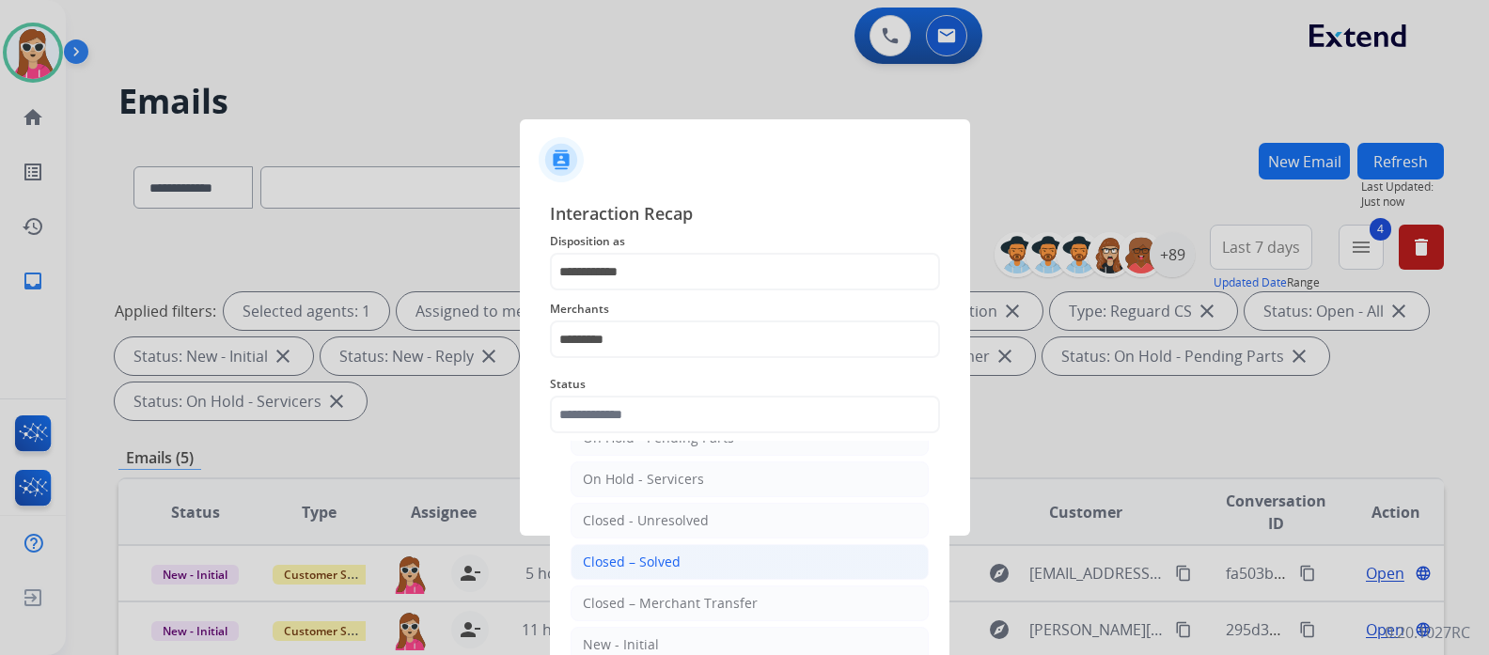
click at [708, 559] on li "Closed – Solved" at bounding box center [750, 562] width 358 height 36
type input "**********"
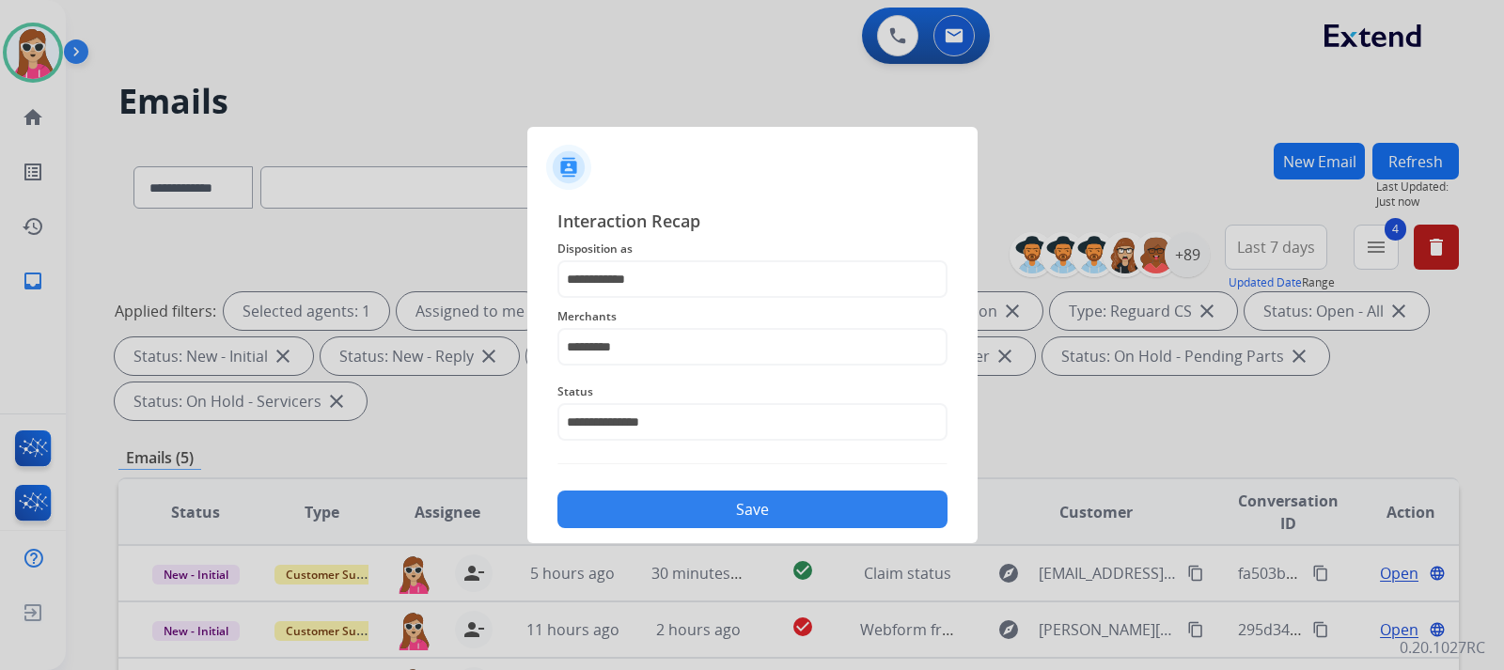
drag, startPoint x: 714, startPoint y: 501, endPoint x: 693, endPoint y: 491, distance: 24.0
click at [703, 501] on button "Save" at bounding box center [752, 510] width 390 height 38
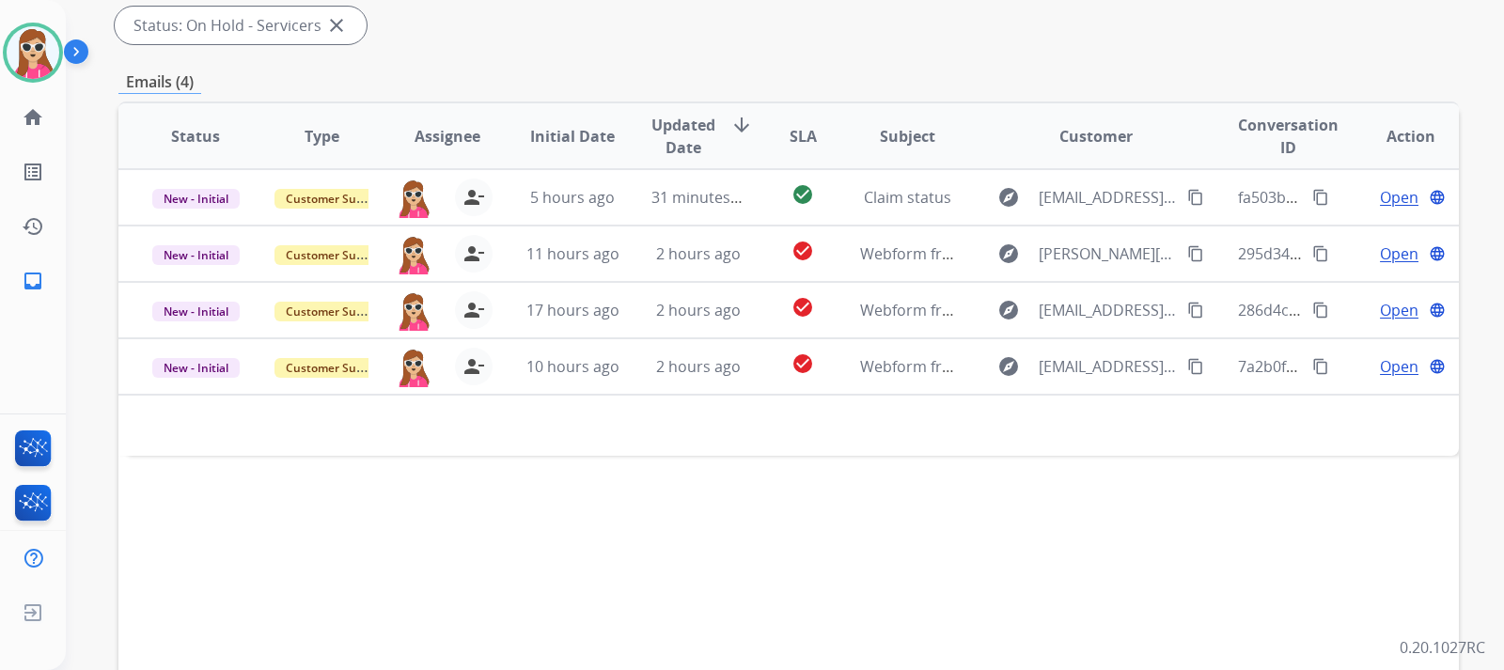
scroll to position [470, 0]
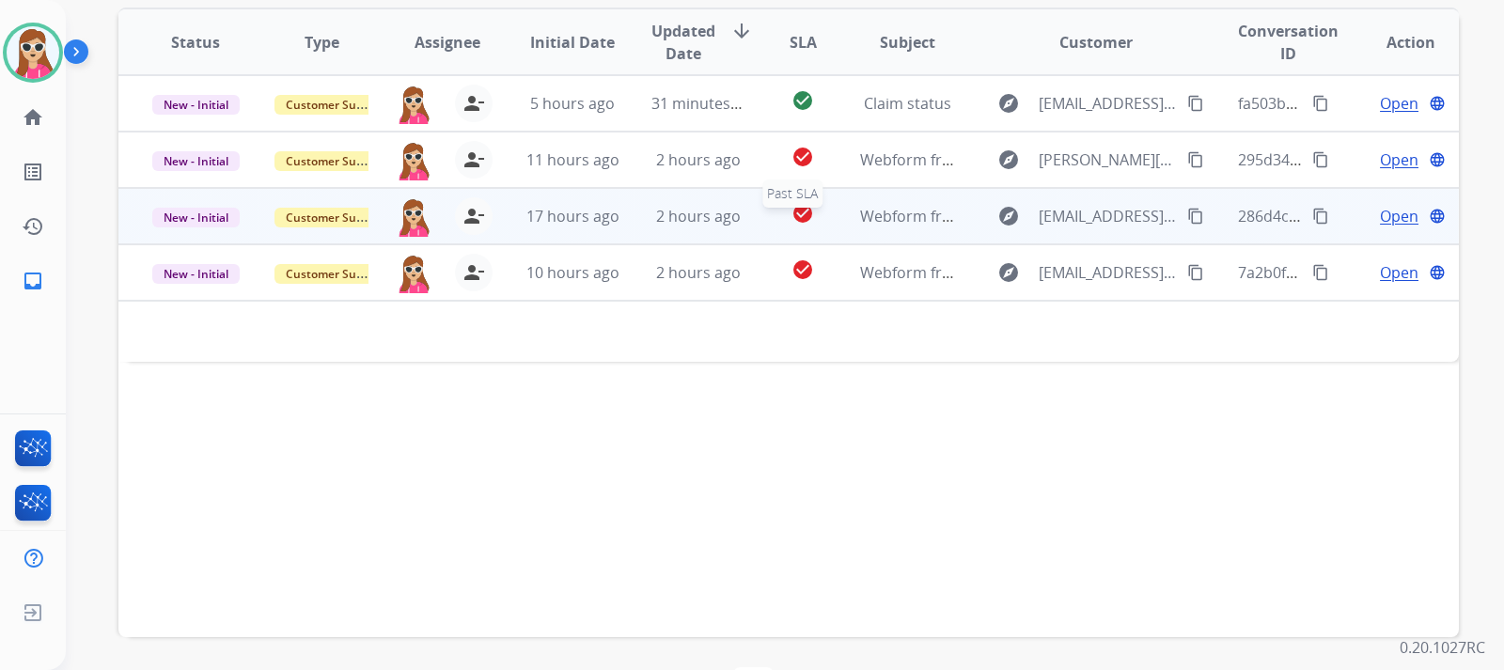
click at [805, 221] on mat-icon "check_circle" at bounding box center [802, 213] width 23 height 23
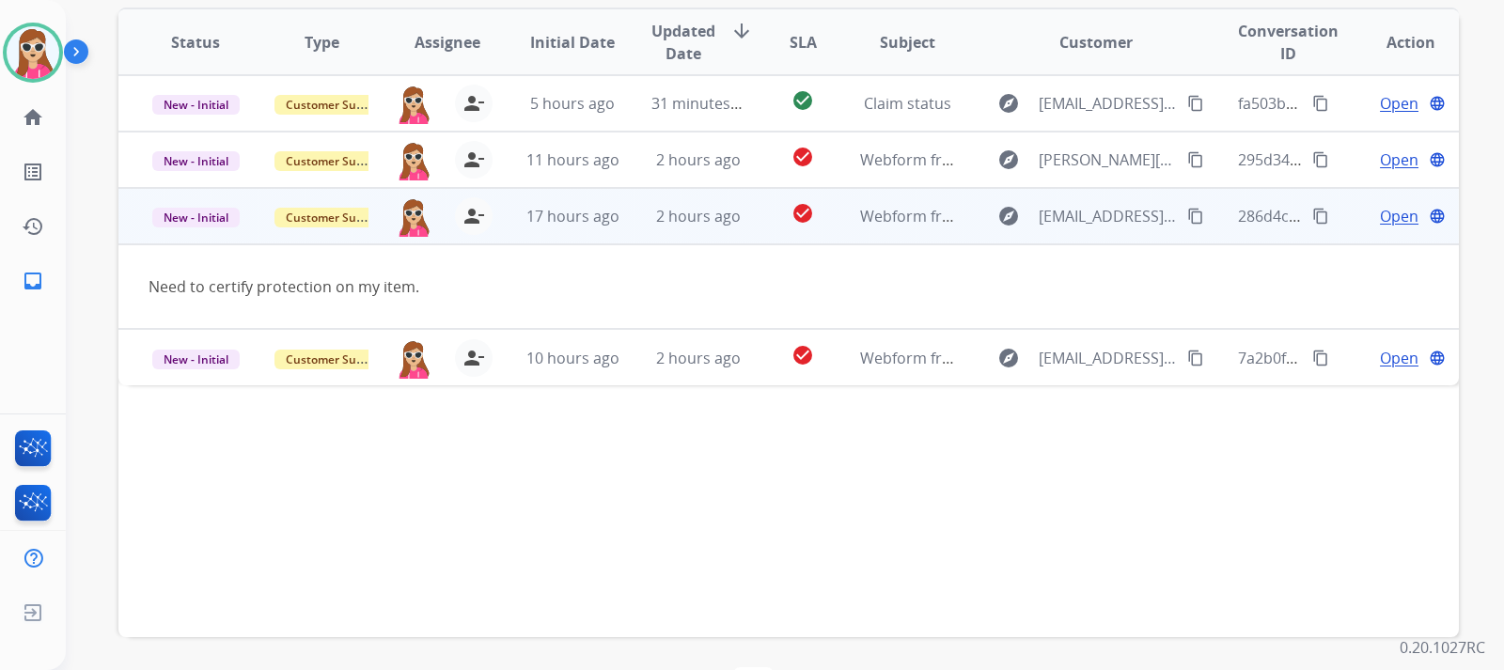
click at [1184, 212] on button "content_copy" at bounding box center [1195, 216] width 23 height 23
click at [464, 227] on button "person_remove [PERSON_NAME] to Me" at bounding box center [474, 216] width 38 height 38
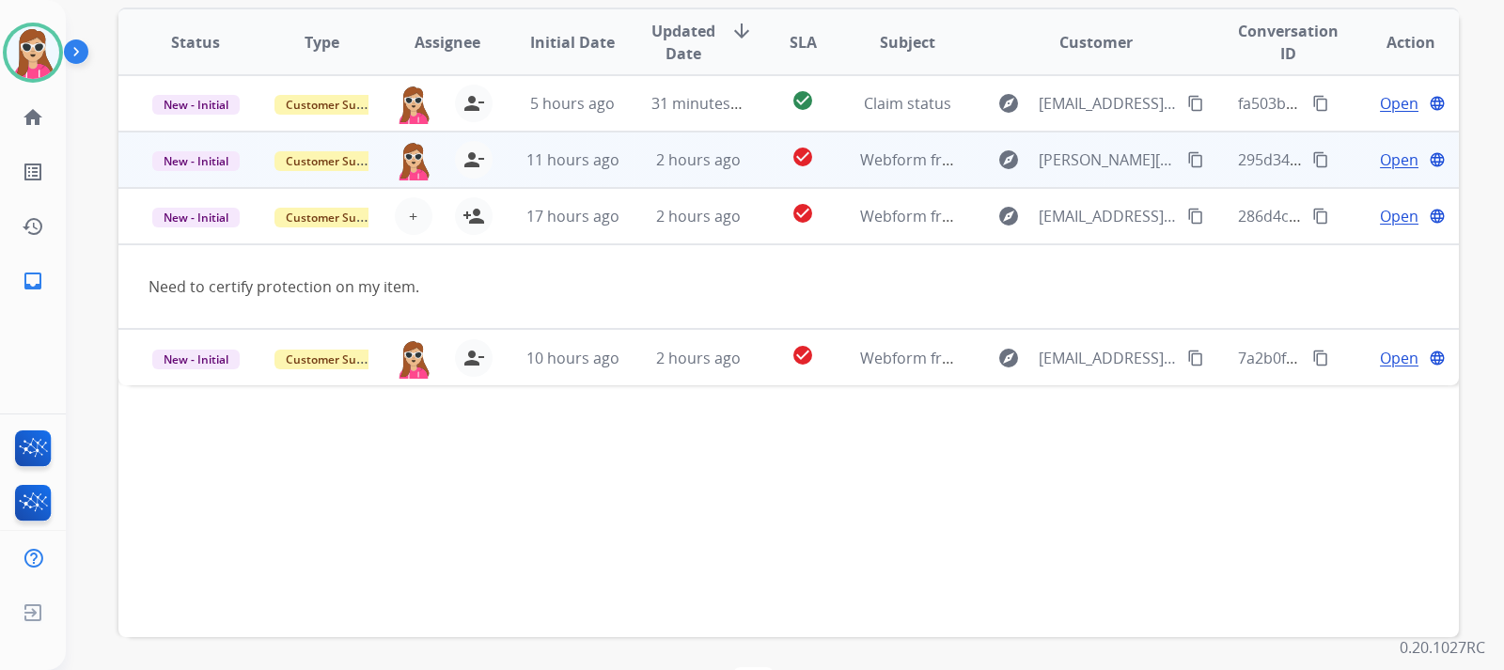
click at [497, 174] on td "11 hours ago" at bounding box center [558, 160] width 126 height 56
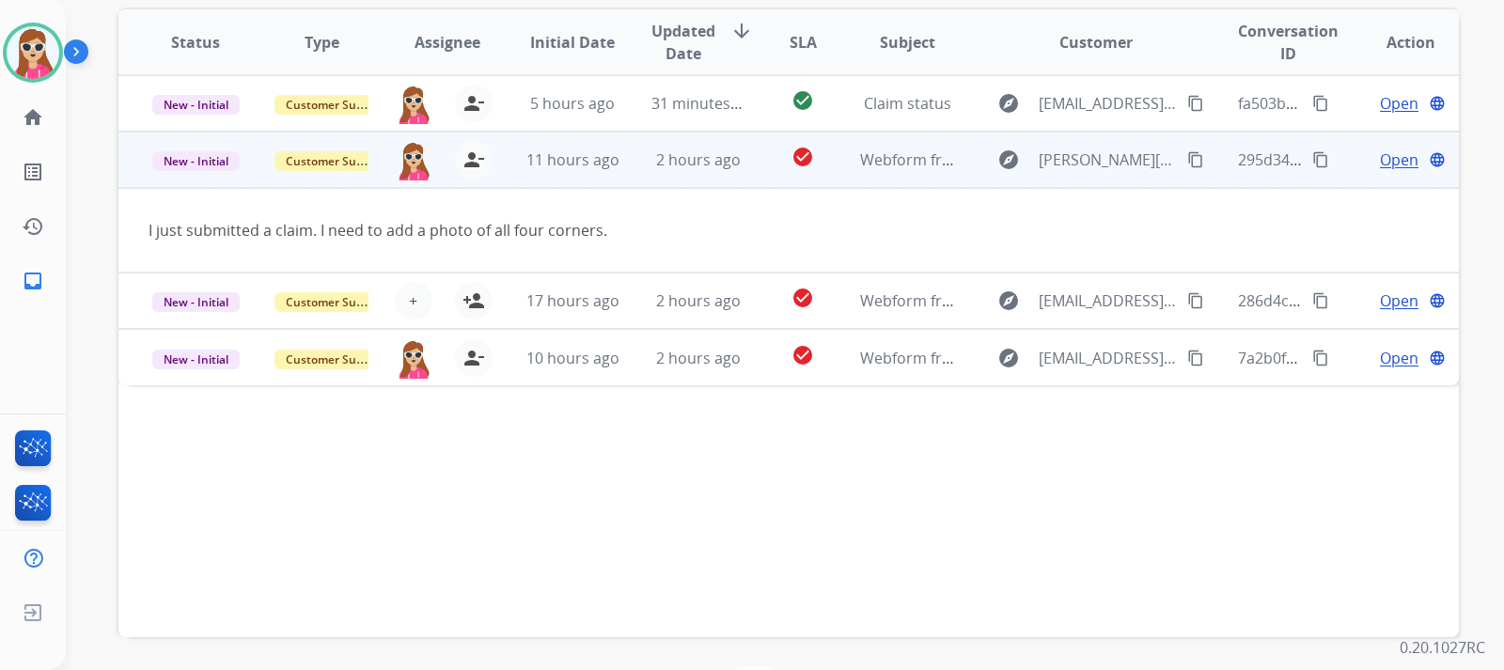
click at [1381, 151] on span "Open" at bounding box center [1399, 160] width 39 height 23
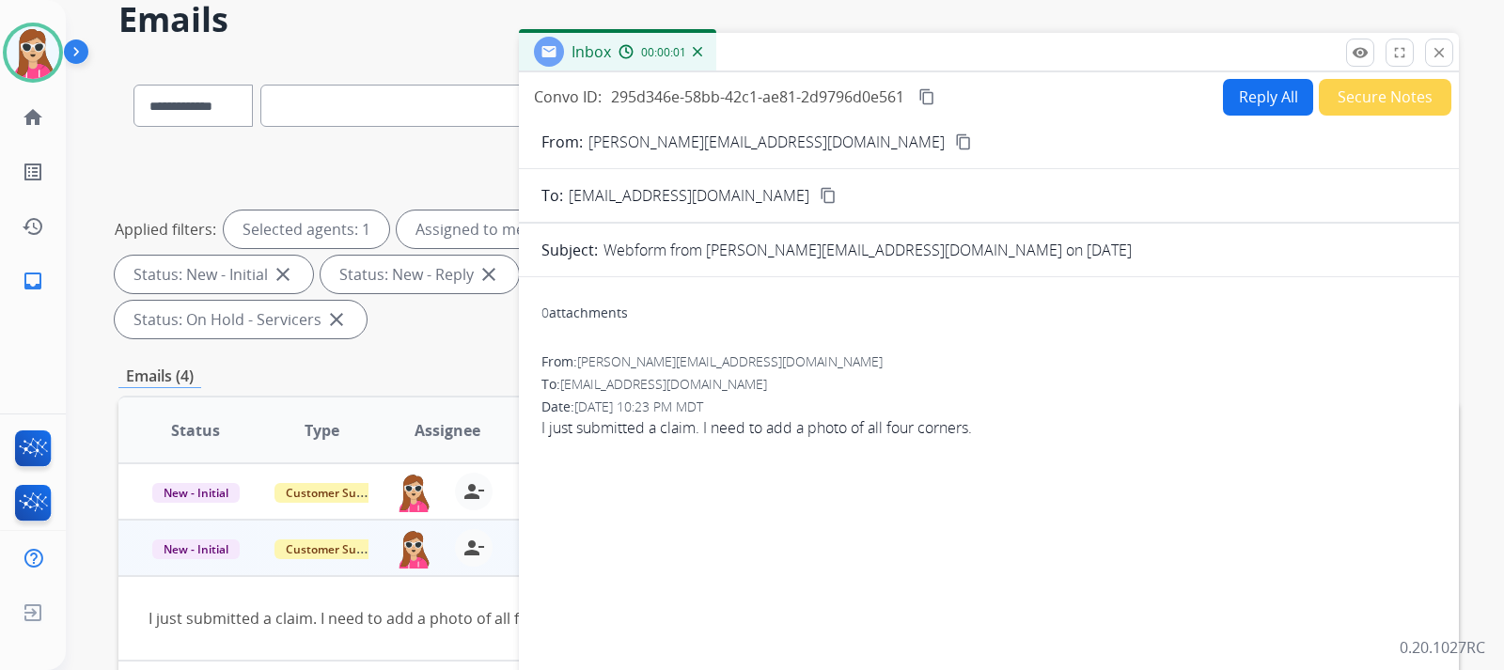
scroll to position [0, 0]
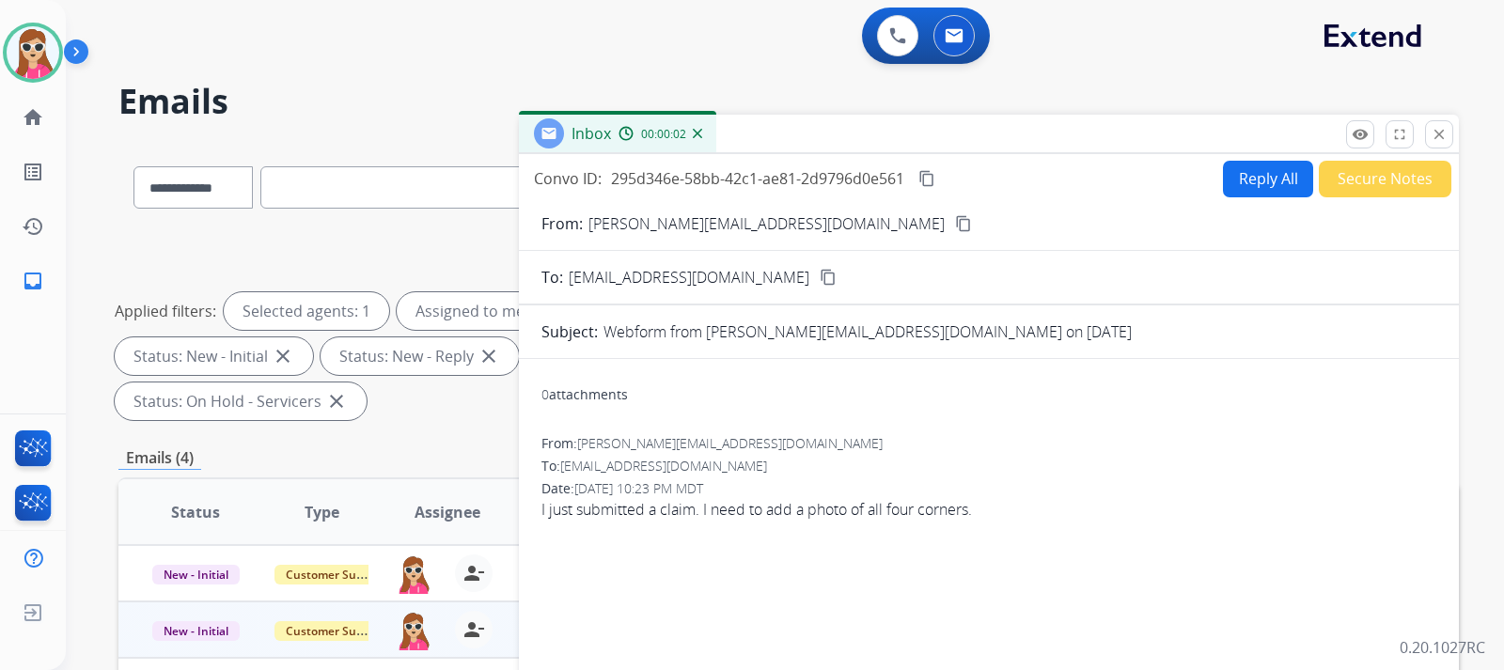
click at [1237, 175] on button "Reply All" at bounding box center [1268, 179] width 90 height 37
select select "**********"
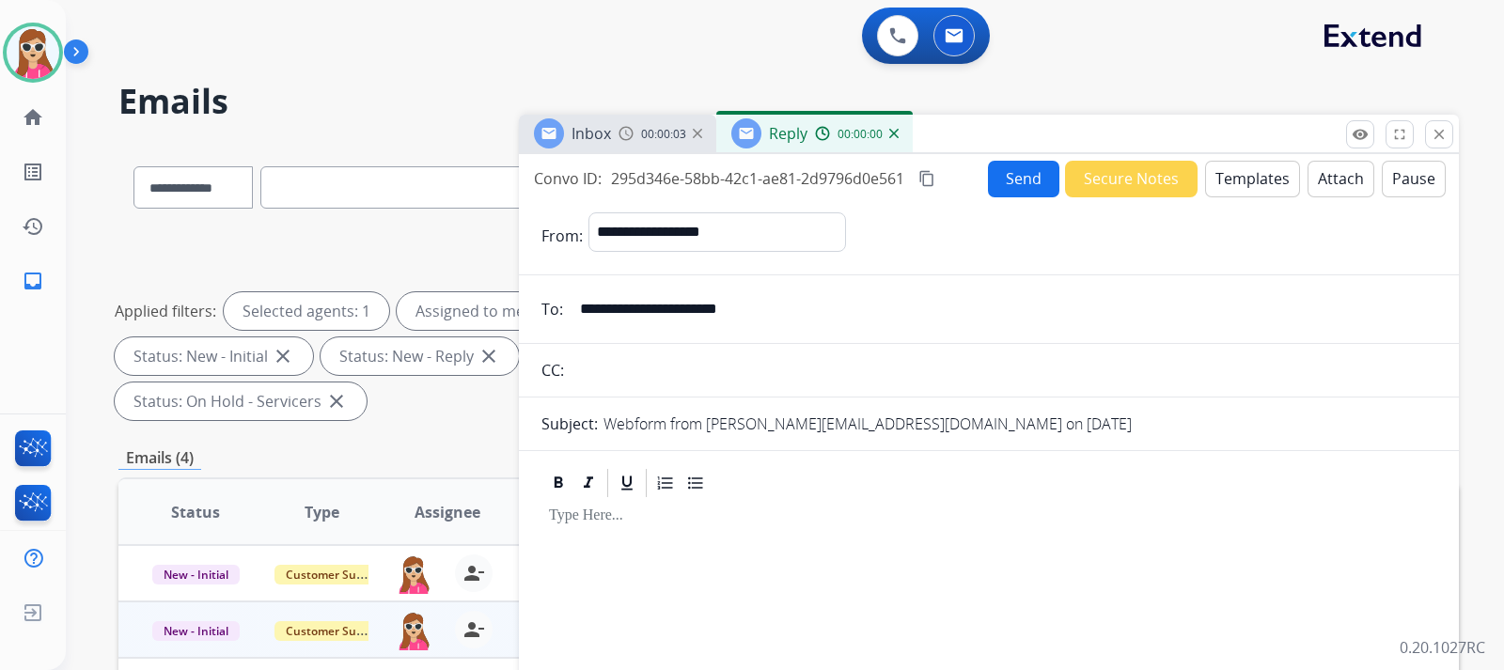
click at [1222, 181] on button "Templates" at bounding box center [1252, 179] width 95 height 37
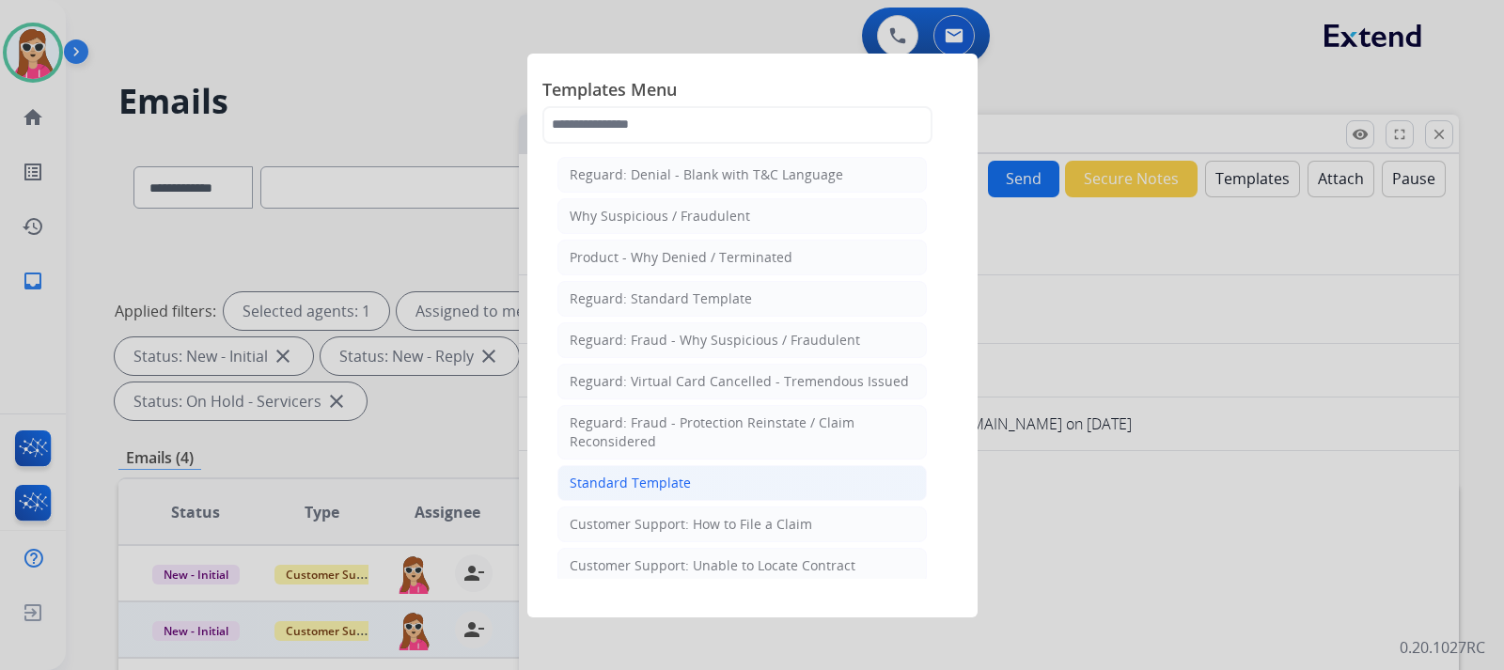
scroll to position [94, 0]
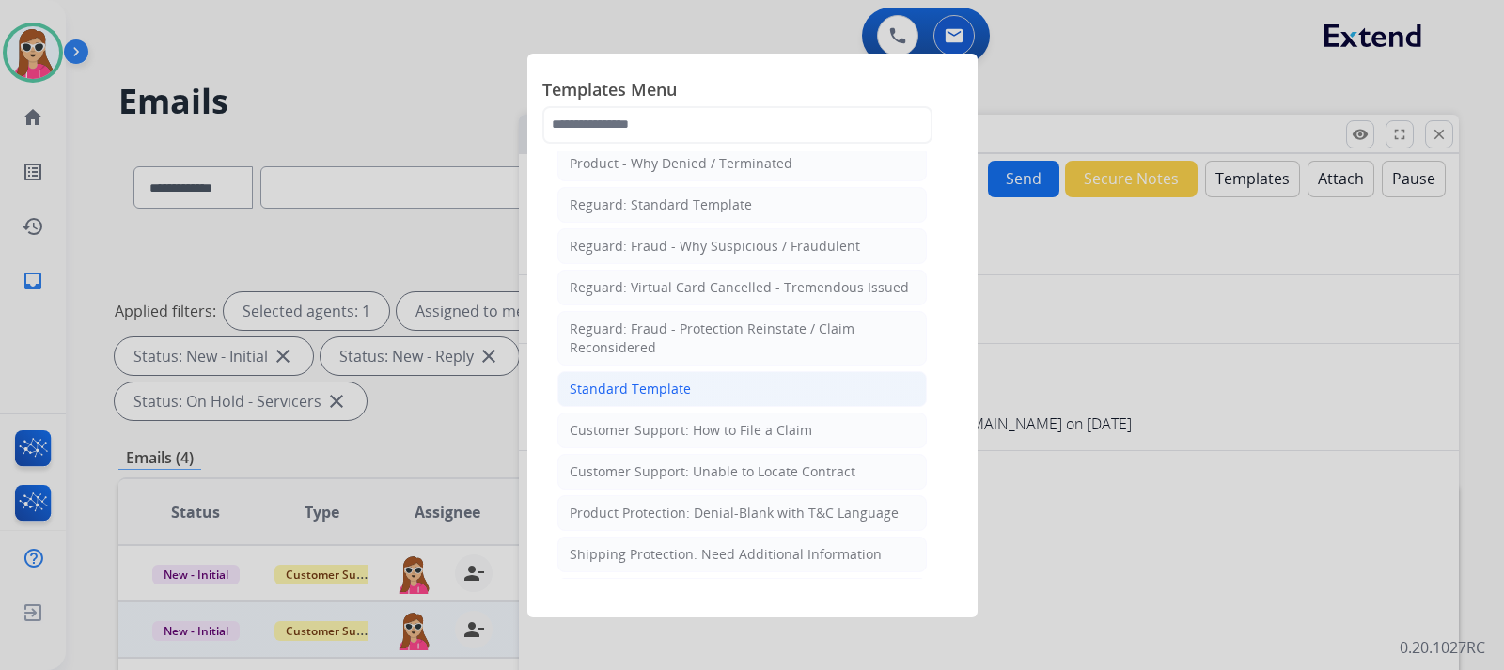
click at [757, 378] on li "Standard Template" at bounding box center [741, 389] width 369 height 36
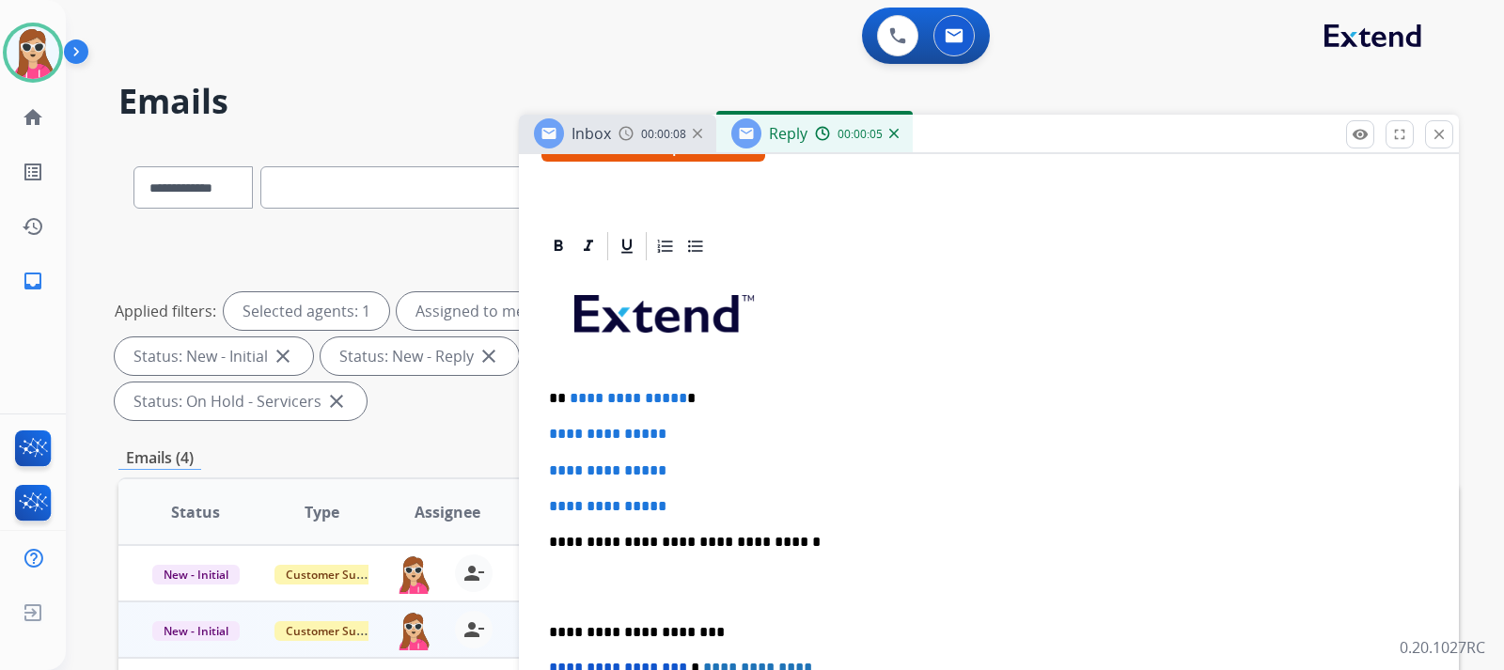
scroll to position [413, 0]
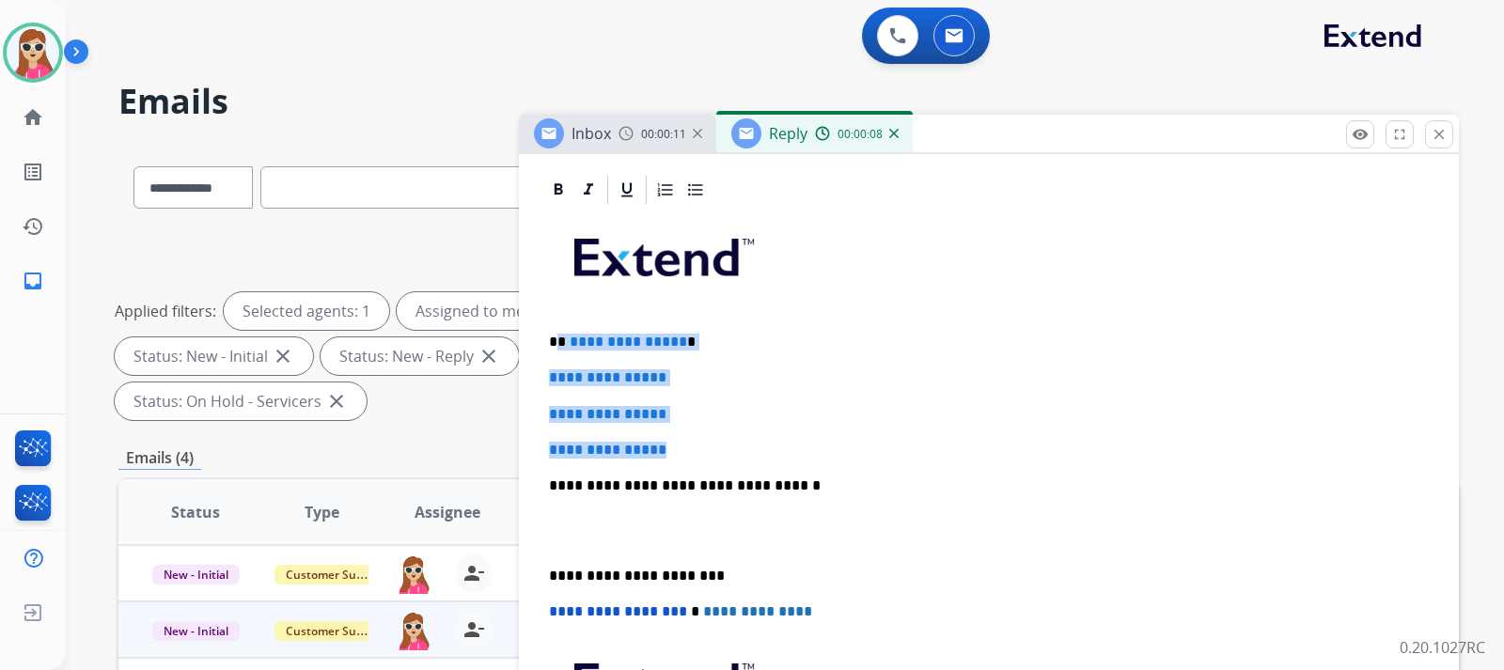
drag, startPoint x: 559, startPoint y: 342, endPoint x: 696, endPoint y: 439, distance: 167.2
click at [696, 439] on div "**********" at bounding box center [988, 530] width 895 height 647
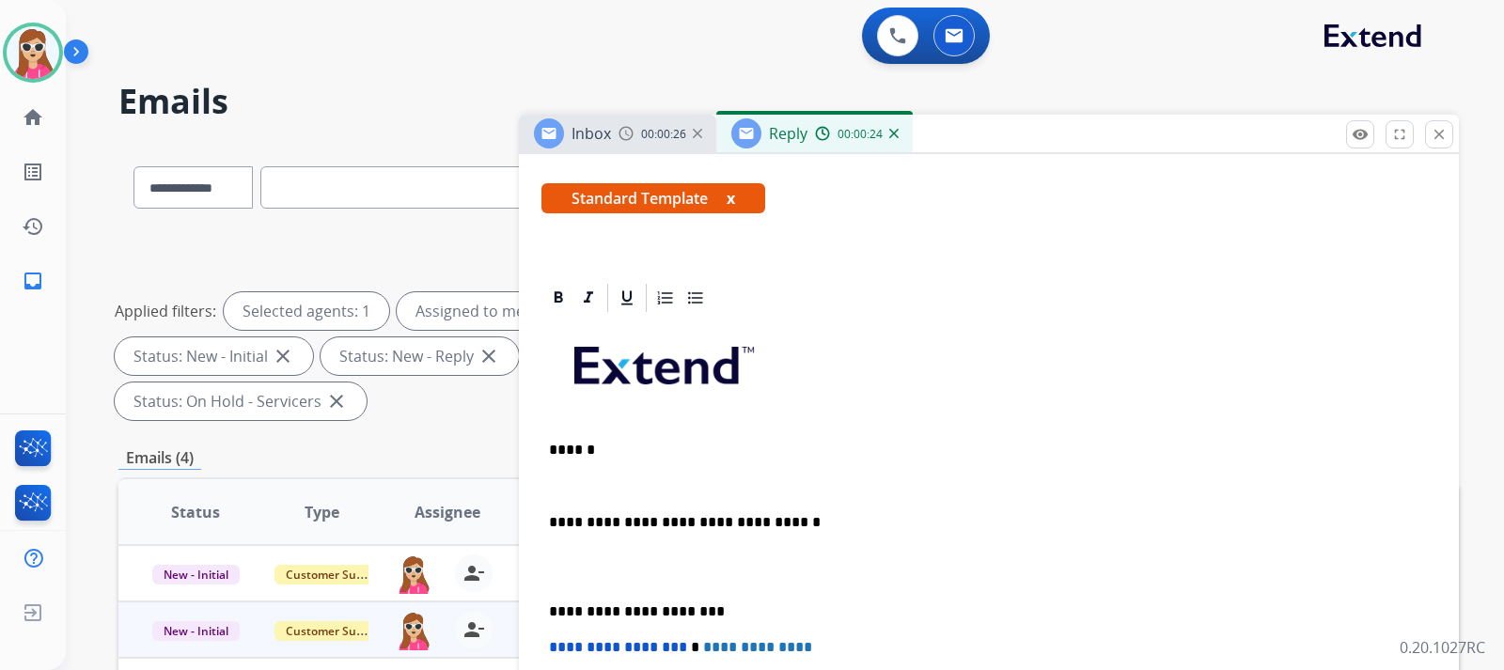
scroll to position [340, 0]
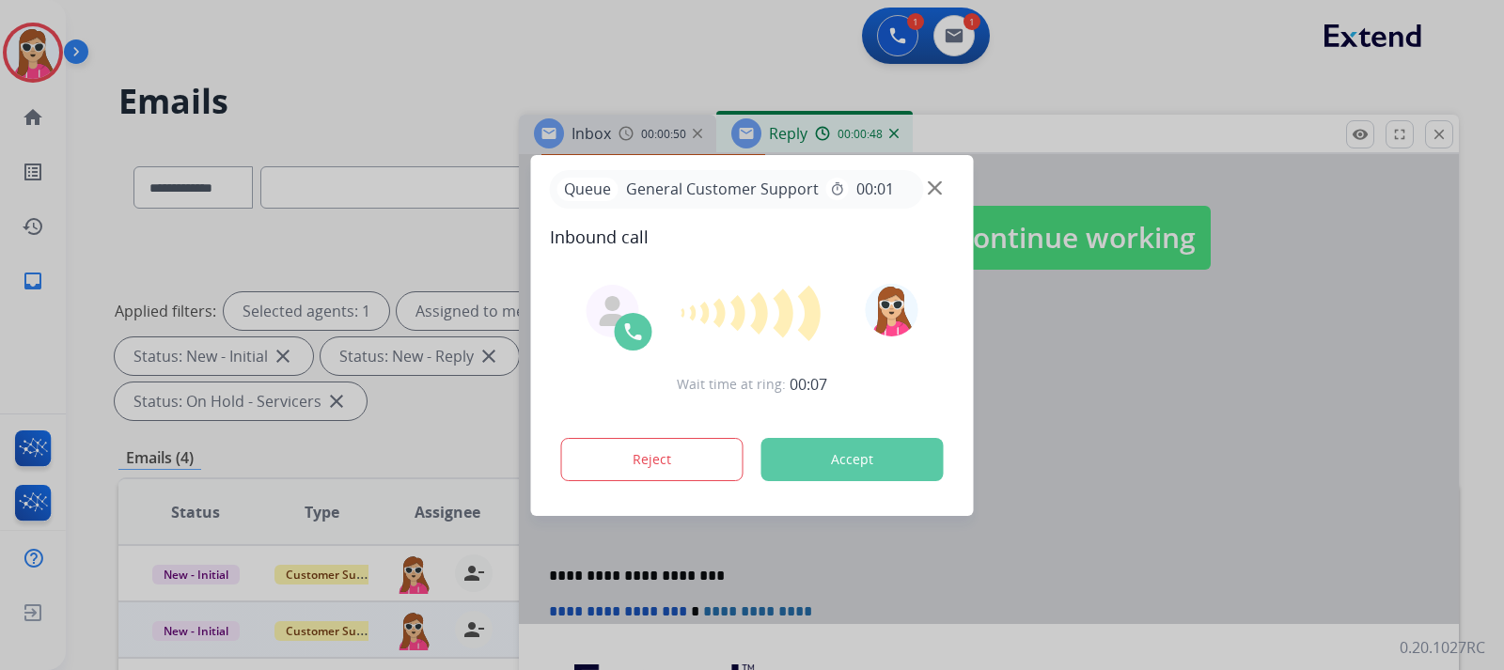
drag, startPoint x: 865, startPoint y: 457, endPoint x: 864, endPoint y: 443, distance: 14.1
click at [864, 443] on button "Accept" at bounding box center [852, 459] width 182 height 43
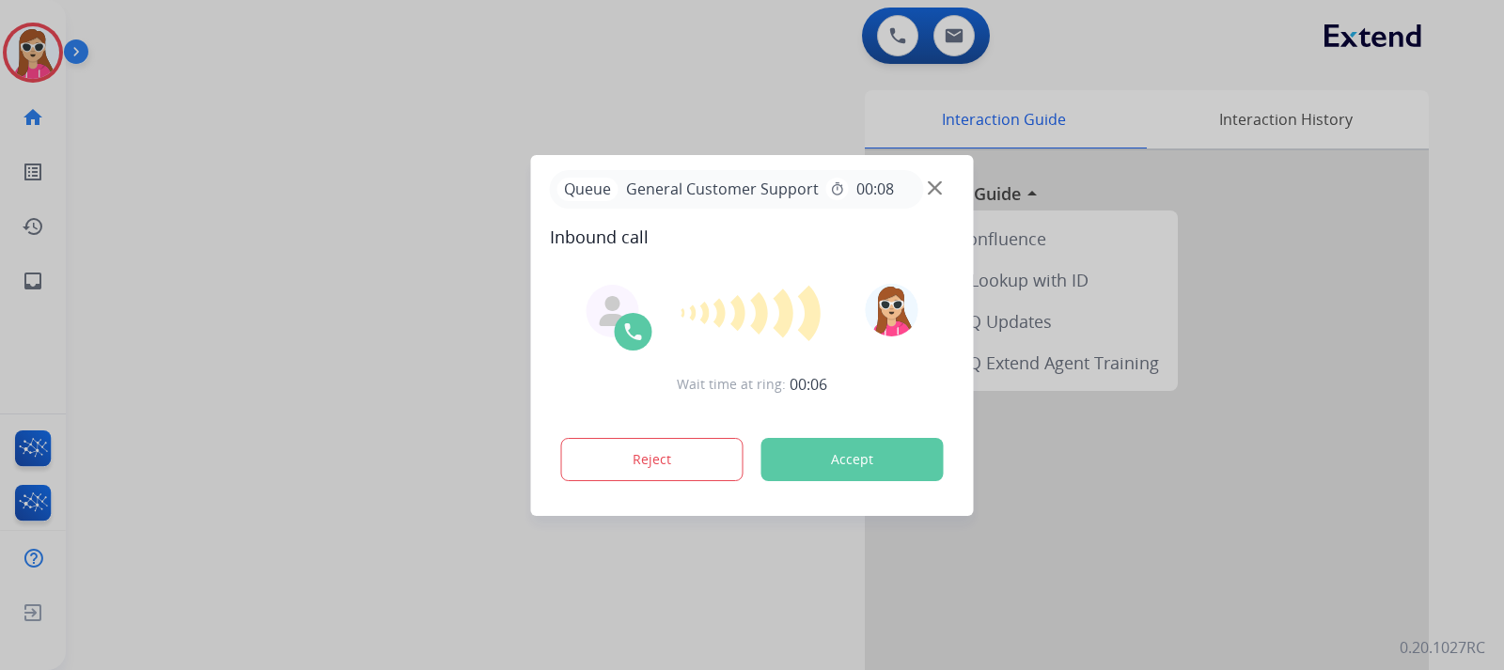
click at [868, 492] on div "Wait time at ring: 00:06 Reject Accept" at bounding box center [752, 385] width 405 height 232
click at [866, 459] on button "Accept" at bounding box center [852, 459] width 182 height 43
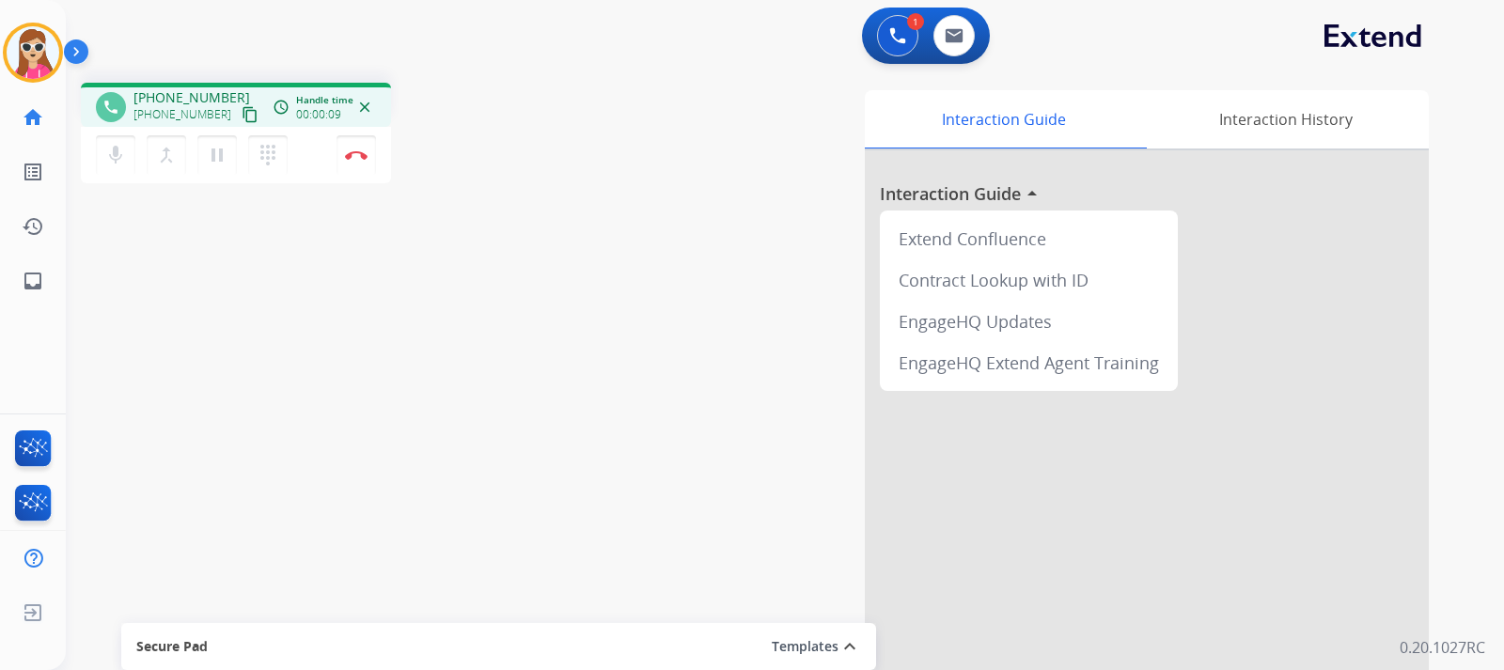
click at [242, 110] on mat-icon "content_copy" at bounding box center [250, 114] width 17 height 17
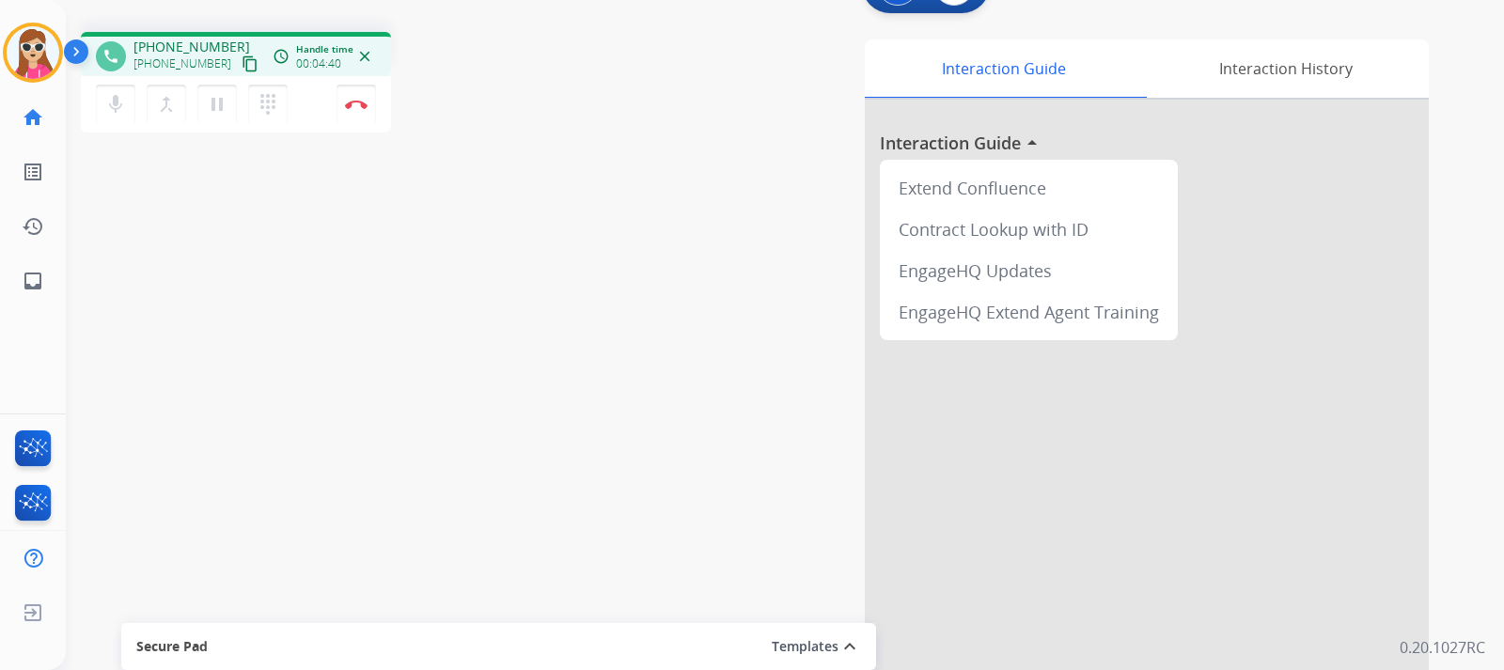
scroll to position [94, 0]
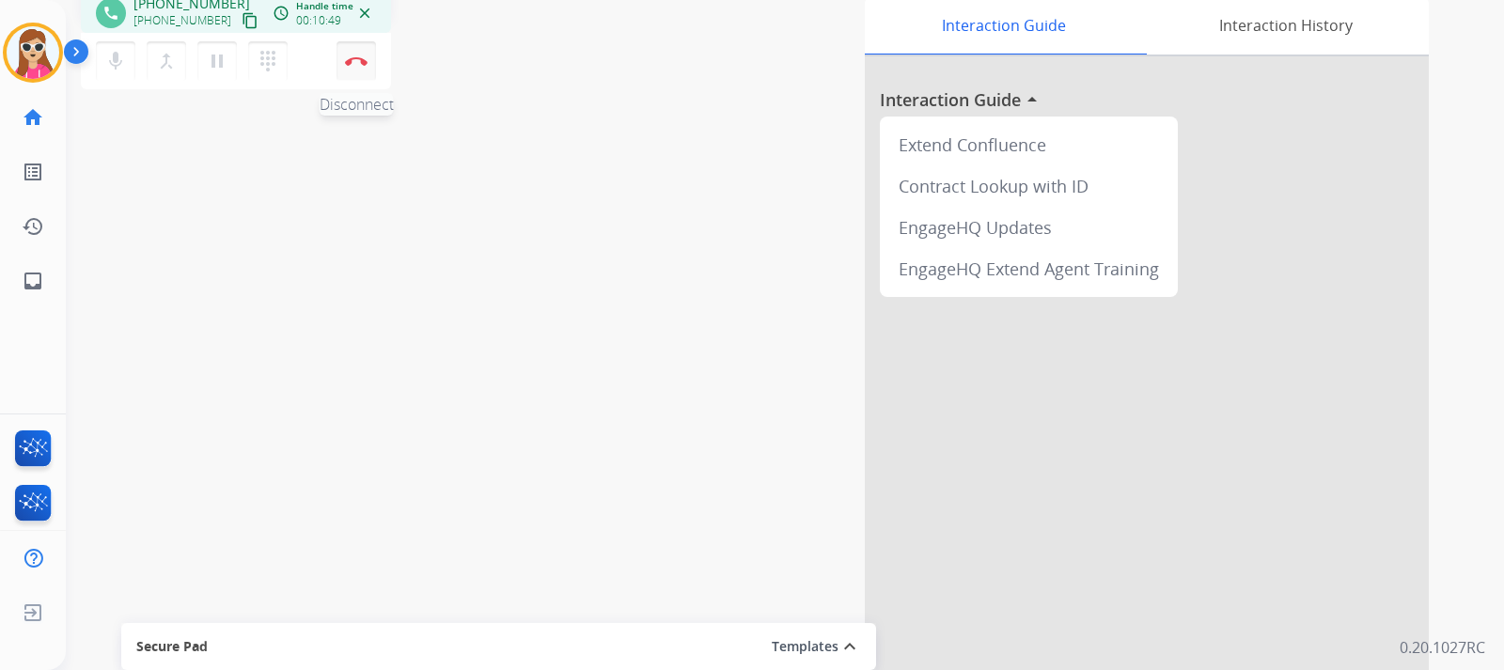
click at [346, 57] on img at bounding box center [356, 60] width 23 height 9
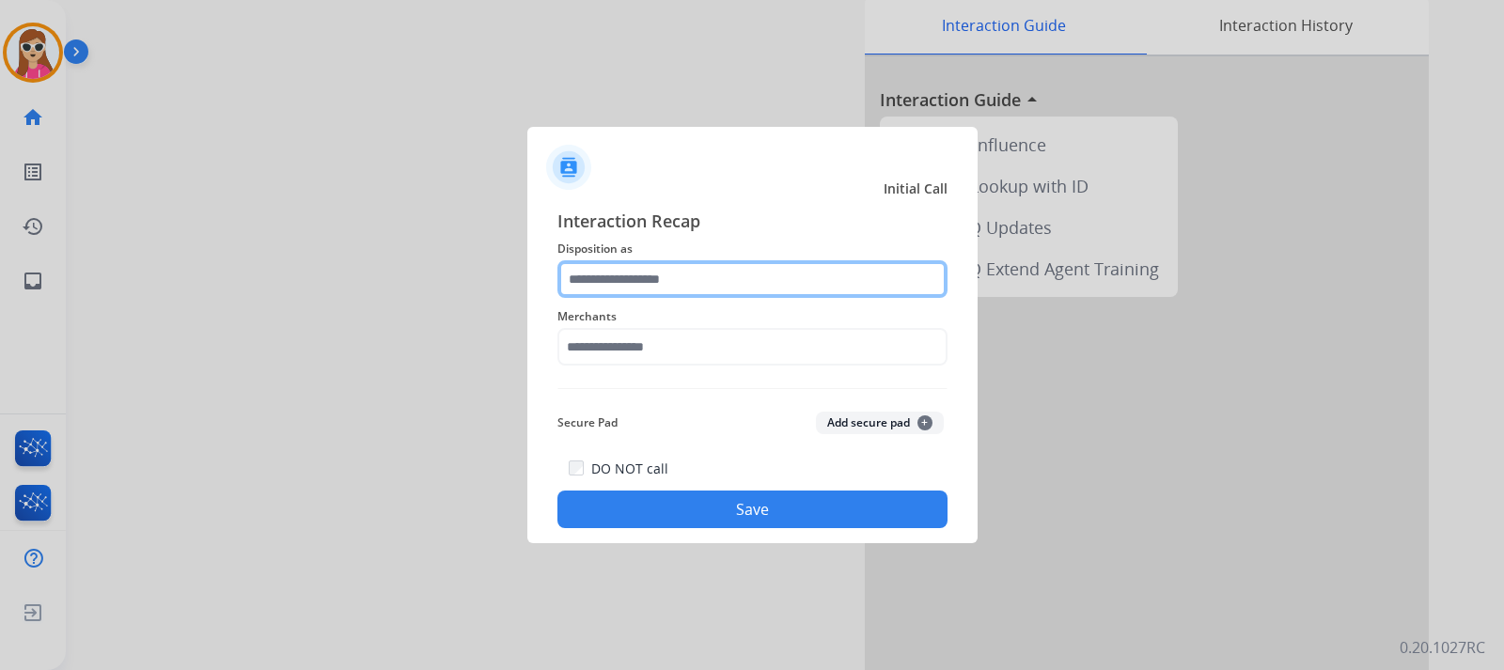
click at [656, 274] on input "text" at bounding box center [752, 279] width 390 height 38
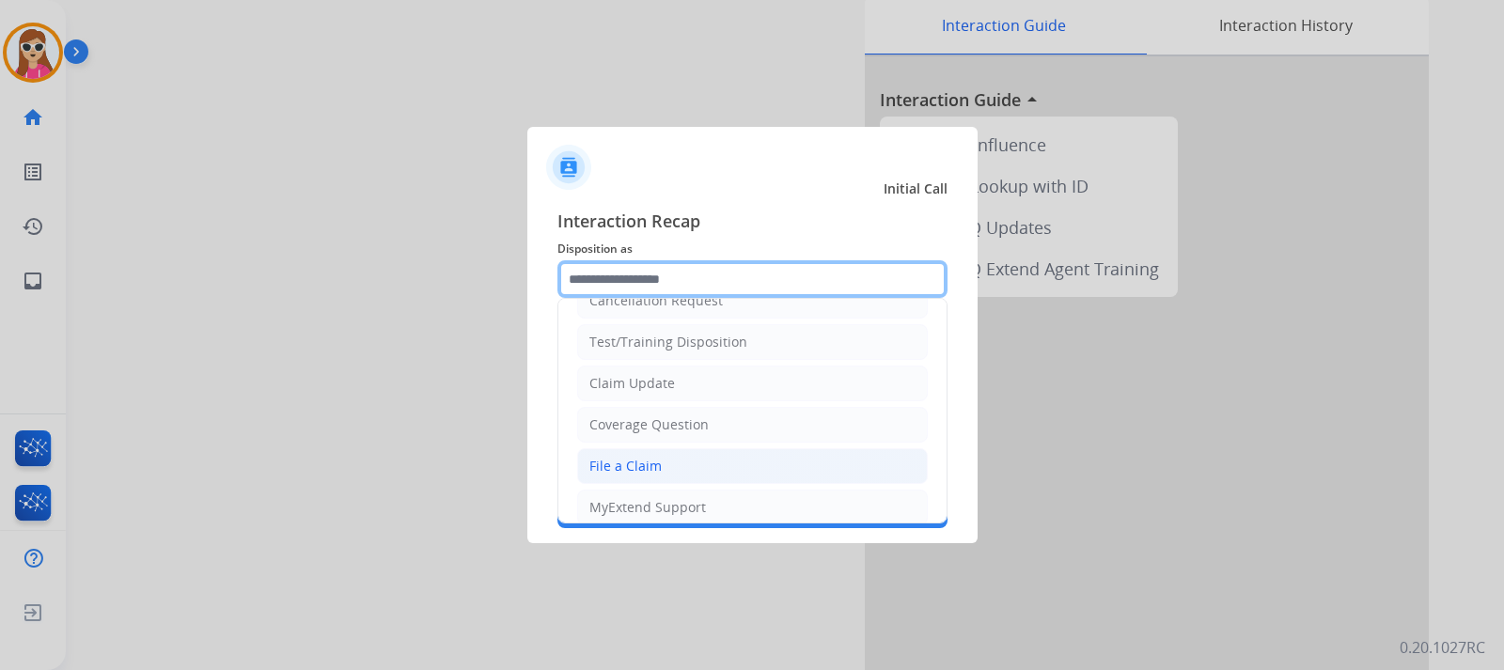
scroll to position [0, 0]
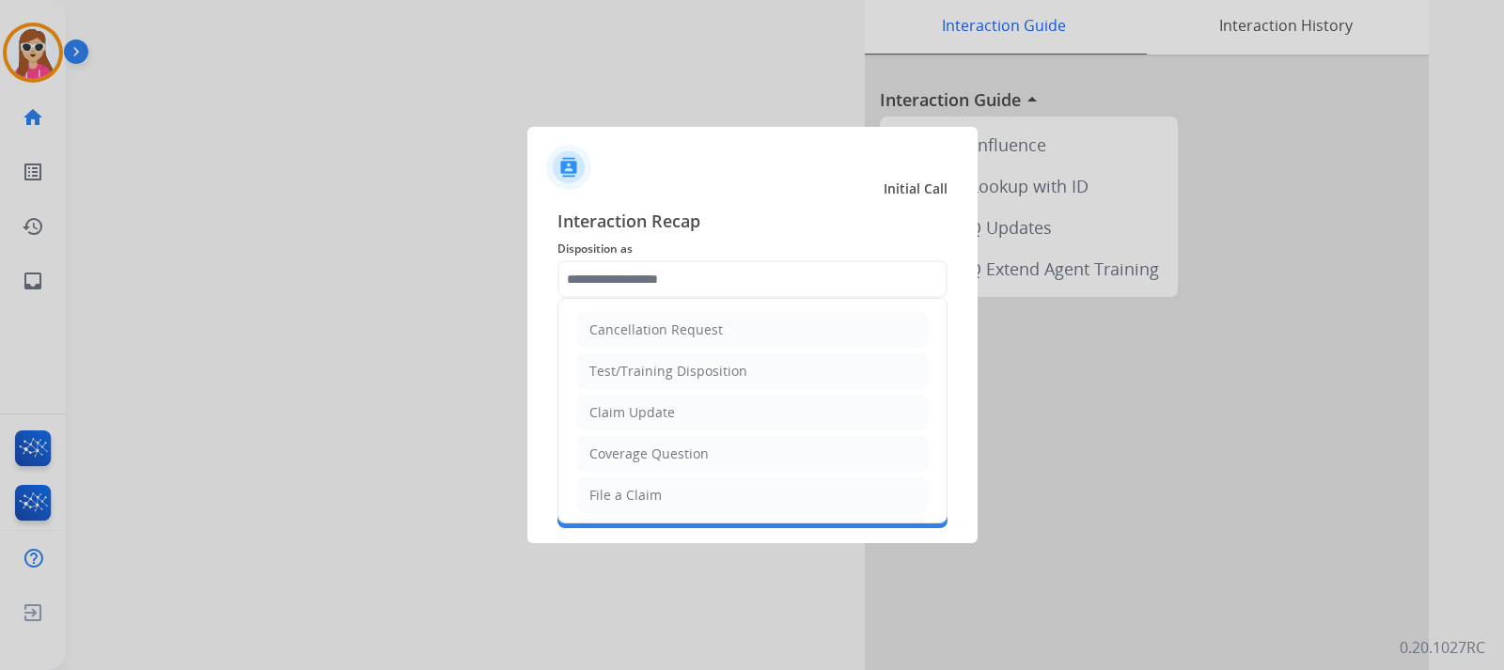
drag, startPoint x: 728, startPoint y: 403, endPoint x: 711, endPoint y: 414, distance: 19.8
click at [718, 409] on li "Claim Update" at bounding box center [752, 413] width 351 height 36
type input "**********"
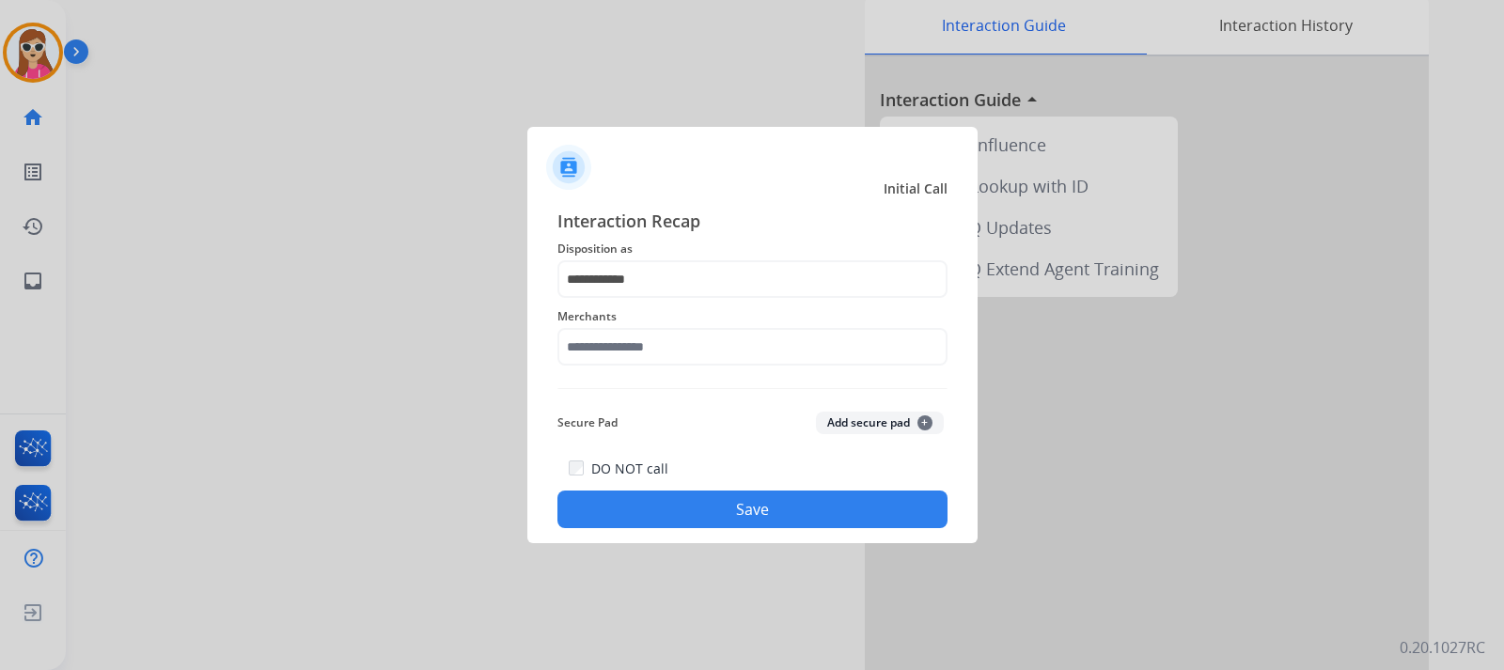
click at [722, 322] on span "Merchants" at bounding box center [752, 316] width 390 height 23
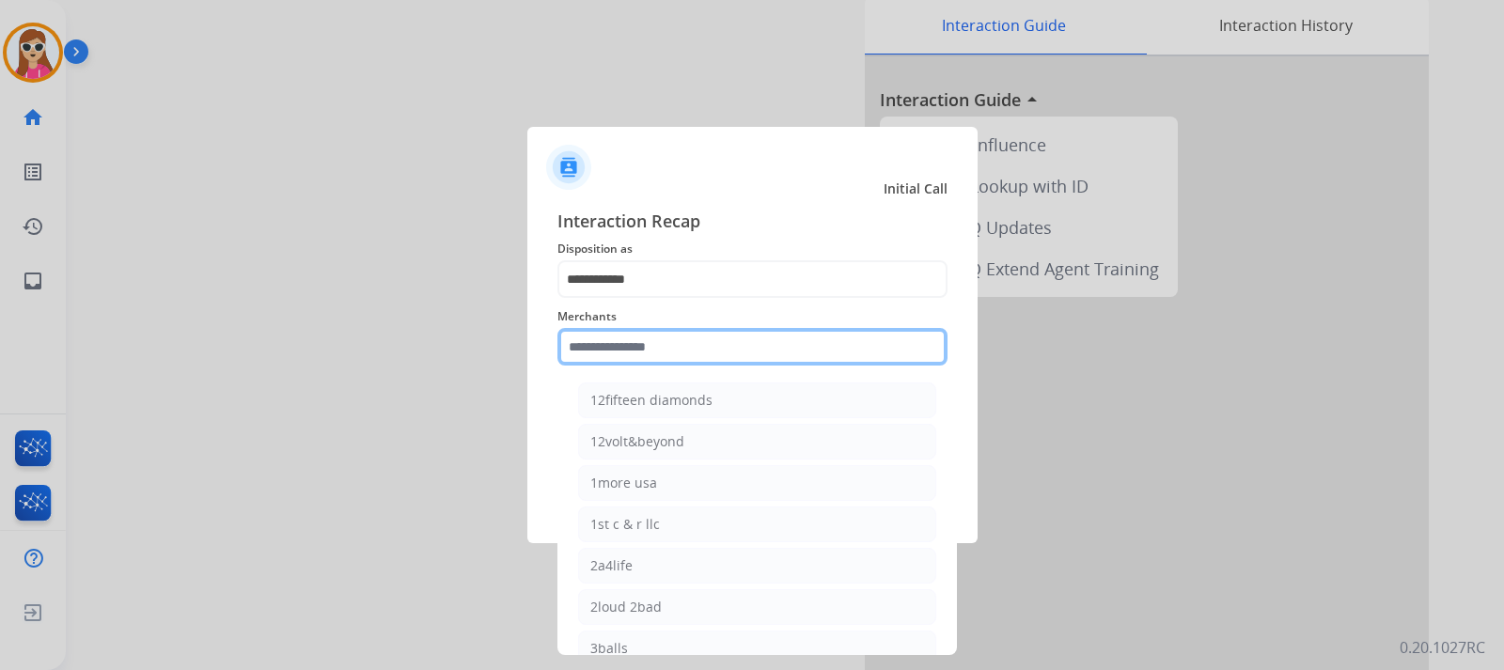
click at [717, 337] on input "text" at bounding box center [752, 347] width 390 height 38
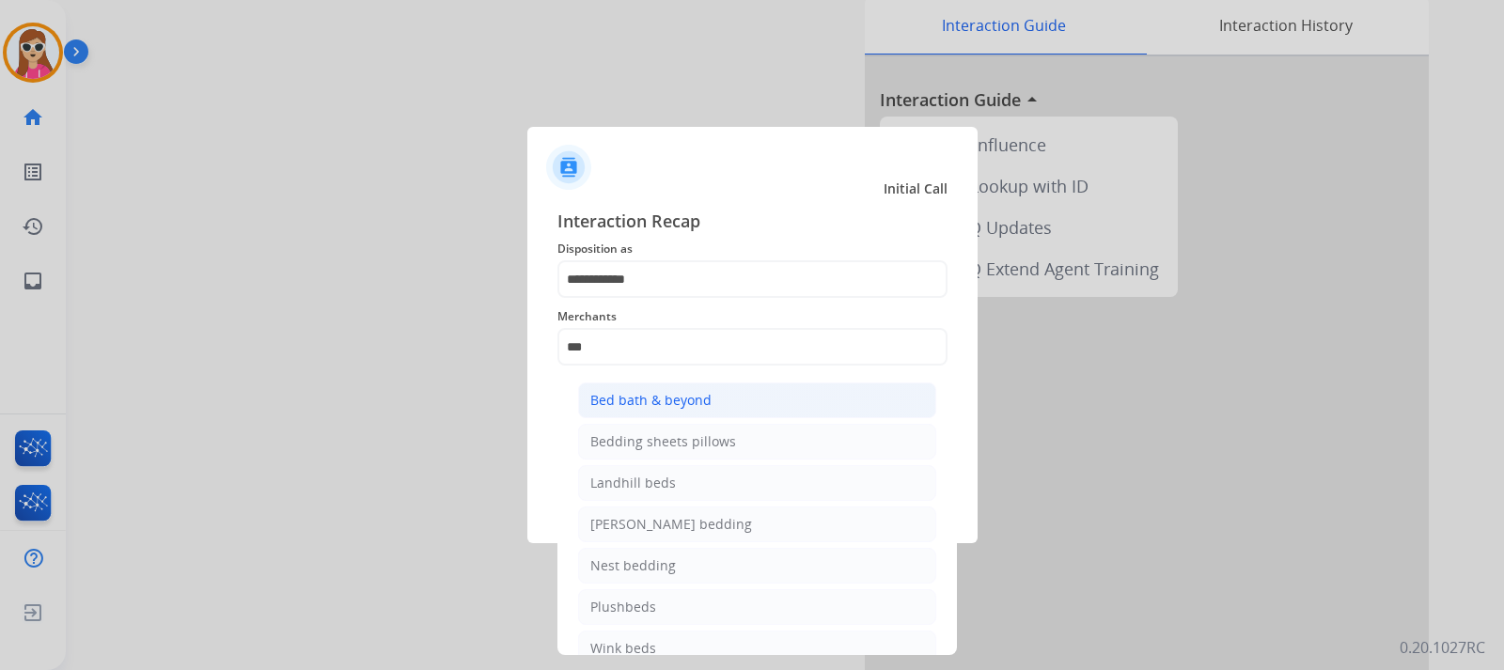
click at [663, 390] on li "Bed bath & beyond" at bounding box center [757, 401] width 358 height 36
type input "**********"
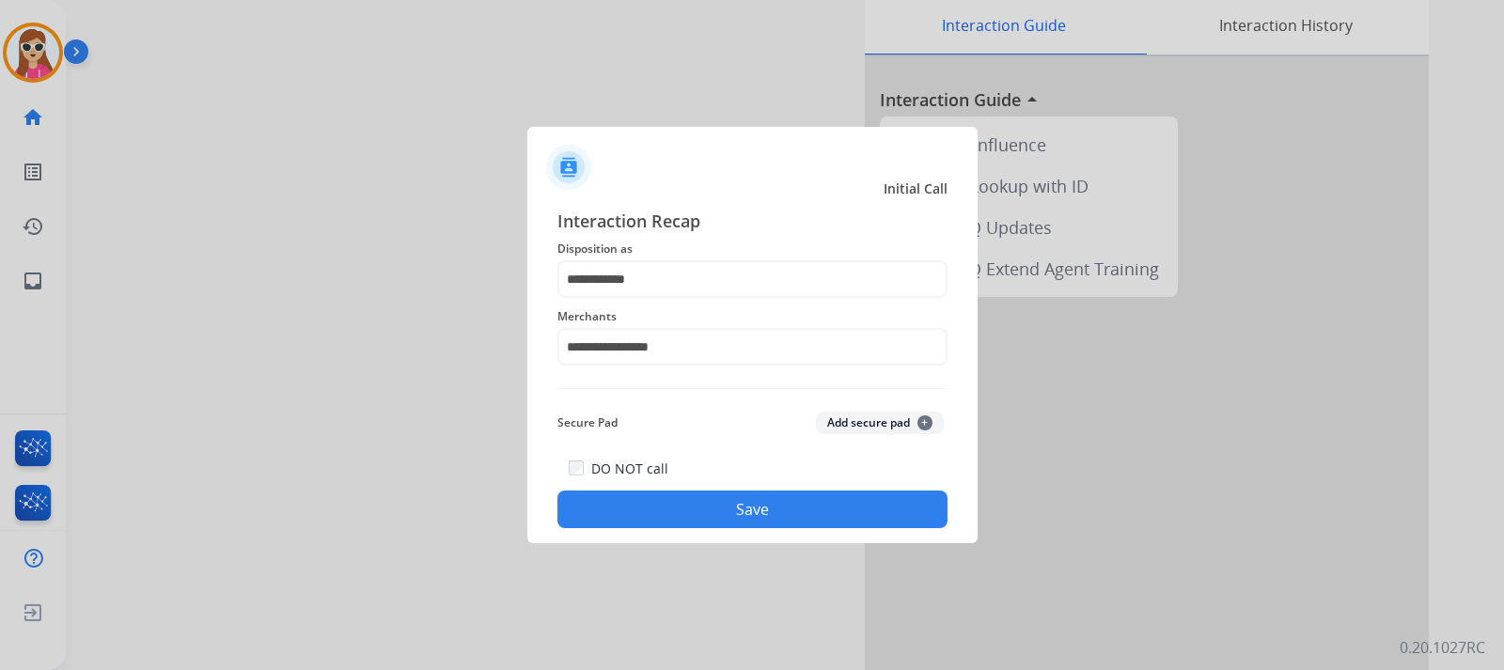
click at [765, 509] on button "Save" at bounding box center [752, 510] width 390 height 38
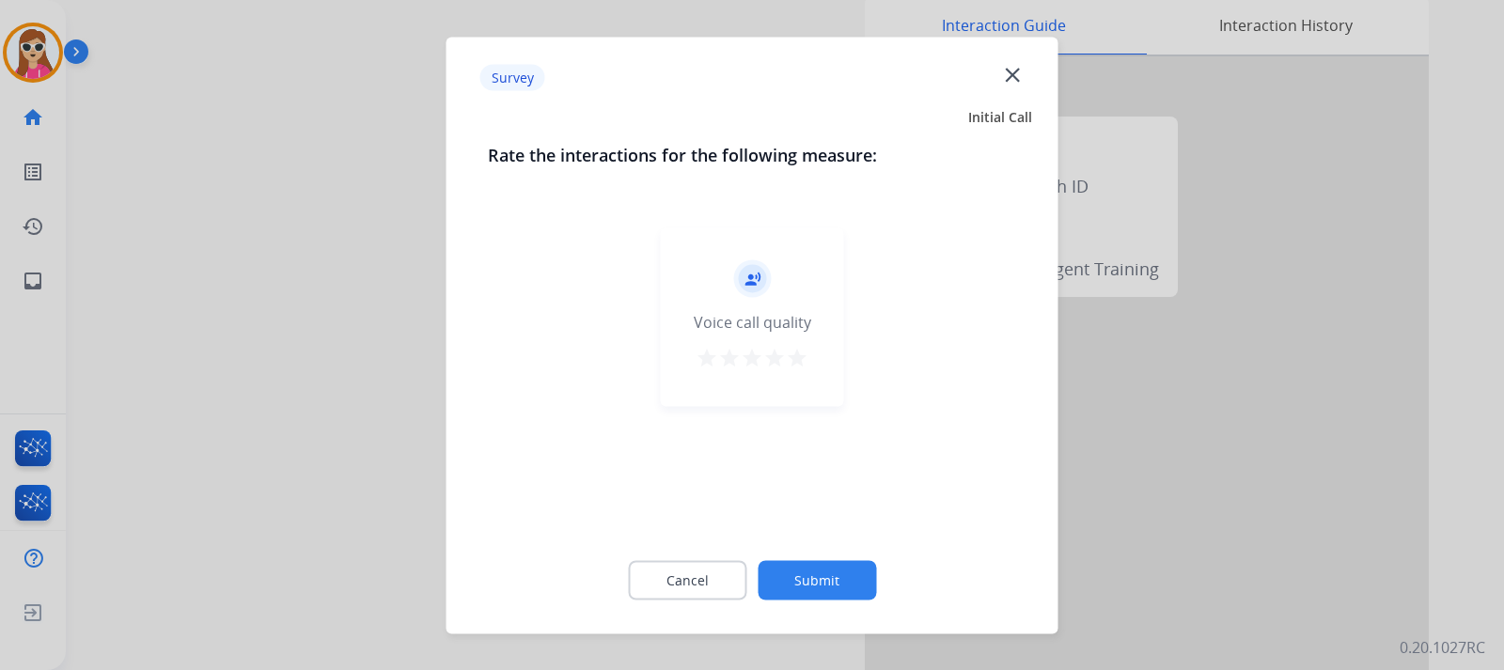
click at [805, 372] on button "star" at bounding box center [797, 360] width 23 height 28
click at [839, 589] on button "Submit" at bounding box center [817, 579] width 118 height 39
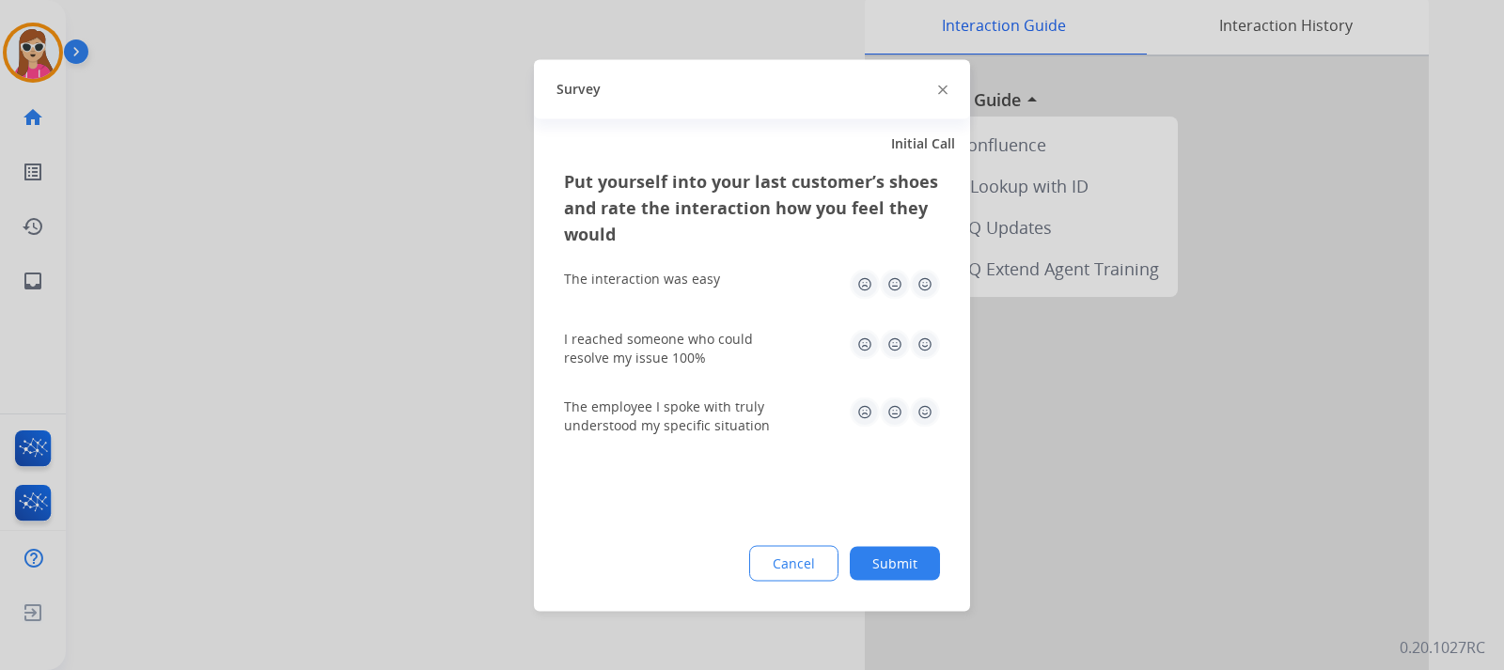
click at [920, 281] on img at bounding box center [925, 284] width 30 height 30
drag, startPoint x: 942, startPoint y: 410, endPoint x: 931, endPoint y: 414, distance: 11.4
click at [937, 411] on div "Put yourself into your last customer’s shoes and rate the interaction how you f…" at bounding box center [752, 389] width 436 height 444
click at [931, 414] on img at bounding box center [925, 412] width 30 height 30
click at [921, 355] on img at bounding box center [925, 344] width 30 height 30
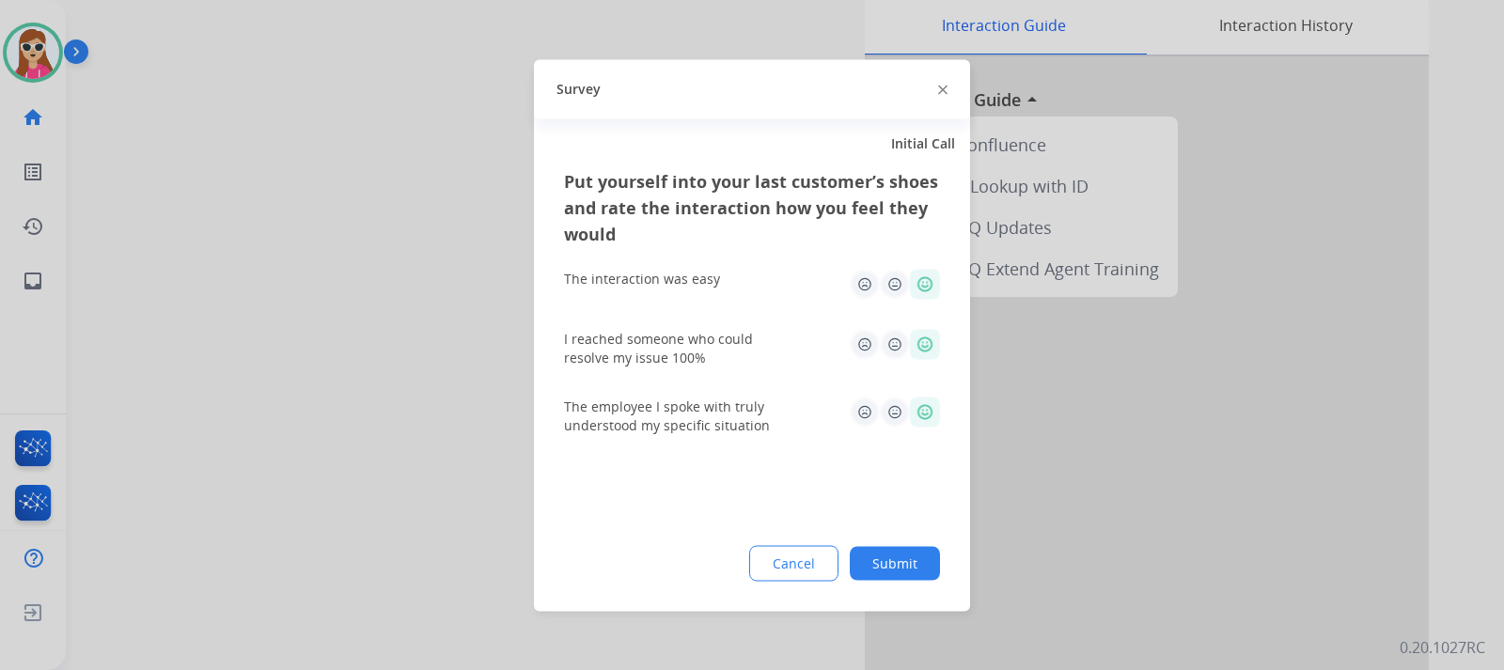
click at [920, 571] on button "Submit" at bounding box center [895, 563] width 90 height 34
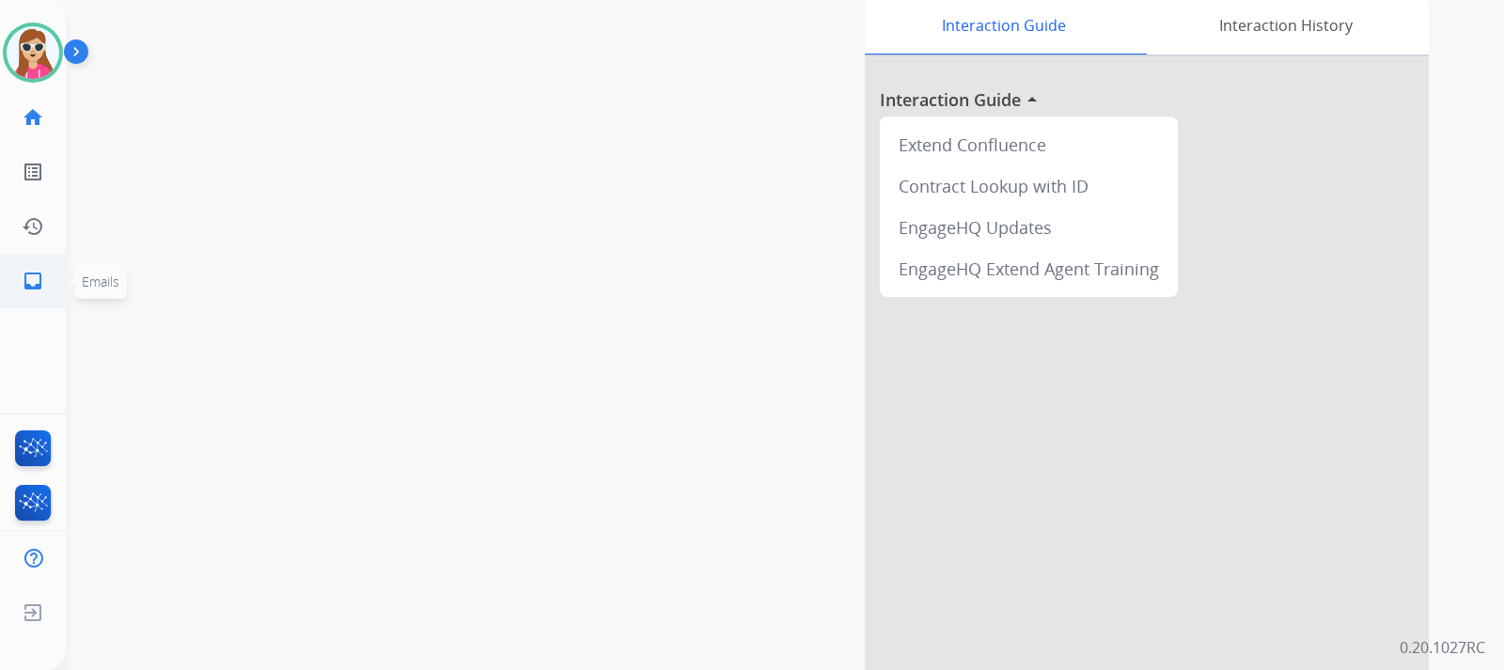
click at [38, 276] on mat-icon "inbox" at bounding box center [33, 281] width 23 height 23
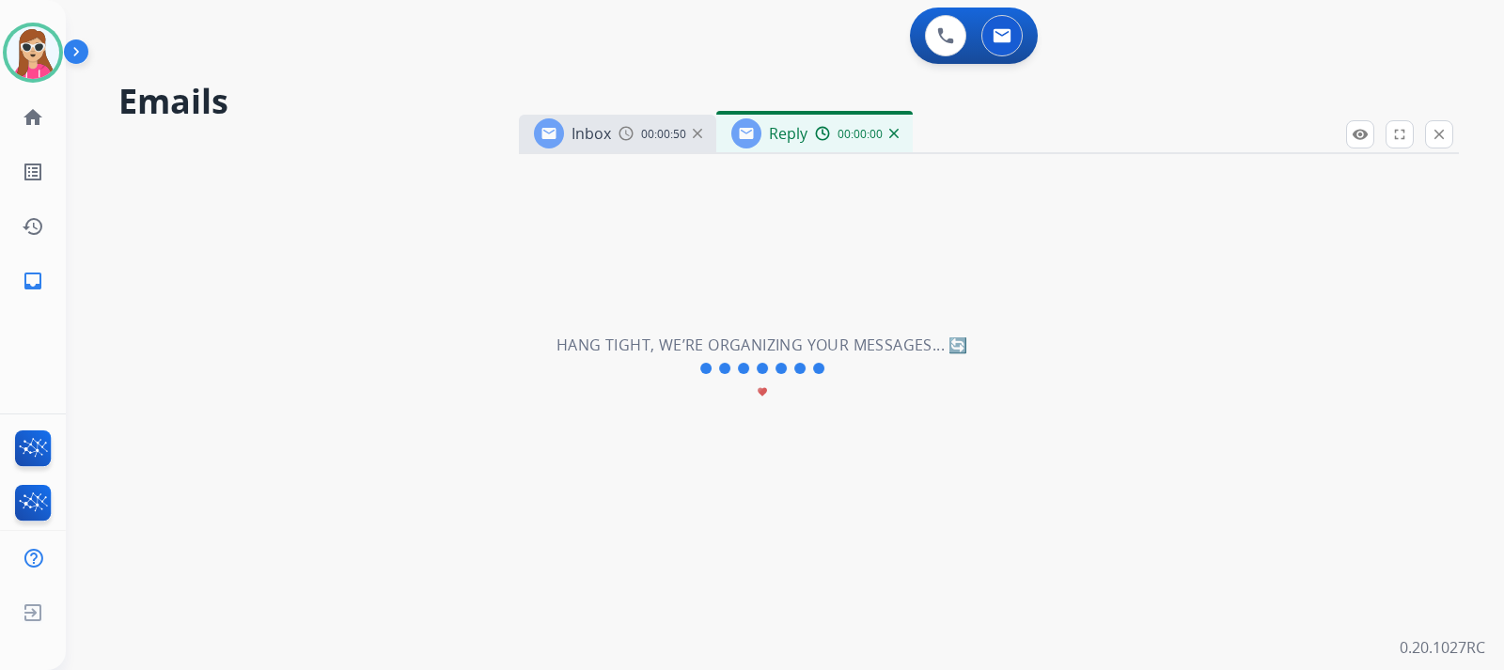
select select "**********"
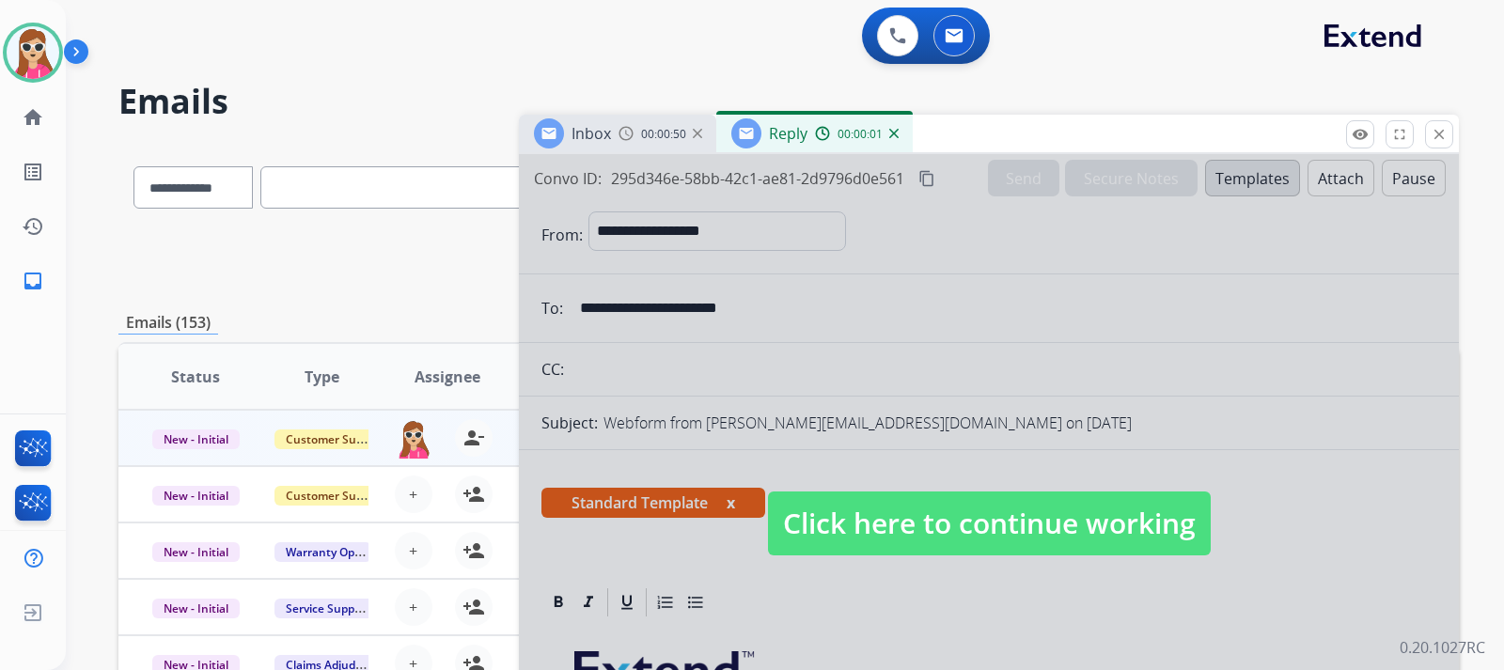
click at [984, 527] on span "Click here to continue working" at bounding box center [989, 524] width 443 height 64
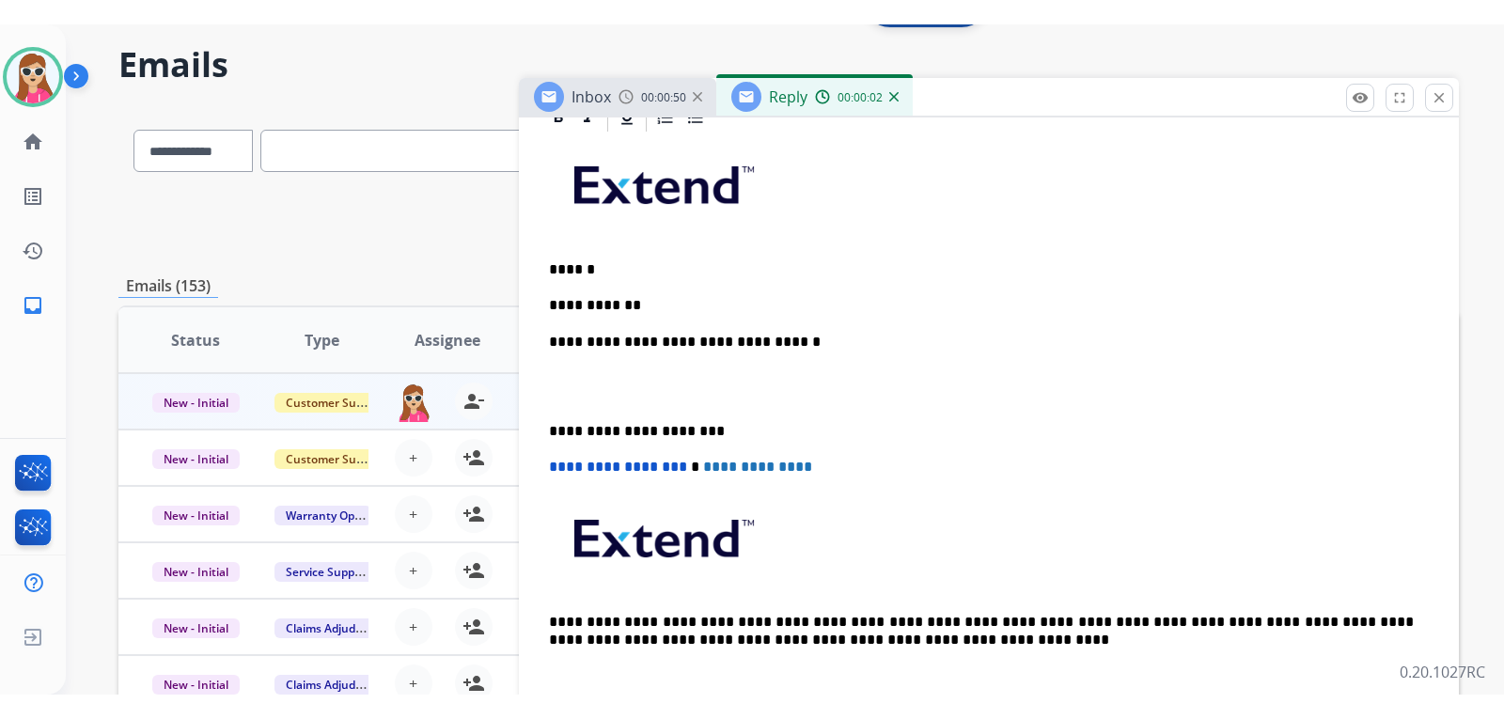
scroll to position [94, 0]
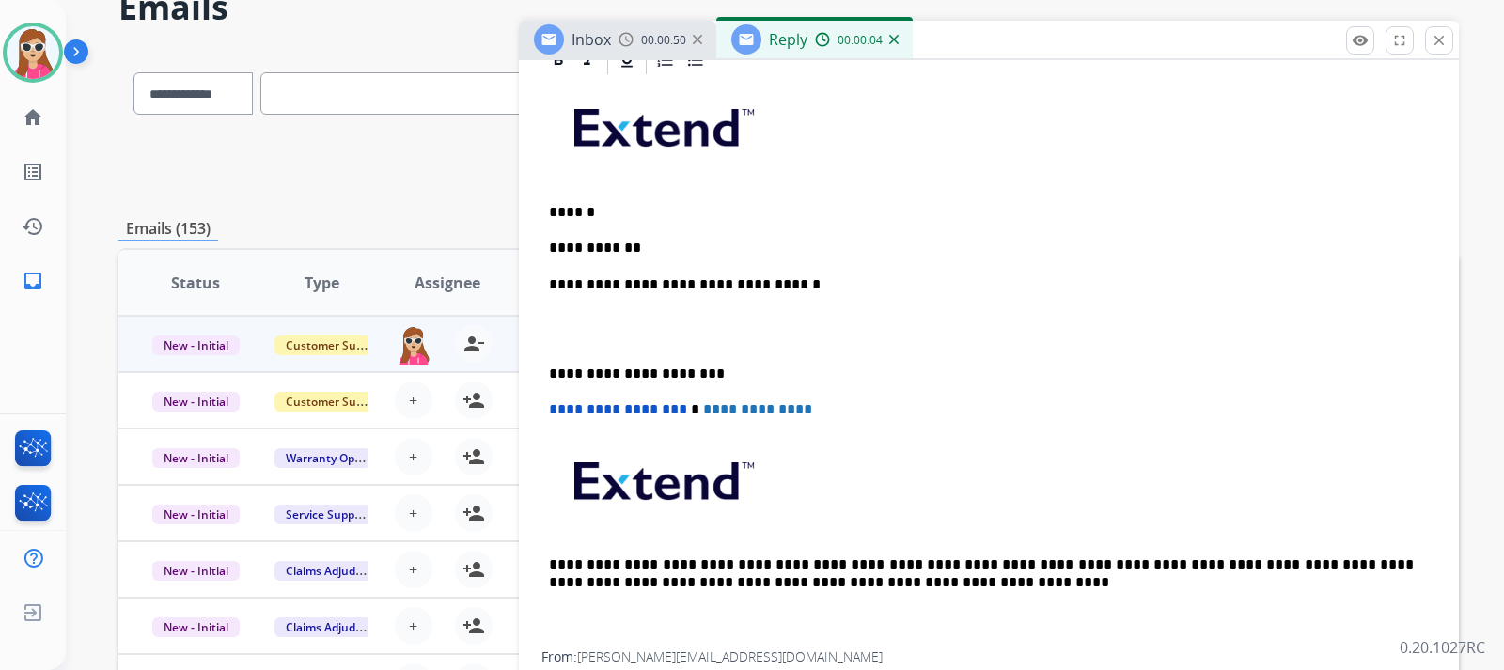
click at [653, 227] on div "**********" at bounding box center [988, 364] width 895 height 574
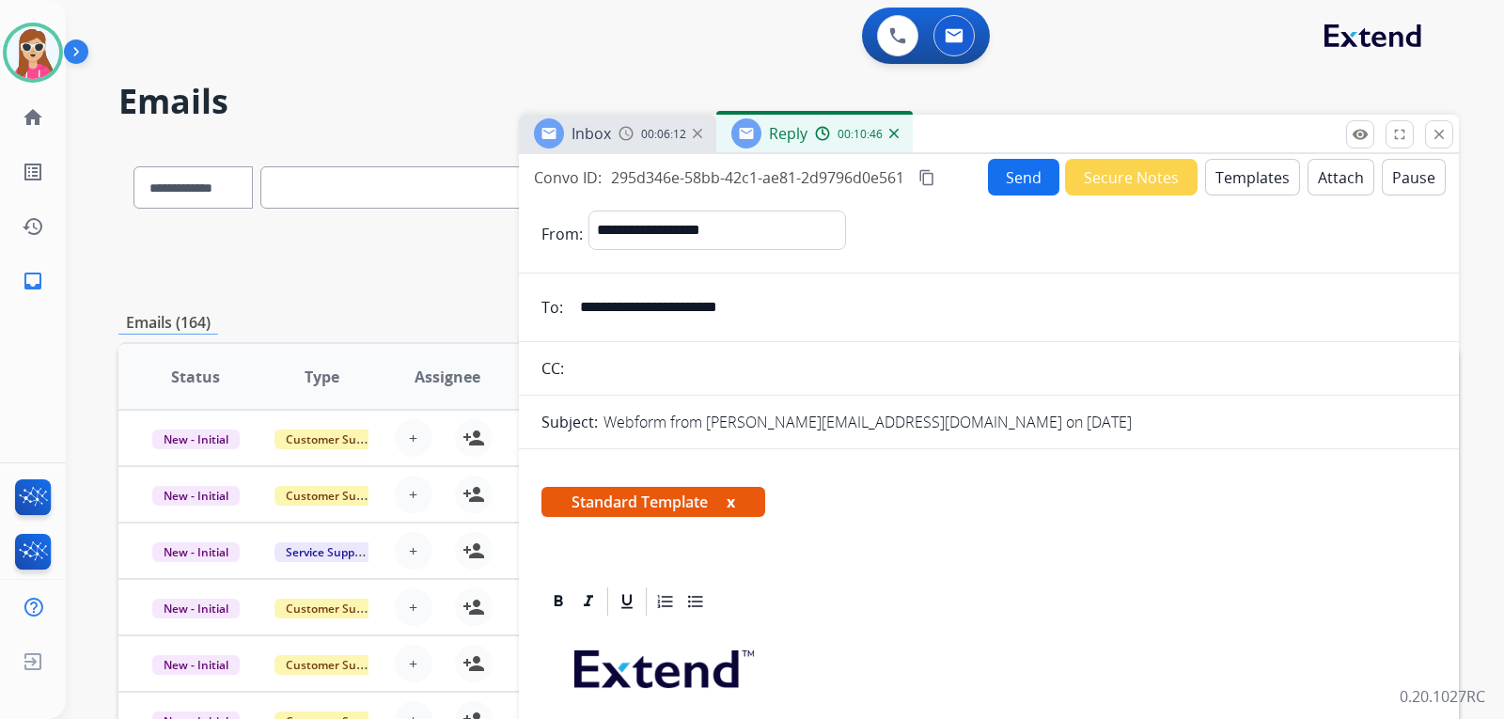
scroll to position [0, 0]
click at [1004, 177] on button "Send" at bounding box center [1023, 178] width 71 height 37
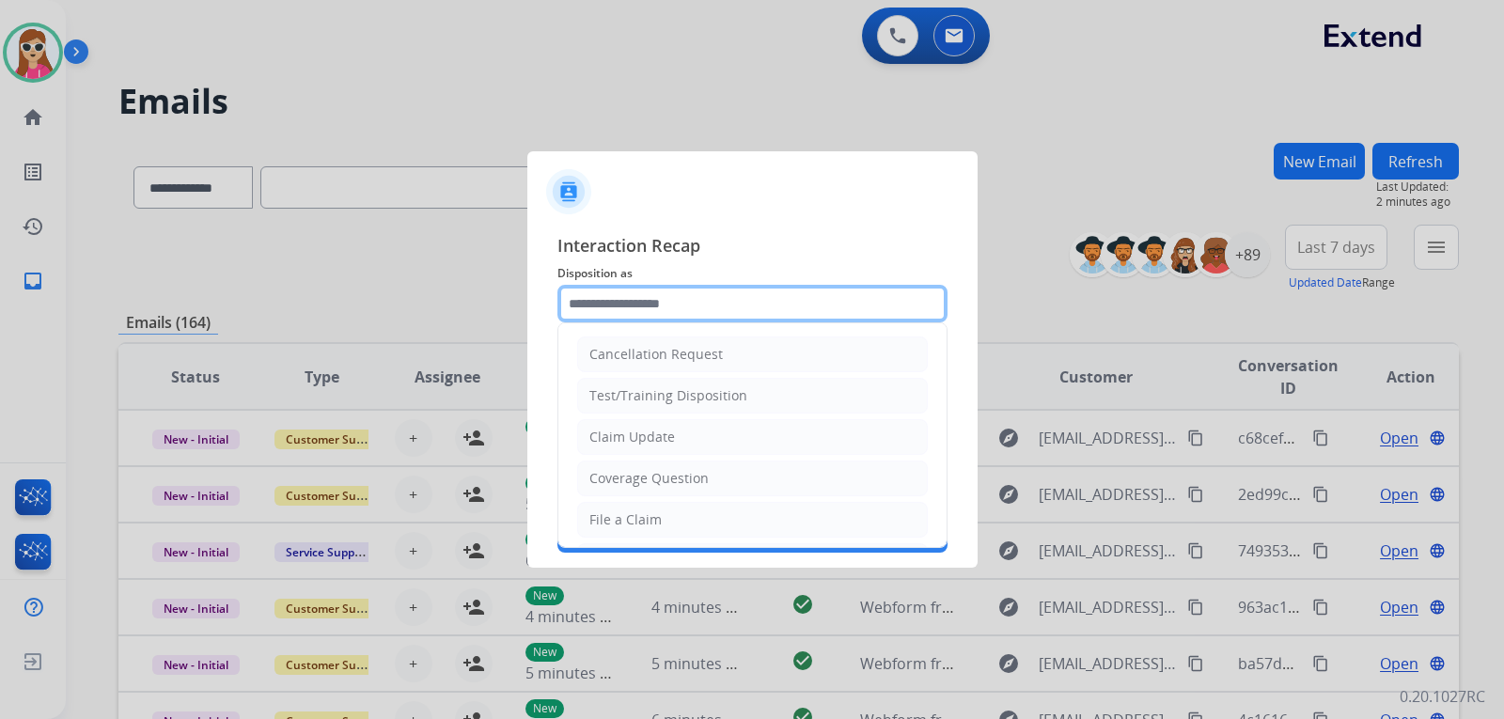
drag, startPoint x: 680, startPoint y: 296, endPoint x: 674, endPoint y: 314, distance: 19.0
click at [674, 314] on input "text" at bounding box center [752, 304] width 390 height 38
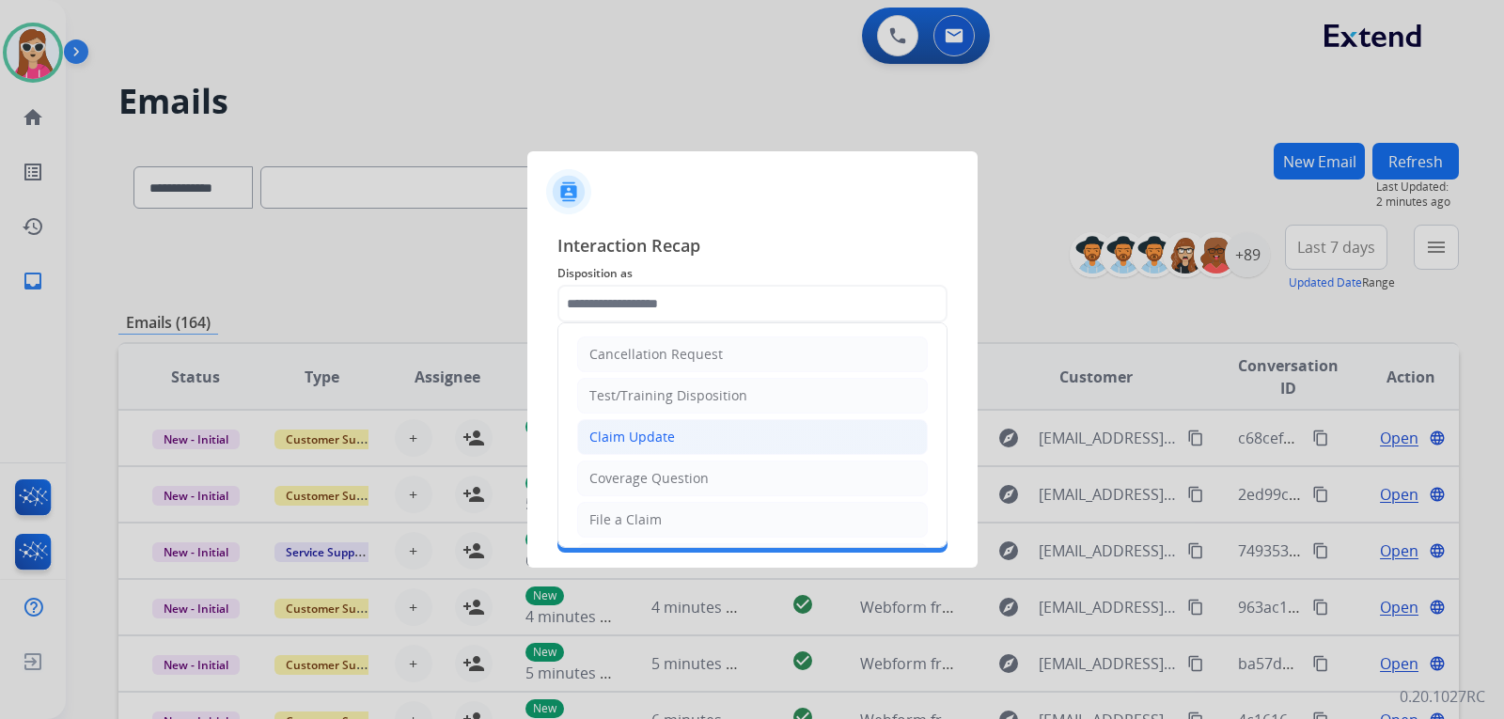
click at [664, 423] on li "Claim Update" at bounding box center [752, 437] width 351 height 36
type input "**********"
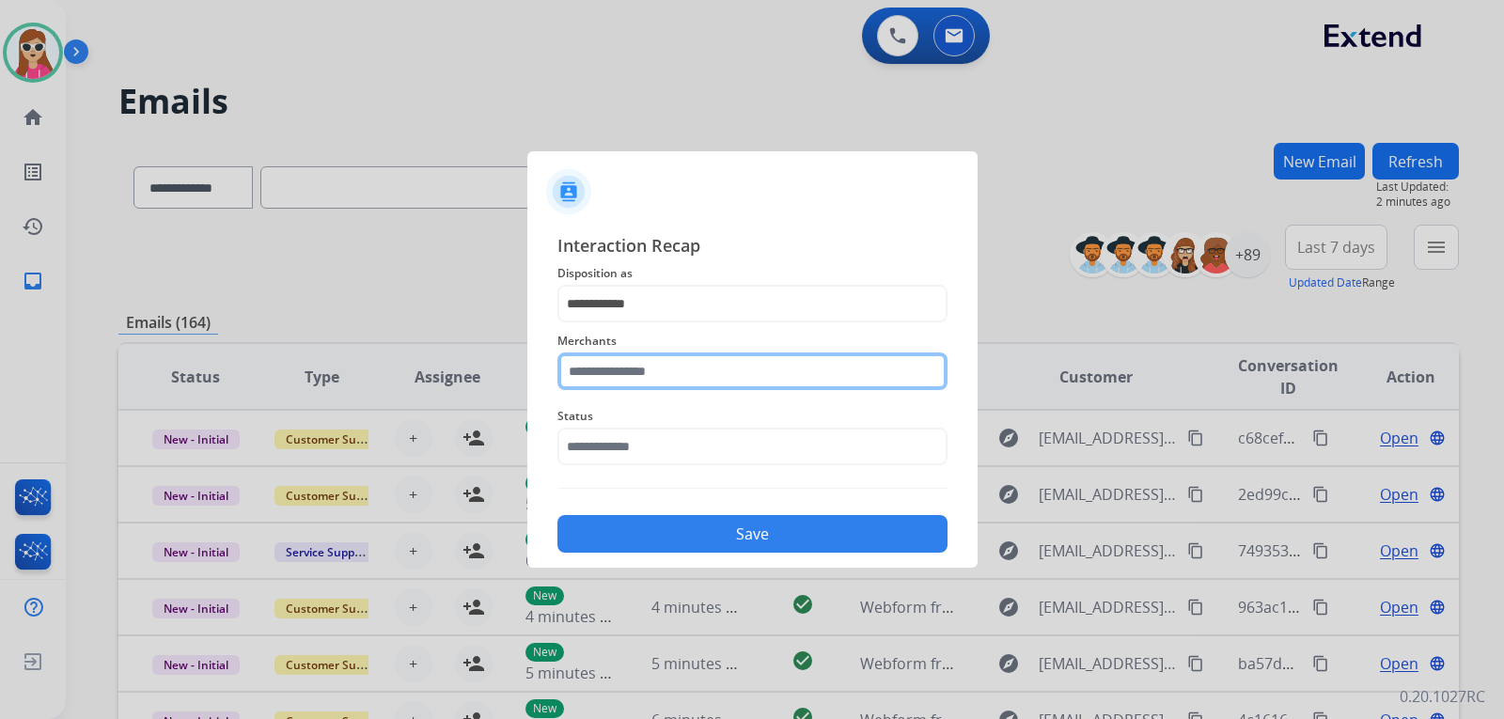
click at [641, 363] on input "text" at bounding box center [752, 371] width 390 height 38
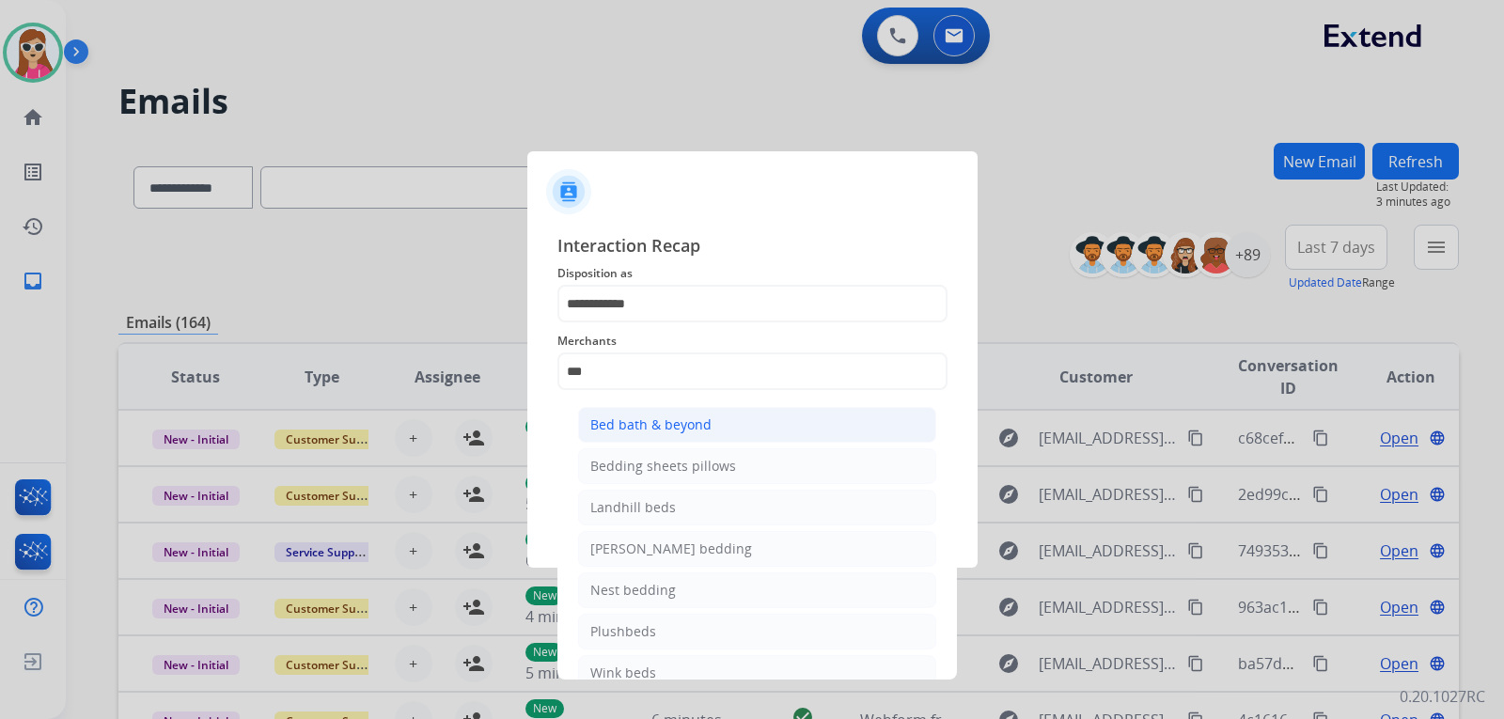
click at [690, 408] on li "Bed bath & beyond" at bounding box center [757, 425] width 358 height 36
type input "**********"
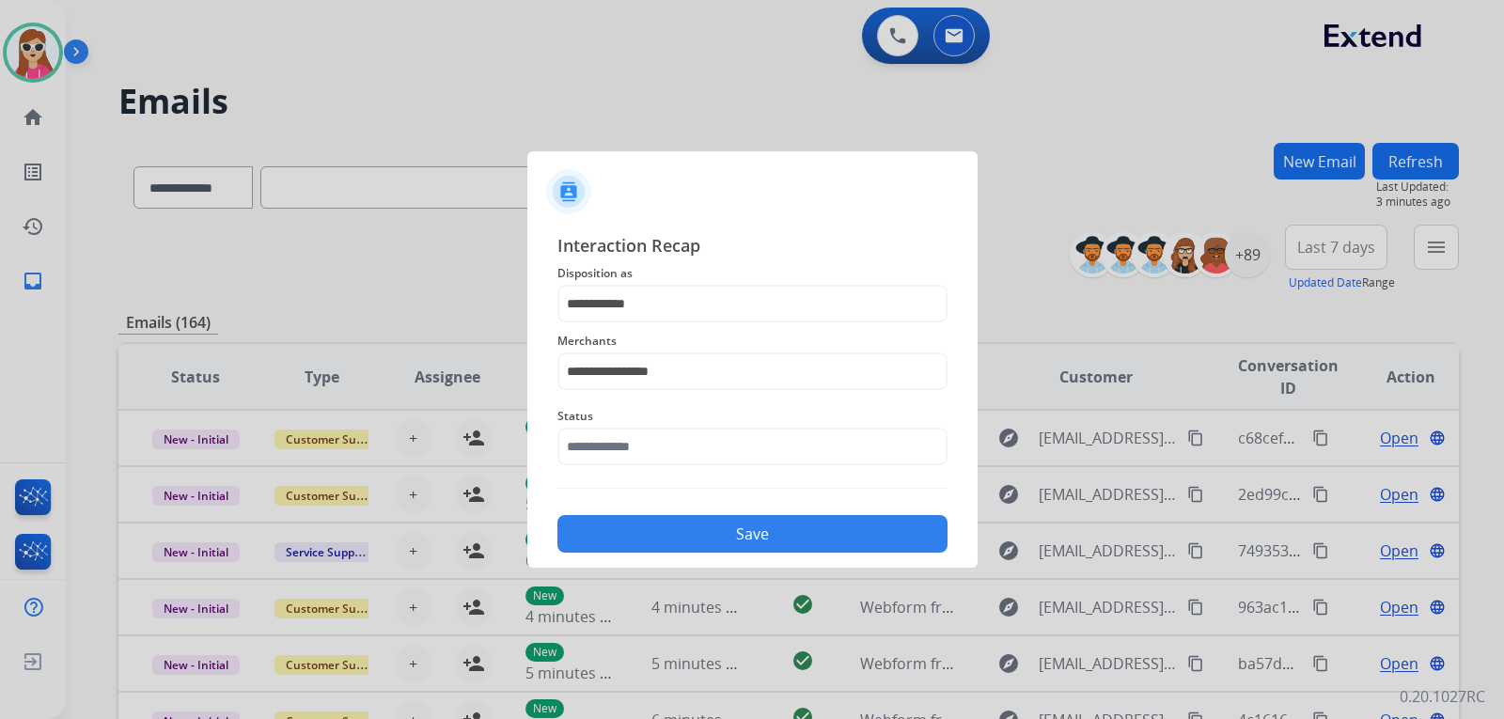
click at [649, 477] on div "**********" at bounding box center [752, 392] width 390 height 321
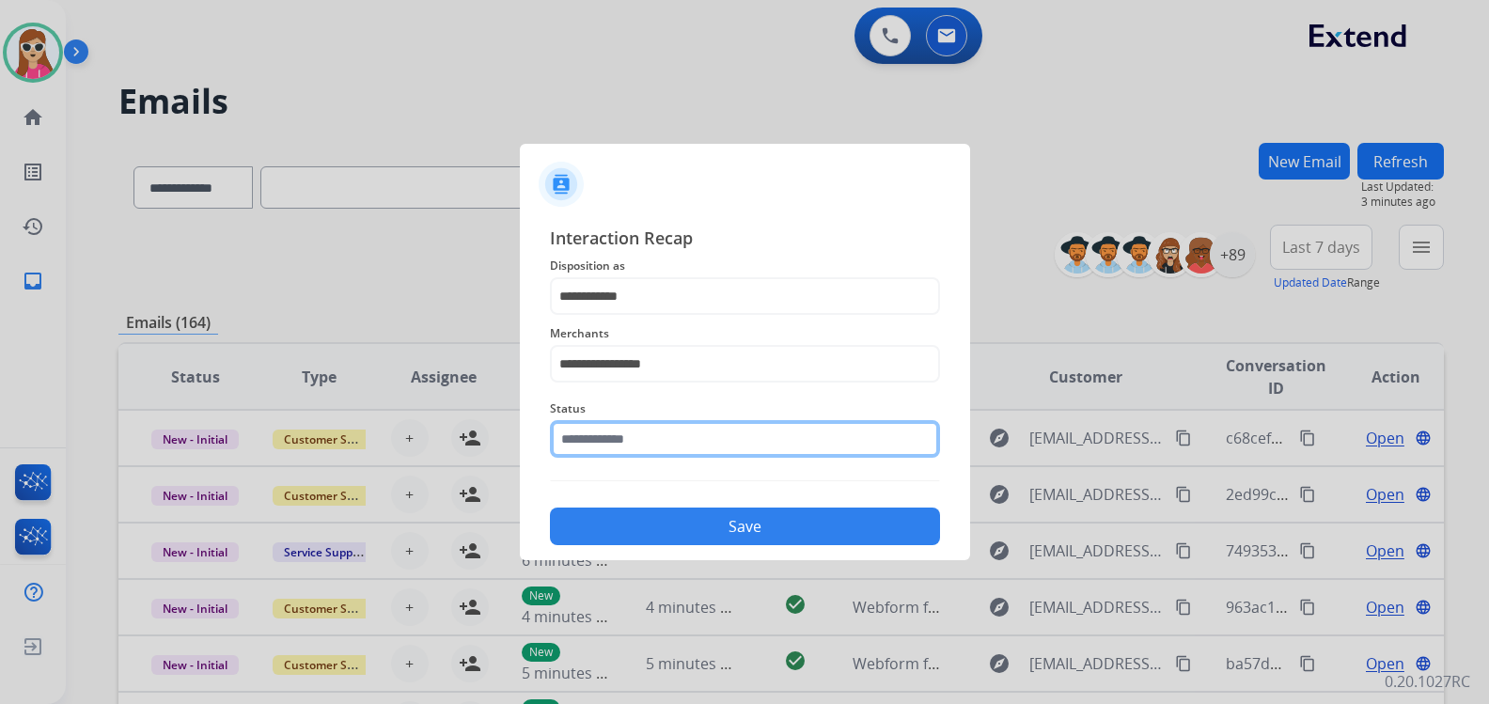
click at [656, 459] on div "Status" at bounding box center [745, 427] width 390 height 75
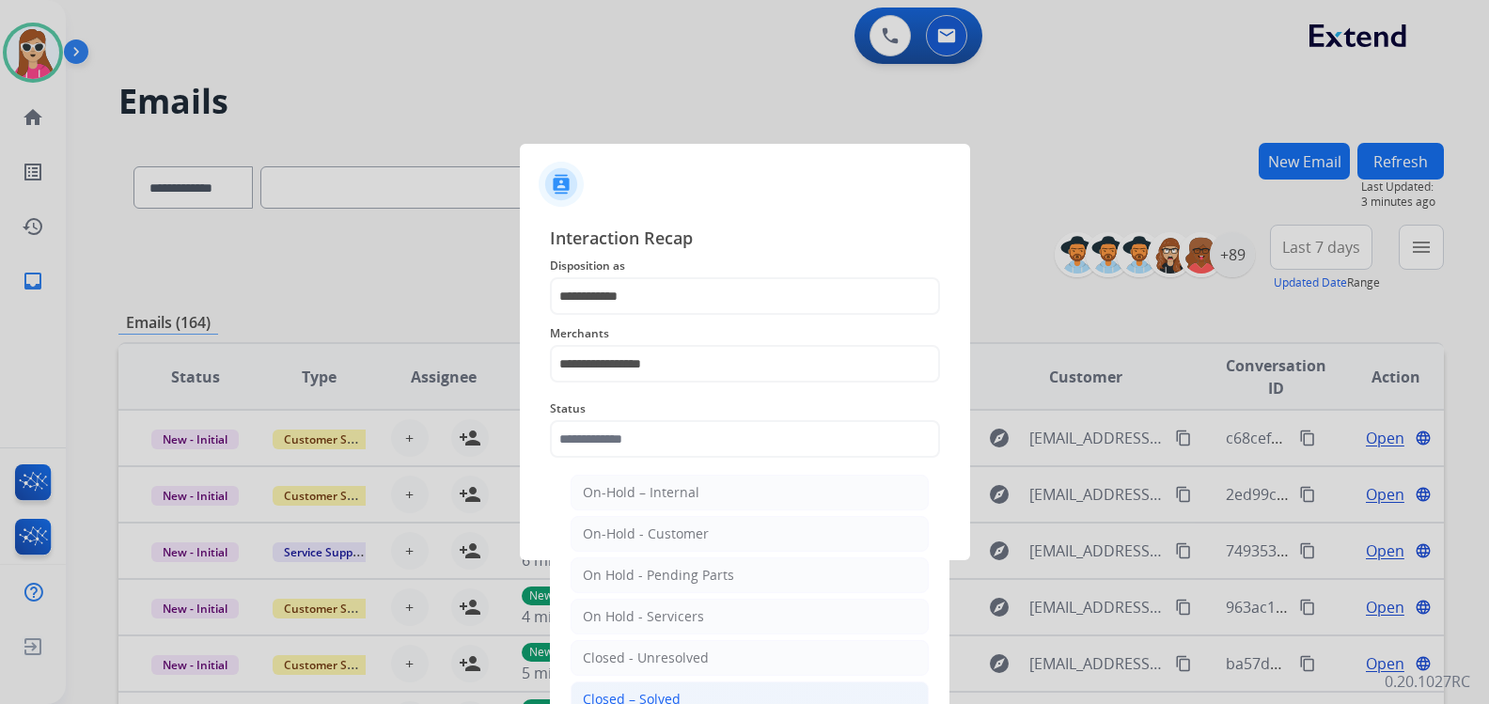
click at [694, 669] on li "Closed – Solved" at bounding box center [750, 699] width 358 height 36
type input "**********"
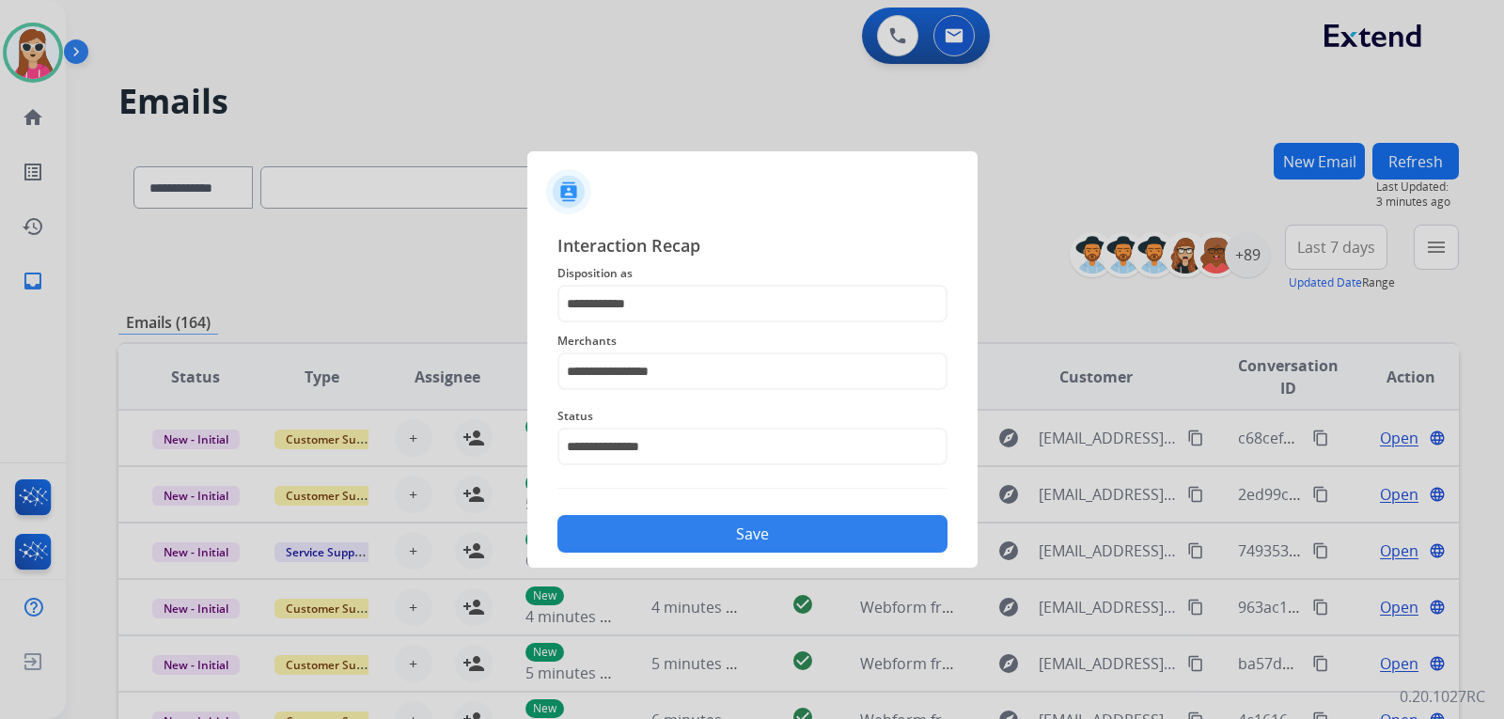
click at [742, 537] on button "Save" at bounding box center [752, 534] width 390 height 38
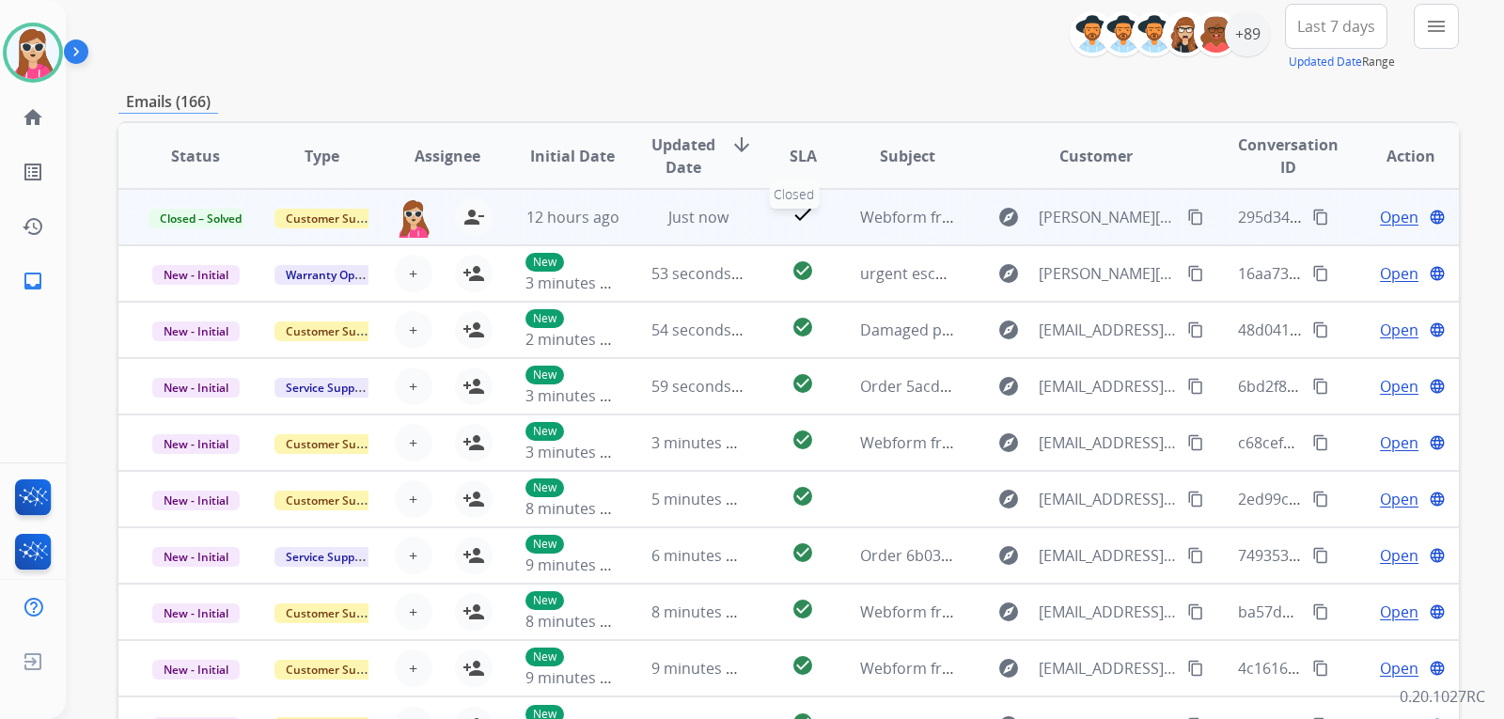
scroll to position [188, 0]
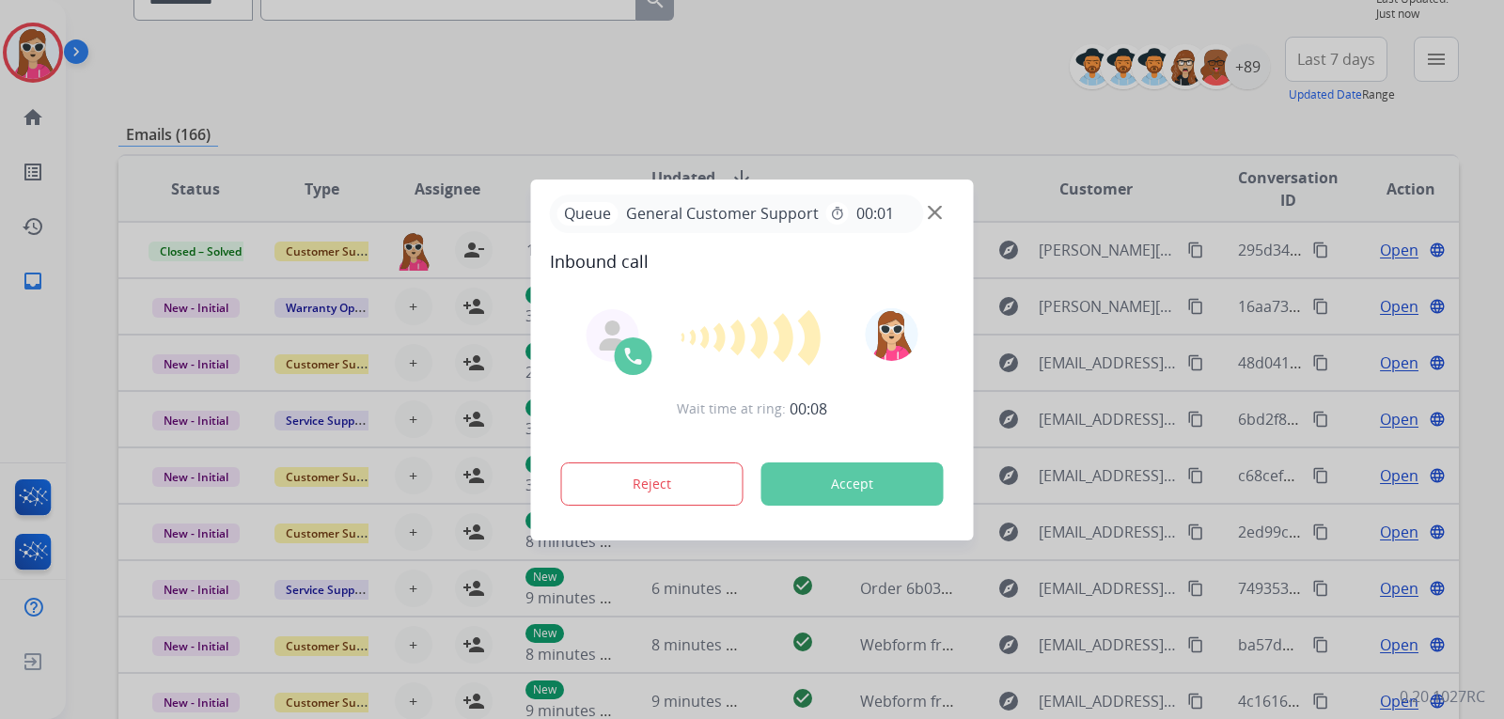
click at [884, 481] on button "Accept" at bounding box center [852, 483] width 182 height 43
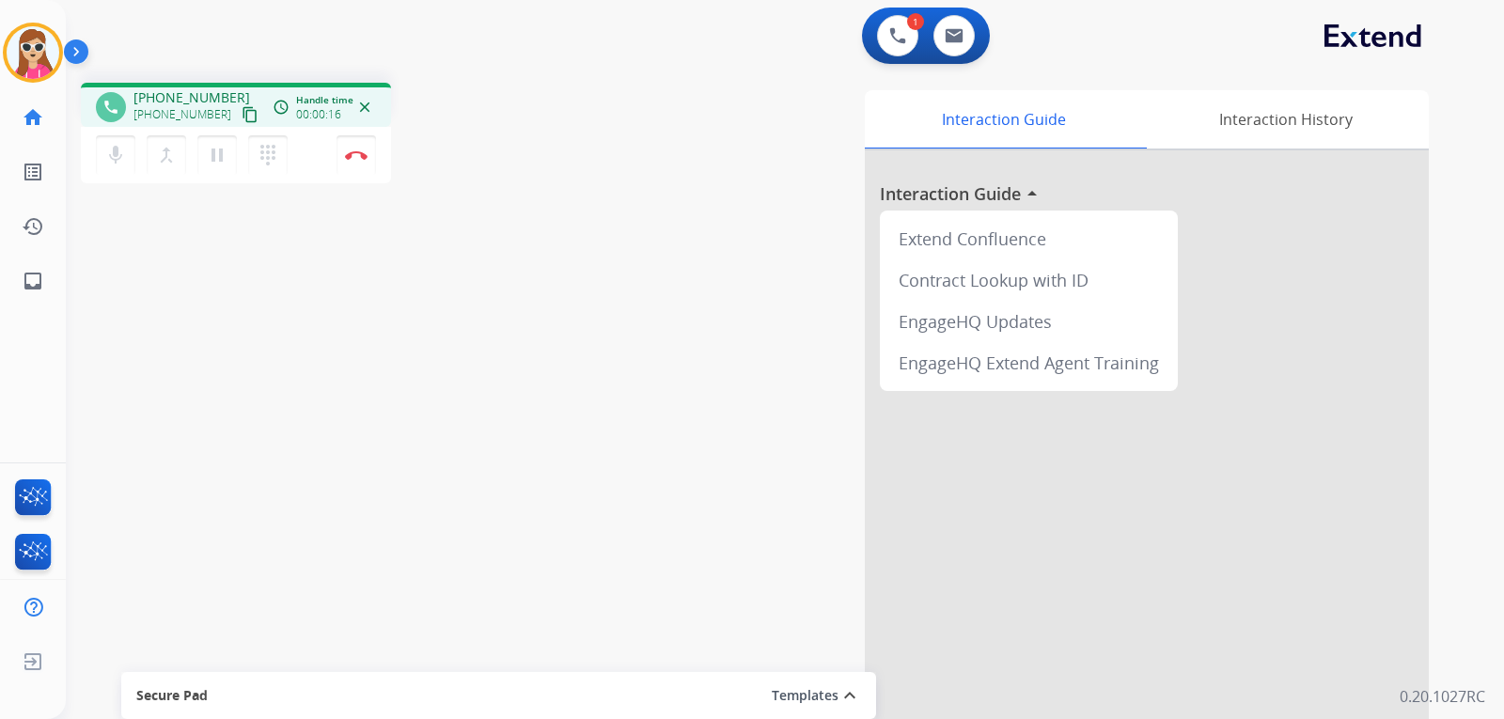
click at [242, 106] on mat-icon "content_copy" at bounding box center [250, 114] width 17 height 17
click at [28, 294] on link "inbox Emails" at bounding box center [33, 281] width 53 height 53
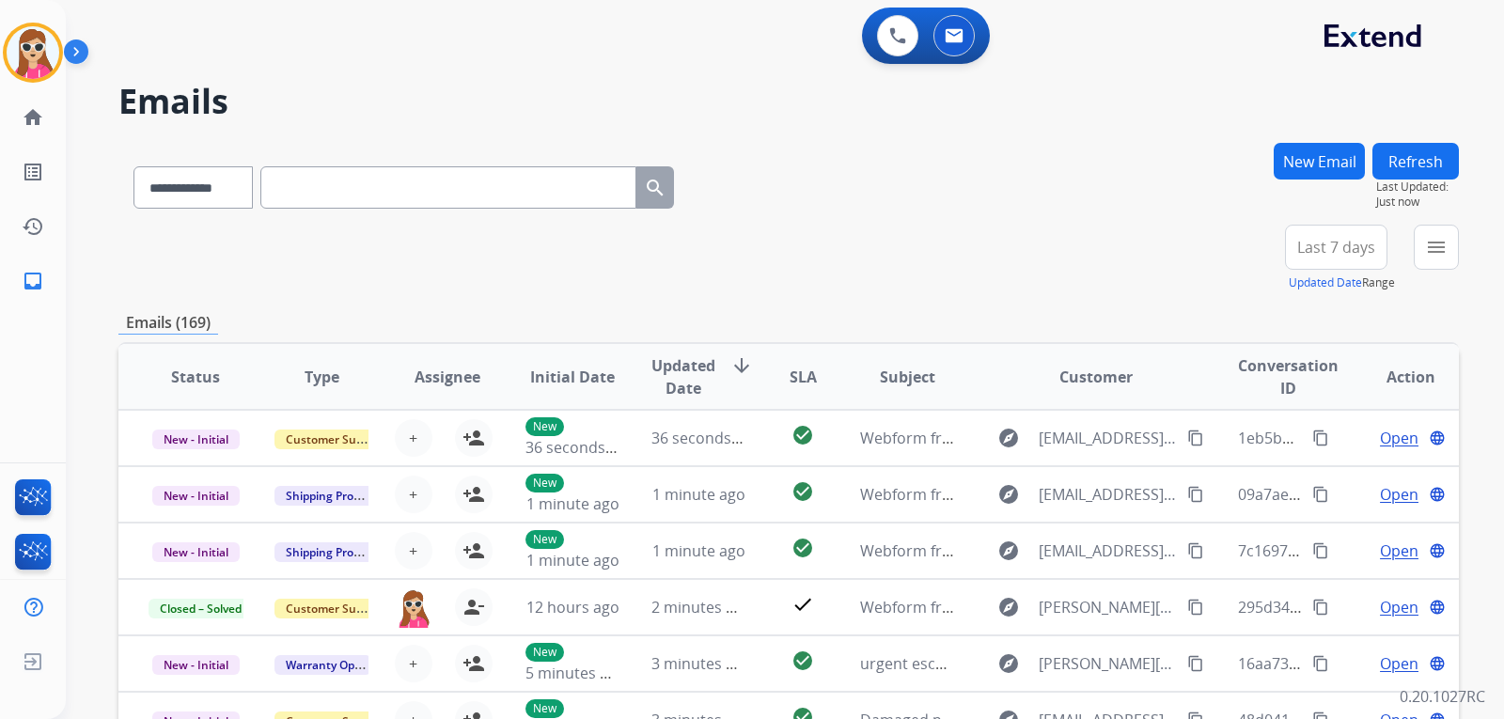
click at [410, 196] on input "text" at bounding box center [448, 187] width 376 height 42
paste input "**********"
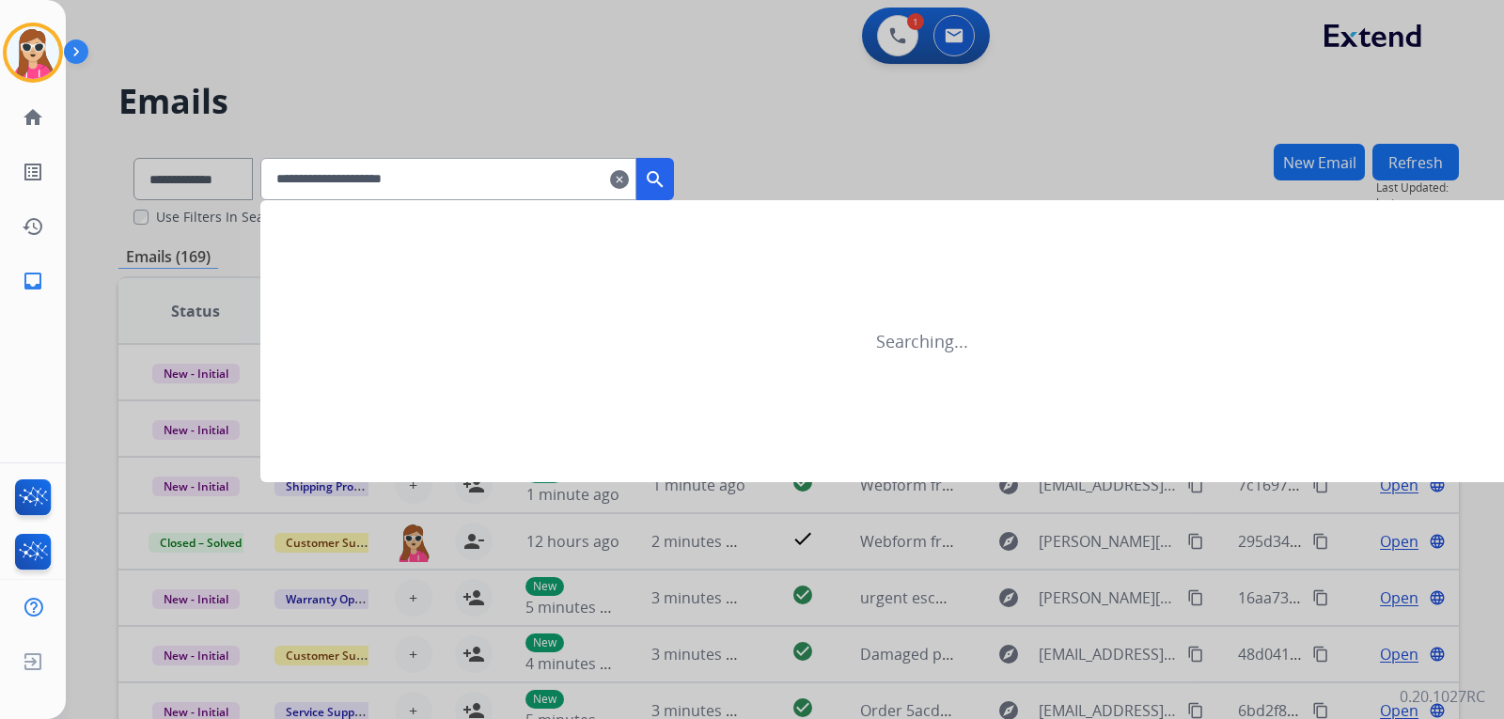
type input "**********"
click at [666, 171] on mat-icon "search" at bounding box center [655, 179] width 23 height 23
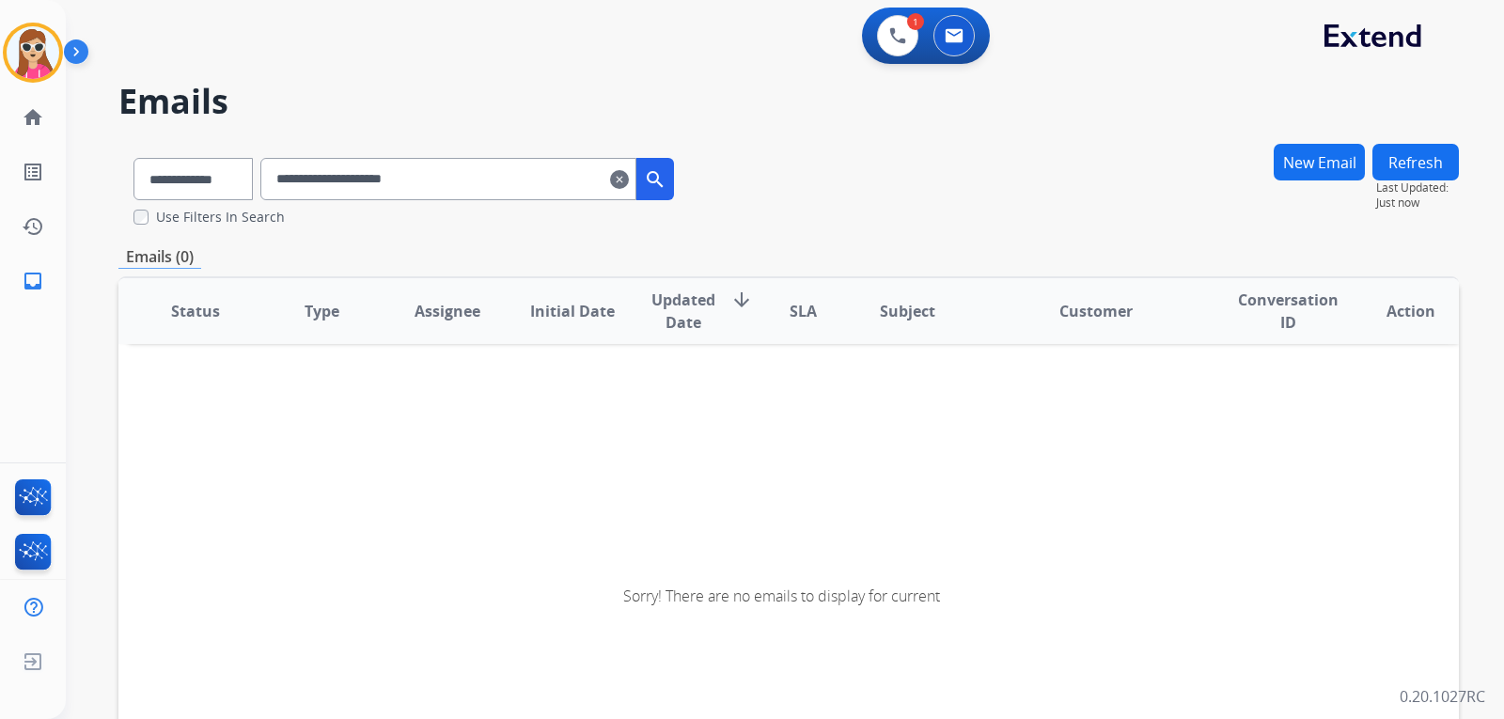
click at [1298, 150] on button "New Email" at bounding box center [1319, 162] width 91 height 37
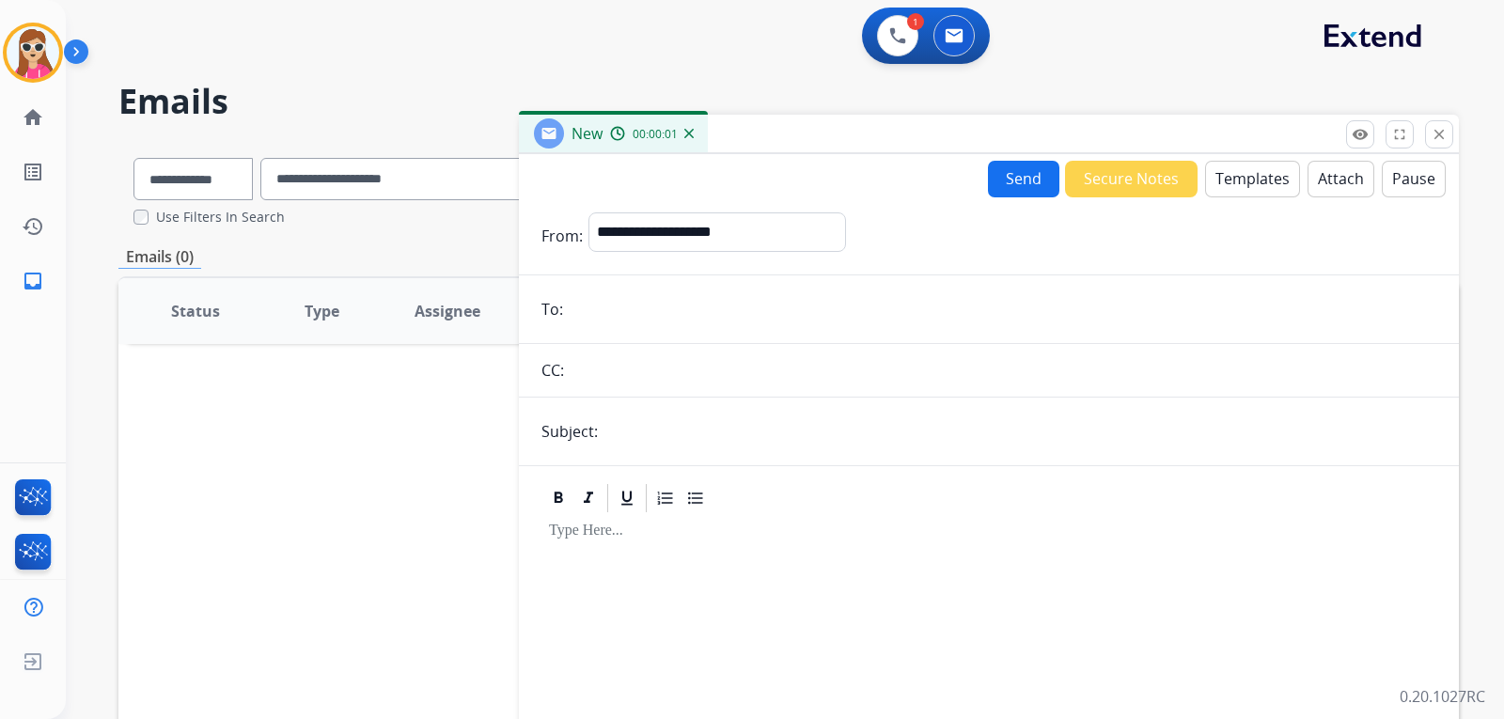
click at [1245, 191] on button "Templates" at bounding box center [1252, 179] width 95 height 37
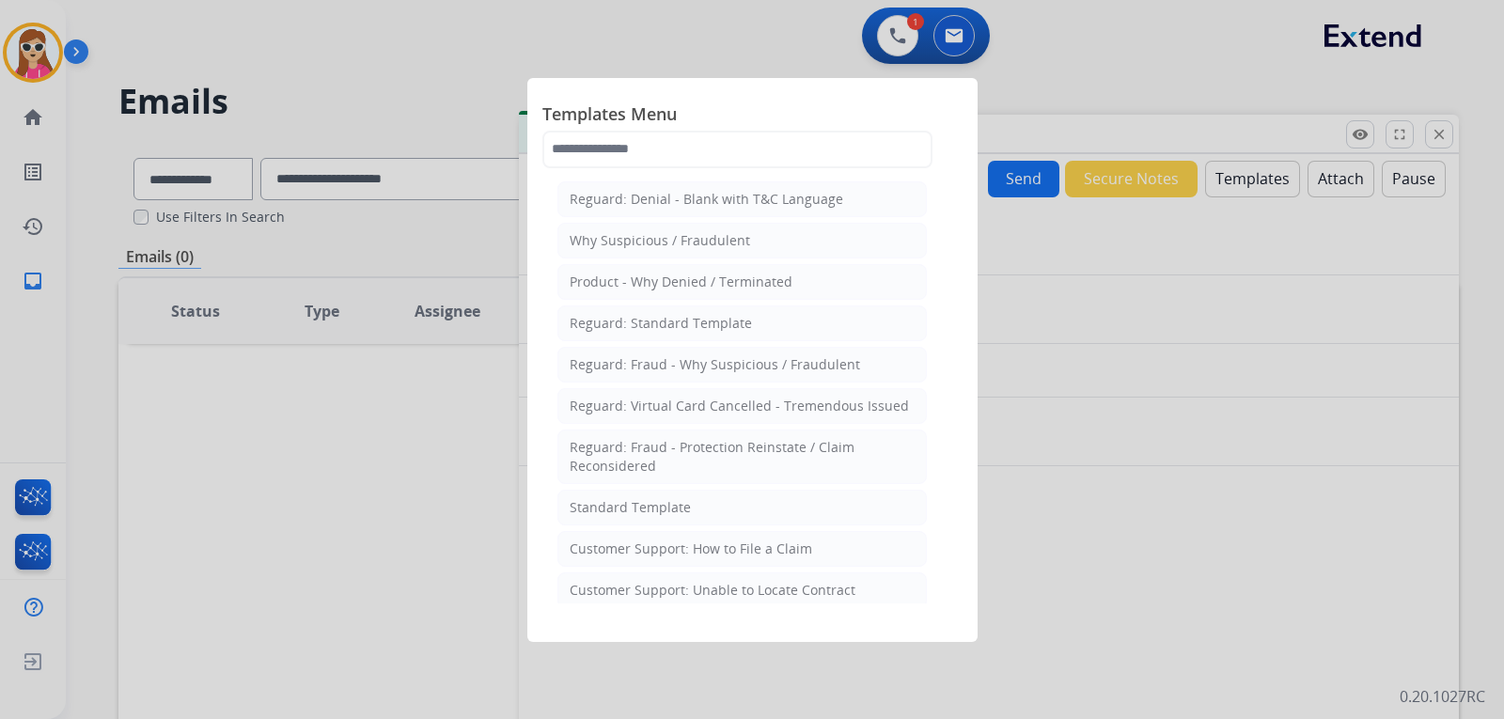
click at [1063, 102] on div at bounding box center [752, 359] width 1504 height 719
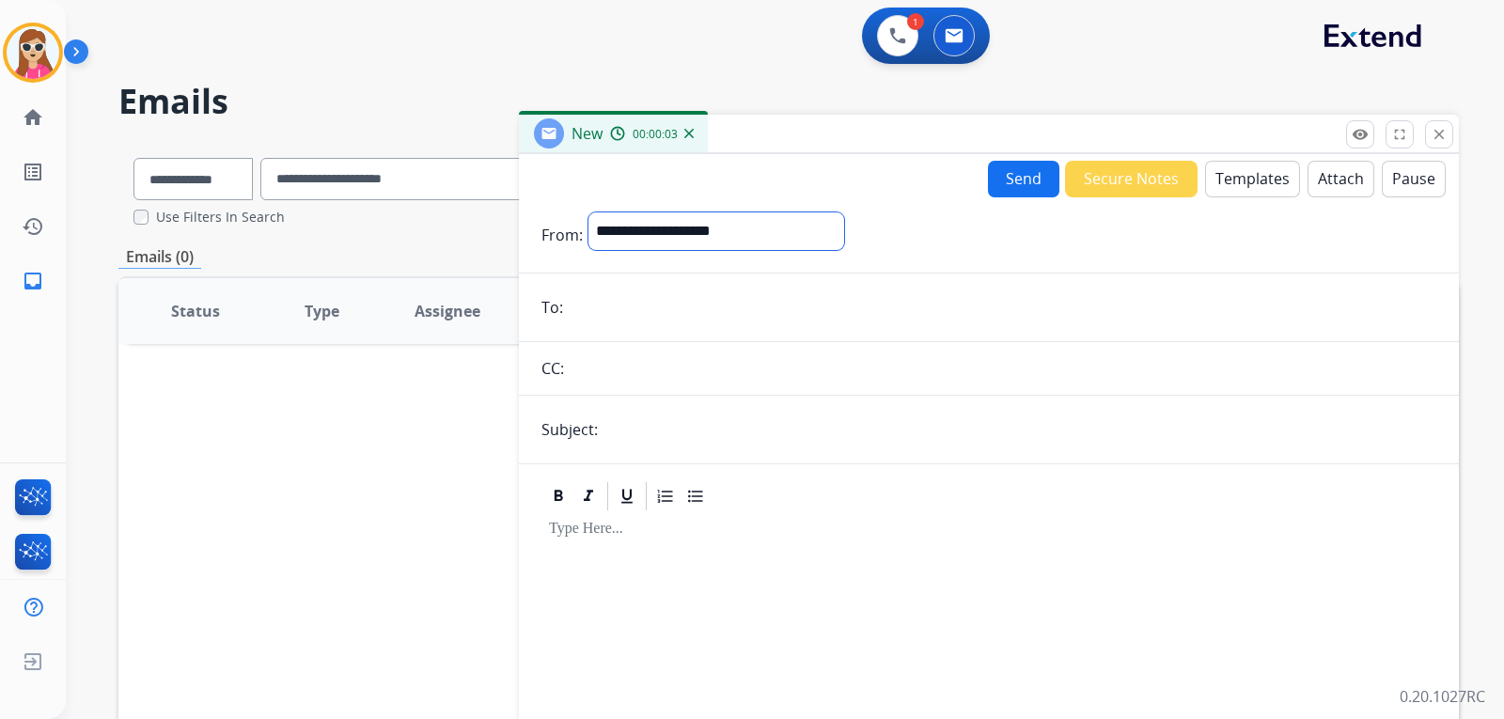
click at [731, 229] on select "**********" at bounding box center [716, 231] width 256 height 38
select select "**********"
click at [588, 212] on select "**********" at bounding box center [716, 231] width 256 height 38
click at [1272, 170] on button "Templates" at bounding box center [1252, 179] width 95 height 37
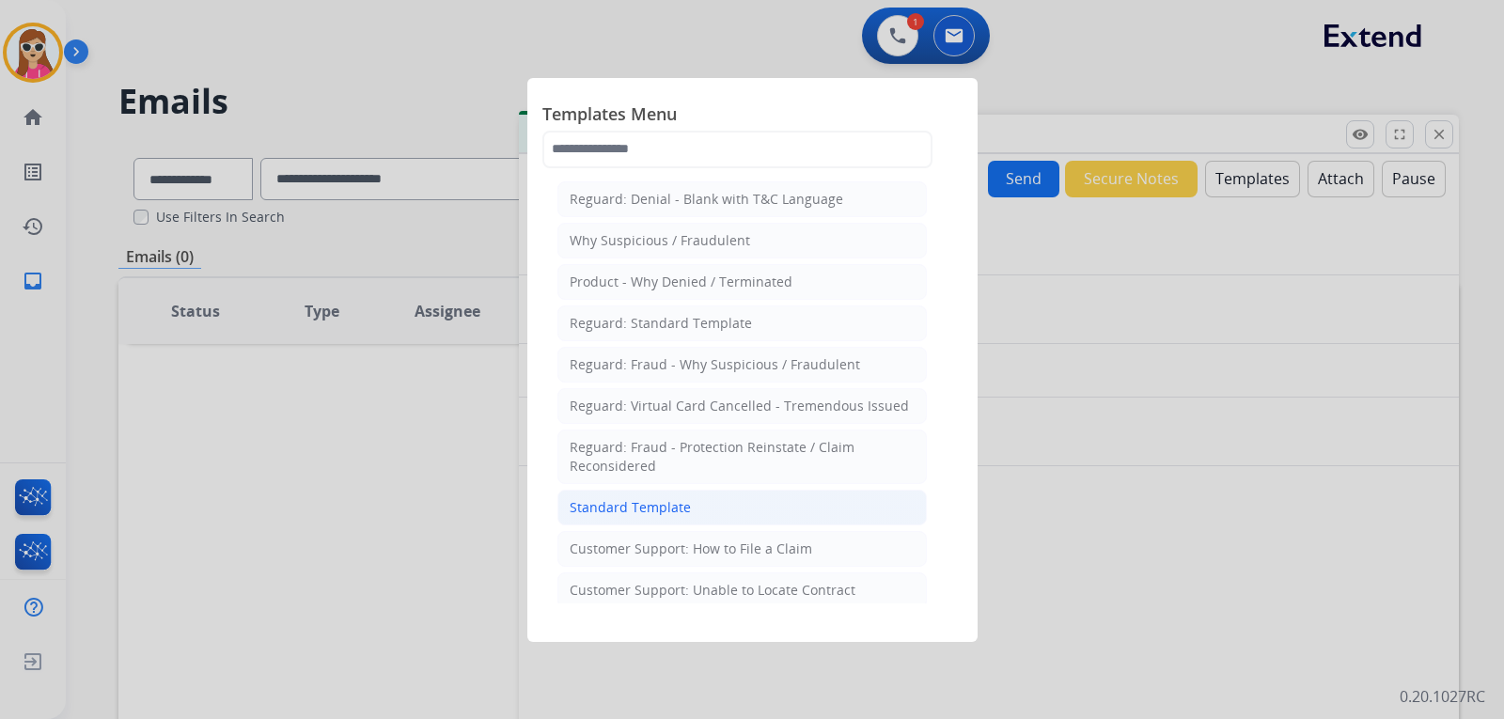
click at [690, 494] on li "Standard Template" at bounding box center [741, 508] width 369 height 36
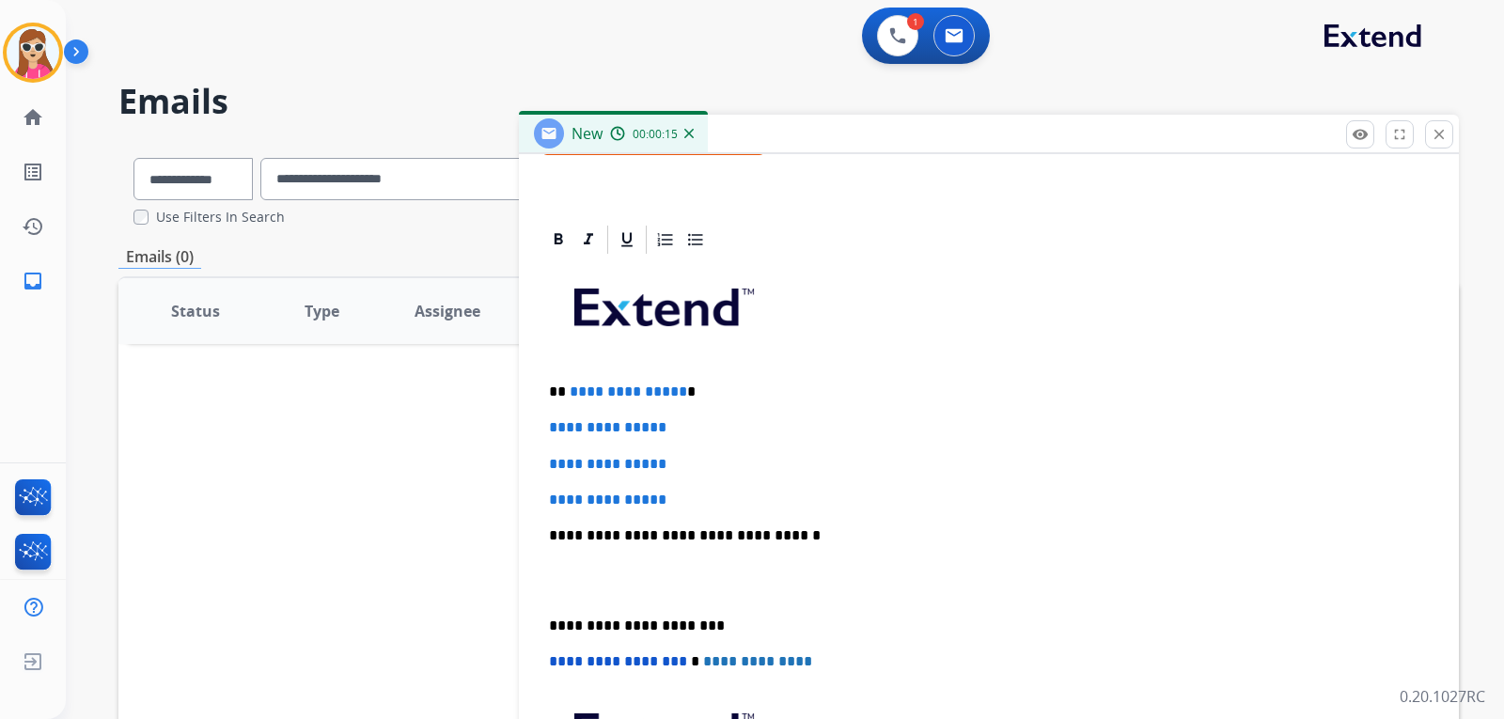
scroll to position [470, 0]
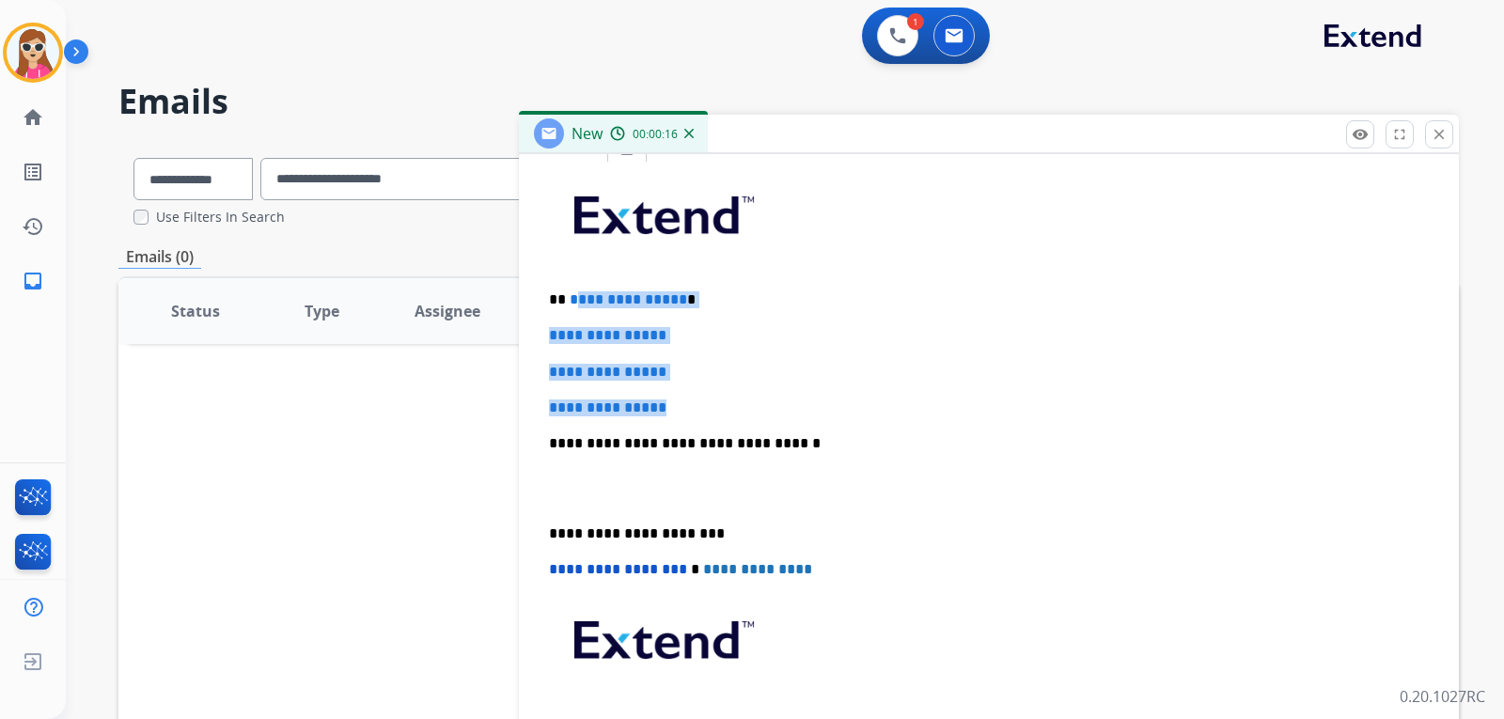
drag, startPoint x: 576, startPoint y: 294, endPoint x: 707, endPoint y: 413, distance: 176.3
click at [707, 413] on div "**********" at bounding box center [988, 487] width 895 height 647
click at [710, 411] on p "**********" at bounding box center [989, 407] width 880 height 17
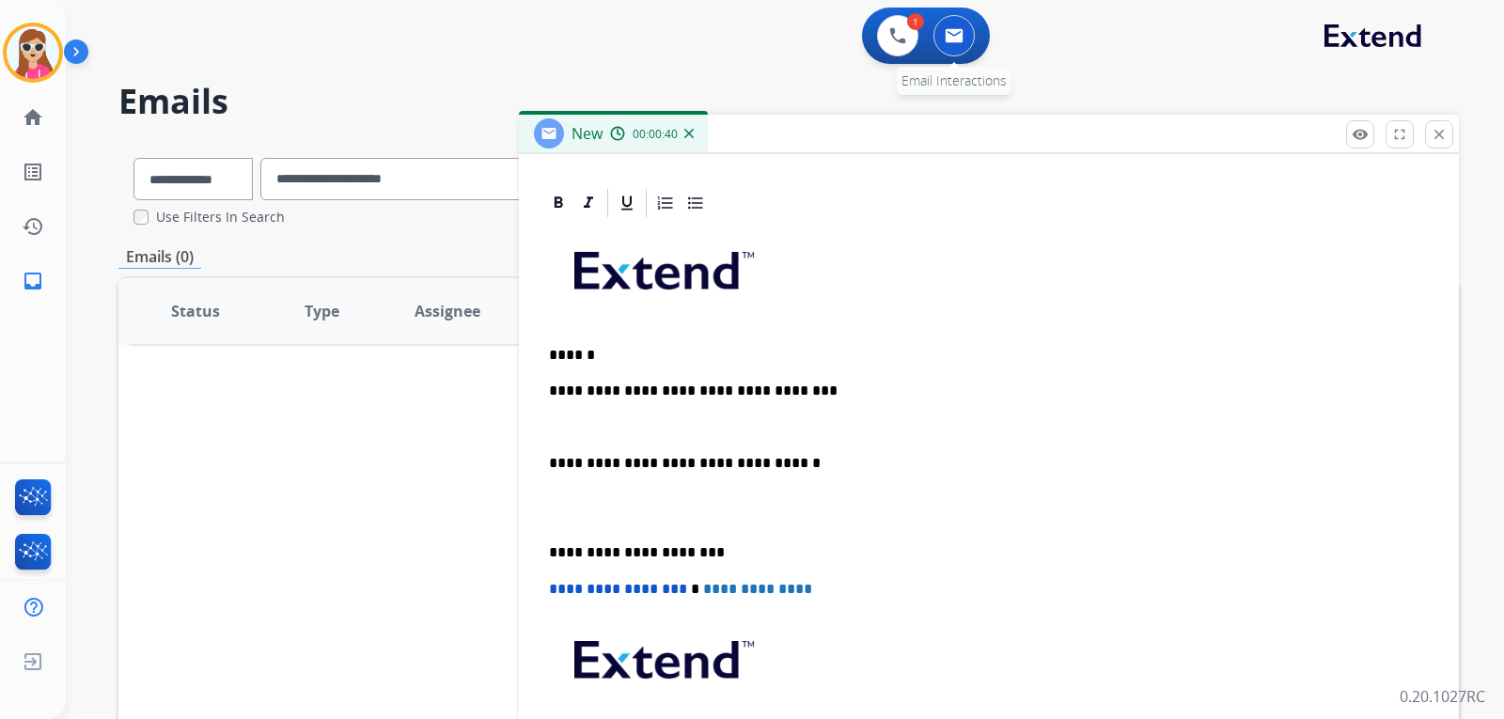
scroll to position [451, 0]
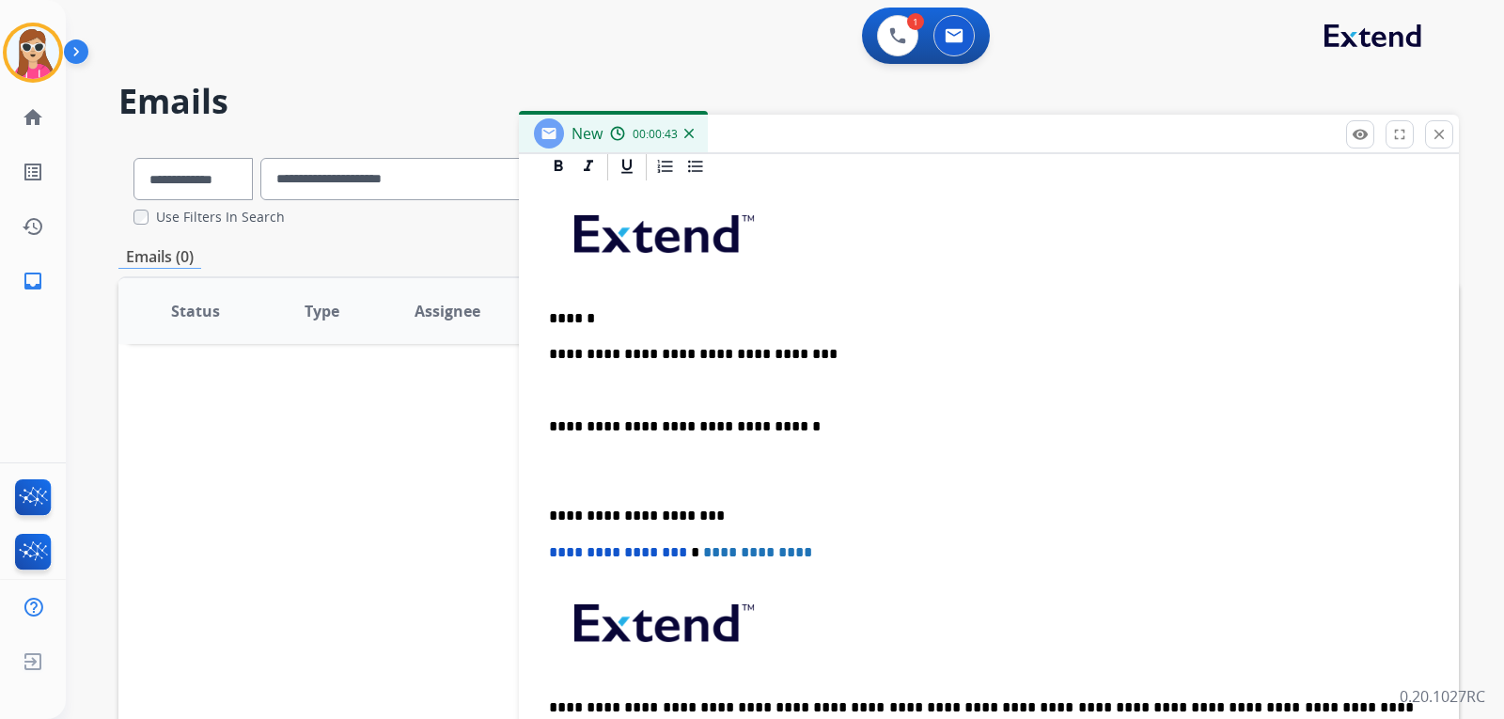
click at [563, 357] on p "**********" at bounding box center [981, 354] width 865 height 17
drag, startPoint x: 800, startPoint y: 358, endPoint x: 790, endPoint y: 359, distance: 9.4
click at [799, 358] on p "**********" at bounding box center [981, 354] width 865 height 17
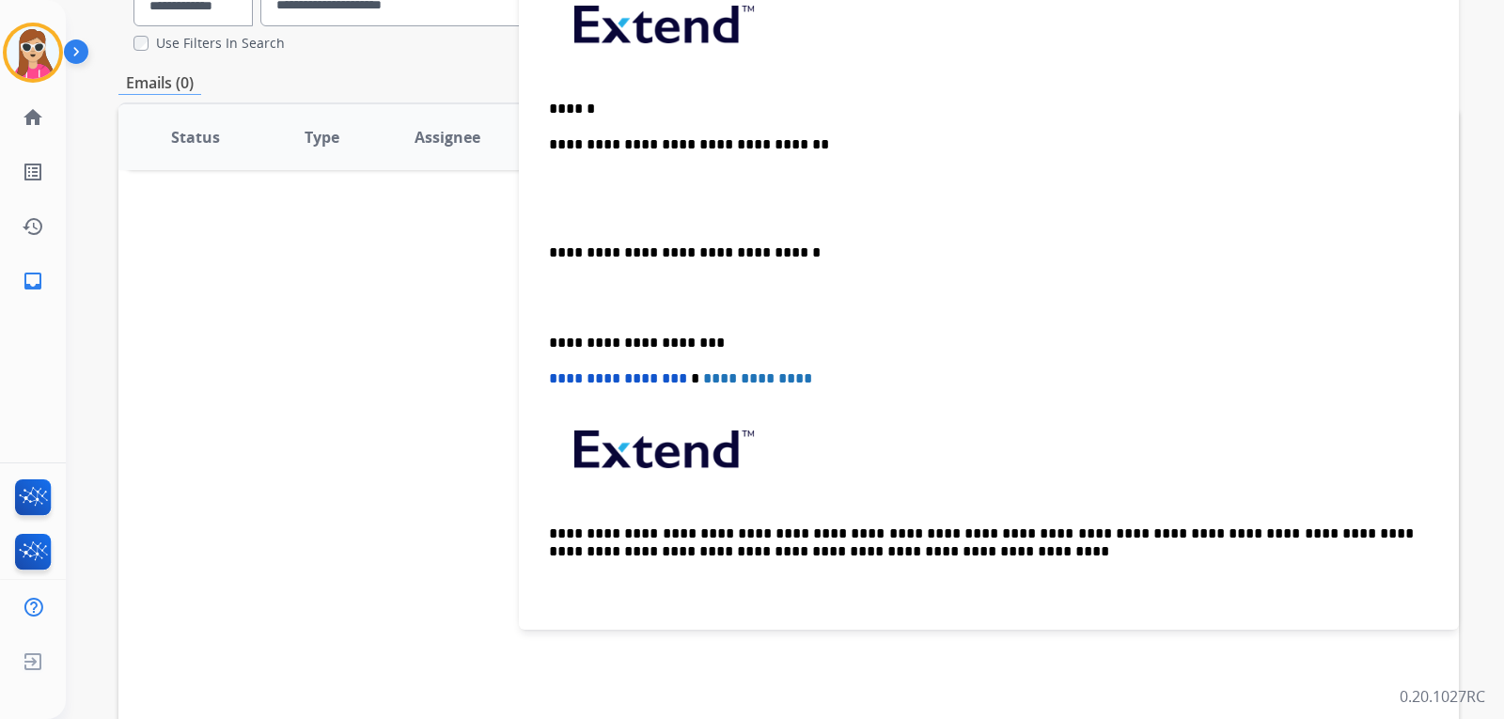
scroll to position [188, 0]
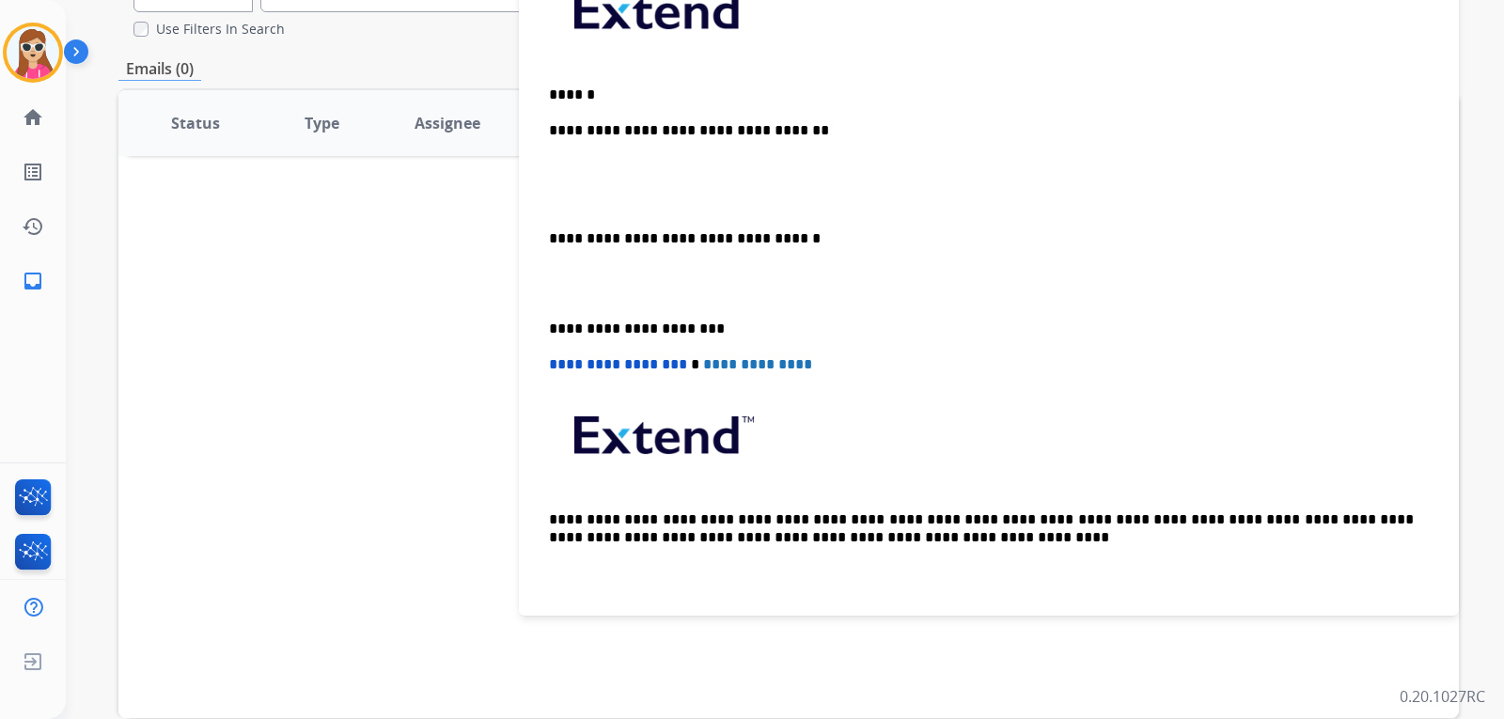
click at [819, 133] on p "**********" at bounding box center [981, 130] width 865 height 17
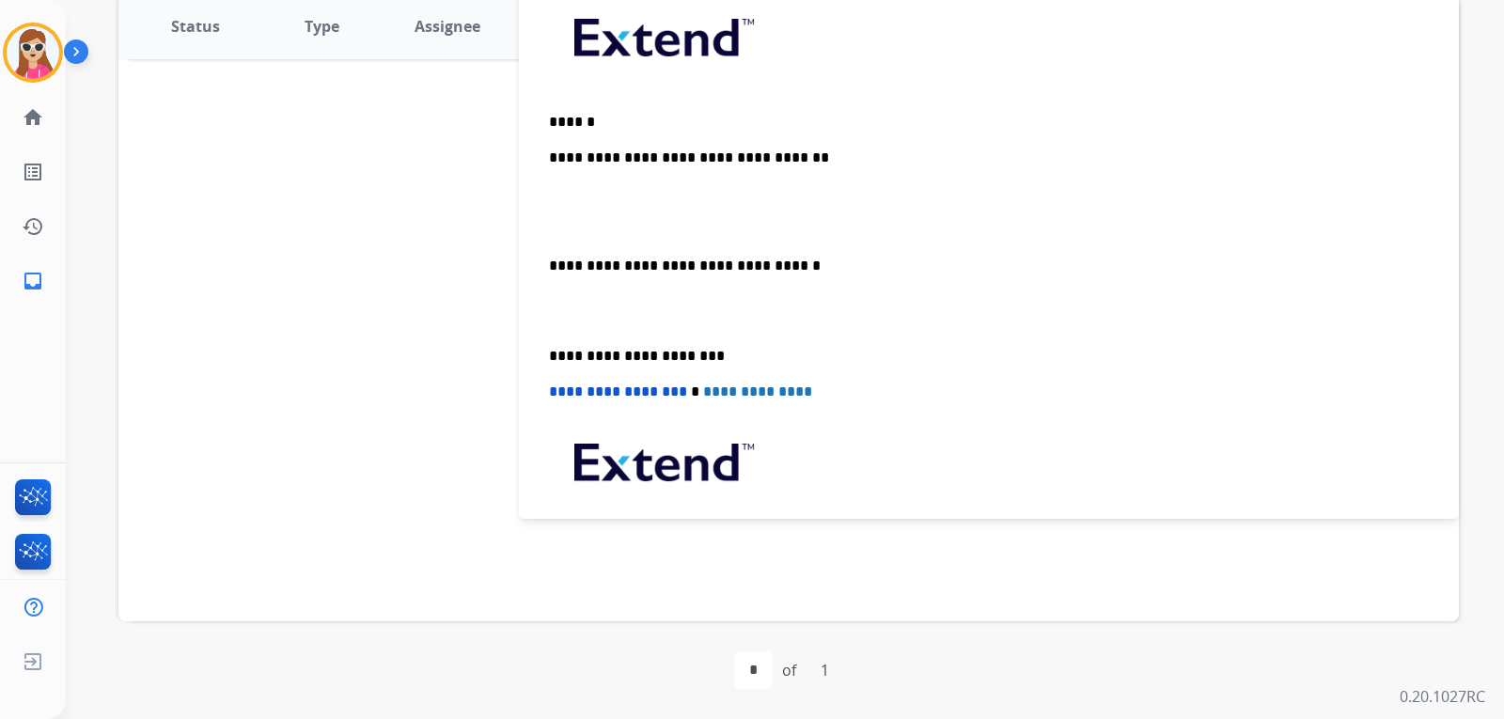
scroll to position [393, 0]
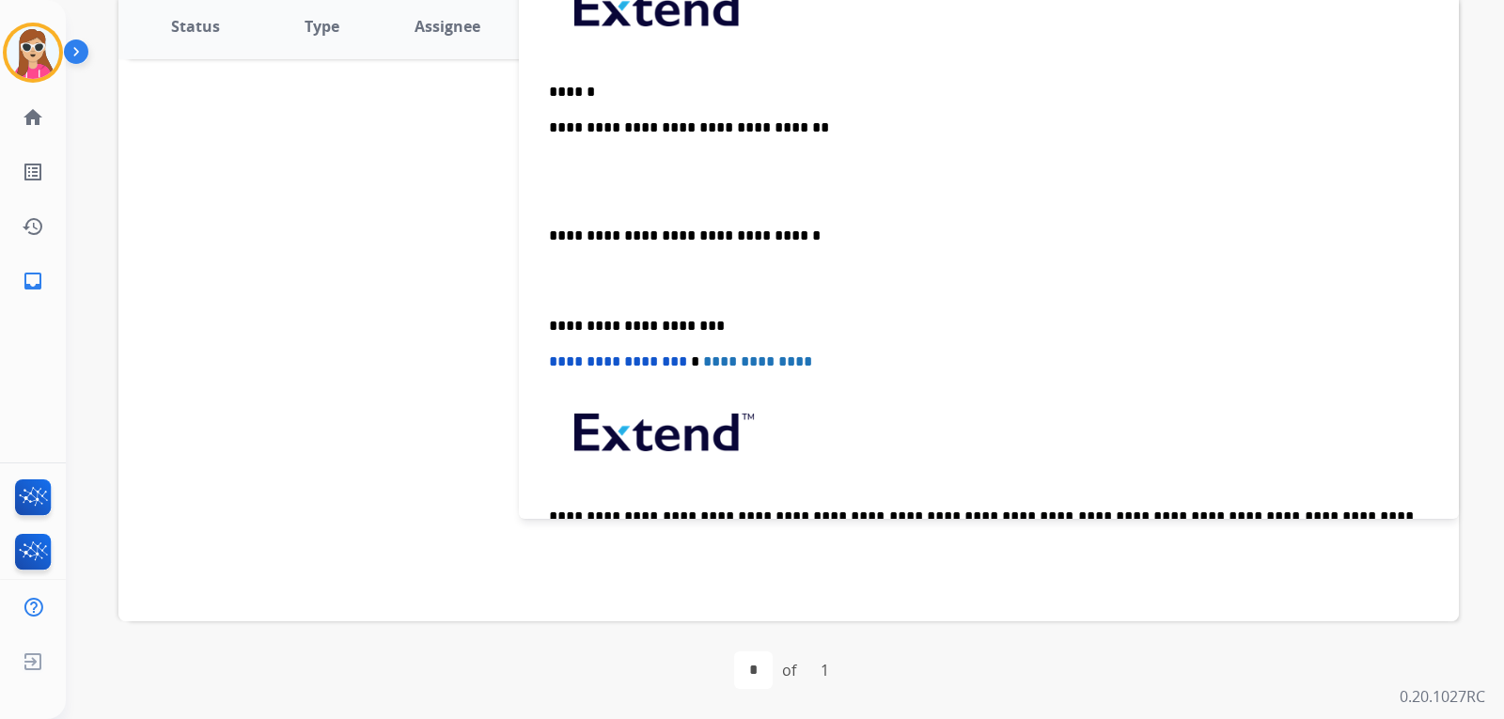
drag, startPoint x: 586, startPoint y: 195, endPoint x: 614, endPoint y: 196, distance: 27.3
click at [604, 195] on p at bounding box center [989, 200] width 880 height 17
click at [570, 179] on div "**********" at bounding box center [988, 280] width 895 height 647
click at [561, 169] on p at bounding box center [989, 164] width 880 height 17
click at [562, 173] on div "**********" at bounding box center [988, 280] width 895 height 647
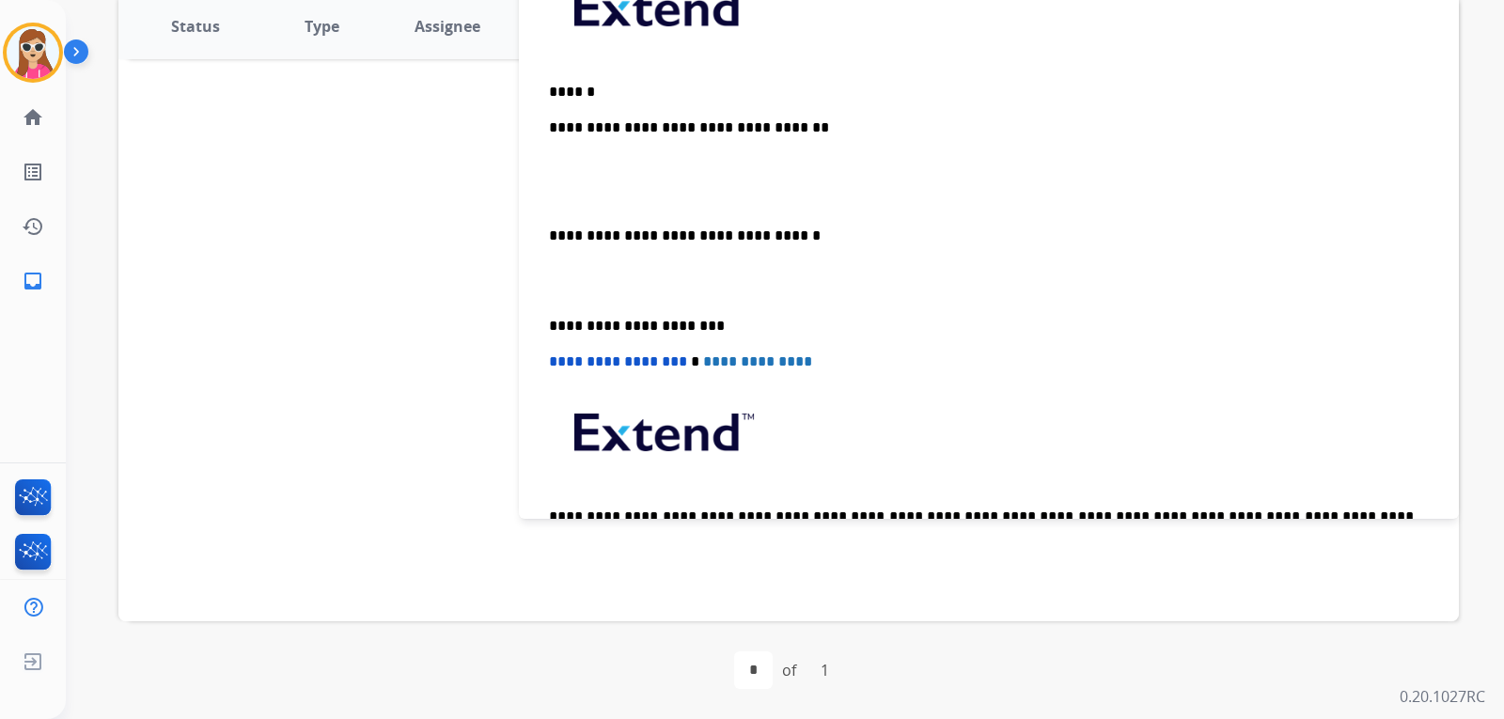
click at [559, 170] on p at bounding box center [989, 164] width 880 height 17
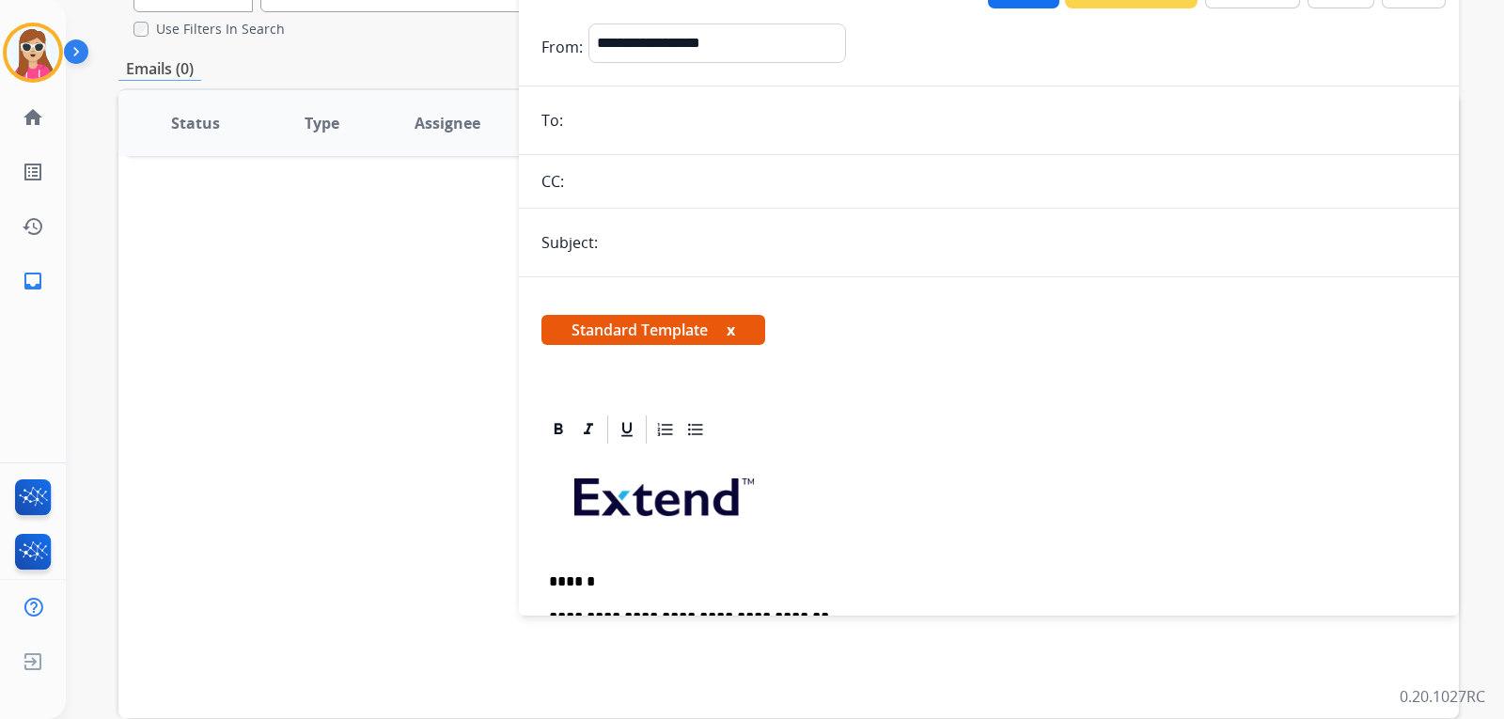
scroll to position [97, 0]
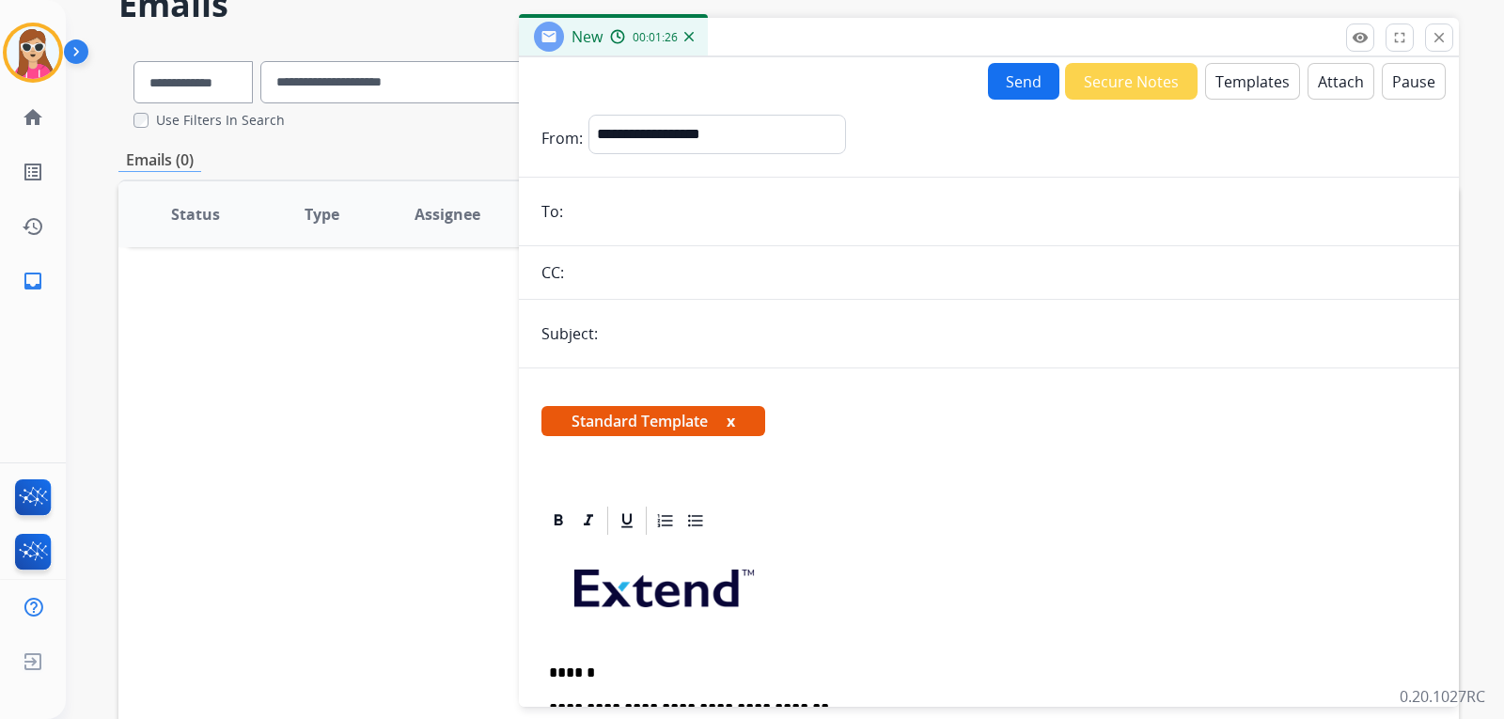
click at [638, 338] on input "text" at bounding box center [1019, 334] width 833 height 38
drag, startPoint x: 698, startPoint y: 340, endPoint x: 623, endPoint y: 338, distance: 75.2
click at [623, 338] on input "**********" at bounding box center [1019, 334] width 833 height 38
click at [622, 331] on input "*********" at bounding box center [1019, 334] width 833 height 38
click at [743, 345] on input "********" at bounding box center [1019, 334] width 833 height 38
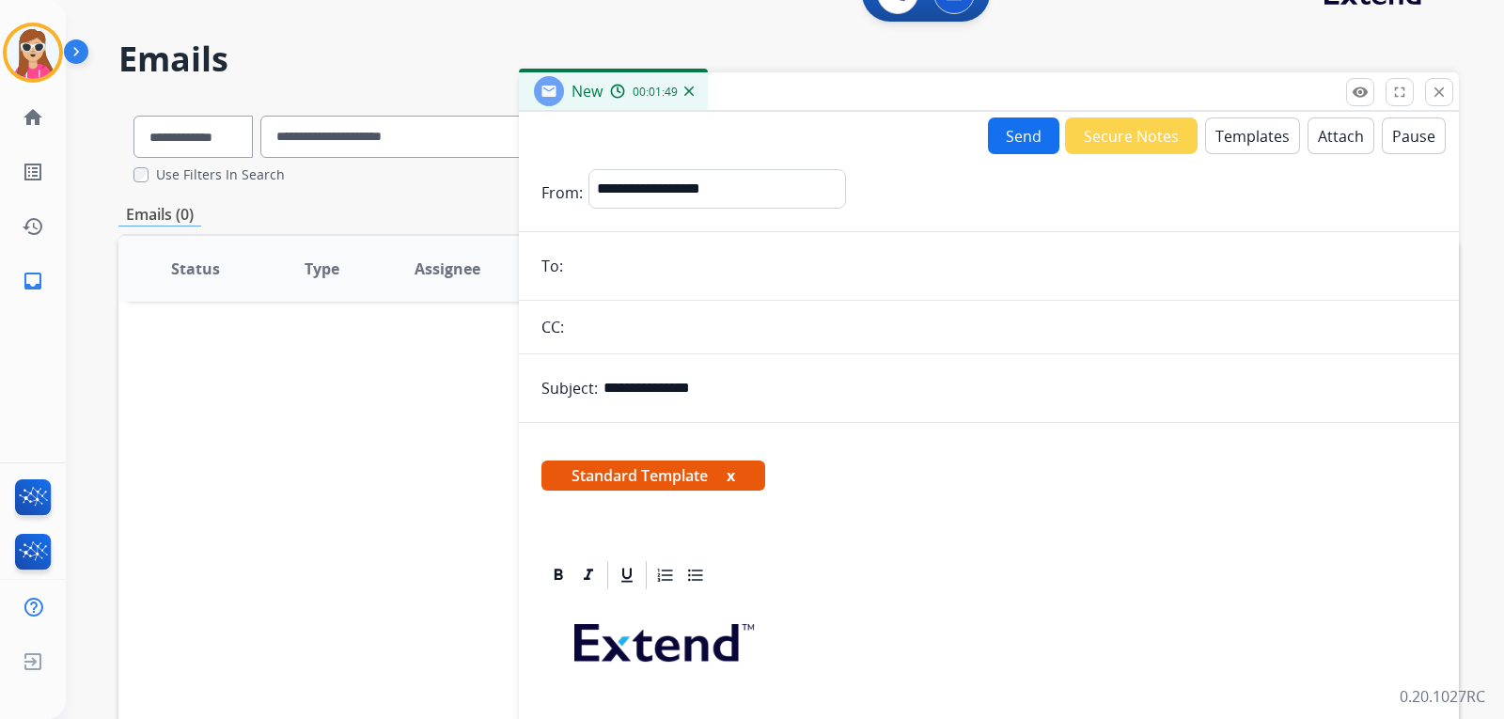
scroll to position [0, 0]
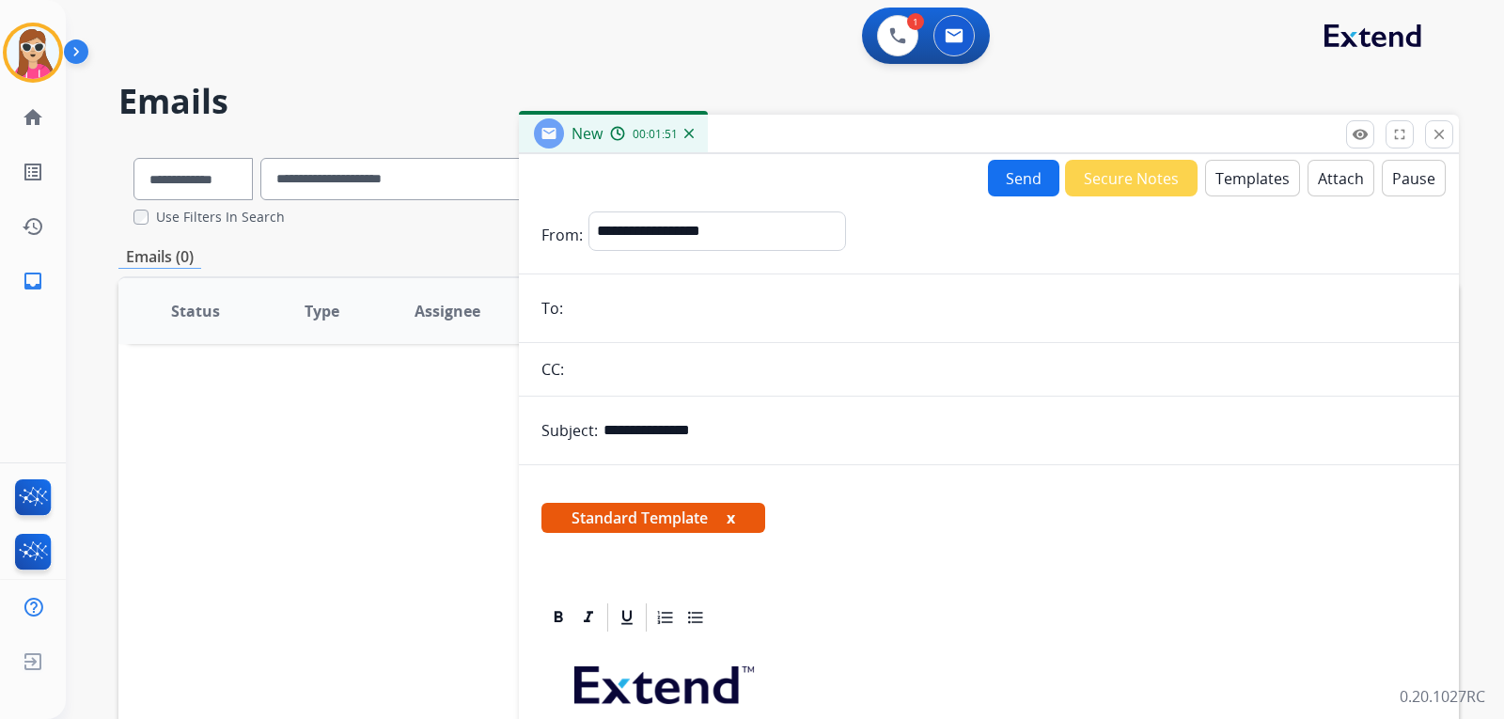
type input "**********"
drag, startPoint x: 606, startPoint y: 321, endPoint x: 615, endPoint y: 308, distance: 14.9
click at [615, 308] on input "email" at bounding box center [1003, 308] width 868 height 38
paste input "**********"
type input "**********"
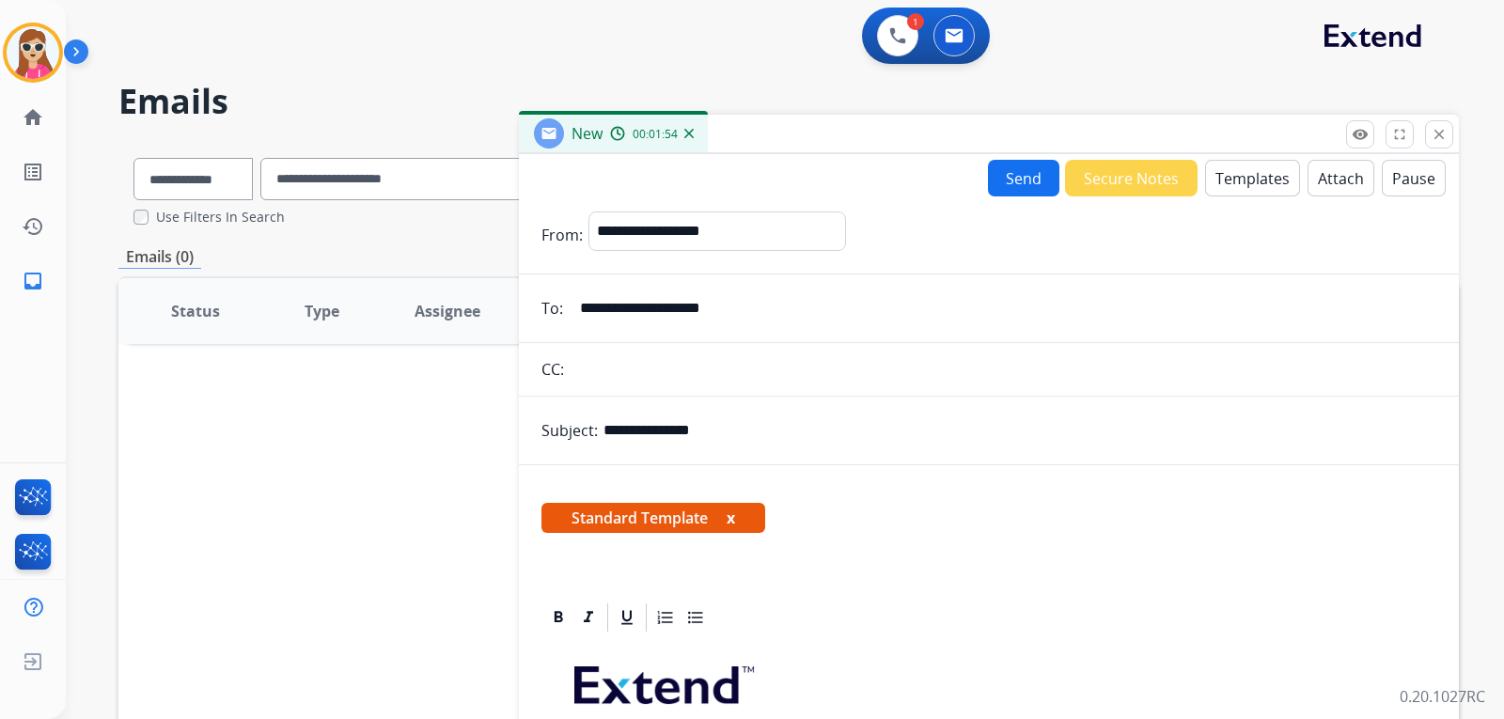
click at [977, 180] on div "Send Secure Notes Templates Attach Pause" at bounding box center [989, 178] width 940 height 37
click at [992, 193] on button "Send" at bounding box center [1023, 178] width 71 height 37
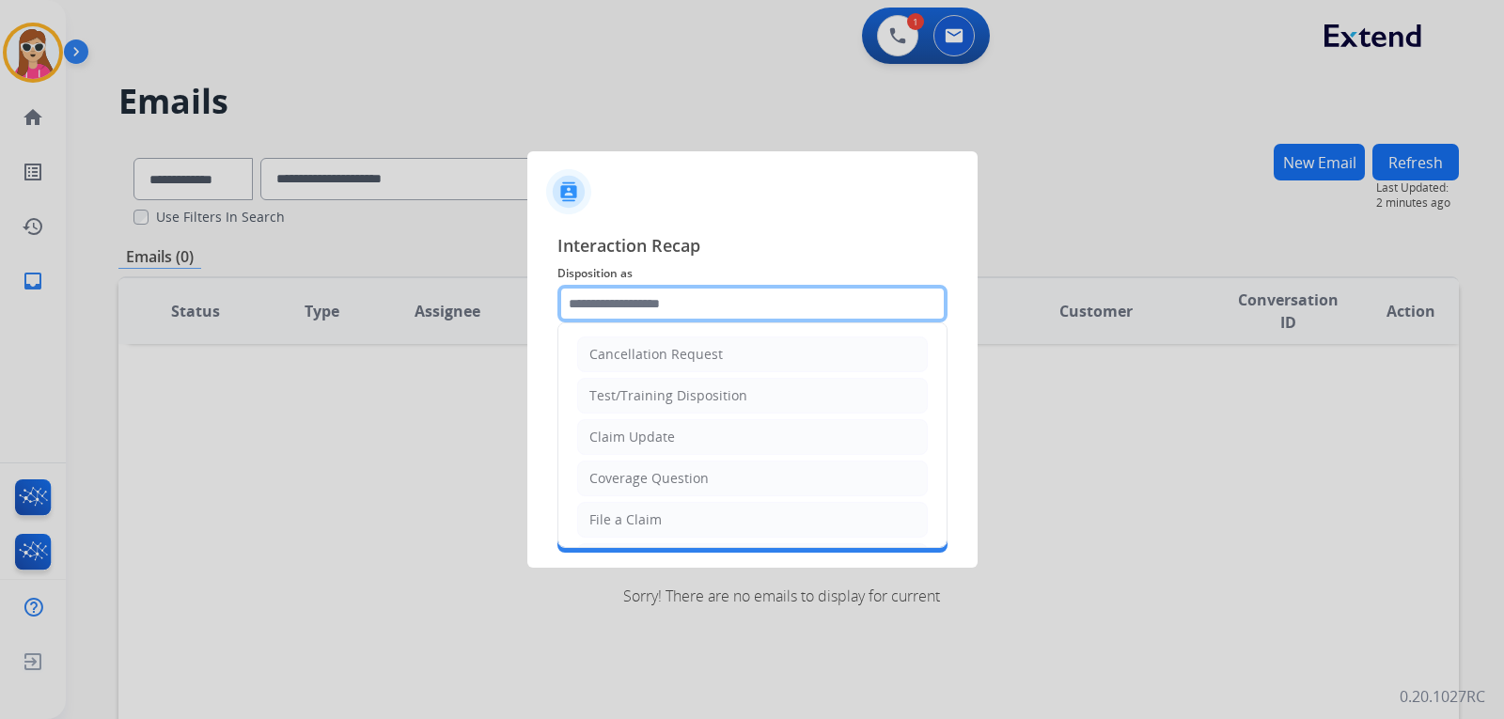
click at [673, 318] on input "text" at bounding box center [752, 304] width 390 height 38
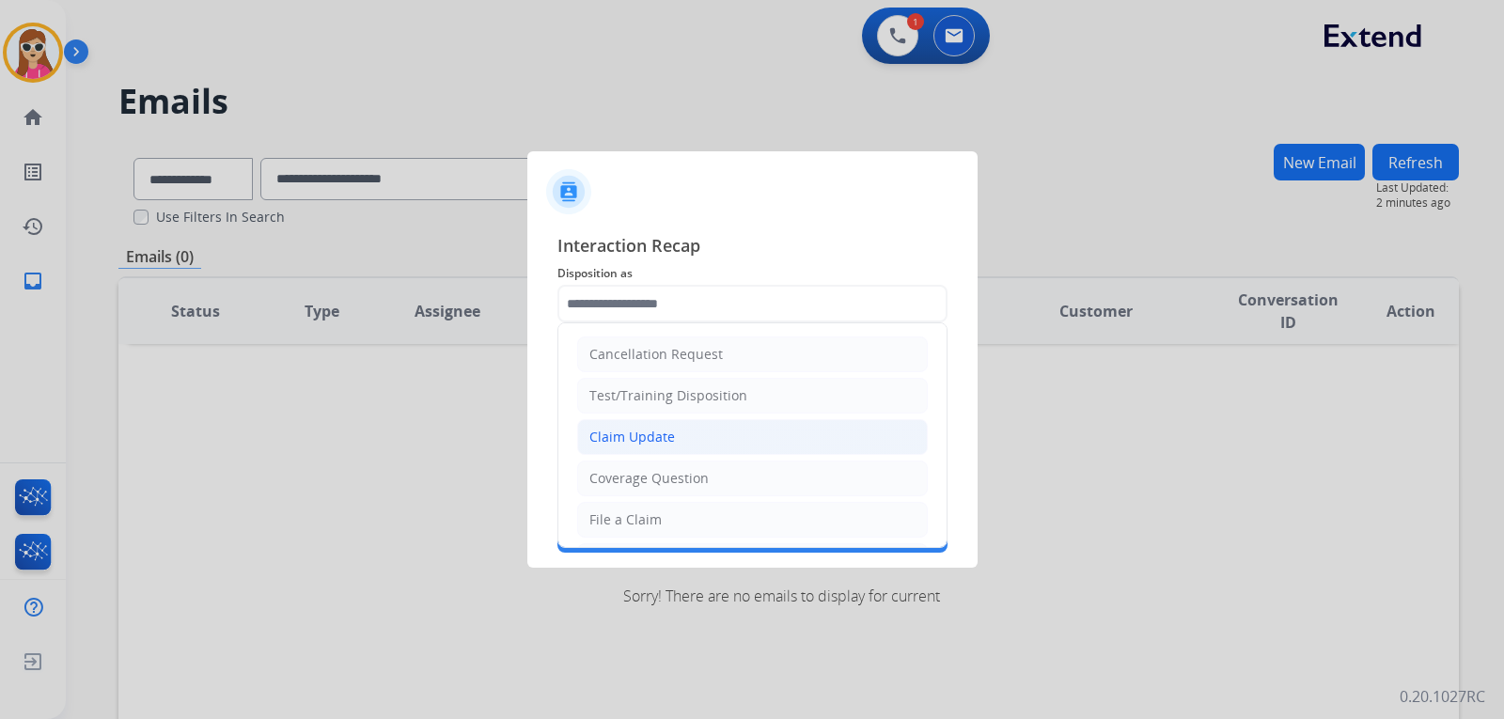
click at [704, 443] on li "Claim Update" at bounding box center [752, 437] width 351 height 36
type input "**********"
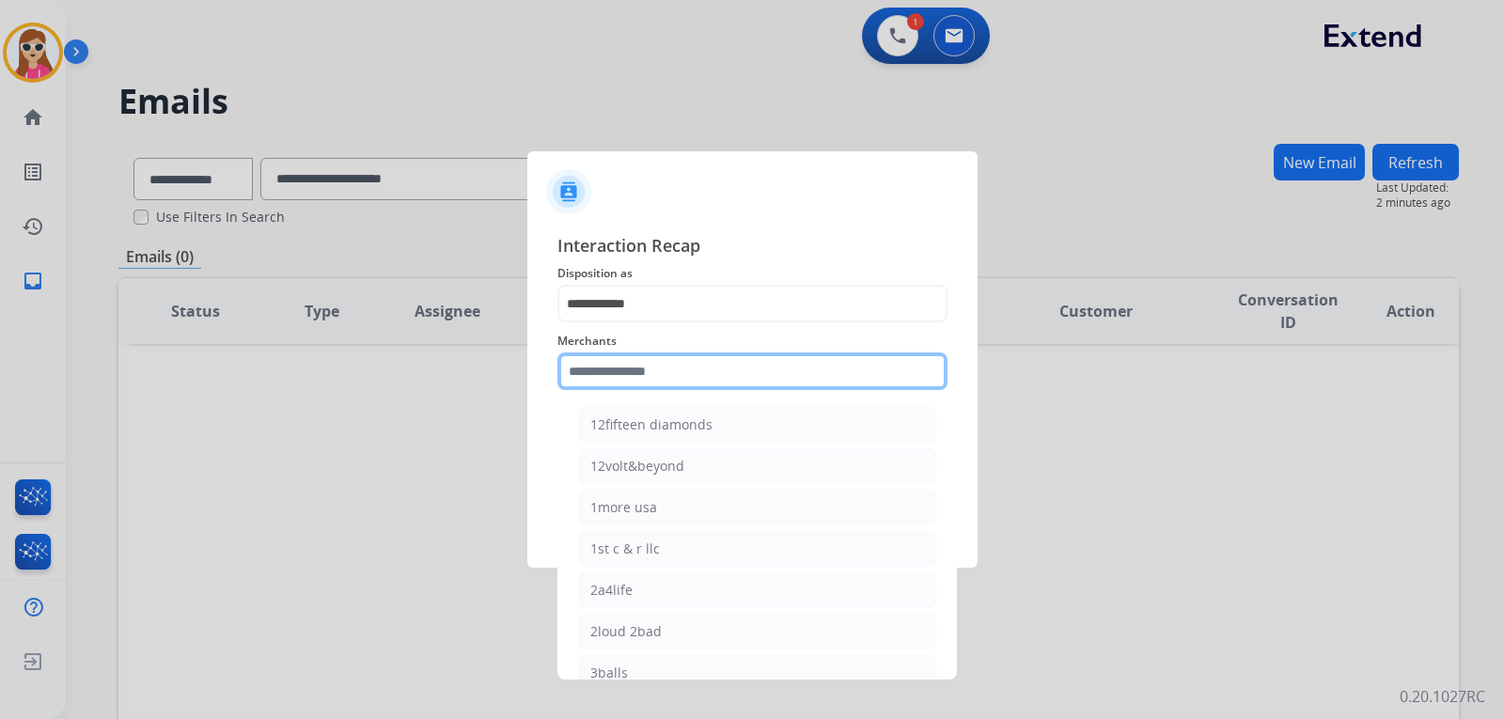
click at [699, 379] on input "text" at bounding box center [752, 371] width 390 height 38
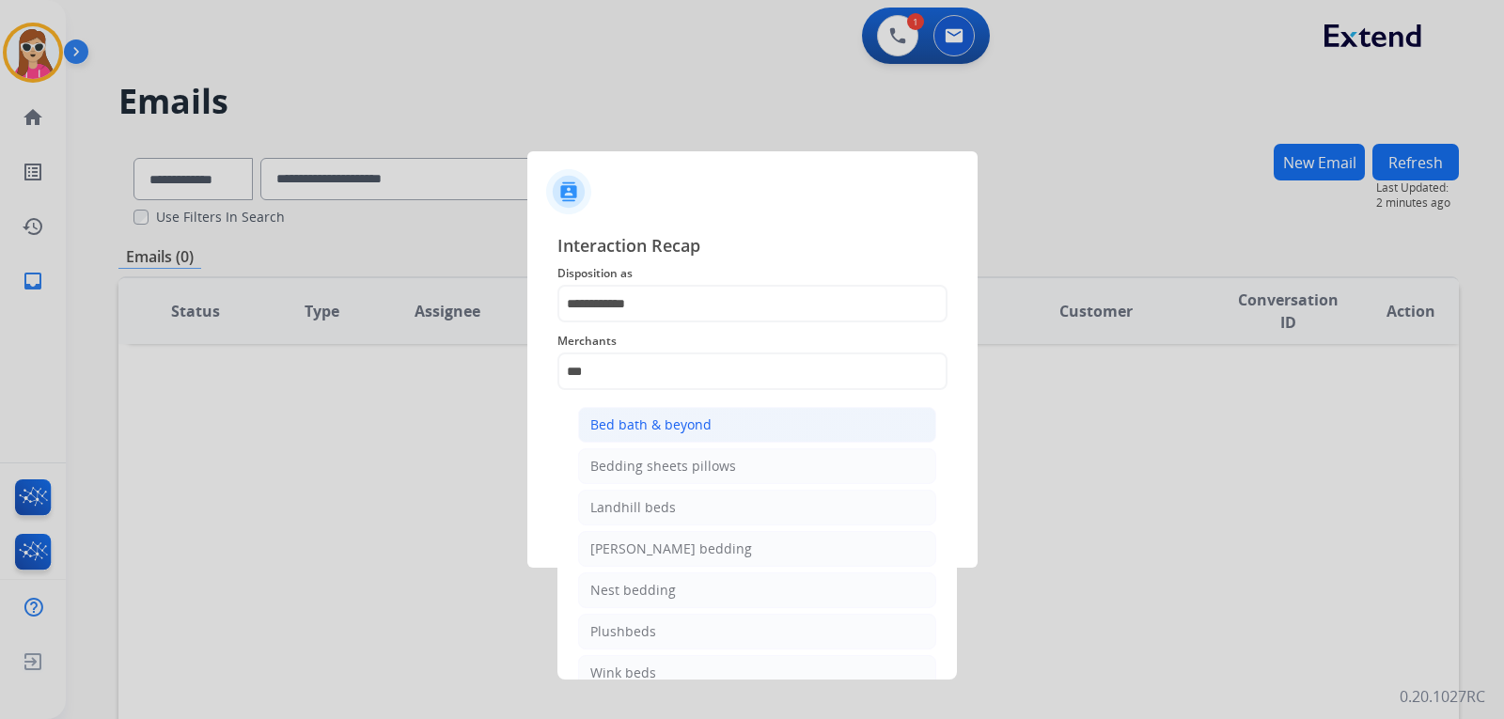
click at [680, 425] on div "Bed bath & beyond" at bounding box center [650, 424] width 121 height 19
type input "**********"
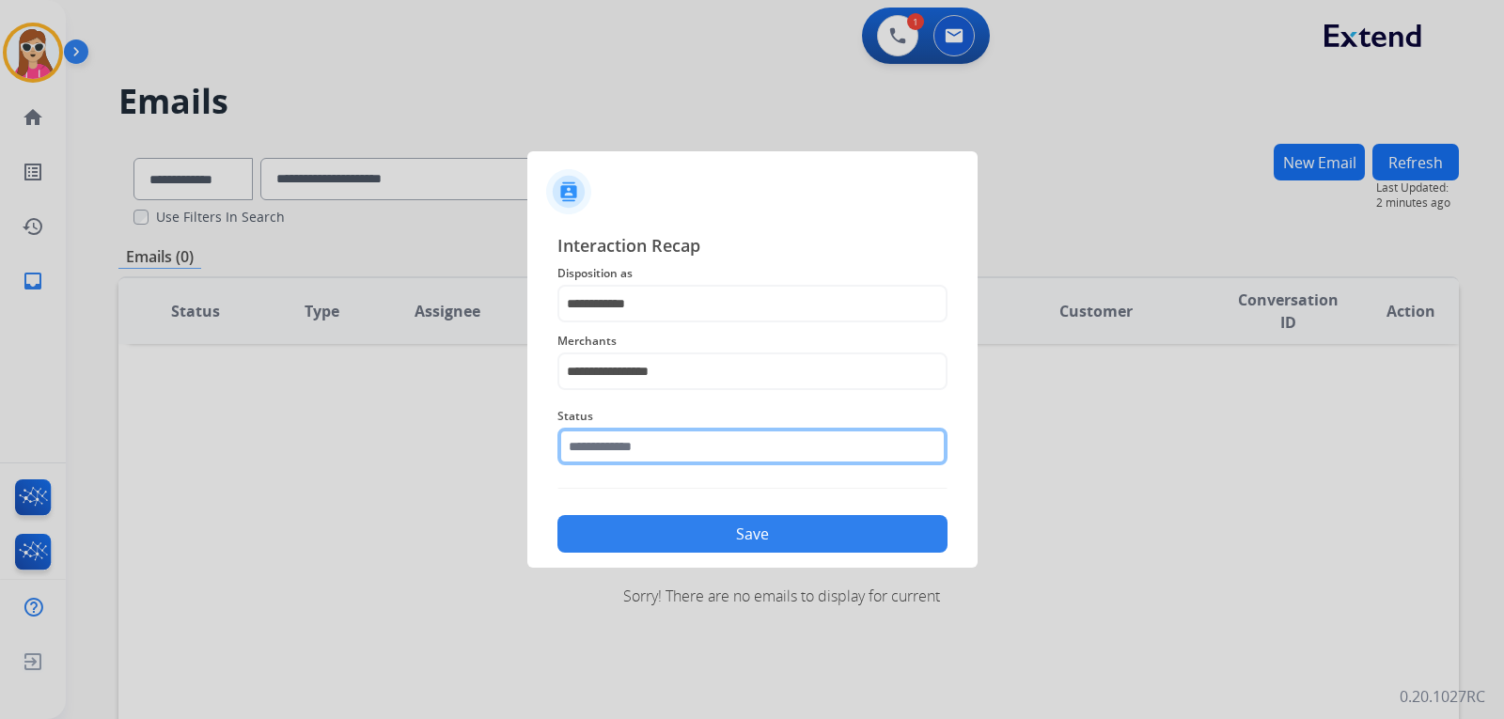
click at [688, 461] on div "Status" at bounding box center [752, 435] width 390 height 75
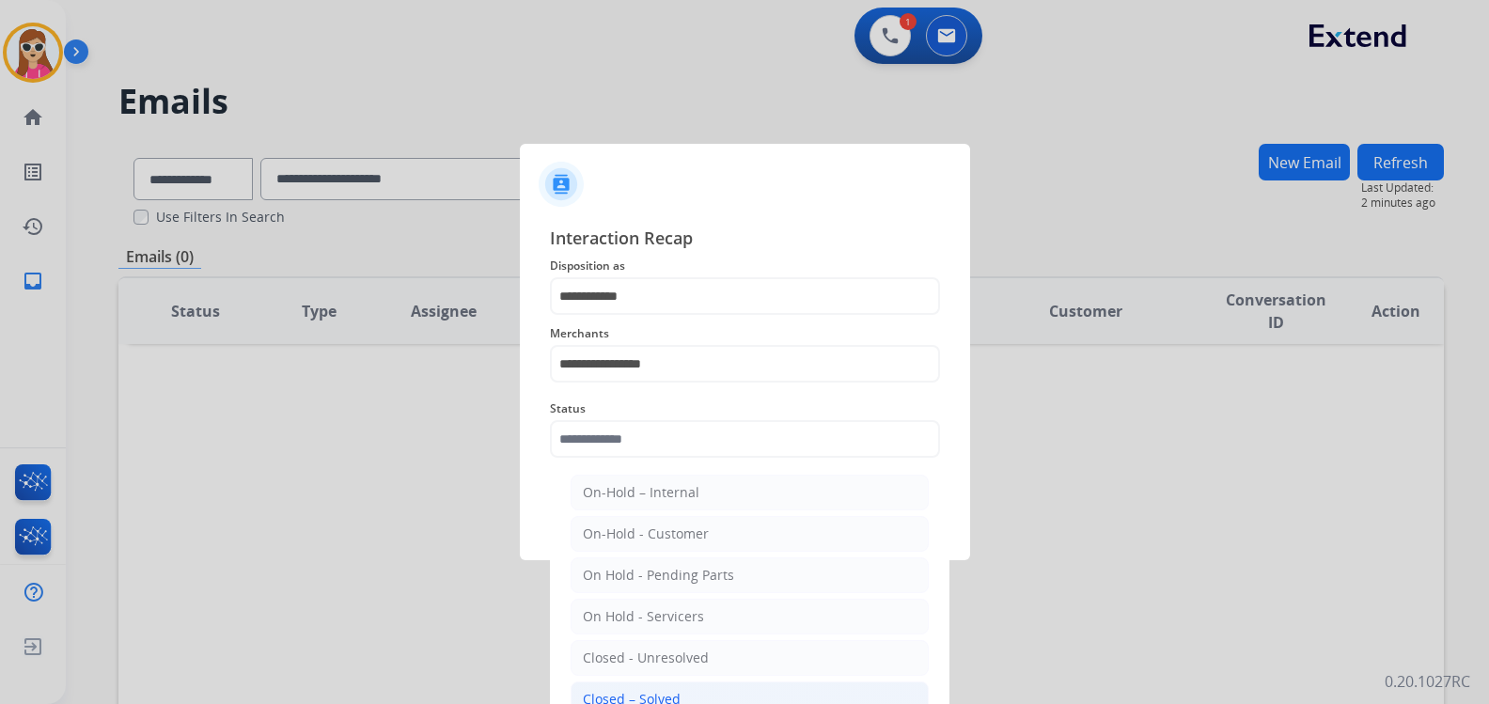
click at [674, 669] on div "Closed – Solved" at bounding box center [632, 699] width 98 height 19
type input "**********"
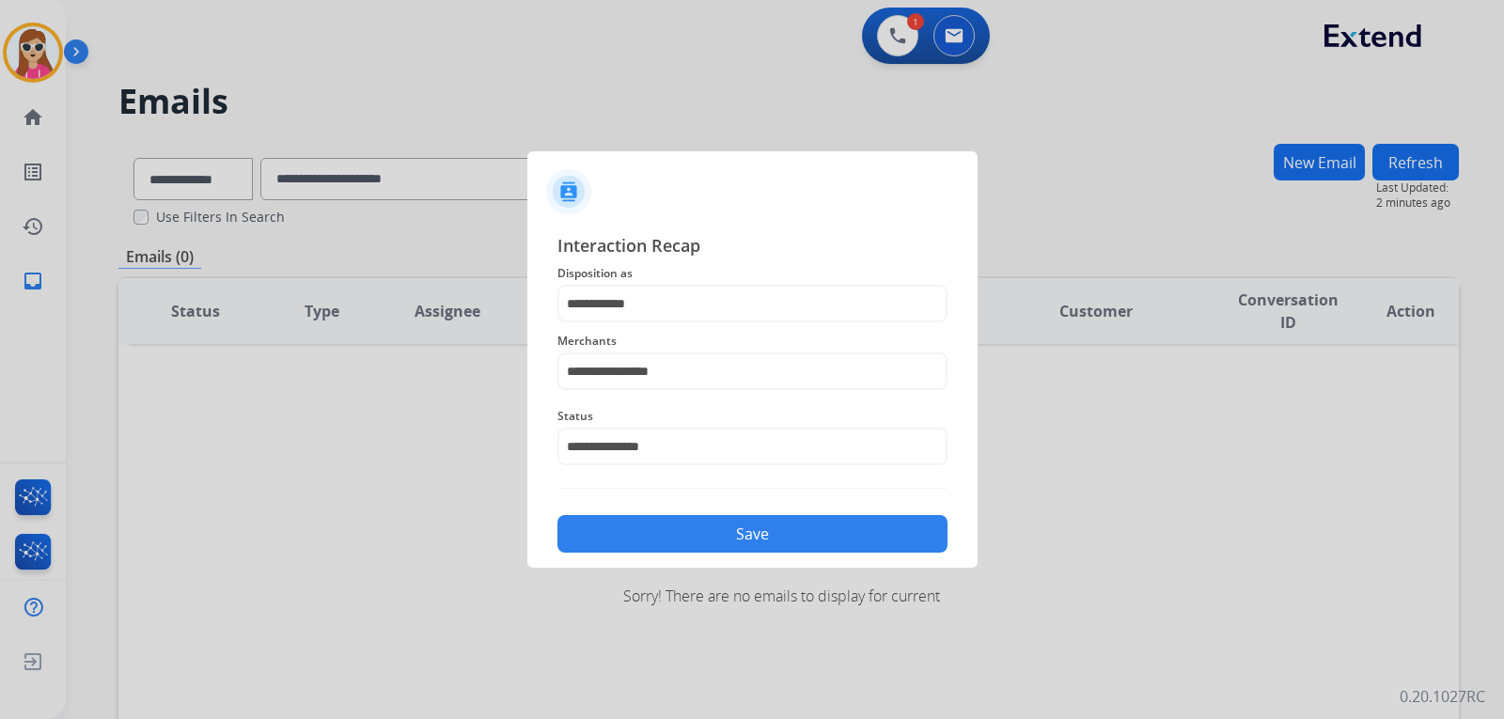
click at [716, 525] on button "Save" at bounding box center [752, 534] width 390 height 38
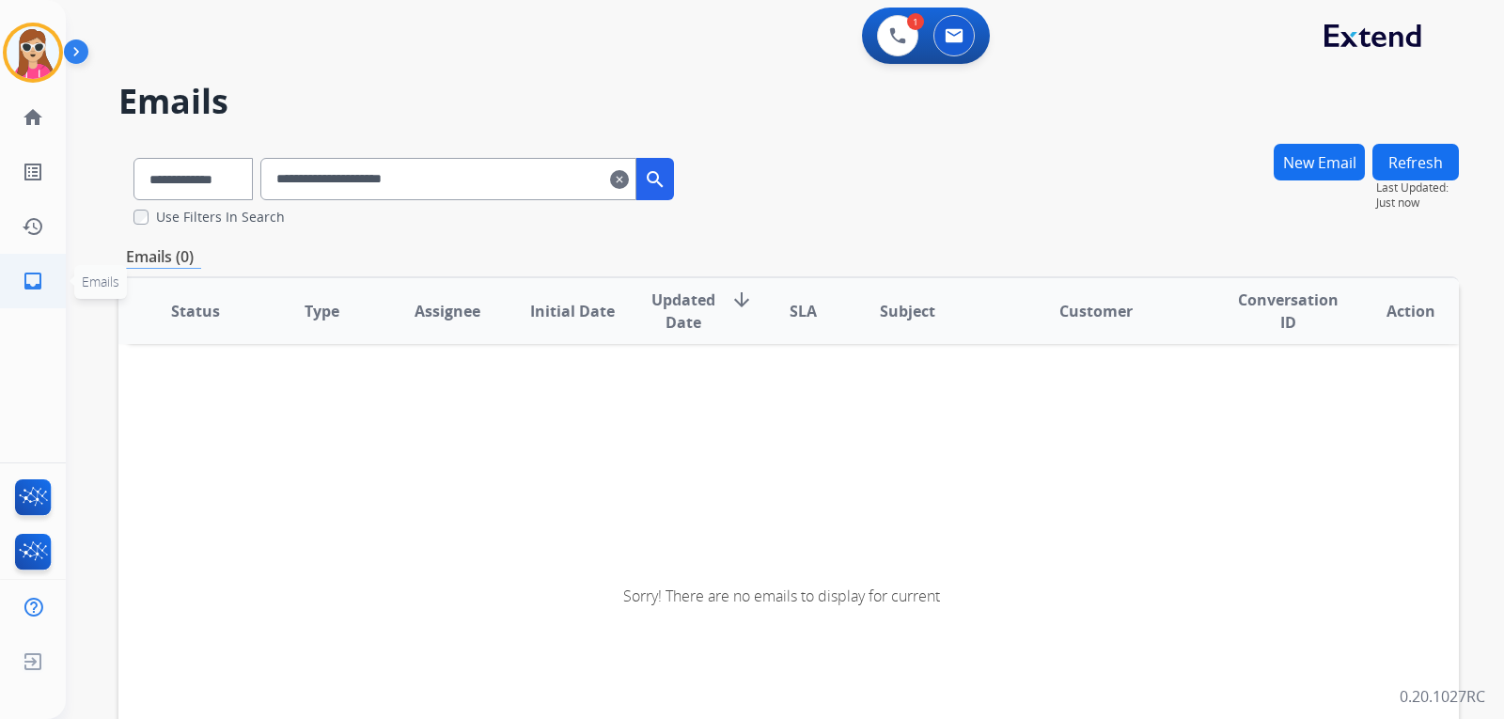
click at [26, 292] on link "inbox Emails" at bounding box center [33, 281] width 53 height 53
click at [39, 281] on mat-icon "inbox" at bounding box center [33, 281] width 23 height 23
click at [629, 177] on mat-icon "clear" at bounding box center [619, 179] width 19 height 23
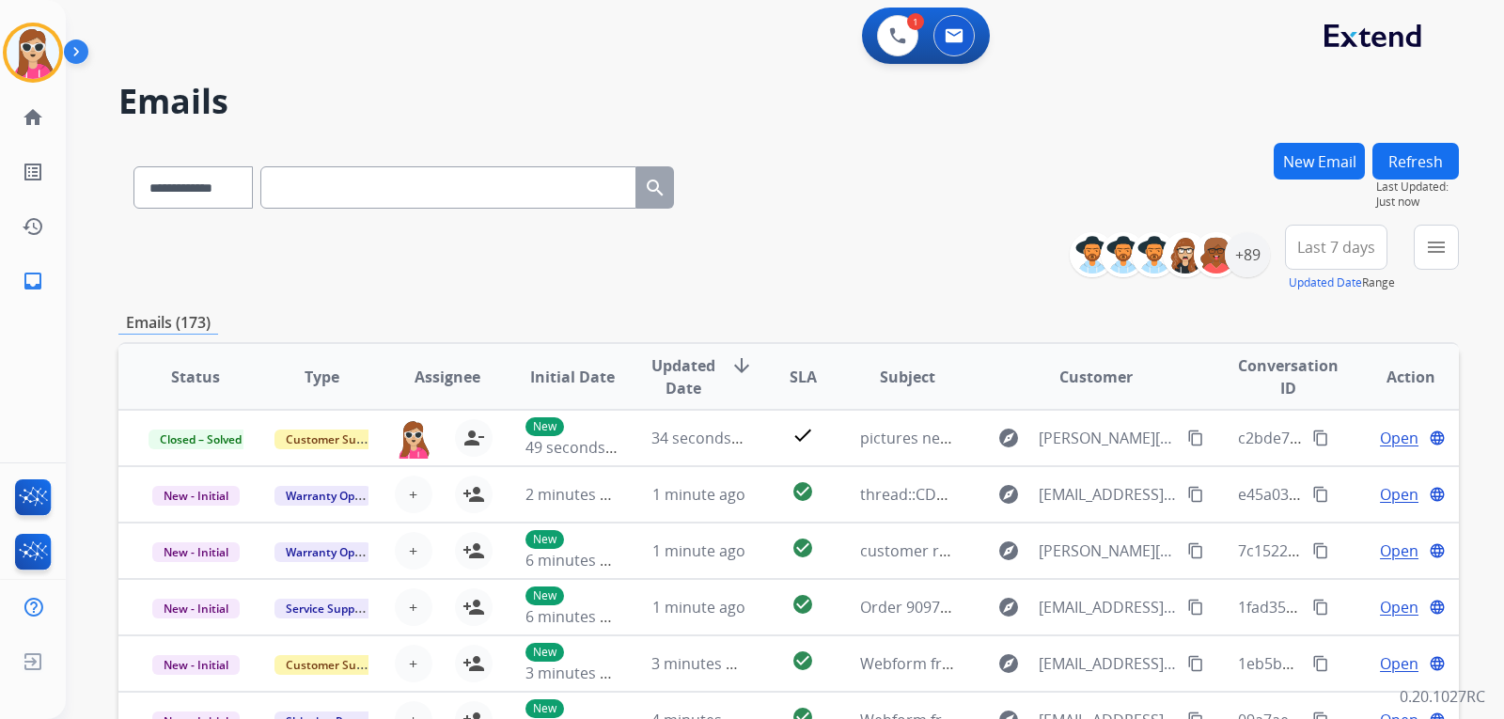
click at [1437, 164] on button "Refresh" at bounding box center [1415, 161] width 86 height 37
click at [1424, 164] on button "Refresh" at bounding box center [1415, 161] width 86 height 37
click at [1437, 238] on mat-icon "menu" at bounding box center [1436, 247] width 23 height 23
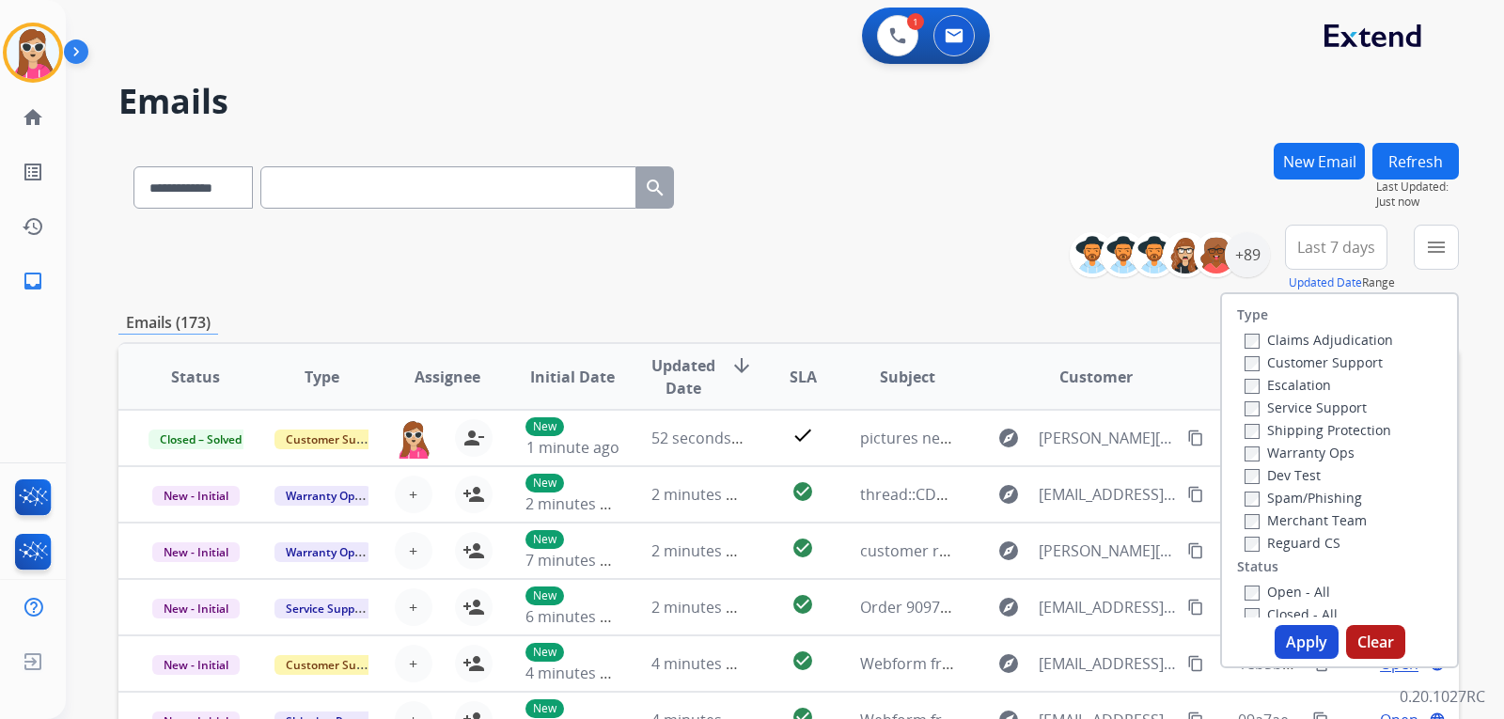
drag, startPoint x: 868, startPoint y: 256, endPoint x: 809, endPoint y: 326, distance: 91.5
click at [865, 260] on div "**********" at bounding box center [788, 259] width 1340 height 68
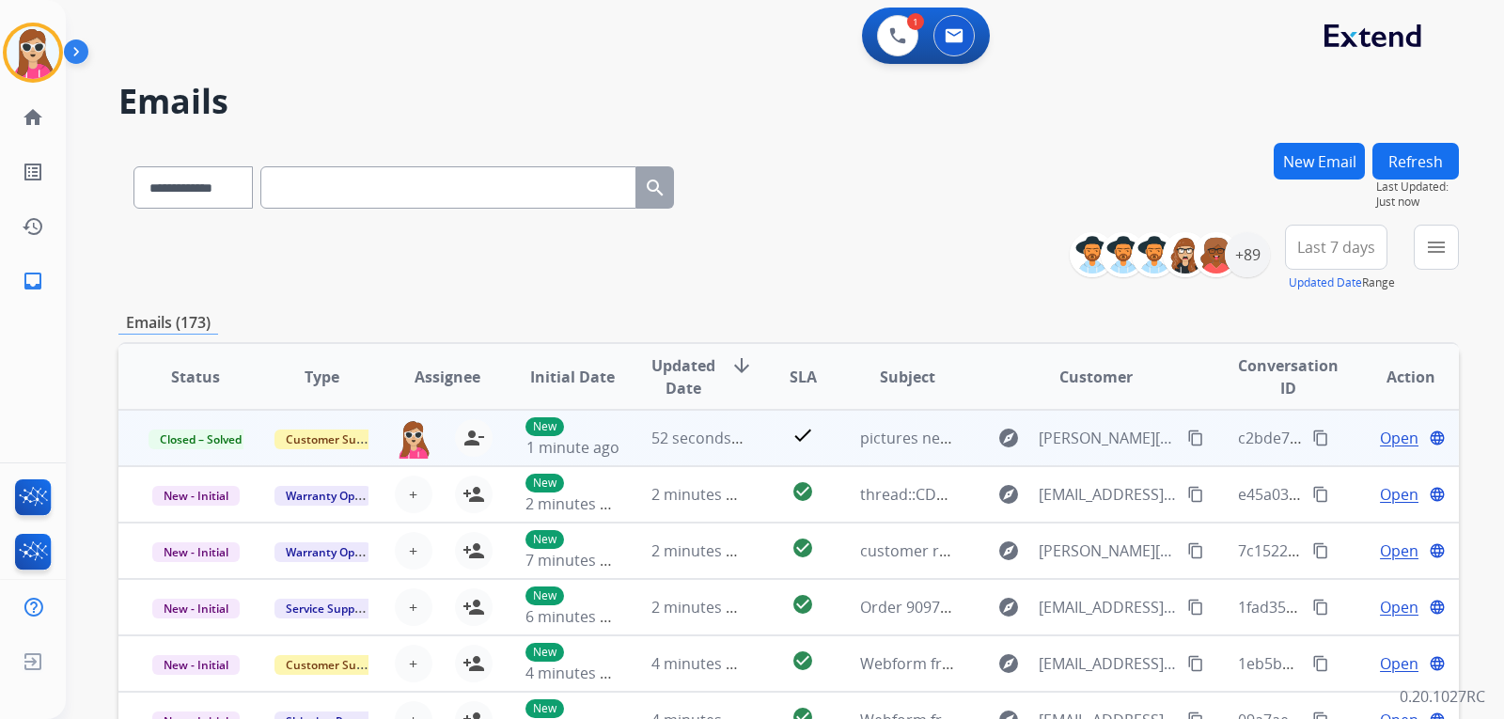
click at [763, 453] on td "check" at bounding box center [788, 438] width 84 height 56
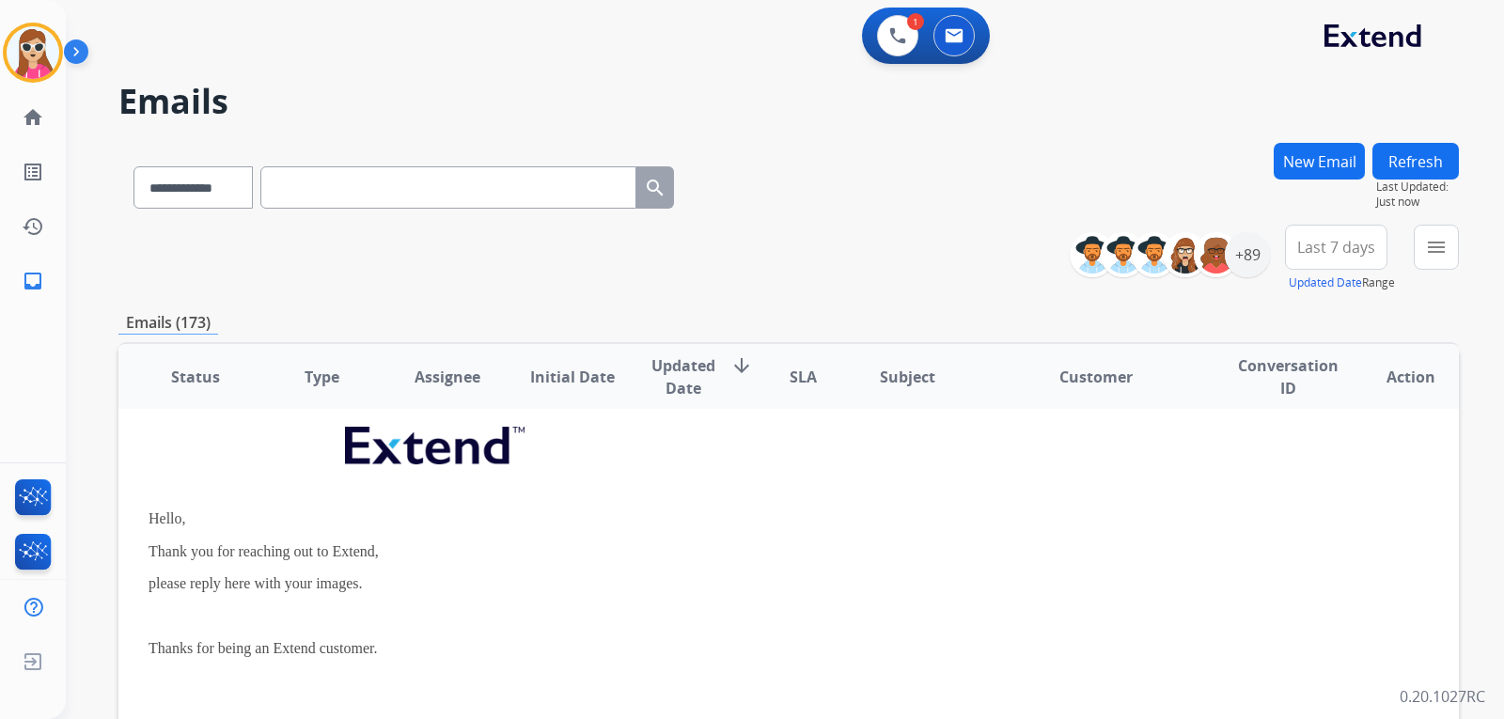
scroll to position [94, 0]
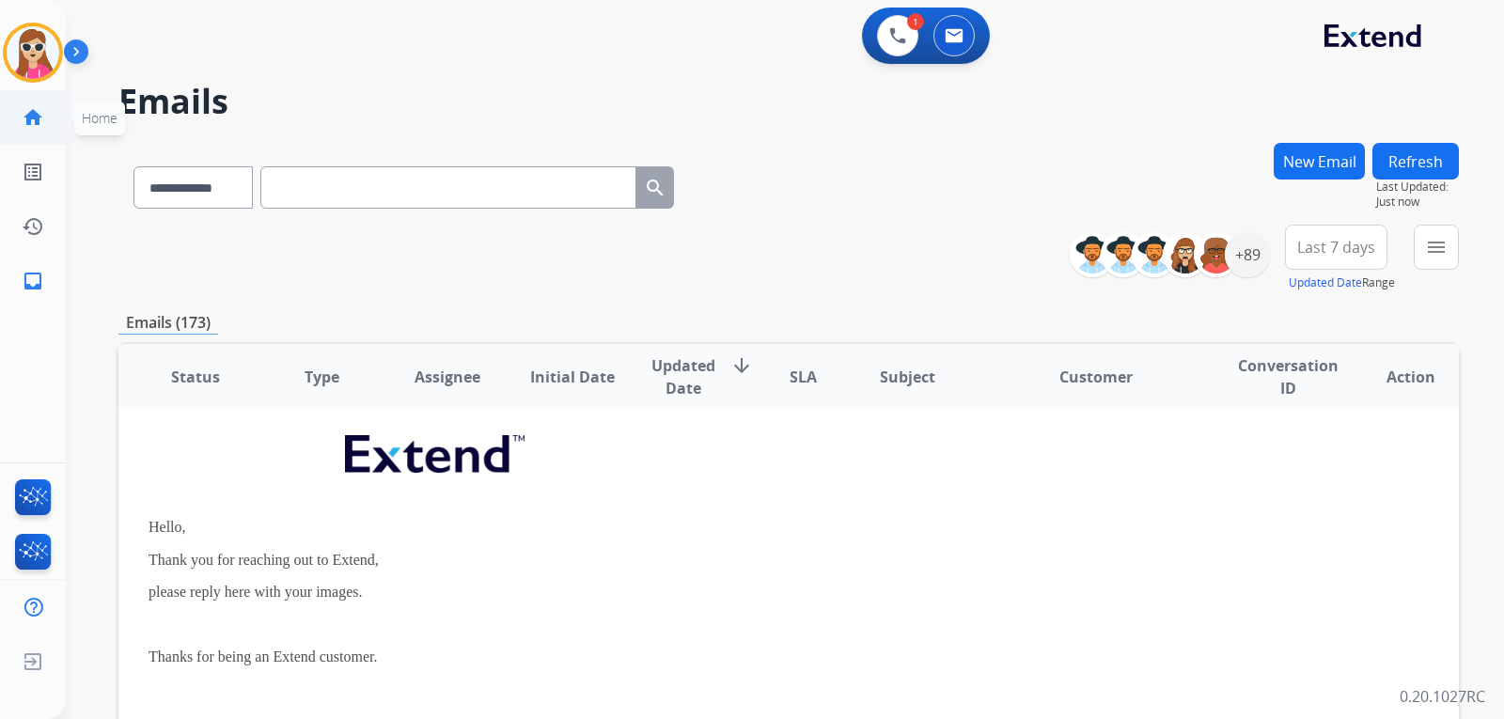
drag, startPoint x: 50, startPoint y: 114, endPoint x: 50, endPoint y: 128, distance: 14.1
click at [50, 128] on link "home Home" at bounding box center [33, 117] width 53 height 53
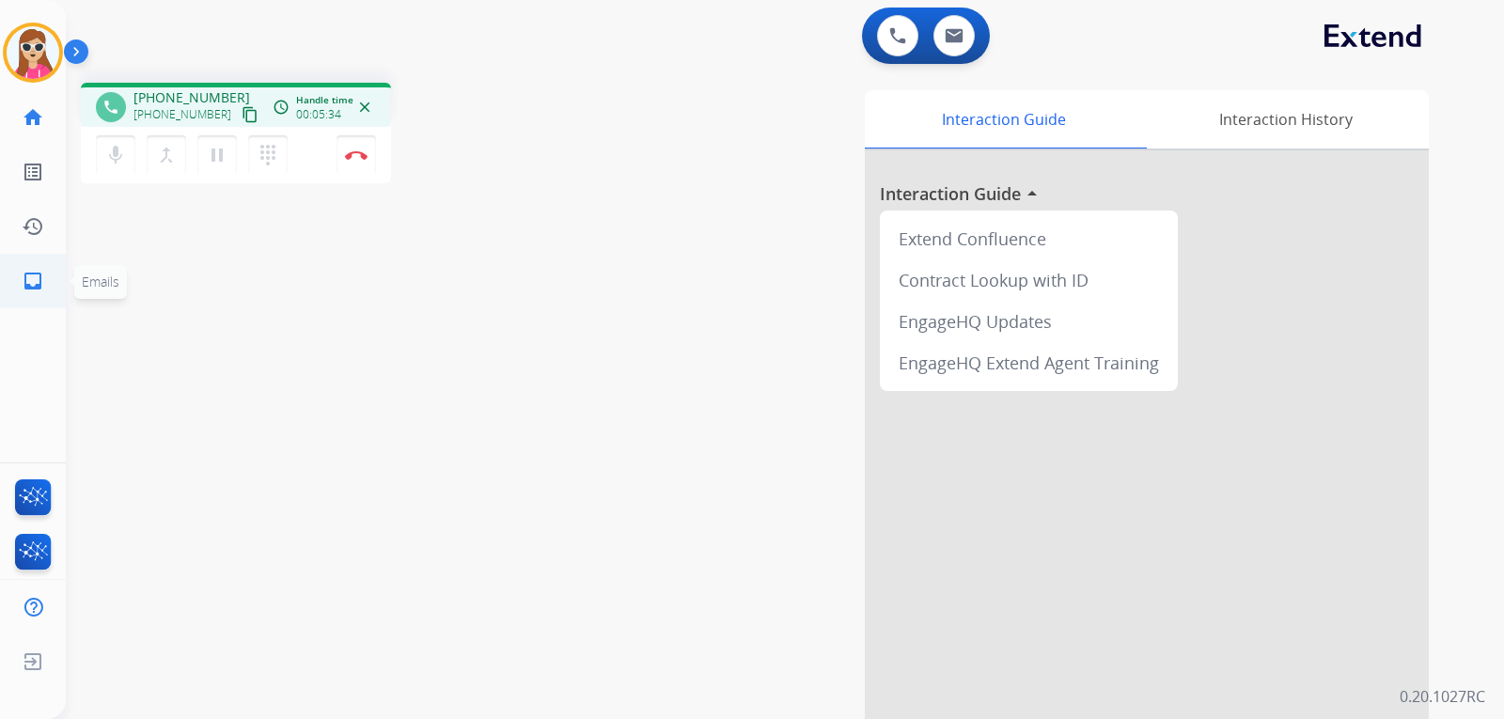
click at [43, 289] on mat-icon "inbox" at bounding box center [33, 281] width 23 height 23
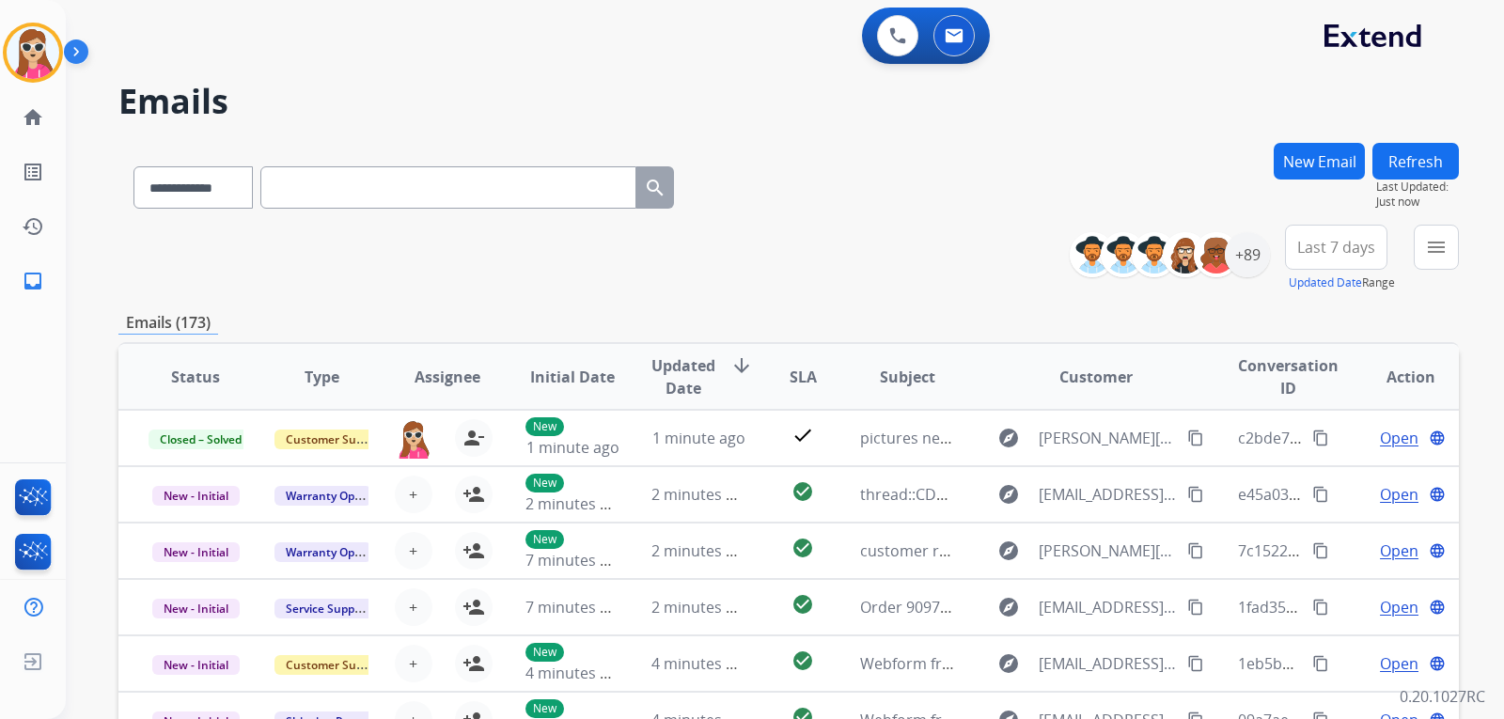
click at [1450, 151] on button "Refresh" at bounding box center [1415, 161] width 86 height 37
click at [1413, 152] on button "Refresh" at bounding box center [1415, 161] width 86 height 37
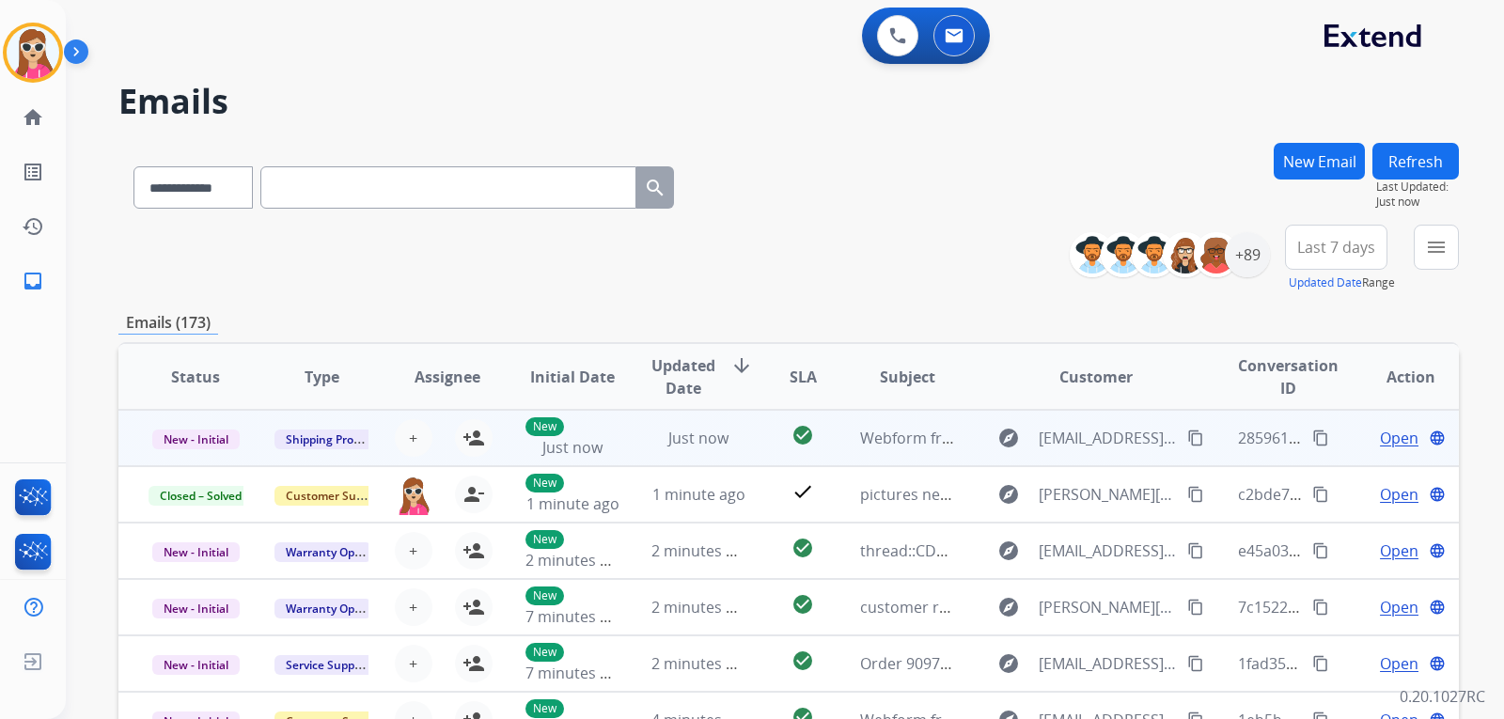
click at [767, 450] on td "check_circle" at bounding box center [788, 438] width 84 height 56
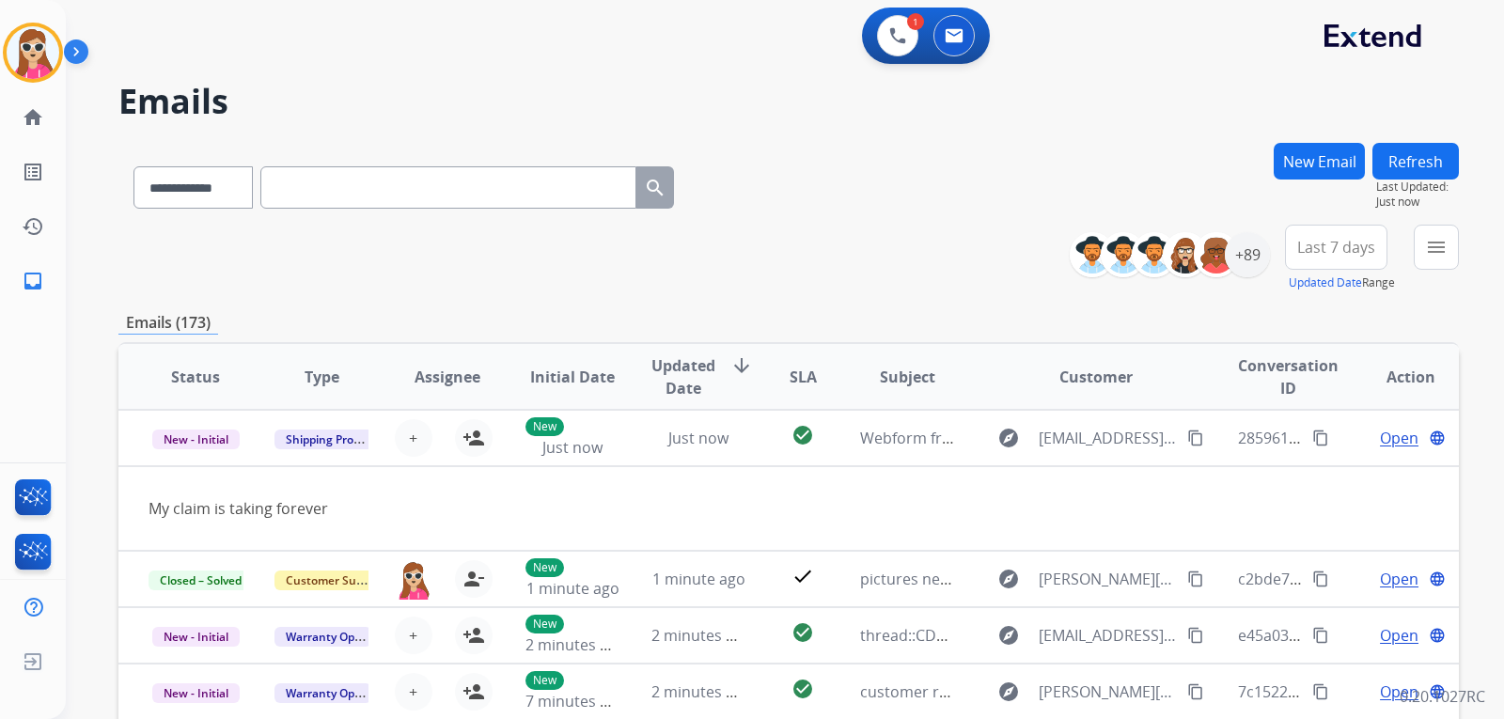
click at [1436, 149] on button "Refresh" at bounding box center [1415, 161] width 86 height 37
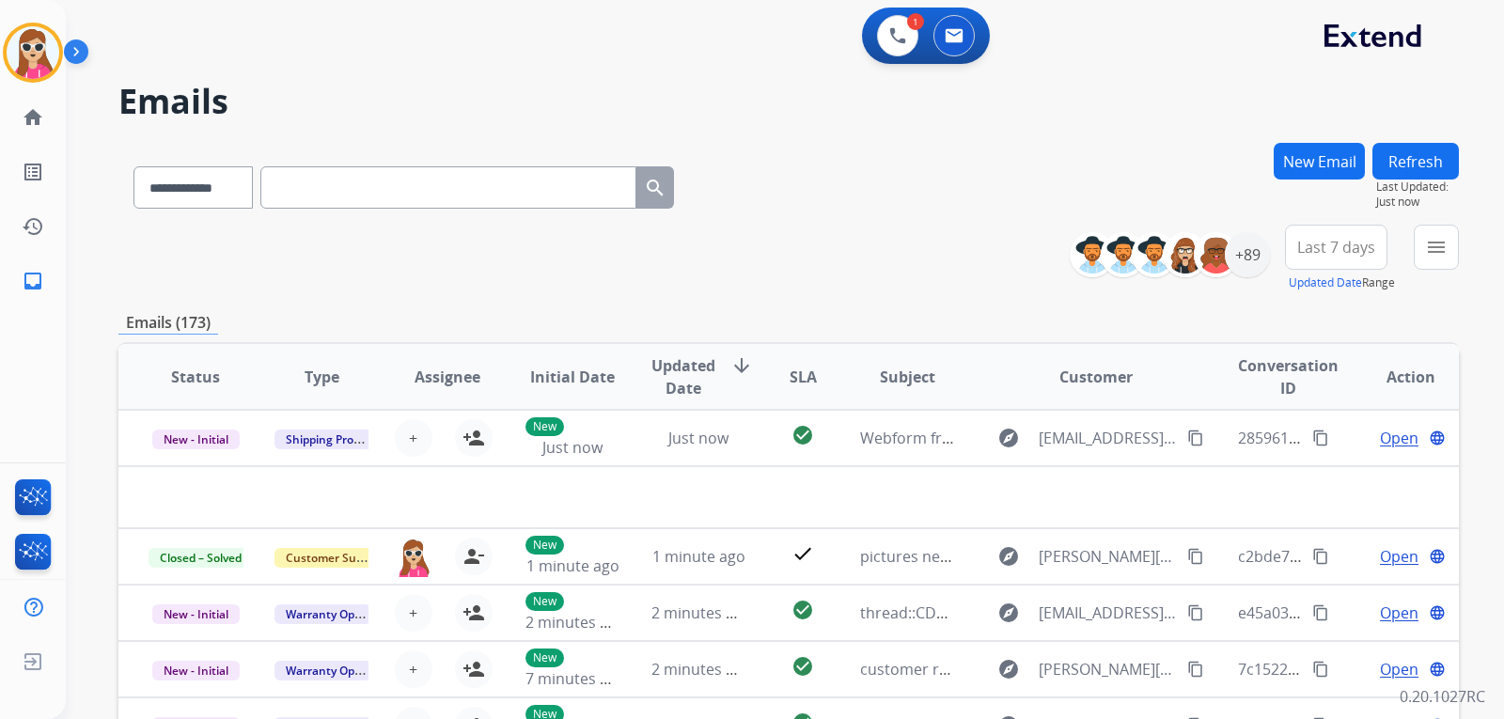
click at [1426, 149] on button "Refresh" at bounding box center [1415, 161] width 86 height 37
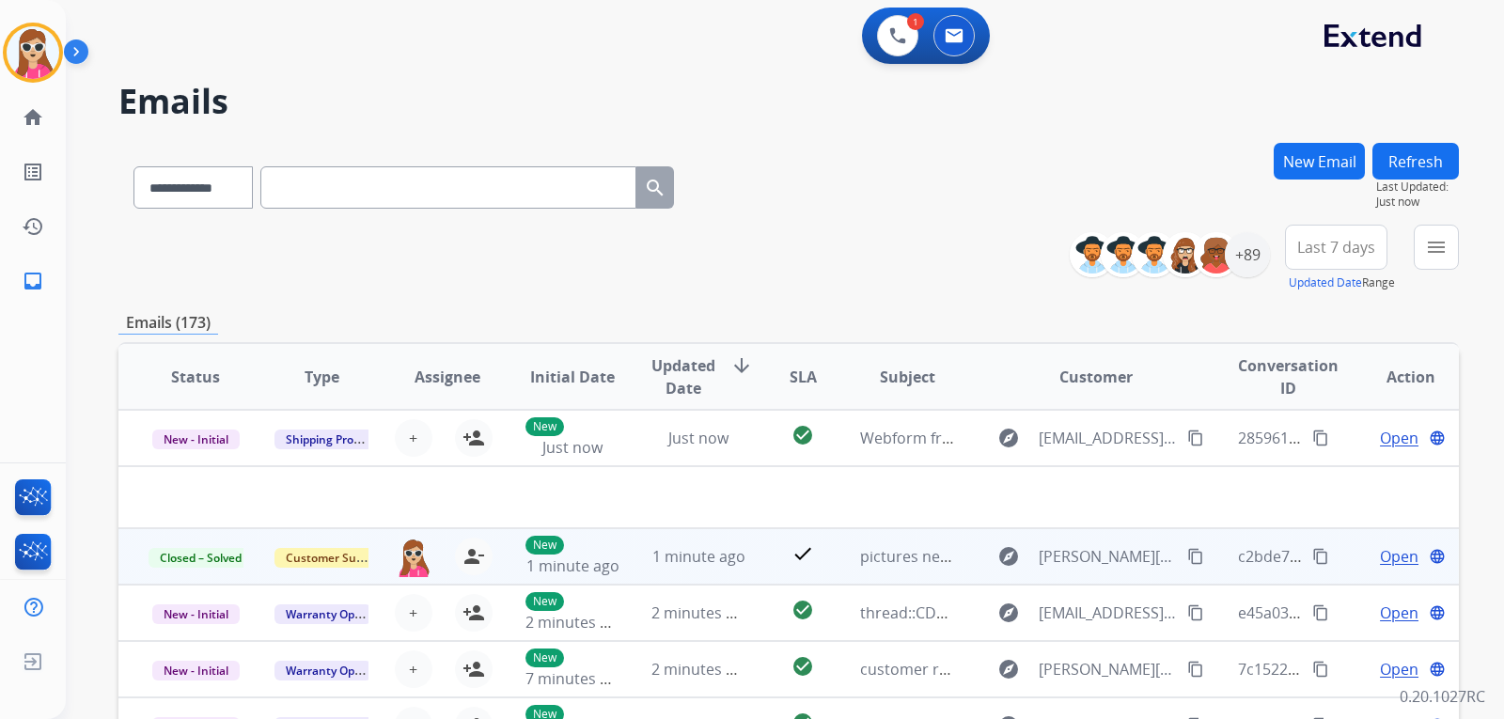
click at [764, 570] on td "check" at bounding box center [788, 556] width 84 height 56
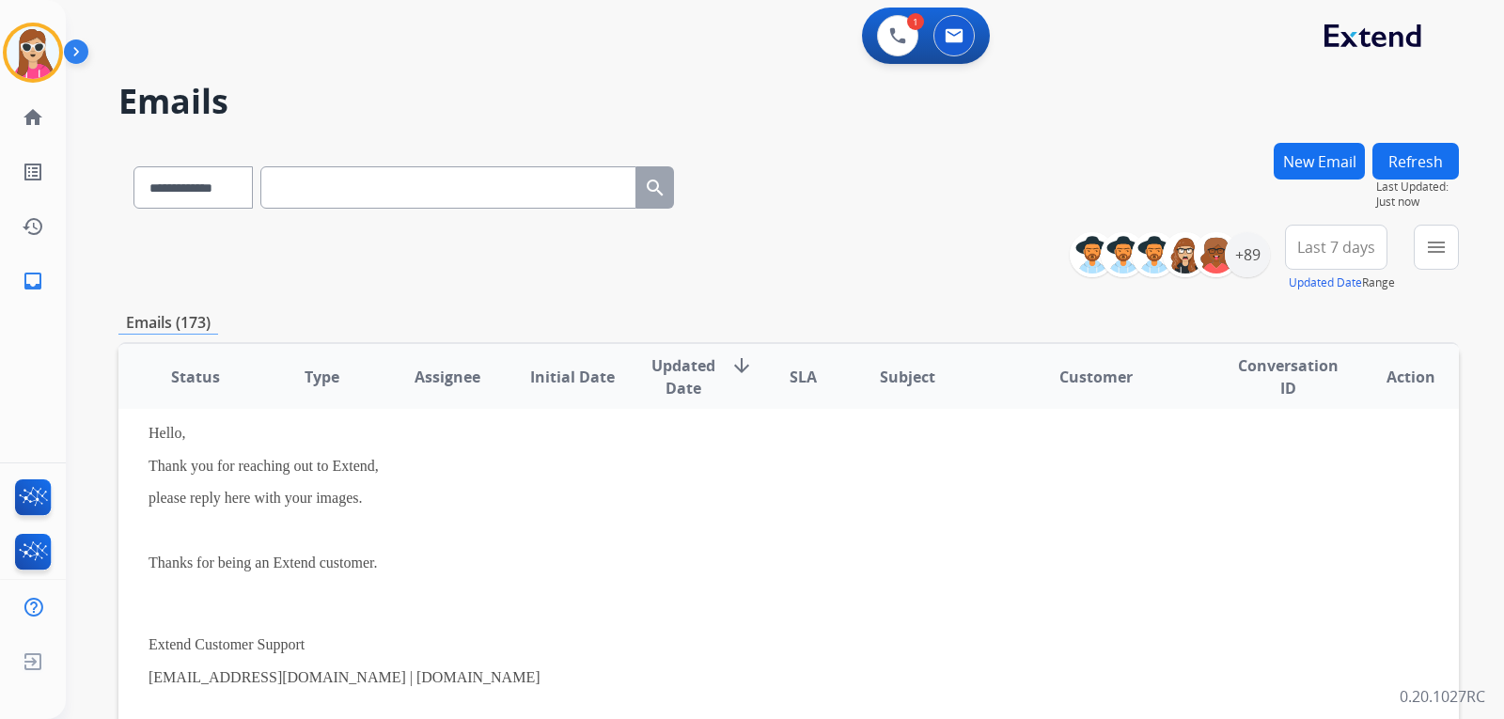
scroll to position [56, 0]
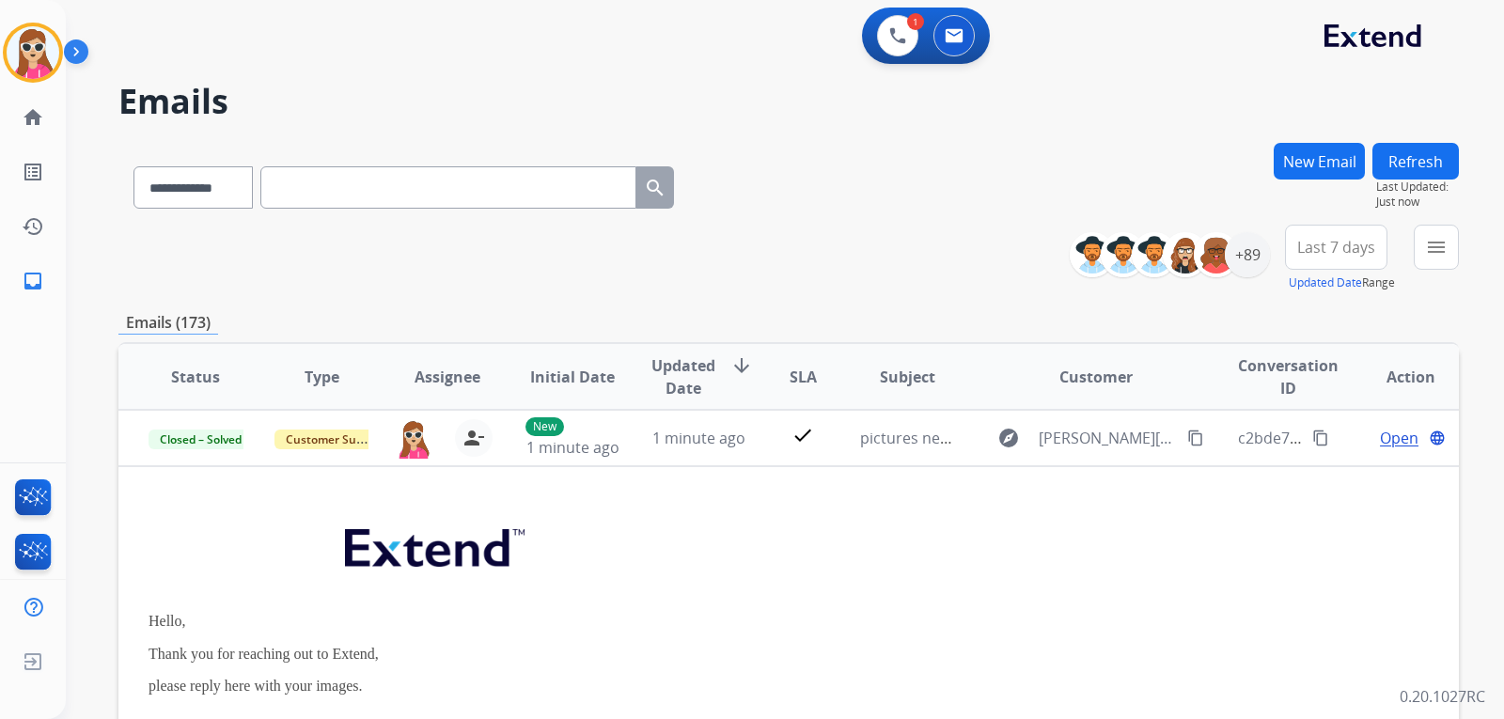
click at [1409, 156] on button "Refresh" at bounding box center [1415, 161] width 86 height 37
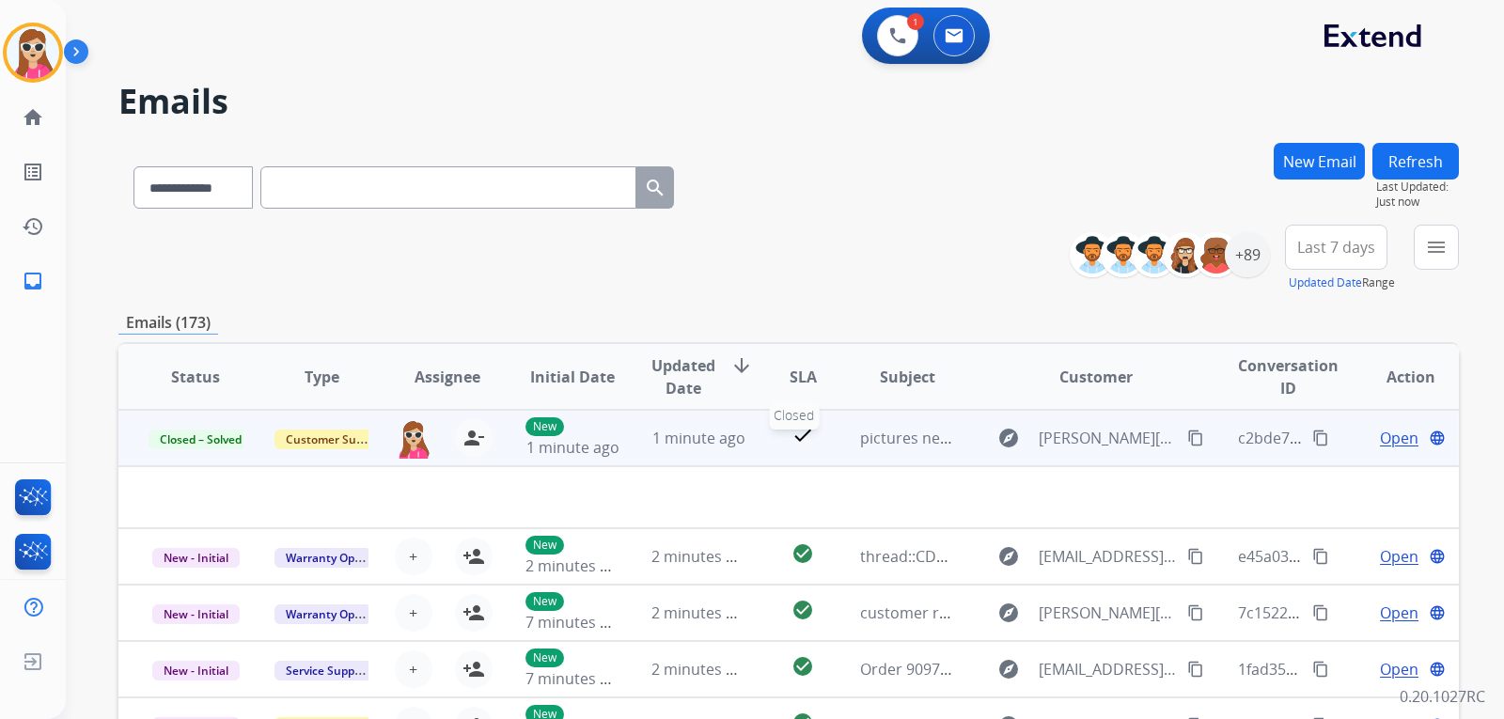
click at [776, 440] on div "check" at bounding box center [802, 438] width 53 height 28
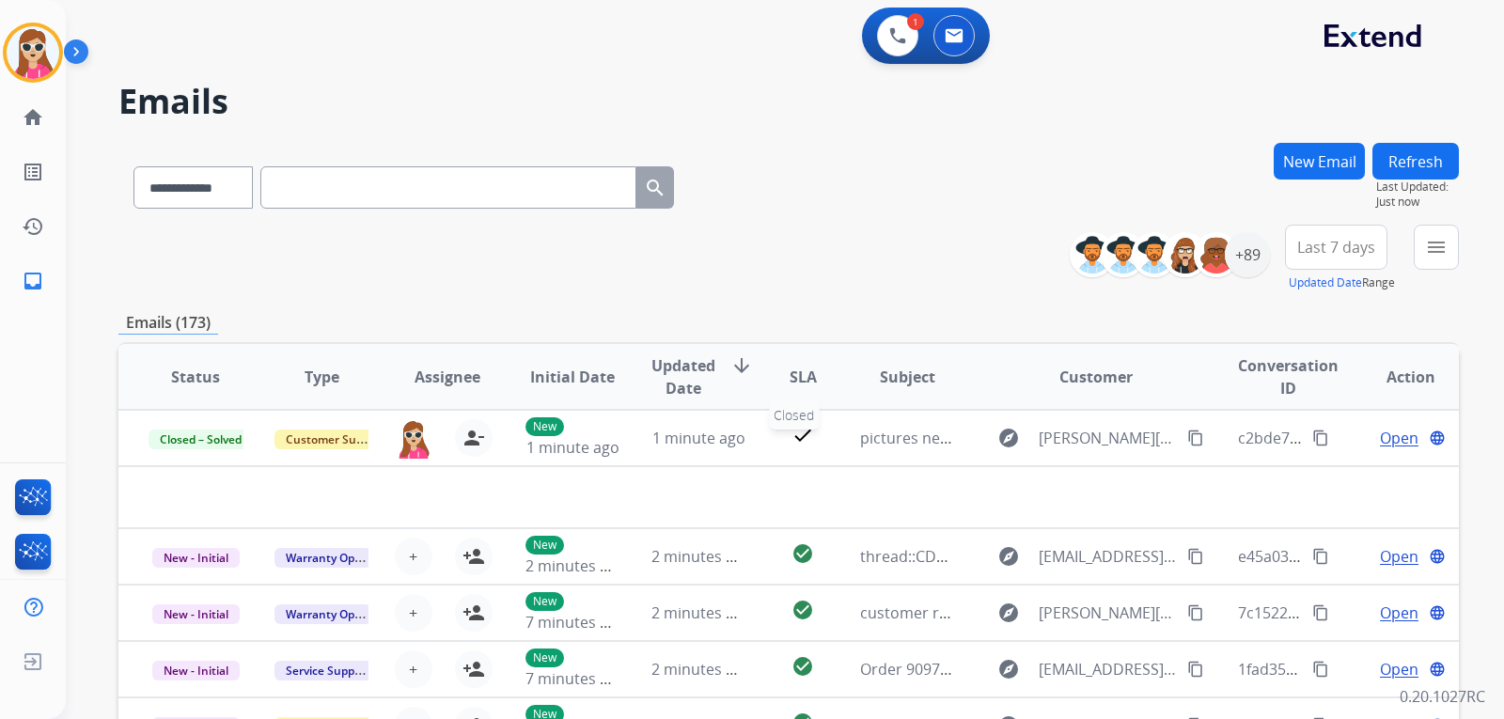
scroll to position [2, 0]
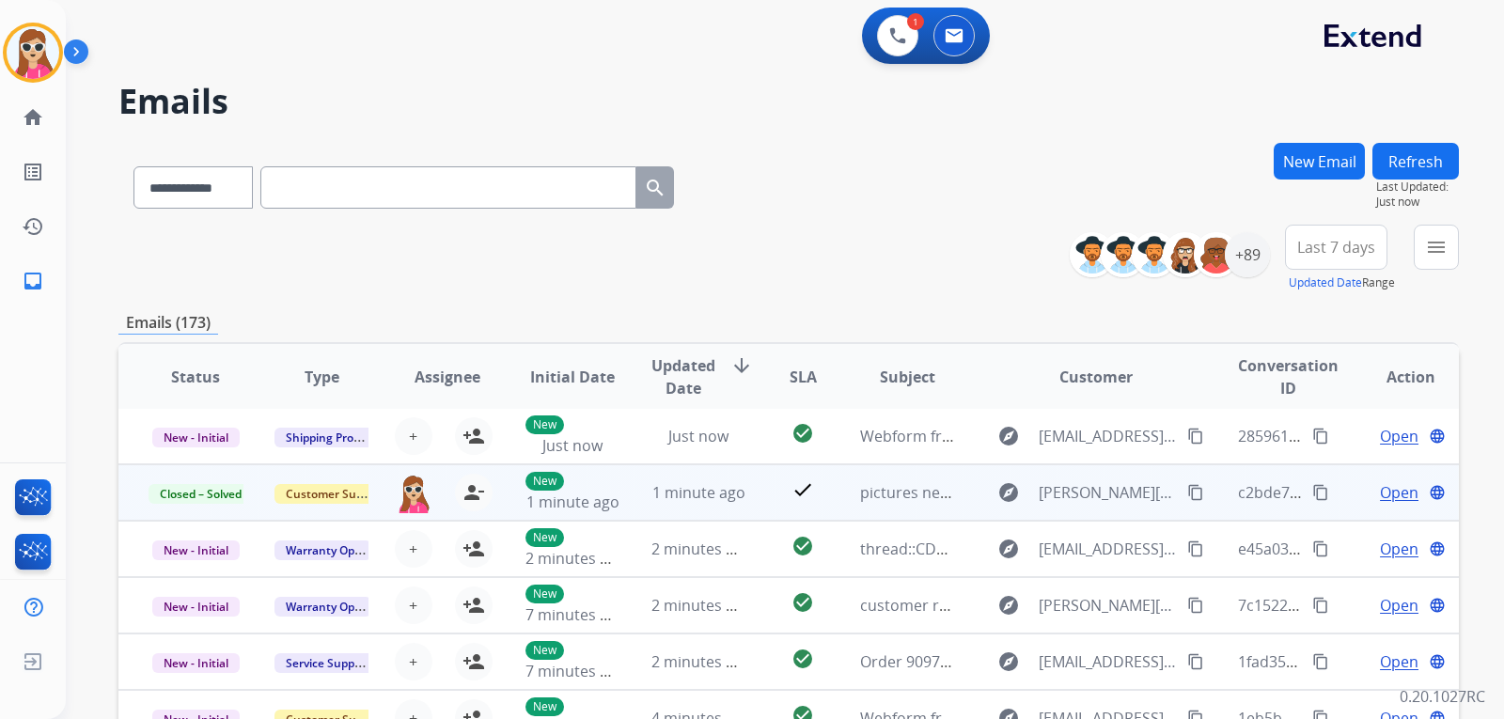
click at [758, 505] on td "check" at bounding box center [788, 492] width 84 height 56
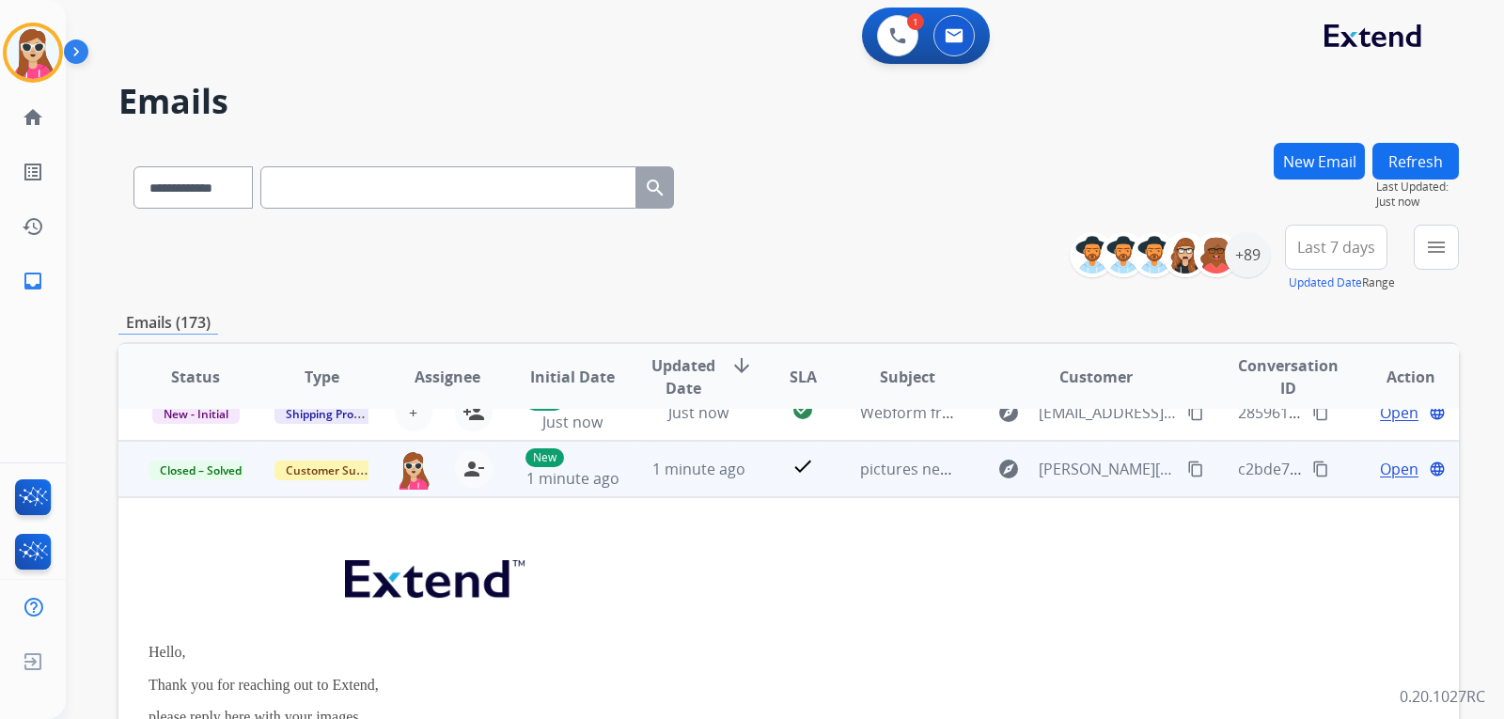
scroll to position [0, 0]
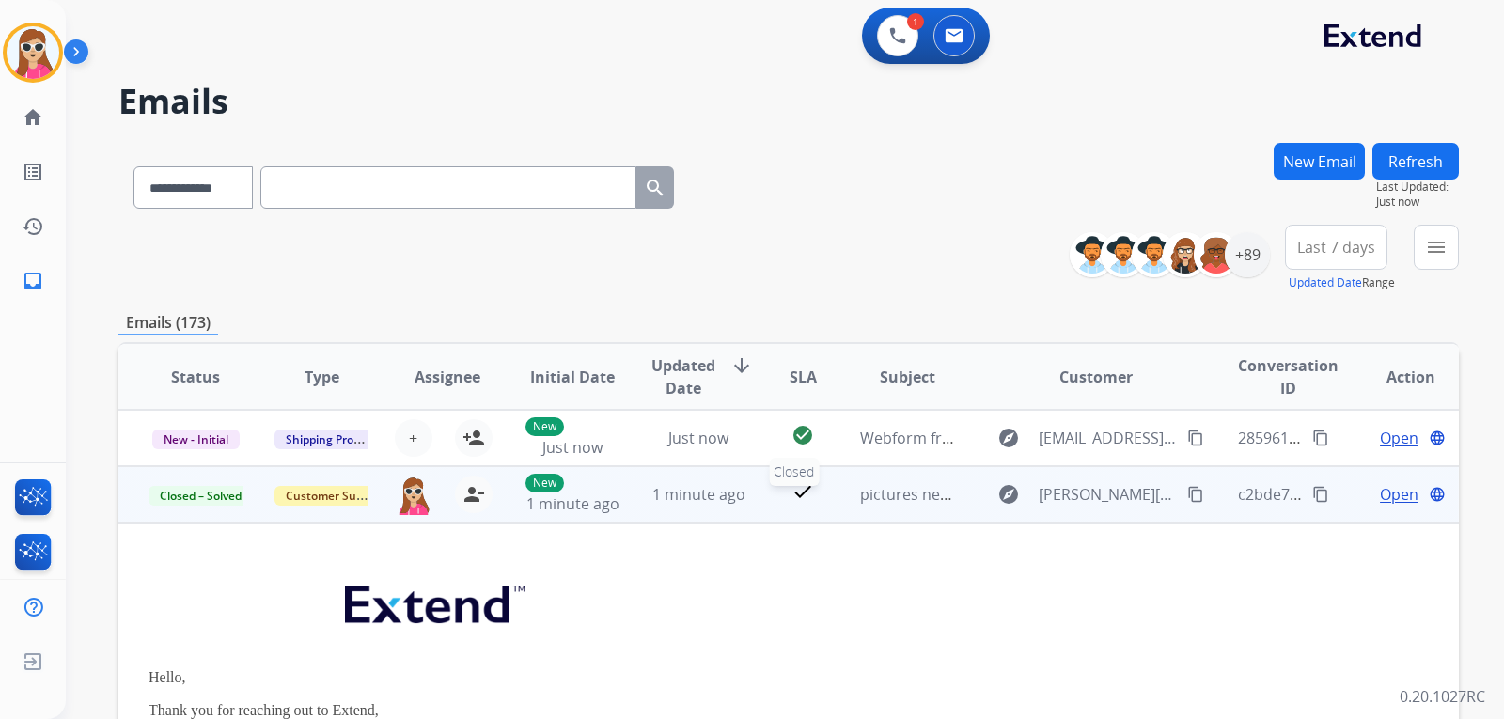
click at [776, 501] on div "check" at bounding box center [802, 494] width 53 height 28
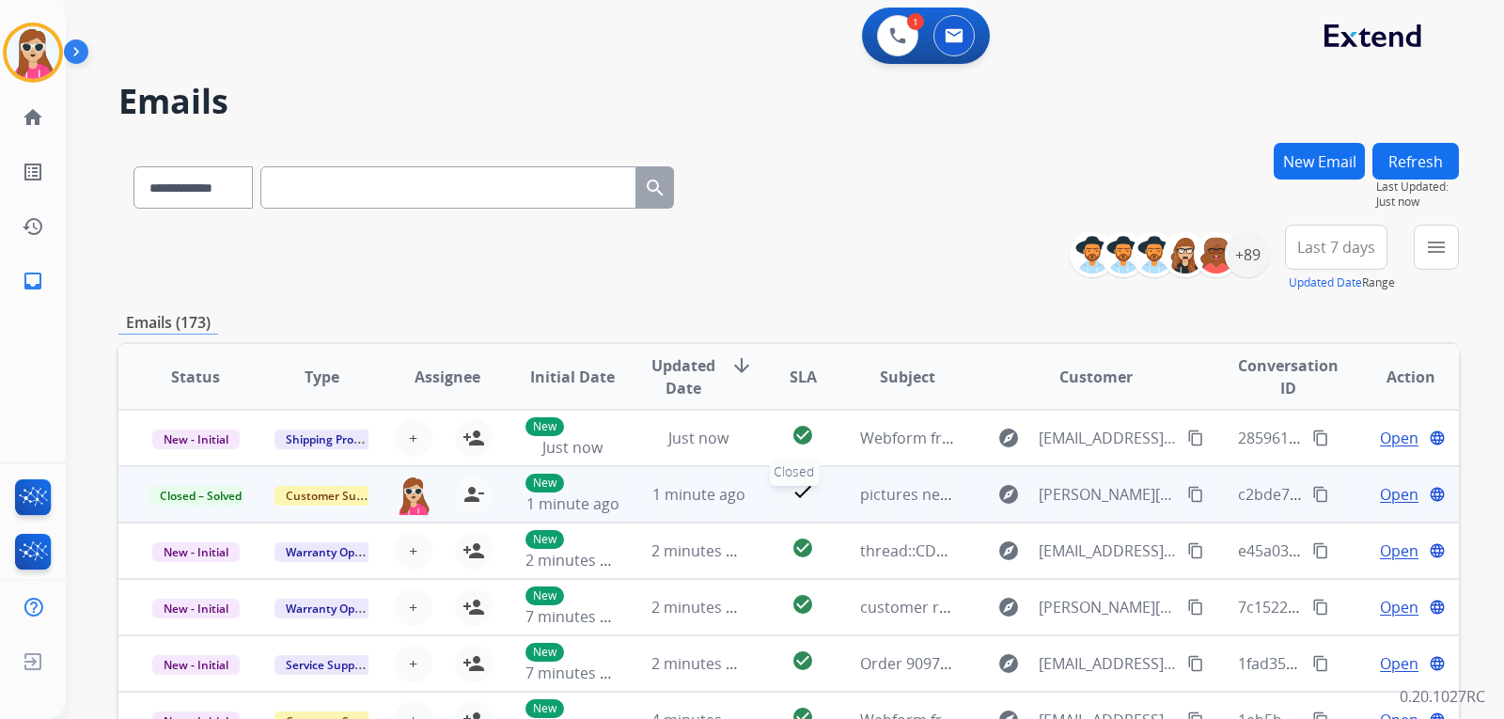
click at [776, 496] on div "check" at bounding box center [802, 494] width 53 height 28
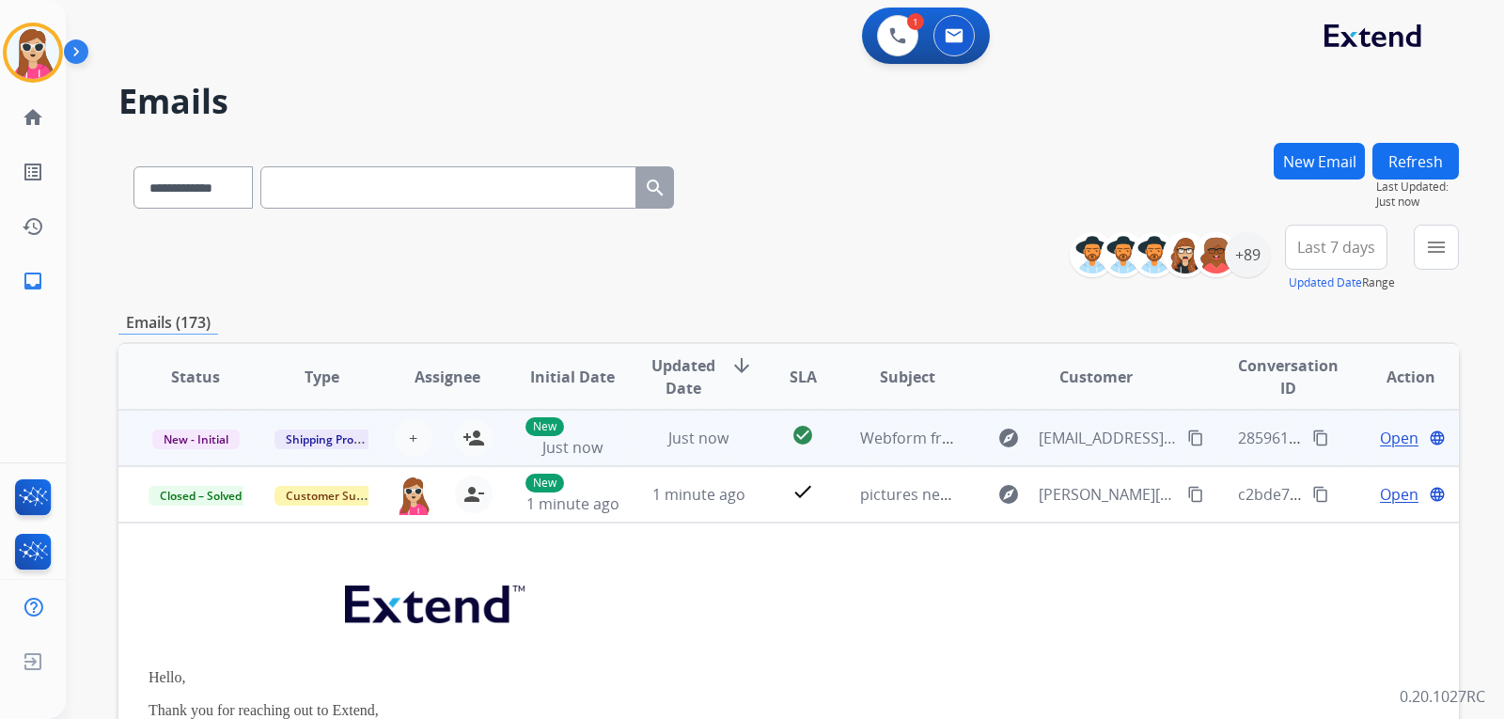
click at [748, 441] on td "check_circle" at bounding box center [788, 438] width 84 height 56
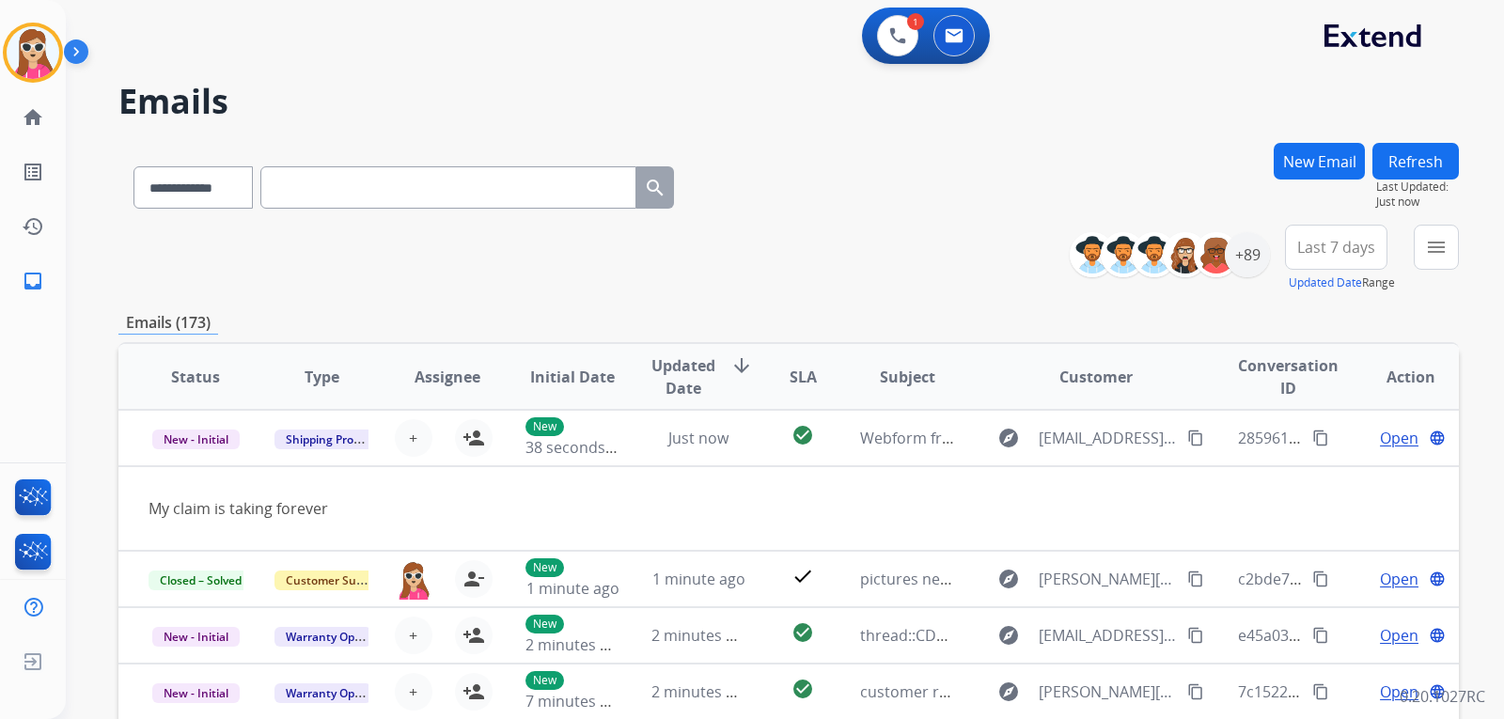
click at [1424, 177] on button "Refresh" at bounding box center [1415, 161] width 86 height 37
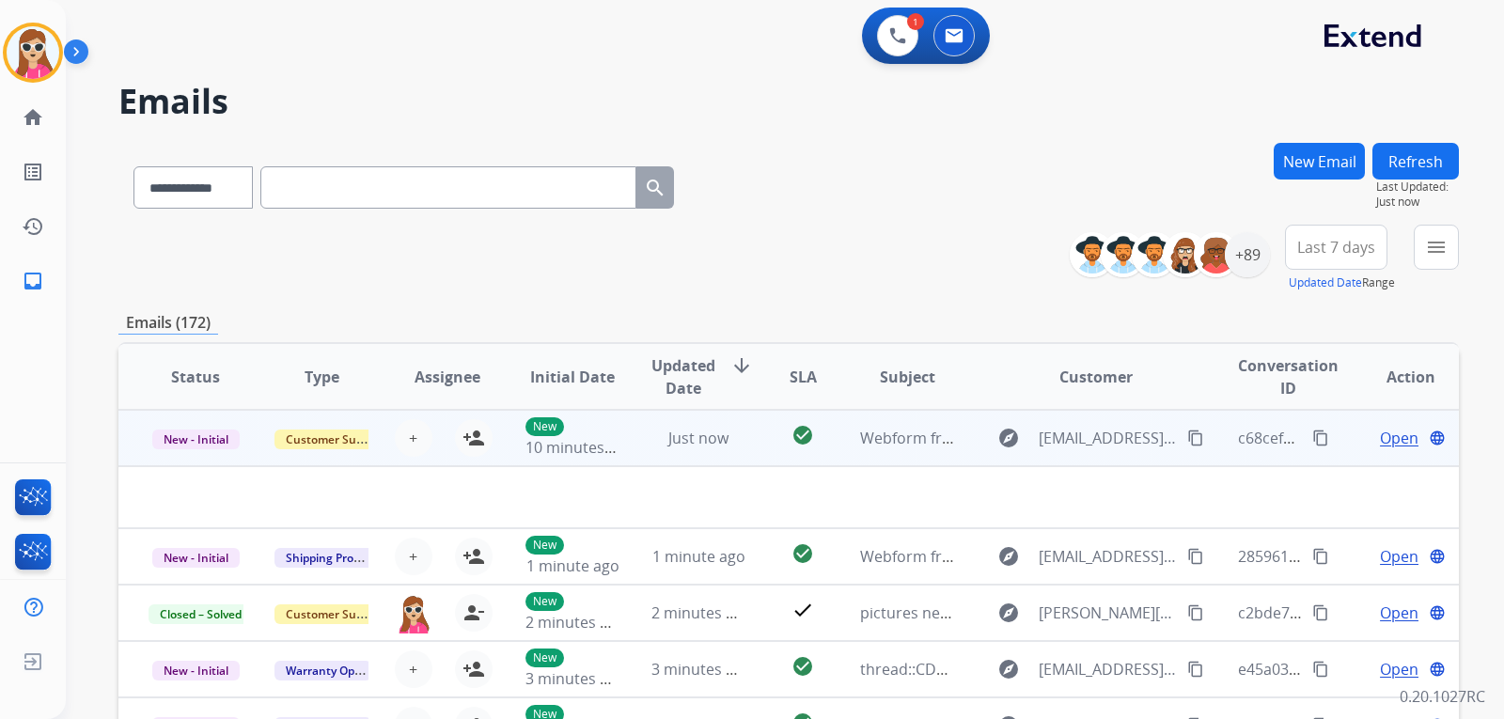
click at [774, 452] on td "check_circle" at bounding box center [788, 438] width 84 height 56
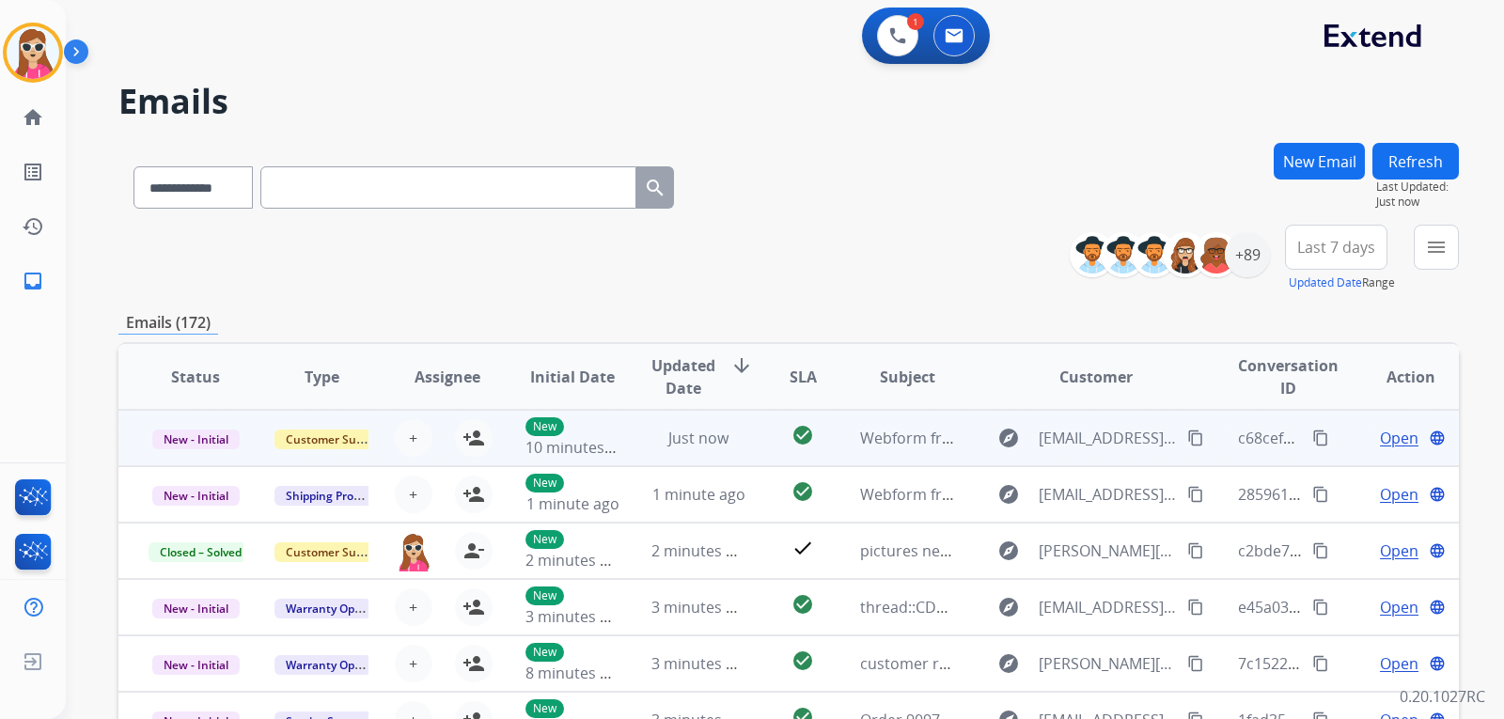
click at [774, 452] on td "check_circle" at bounding box center [788, 438] width 84 height 56
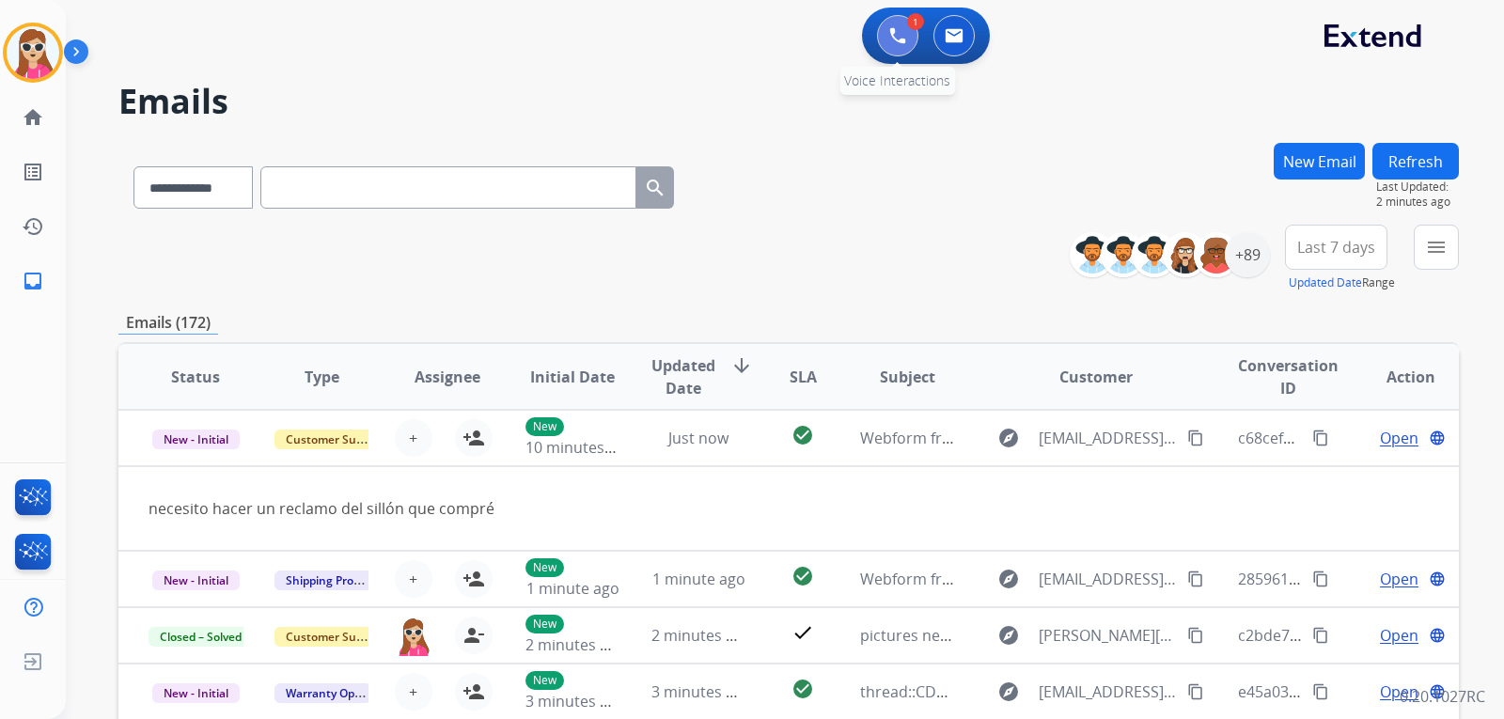
click at [902, 31] on img at bounding box center [897, 35] width 17 height 17
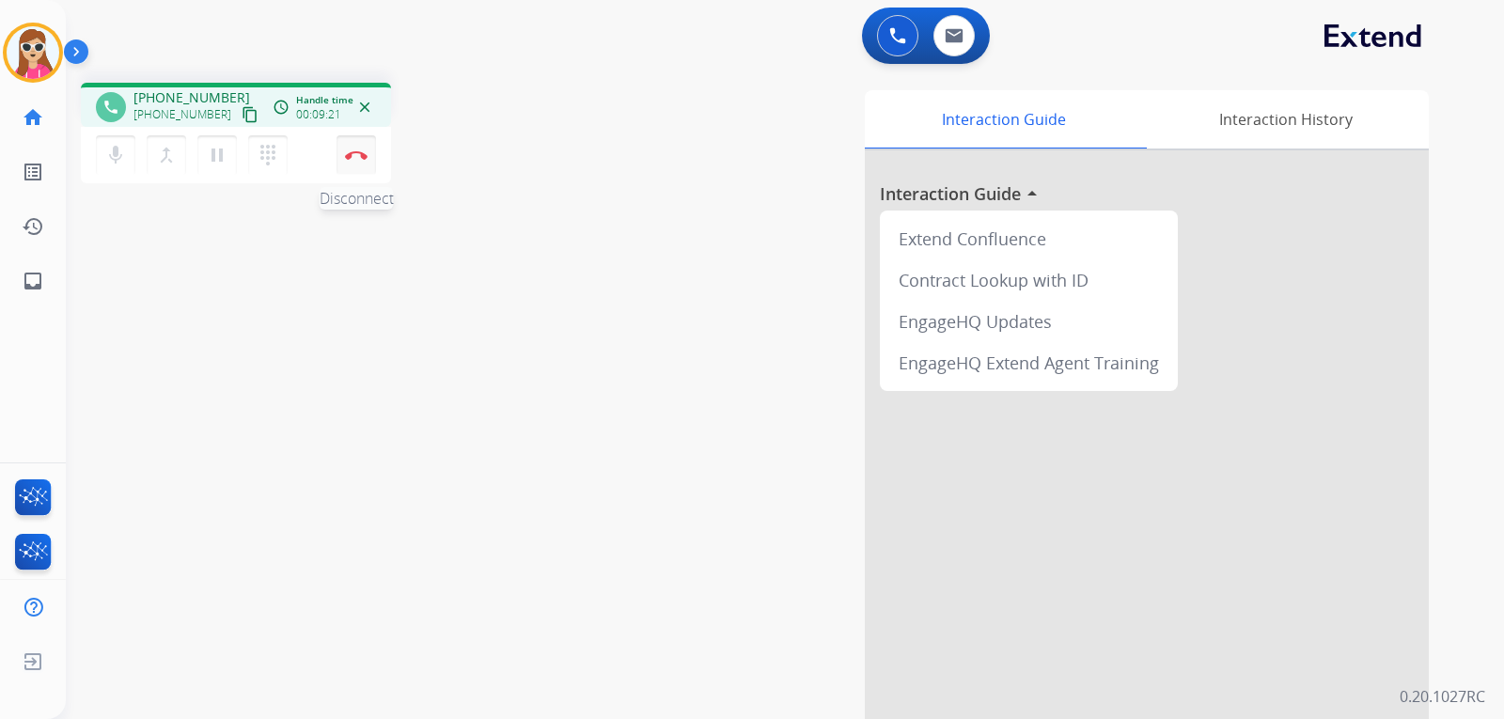
click at [361, 157] on img at bounding box center [356, 154] width 23 height 9
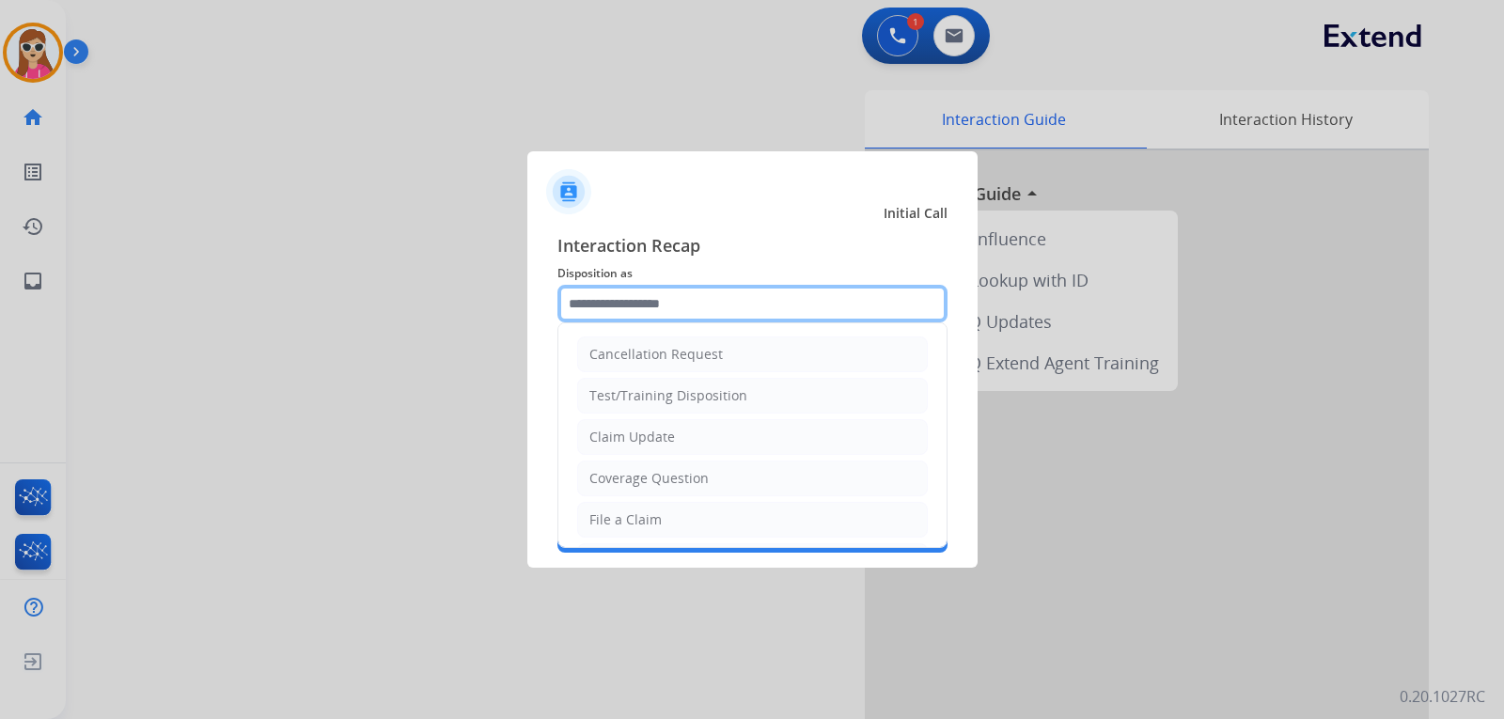
click at [688, 308] on input "text" at bounding box center [752, 304] width 390 height 38
drag, startPoint x: 674, startPoint y: 441, endPoint x: 666, endPoint y: 430, distance: 13.6
click at [674, 439] on li "Claim Update" at bounding box center [752, 437] width 351 height 36
type input "**********"
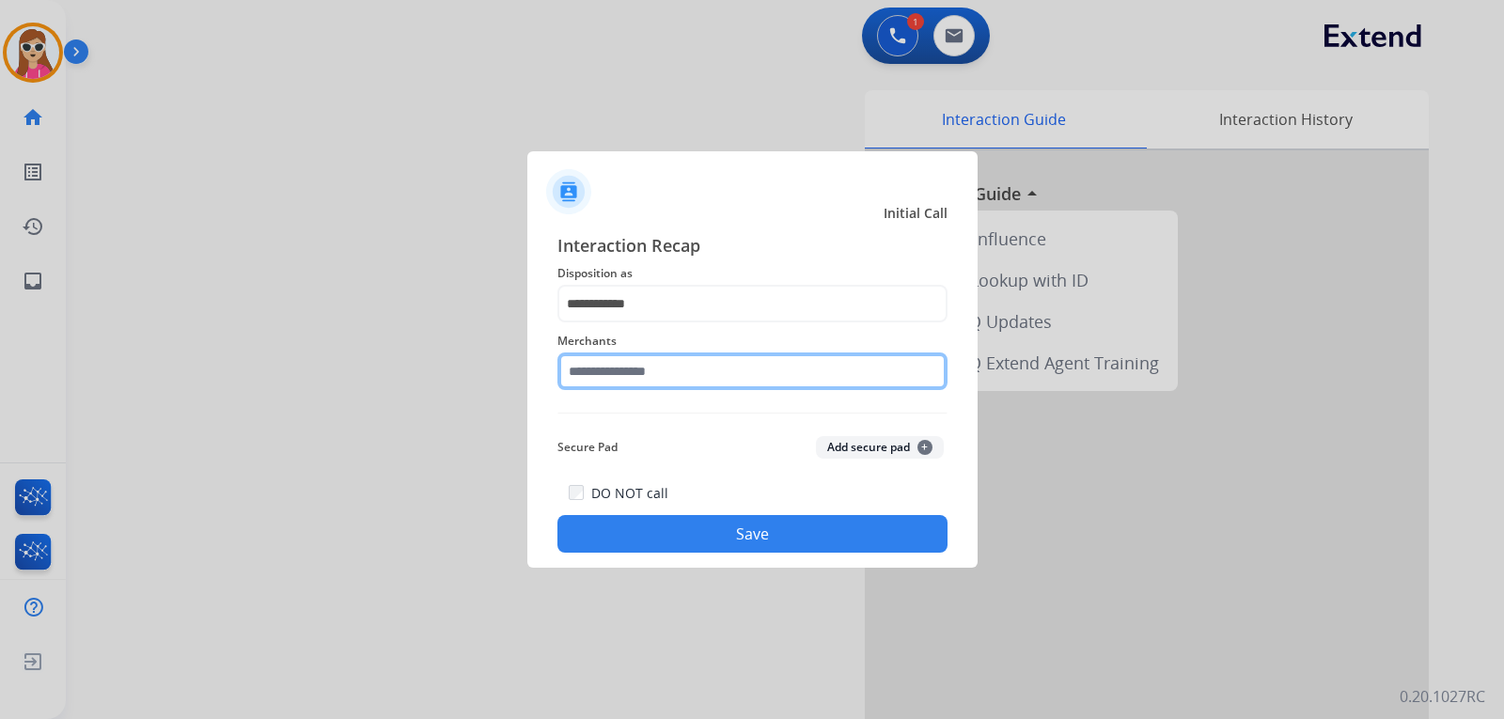
click at [676, 369] on input "text" at bounding box center [752, 371] width 390 height 38
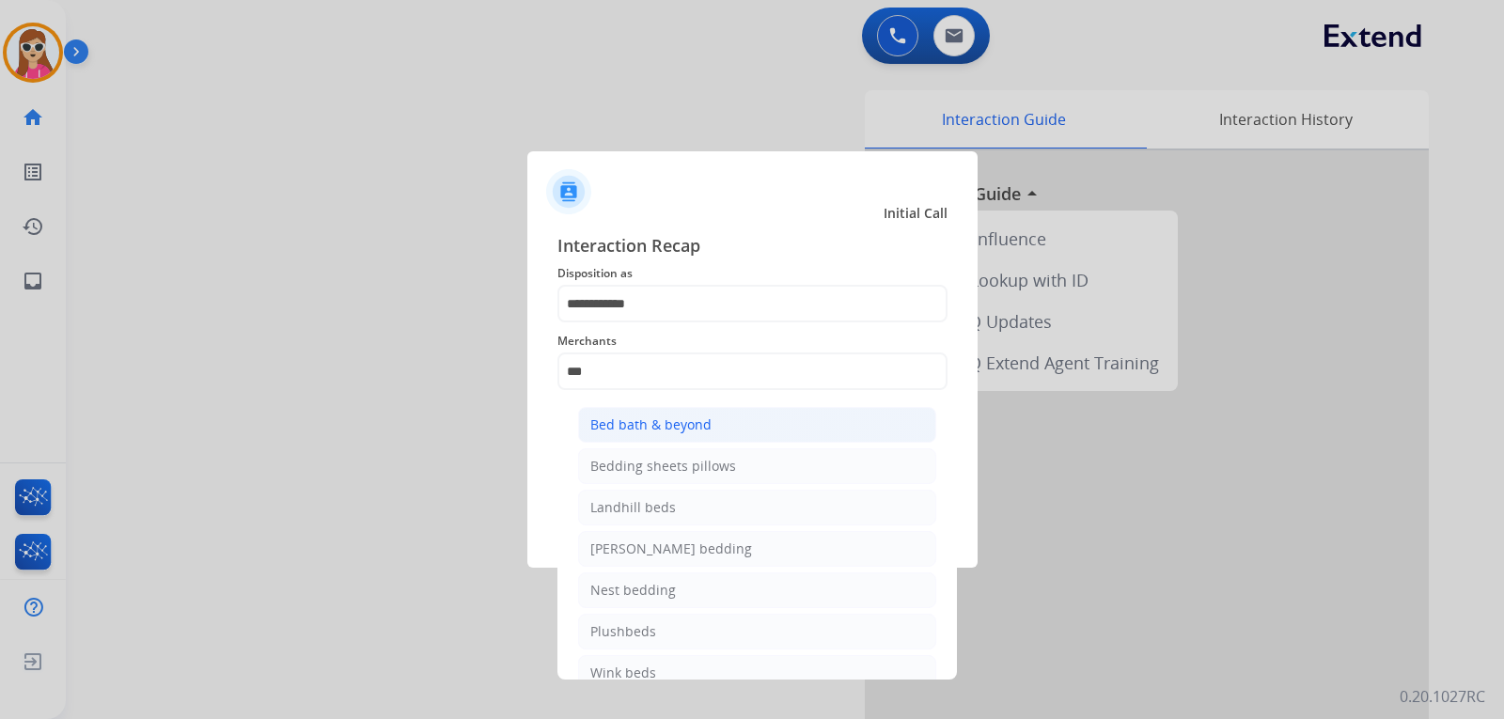
click at [786, 432] on li "Bed bath & beyond" at bounding box center [757, 425] width 358 height 36
type input "**********"
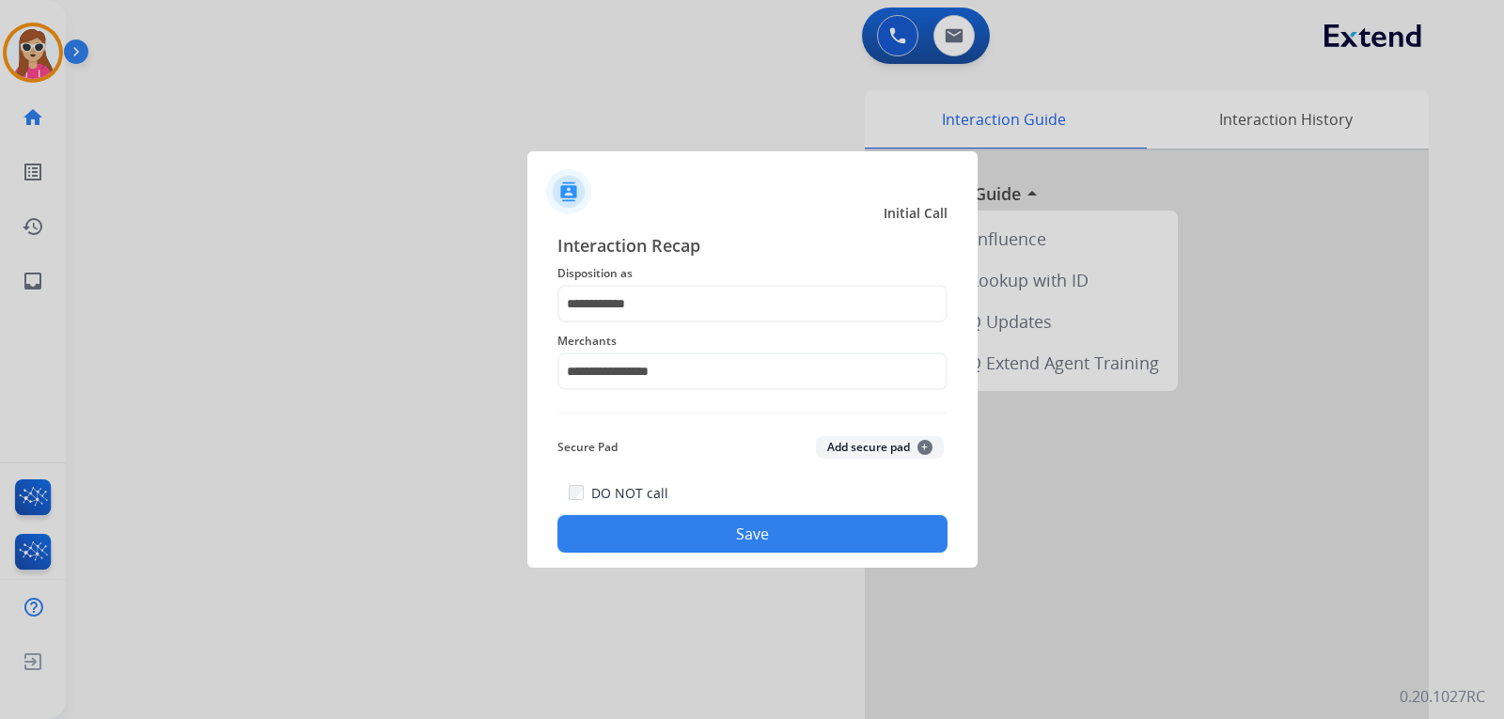
click at [676, 526] on button "Save" at bounding box center [752, 534] width 390 height 38
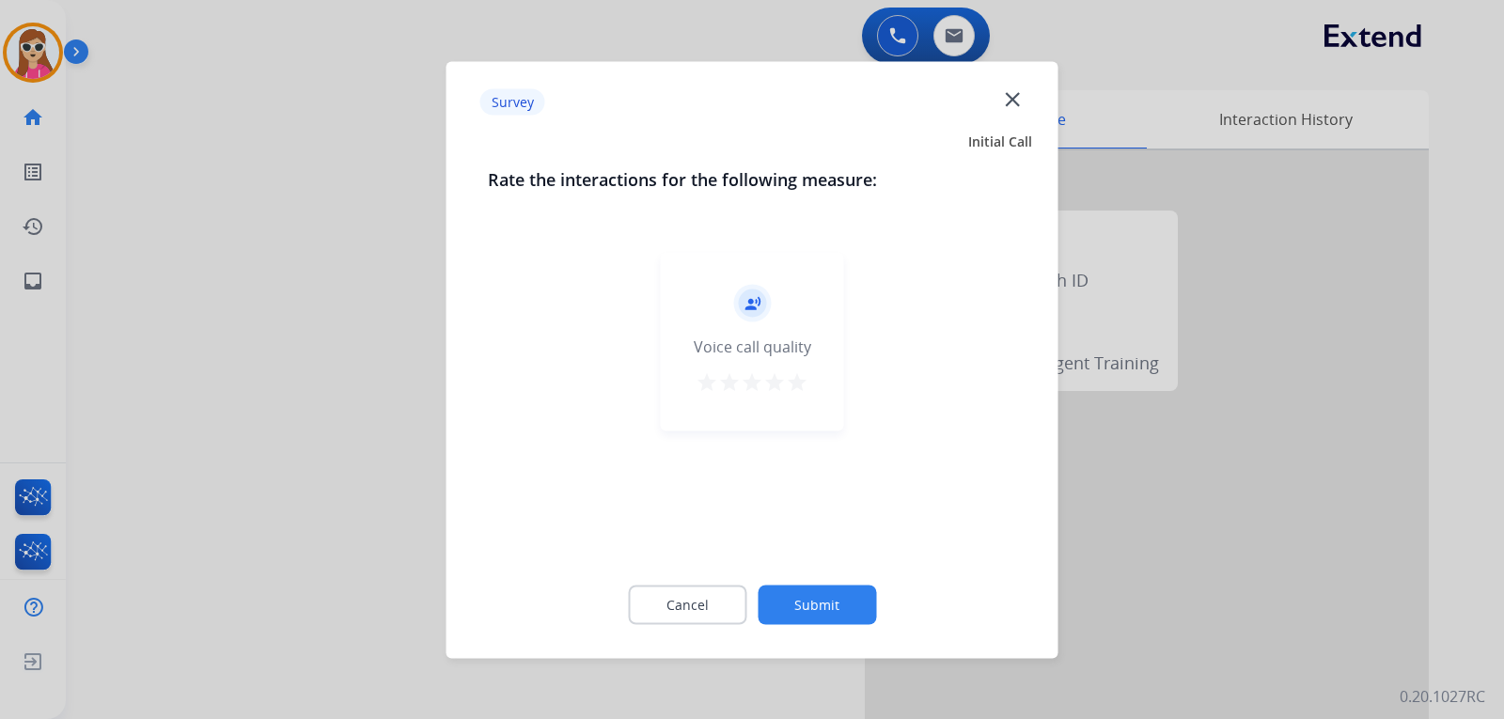
click at [803, 403] on div "record_voice_over Voice call quality star star star star star" at bounding box center [752, 341] width 183 height 179
click at [788, 388] on mat-icon "star" at bounding box center [797, 381] width 23 height 23
click at [818, 600] on div "Cancel Submit" at bounding box center [752, 604] width 529 height 85
click at [819, 594] on button "Submit" at bounding box center [817, 604] width 118 height 39
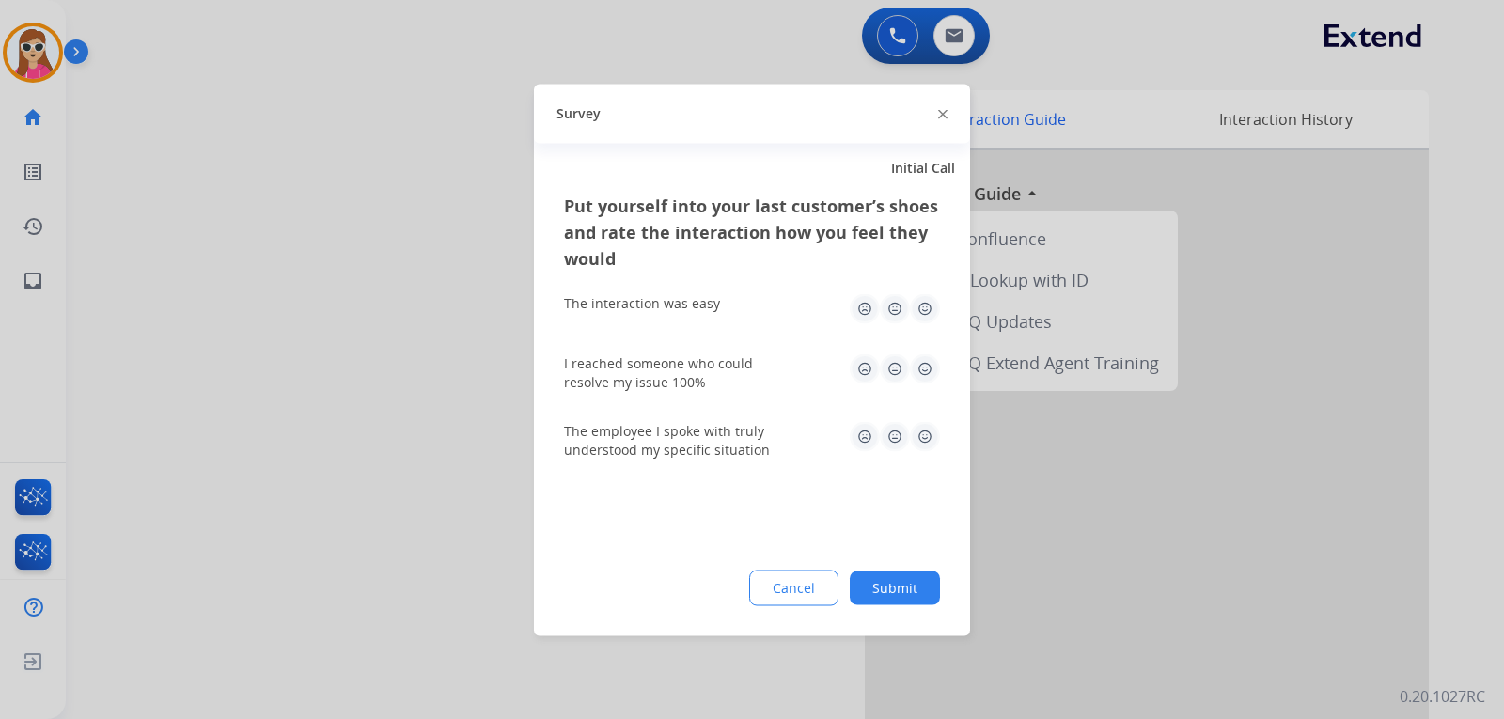
click at [928, 311] on img at bounding box center [925, 308] width 30 height 30
click at [931, 374] on img at bounding box center [925, 368] width 30 height 30
click at [927, 436] on img at bounding box center [925, 436] width 30 height 30
click at [901, 589] on button "Submit" at bounding box center [895, 588] width 90 height 34
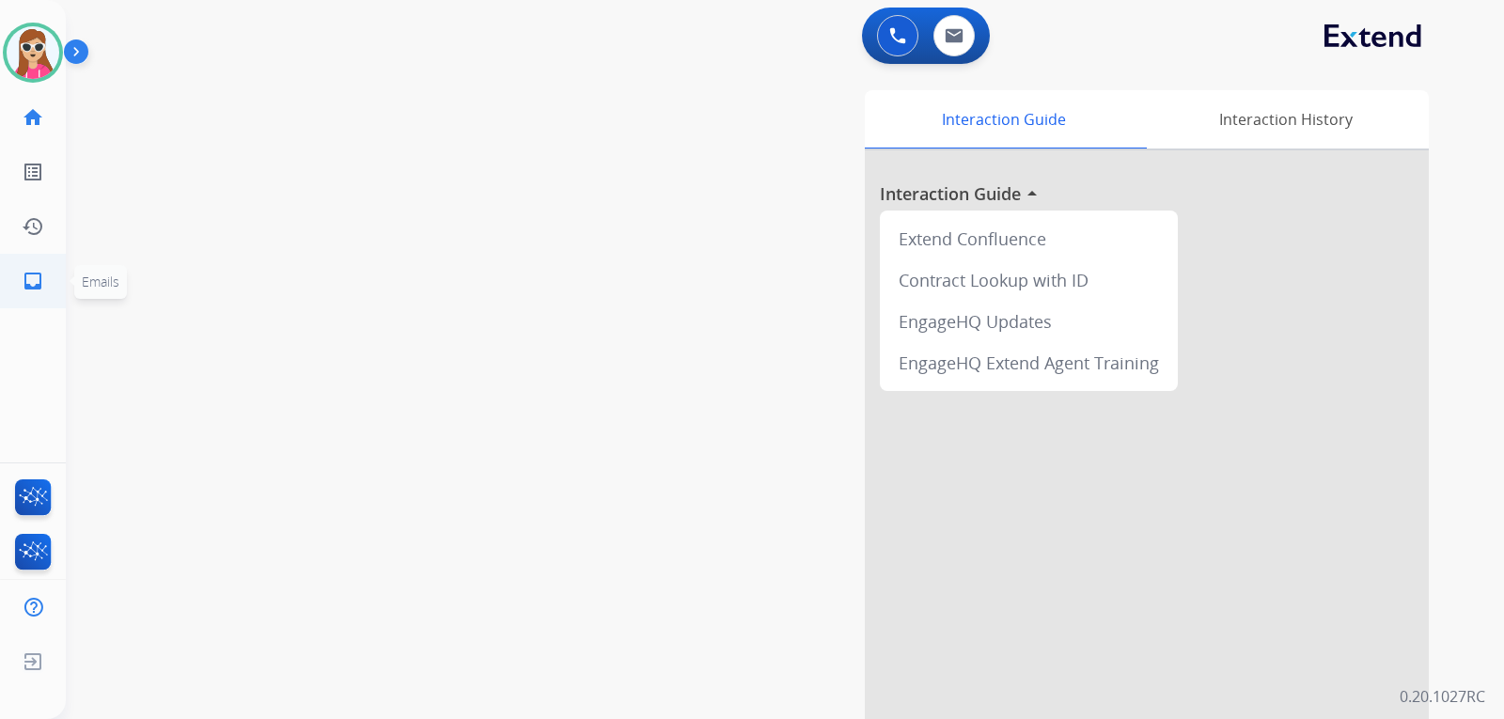
click at [46, 274] on link "inbox Emails" at bounding box center [33, 281] width 53 height 53
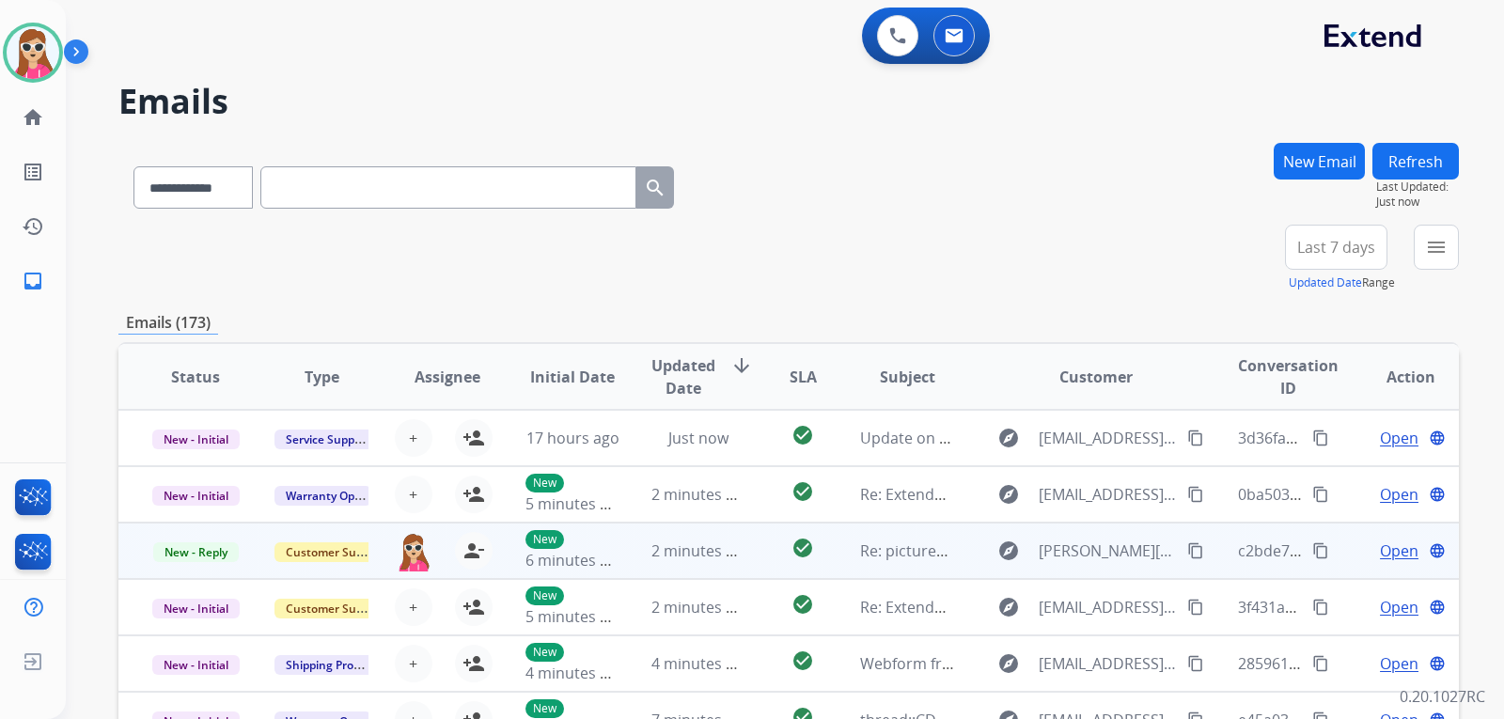
scroll to position [2, 0]
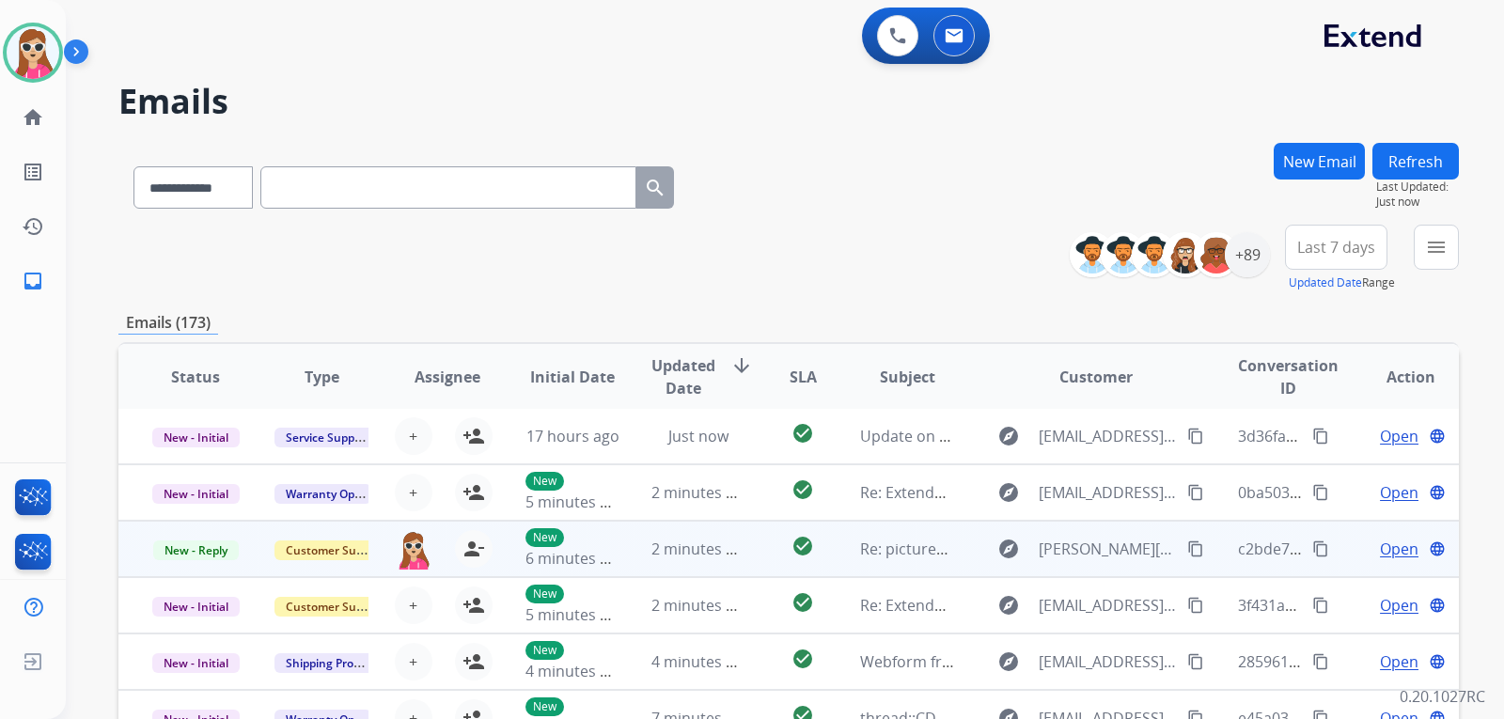
click at [369, 550] on div "[EMAIL_ADDRESS][PERSON_NAME][DOMAIN_NAME] person_remove Unassign to Me" at bounding box center [431, 549] width 125 height 53
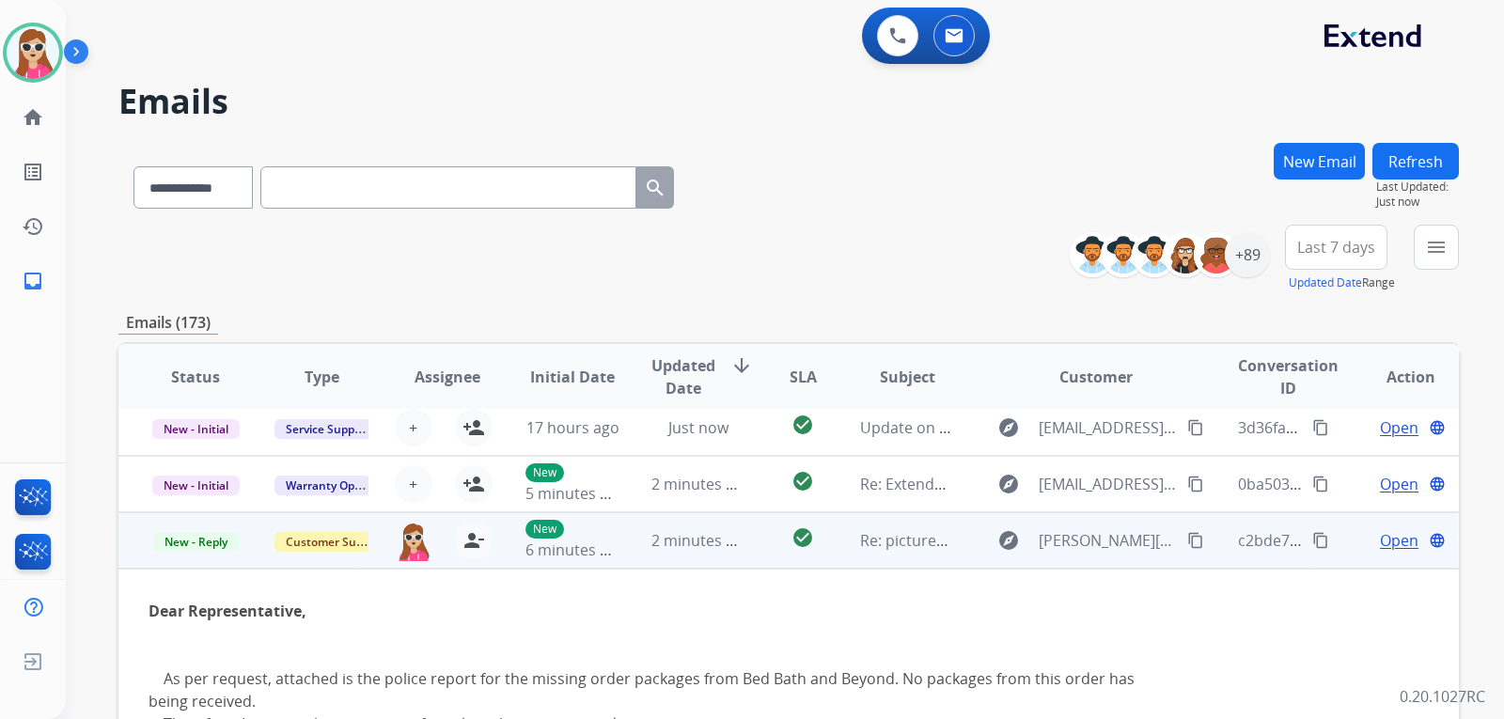
scroll to position [0, 0]
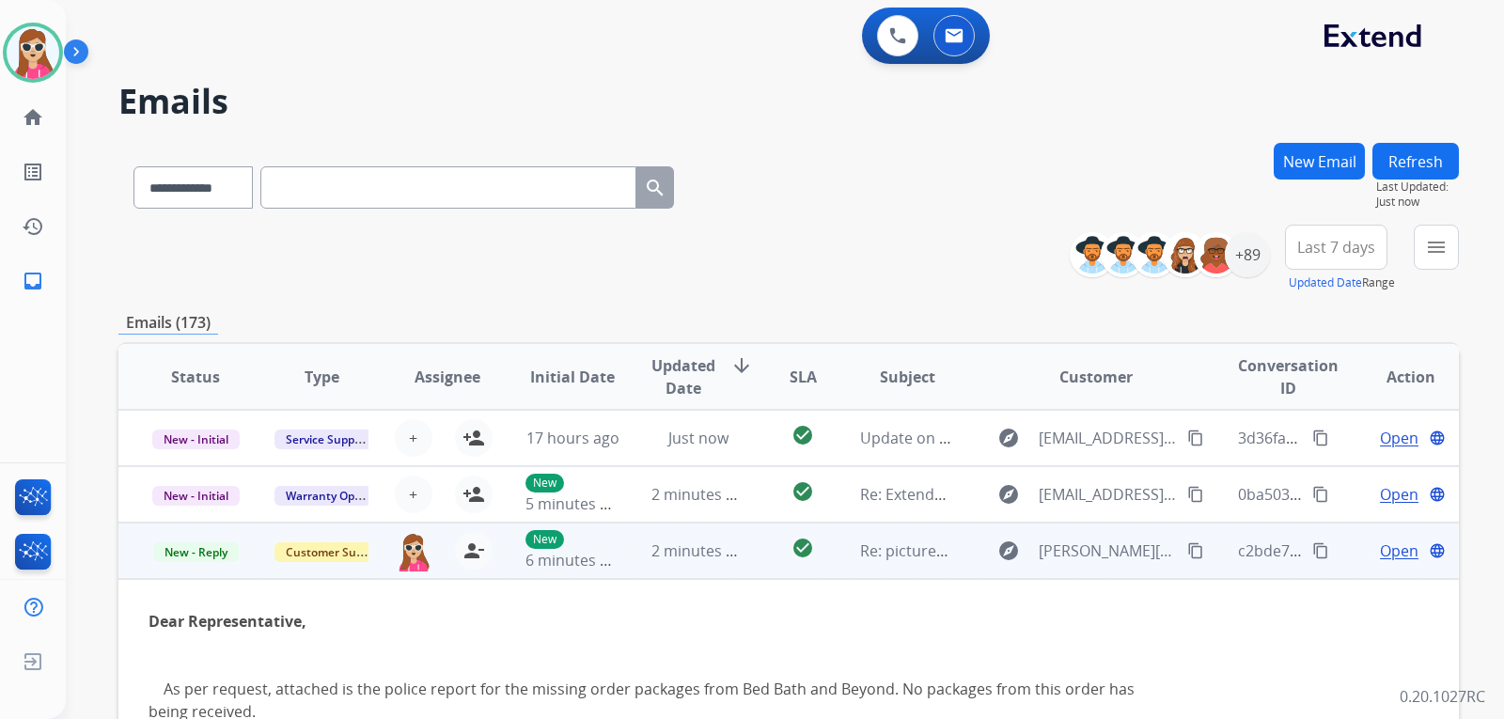
click at [1402, 545] on span "Open" at bounding box center [1399, 550] width 39 height 23
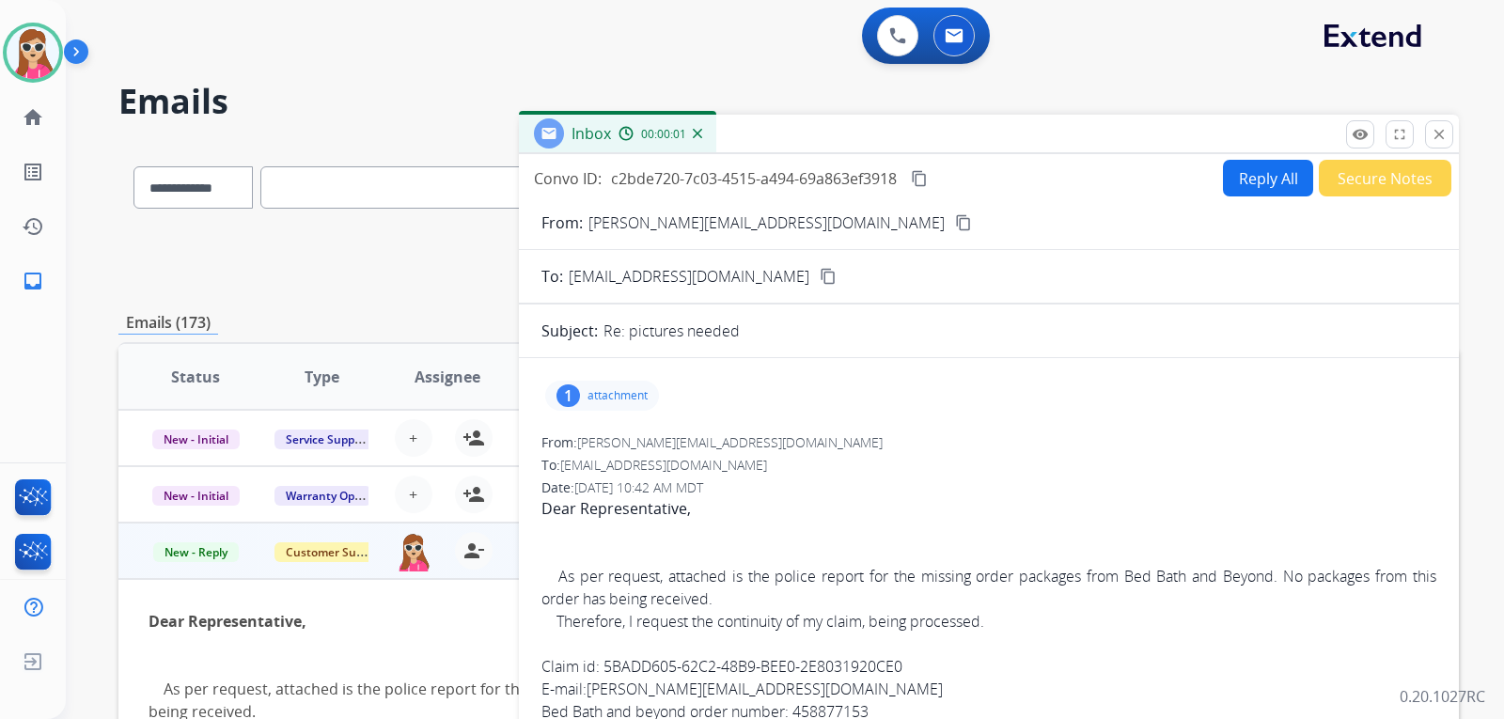
click at [618, 399] on p "attachment" at bounding box center [617, 395] width 60 height 15
click at [948, 439] on div "cid:4820880F-4EBF-4A5D-9C0A-4C698478EAD9.pdf download" at bounding box center [754, 443] width 388 height 23
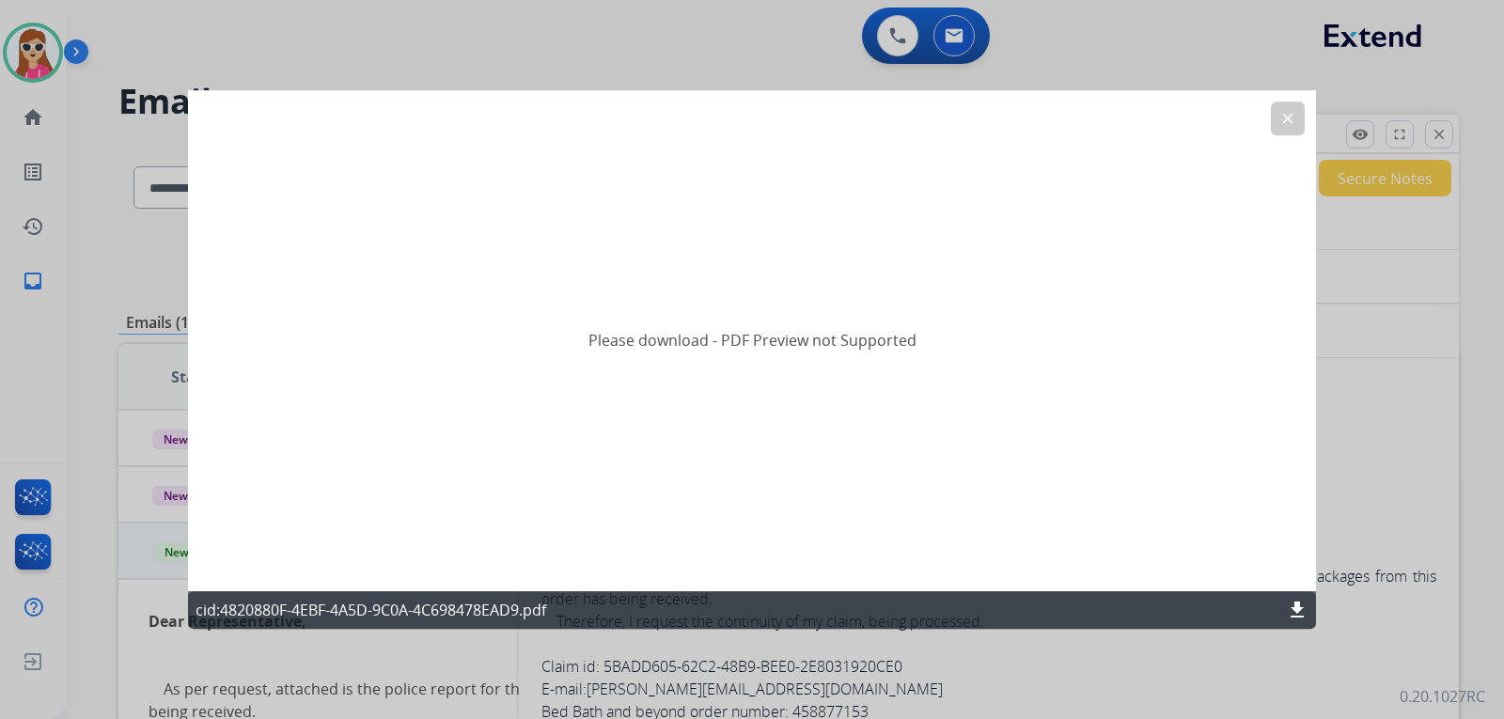
click at [1293, 602] on mat-icon "download" at bounding box center [1297, 610] width 23 height 23
click at [1290, 117] on mat-icon "clear" at bounding box center [1287, 118] width 17 height 17
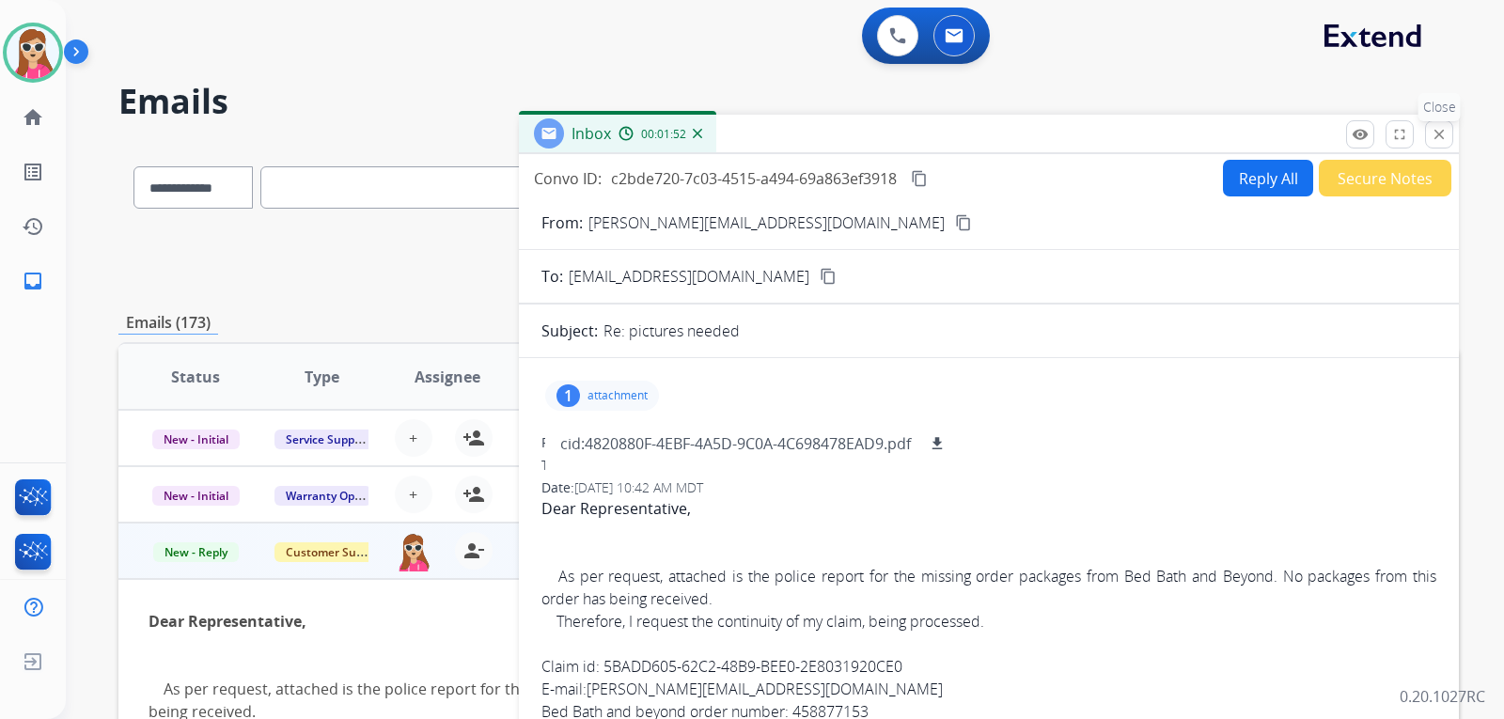
click at [1446, 135] on mat-icon "close" at bounding box center [1439, 134] width 17 height 17
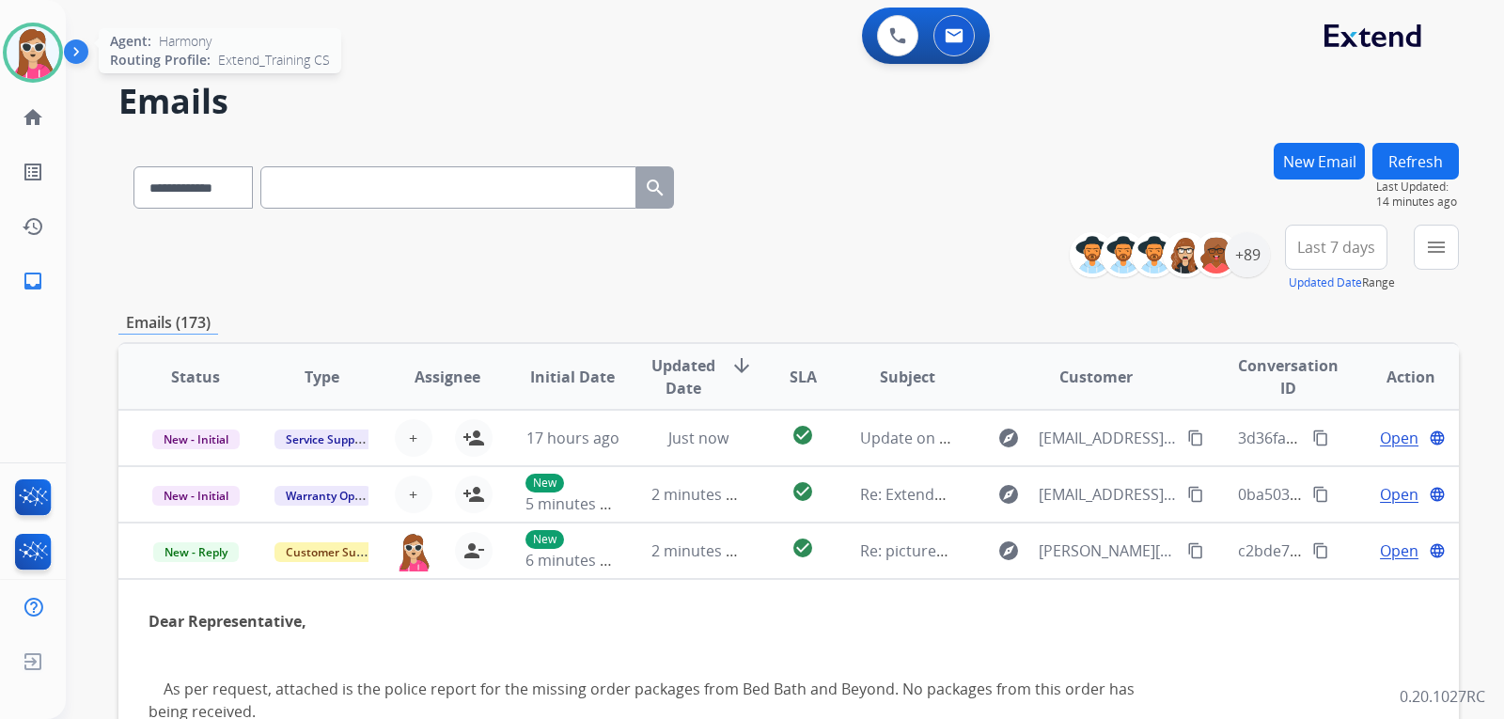
click at [52, 50] on img at bounding box center [33, 52] width 53 height 53
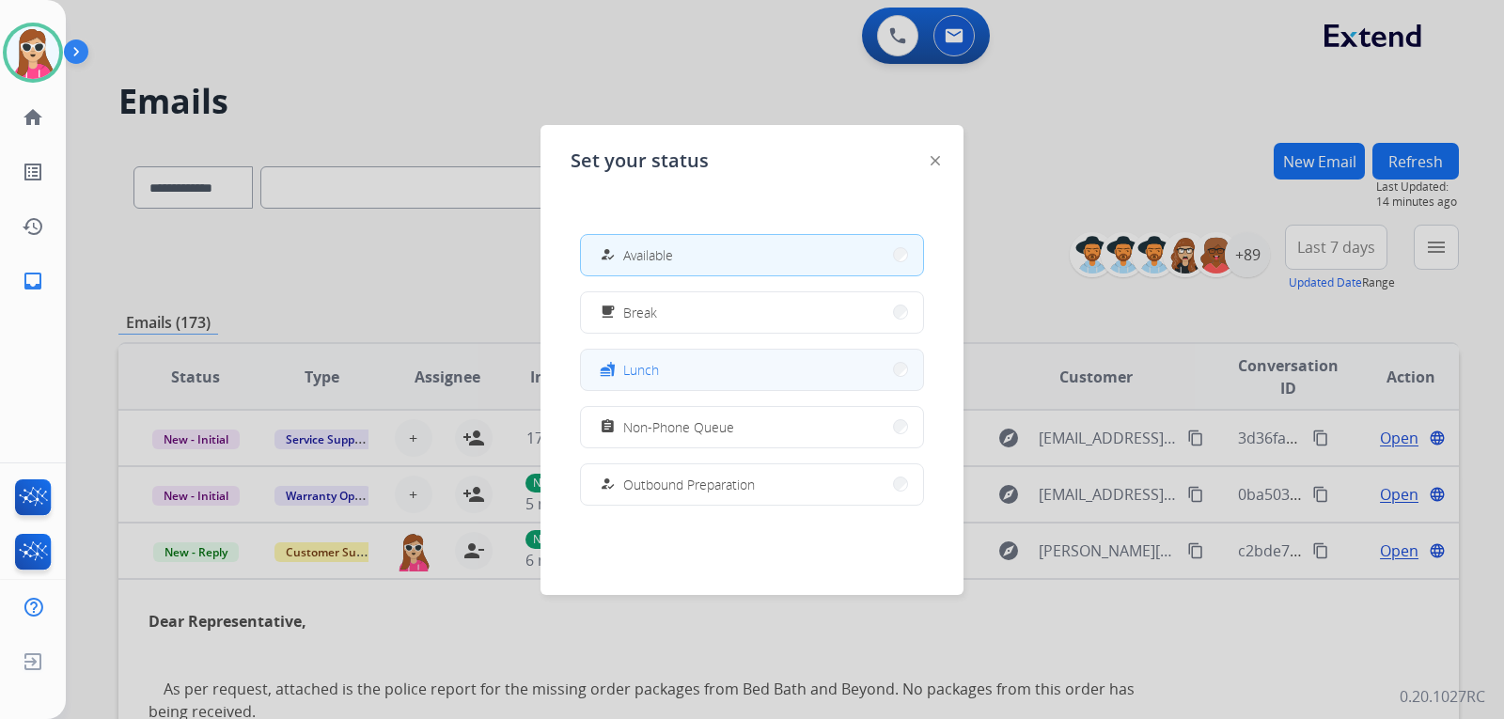
click at [660, 375] on button "fastfood Lunch" at bounding box center [752, 370] width 342 height 40
